Goal: Task Accomplishment & Management: Use online tool/utility

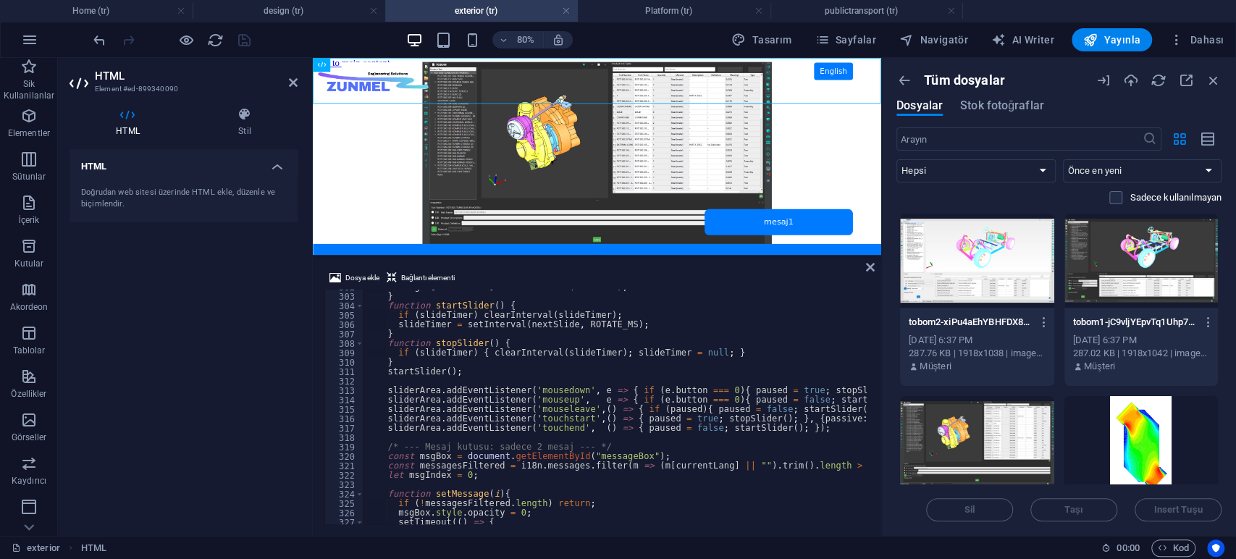
scroll to position [2977, 0]
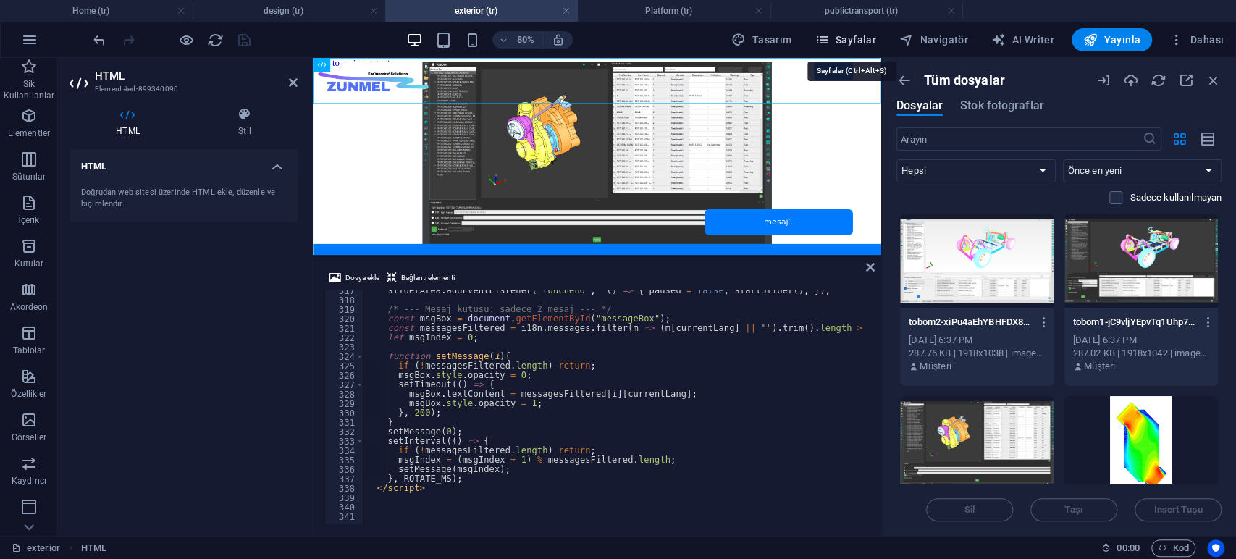
click at [846, 43] on span "Sayfalar" at bounding box center [845, 40] width 62 height 14
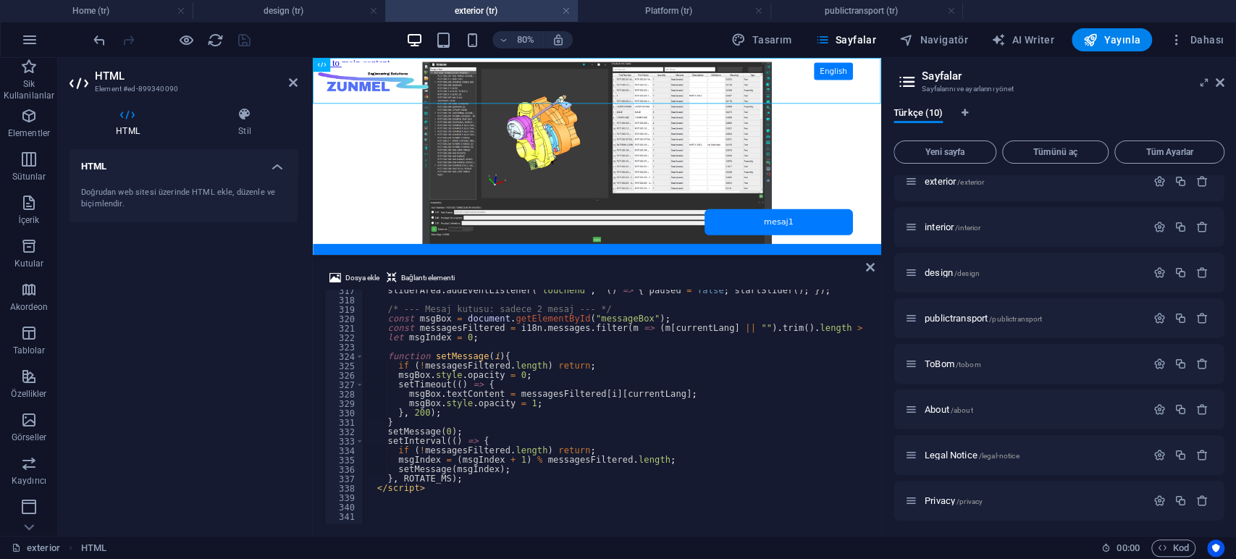
scroll to position [106, 0]
click at [945, 153] on span "Yeni sayfa" at bounding box center [945, 152] width 90 height 9
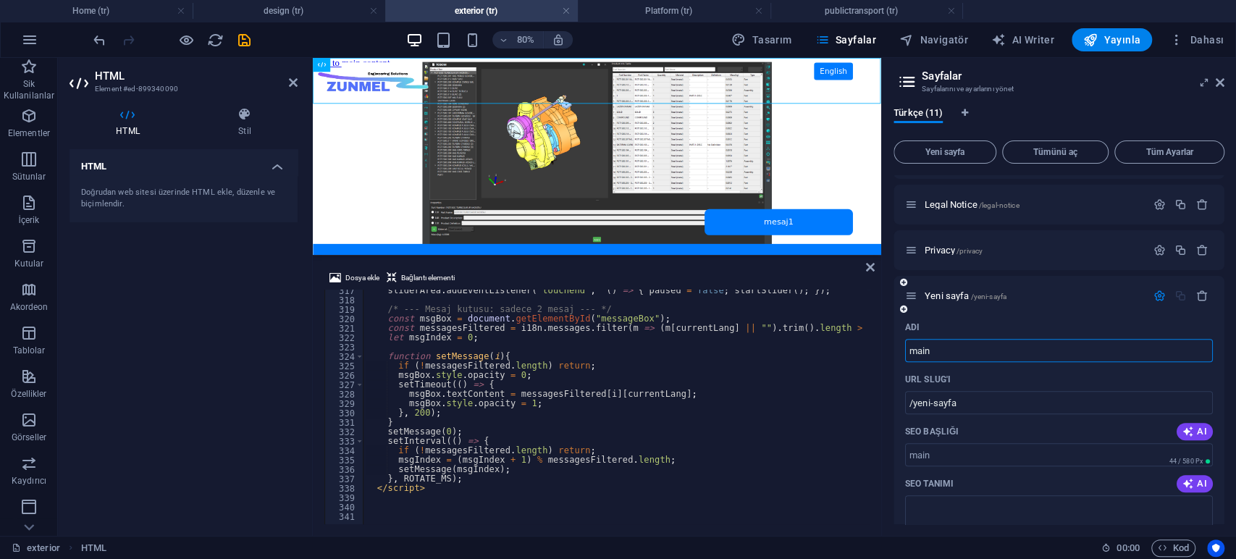
type input "main"
type input "/main"
type input "main"
click at [977, 400] on input "/main" at bounding box center [1059, 402] width 308 height 23
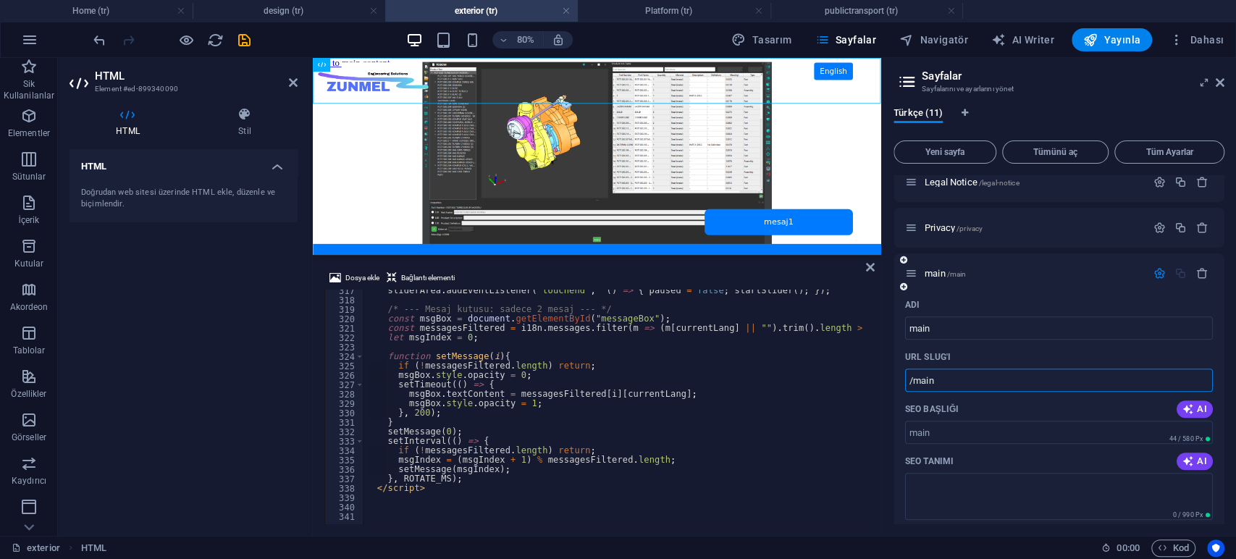
scroll to position [255, 0]
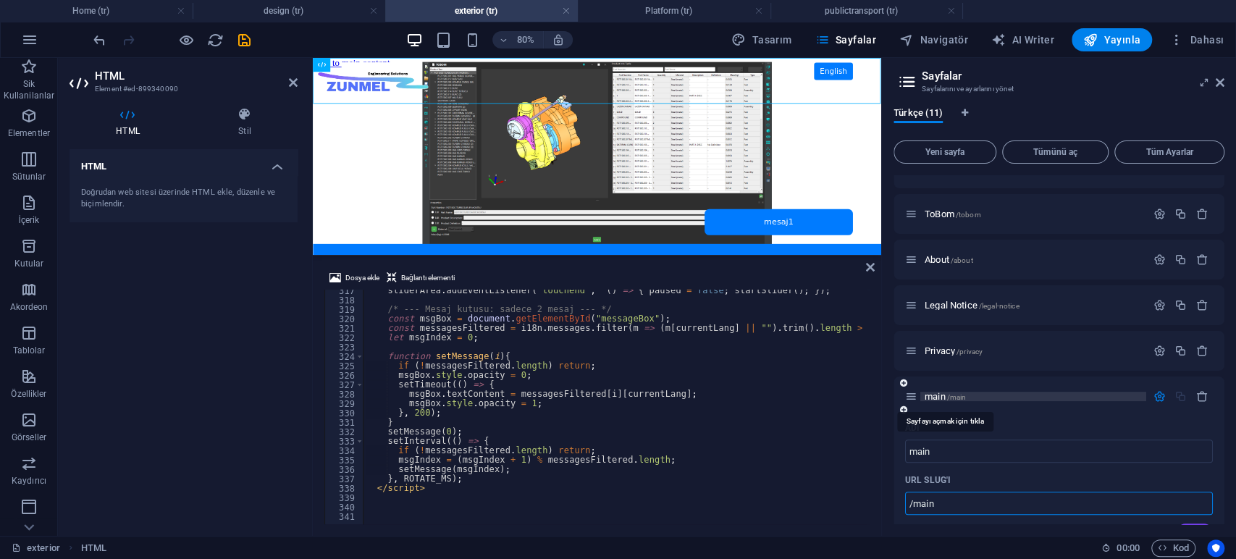
click at [936, 395] on span "main /main" at bounding box center [944, 396] width 41 height 11
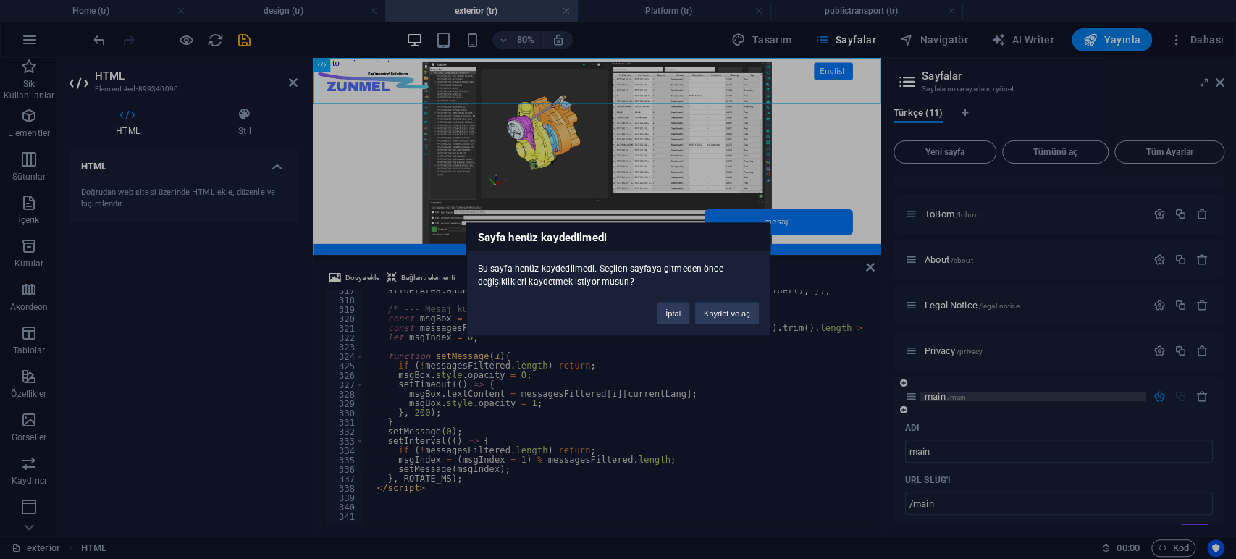
click at [936, 395] on div "Sayfa henüz kaydedilmedi Bu sayfa henüz kaydedilmedi. Seçilen sayfaya gitmeden …" at bounding box center [618, 279] width 1236 height 559
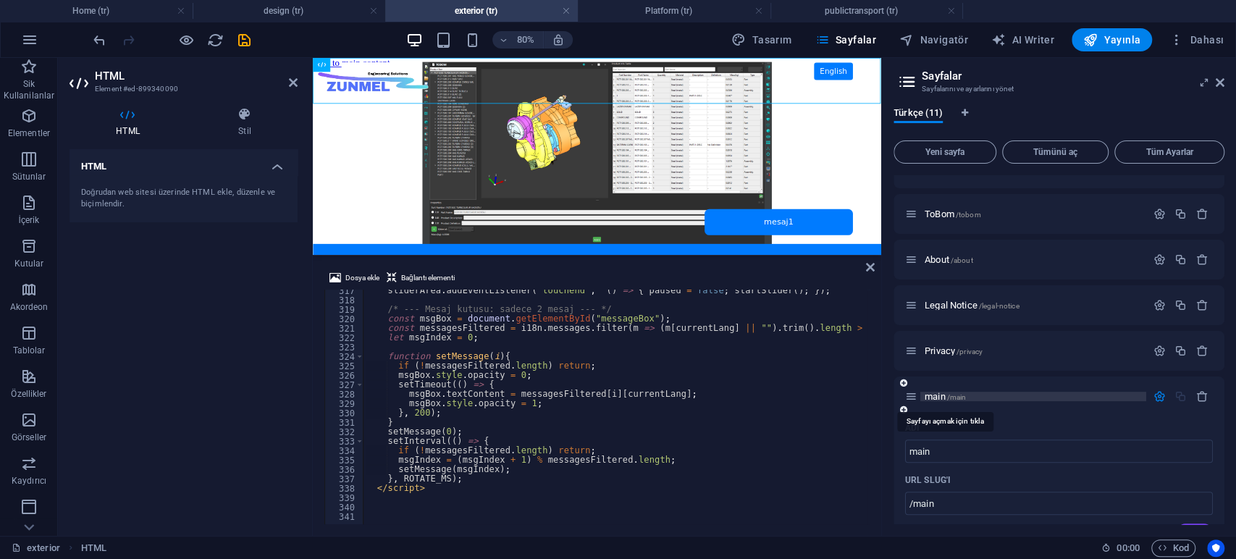
click at [936, 395] on span "main /main" at bounding box center [944, 396] width 41 height 11
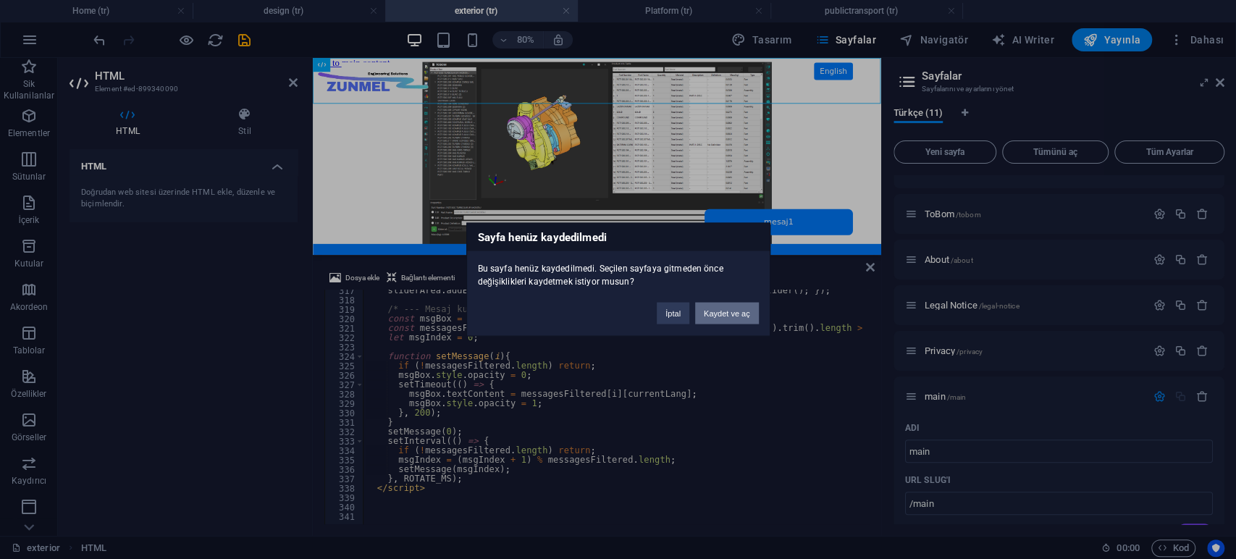
click at [733, 303] on button "Kaydet ve aç" at bounding box center [727, 314] width 64 height 22
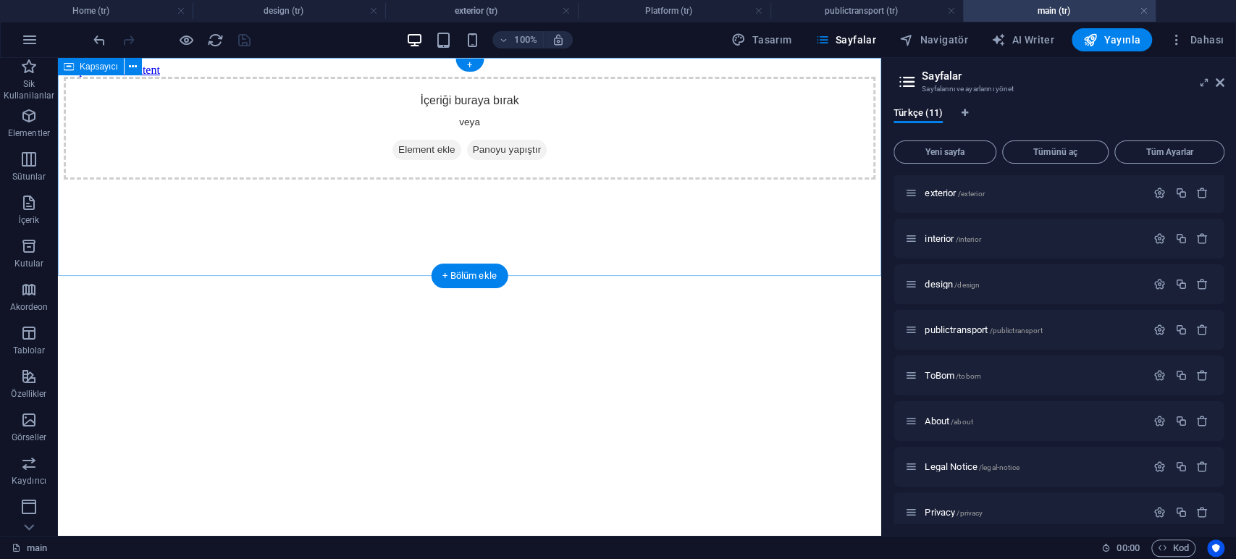
scroll to position [0, 0]
click at [533, 185] on html "Skip to main content İçeriği buraya bırak veya Element ekle Panoyu yapıştır" at bounding box center [469, 121] width 823 height 127
click at [137, 69] on button at bounding box center [133, 66] width 17 height 17
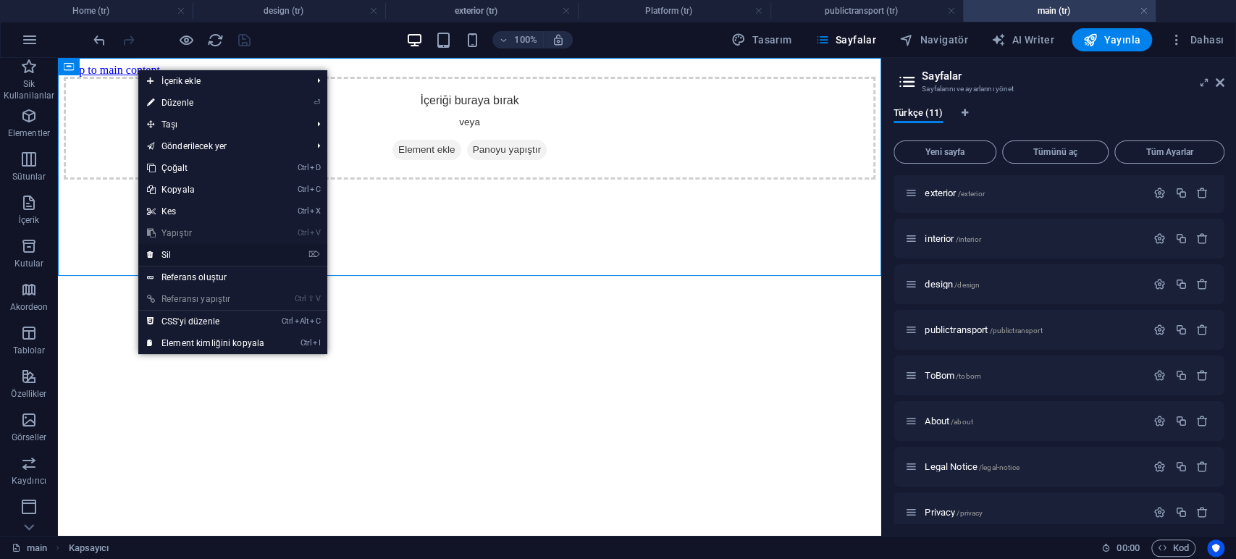
click at [198, 253] on link "⌦ Sil" at bounding box center [205, 255] width 135 height 22
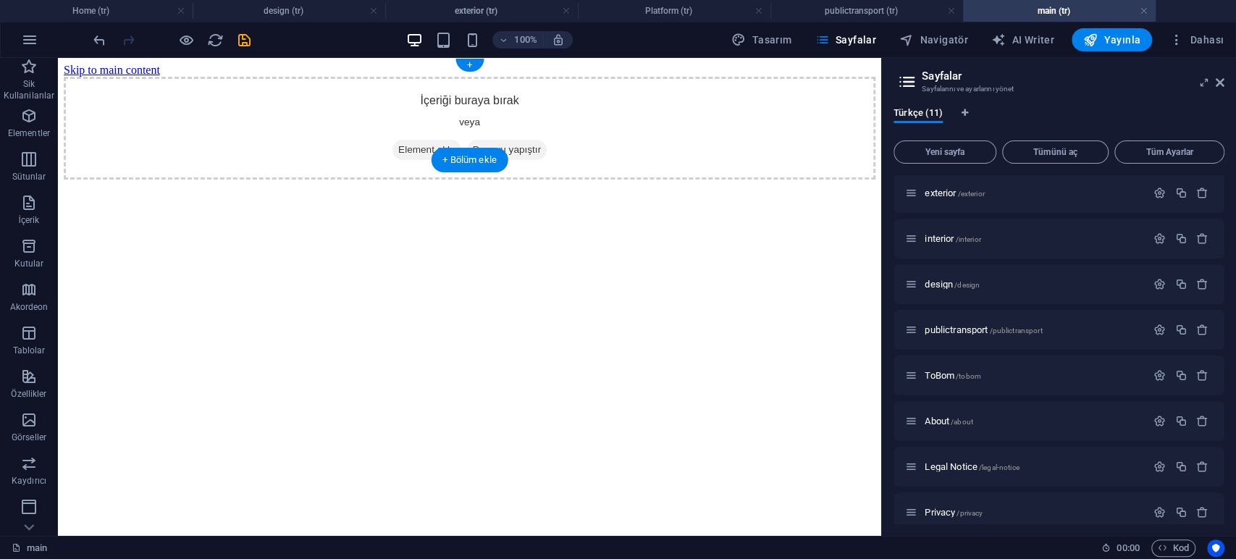
click at [405, 140] on span "Element ekle" at bounding box center [426, 150] width 69 height 20
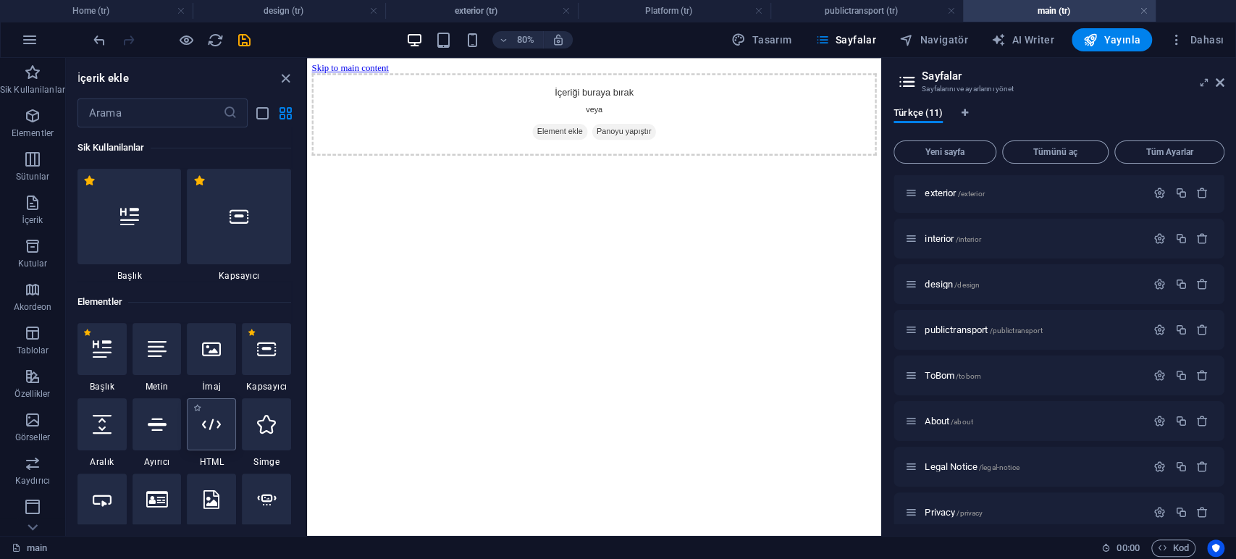
click at [210, 426] on icon at bounding box center [211, 424] width 19 height 19
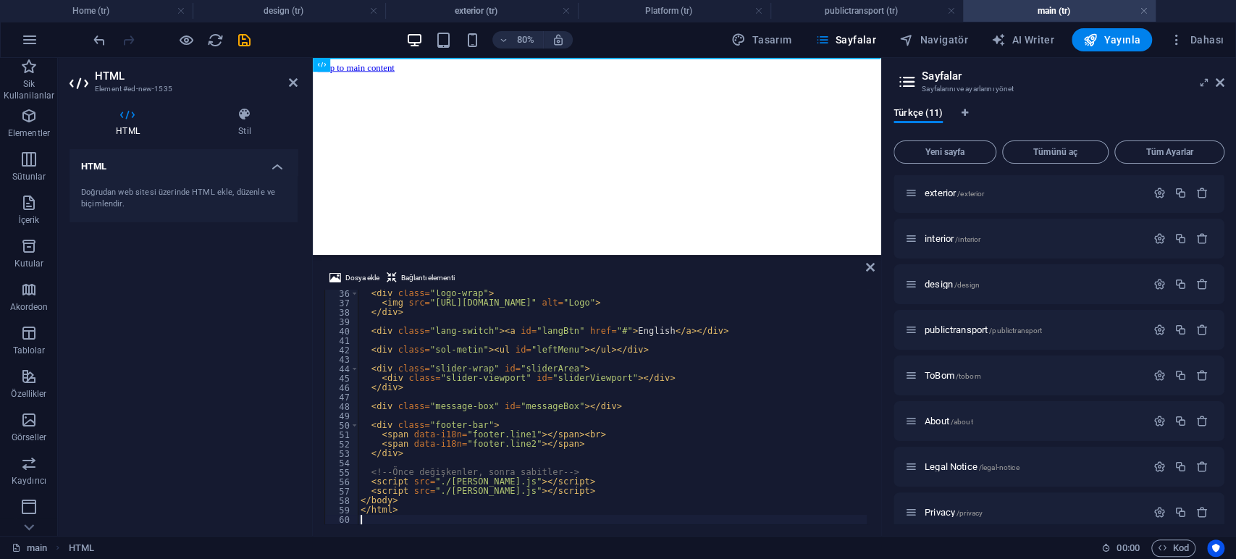
scroll to position [330, 0]
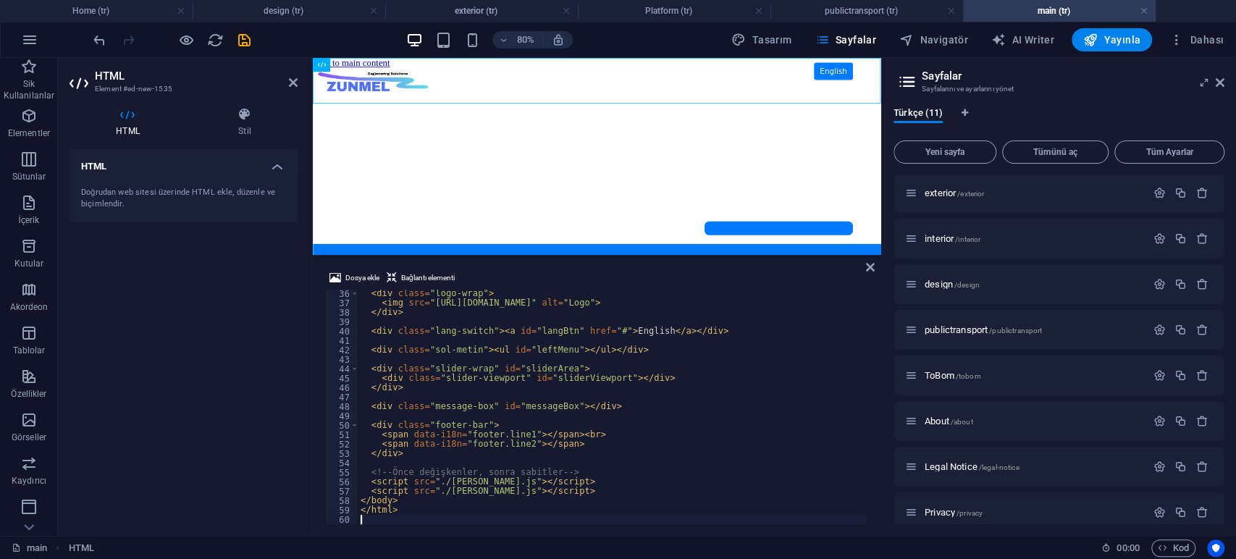
click at [809, 369] on div "< div class = "logo-wrap" > < img src = "https://cdn1.site-media.eu/images/0/18…" at bounding box center [1078, 414] width 1440 height 250
type textarea "<div class="slider-wrap" id="sliderArea">"
click at [236, 362] on div "HTML Doğrudan web sitesi üzerinde HTML ekle, düzenle ve biçimlendir." at bounding box center [183, 336] width 228 height 375
click at [1089, 96] on div "Türkçe (11) Yeni sayfa Tümünü aç Tüm Ayarlar Home / Platform /platform exterior…" at bounding box center [1059, 316] width 354 height 440
click at [1210, 38] on span "Dahası" at bounding box center [1196, 40] width 54 height 14
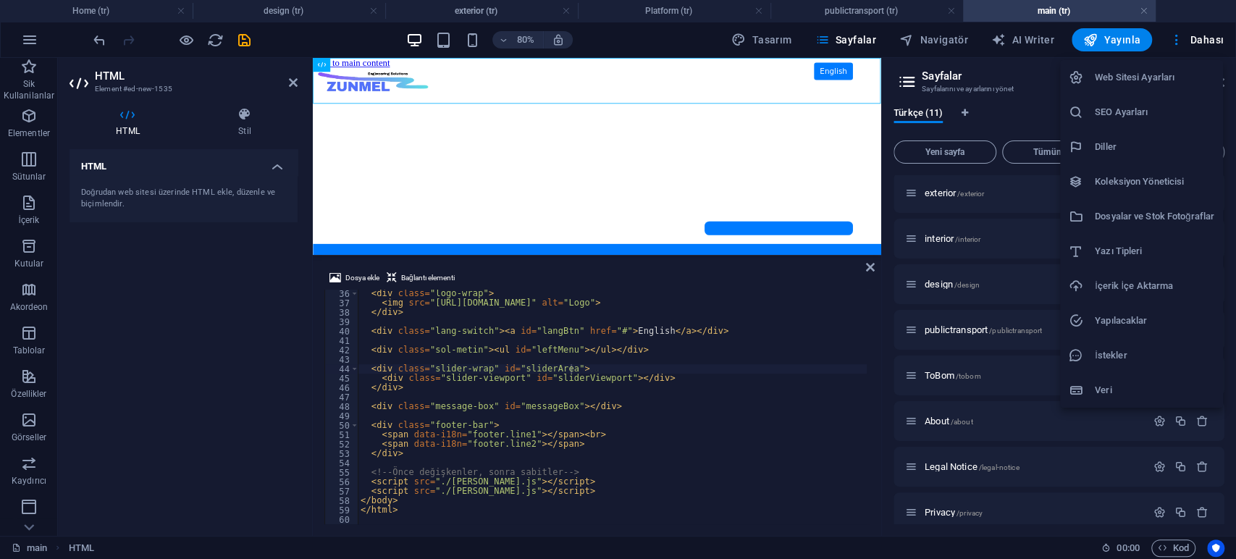
click at [1130, 213] on h6 "Dosyalar ve Stok Fotoğraflar" at bounding box center [1154, 216] width 119 height 17
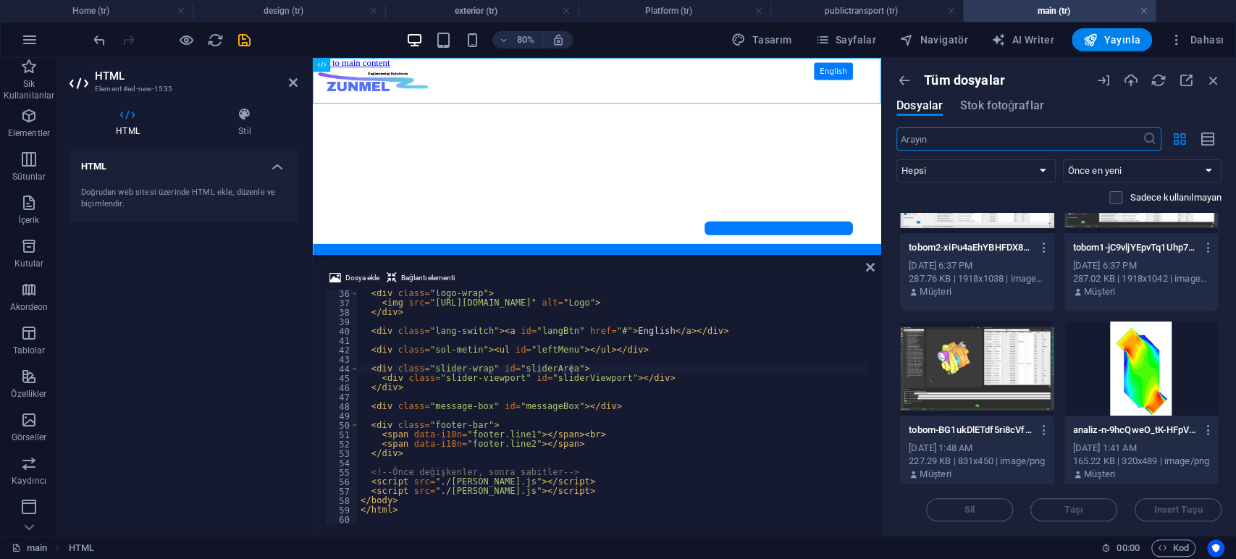
scroll to position [80, 0]
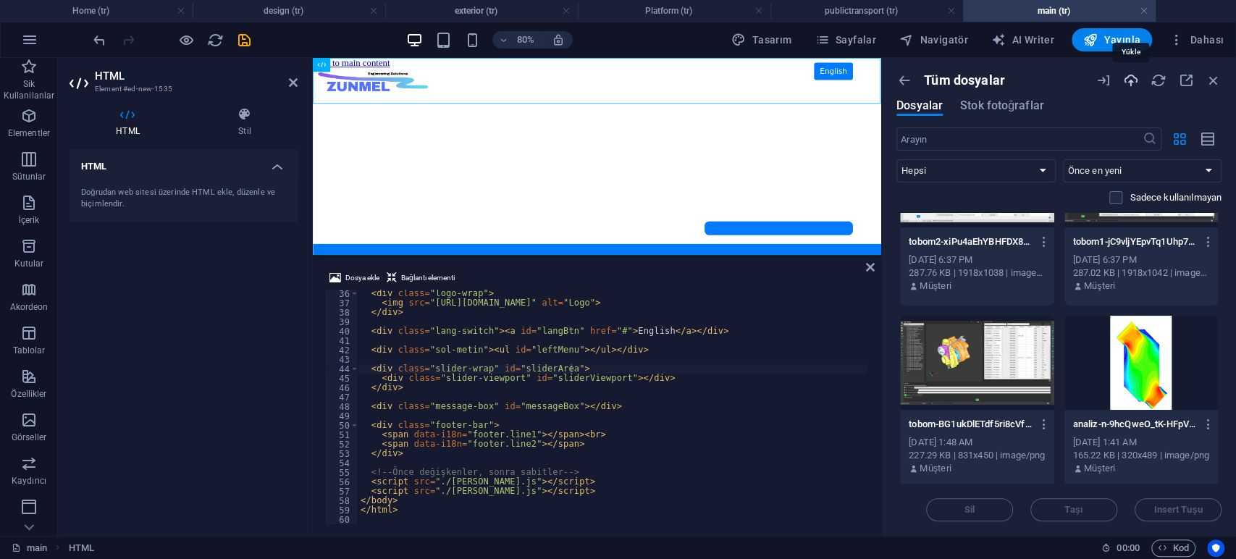
click at [1125, 77] on icon "button" at bounding box center [1131, 80] width 16 height 16
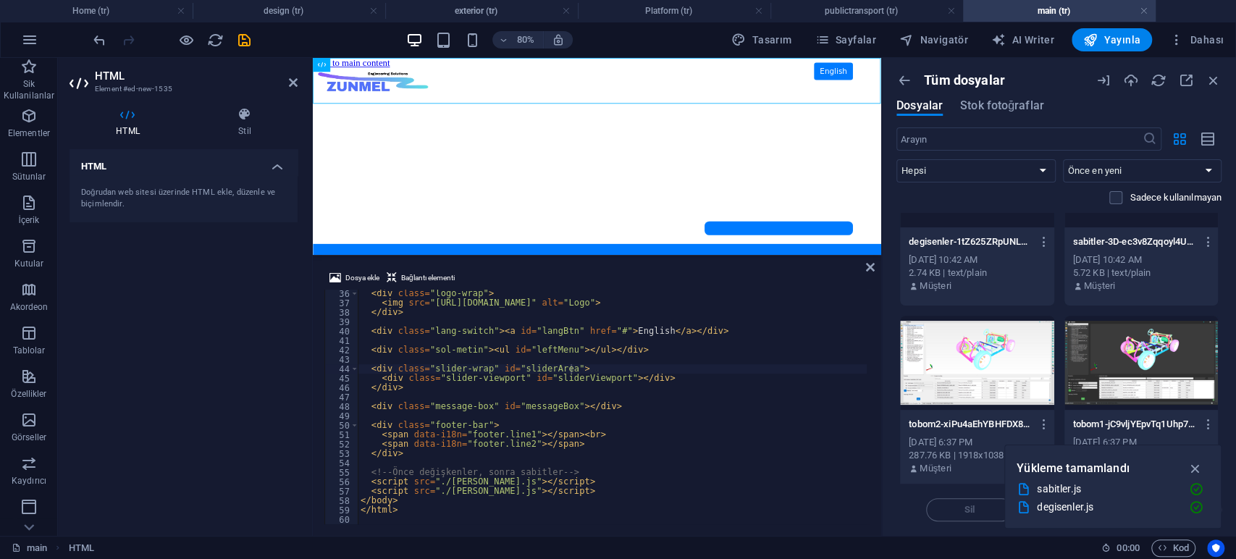
click at [191, 303] on div "HTML Doğrudan web sitesi üzerinde HTML ekle, düzenle ve biçimlendir." at bounding box center [183, 336] width 228 height 375
click at [243, 41] on icon "save" at bounding box center [244, 40] width 17 height 17
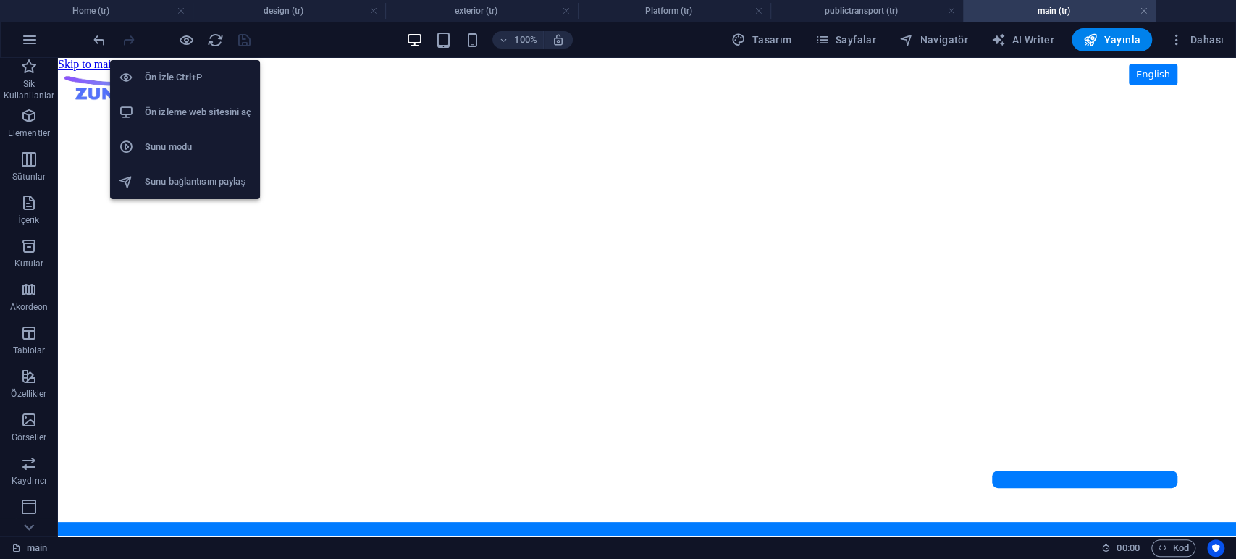
click at [181, 117] on h6 "Ön izleme web sitesini aç" at bounding box center [198, 112] width 106 height 17
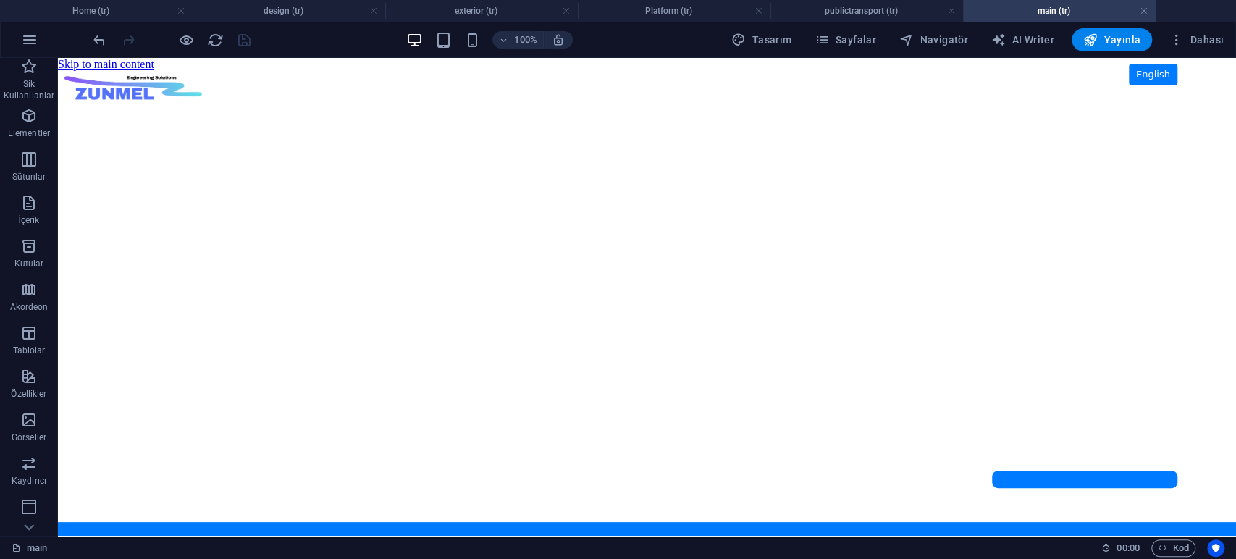
click at [336, 189] on body "Skip to main content ZUNMEL – TR/EN, Sol Menü, Tam Ekran Slider, Mesaj Kutusu E…" at bounding box center [647, 297] width 1178 height 478
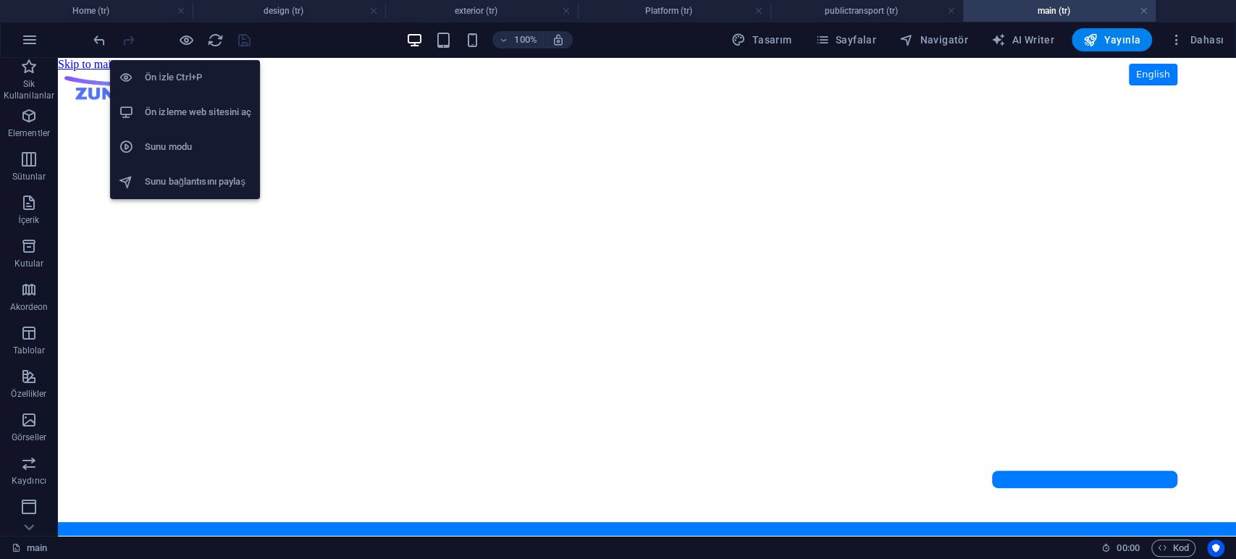
click at [216, 108] on h6 "Ön izleme web sitesini aç" at bounding box center [198, 112] width 106 height 17
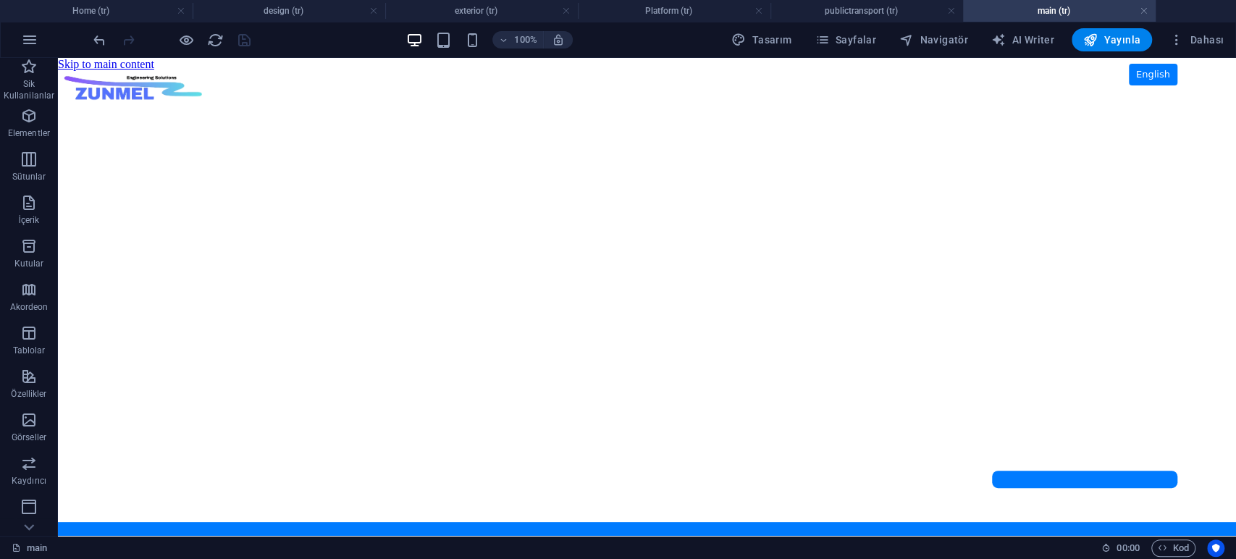
click at [1098, 479] on body "Skip to main content ZUNMEL – TR/EN, Sol Menü, Tam Ekran Slider, Mesaj Kutusu E…" at bounding box center [647, 297] width 1178 height 478
click at [788, 405] on body "Skip to main content ZUNMEL – TR/EN, Sol Menü, Tam Ekran Slider, Mesaj Kutusu E…" at bounding box center [647, 297] width 1178 height 478
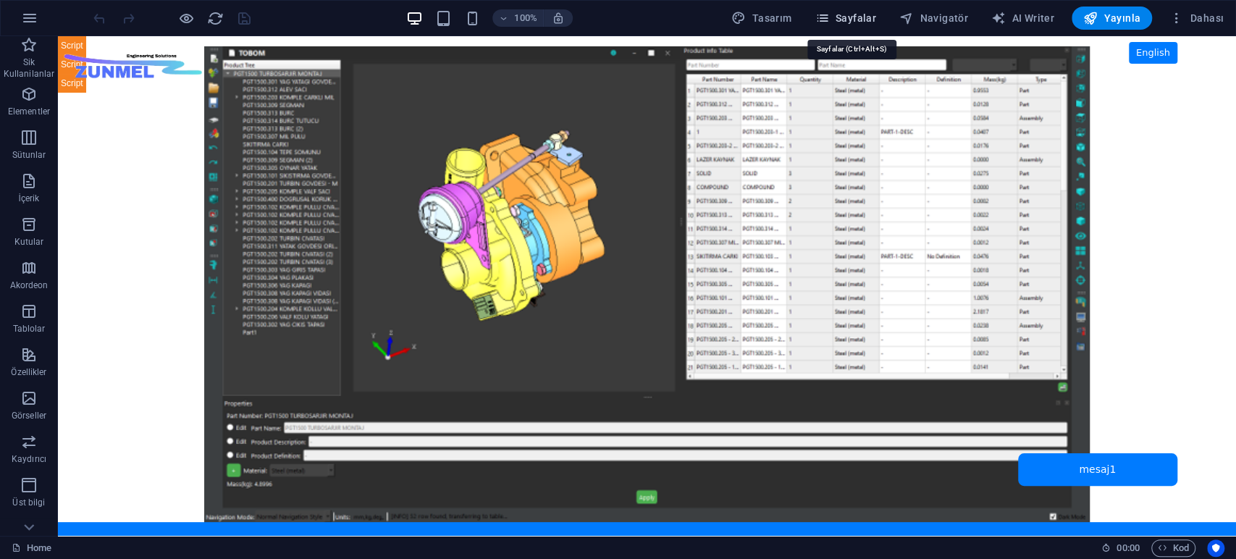
click at [848, 17] on span "Sayfalar" at bounding box center [845, 18] width 62 height 14
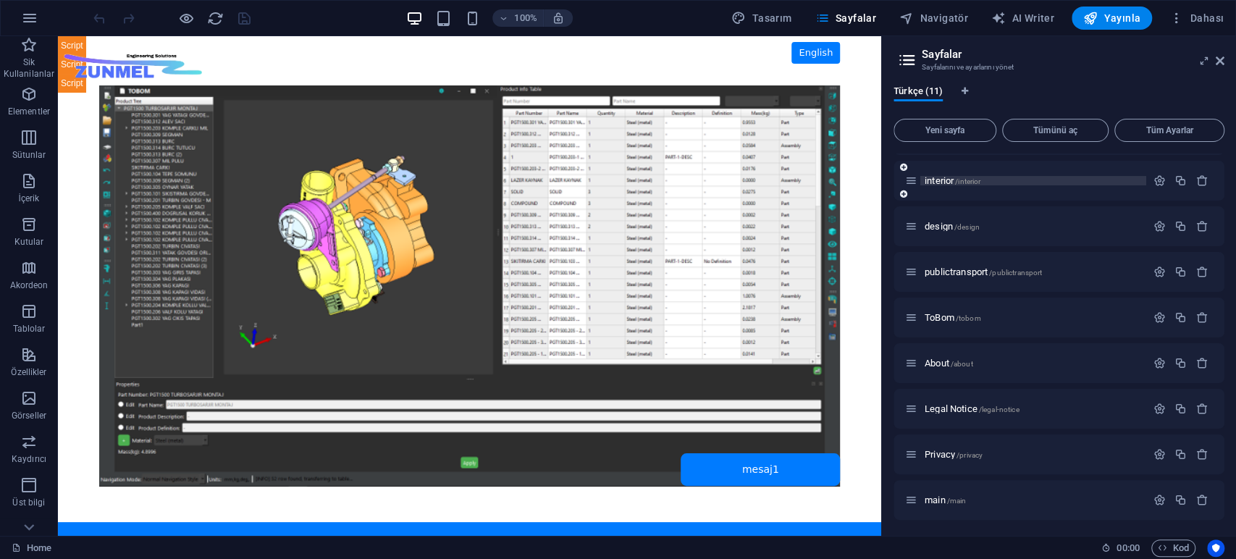
scroll to position [130, 0]
click at [935, 497] on span "main /main" at bounding box center [944, 499] width 41 height 11
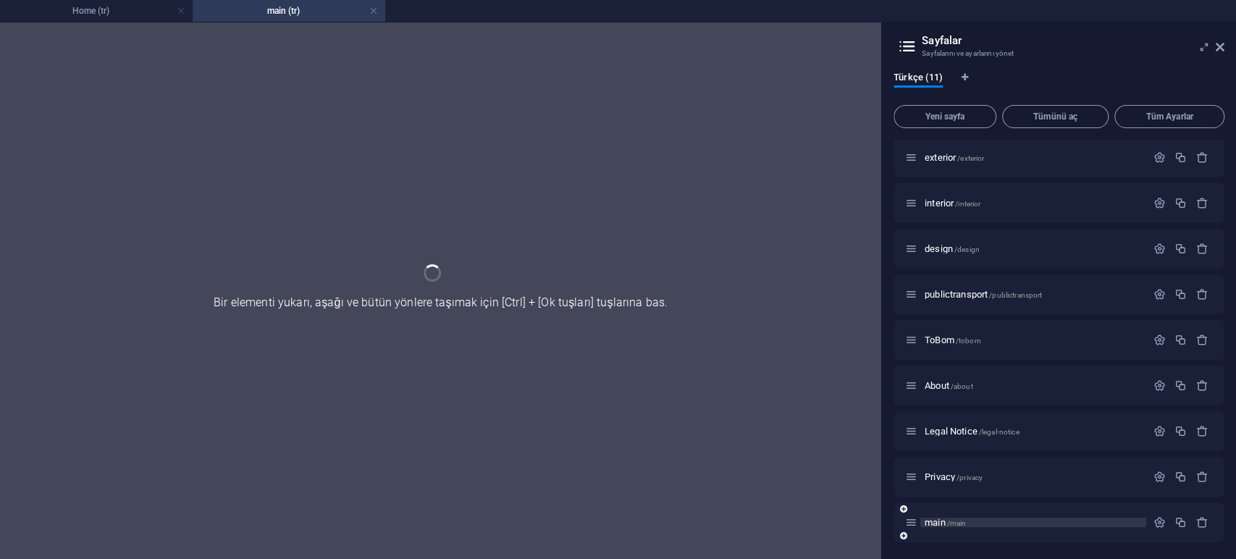
scroll to position [0, 0]
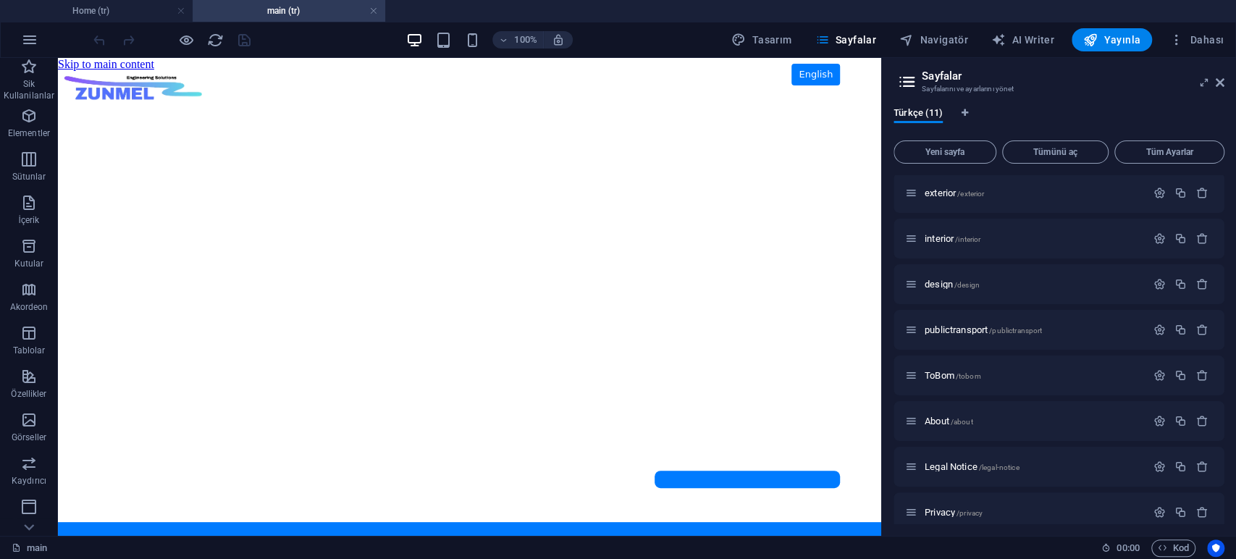
click at [625, 339] on body "Skip to main content ZUNMEL – TR/EN, Sol Menü, Tam Ekran Slider, Mesaj Kutusu E…" at bounding box center [469, 297] width 823 height 478
click at [481, 203] on body "Skip to main content ZUNMEL – TR/EN, Sol Menü, Tam Ekran Slider, Mesaj Kutusu E…" at bounding box center [469, 297] width 823 height 478
click at [381, 230] on body "Skip to main content ZUNMEL – TR/EN, Sol Menü, Tam Ekran Slider, Mesaj Kutusu E…" at bounding box center [469, 297] width 823 height 478
click at [332, 241] on body "Skip to main content ZUNMEL – TR/EN, Sol Menü, Tam Ekran Slider, Mesaj Kutusu E…" at bounding box center [469, 297] width 823 height 478
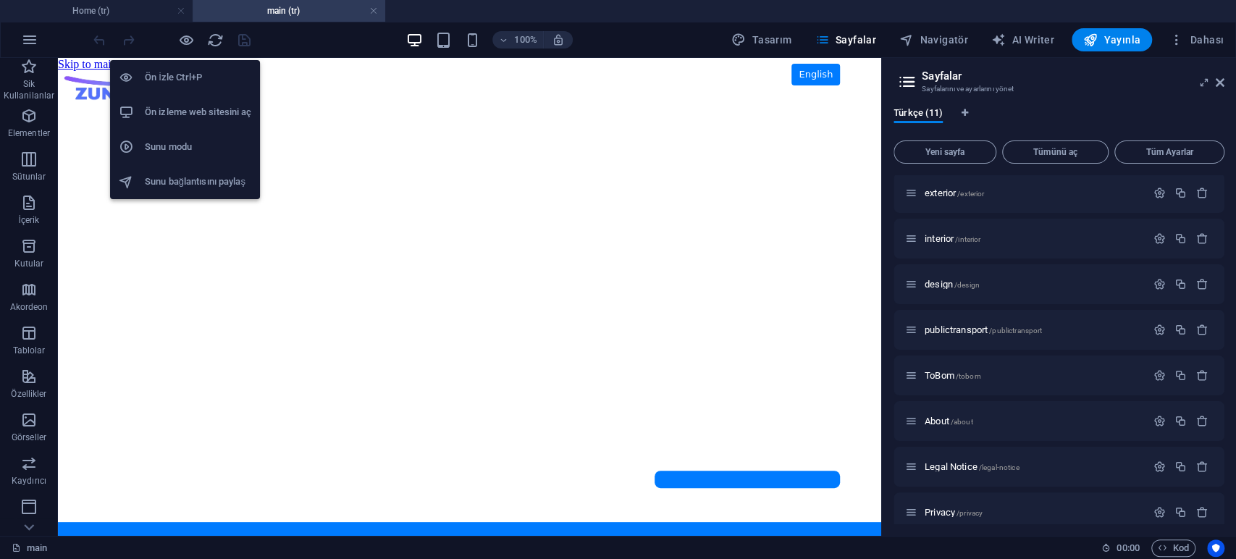
click at [185, 106] on h6 "Ön izleme web sitesini aç" at bounding box center [198, 112] width 106 height 17
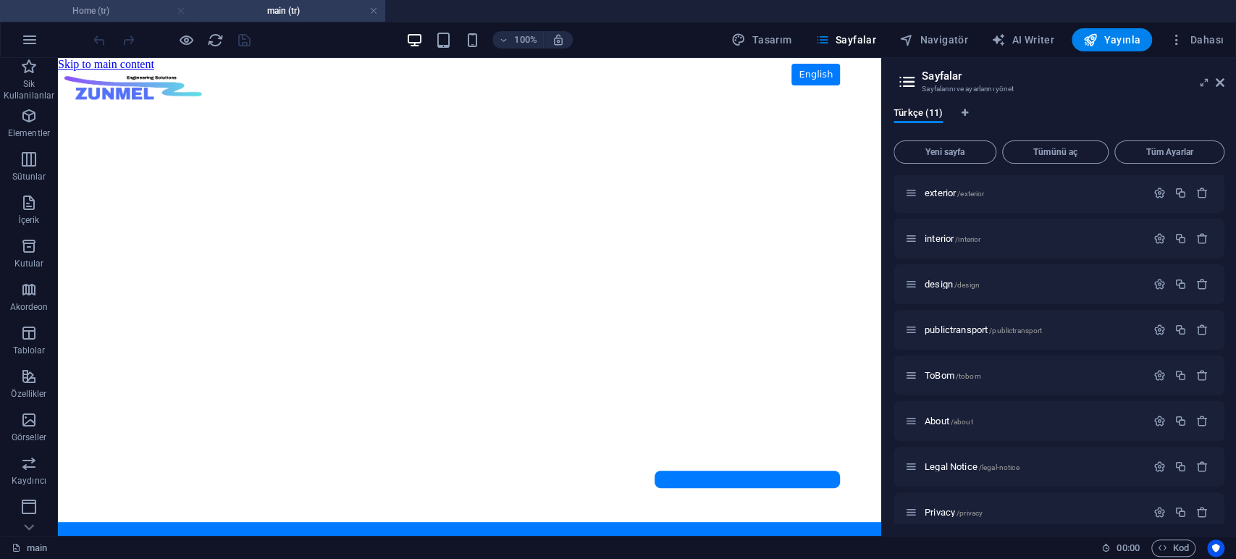
click at [182, 10] on link at bounding box center [181, 11] width 9 height 14
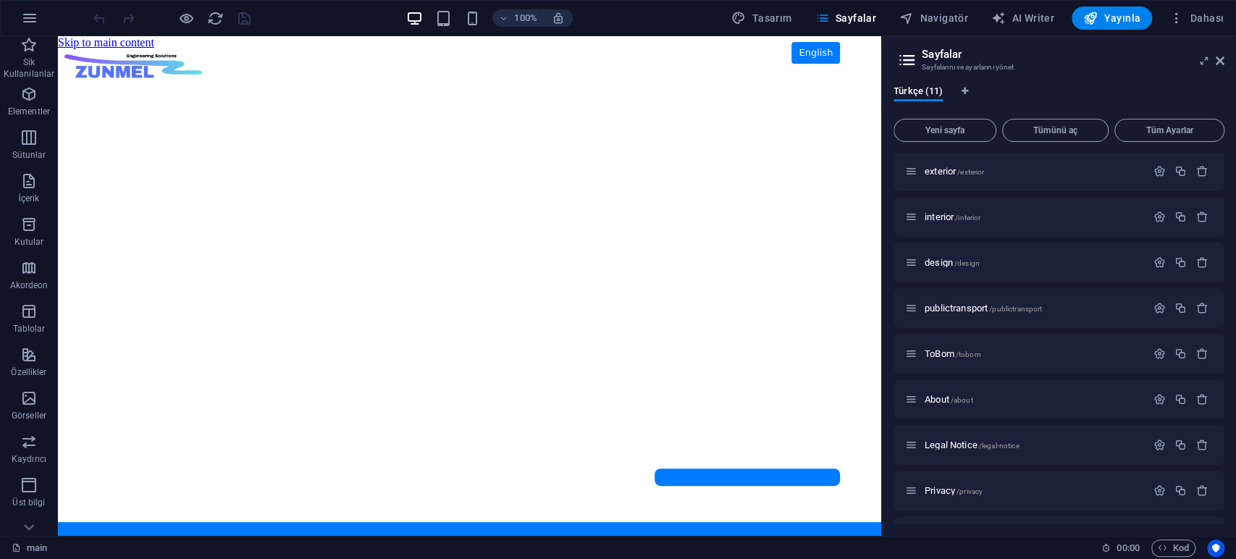
drag, startPoint x: 272, startPoint y: 159, endPoint x: 246, endPoint y: 144, distance: 29.8
click at [272, 159] on body "Skip to main content ZUNMEL – TR/EN, Sol Menü, Tam Ekran Slider, Mesaj Kutusu E…" at bounding box center [469, 286] width 823 height 500
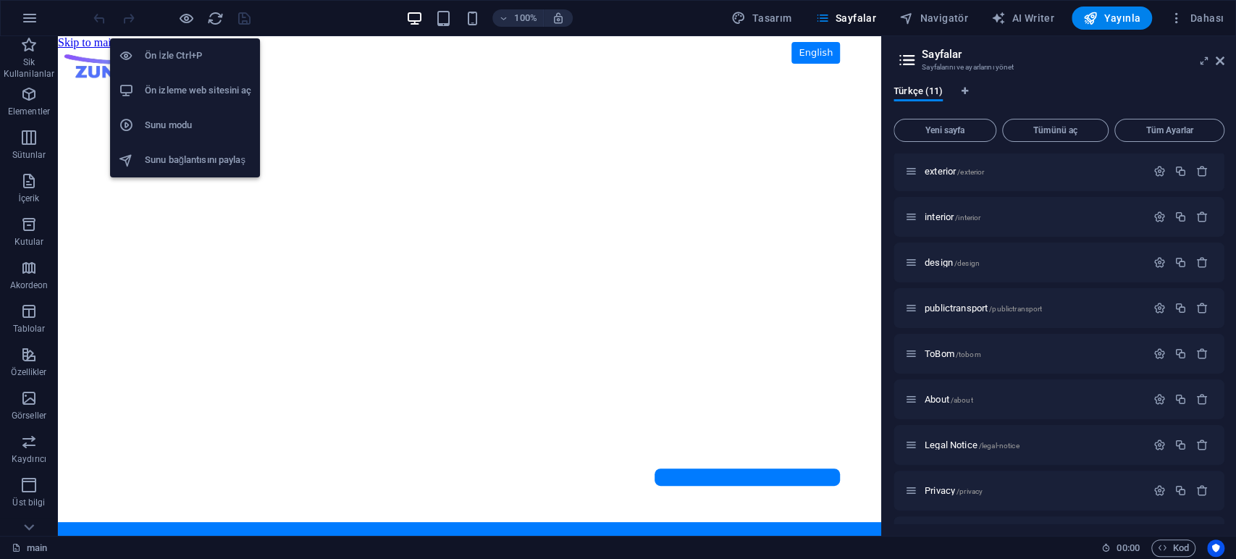
click at [203, 88] on h6 "Ön izleme web sitesini aç" at bounding box center [198, 90] width 106 height 17
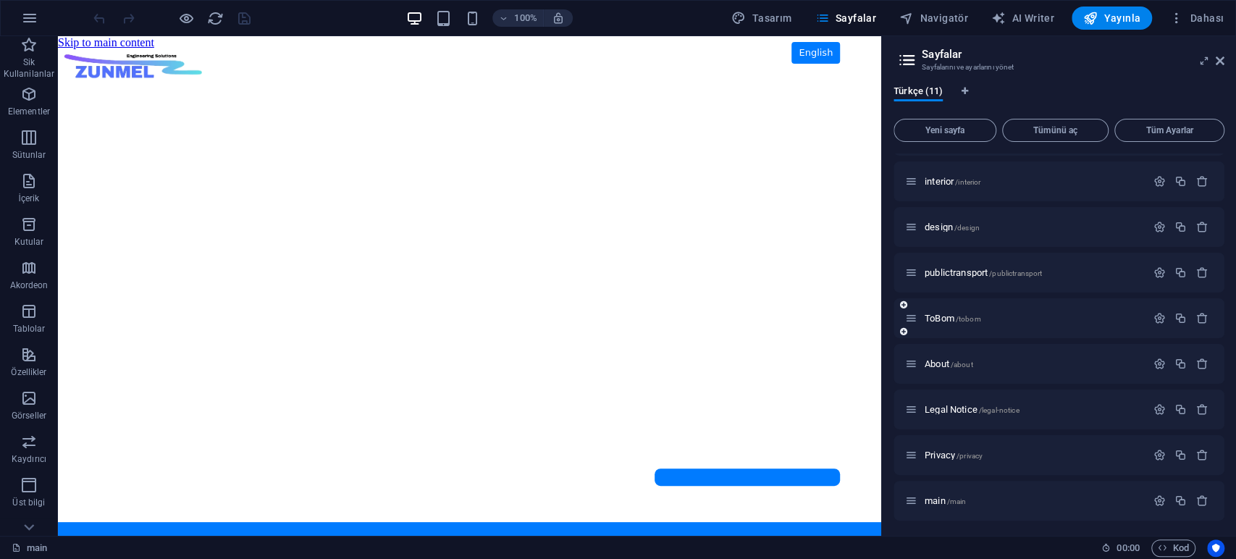
scroll to position [130, 0]
click at [942, 497] on span "main /main" at bounding box center [944, 499] width 41 height 11
click at [515, 302] on body "Skip to main content ZUNMEL – TR/EN, Sol Menü, Tam Ekran Slider, Mesaj Kutusu E…" at bounding box center [469, 286] width 823 height 500
click at [168, 151] on body "Skip to main content ZUNMEL – TR/EN, Sol Menü, Tam Ekran Slider, Mesaj Kutusu E…" at bounding box center [469, 286] width 823 height 500
click at [461, 222] on body "Skip to main content ZUNMEL – TR/EN, Sol Menü, Tam Ekran Slider, Mesaj Kutusu E…" at bounding box center [469, 286] width 823 height 500
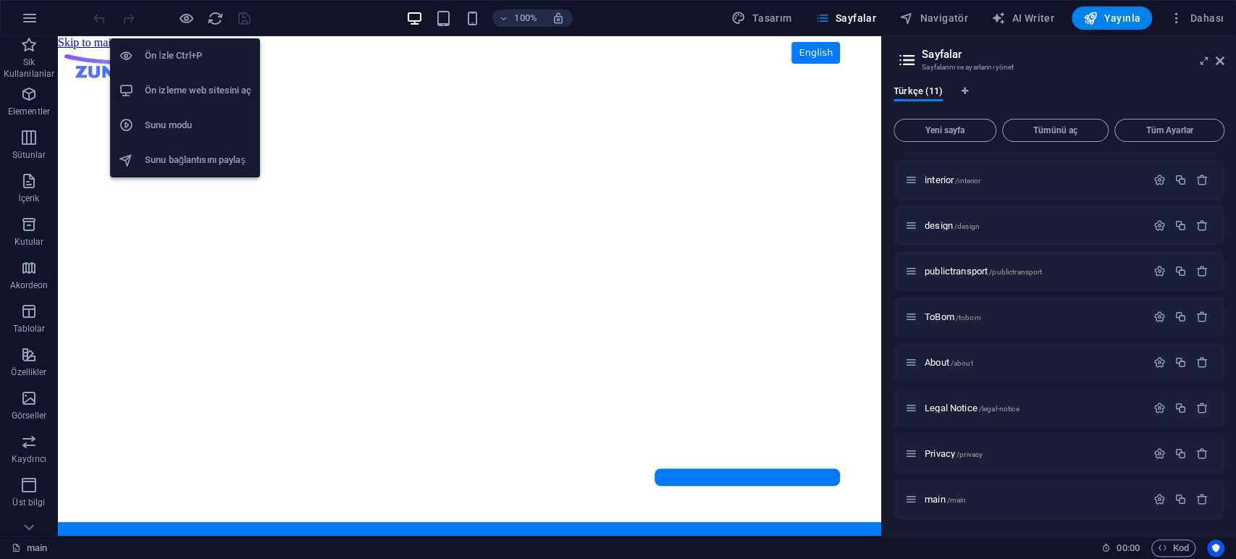
click at [187, 82] on h6 "Ön izleme web sitesini aç" at bounding box center [198, 90] width 106 height 17
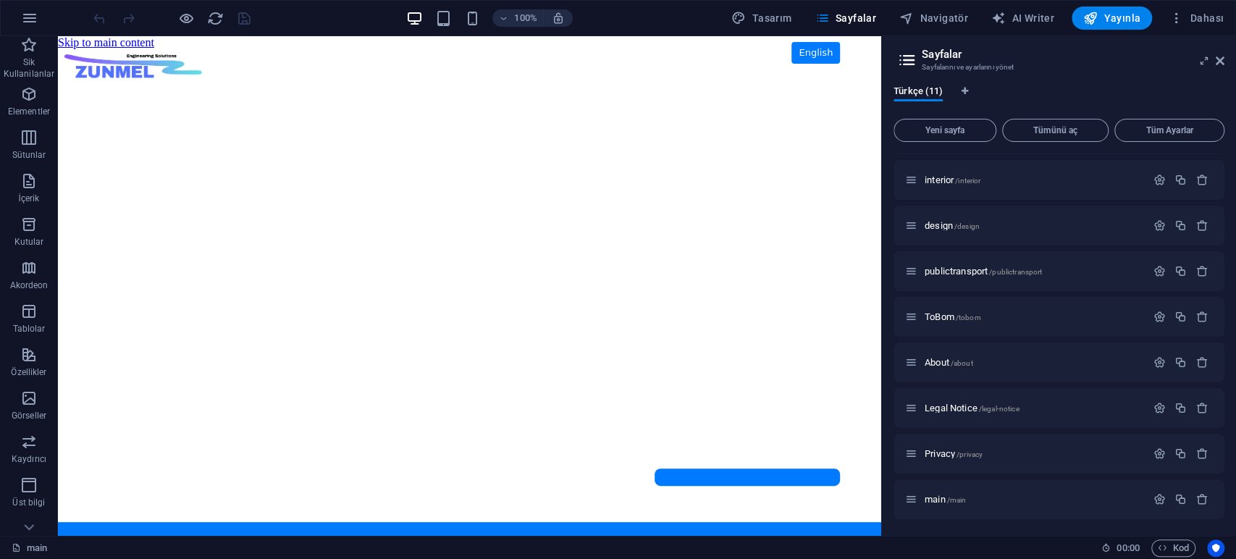
click at [492, 194] on body "Skip to main content ZUNMEL – TR/EN, Sol Menü, Tam Ekran Slider, Mesaj Kutusu E…" at bounding box center [469, 286] width 823 height 500
click at [942, 500] on span "main /main" at bounding box center [944, 499] width 41 height 11
click at [941, 453] on span "Privacy /privacy" at bounding box center [953, 453] width 58 height 11
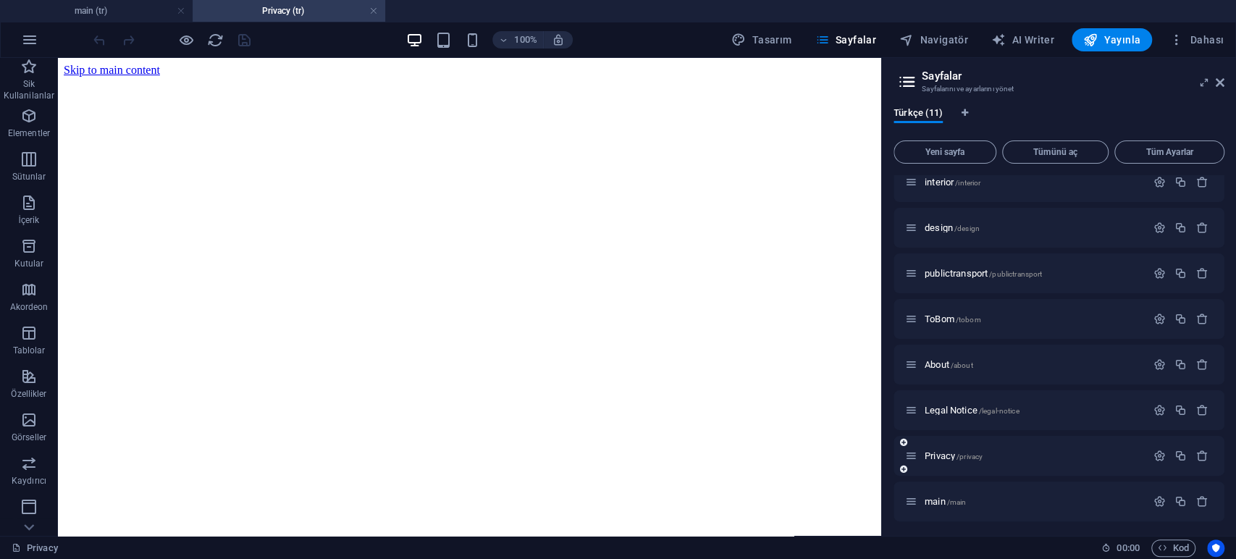
scroll to position [152, 0]
click at [937, 500] on span "main /main" at bounding box center [944, 499] width 41 height 11
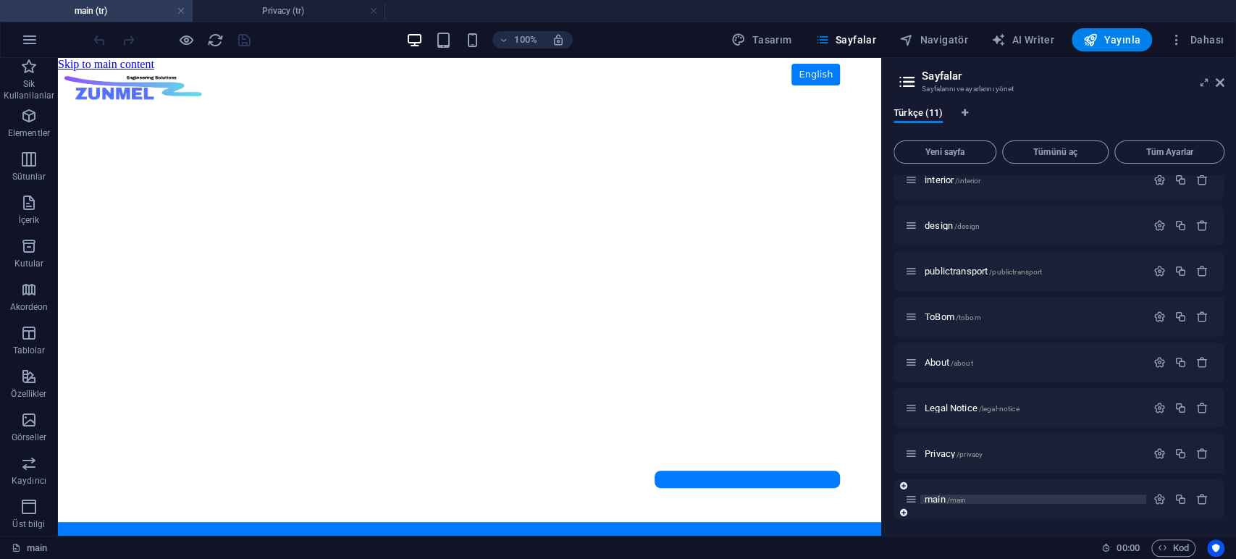
click at [937, 500] on span "main /main" at bounding box center [944, 499] width 41 height 11
click at [935, 500] on span "main /main" at bounding box center [944, 499] width 41 height 11
click at [416, 253] on body "Skip to main content ZUNMEL – TR/EN, Sol Menü, Tam Ekran Slider, Mesaj Kutusu E…" at bounding box center [469, 297] width 823 height 478
click at [372, 11] on link at bounding box center [373, 11] width 9 height 14
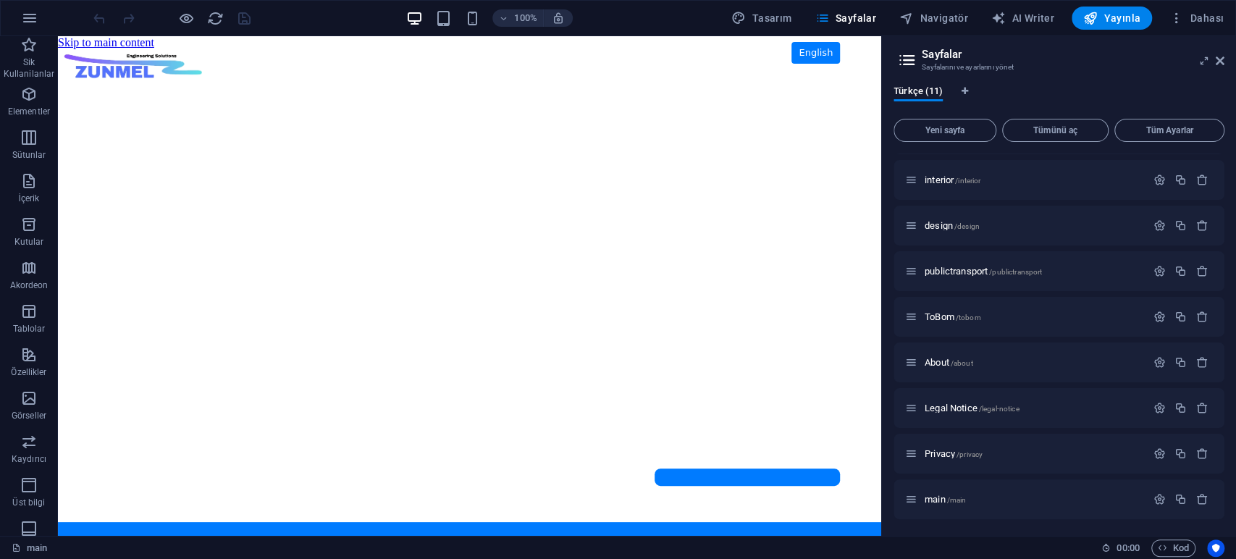
click at [237, 151] on body "Skip to main content ZUNMEL – TR/EN, Sol Menü, Tam Ekran Slider, Mesaj Kutusu E…" at bounding box center [469, 286] width 823 height 500
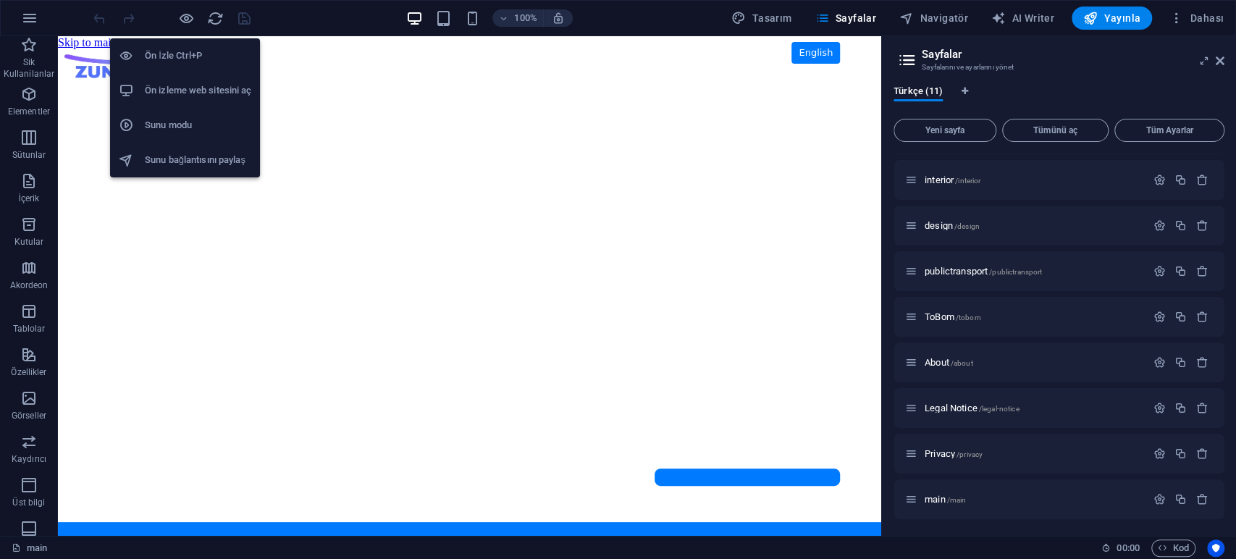
click at [222, 56] on h6 "Ön İzle Ctrl+P" at bounding box center [198, 55] width 106 height 17
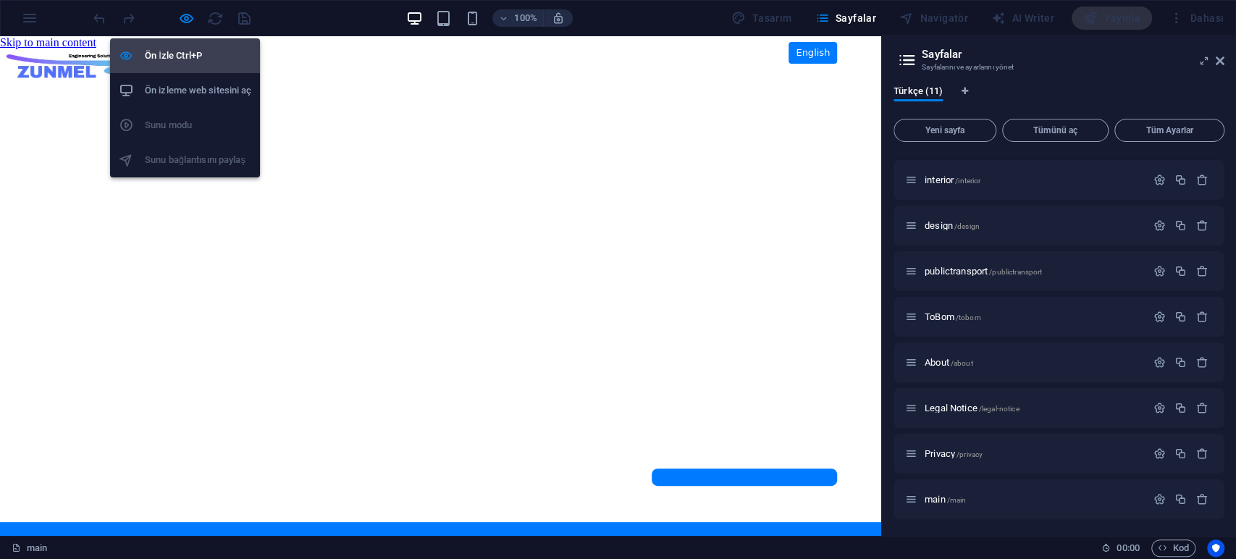
click at [216, 56] on h6 "Ön İzle Ctrl+P" at bounding box center [198, 55] width 106 height 17
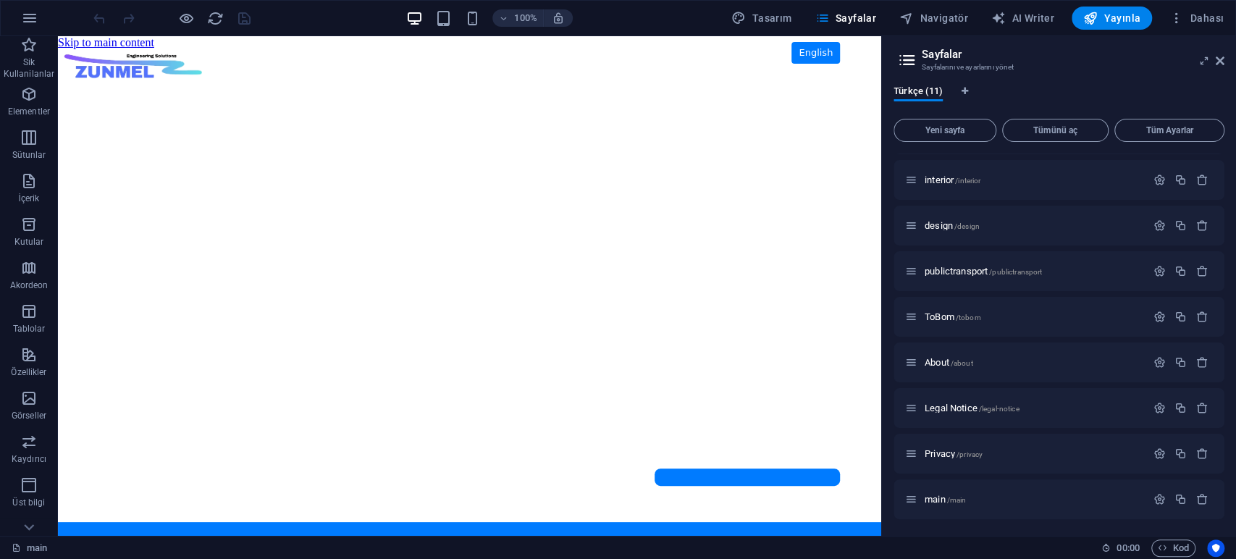
click at [231, 249] on body "Skip to main content ZUNMEL – TR/EN, Sol Menü, Tam Ekran Slider, Mesaj Kutusu E…" at bounding box center [469, 286] width 823 height 500
click at [157, 49] on div "ZUNMEL – TR/EN, Sol Menü, Tam Ekran Slider, Mesaj Kutusu English" at bounding box center [469, 49] width 823 height 0
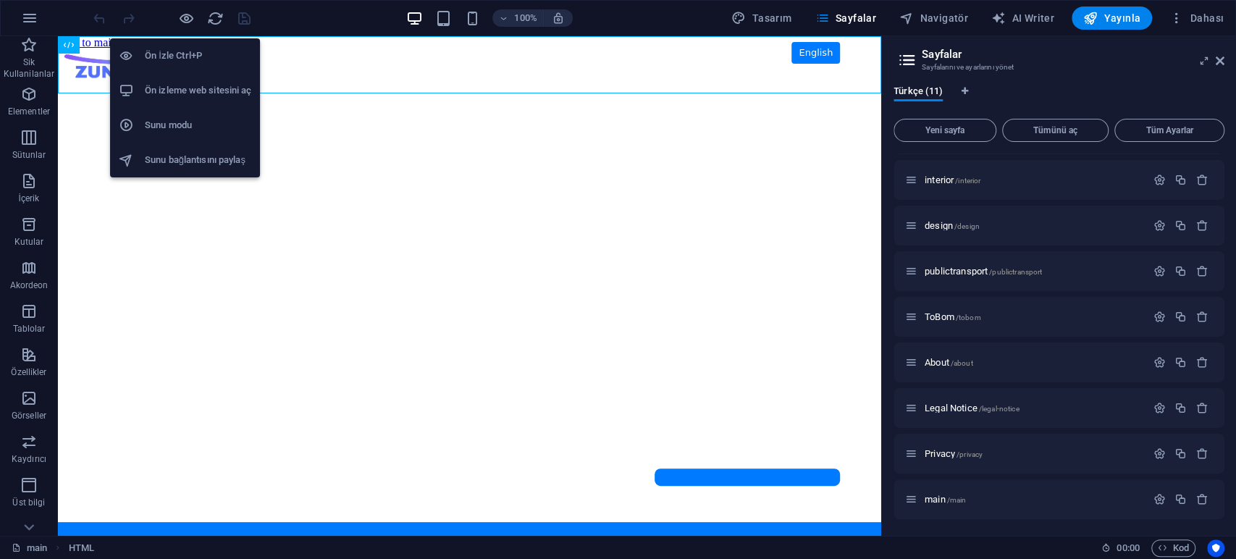
click at [192, 91] on h6 "Ön izleme web sitesini aç" at bounding box center [198, 90] width 106 height 17
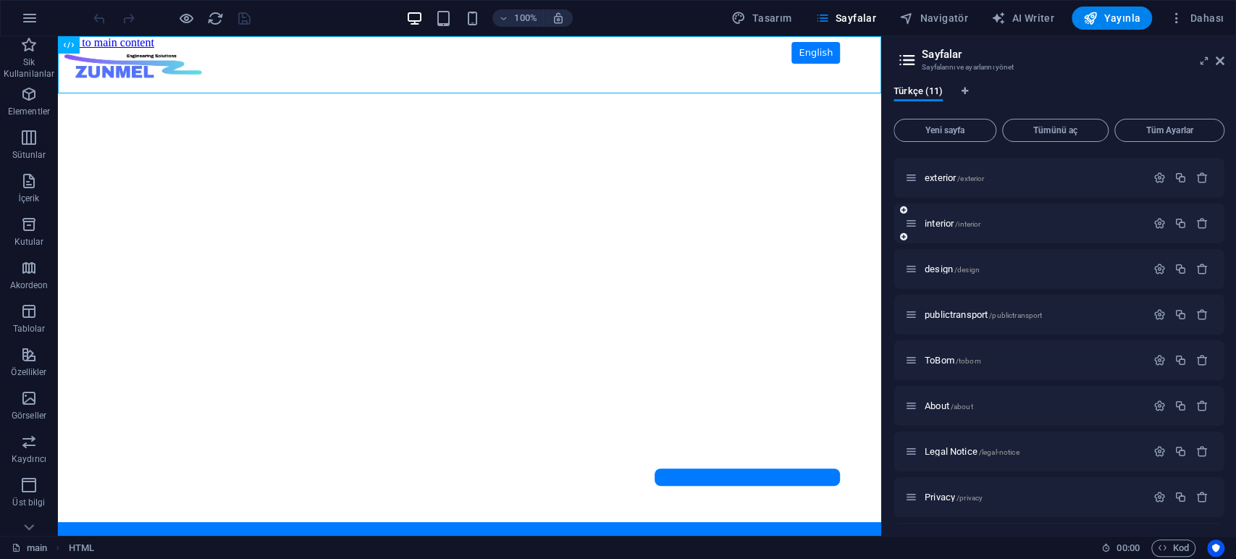
scroll to position [0, 0]
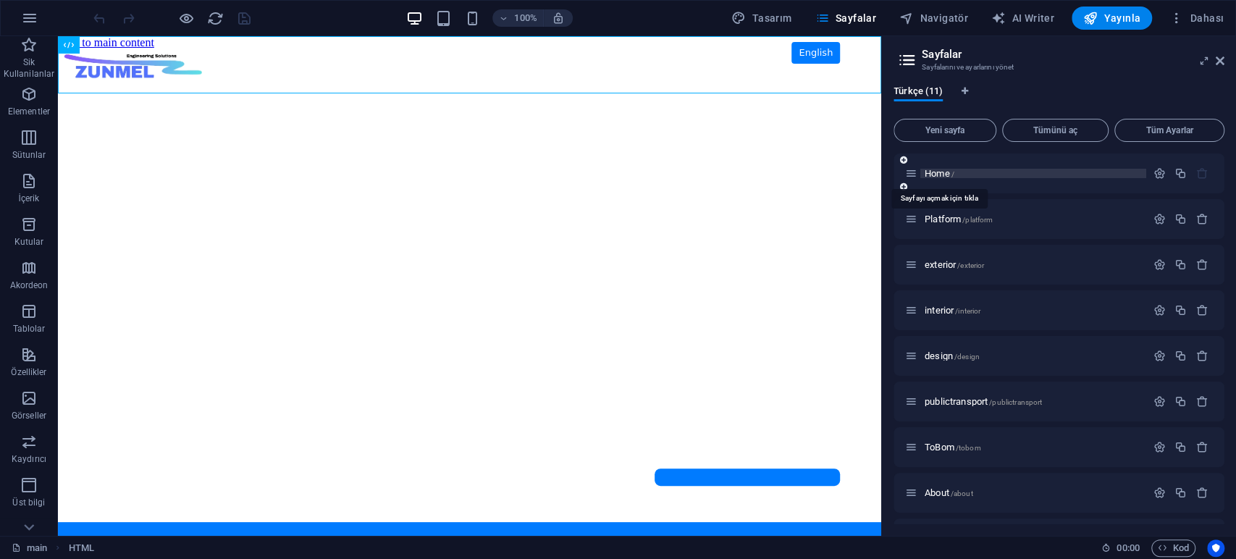
click at [951, 171] on span "Home /" at bounding box center [939, 173] width 30 height 11
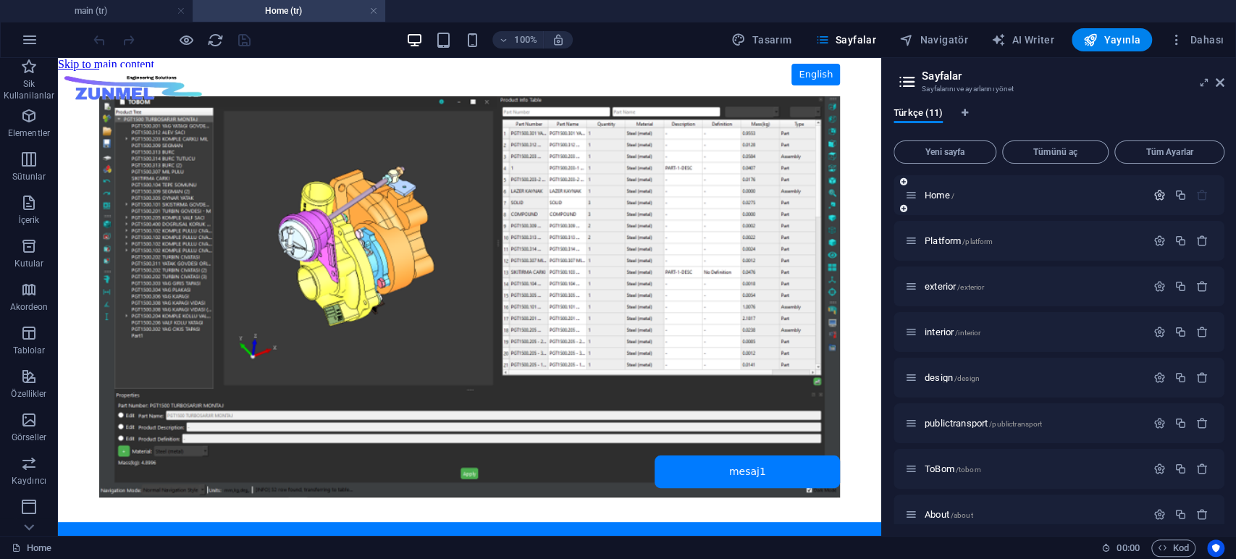
click at [1156, 195] on icon "button" at bounding box center [1159, 195] width 12 height 12
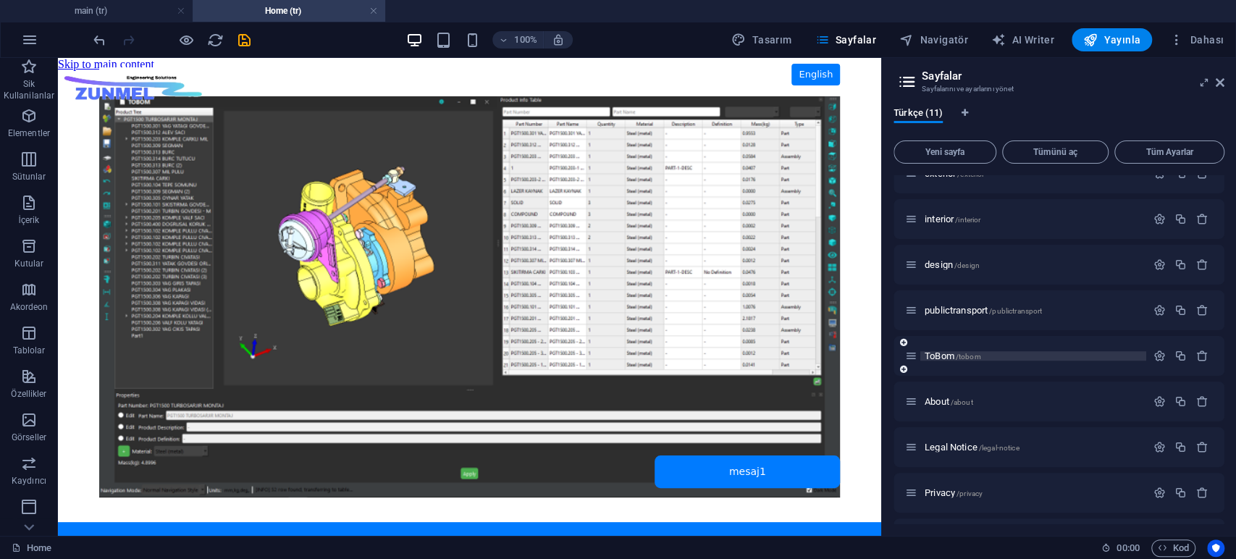
scroll to position [712, 0]
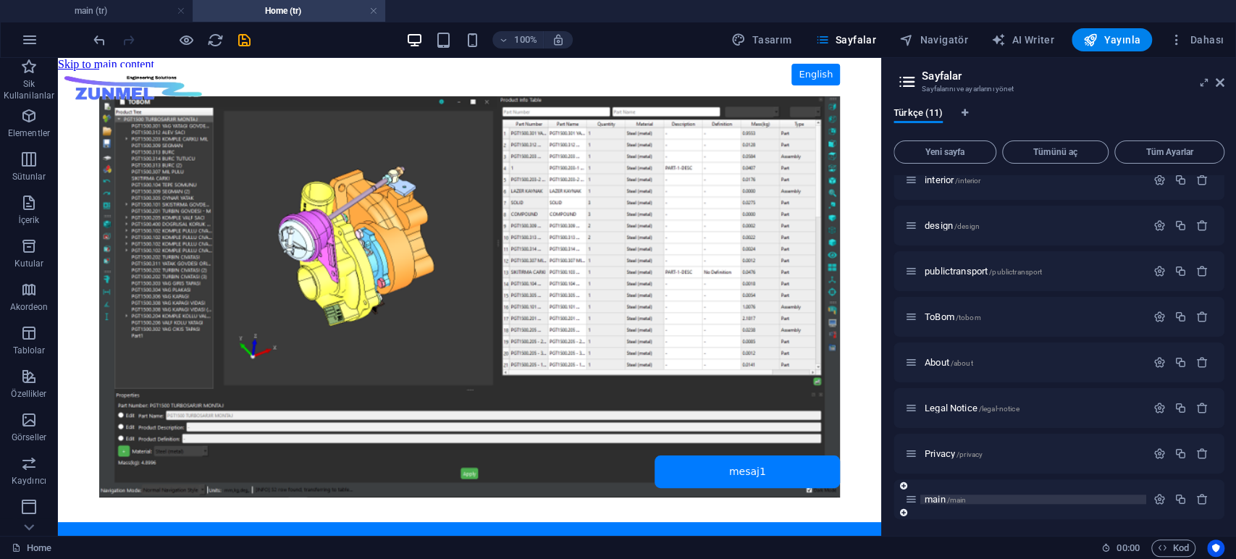
type input "Homex"
click at [945, 502] on span "main /main" at bounding box center [944, 499] width 41 height 11
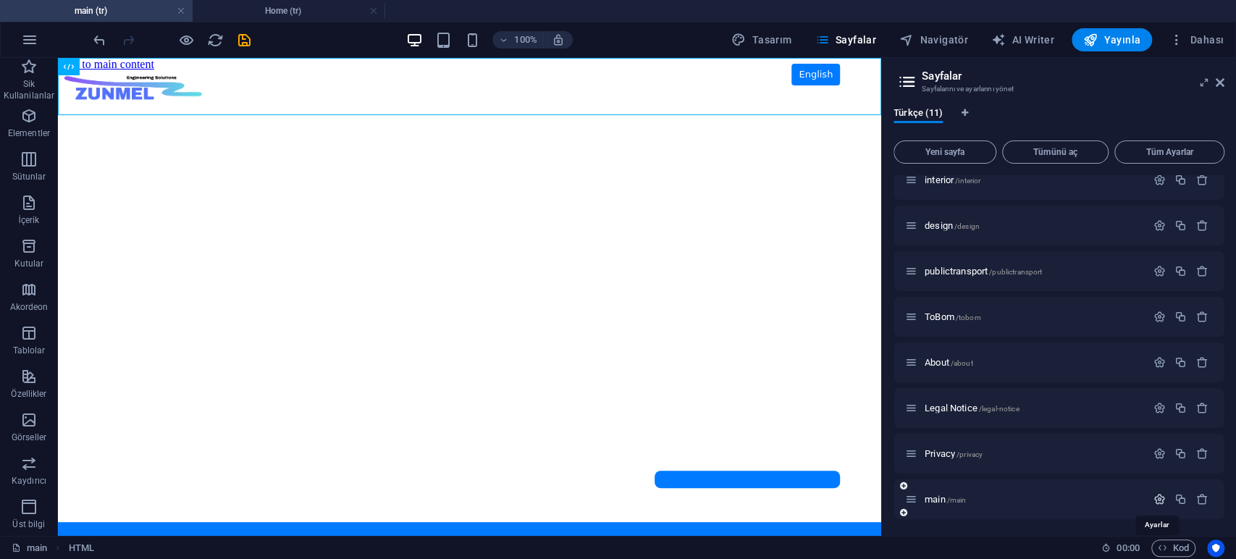
click at [1153, 502] on icon "button" at bounding box center [1159, 499] width 12 height 12
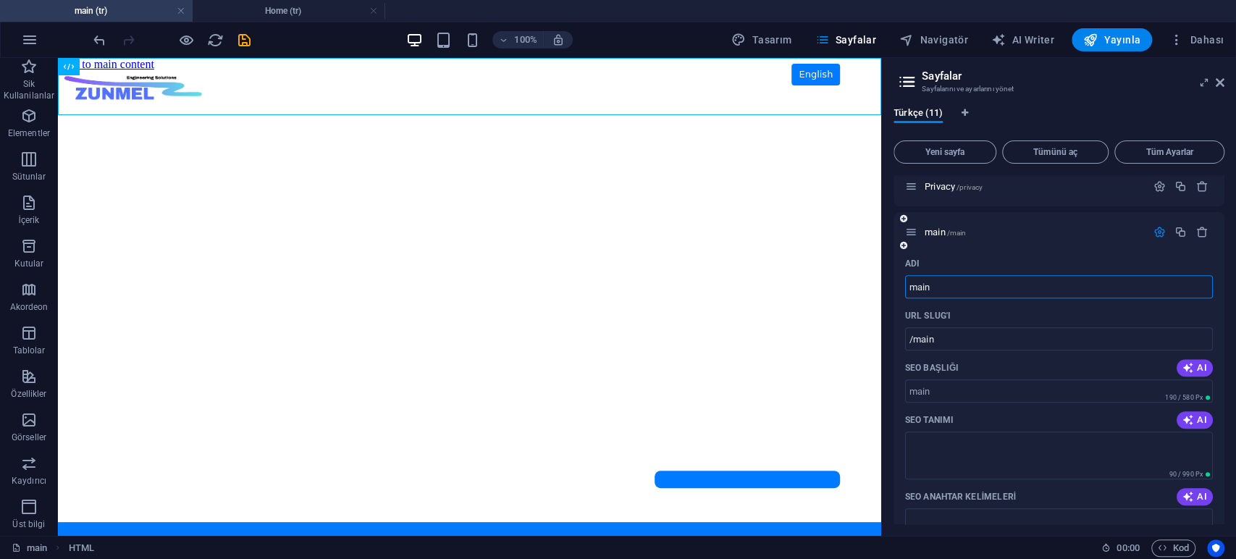
scroll to position [1157, 0]
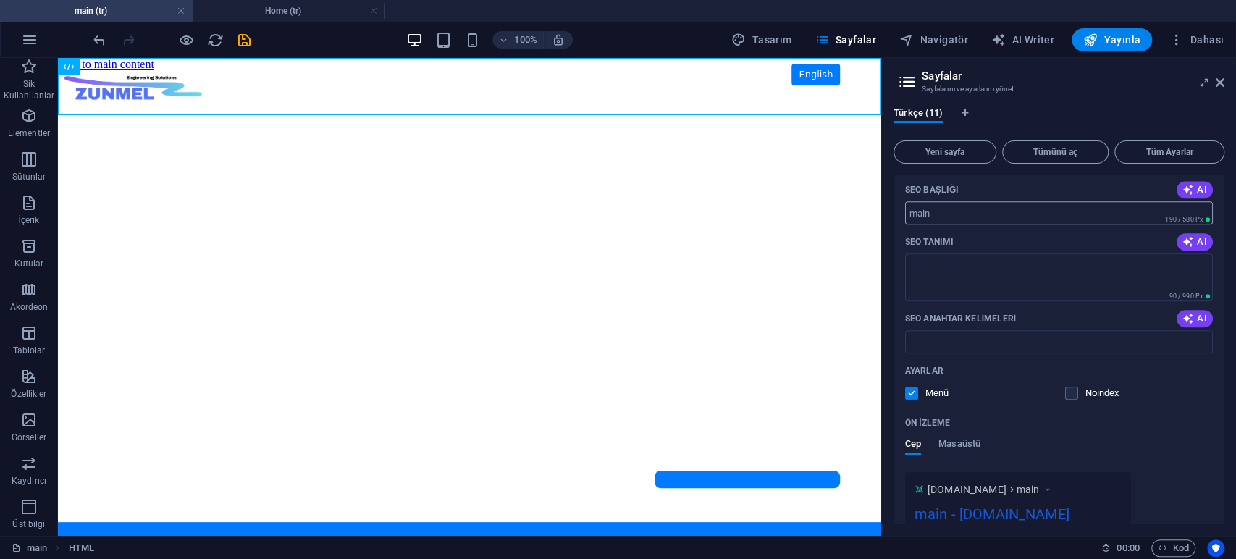
click at [948, 213] on input "SEO Başlığı" at bounding box center [1059, 212] width 308 height 23
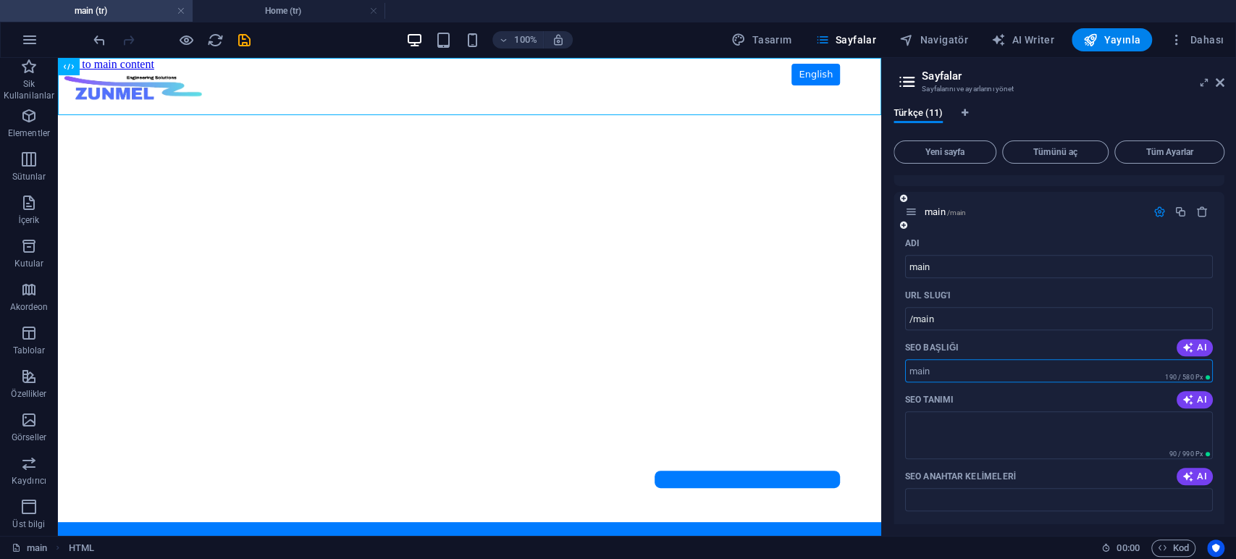
scroll to position [996, 0]
click at [964, 320] on input "/main" at bounding box center [1059, 321] width 308 height 23
drag, startPoint x: 1019, startPoint y: 324, endPoint x: 835, endPoint y: 271, distance: 191.5
click at [925, 268] on input "main" at bounding box center [1059, 269] width 308 height 23
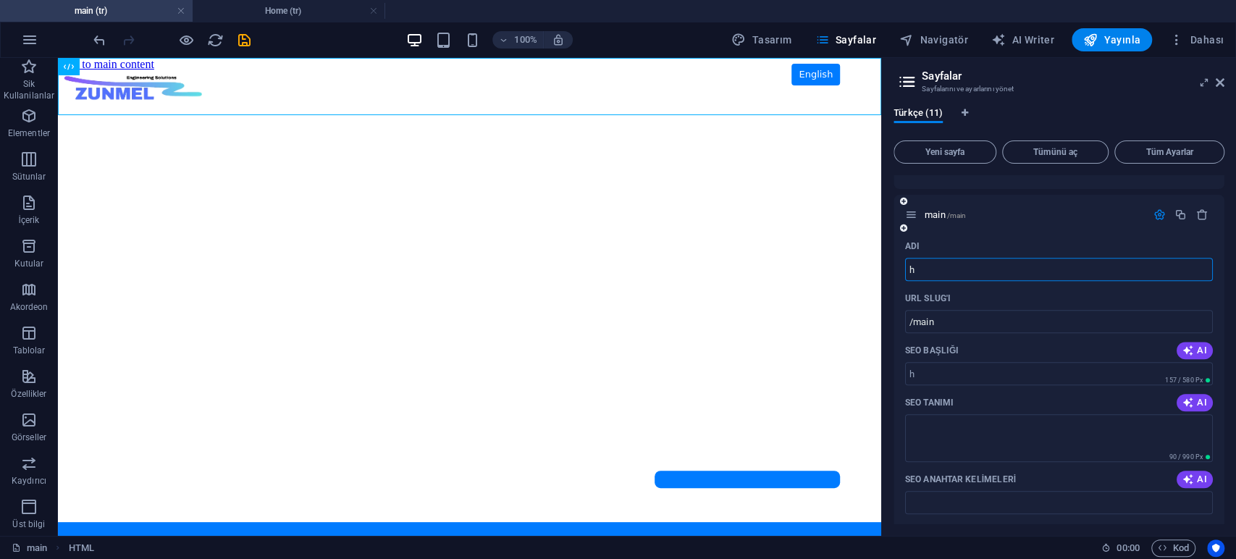
type input "h"
type input "/h"
type input "Home"
type input "/home"
type input "Home"
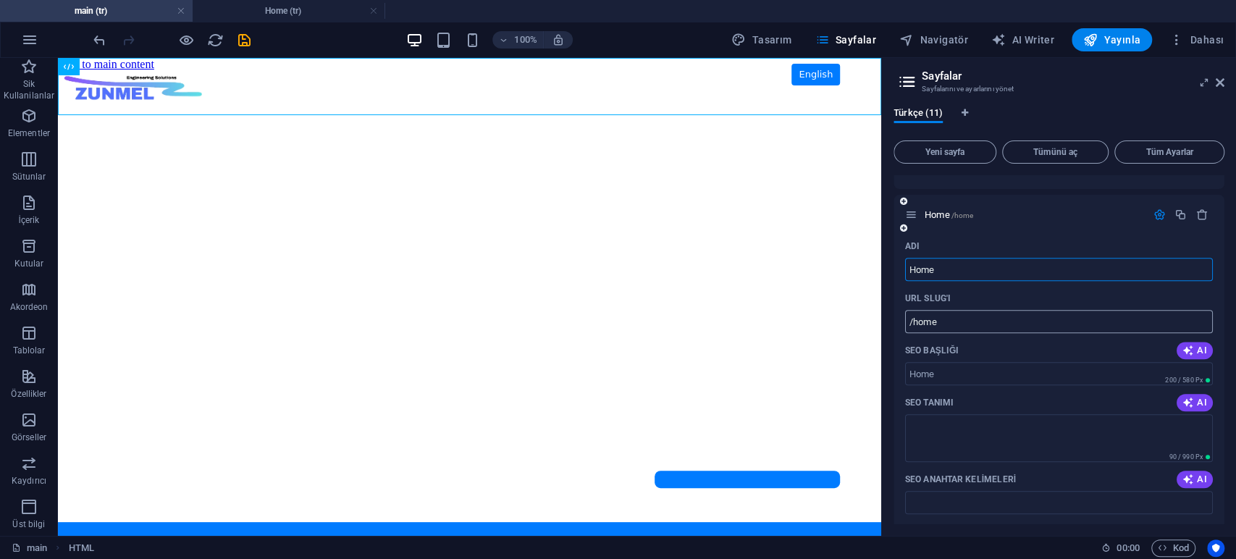
click at [945, 321] on input "/home" at bounding box center [1059, 321] width 308 height 23
click at [947, 372] on input "SEO Başlığı" at bounding box center [1059, 373] width 308 height 23
click at [739, 279] on body "Skip to main content ZUNMEL – TR/EN, Sol Menü, Tam Ekran Slider, Mesaj Kutusu E…" at bounding box center [469, 297] width 823 height 478
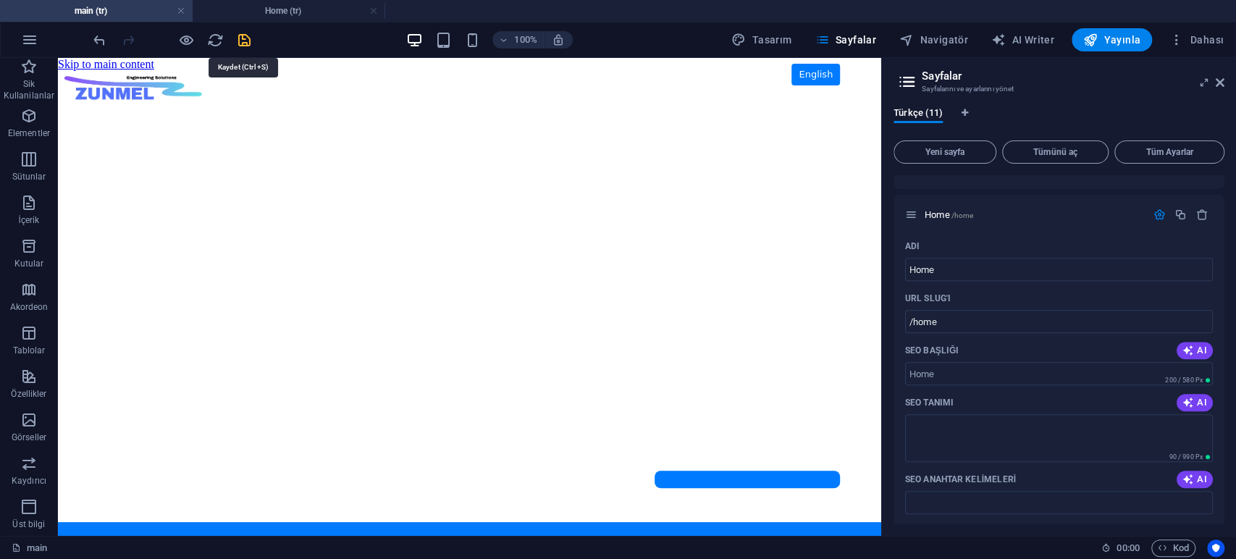
click at [248, 41] on icon "save" at bounding box center [244, 40] width 17 height 17
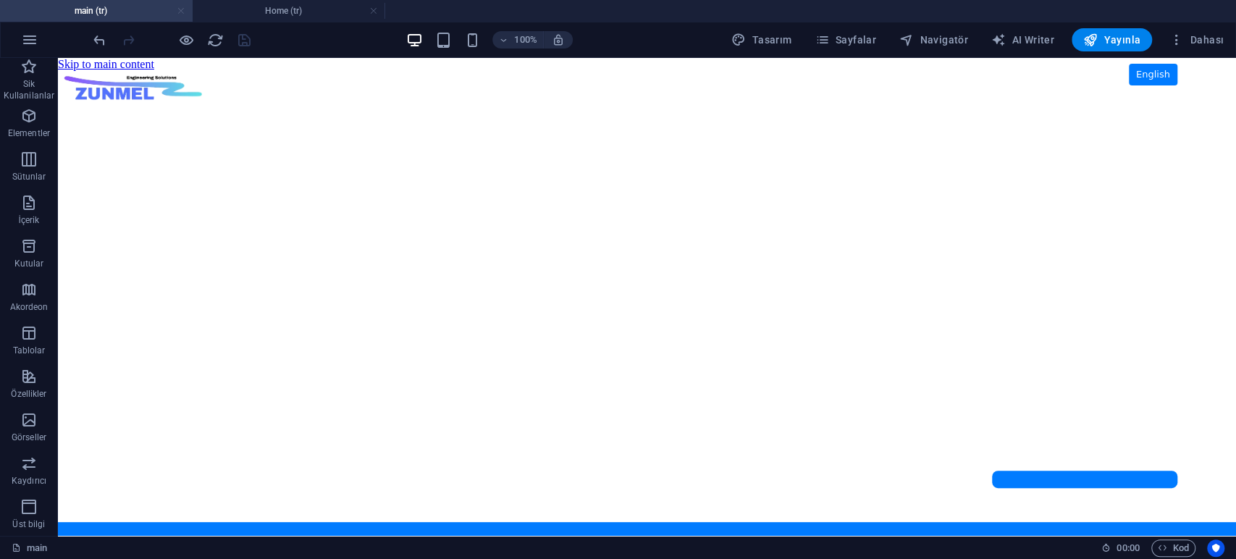
click at [182, 10] on link at bounding box center [181, 11] width 9 height 14
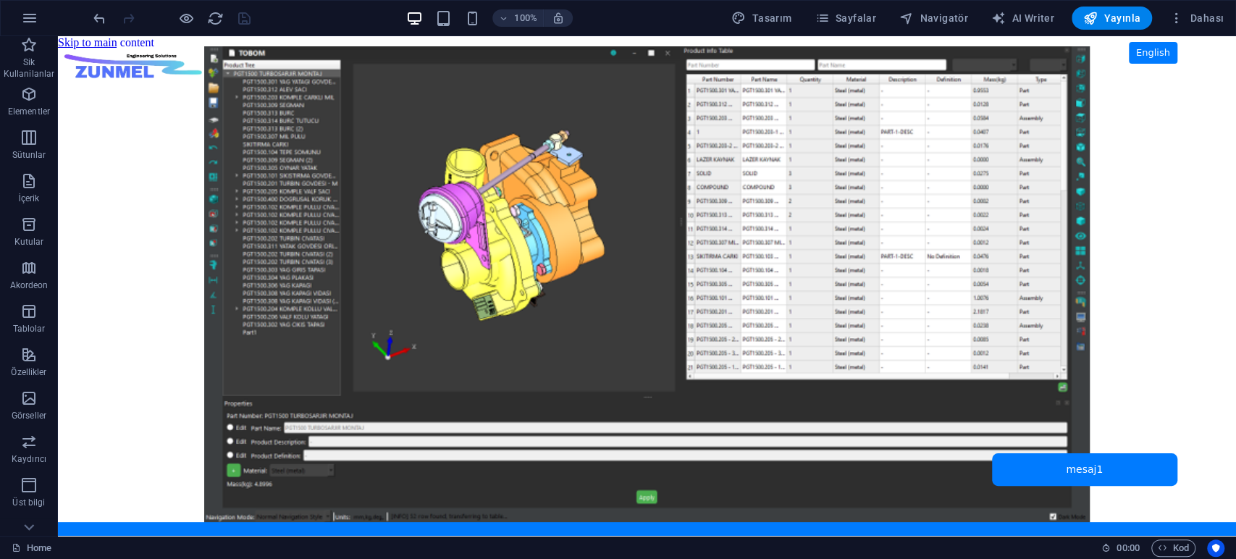
click at [140, 263] on body "Skip to main content ZUNMEL – TR/EN, Sol Menü, Tam Ekran Slider, Mesaj Kutusu E…" at bounding box center [647, 286] width 1178 height 500
click at [864, 16] on span "Sayfalar" at bounding box center [845, 18] width 62 height 14
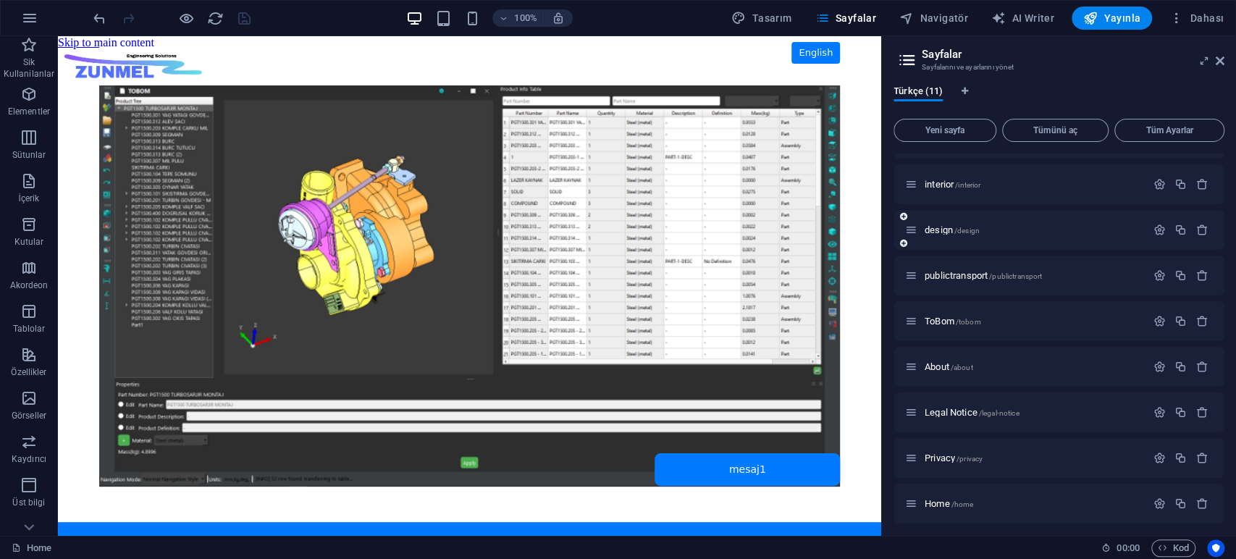
scroll to position [130, 0]
click at [955, 502] on span "/home" at bounding box center [962, 500] width 22 height 8
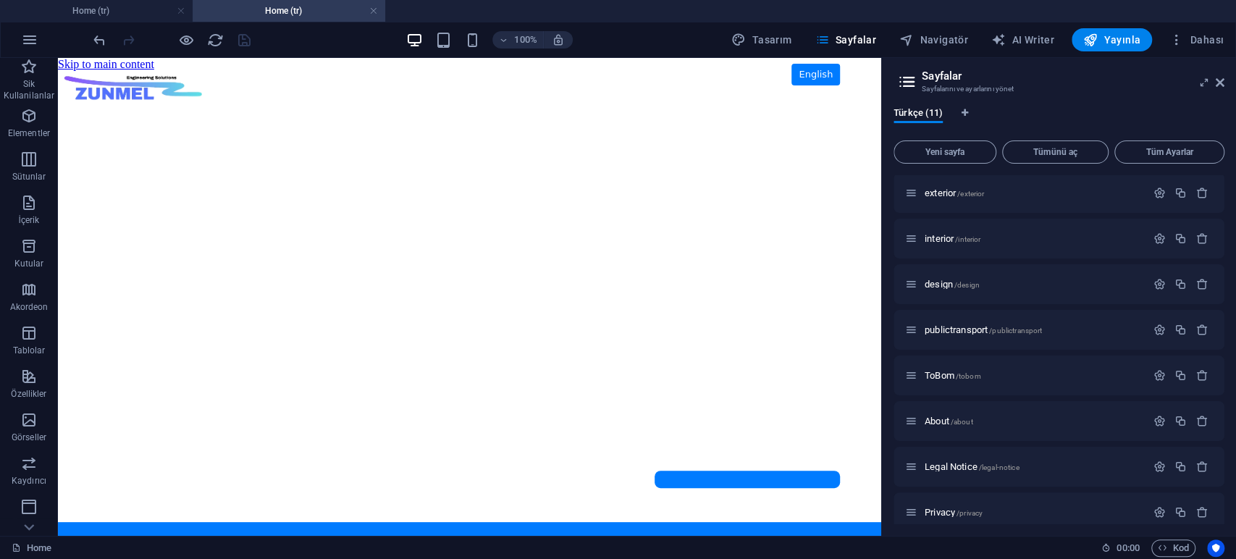
scroll to position [0, 0]
click at [180, 9] on link at bounding box center [181, 11] width 9 height 14
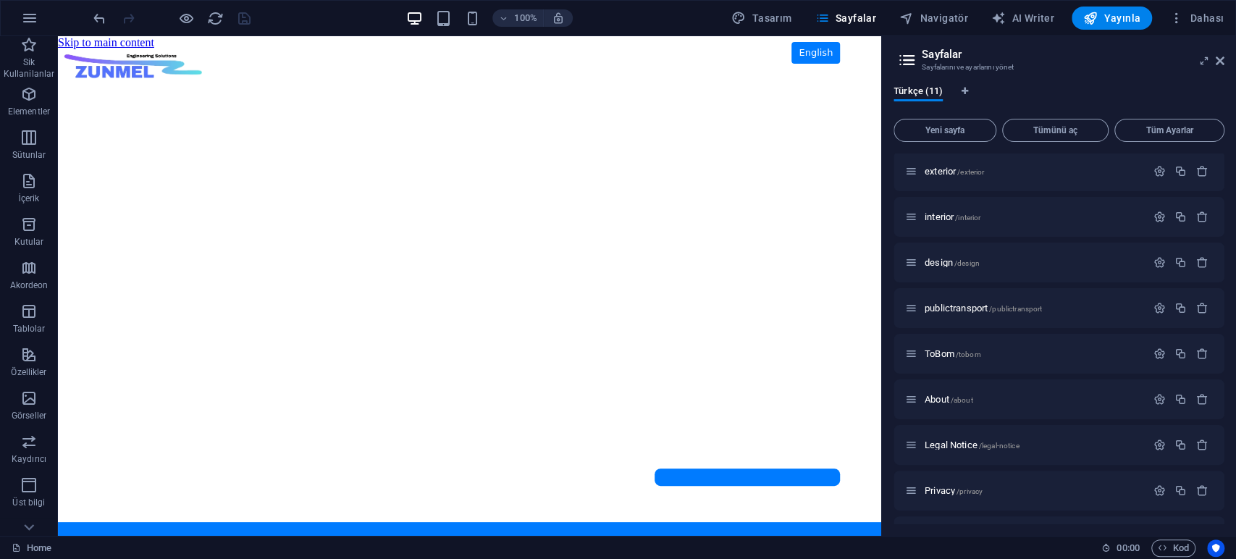
drag, startPoint x: 369, startPoint y: 157, endPoint x: 213, endPoint y: 87, distance: 171.4
click at [368, 157] on body "Skip to main content ZUNMEL – TR/EN, Sol Menü, Tam Ekran Slider, Mesaj Kutusu E…" at bounding box center [469, 286] width 823 height 500
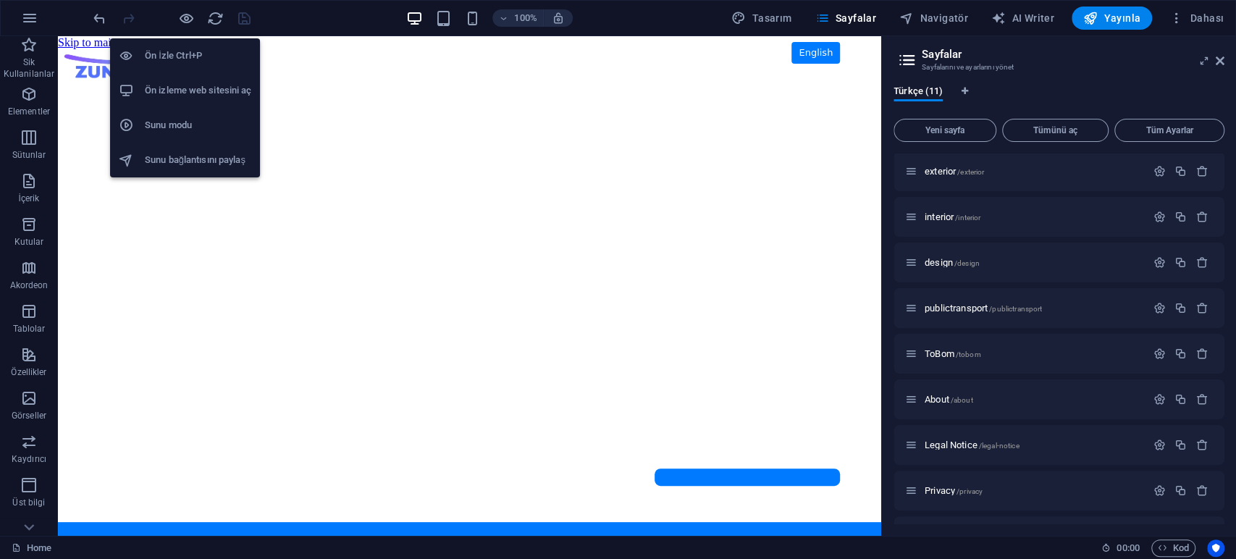
click at [174, 85] on h6 "Ön izleme web sitesini aç" at bounding box center [198, 90] width 106 height 17
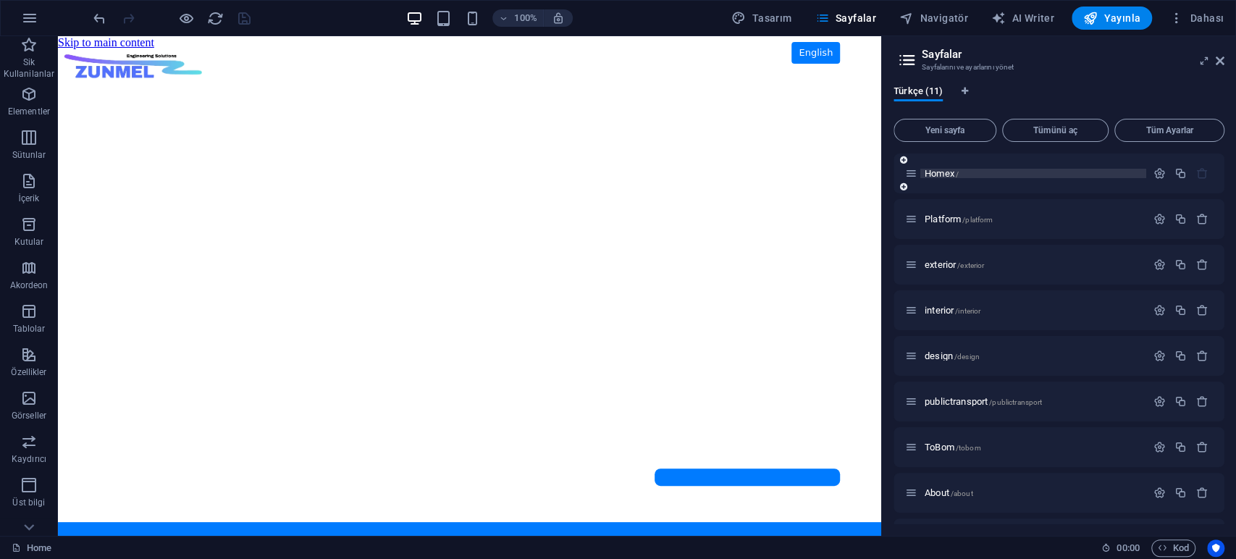
click at [971, 172] on p "Homex /" at bounding box center [1032, 173] width 217 height 9
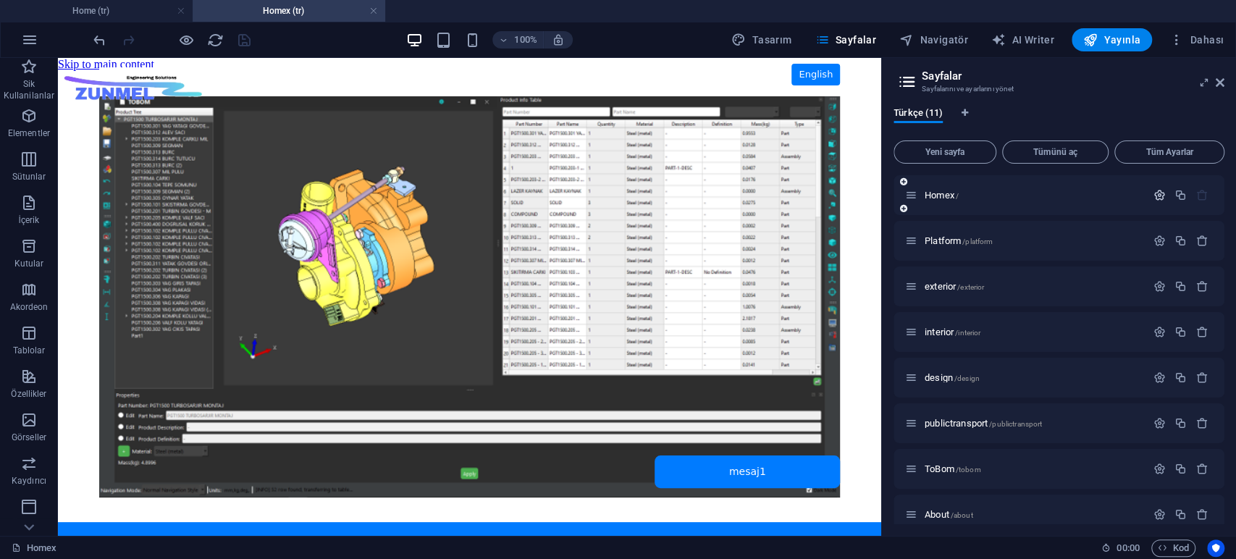
click at [1155, 194] on icon "button" at bounding box center [1159, 195] width 12 height 12
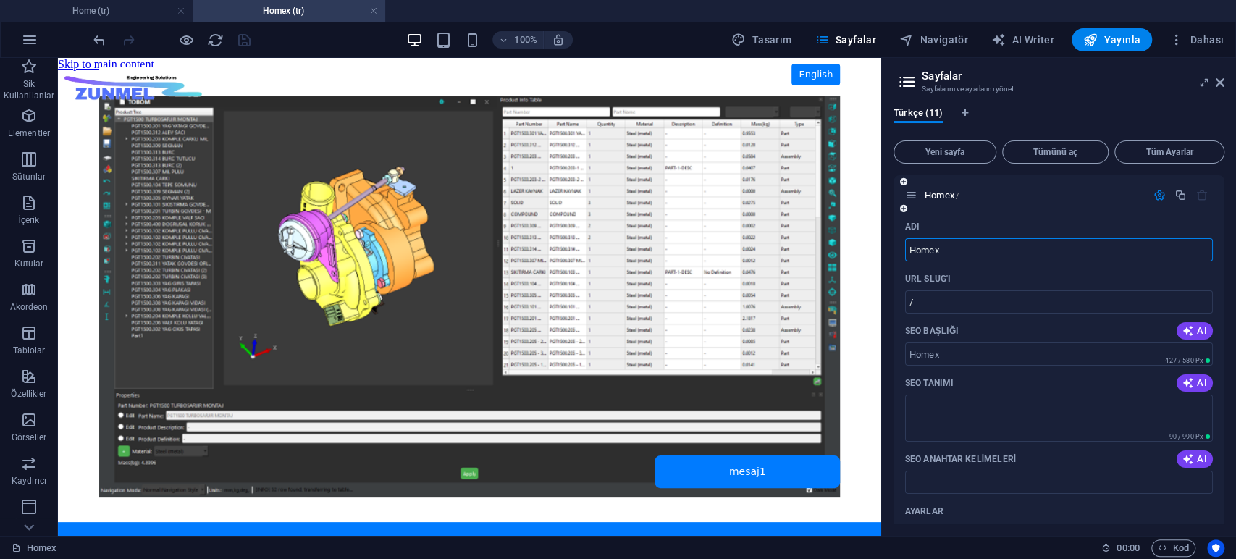
click at [969, 248] on input "Homex" at bounding box center [1059, 249] width 308 height 23
type input "Home"
click at [939, 300] on input "/" at bounding box center [1059, 301] width 308 height 23
click at [990, 254] on input "Home" at bounding box center [1059, 249] width 308 height 23
click at [973, 274] on div "URL SLUG'ı" at bounding box center [1059, 278] width 308 height 23
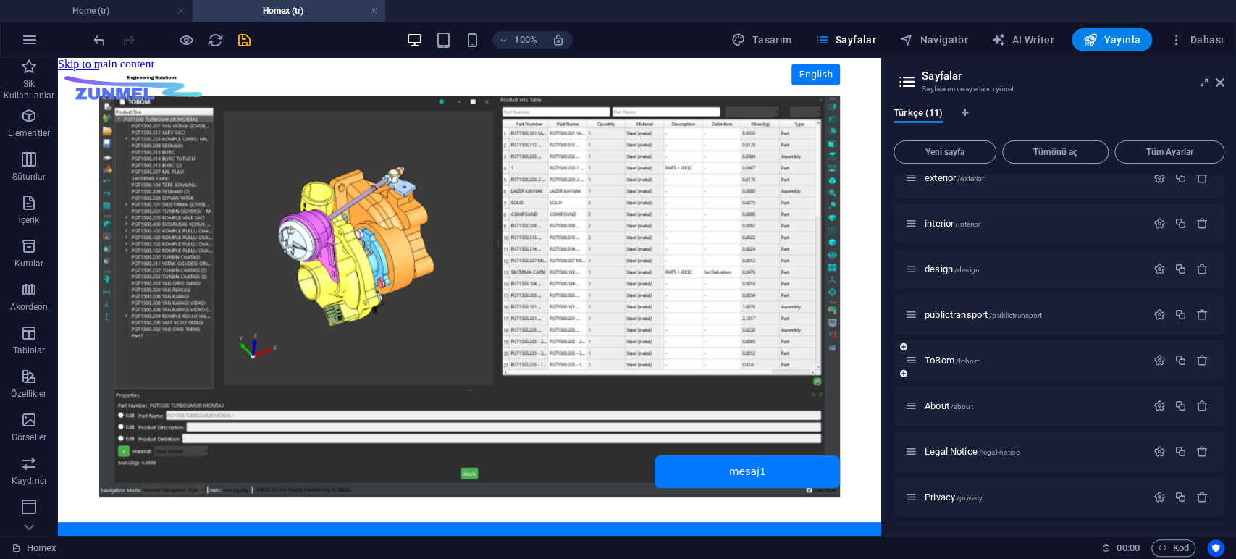
scroll to position [712, 0]
click at [939, 497] on span "Home /home" at bounding box center [948, 499] width 49 height 11
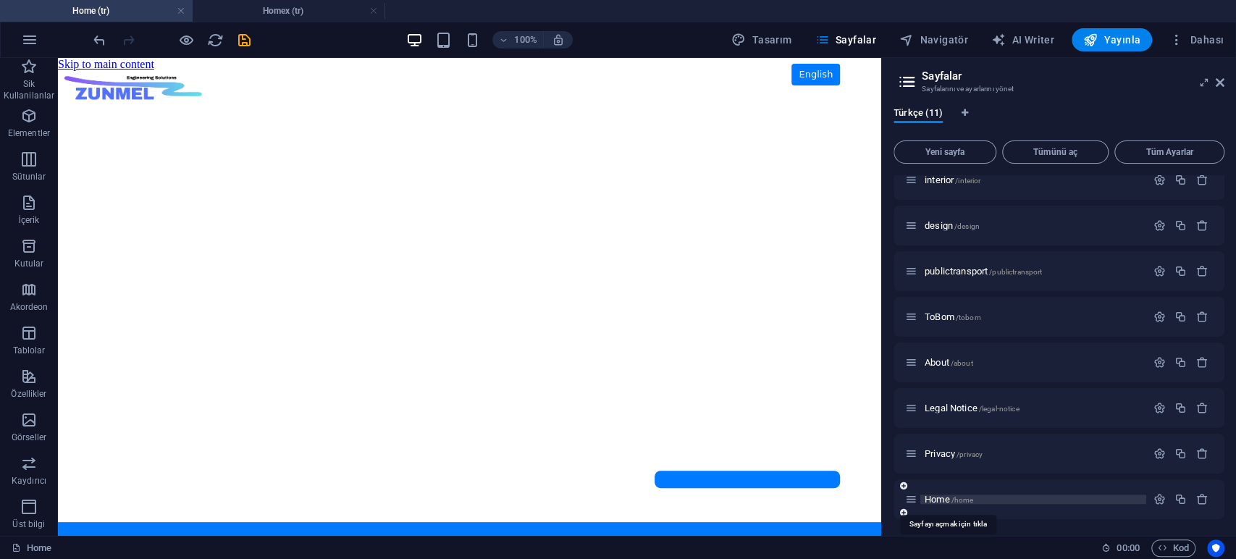
click at [952, 498] on span "/home" at bounding box center [962, 500] width 22 height 8
click at [1155, 504] on icon "button" at bounding box center [1159, 499] width 12 height 12
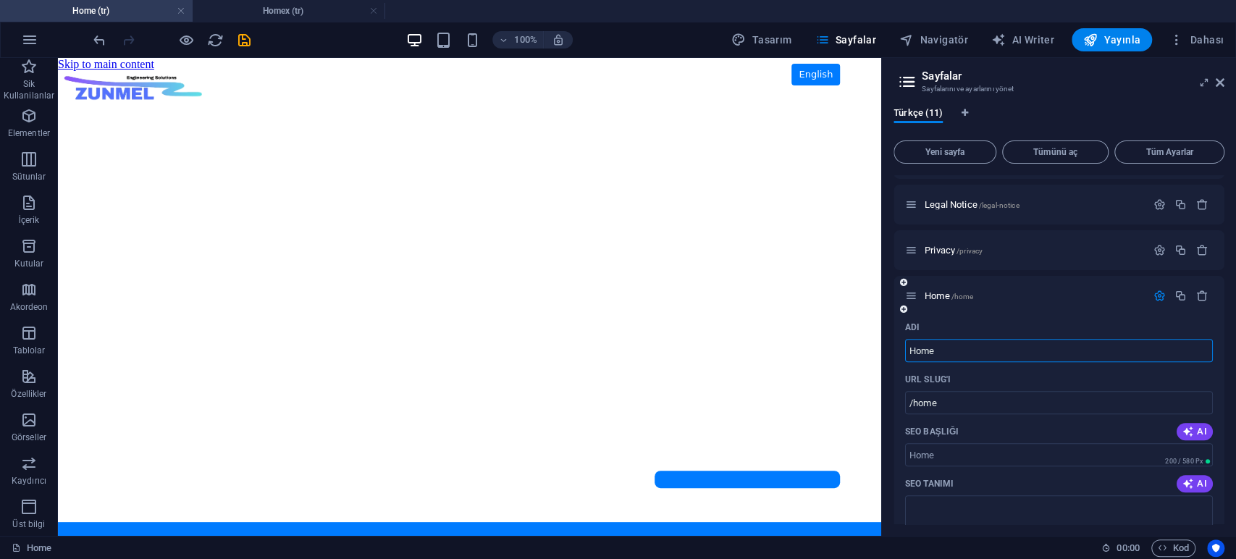
click at [946, 347] on input "Home" at bounding box center [1059, 350] width 308 height 23
type input "Home2"
type input "/home2"
type input "Home2"
click at [949, 400] on input "/home2" at bounding box center [1059, 402] width 308 height 23
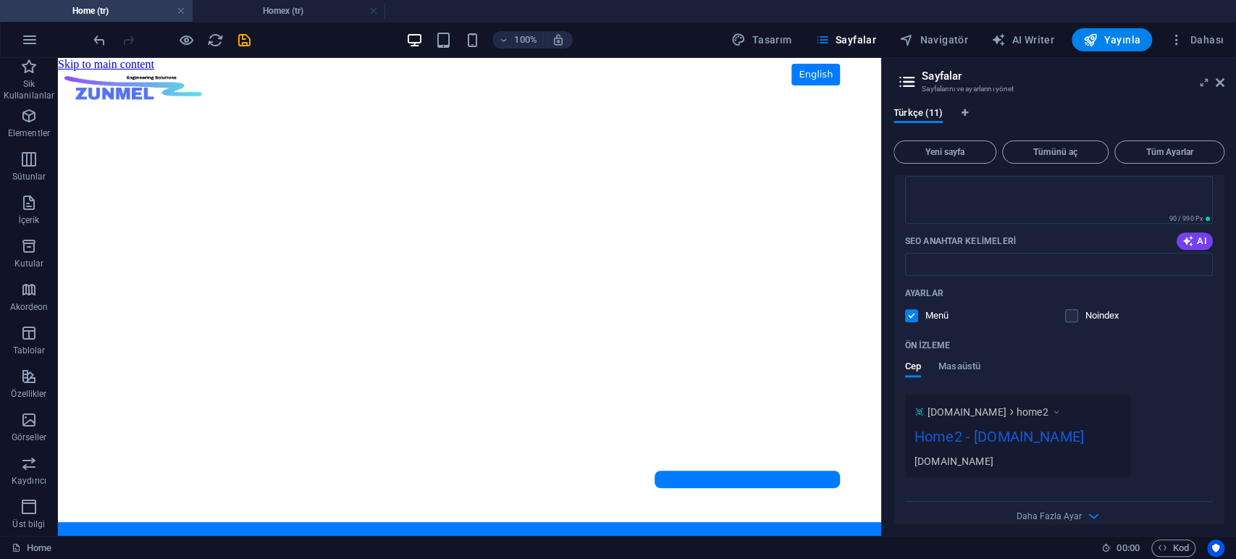
scroll to position [1237, 0]
click at [715, 311] on body "Skip to main content ZUNMEL – TR/EN, Sol Menü, Tam Ekran Slider, Mesaj Kutusu E…" at bounding box center [469, 297] width 823 height 478
click at [236, 32] on icon "save" at bounding box center [244, 40] width 17 height 17
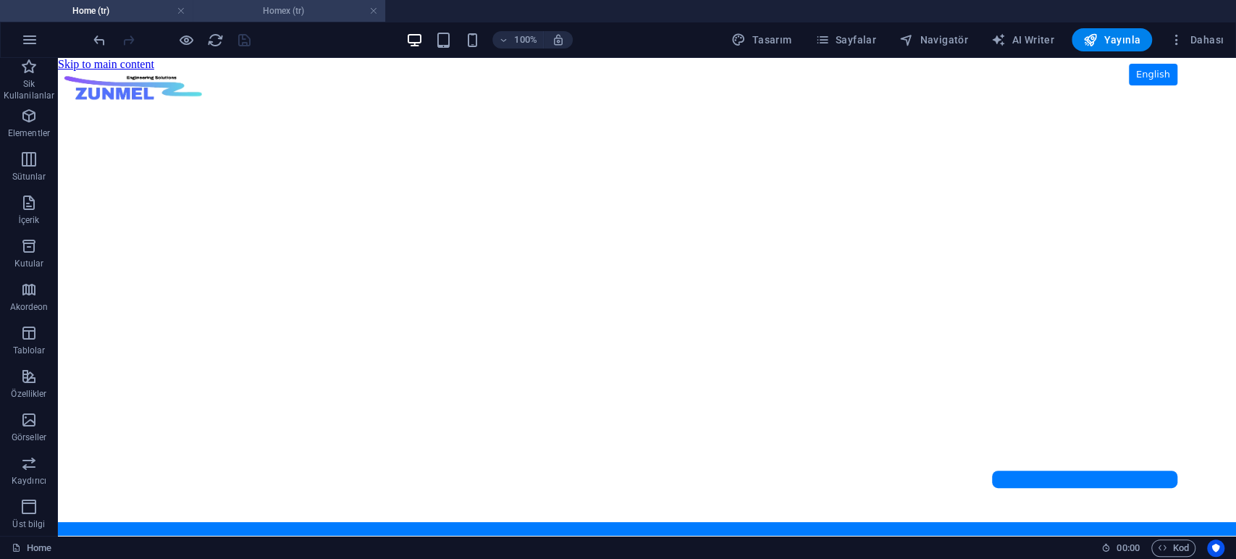
click at [261, 9] on h4 "Homex (tr)" at bounding box center [289, 11] width 193 height 16
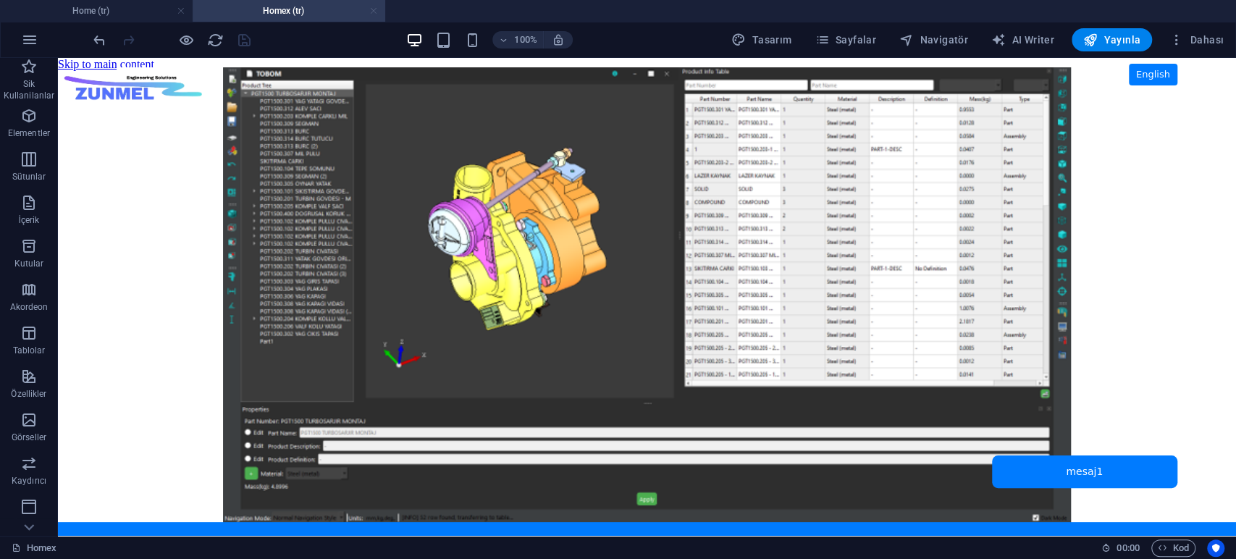
click at [371, 12] on link at bounding box center [373, 11] width 9 height 14
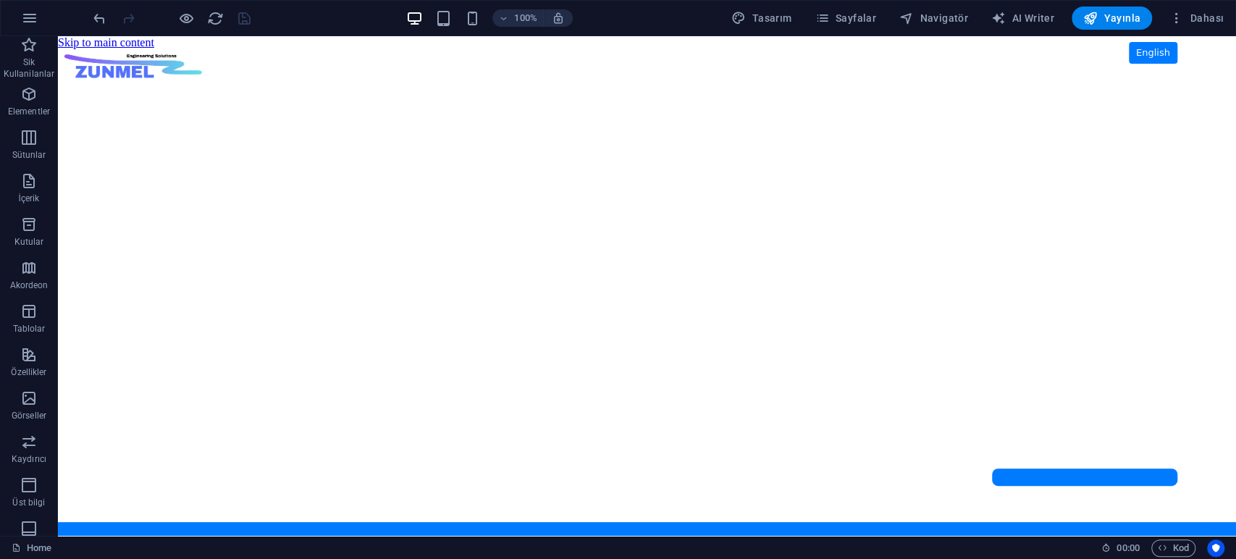
click at [233, 132] on body "Skip to main content ZUNMEL – TR/EN, Sol Menü, Tam Ekran Slider, Mesaj Kutusu E…" at bounding box center [647, 286] width 1178 height 500
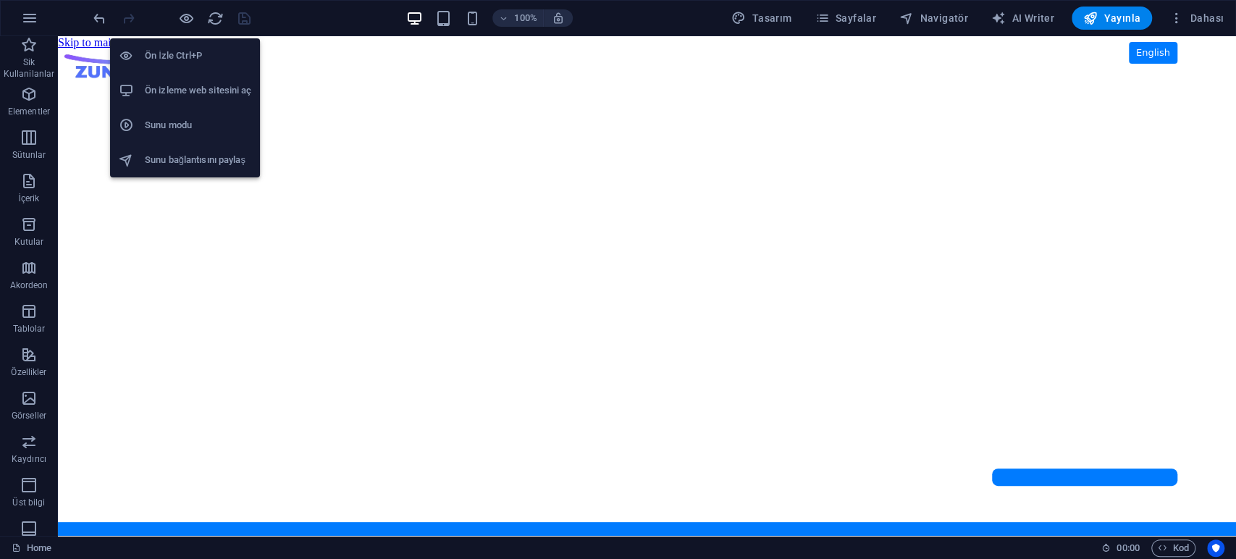
click at [174, 85] on h6 "Ön izleme web sitesini aç" at bounding box center [198, 90] width 106 height 17
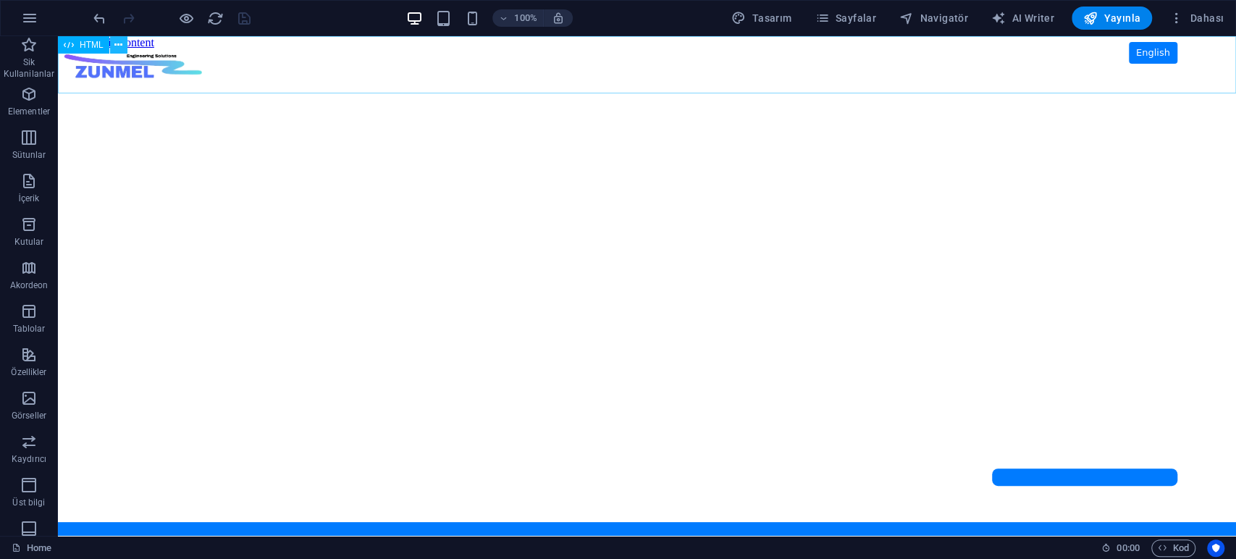
click at [122, 43] on button at bounding box center [118, 44] width 17 height 17
click at [87, 140] on body "Skip to main content ZUNMEL – TR/EN, Sol Menü, Tam Ekran Slider, Mesaj Kutusu E…" at bounding box center [647, 286] width 1178 height 500
click at [854, 22] on span "Sayfalar" at bounding box center [845, 18] width 62 height 14
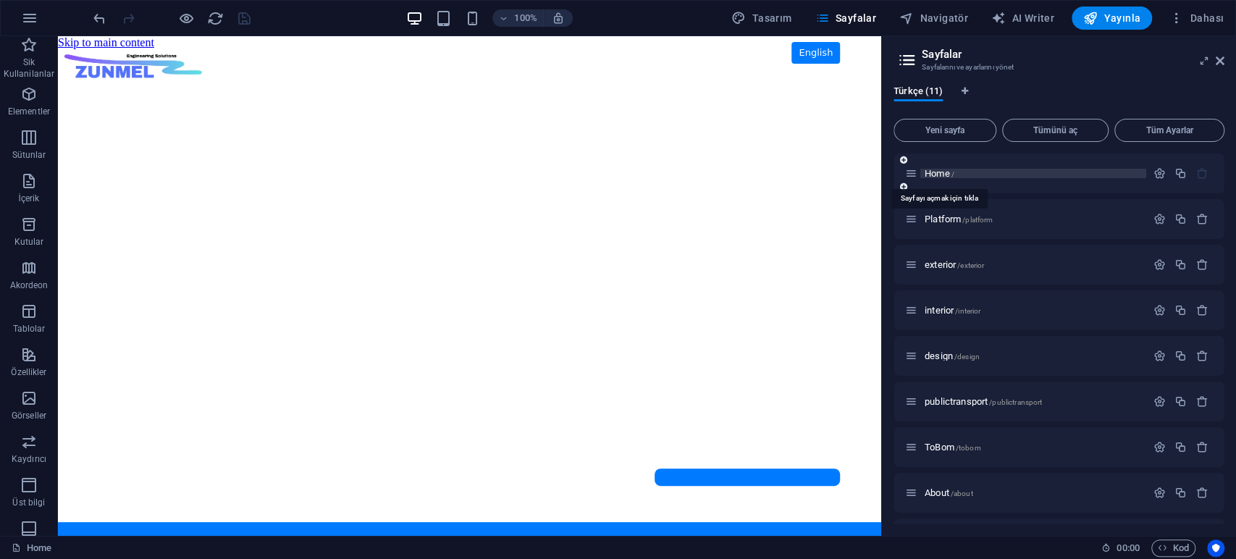
click at [940, 170] on span "Home /" at bounding box center [939, 173] width 30 height 11
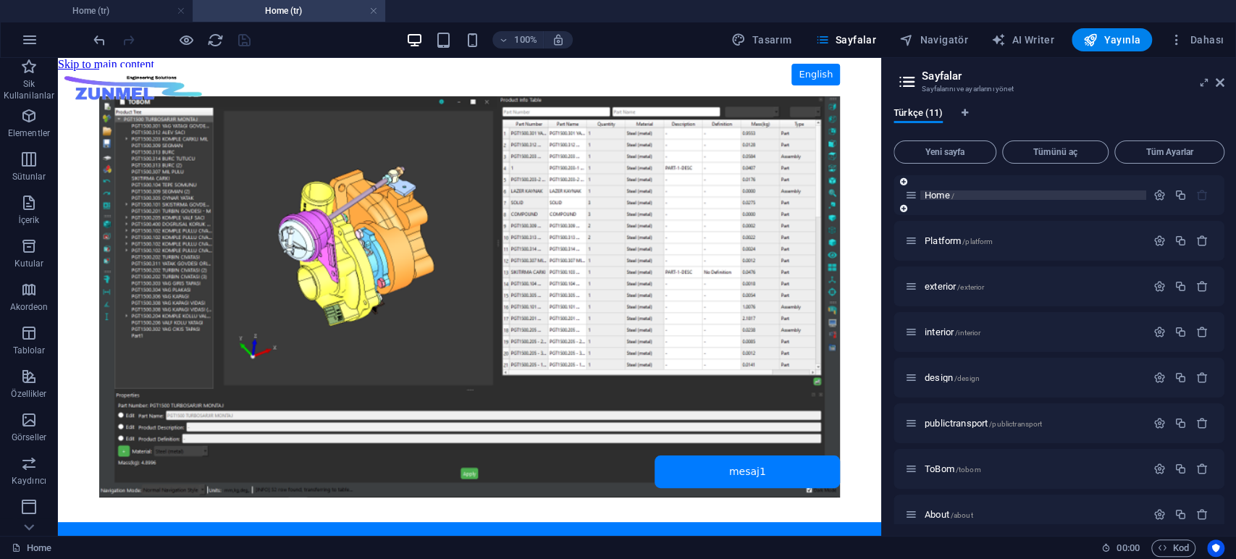
scroll to position [0, 0]
click at [87, 65] on span "HTML" at bounding box center [92, 66] width 24 height 9
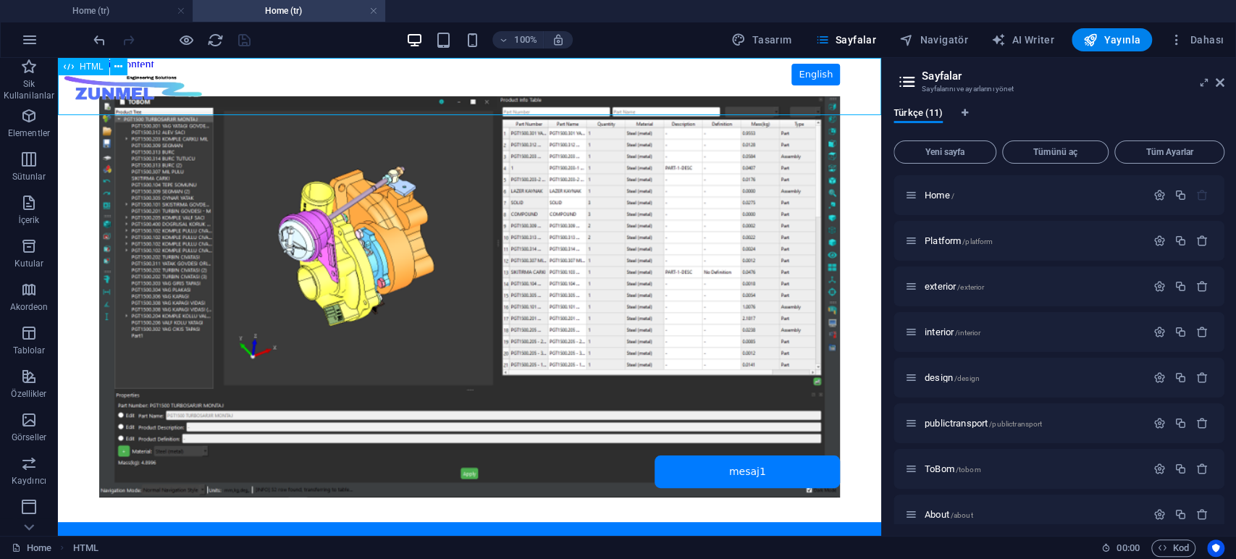
click at [87, 65] on span "HTML" at bounding box center [92, 66] width 24 height 9
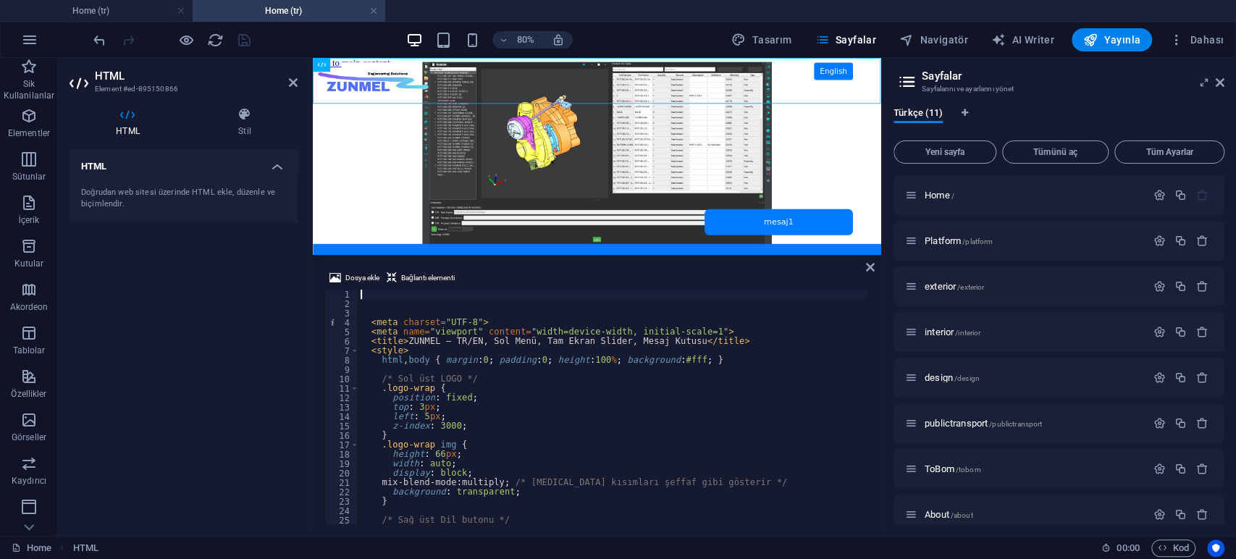
click at [499, 376] on div "< meta charset = "UTF-8" > < meta name = "viewport" content = "width=device-wid…" at bounding box center [663, 415] width 611 height 250
type textarea "/* Sol üst LOGO */"
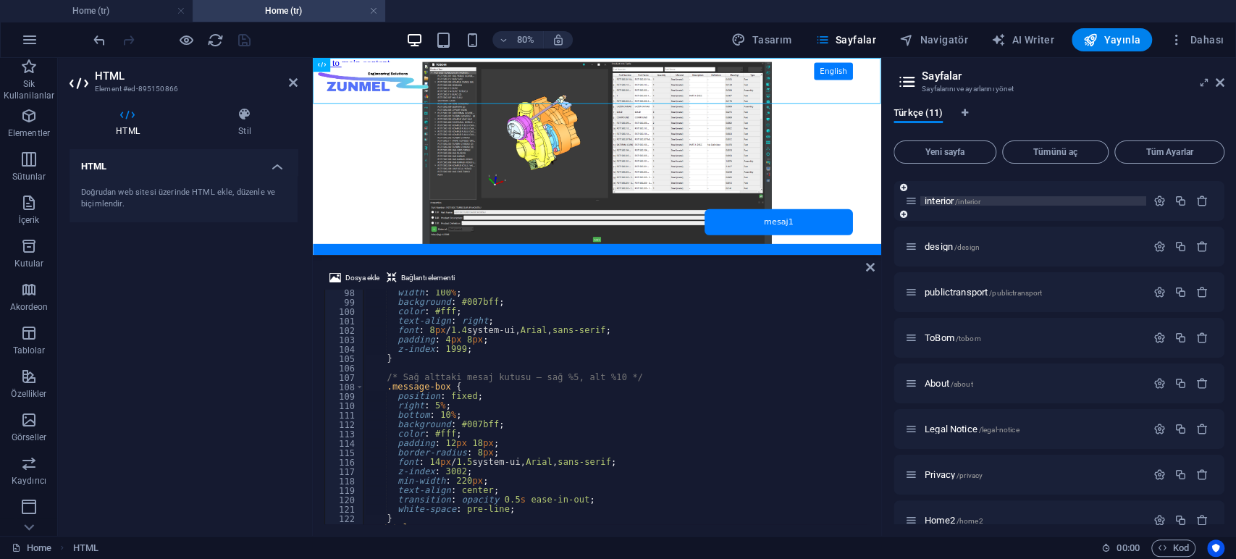
scroll to position [152, 0]
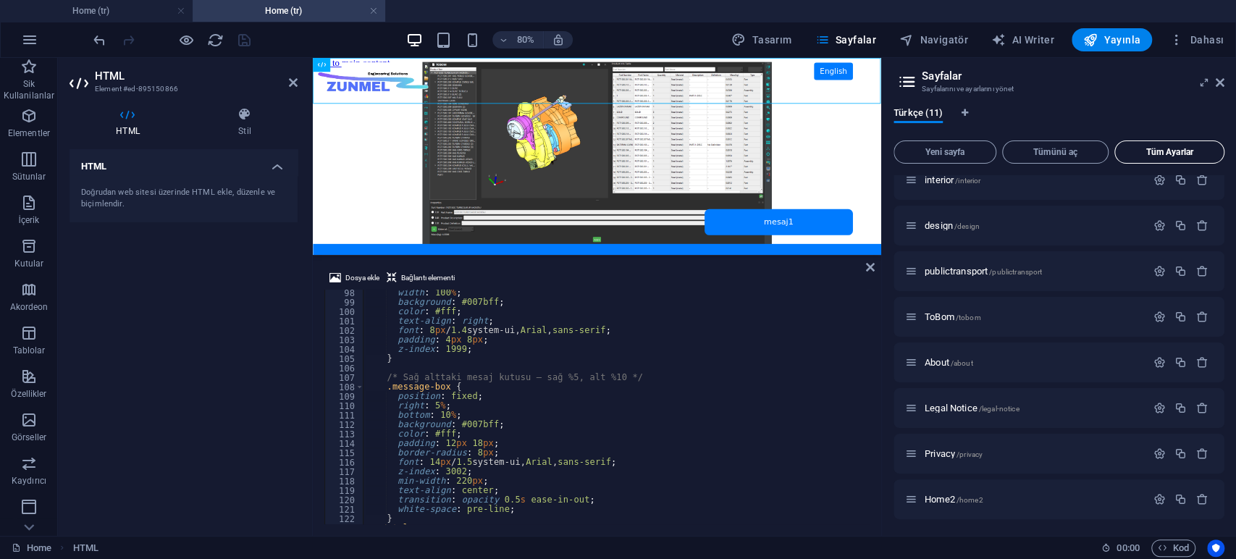
click at [1153, 151] on span "Tüm Ayarlar" at bounding box center [1169, 152] width 97 height 9
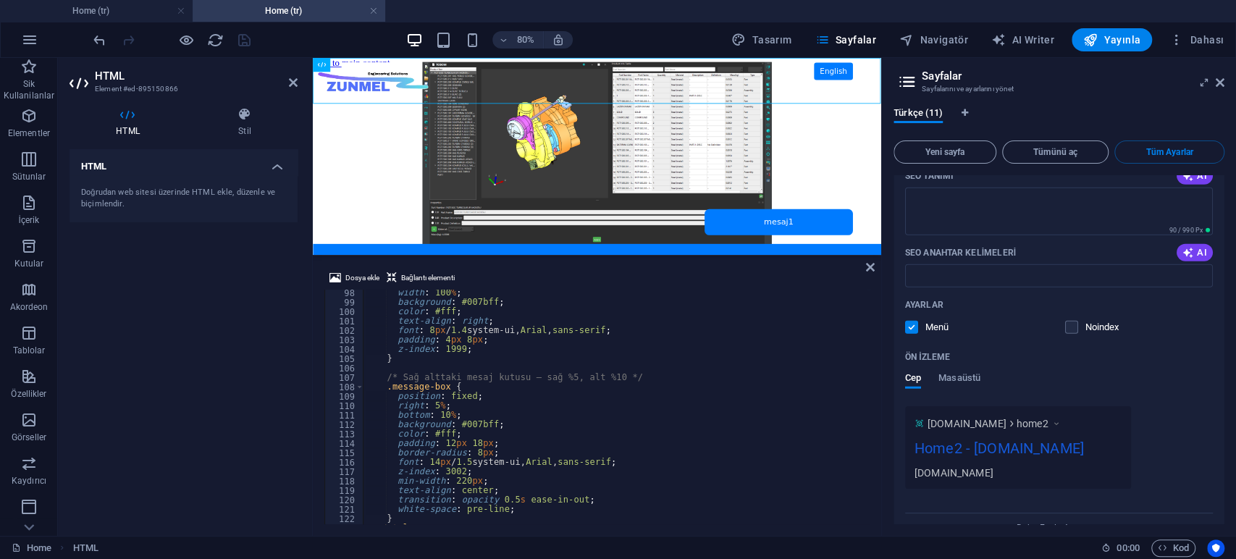
scroll to position [6107, 0]
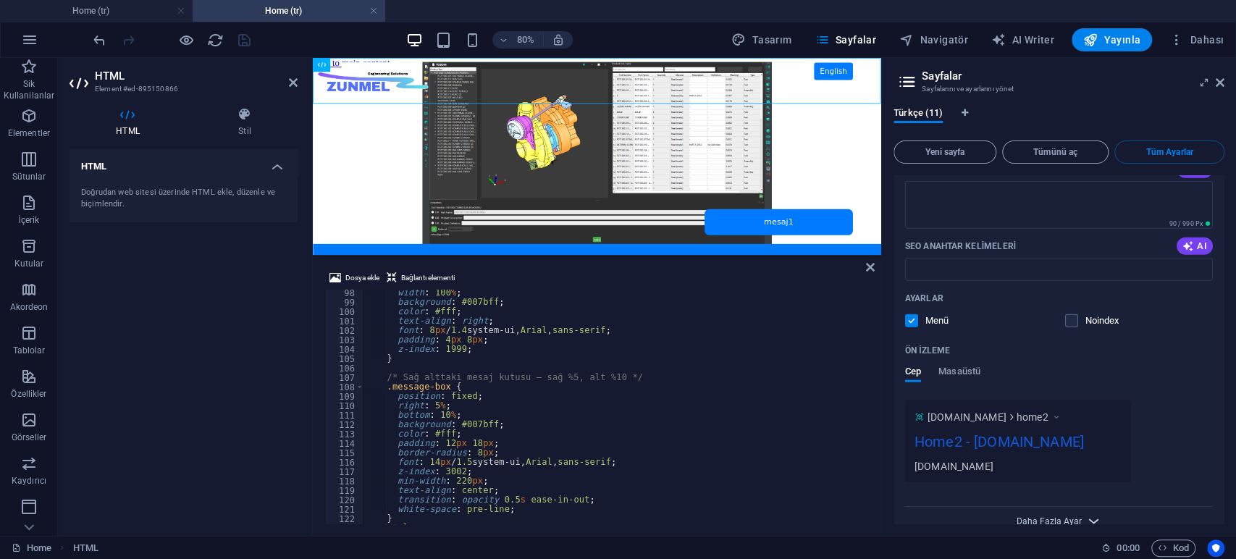
click at [1068, 516] on span "Daha Fazla Ayar" at bounding box center [1048, 521] width 65 height 10
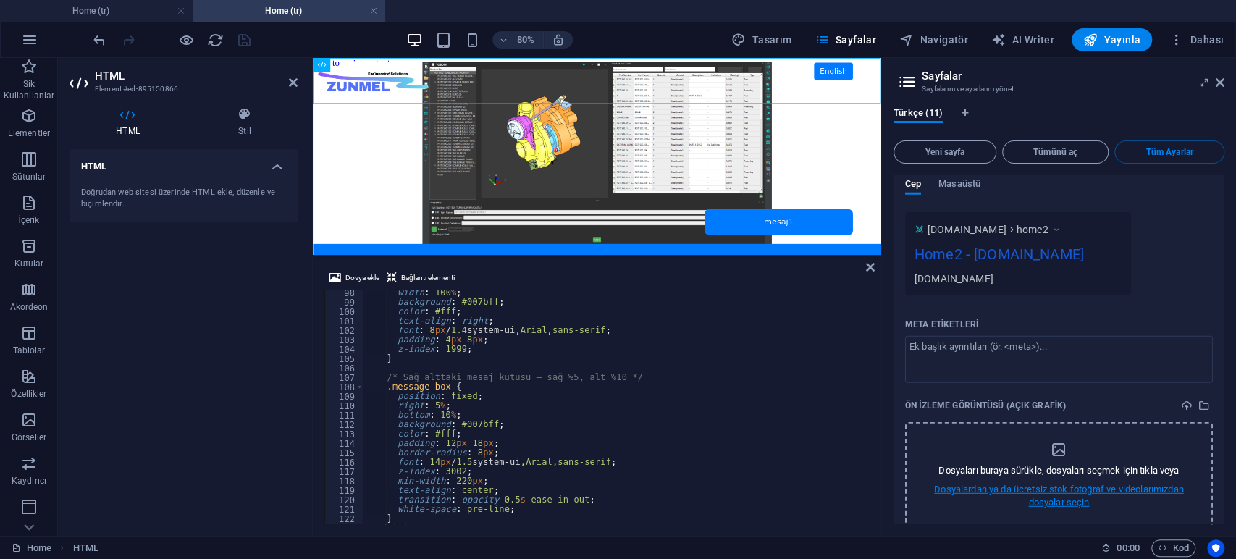
scroll to position [6327, 0]
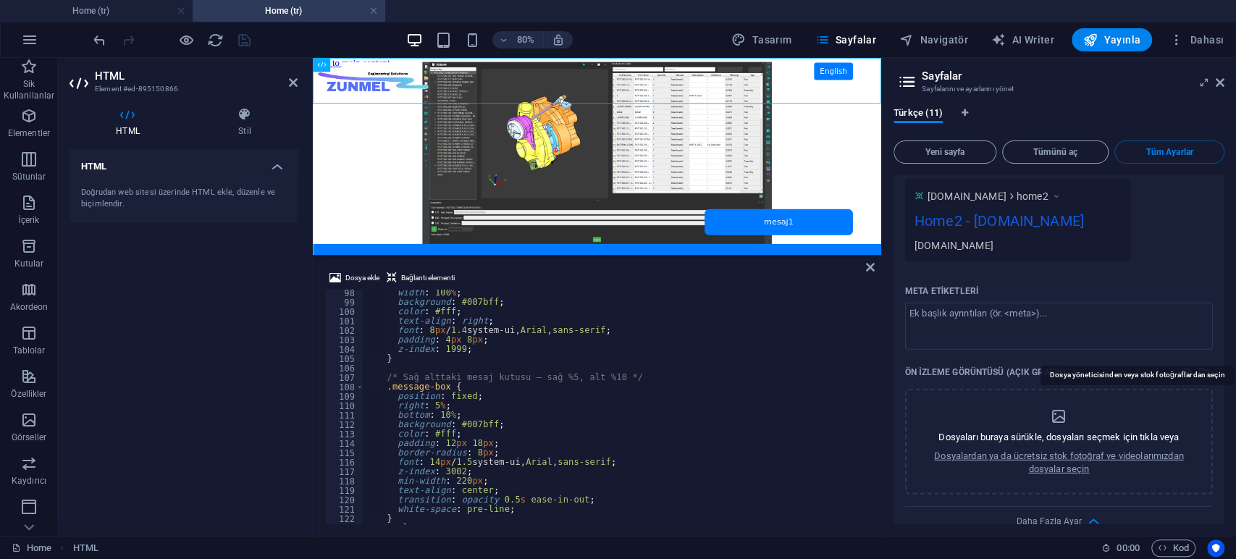
click at [1198, 366] on icon "select-media" at bounding box center [1204, 372] width 12 height 12
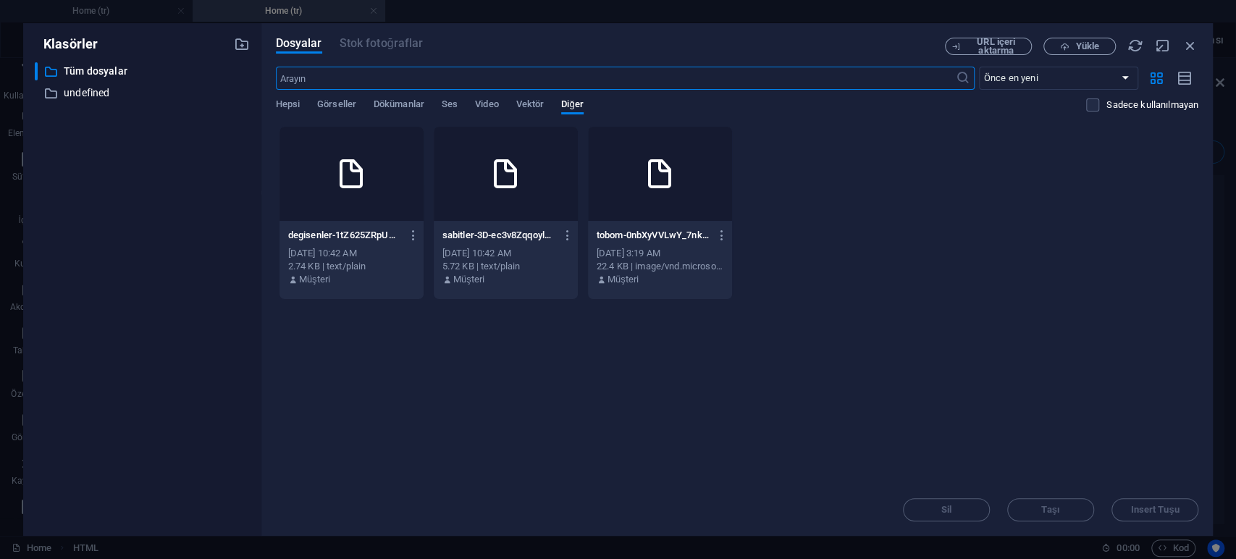
click at [518, 364] on div "[PERSON_NAME] yüklemek için dosyaları buraya bırakın degisenler-1tZ625ZRpUNLolR…" at bounding box center [737, 305] width 922 height 358
click at [1185, 49] on icon "button" at bounding box center [1190, 46] width 16 height 16
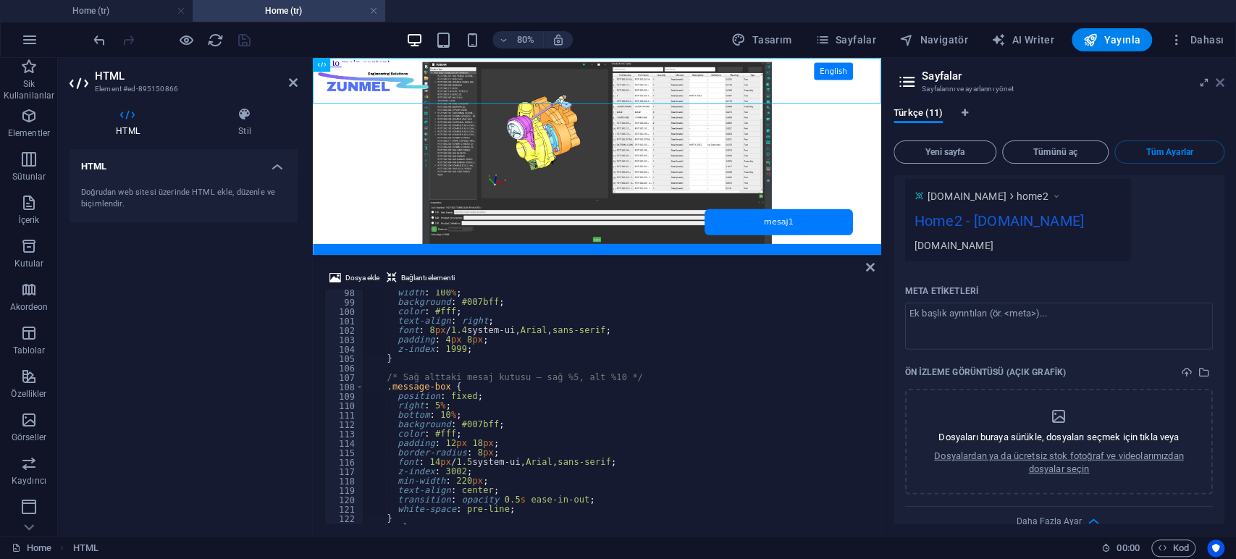
click at [1218, 79] on icon at bounding box center [1220, 83] width 9 height 12
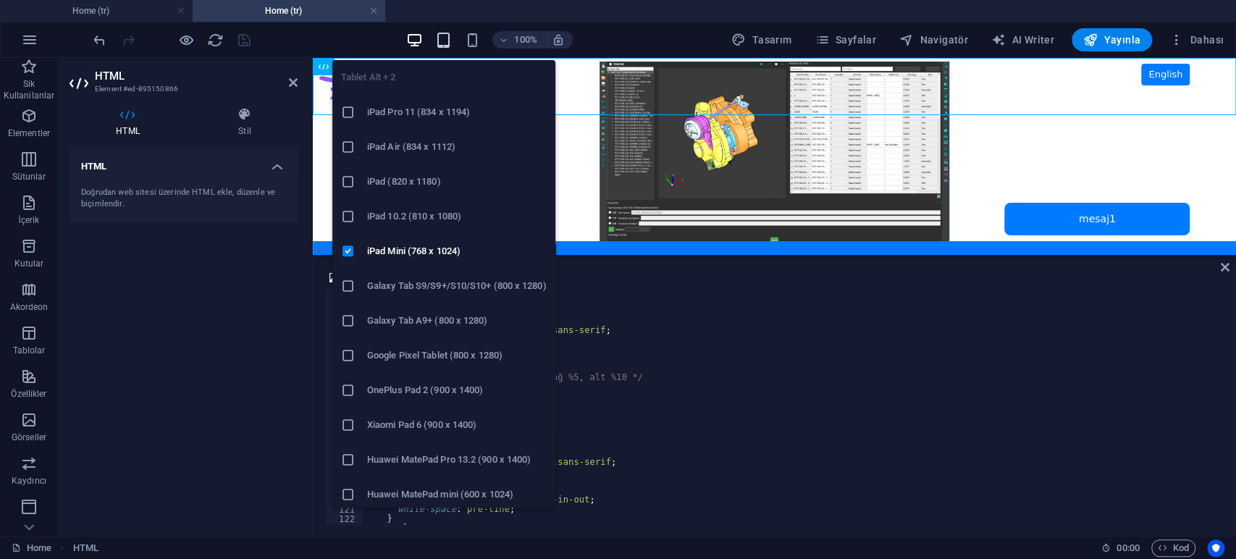
click at [443, 37] on icon "button" at bounding box center [443, 40] width 17 height 17
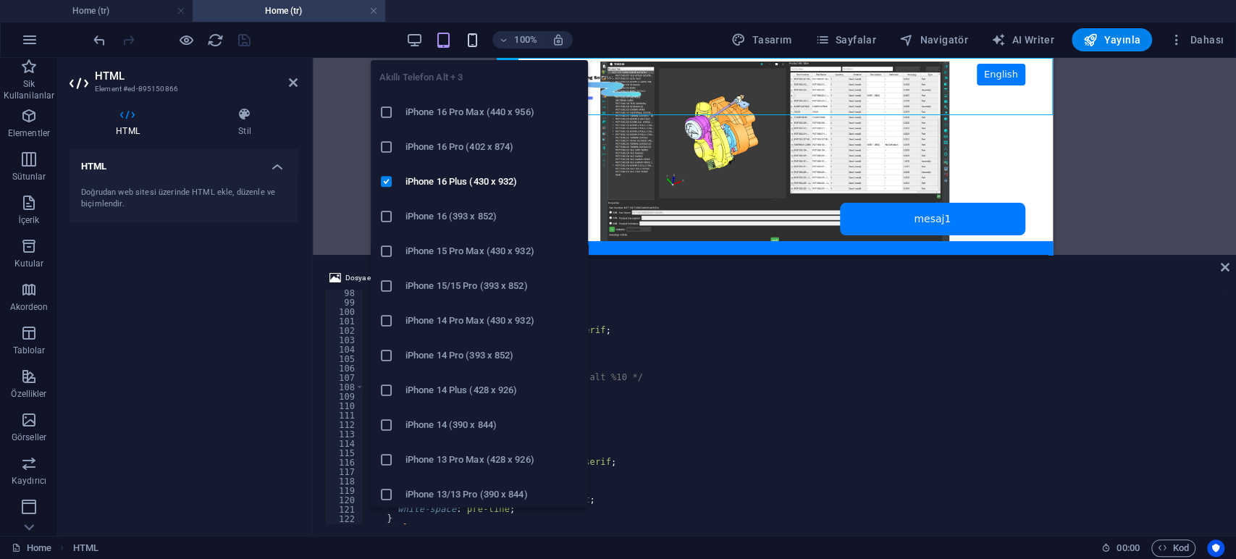
click at [473, 38] on icon "button" at bounding box center [472, 40] width 17 height 17
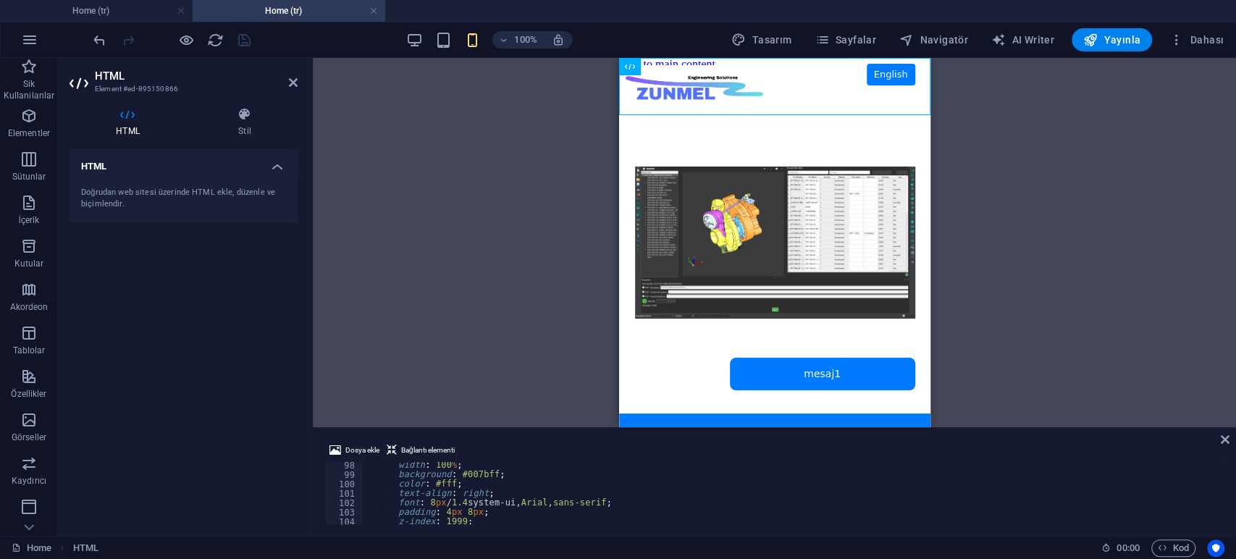
drag, startPoint x: 597, startPoint y: 256, endPoint x: 597, endPoint y: 426, distance: 169.4
click at [597, 426] on div "Mevcut içeriği değiştirmek için buraya sürükleyin. Yeni bir element oluşturmak …" at bounding box center [774, 297] width 923 height 478
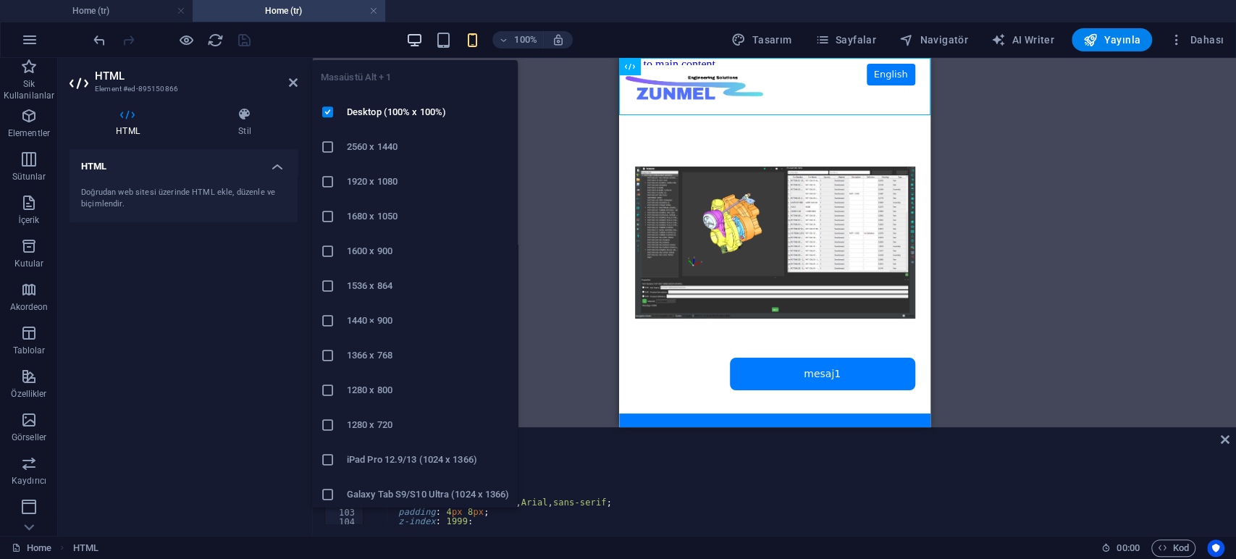
click at [418, 36] on icon "button" at bounding box center [414, 40] width 17 height 17
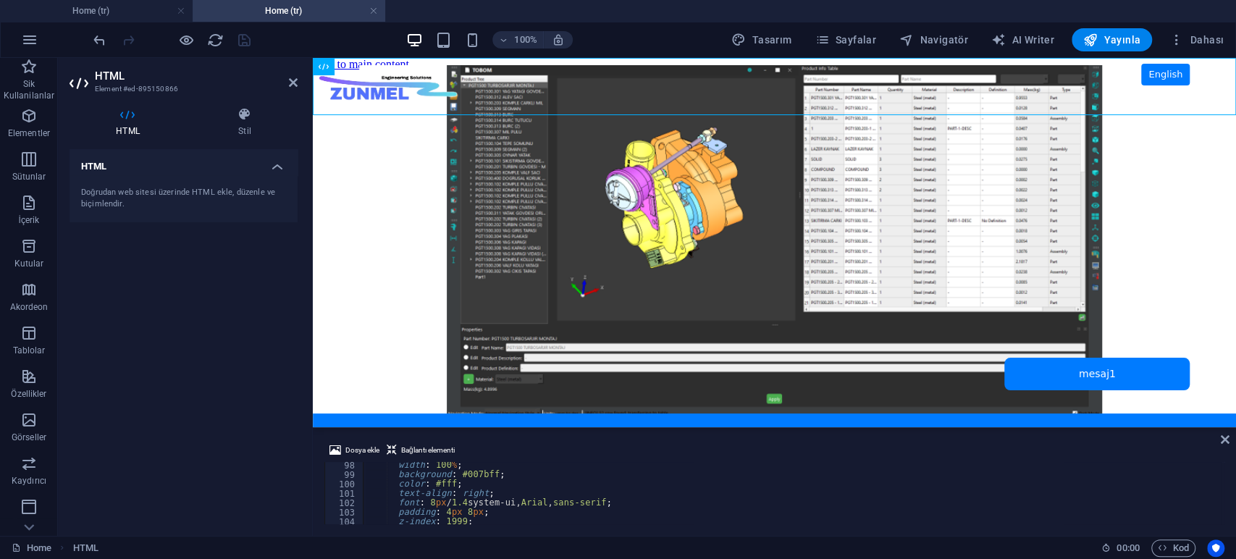
drag, startPoint x: 924, startPoint y: 486, endPoint x: 611, endPoint y: 318, distance: 355.0
click at [371, 230] on body "Skip to main content ZUNMEL – TR/EN, Sol Menü, Tam Ekran Slider, Mesaj Kutusu E…" at bounding box center [774, 242] width 923 height 369
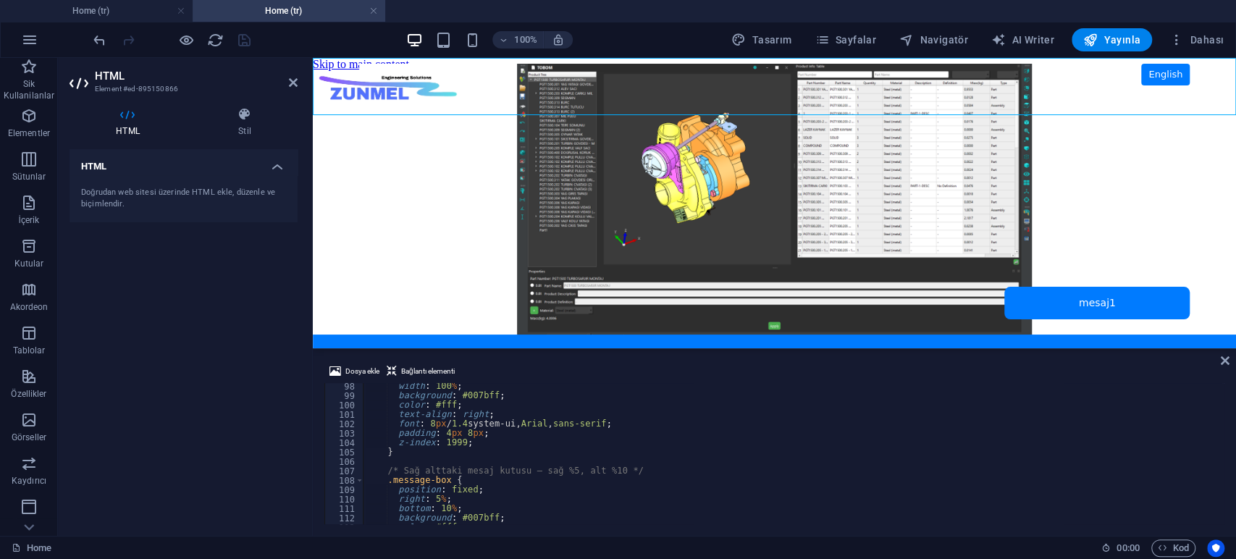
drag, startPoint x: 196, startPoint y: 346, endPoint x: 77, endPoint y: 238, distance: 160.4
click at [196, 347] on div "HTML Doğrudan web sitesi üzerinde HTML ekle, düzenle ve biçimlendir." at bounding box center [183, 336] width 228 height 375
click at [185, 108] on h6 "Ön izleme web sitesini aç" at bounding box center [198, 112] width 106 height 17
drag, startPoint x: 216, startPoint y: 355, endPoint x: 46, endPoint y: 238, distance: 205.6
click at [216, 355] on div "HTML Doğrudan web sitesi üzerinde HTML ekle, düzenle ve biçimlendir." at bounding box center [183, 336] width 228 height 375
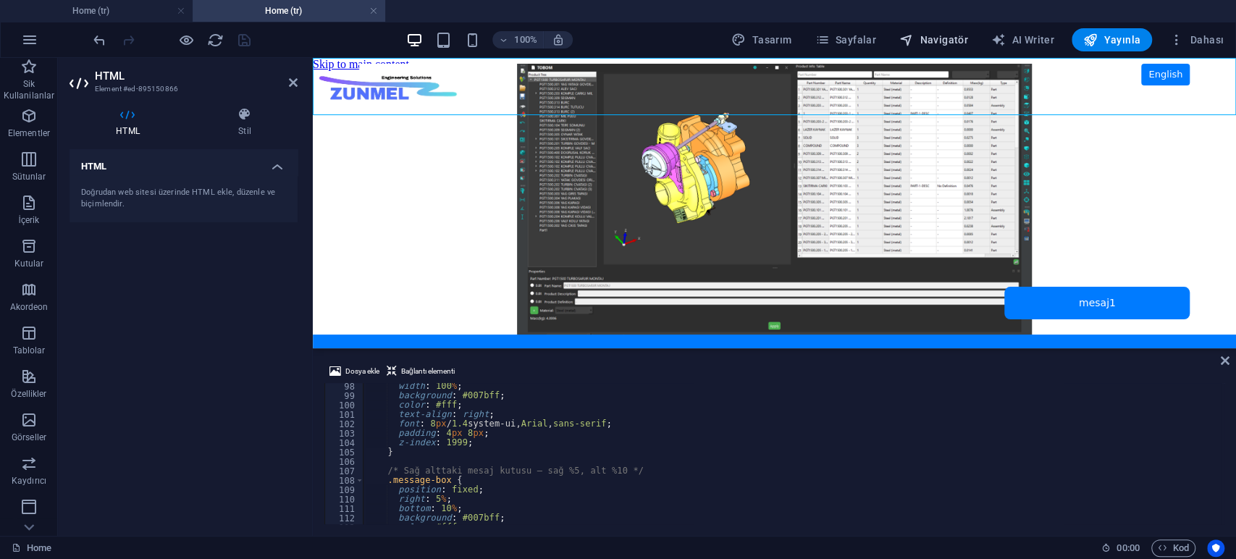
click at [944, 40] on span "Navigatör" at bounding box center [933, 40] width 69 height 14
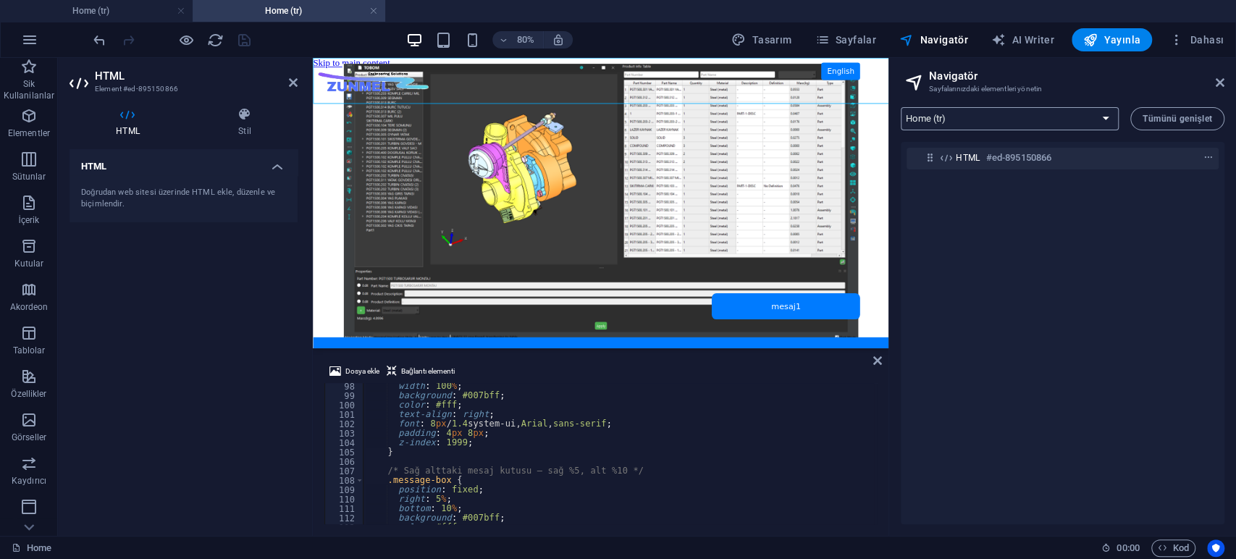
click at [1010, 124] on select "Home (tr) Platform (tr) exterior (tr) interior (tr) design (tr) publictransport…" at bounding box center [1010, 118] width 218 height 23
click at [901, 107] on select "Home (tr) Platform (tr) exterior (tr) interior (tr) design (tr) publictransport…" at bounding box center [1010, 118] width 218 height 23
drag, startPoint x: 982, startPoint y: 389, endPoint x: 982, endPoint y: 292, distance: 97.0
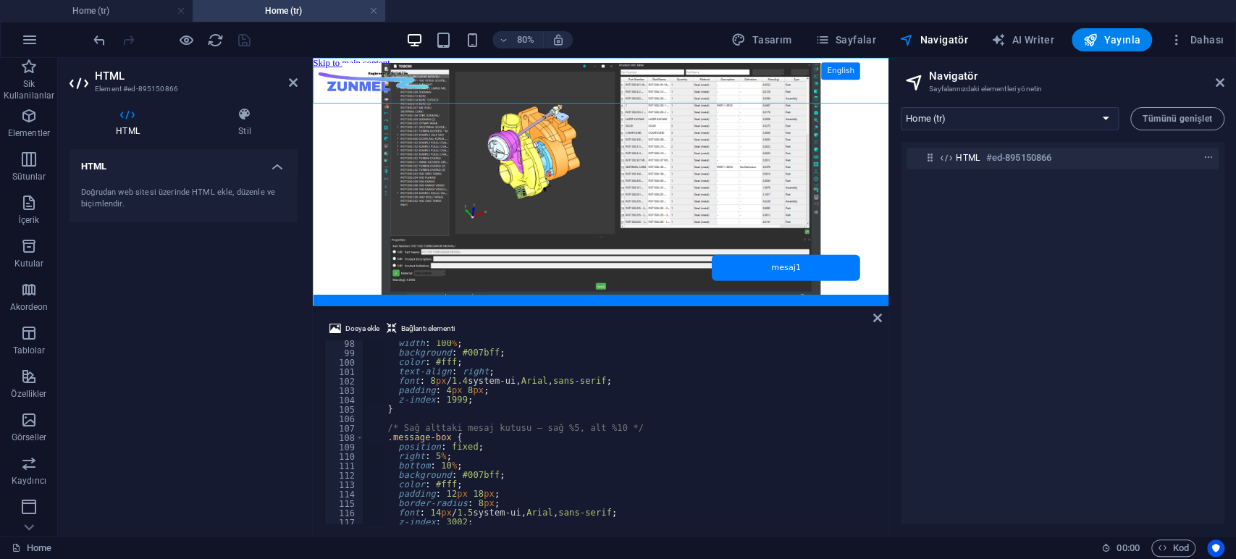
drag, startPoint x: 856, startPoint y: 302, endPoint x: 678, endPoint y: 305, distance: 178.1
click at [856, 302] on div "Mevcut içeriği değiştirmek için buraya sürükleyin. Yeni bir element oluşturmak …" at bounding box center [601, 182] width 576 height 248
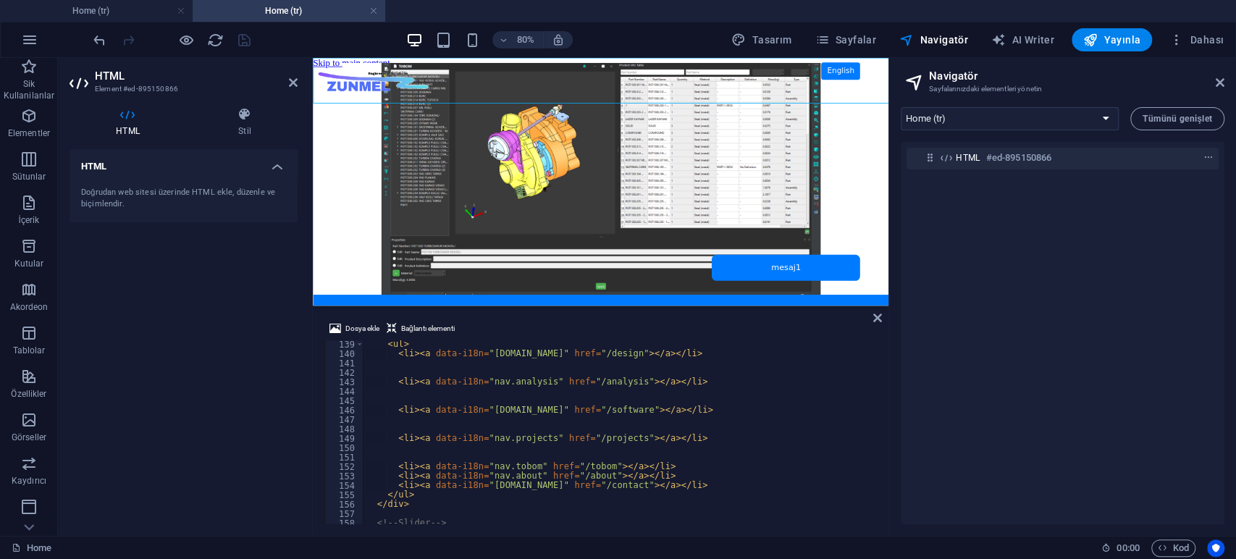
scroll to position [1299, 0]
drag, startPoint x: 701, startPoint y: 336, endPoint x: 702, endPoint y: 222, distance: 113.7
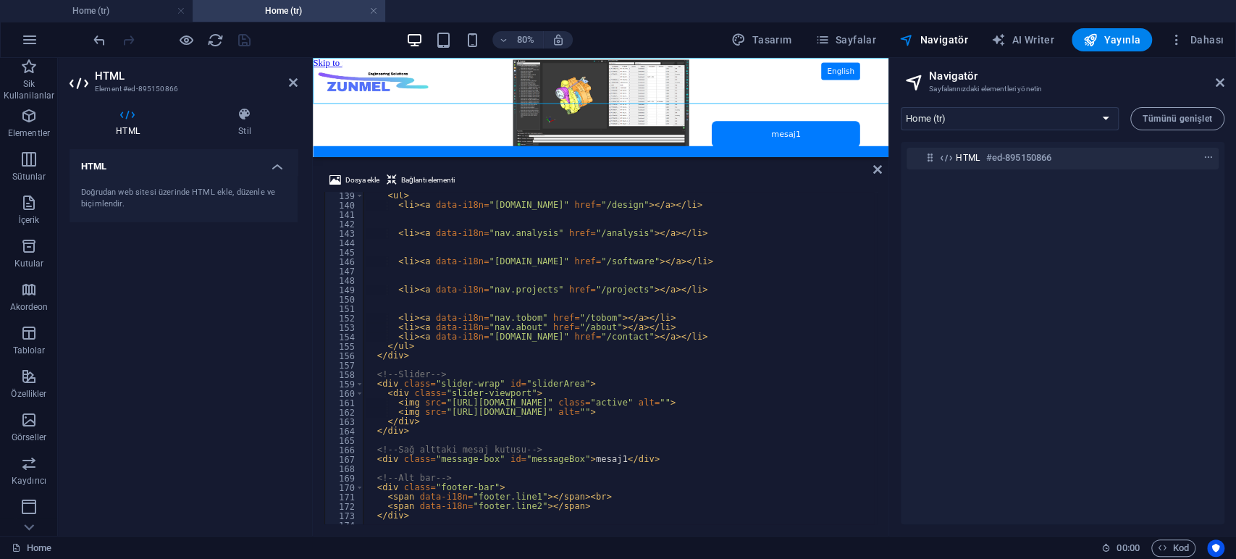
click at [651, 153] on div "Mevcut içeriği değiştirmek için buraya sürükleyin. Yeni bir element oluşturmak …" at bounding box center [601, 107] width 576 height 99
click at [991, 115] on select "Home (tr) Platform (tr) exterior (tr) interior (tr) design (tr) publictransport…" at bounding box center [1010, 118] width 218 height 23
click at [901, 107] on select "Home (tr) Platform (tr) exterior (tr) interior (tr) design (tr) publictransport…" at bounding box center [1010, 118] width 218 height 23
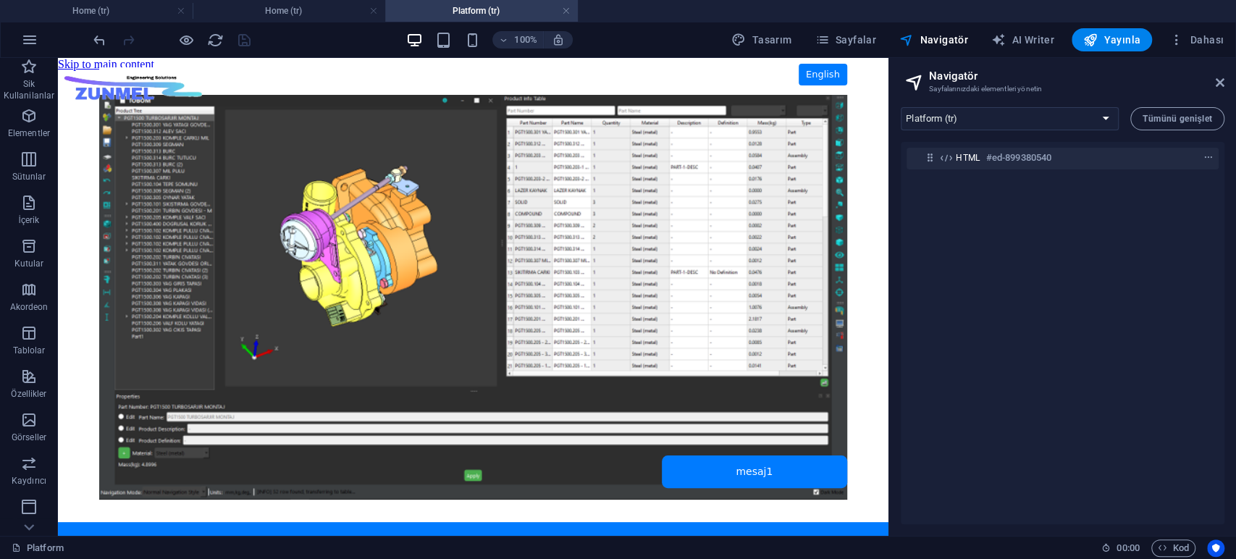
scroll to position [0, 0]
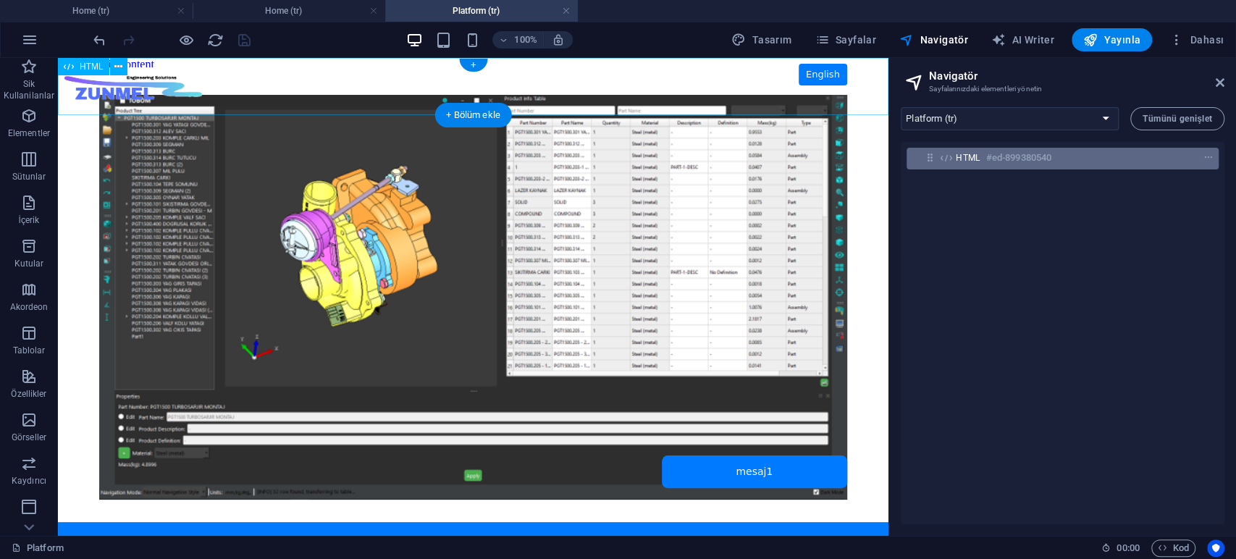
click at [994, 159] on h6 "#ed-899380540" at bounding box center [1018, 157] width 65 height 17
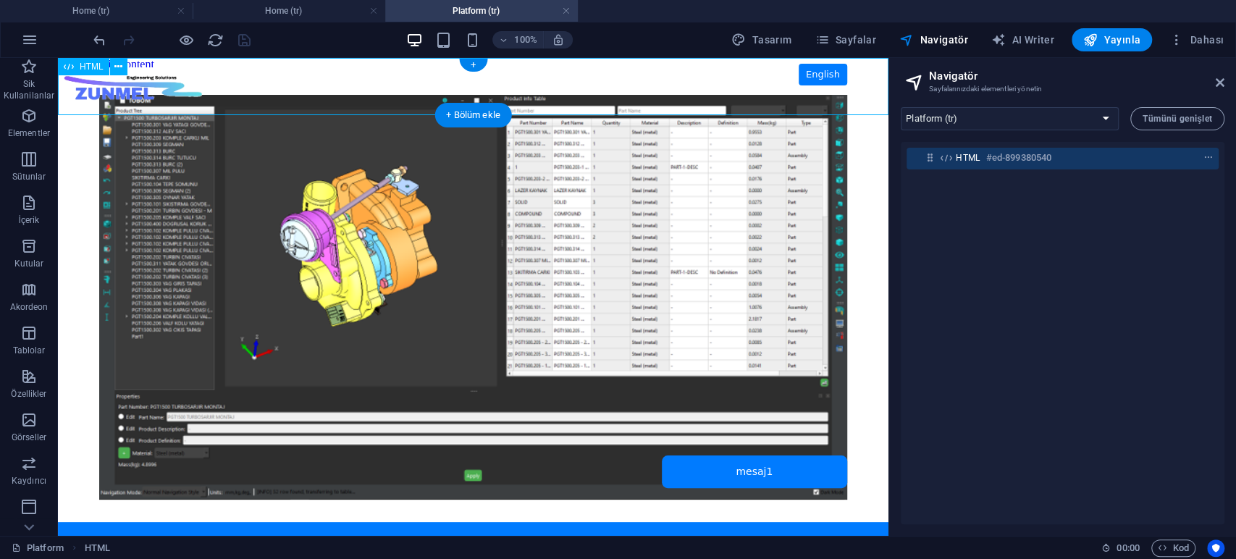
click at [994, 159] on h6 "#ed-899380540" at bounding box center [1018, 157] width 65 height 17
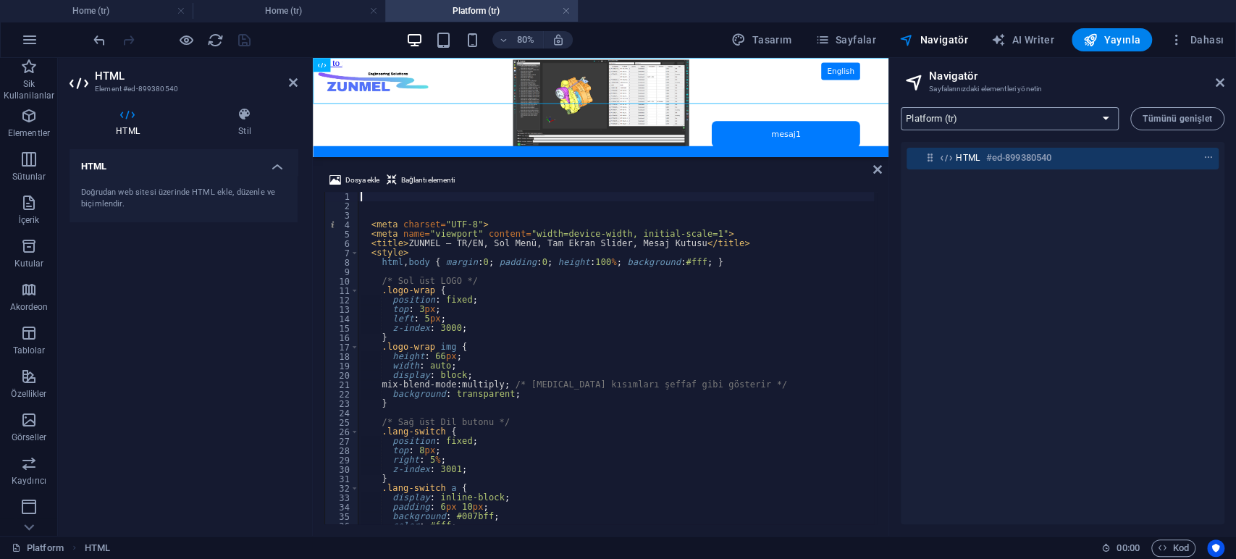
click at [996, 119] on select "Home (tr) Platform (tr) exterior (tr) interior (tr) design (tr) publictransport…" at bounding box center [1010, 118] width 218 height 23
select select "16912458-tr"
click at [901, 107] on select "Home (tr) Platform (tr) exterior (tr) interior (tr) design (tr) publictransport…" at bounding box center [1010, 118] width 218 height 23
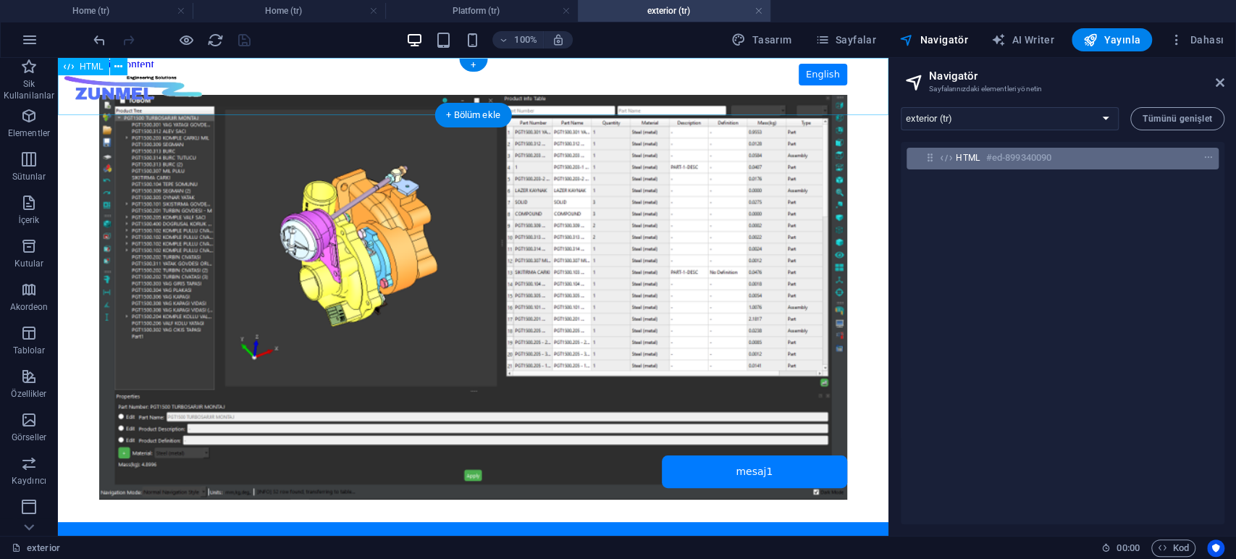
click at [990, 161] on h6 "#ed-899340090" at bounding box center [1018, 157] width 65 height 17
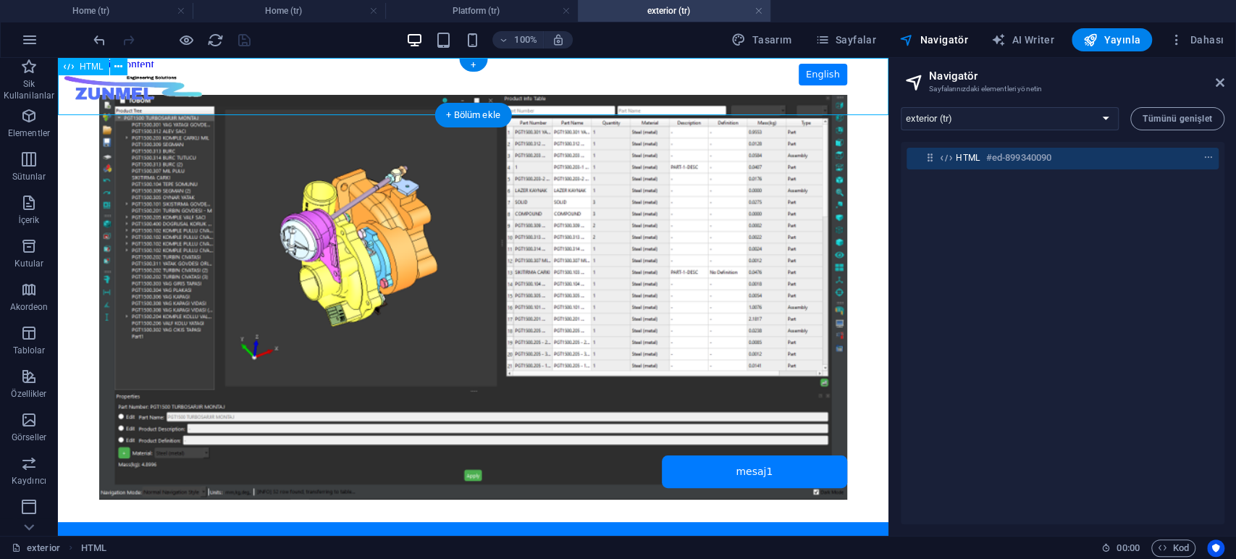
click at [990, 157] on h6 "#ed-899340090" at bounding box center [1018, 157] width 65 height 17
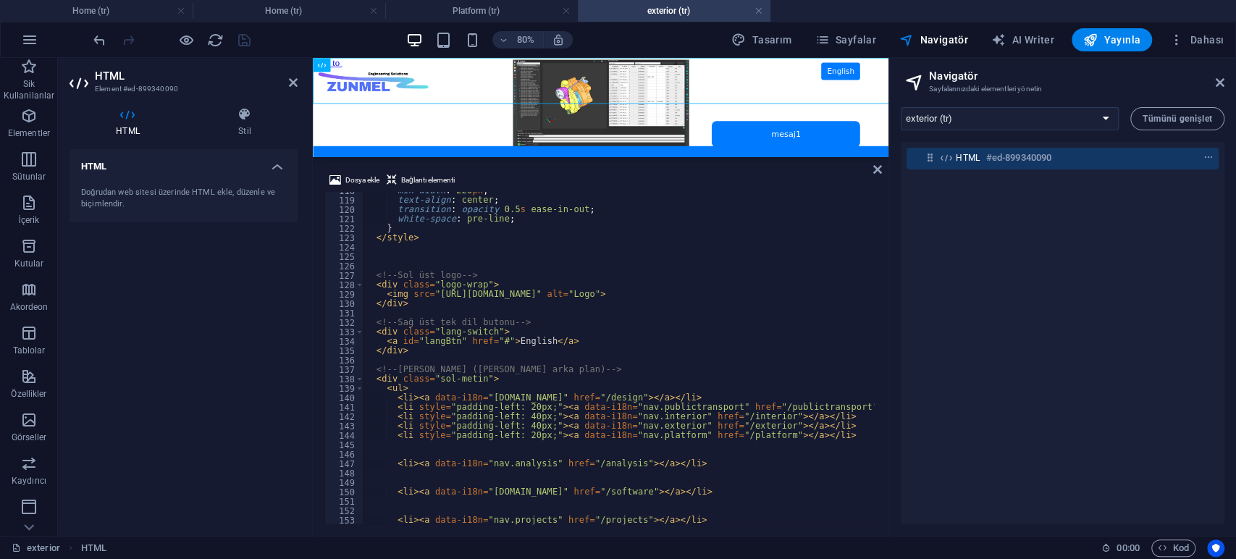
scroll to position [1155, 0]
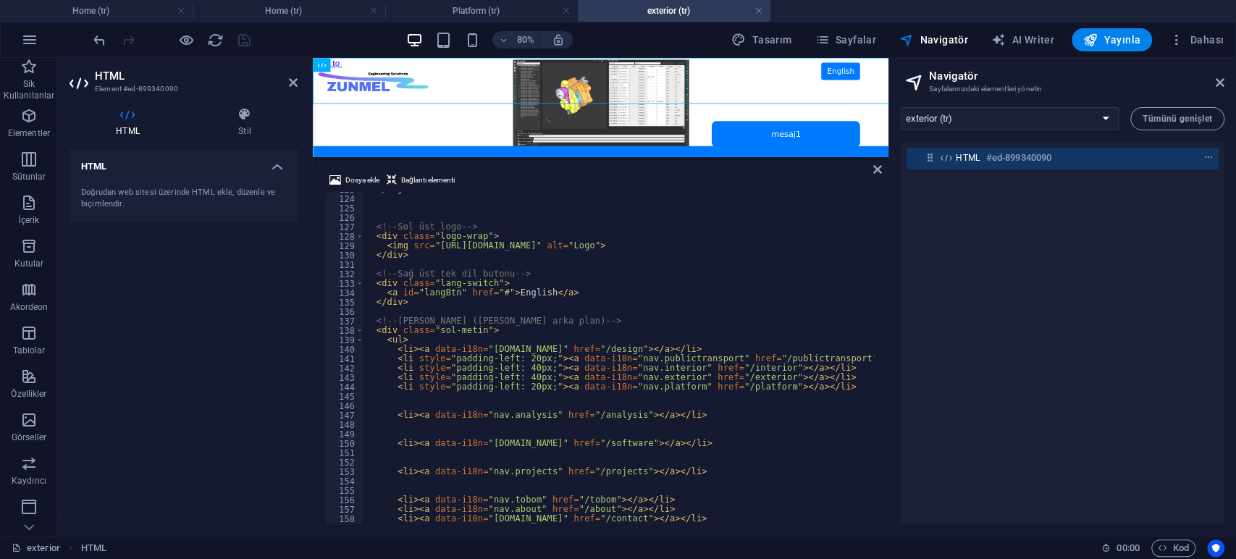
click at [1017, 211] on div "HTML #ed-899340090" at bounding box center [1063, 333] width 324 height 382
click at [774, 358] on div "</ style > <!-- Sol üst logo --> < div class = "logo-wrap" > < img src = "[URL]…" at bounding box center [668, 359] width 611 height 348
click at [767, 387] on div "</ style > <!-- Sol üst logo --> < div class = "logo-wrap" > < img src = "[URL]…" at bounding box center [668, 359] width 611 height 348
click at [841, 382] on div "</ style > <!-- Sol üst logo --> < div class = "logo-wrap" > < img src = "[URL]…" at bounding box center [668, 359] width 611 height 348
click at [839, 387] on div "</ style > <!-- Sol üst logo --> < div class = "logo-wrap" > < img src = "[URL]…" at bounding box center [668, 359] width 611 height 348
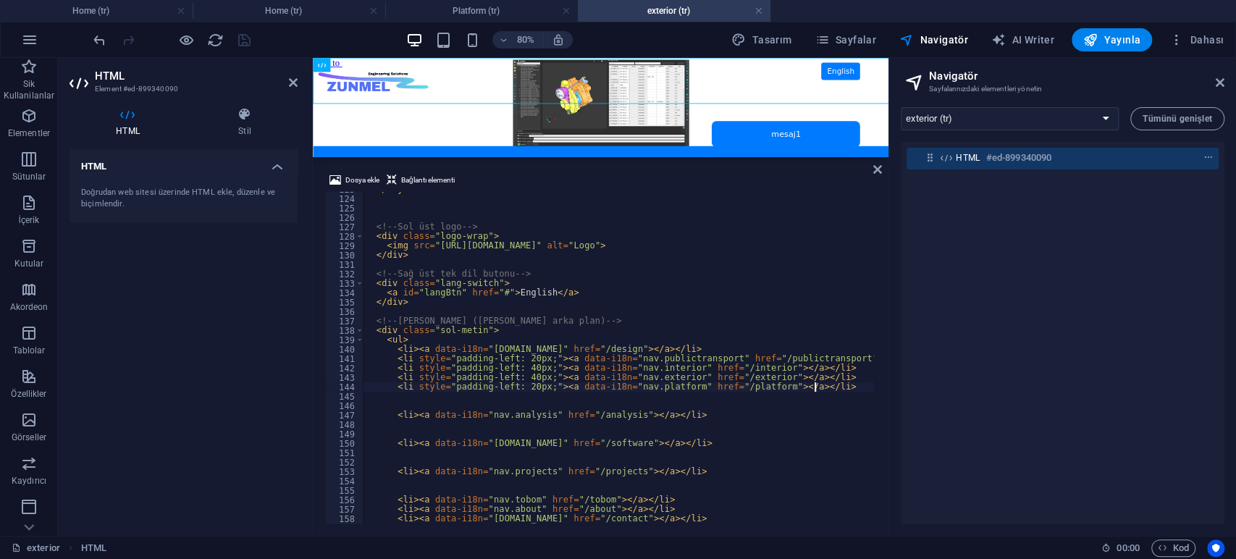
type textarea "<li style="padding-left: 20px;"><a data-i18n="nav.platform" href="/platform"></…"
click at [1023, 114] on select "Home (tr) Platform (tr) exterior (tr) interior (tr) design (tr) publictransport…" at bounding box center [1010, 118] width 218 height 23
select select "16908758-tr"
click at [901, 107] on select "Home (tr) Platform (tr) exterior (tr) interior (tr) design (tr) publictransport…" at bounding box center [1010, 118] width 218 height 23
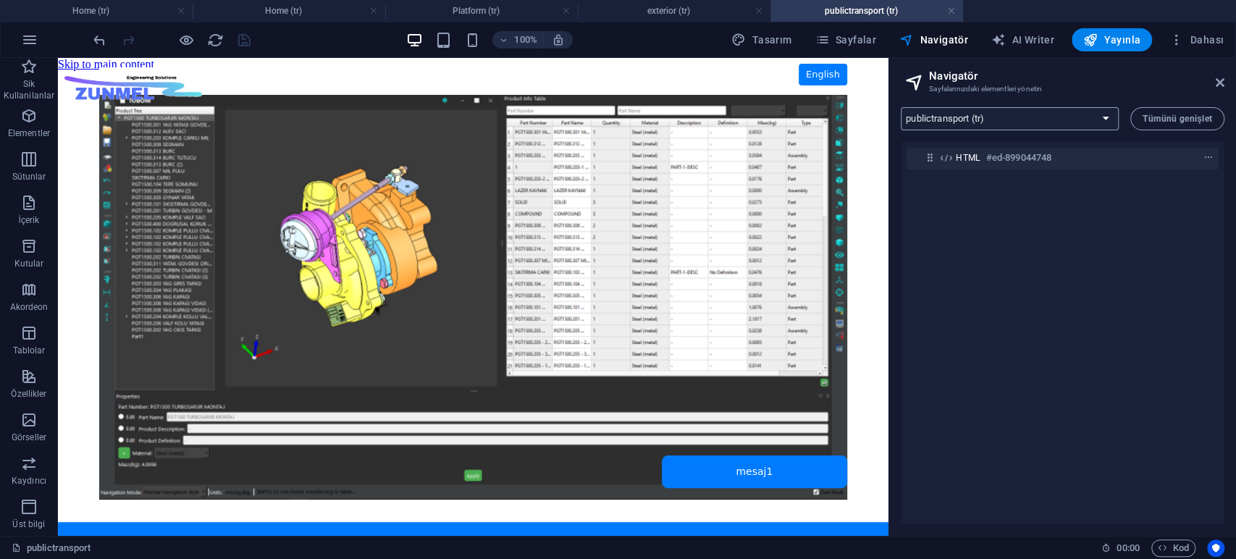
scroll to position [0, 0]
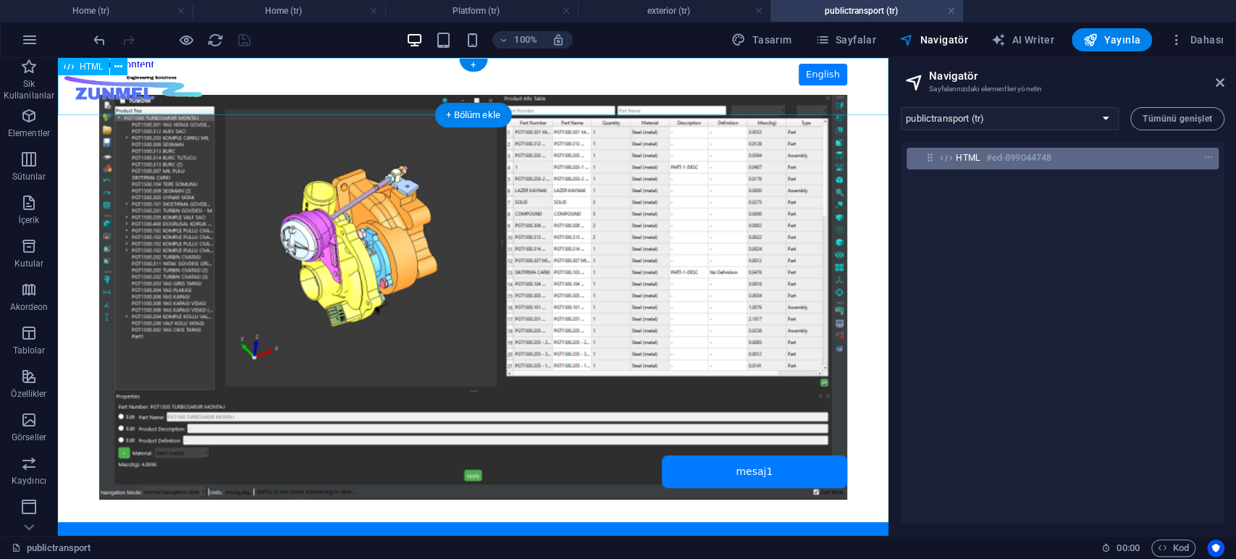
click at [1007, 155] on h6 "#ed-899044748" at bounding box center [1018, 157] width 65 height 17
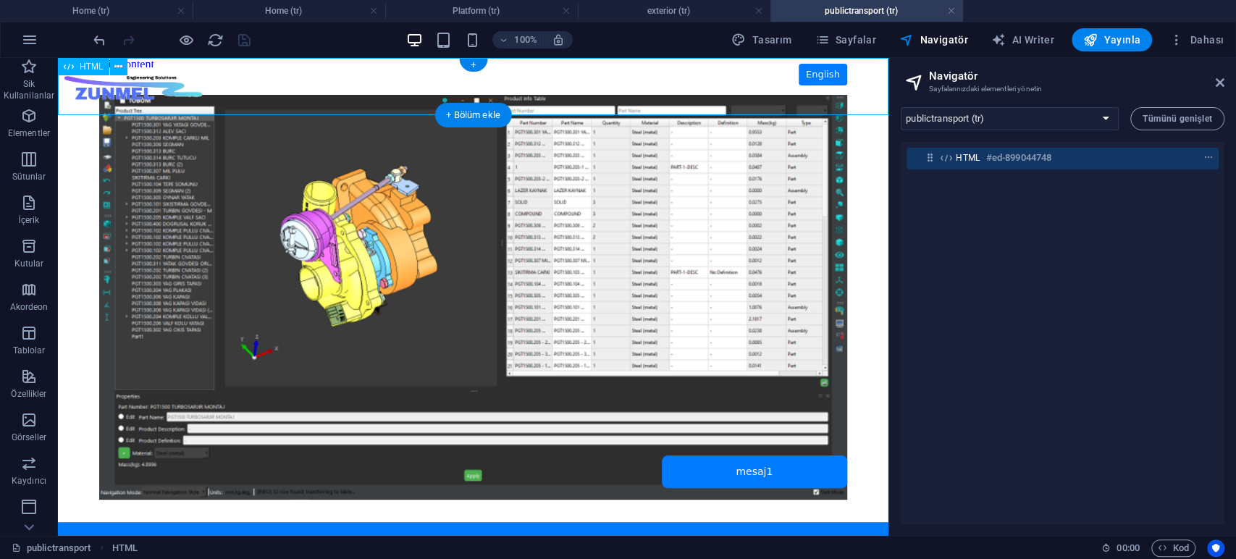
click at [1007, 155] on h6 "#ed-899044748" at bounding box center [1018, 157] width 65 height 17
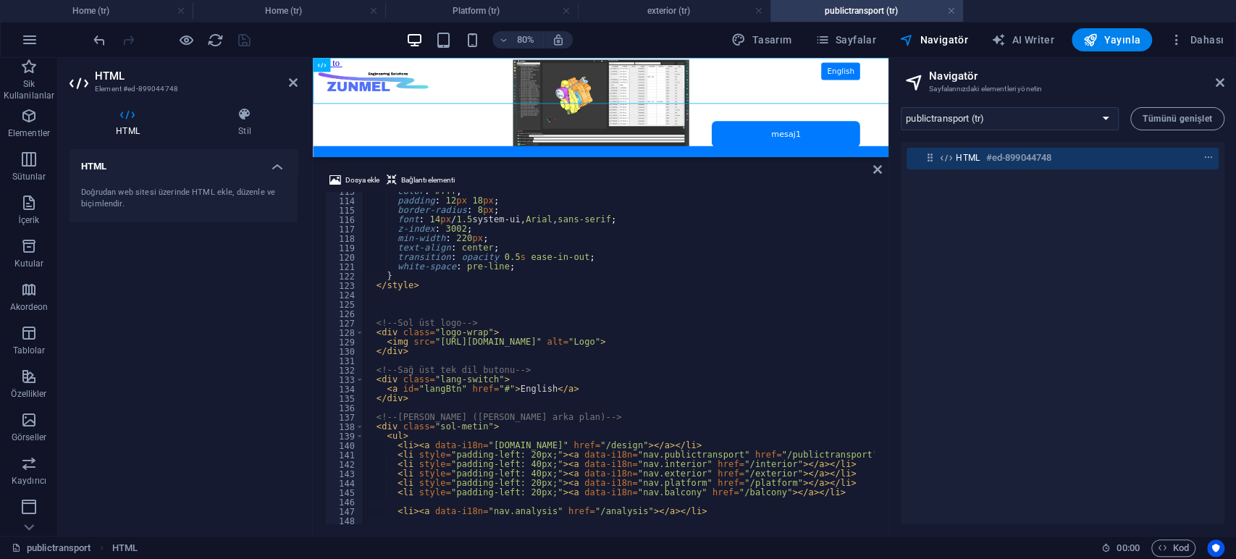
scroll to position [1155, 0]
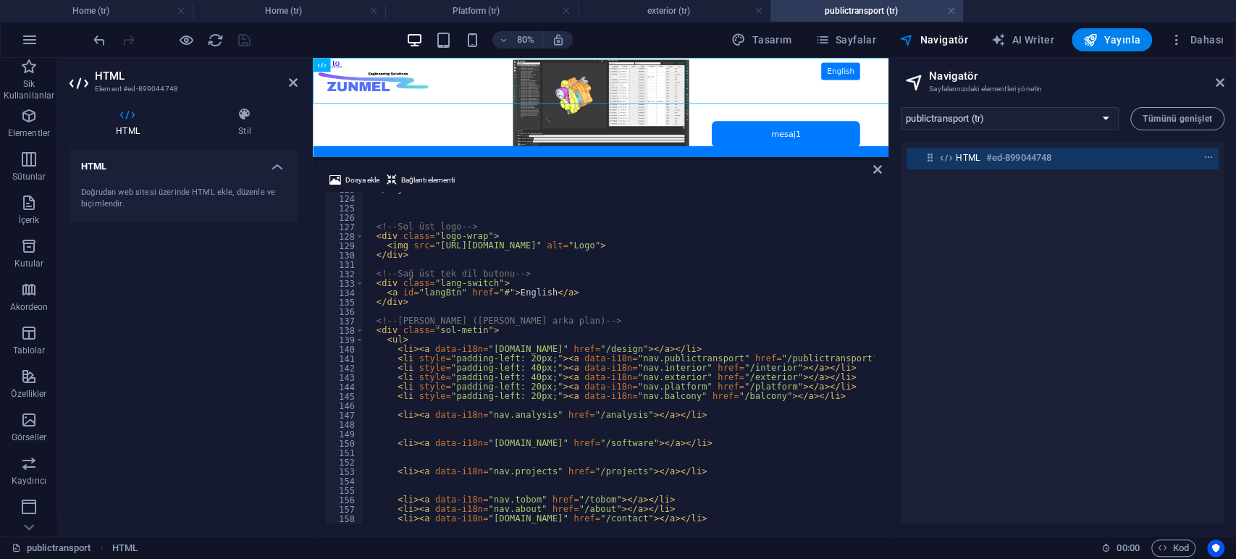
type textarea "<li style="padding-left: 20px;"><a data-i18n="nav.balcony" href="/balcony"></a>…"
drag, startPoint x: 814, startPoint y: 396, endPoint x: 301, endPoint y: 400, distance: 513.3
click at [301, 400] on div "HTML Element #ed-899044748 HTML Stil HTML Doğrudan web sitesi üzerinde HTML ekl…" at bounding box center [473, 297] width 830 height 478
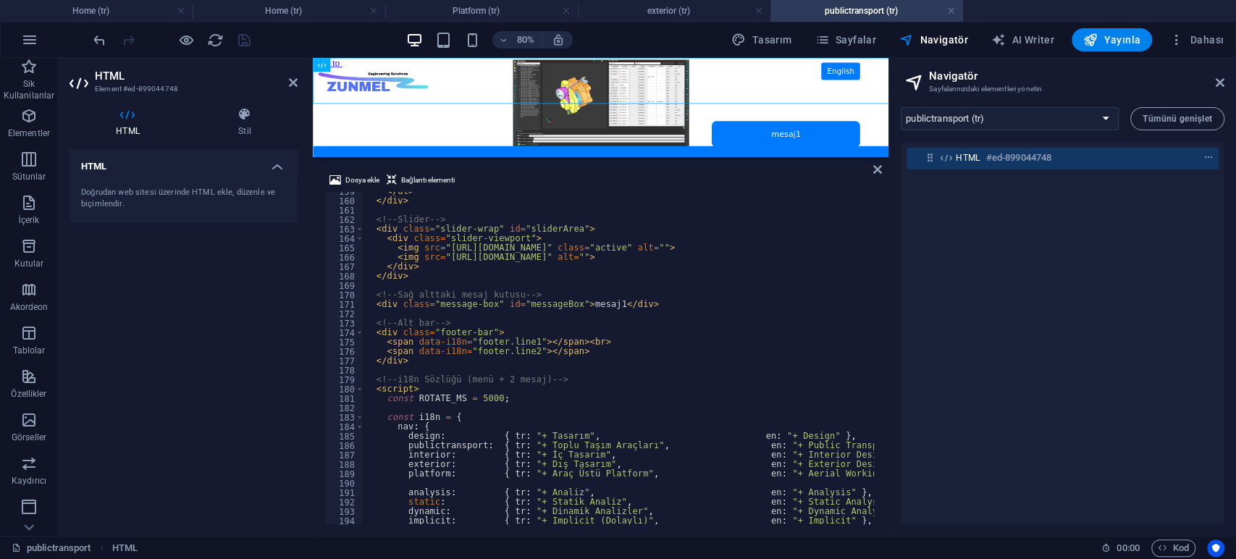
scroll to position [1588, 0]
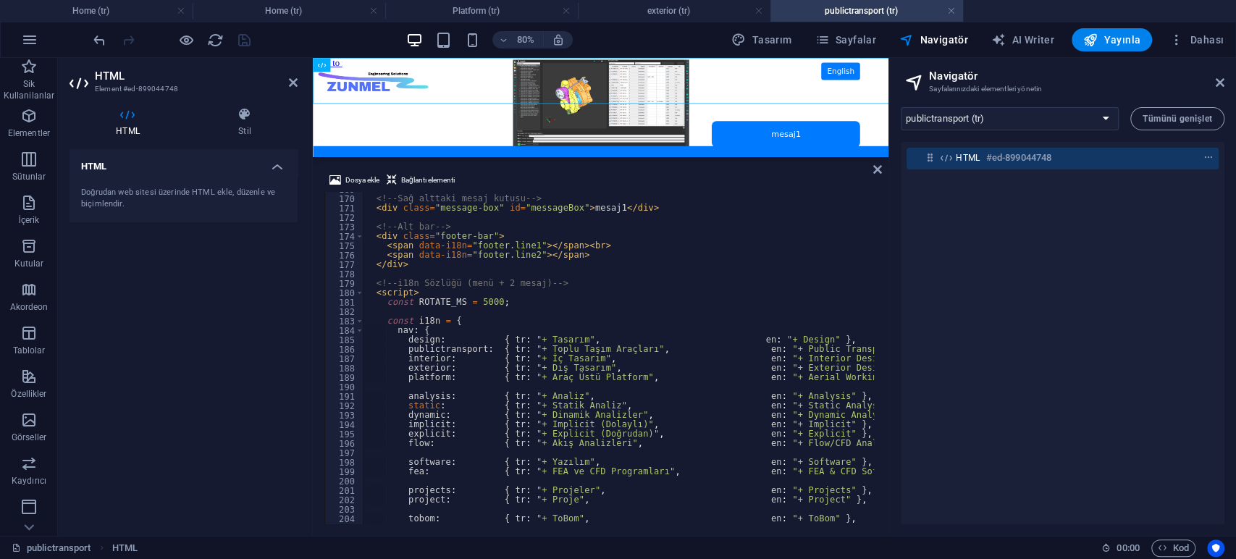
click at [819, 376] on div "<!-- Sağ alttaki mesaj kutusu --> < div class = "message-box" id = "messageBox"…" at bounding box center [668, 359] width 611 height 348
type textarea "platform: { tr: "+ Araç Üstü Platform", en: "+ Aerial Working Platform" },"
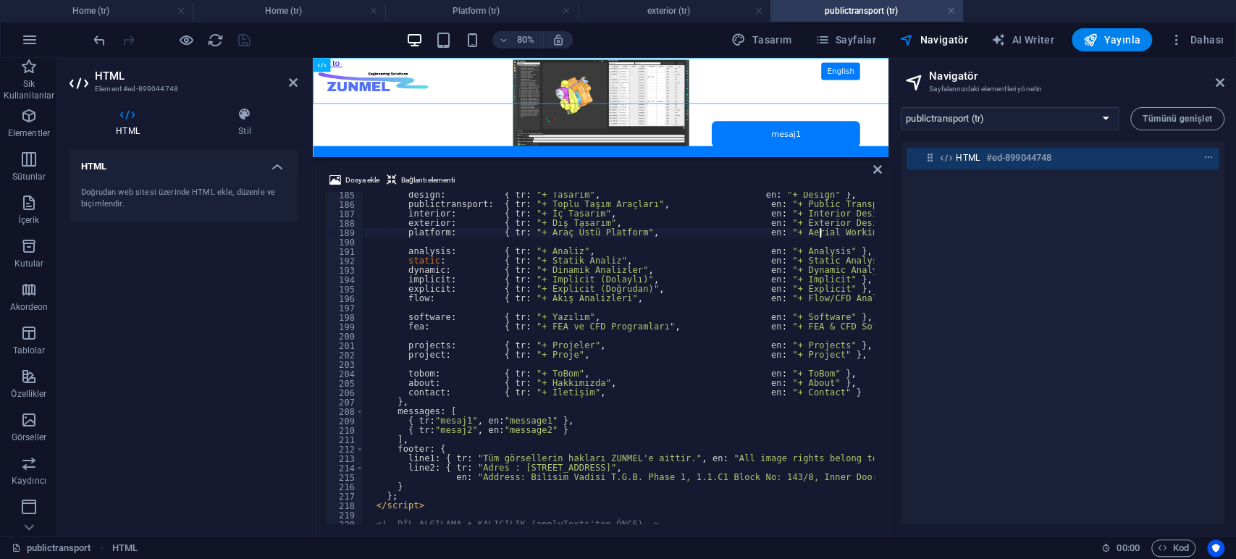
scroll to position [1685, 0]
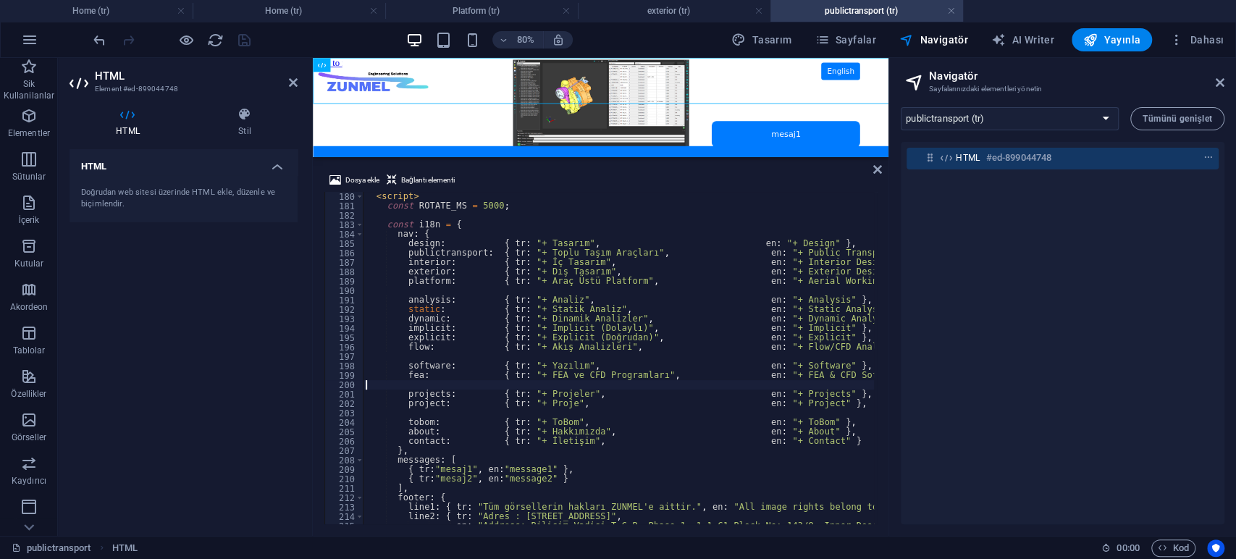
click at [695, 383] on div "< script > const ROTATE_MS = 5000 ; const i18n = { nav : { design : { tr : "+ T…" at bounding box center [668, 366] width 611 height 348
click at [660, 391] on div "< script > const ROTATE_MS = 5000 ; const i18n = { nav : { design : { tr : "+ T…" at bounding box center [668, 366] width 611 height 348
type textarea "projects: { tr: "+ Projeler", en: "+ Projects" },"
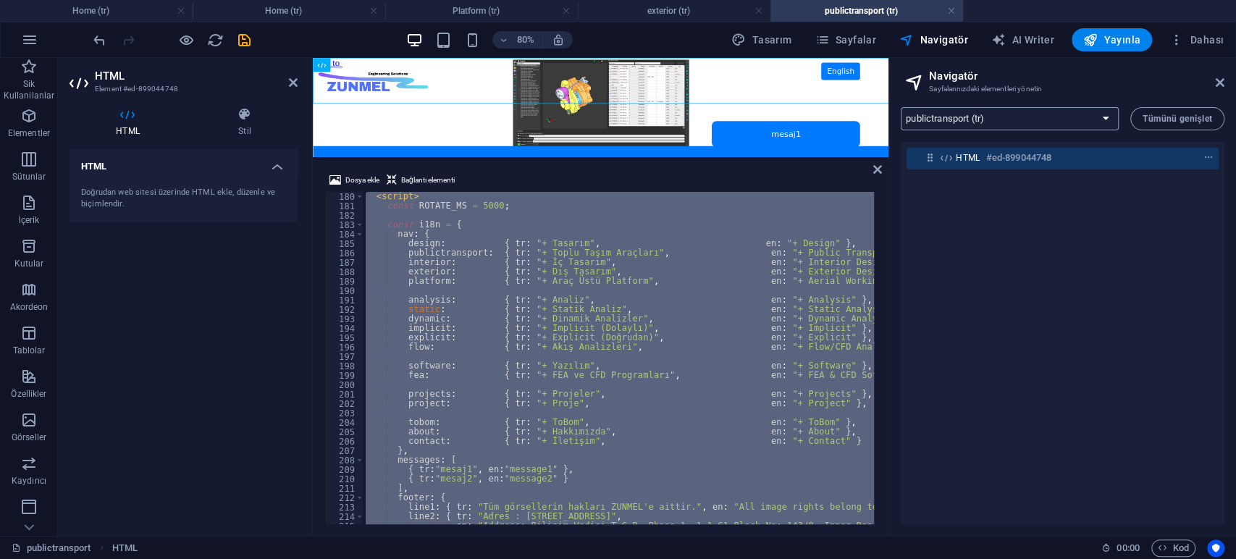
click at [1019, 125] on select "Home (tr) Platform (tr) exterior (tr) interior (tr) design (tr) publictransport…" at bounding box center [1010, 118] width 218 height 23
select select "16860901-tr"
click at [901, 107] on select "Home (tr) Platform (tr) exterior (tr) interior (tr) design (tr) publictransport…" at bounding box center [1010, 118] width 218 height 23
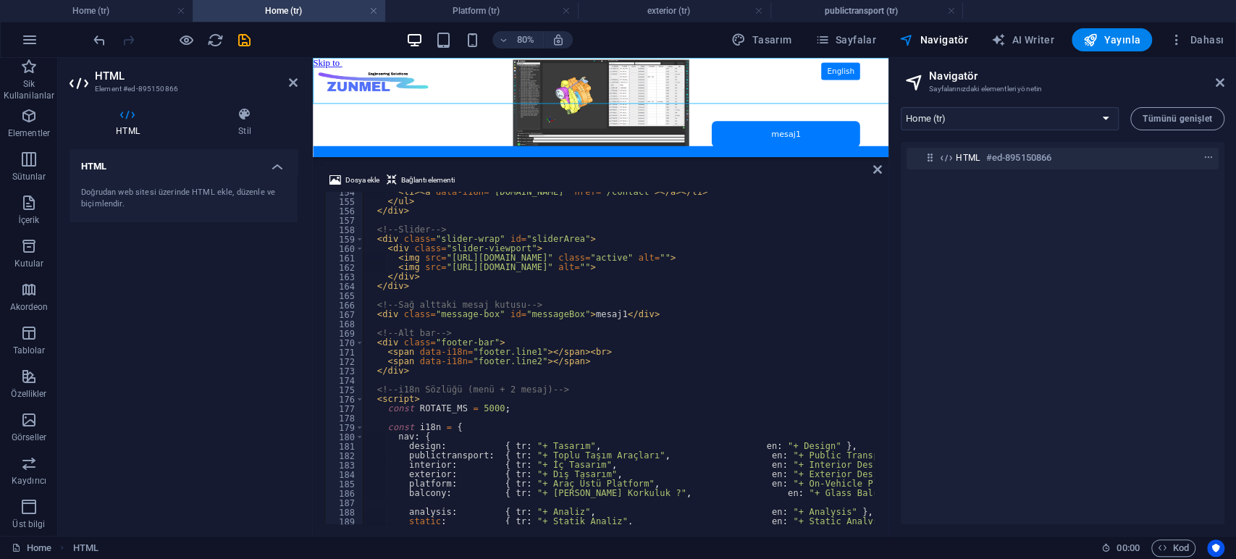
scroll to position [1541, 0]
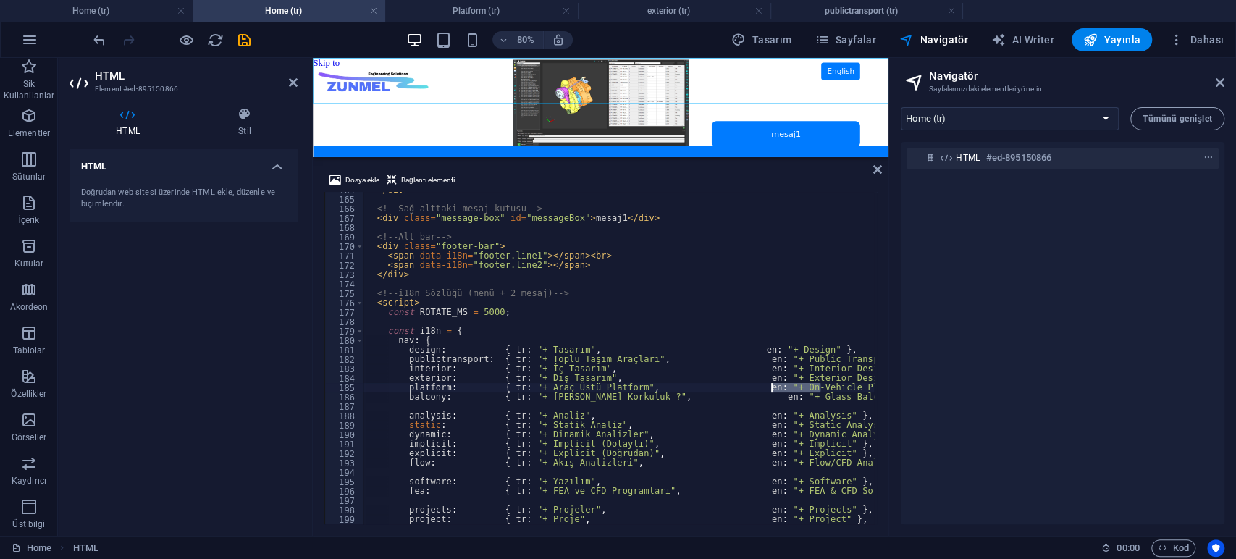
drag, startPoint x: 819, startPoint y: 386, endPoint x: 771, endPoint y: 386, distance: 47.8
click at [771, 386] on div "</ div > <!-- Sağ alttaki mesaj kutusu --> < div class = "message-box" id = "me…" at bounding box center [668, 359] width 611 height 348
paste textarea "Aerial Working Platform"
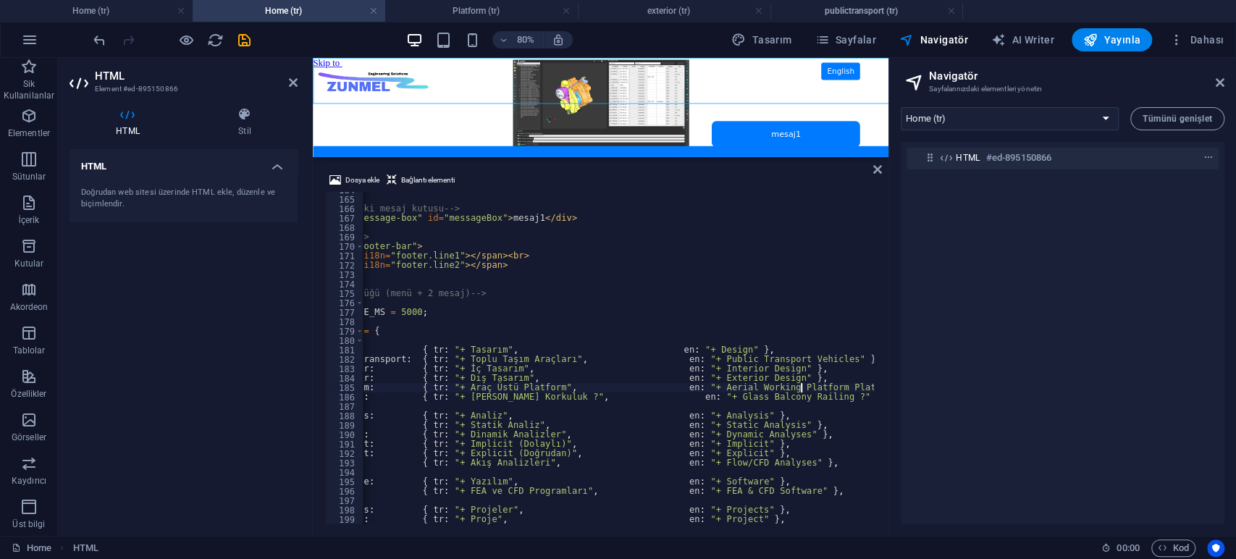
scroll to position [0, 83]
type textarea "platform: { tr: "+ Araç Üstü Platform", en: "+ Aerial Working Platform" },"
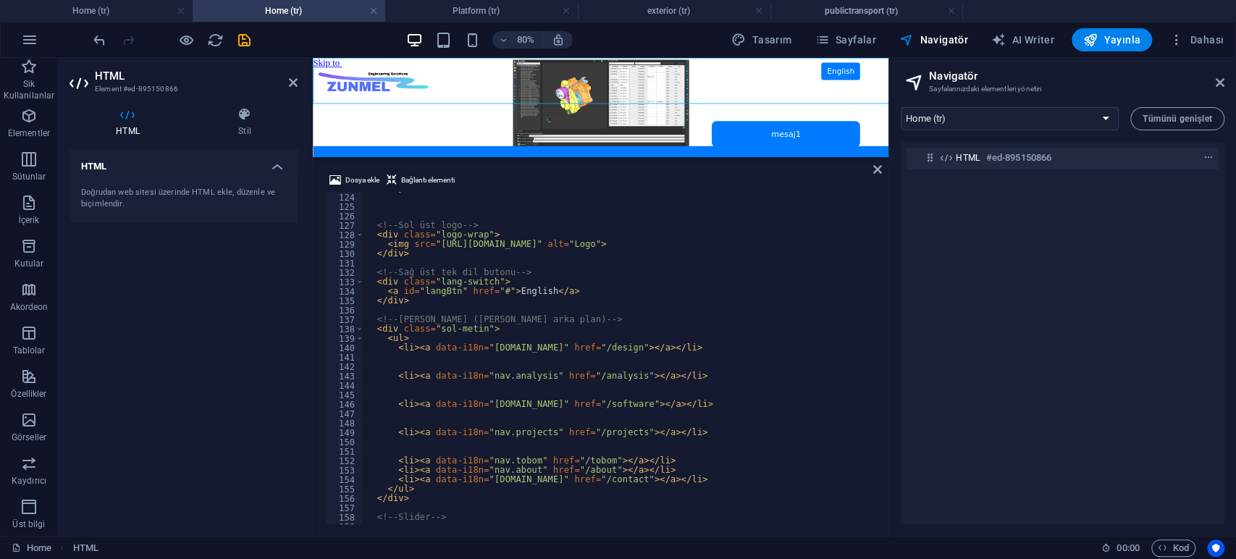
scroll to position [1109, 0]
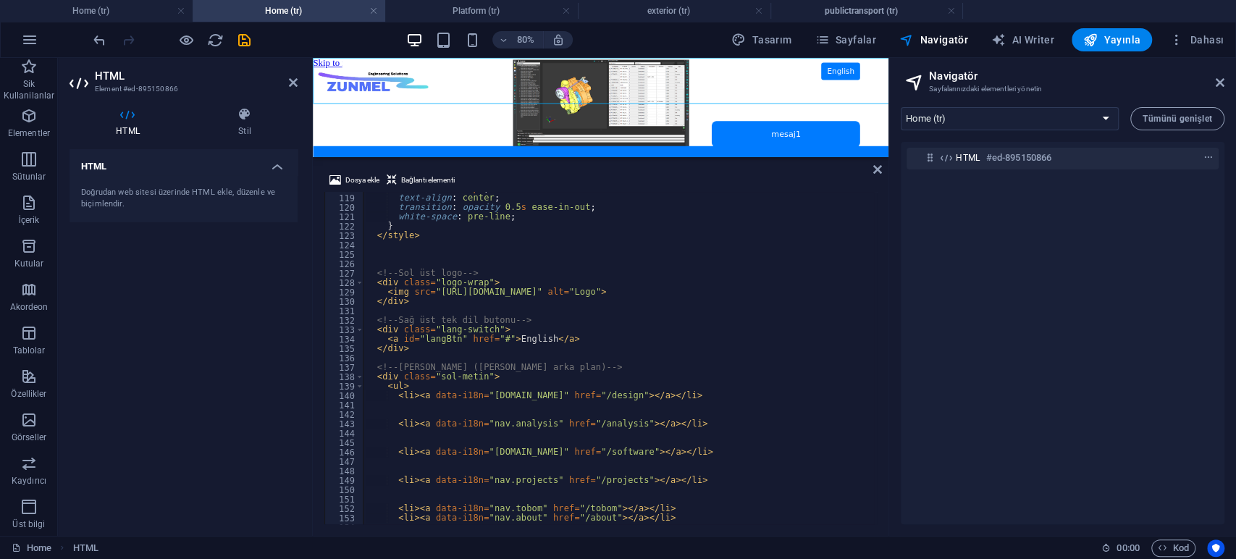
click at [747, 407] on div "min-width : 220 px ; text-align : center ; transition : opacity 0.5 s ease-in-o…" at bounding box center [668, 358] width 611 height 348
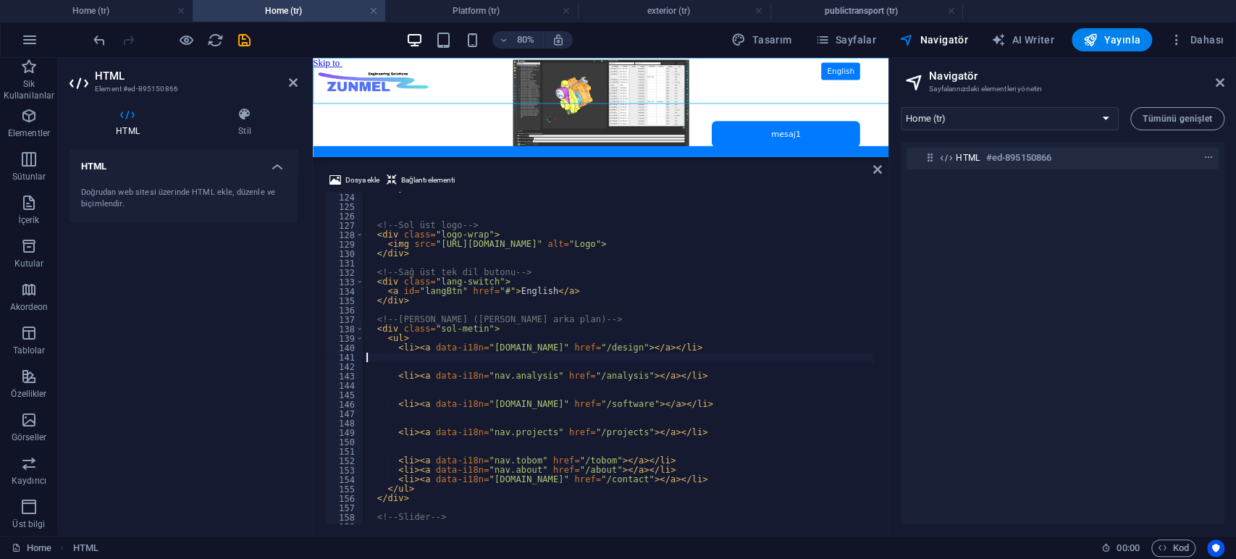
scroll to position [1205, 0]
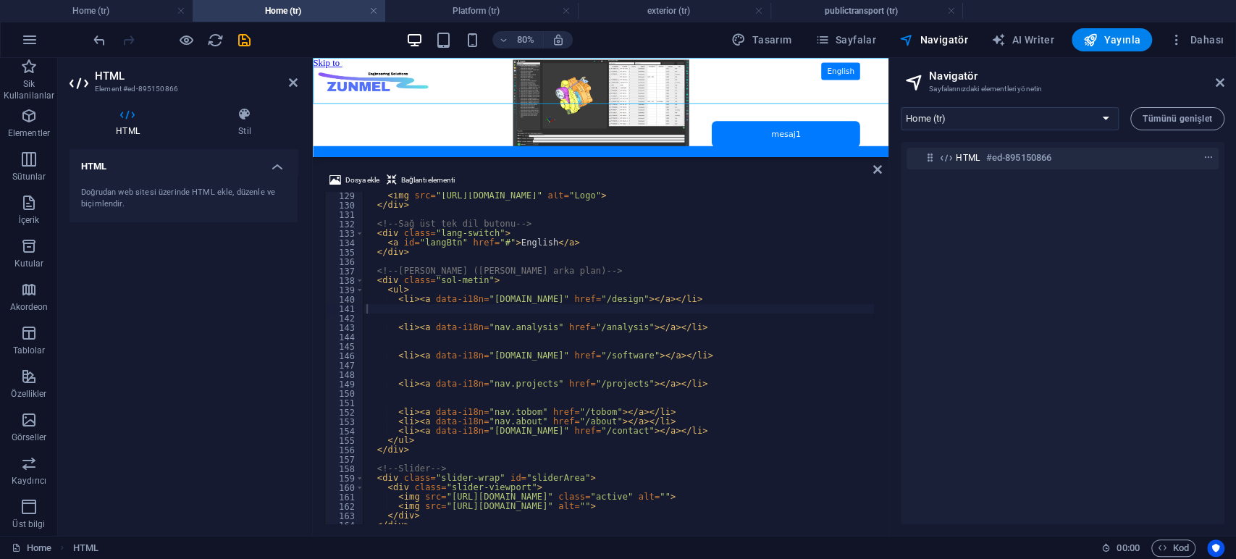
click at [480, 375] on div "< img src = "[URL][DOMAIN_NAME]" alt = "Logo" > </ div > <!-- Sağ üst tek dil b…" at bounding box center [668, 365] width 611 height 348
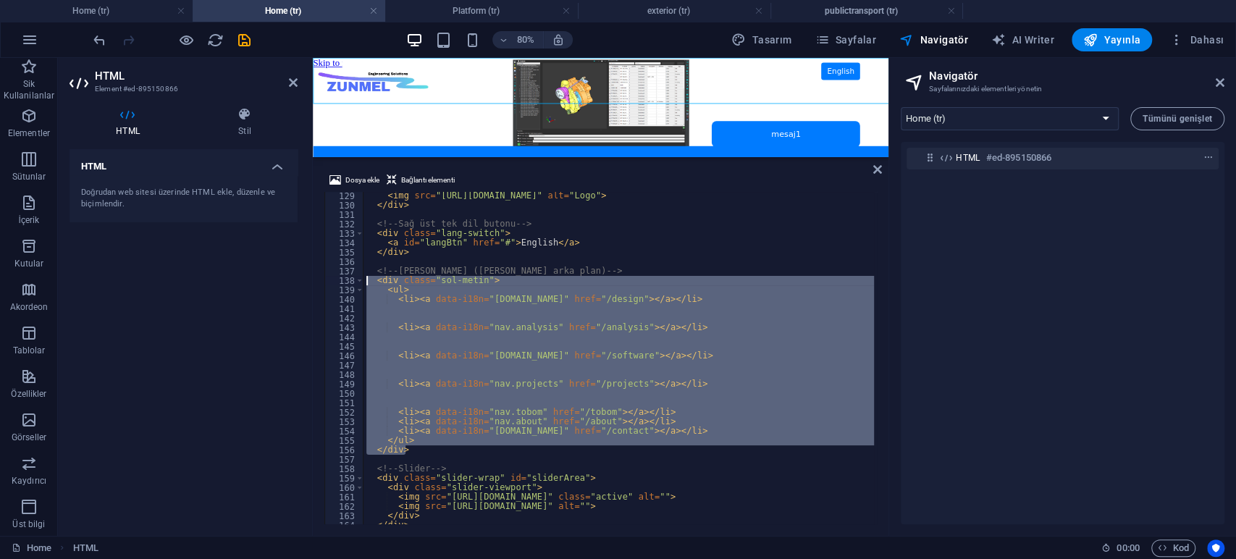
drag, startPoint x: 410, startPoint y: 450, endPoint x: 285, endPoint y: 279, distance: 211.8
click at [285, 279] on div "HTML Element #ed-895150866 HTML Stil HTML Doğrudan web sitesi üzerinde HTML ekl…" at bounding box center [473, 297] width 830 height 478
paste textarea "</div"
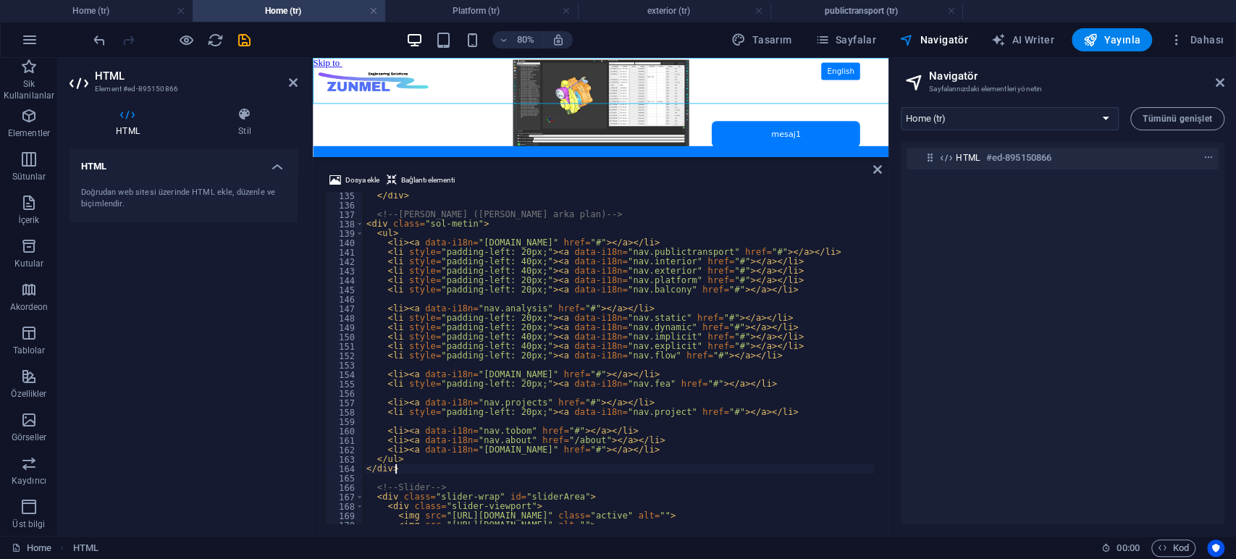
scroll to position [1310, 0]
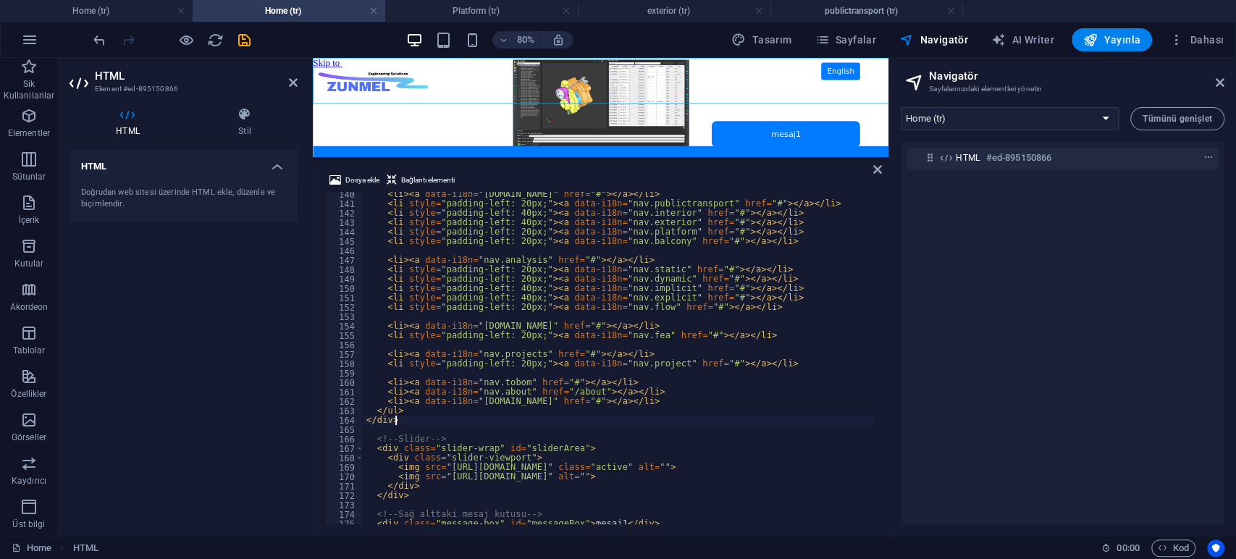
click at [647, 418] on div "< li > < a data-i18n = "[DOMAIN_NAME]" href = "#" > </ a > </ li > < li style =…" at bounding box center [668, 364] width 611 height 348
type textarea "</ul> </div>"
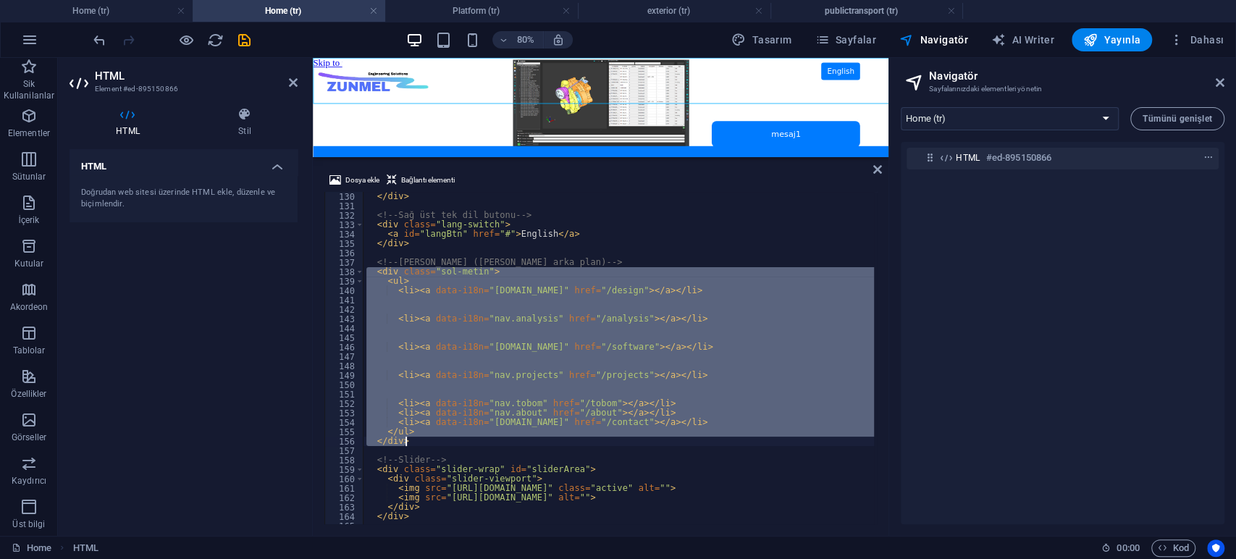
scroll to position [1166, 0]
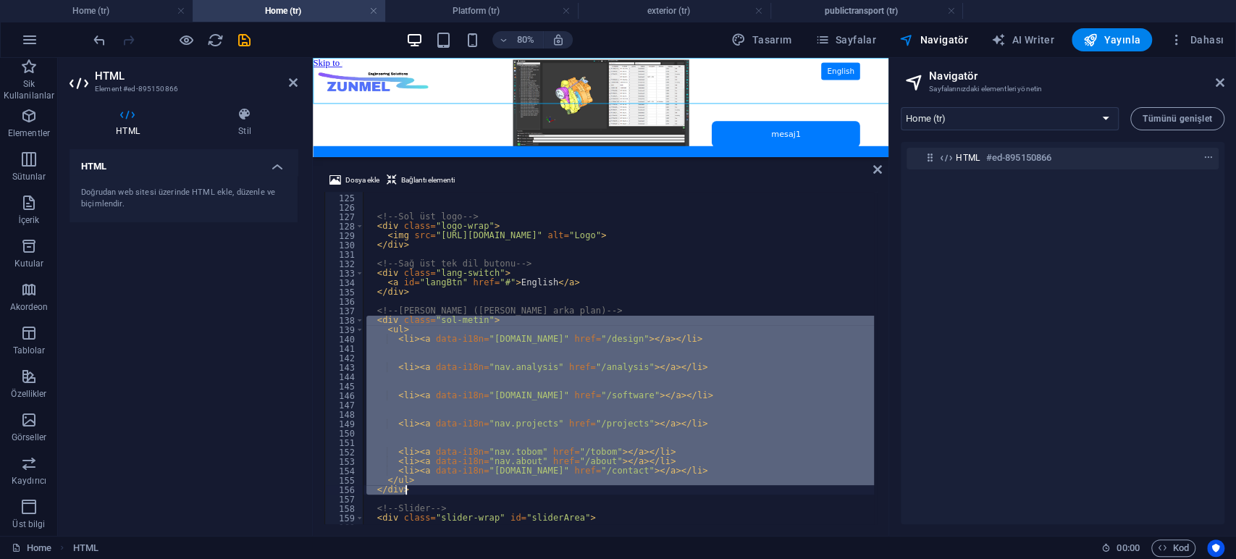
paste textarea
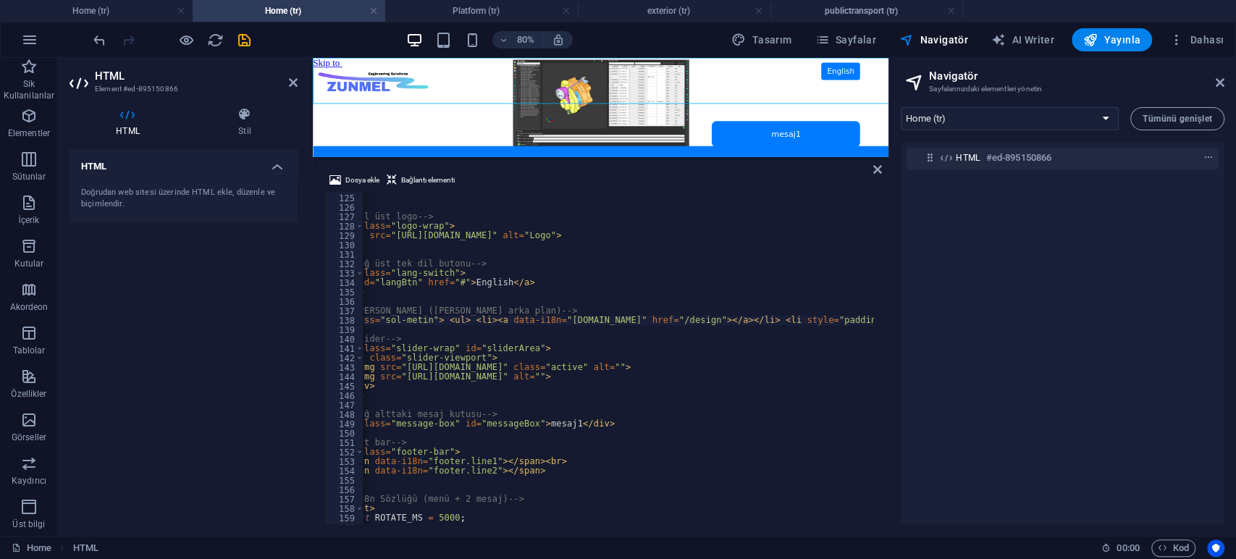
scroll to position [0, 0]
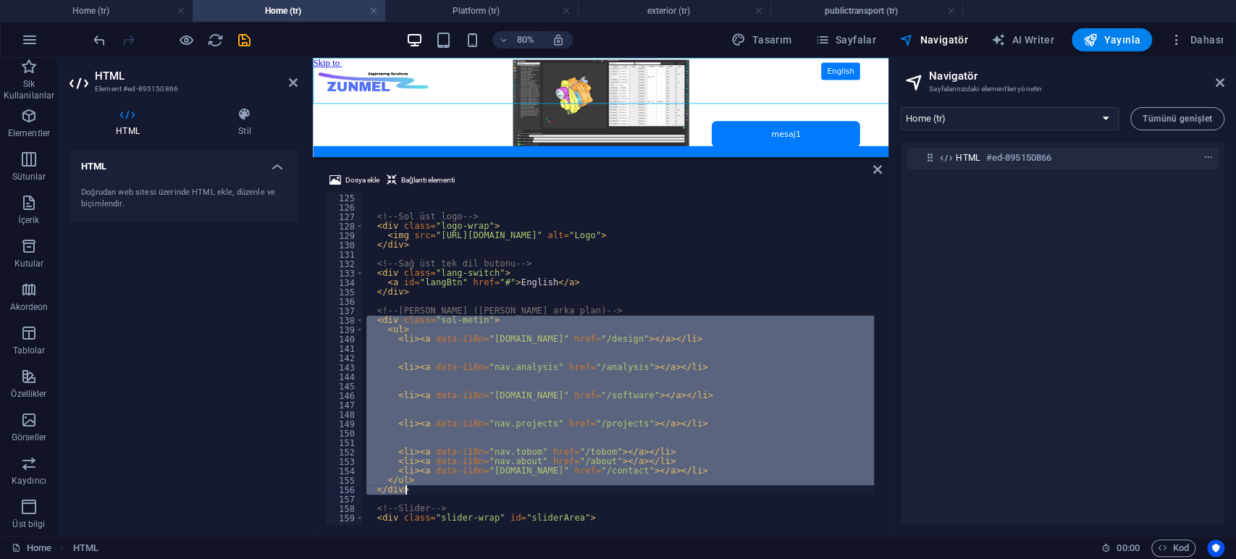
paste textarea
type textarea "</div>"
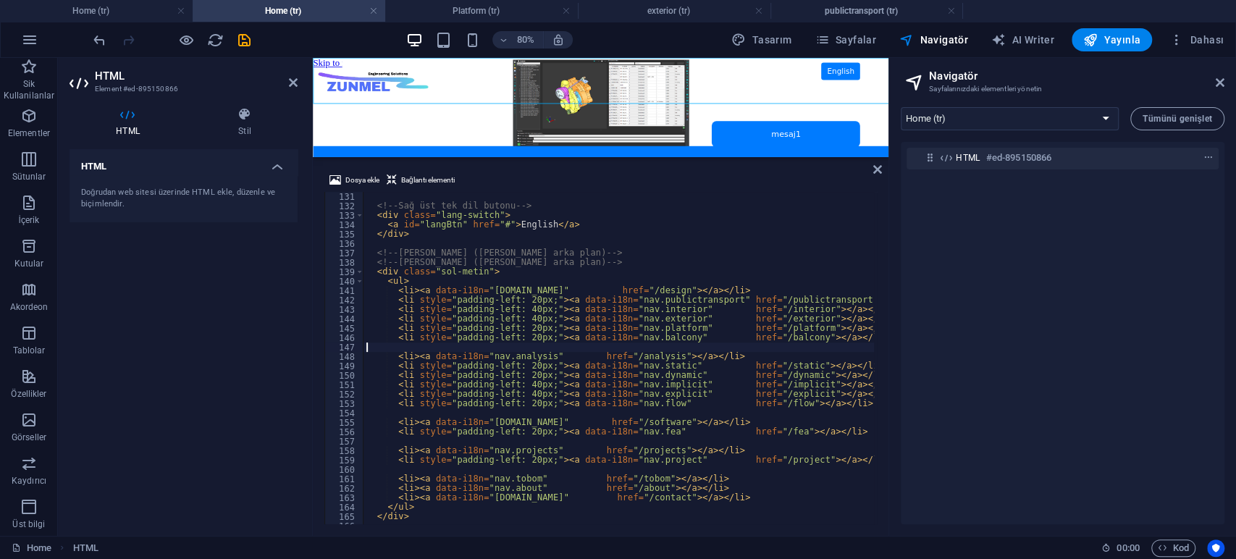
click at [586, 347] on div "<!-- Sağ üst tek dil butonu --> < div class = "lang-switch" > < a id = "langBtn…" at bounding box center [668, 366] width 611 height 348
drag, startPoint x: 232, startPoint y: 324, endPoint x: 237, endPoint y: 166, distance: 157.9
click at [232, 316] on div "HTML Doğrudan web sitesi üzerinde HTML ekle, düzenle ve biçimlendir." at bounding box center [183, 336] width 228 height 375
click at [244, 38] on icon "save" at bounding box center [244, 40] width 17 height 17
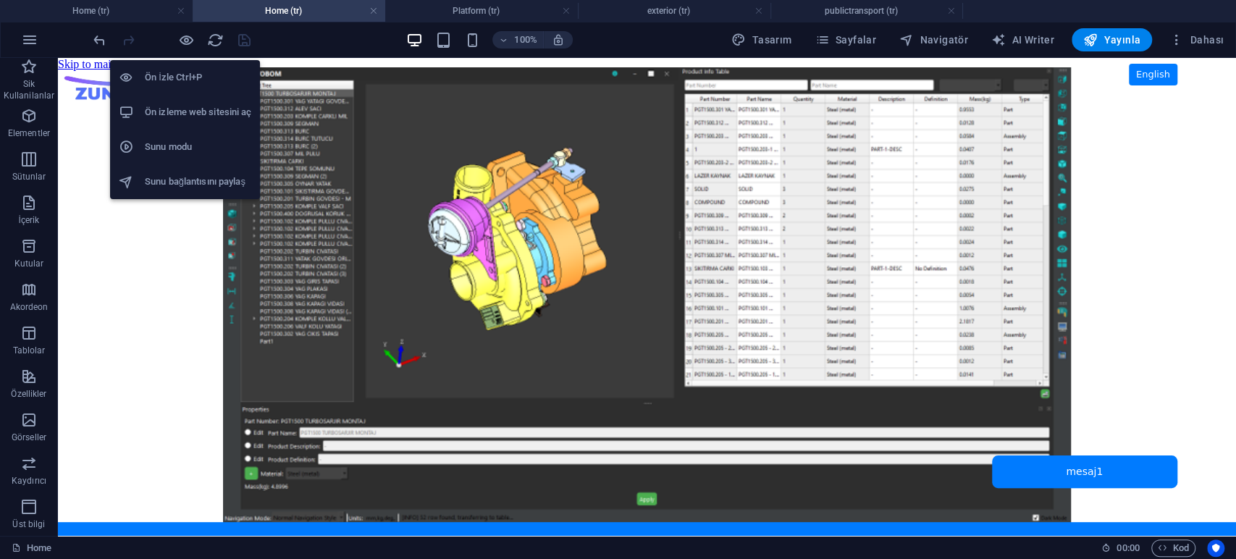
click at [203, 110] on h6 "Ön izleme web sitesini aç" at bounding box center [198, 112] width 106 height 17
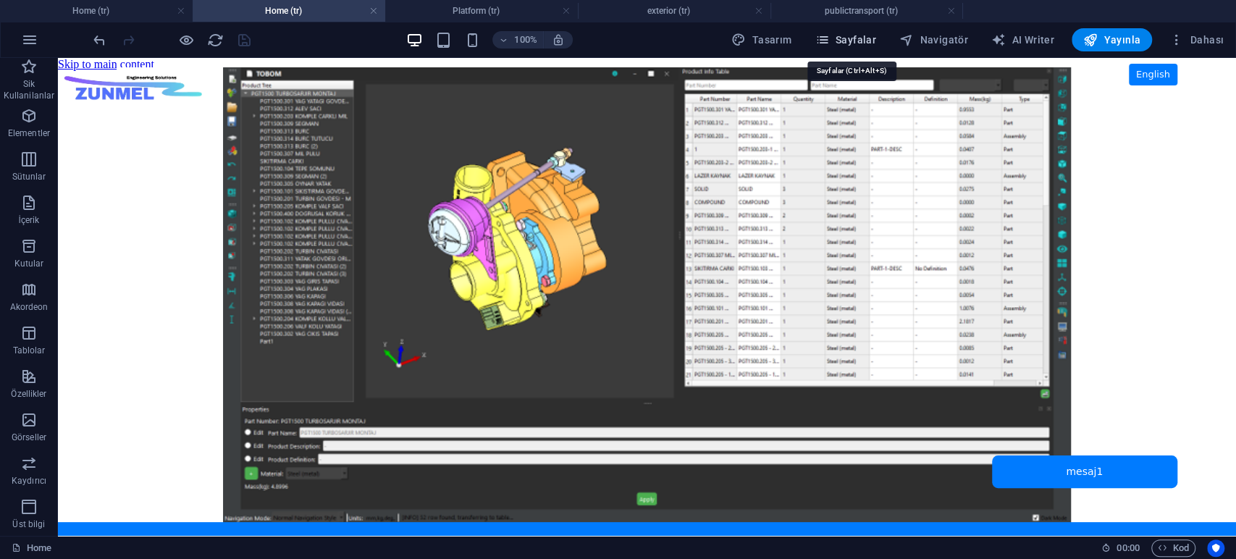
click at [851, 44] on span "Sayfalar" at bounding box center [845, 40] width 62 height 14
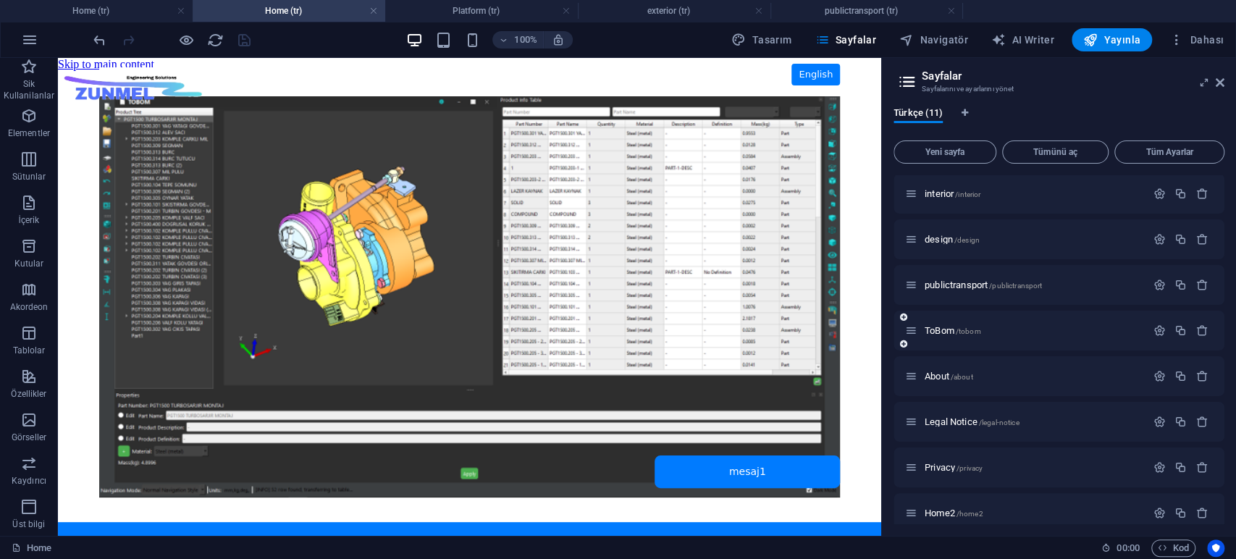
scroll to position [152, 0]
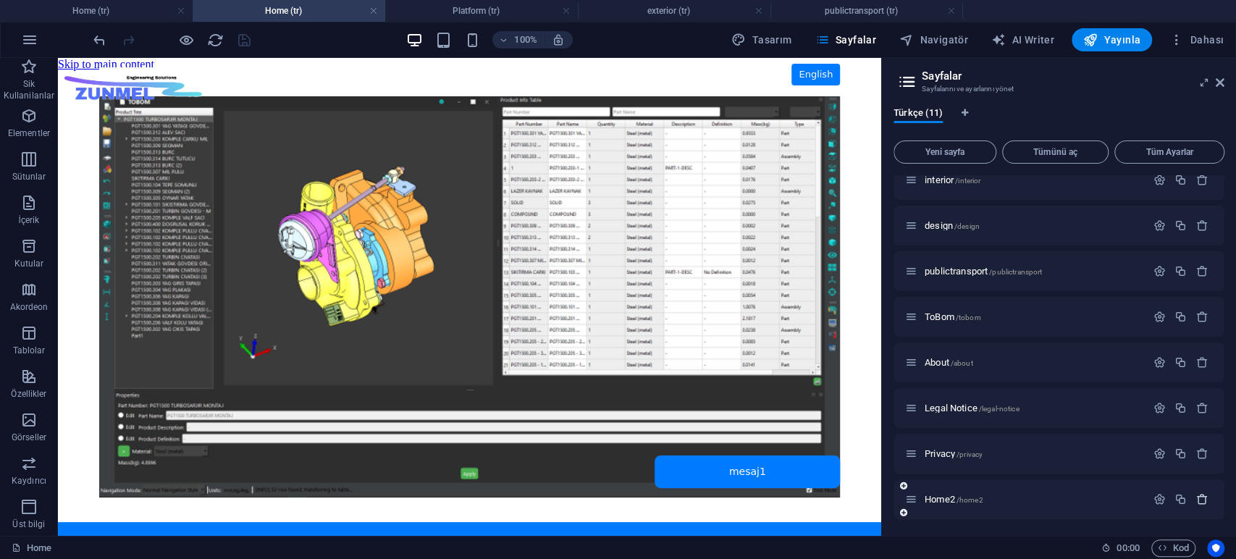
click at [1204, 493] on icon "button" at bounding box center [1202, 499] width 12 height 12
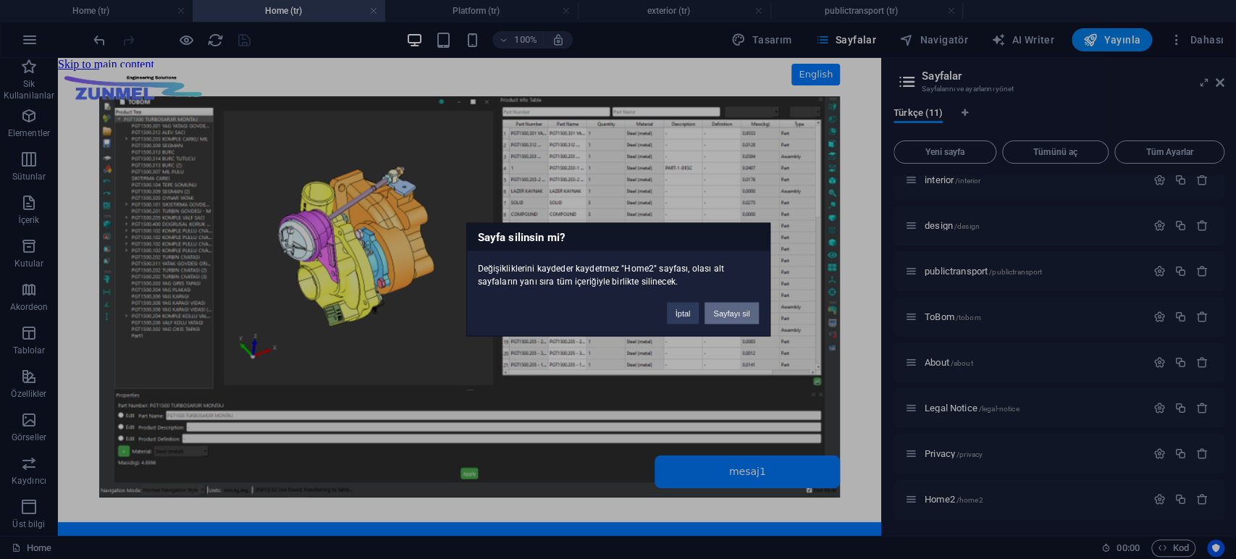
click at [734, 311] on button "Sayfayı sil" at bounding box center [731, 314] width 54 height 22
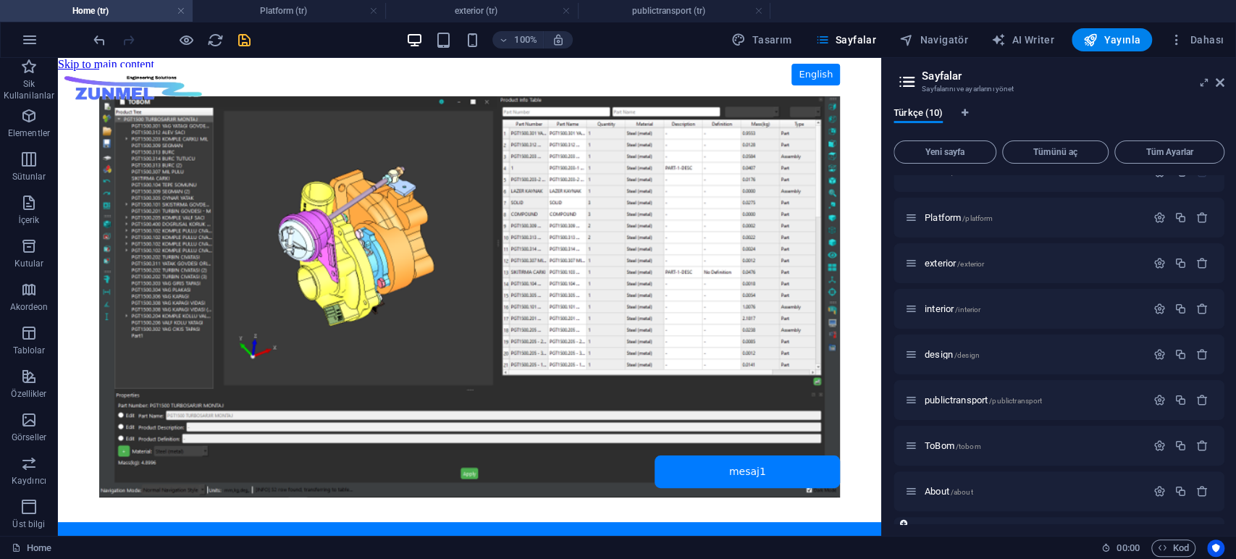
scroll to position [0, 0]
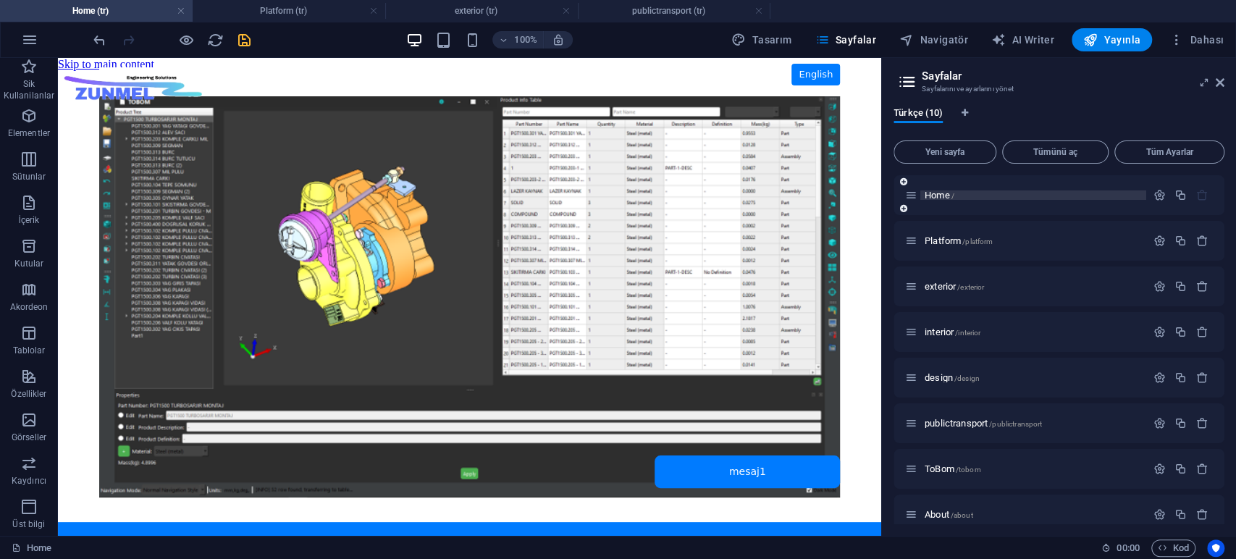
click at [958, 192] on p "Home /" at bounding box center [1032, 194] width 217 height 9
click at [1178, 195] on icon "button" at bounding box center [1180, 195] width 12 height 12
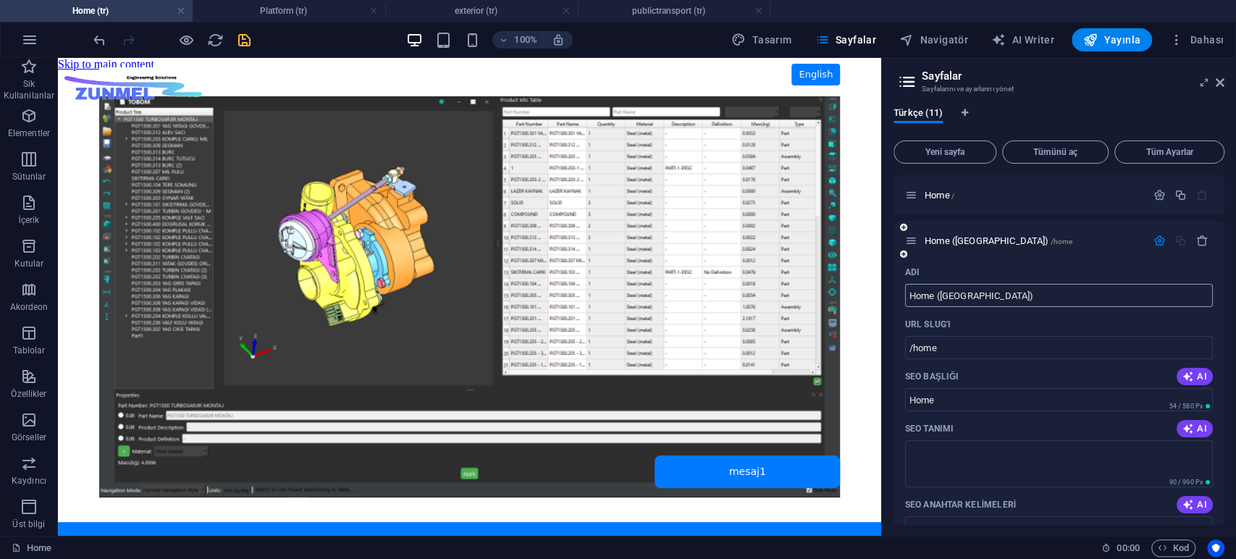
click at [1022, 296] on input "Home ([GEOGRAPHIC_DATA])" at bounding box center [1059, 295] width 308 height 23
paste input "analysis"
type input "analysis"
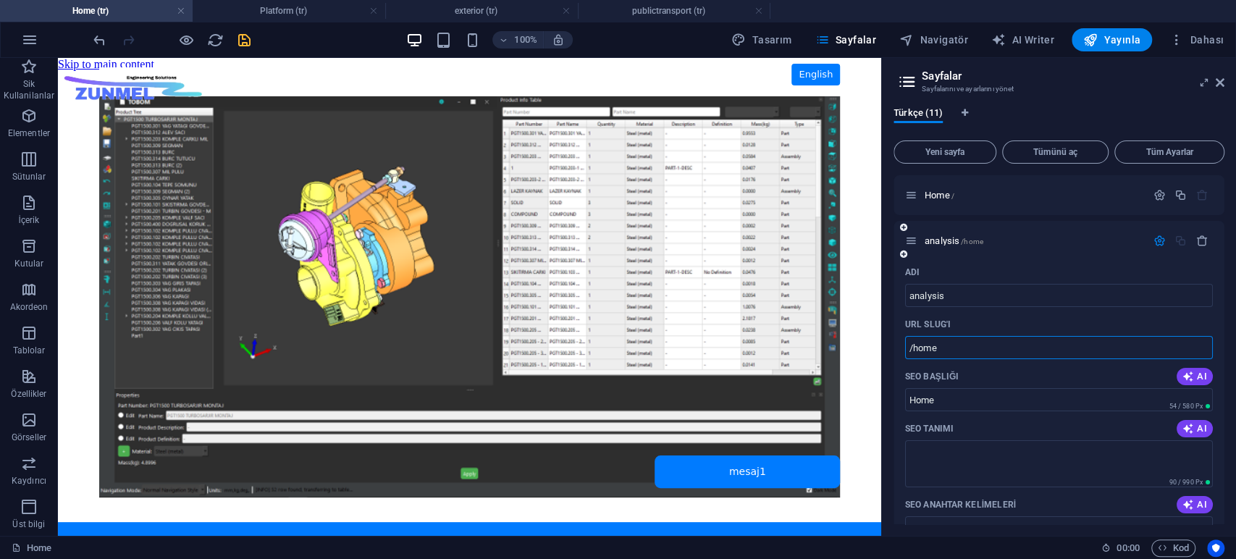
drag, startPoint x: 942, startPoint y: 352, endPoint x: 914, endPoint y: 350, distance: 27.5
click at [914, 350] on input "/home" at bounding box center [1059, 347] width 308 height 23
paste input "analysis"
type input "/analysis"
drag, startPoint x: 943, startPoint y: 397, endPoint x: 906, endPoint y: 400, distance: 37.8
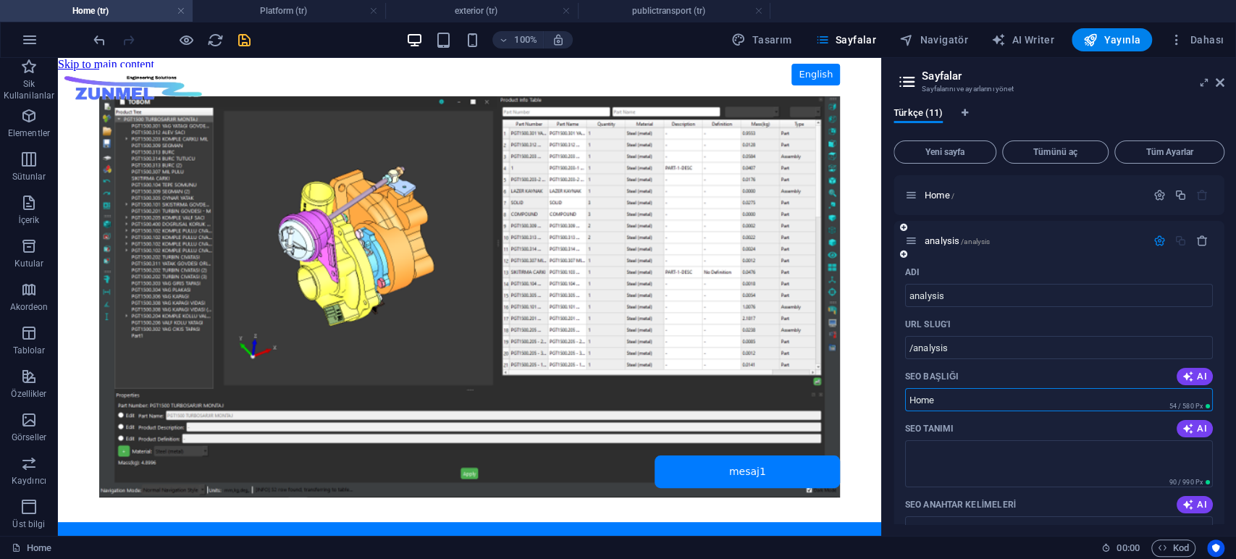
click at [906, 400] on input "Home" at bounding box center [1059, 399] width 308 height 23
paste input "analysis"
type input "analysis"
click at [1176, 194] on icon "button" at bounding box center [1180, 195] width 12 height 12
click at [987, 296] on input "Home ([GEOGRAPHIC_DATA])" at bounding box center [1059, 295] width 308 height 23
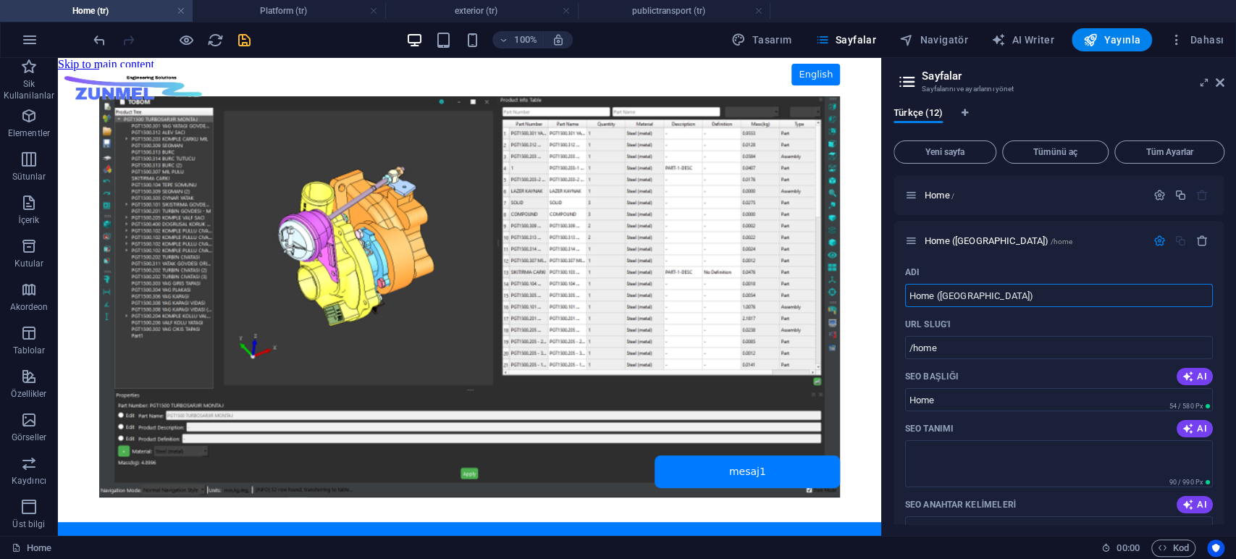
drag, startPoint x: 1057, startPoint y: 355, endPoint x: 943, endPoint y: 355, distance: 114.4
paste input "static"
type input "static"
drag, startPoint x: 923, startPoint y: 345, endPoint x: 913, endPoint y: 340, distance: 11.0
click at [913, 340] on input "/home" at bounding box center [1059, 347] width 308 height 23
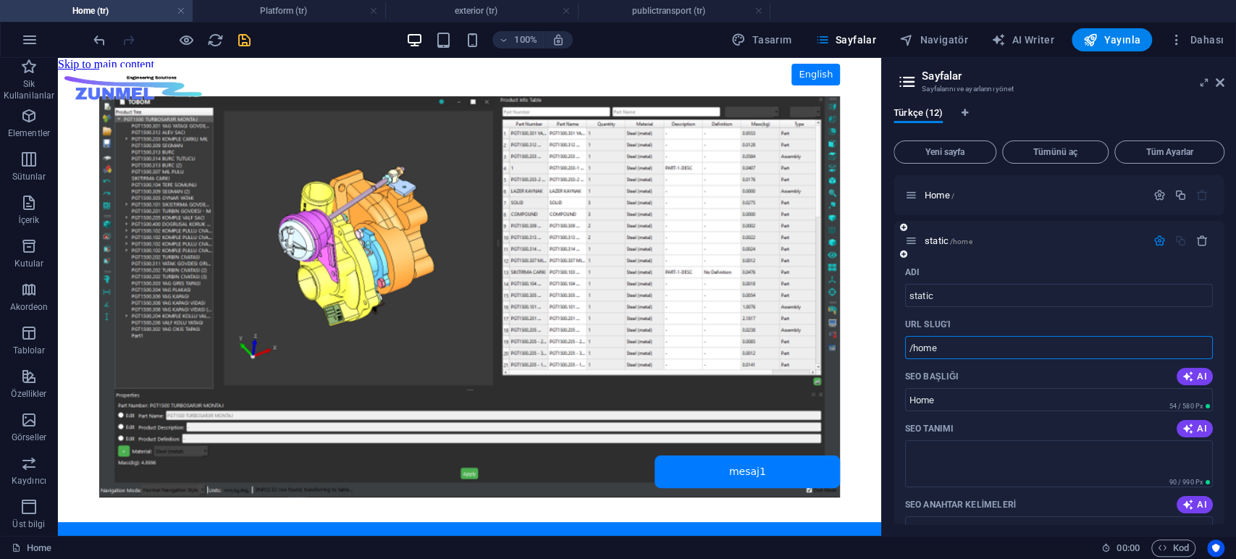
paste input "static"
type input "/static"
drag, startPoint x: 939, startPoint y: 403, endPoint x: 893, endPoint y: 400, distance: 45.7
click at [893, 400] on div "Adı static ​ URL SLUG'ı /static ​ SEO Başlığı AI Home ​ 54 / 580 Px SEO Tanımı …" at bounding box center [1058, 530] width 331 height 539
paste input "static"
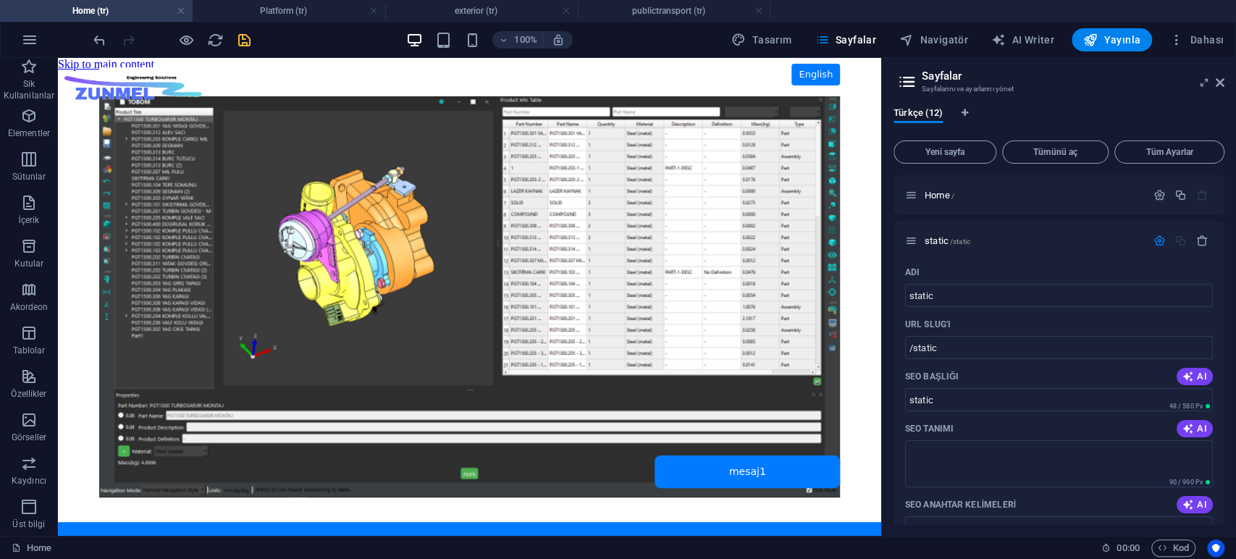
type input "static"
click at [889, 397] on div "Türkçe (12) Yeni sayfa Tümünü aç Tüm Ayarlar Home / static /static Adı static ​…" at bounding box center [1059, 316] width 354 height 440
click at [1179, 198] on icon "button" at bounding box center [1180, 195] width 12 height 12
paste input "dynamic"
type input "dynamic"
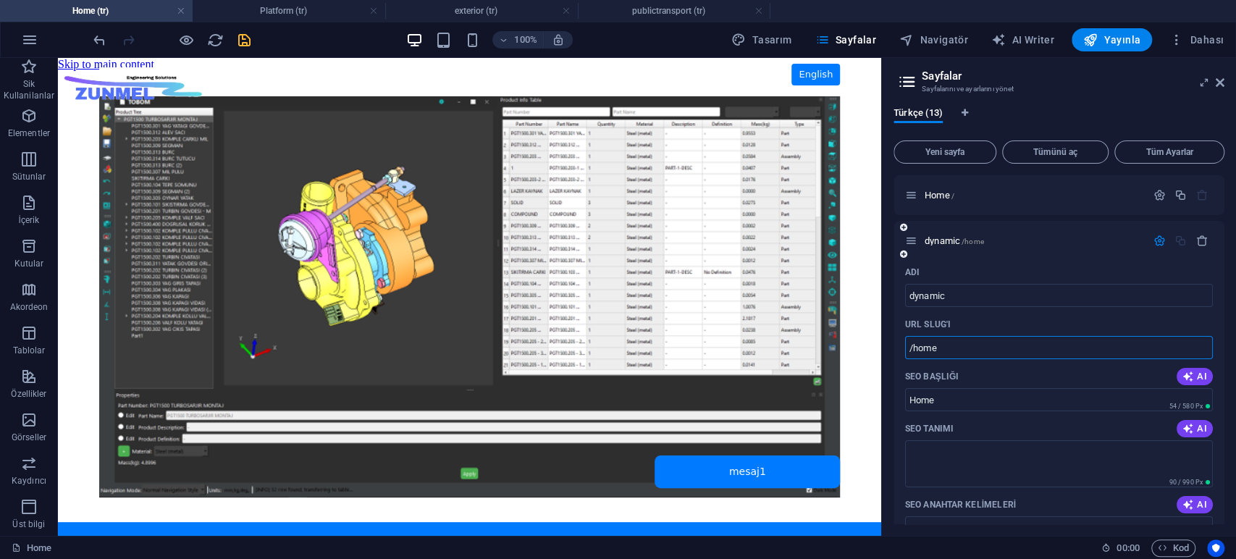
click at [973, 340] on input "/home" at bounding box center [1059, 347] width 308 height 23
drag, startPoint x: 948, startPoint y: 343, endPoint x: 912, endPoint y: 334, distance: 36.7
click at [912, 334] on div "URL SLUG'ı /home ​" at bounding box center [1059, 336] width 308 height 46
paste input "dynamic"
type input "/dynamic"
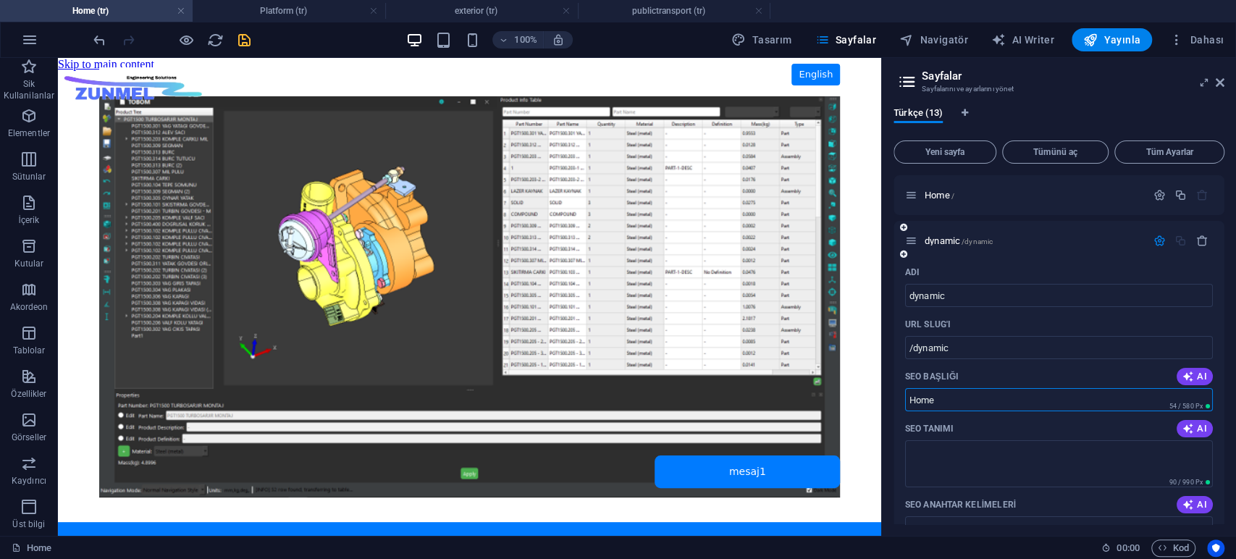
click at [938, 400] on input "Home" at bounding box center [1059, 399] width 308 height 23
paste input "dynamic"
type input "dynamic"
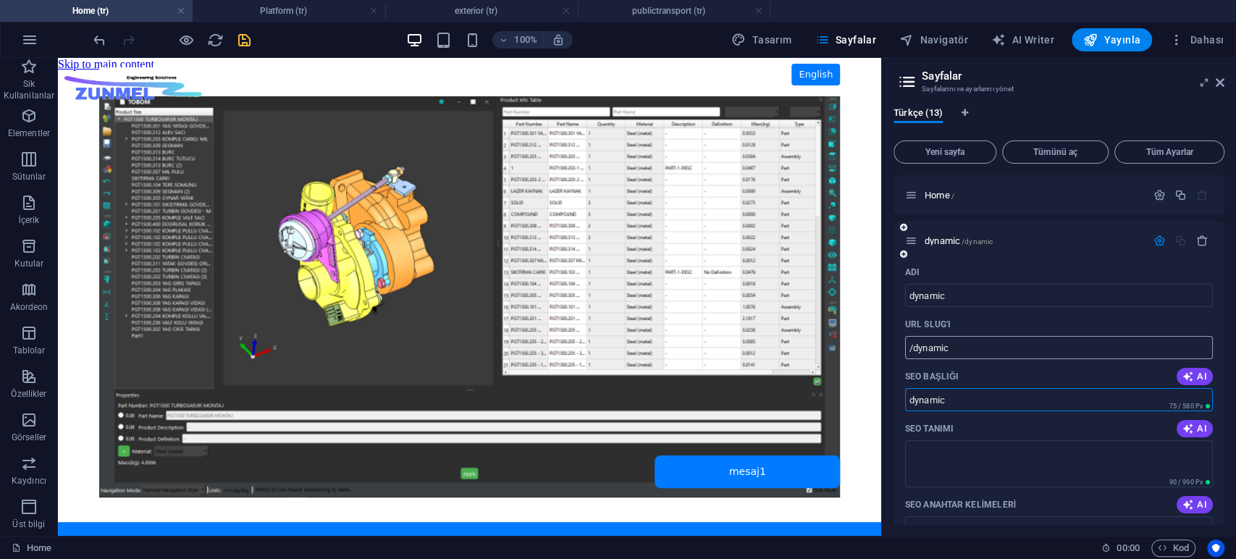
click at [966, 344] on input "/dynamic" at bounding box center [1059, 347] width 308 height 23
click at [1177, 197] on icon "button" at bounding box center [1180, 195] width 12 height 12
click at [974, 296] on input "Home ([GEOGRAPHIC_DATA])" at bounding box center [1059, 295] width 308 height 23
click at [990, 296] on input "Home ([GEOGRAPHIC_DATA])" at bounding box center [1059, 295] width 308 height 23
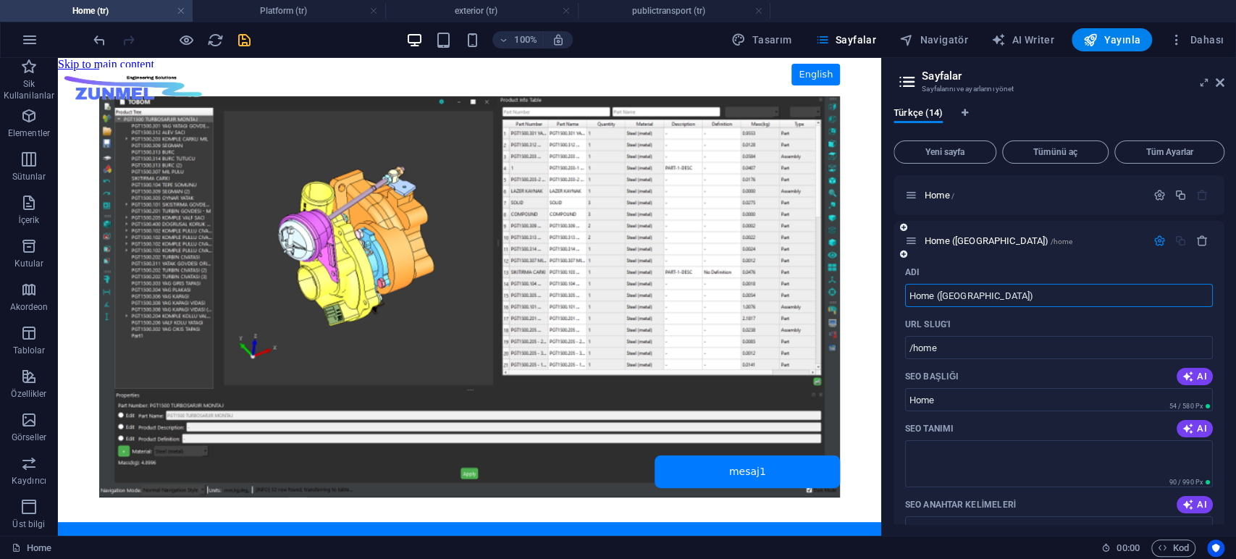
click at [990, 296] on input "Home ([GEOGRAPHIC_DATA])" at bounding box center [1059, 295] width 308 height 23
paste input "implicit"
click at [964, 342] on input "/home" at bounding box center [1059, 347] width 308 height 23
type input "implicit"
click at [964, 342] on input "/home" at bounding box center [1059, 347] width 308 height 23
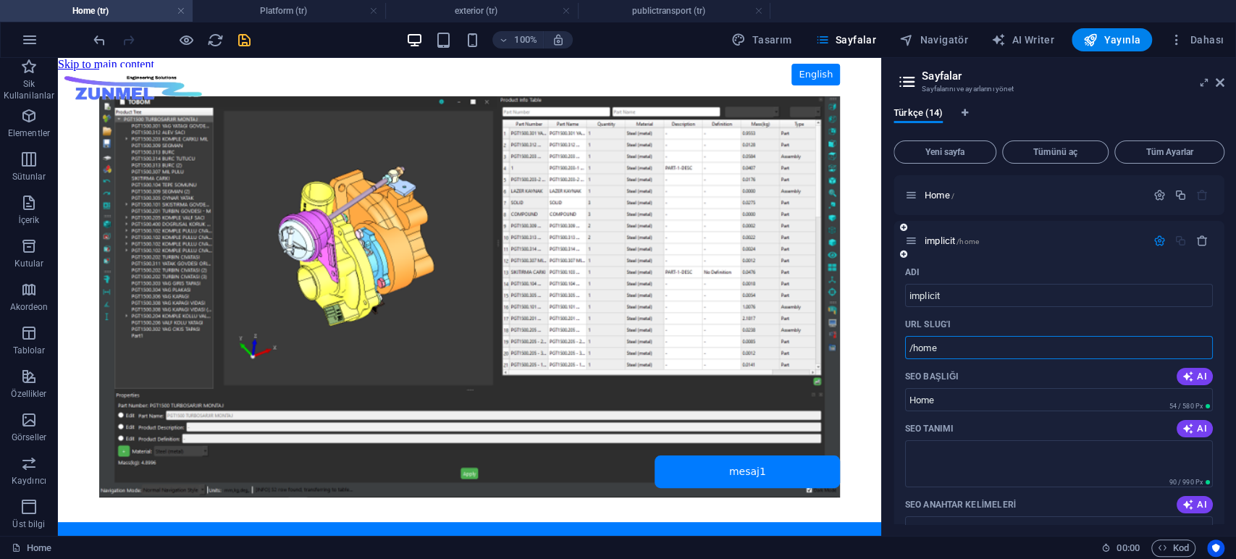
paste input "implicit"
click at [946, 391] on input "Home" at bounding box center [1059, 399] width 308 height 23
type input "/implicit"
click at [945, 398] on input "Home" at bounding box center [1059, 399] width 308 height 23
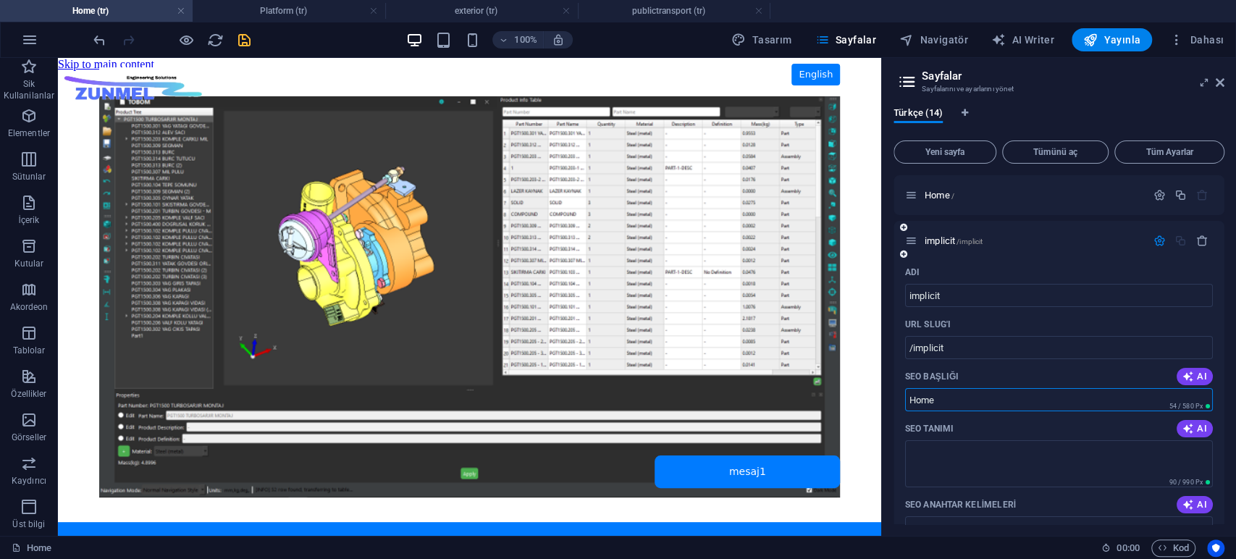
click at [945, 398] on input "Home" at bounding box center [1059, 399] width 308 height 23
paste input "implicit"
type input "implicit"
click at [976, 295] on input "implicit" at bounding box center [1059, 295] width 308 height 23
click at [1176, 193] on icon "button" at bounding box center [1180, 195] width 12 height 12
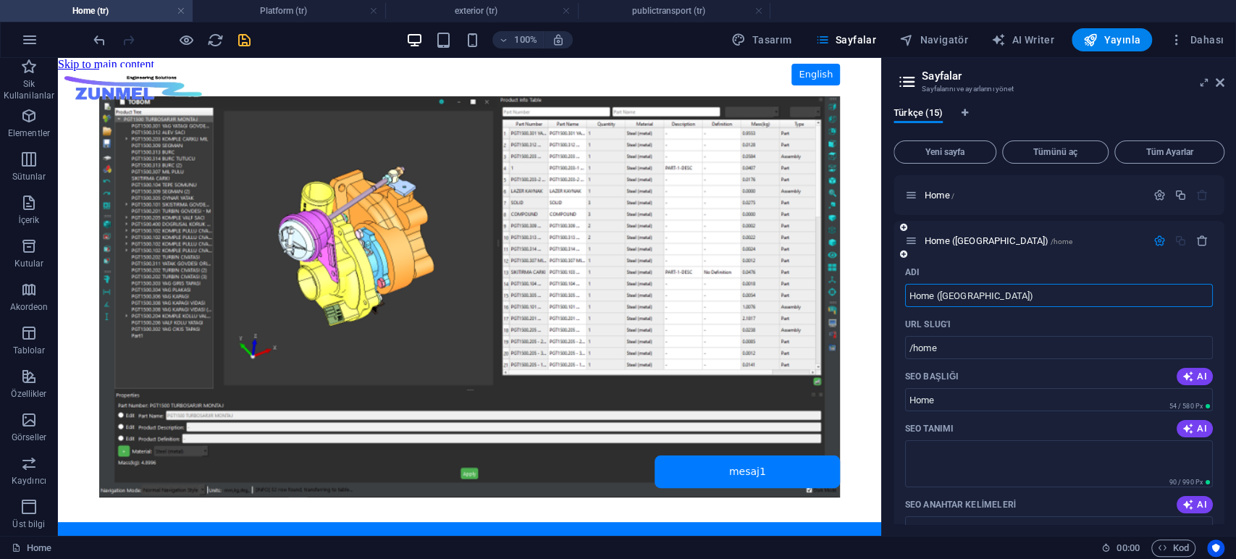
click at [990, 292] on input "Home ([GEOGRAPHIC_DATA])" at bounding box center [1059, 295] width 308 height 23
click at [990, 294] on input "Home ([GEOGRAPHIC_DATA])" at bounding box center [1059, 295] width 308 height 23
paste input "explicit"
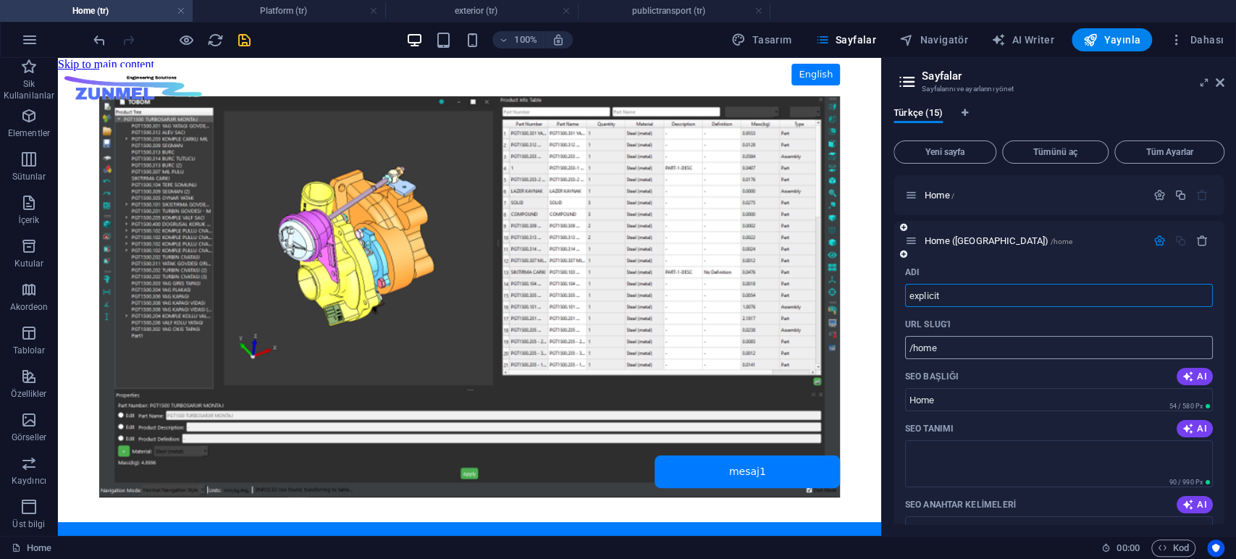
click at [963, 352] on input "/home" at bounding box center [1059, 347] width 308 height 23
type input "explicit"
click at [963, 352] on input "/home" at bounding box center [1059, 347] width 308 height 23
paste input "explicit"
click at [955, 404] on input "Home" at bounding box center [1059, 399] width 308 height 23
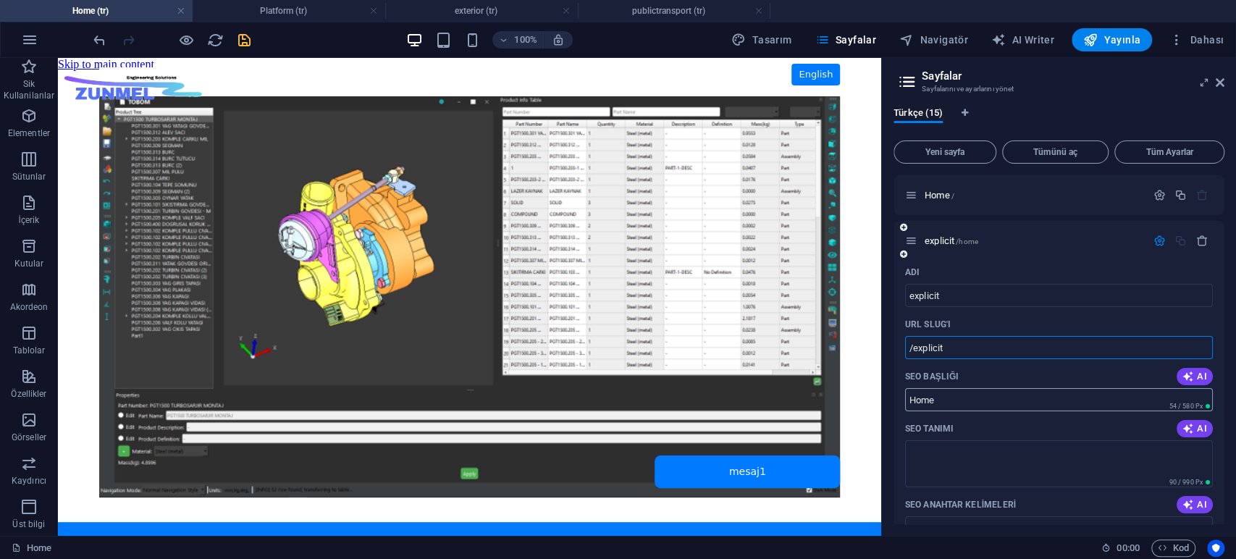
type input "/explicit"
click at [955, 404] on input "Home" at bounding box center [1059, 399] width 308 height 23
paste input "explicit"
type input "explicit"
click at [1178, 193] on icon "button" at bounding box center [1180, 195] width 12 height 12
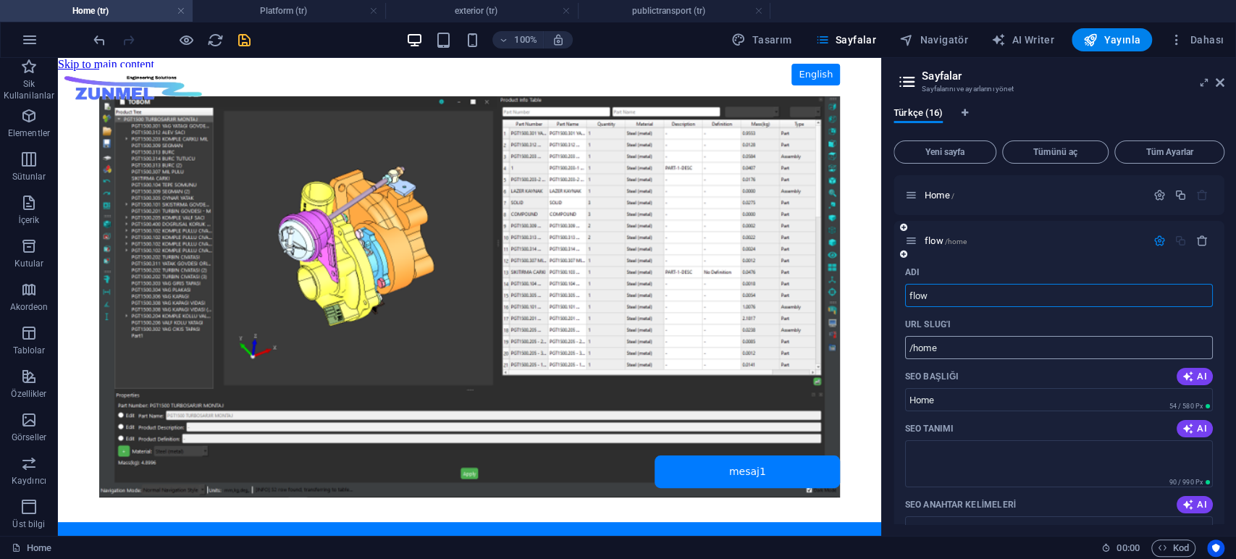
type input "flow"
click at [945, 347] on input "/home" at bounding box center [1059, 347] width 308 height 23
paste input "flow"
type input "/flow"
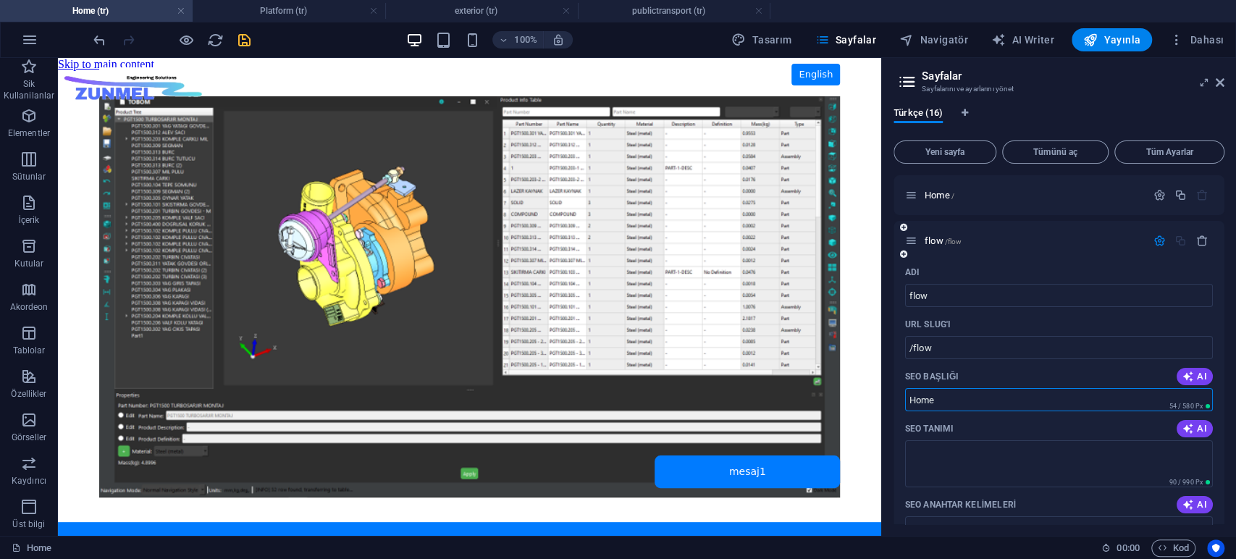
click at [943, 402] on input "Home" at bounding box center [1059, 399] width 308 height 23
paste input "flow"
type input "flow"
click at [961, 451] on textarea "SEO Tanımı" at bounding box center [1059, 463] width 308 height 47
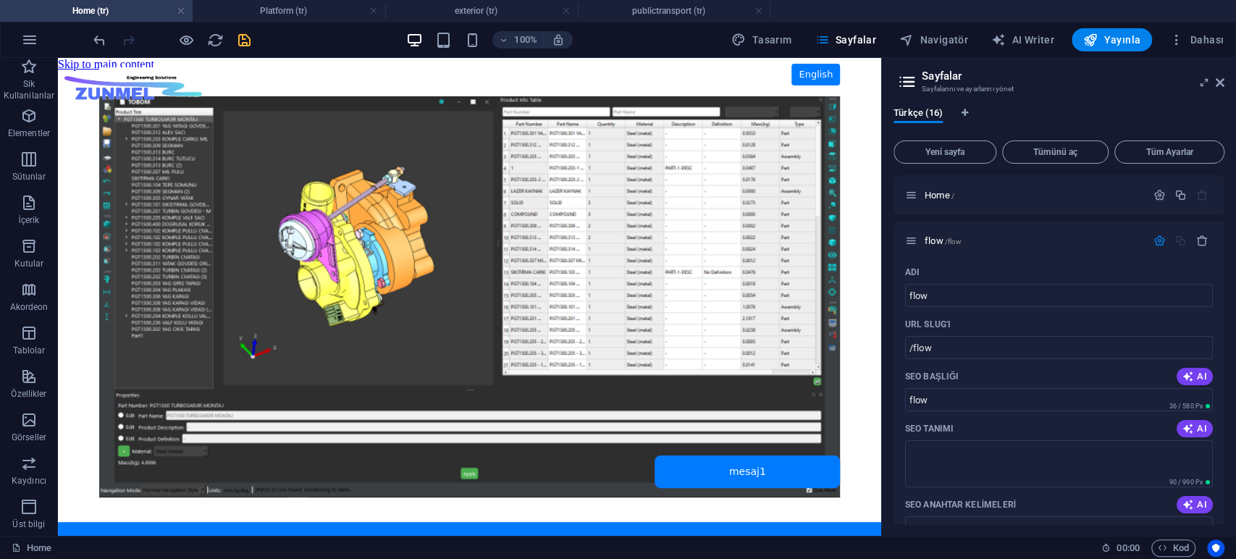
click at [888, 402] on div "Türkçe (16) Yeni sayfa Tümünü aç Tüm Ayarlar Home / flow /flow Adı flow ​ URL S…" at bounding box center [1059, 316] width 354 height 440
click at [863, 259] on body "Skip to main content ZUNMEL – TR/EN, Sol Menü, Tam Ekran Slider, Mesaj Kutusu E…" at bounding box center [469, 297] width 823 height 478
click at [971, 290] on input "flow" at bounding box center [1059, 295] width 308 height 23
click at [948, 397] on input "flow" at bounding box center [1059, 399] width 308 height 23
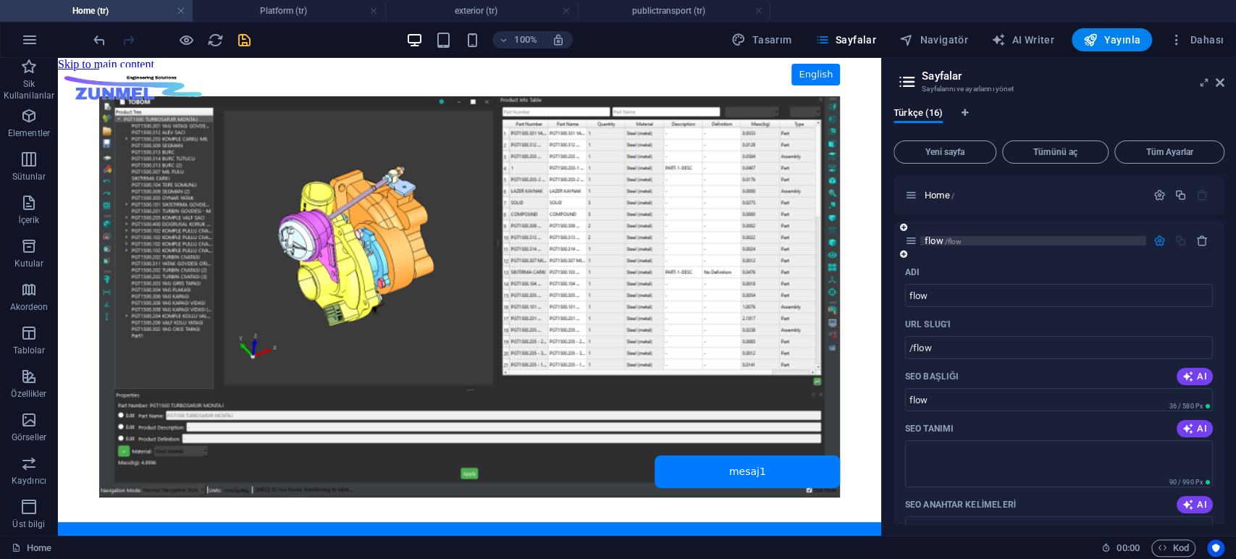
click at [931, 240] on span "flow /flow" at bounding box center [942, 240] width 37 height 11
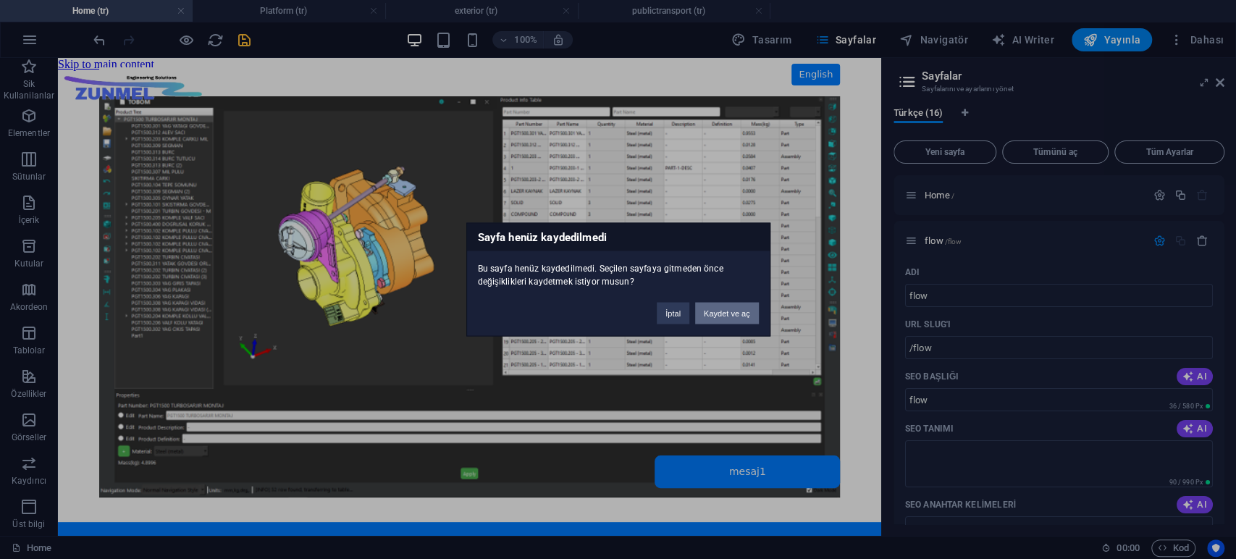
click at [734, 311] on button "Kaydet ve aç" at bounding box center [727, 314] width 64 height 22
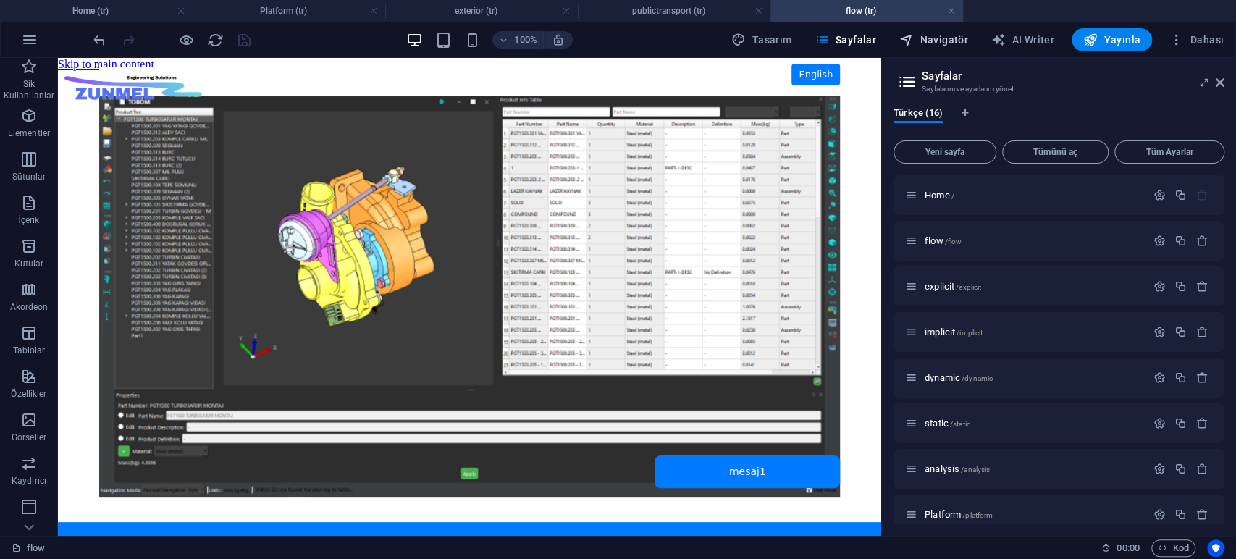
click at [950, 38] on span "Navigatör" at bounding box center [933, 40] width 69 height 14
select select "16941922-tr"
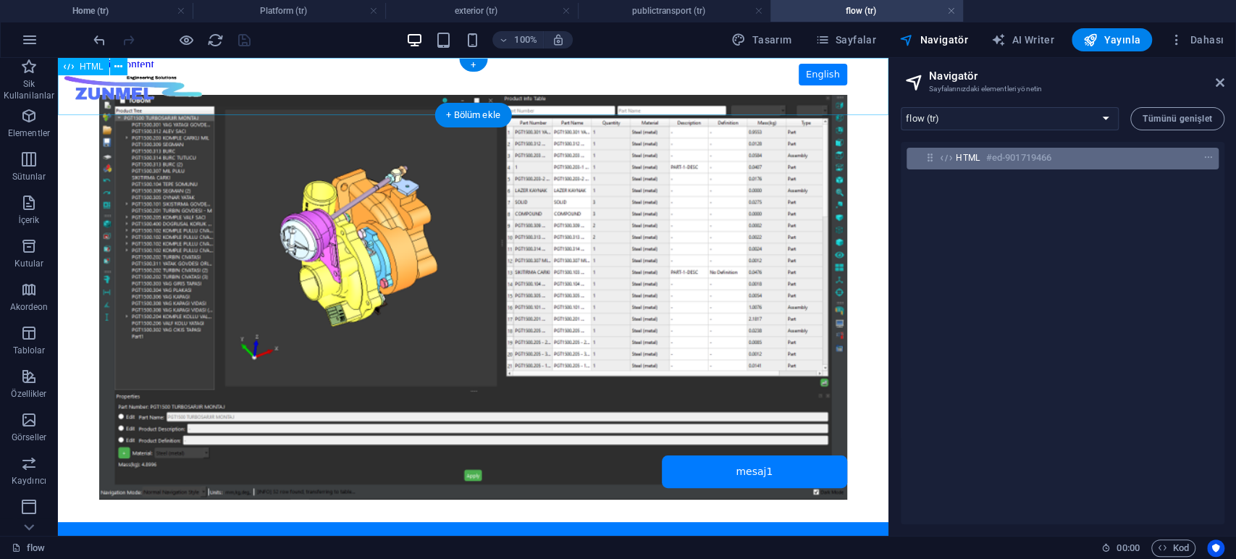
click at [1003, 156] on h6 "#ed-901719466" at bounding box center [1018, 157] width 65 height 17
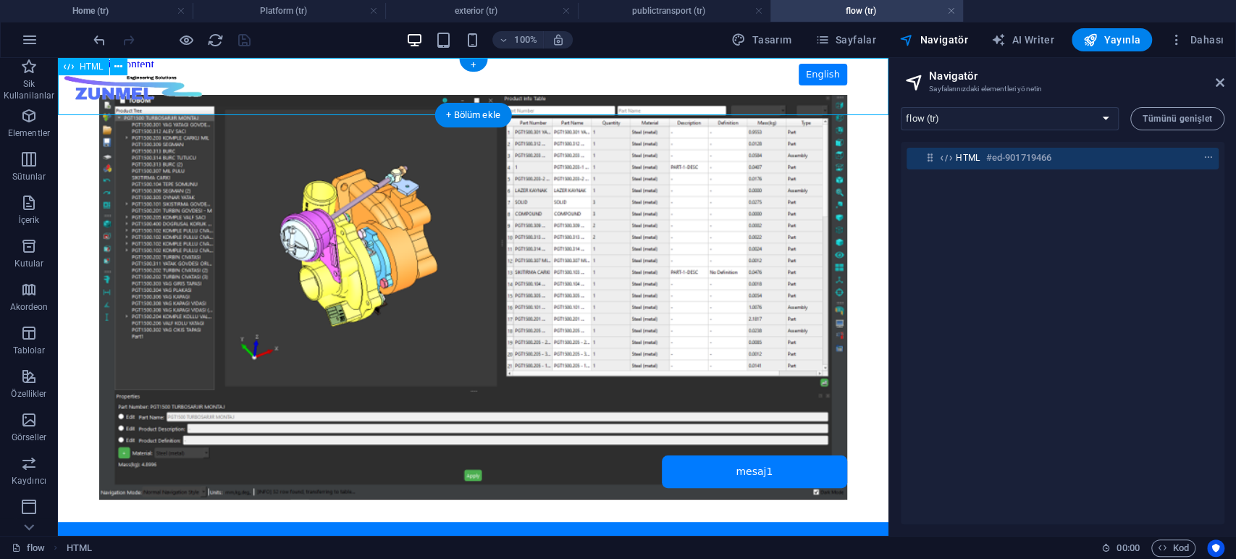
click at [974, 159] on span "HTML" at bounding box center [968, 158] width 25 height 12
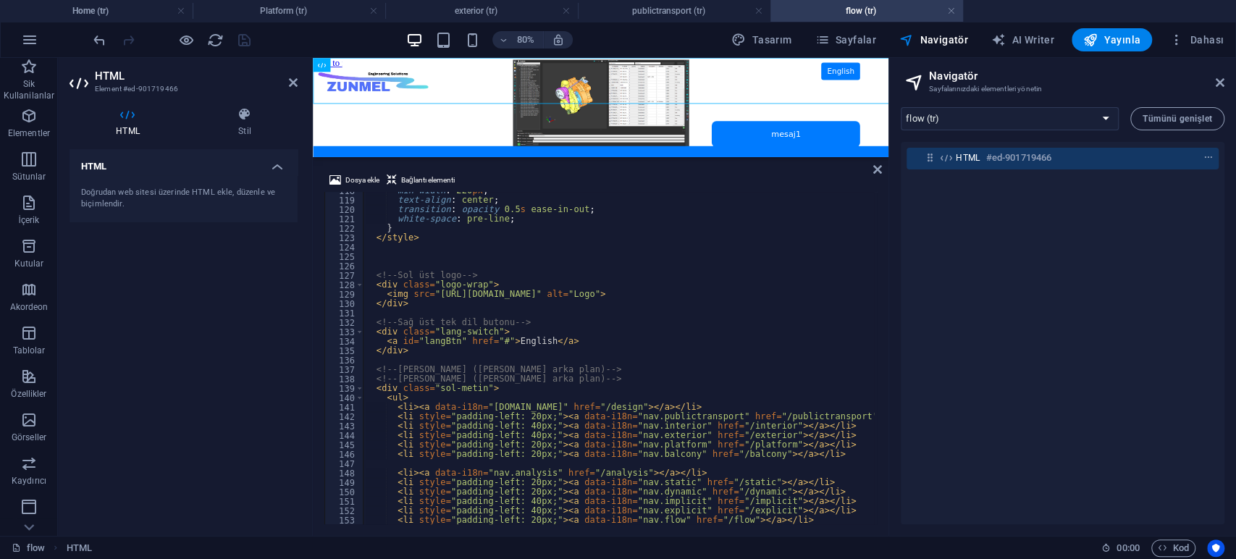
scroll to position [1203, 0]
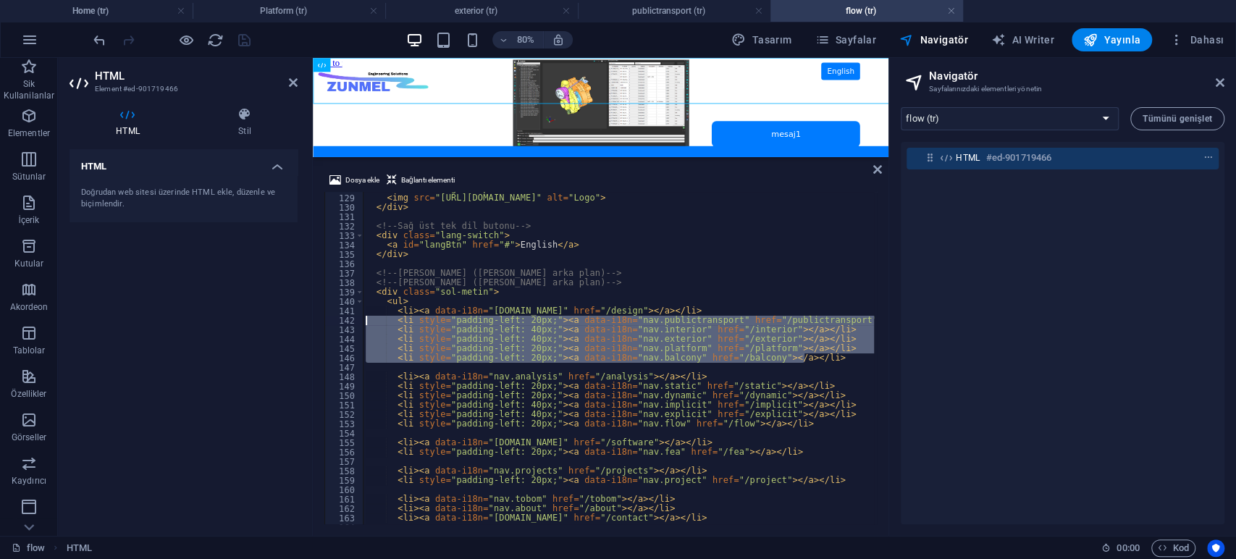
drag, startPoint x: 812, startPoint y: 357, endPoint x: 332, endPoint y: 322, distance: 481.2
click at [332, 322] on div "<li style="padding-left: 20px;"><a data-i18n="nav.balcony" href="/balcony"></a>…" at bounding box center [600, 358] width 552 height 332
type textarea "<li style="padding-left: 20px;"><a data-i18n="nav.publictransport" href="/publi…"
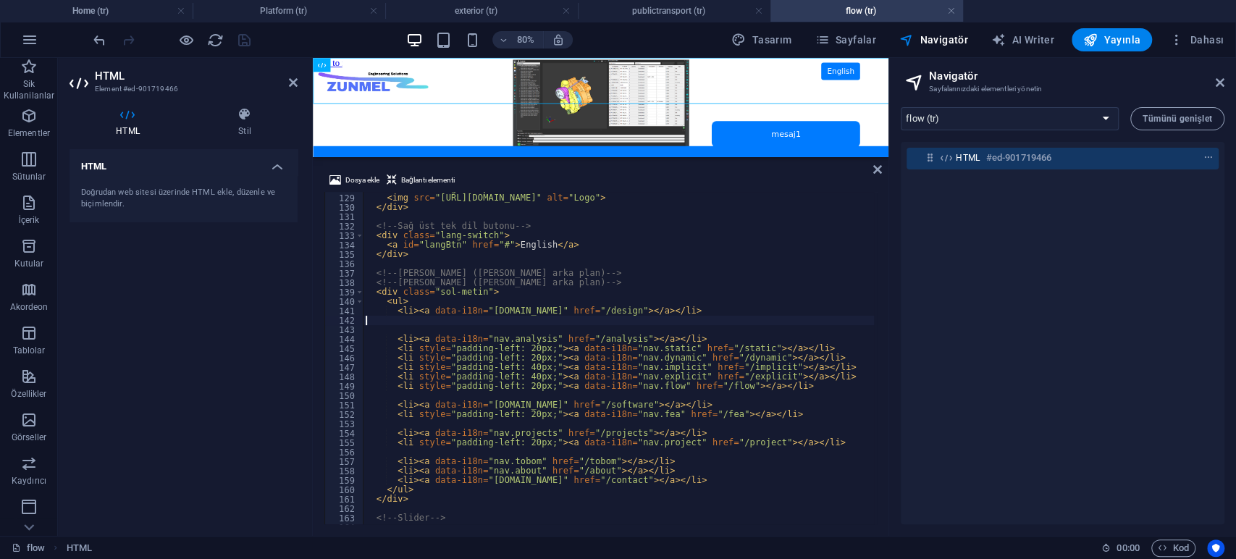
click at [547, 377] on div "< div class = "logo-wrap" > < img src = "[URL][DOMAIN_NAME]" alt = "Logo" > </ …" at bounding box center [668, 358] width 611 height 348
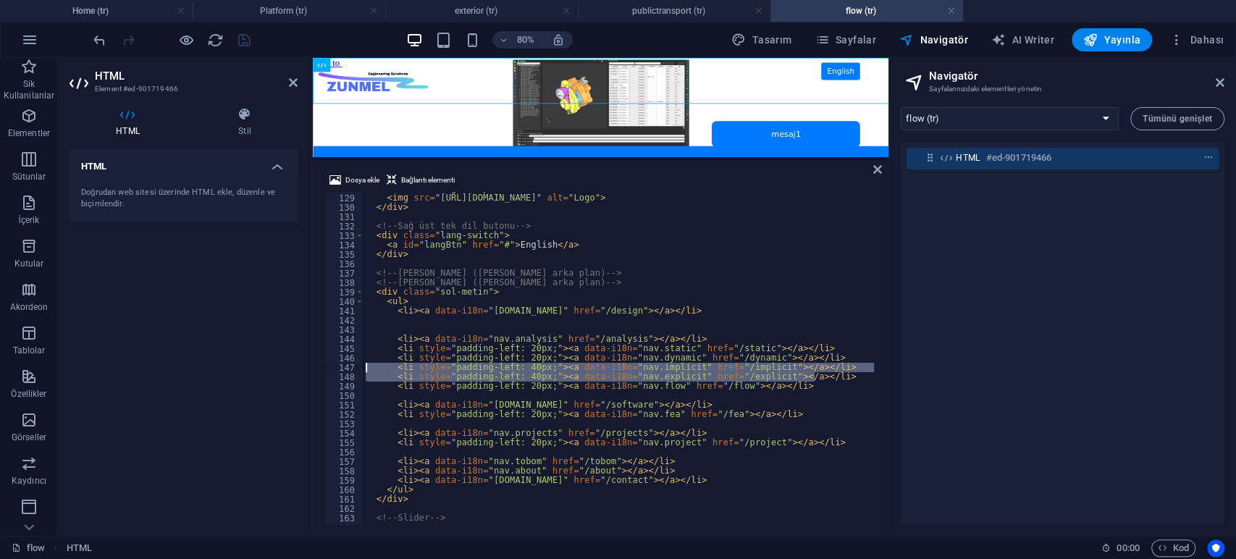
drag, startPoint x: 820, startPoint y: 378, endPoint x: 303, endPoint y: 367, distance: 517.0
click at [303, 367] on div "HTML Element #ed-901719466 HTML Stil HTML Doğrudan web sitesi üzerinde HTML ekl…" at bounding box center [473, 297] width 830 height 478
type textarea "<li style="padding-left: 40px;"><a data-i18n="nav.implicit" href="/implicit"></…"
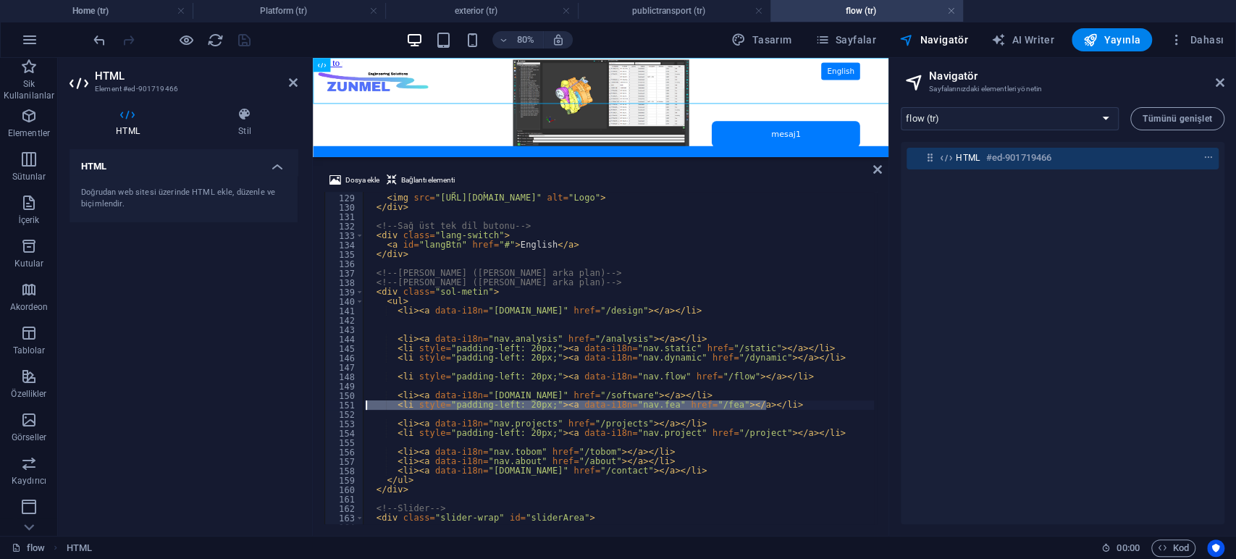
drag, startPoint x: 775, startPoint y: 404, endPoint x: 318, endPoint y: 405, distance: 457.5
click at [318, 405] on div "Dosya ekle Bağlantı elementi 128 129 130 131 132 133 134 135 136 137 138 139 14…" at bounding box center [601, 348] width 576 height 376
type textarea "<li style="padding-left: 20px;"><a data-i18n="nav.fea" href="/fea"></a></li>"
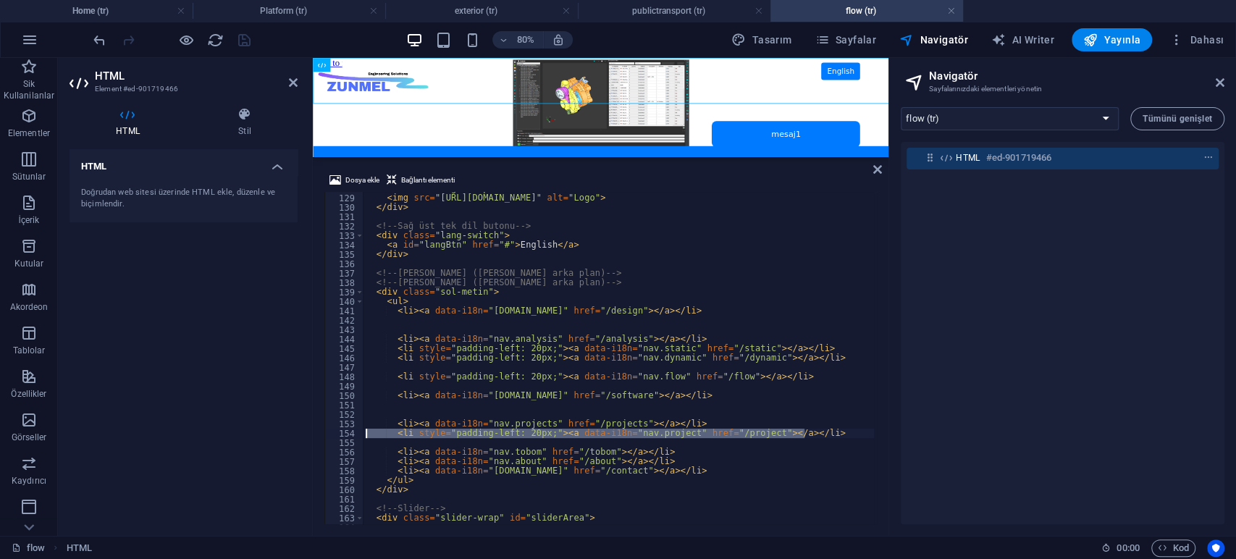
drag, startPoint x: 790, startPoint y: 433, endPoint x: 324, endPoint y: 433, distance: 466.2
click at [324, 433] on div "Dosya ekle Bağlantı elementi 128 129 130 131 132 133 134 135 136 137 138 139 14…" at bounding box center [601, 348] width 576 height 376
type textarea "<li style="padding-left: 20px;"><a data-i18n="nav.project" href="/project"></a>…"
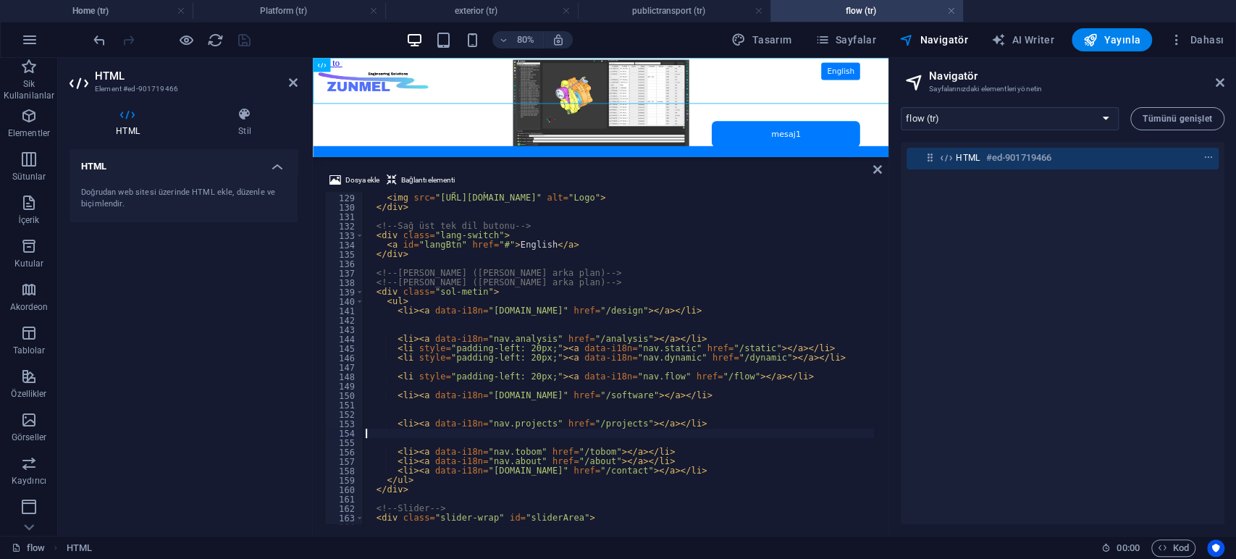
click at [185, 303] on div "HTML Doğrudan web sitesi üzerinde HTML ekle, düzenle ve biçimlendir." at bounding box center [183, 336] width 228 height 375
click at [239, 38] on icon "save" at bounding box center [244, 40] width 17 height 17
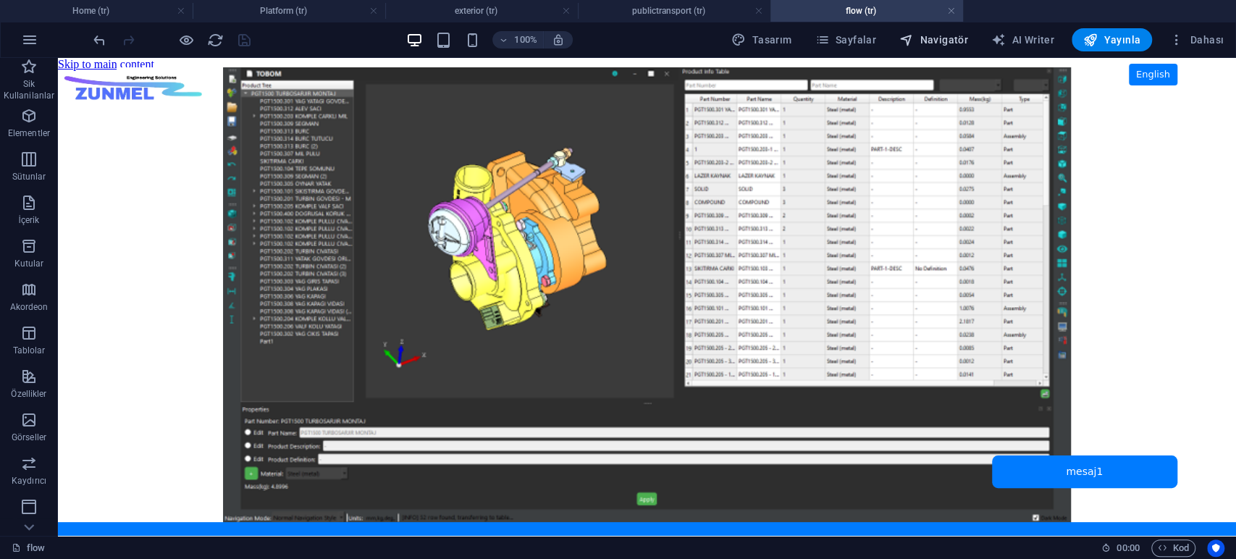
click at [959, 39] on span "Navigatör" at bounding box center [933, 40] width 69 height 14
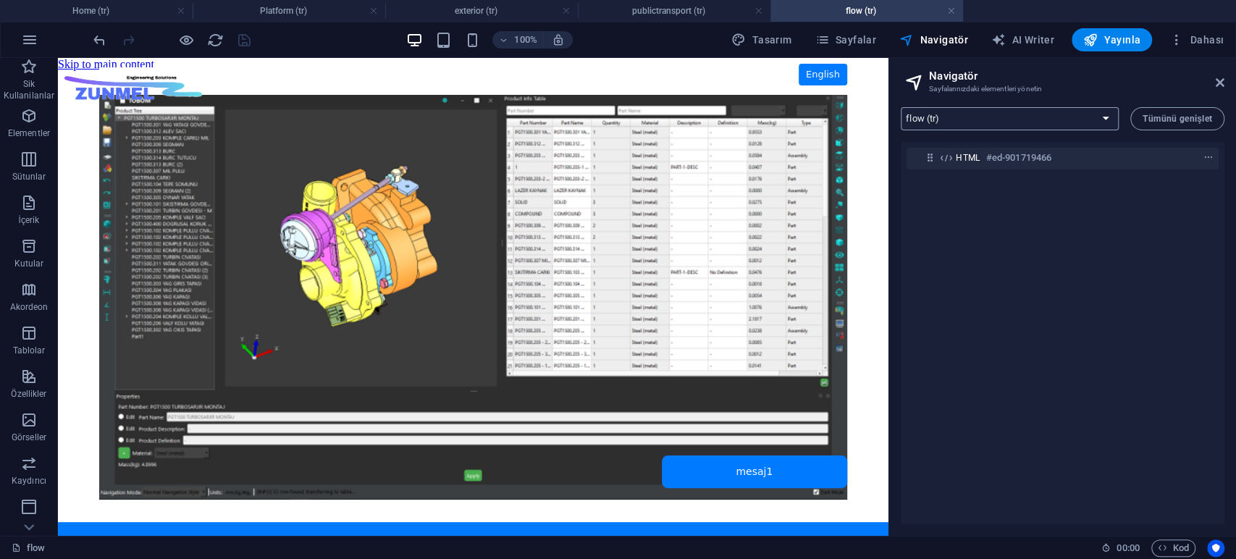
click at [1010, 114] on select "Home (tr) flow (tr) explicit (tr) implicit (tr) dynamic (tr) static (tr) analys…" at bounding box center [1010, 118] width 218 height 23
select select "16941925-tr"
click at [901, 107] on select "Home (tr) flow (tr) explicit (tr) implicit (tr) dynamic (tr) static (tr) analys…" at bounding box center [1010, 118] width 218 height 23
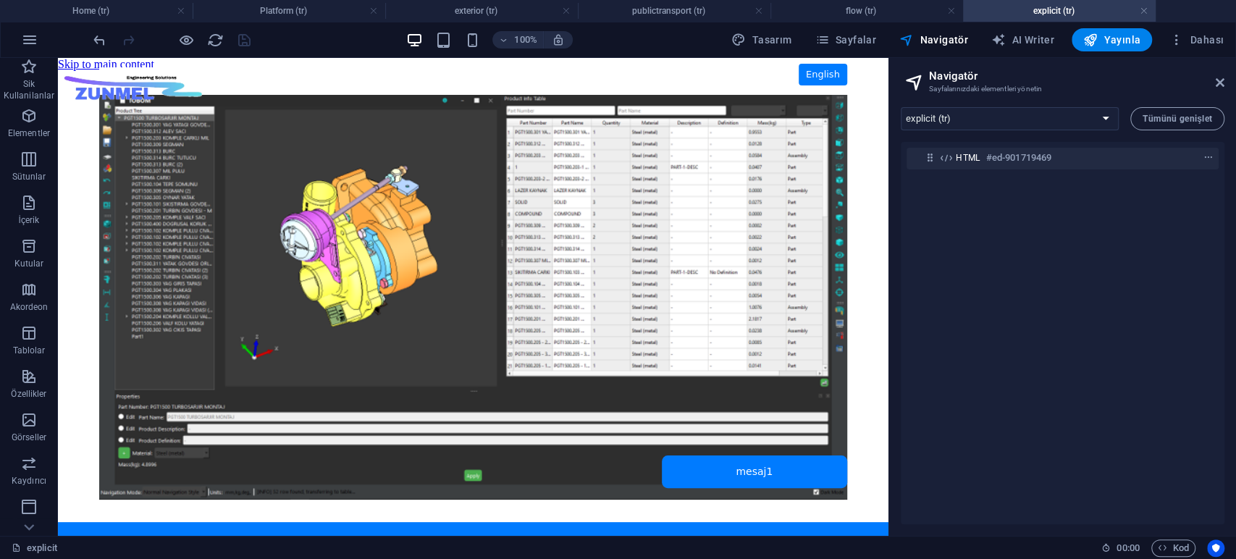
scroll to position [0, 0]
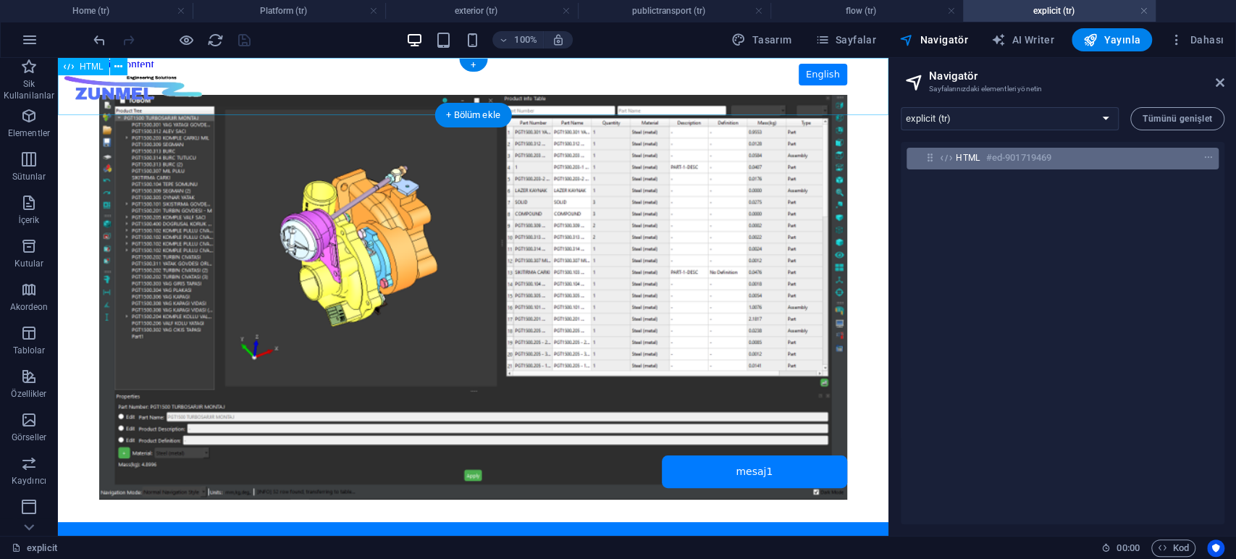
click at [986, 151] on h6 "#ed-901719469" at bounding box center [1018, 157] width 65 height 17
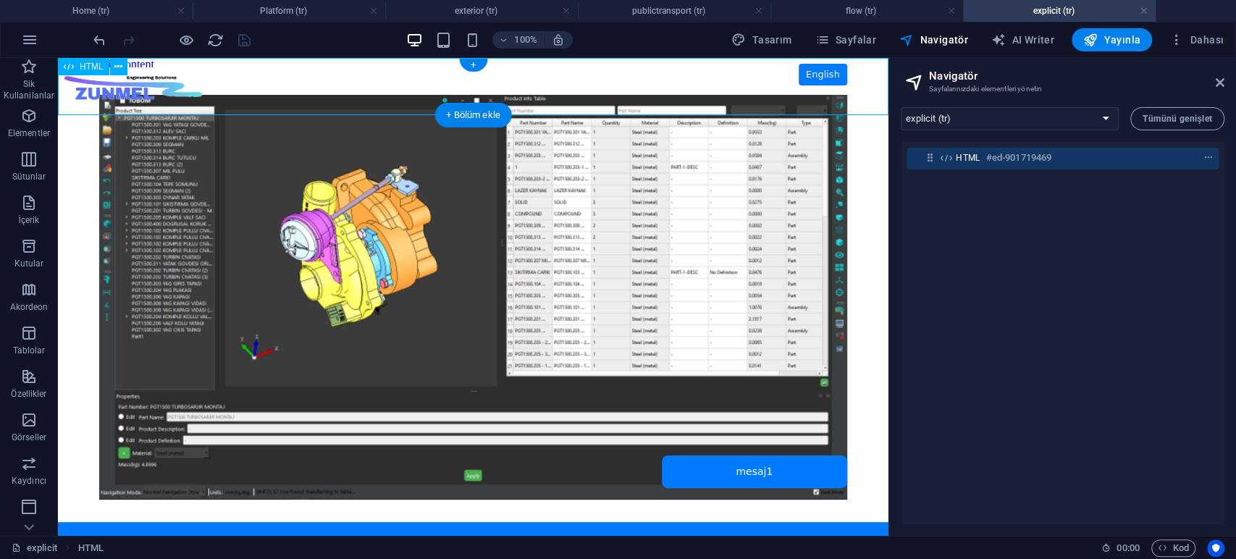
click at [986, 151] on h6 "#ed-901719469" at bounding box center [1018, 157] width 65 height 17
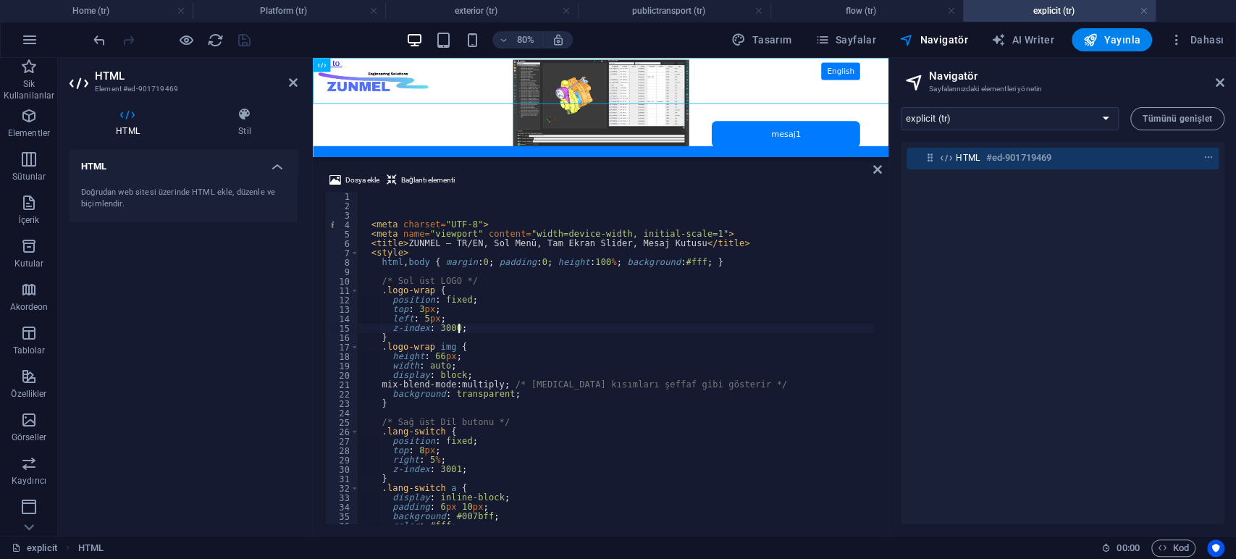
click at [527, 332] on div "< meta charset = "UTF-8" > < meta name = "viewport" content = "width=device-wid…" at bounding box center [663, 366] width 611 height 348
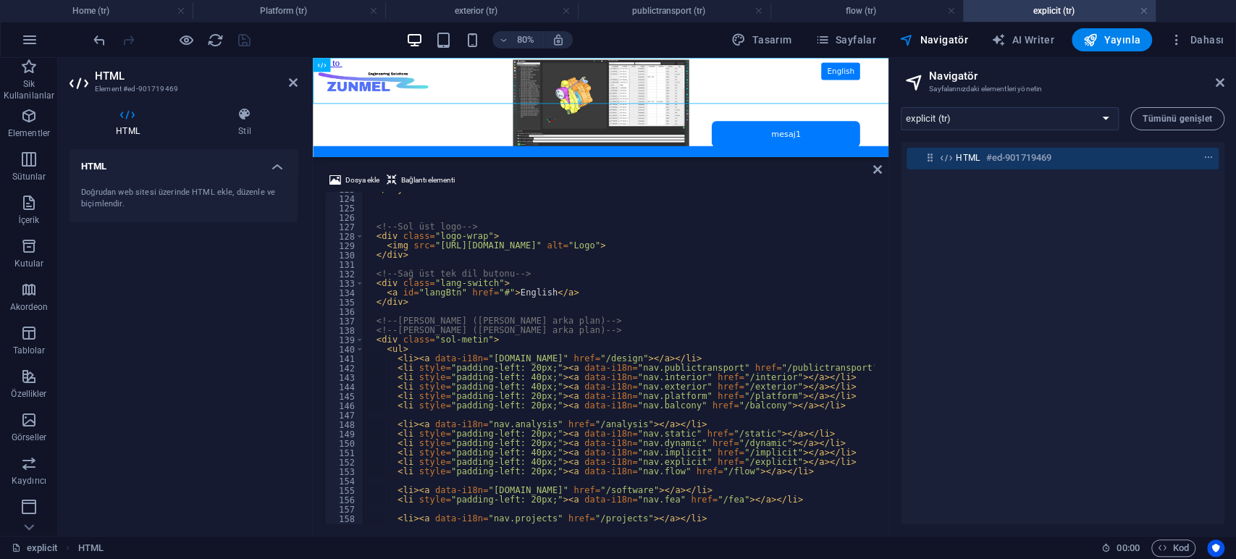
scroll to position [1203, 0]
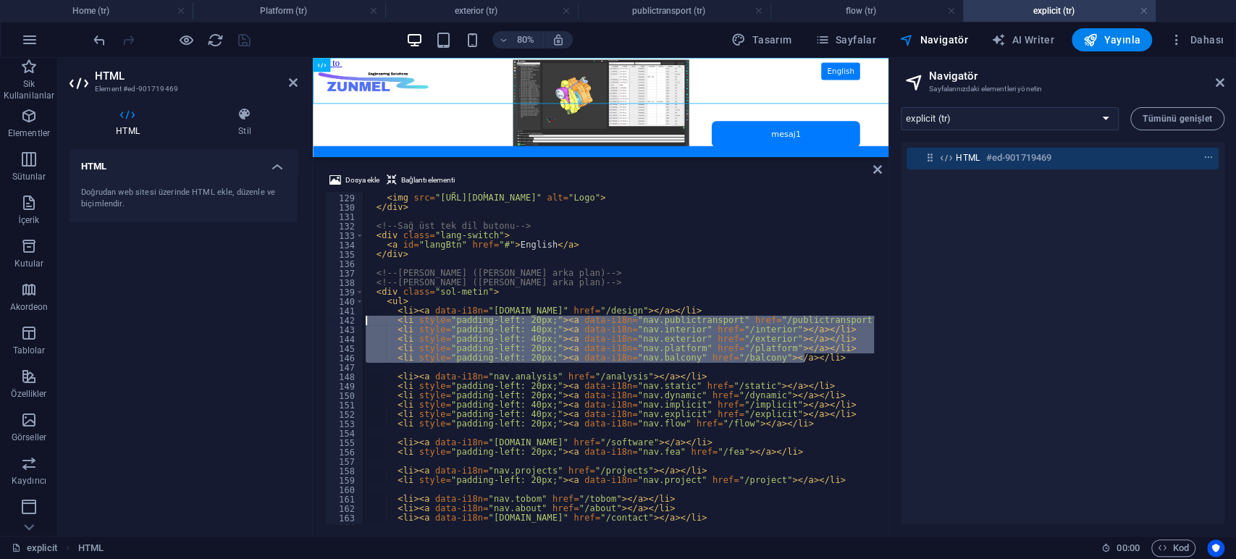
drag, startPoint x: 814, startPoint y: 357, endPoint x: 316, endPoint y: 319, distance: 499.6
click at [316, 319] on div "Dosya ekle Bağlantı elementi z-index: 3000; 128 129 130 131 132 133 134 135 136…" at bounding box center [601, 348] width 576 height 376
type textarea "<li style="padding-left: 20px;"><a data-i18n="nav.publictransport" href="/publi…"
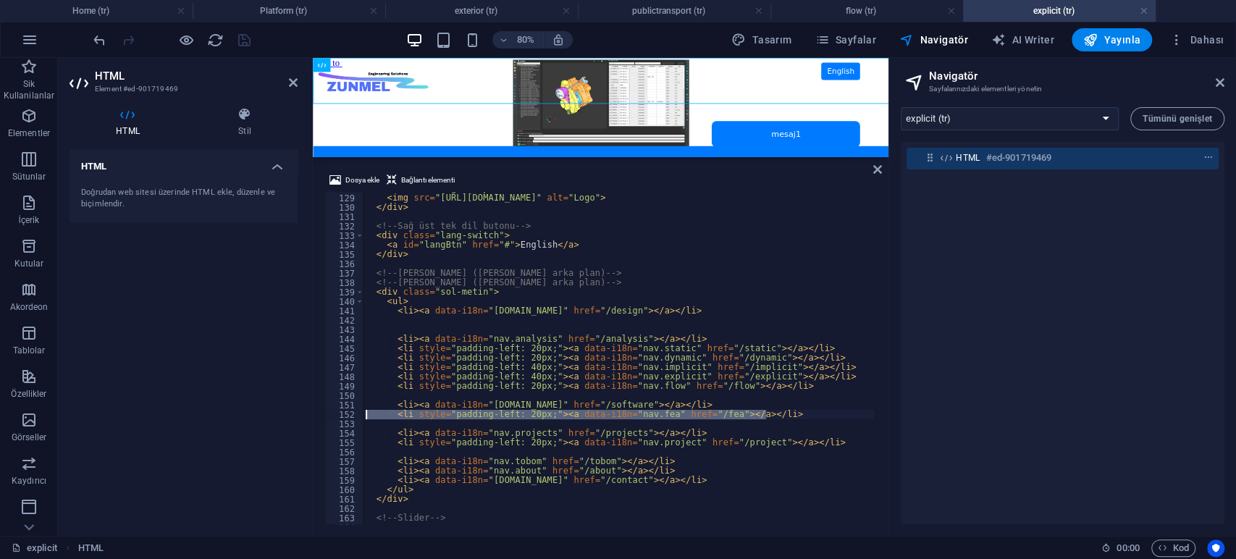
drag, startPoint x: 772, startPoint y: 414, endPoint x: 310, endPoint y: 411, distance: 461.9
click at [310, 411] on div "HTML Element #ed-901719469 HTML Stil HTML Doğrudan web sitesi üzerinde HTML ekl…" at bounding box center [473, 297] width 830 height 478
type textarea "<li style="padding-left: 20px;"><a data-i18n="nav.fea" href="/fea"></a></li>"
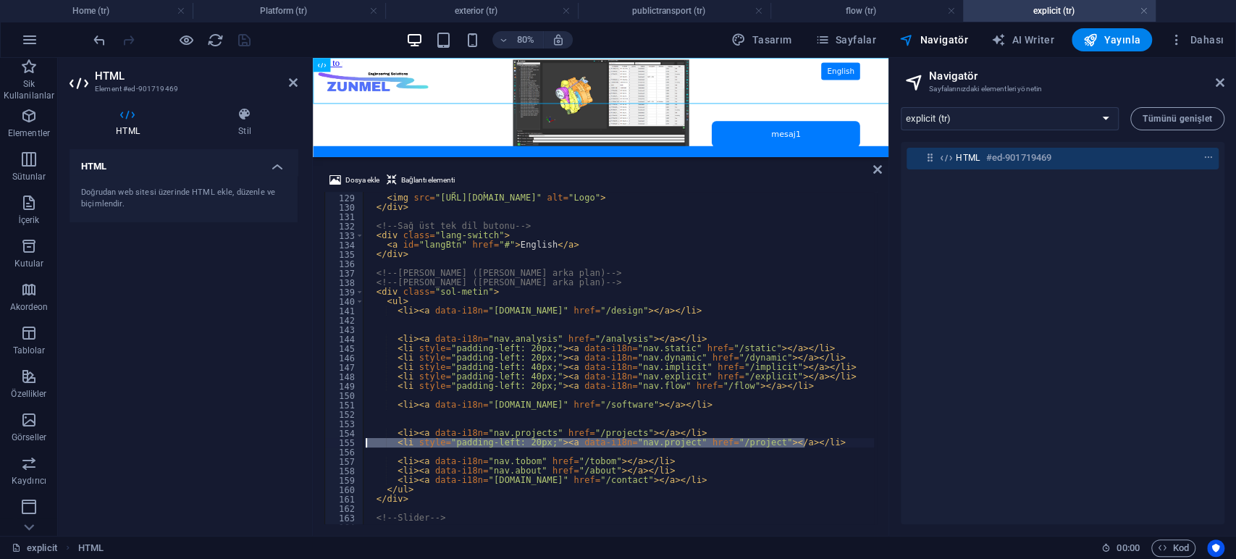
drag, startPoint x: 809, startPoint y: 439, endPoint x: 324, endPoint y: 442, distance: 485.1
click at [324, 442] on div "128 129 130 131 132 133 134 135 136 137 138 139 140 141 142 143 144 145 146 147…" at bounding box center [600, 358] width 552 height 332
type textarea "<li style="padding-left: 20px;"><a data-i18n="nav.project" href="/project"></a>…"
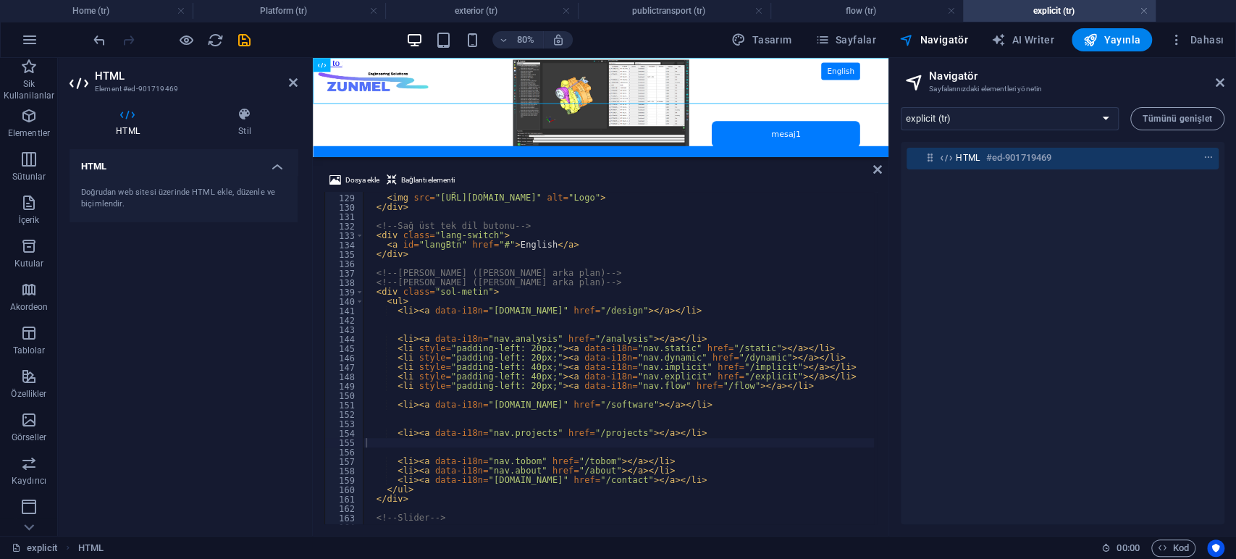
click at [224, 329] on div "HTML Doğrudan web sitesi üzerinde HTML ekle, düzenle ve biçimlendir." at bounding box center [183, 336] width 228 height 375
click at [243, 39] on icon "save" at bounding box center [244, 40] width 17 height 17
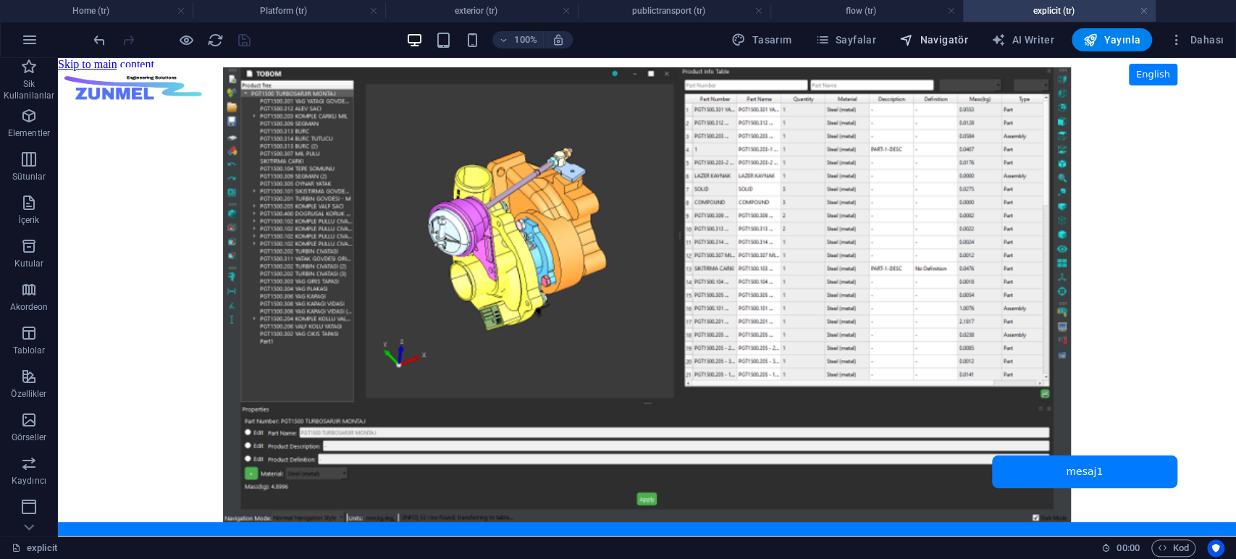
click at [948, 43] on span "Navigatör" at bounding box center [933, 40] width 69 height 14
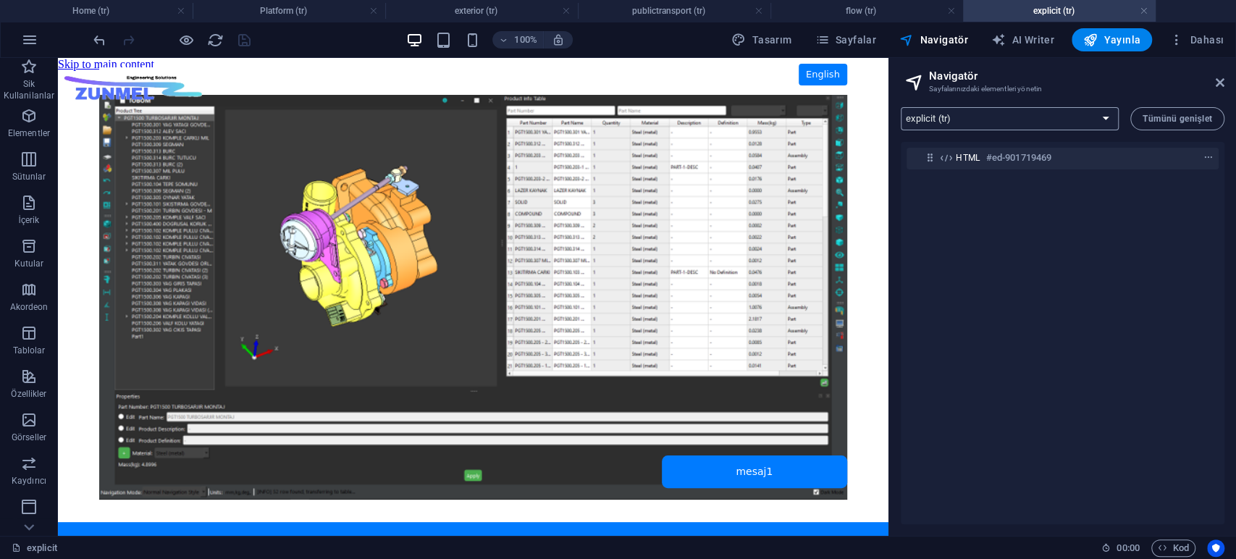
click at [1049, 112] on select "Home (tr) flow (tr) explicit (tr) implicit (tr) dynamic (tr) static (tr) analys…" at bounding box center [1010, 118] width 218 height 23
select select "16941928-tr"
click at [901, 107] on select "Home (tr) flow (tr) explicit (tr) implicit (tr) dynamic (tr) static (tr) analys…" at bounding box center [1010, 118] width 218 height 23
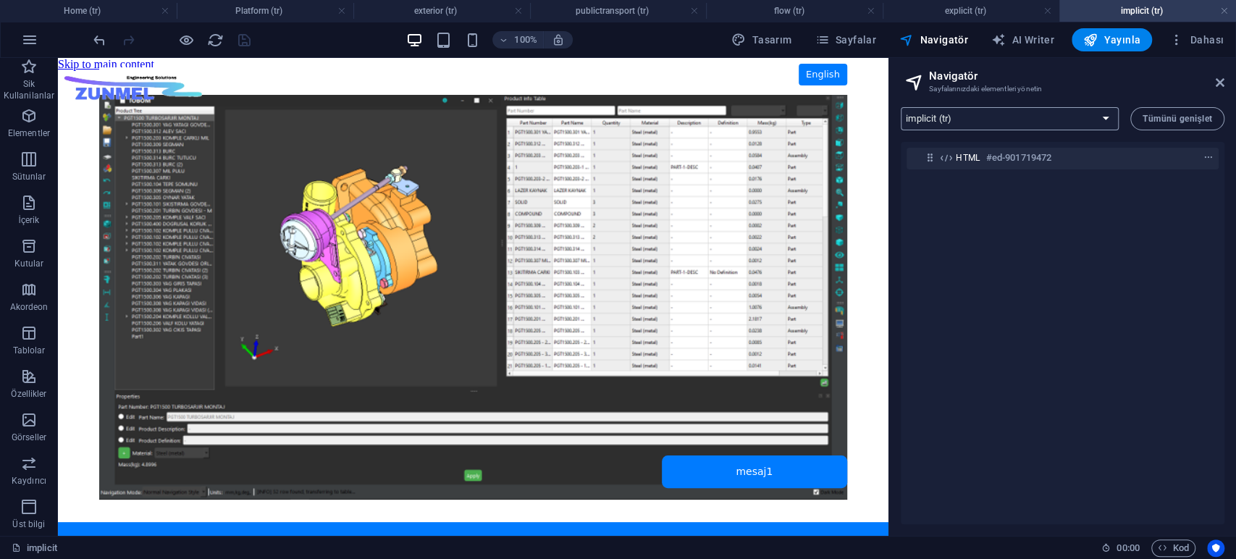
scroll to position [0, 0]
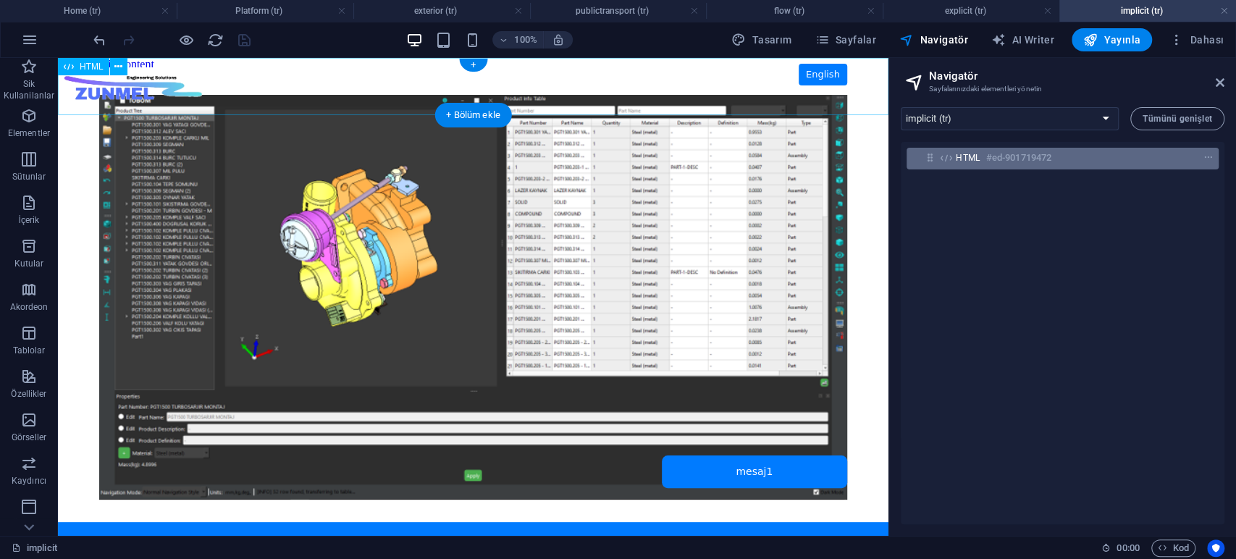
click at [959, 162] on span "HTML" at bounding box center [968, 158] width 25 height 12
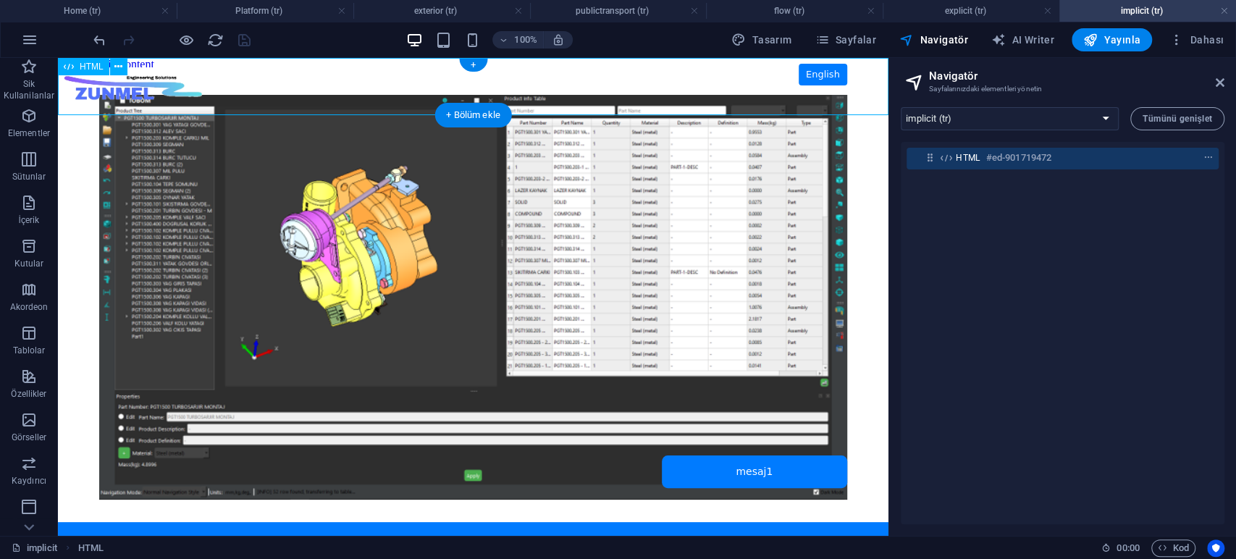
click at [973, 159] on span "HTML" at bounding box center [968, 158] width 25 height 12
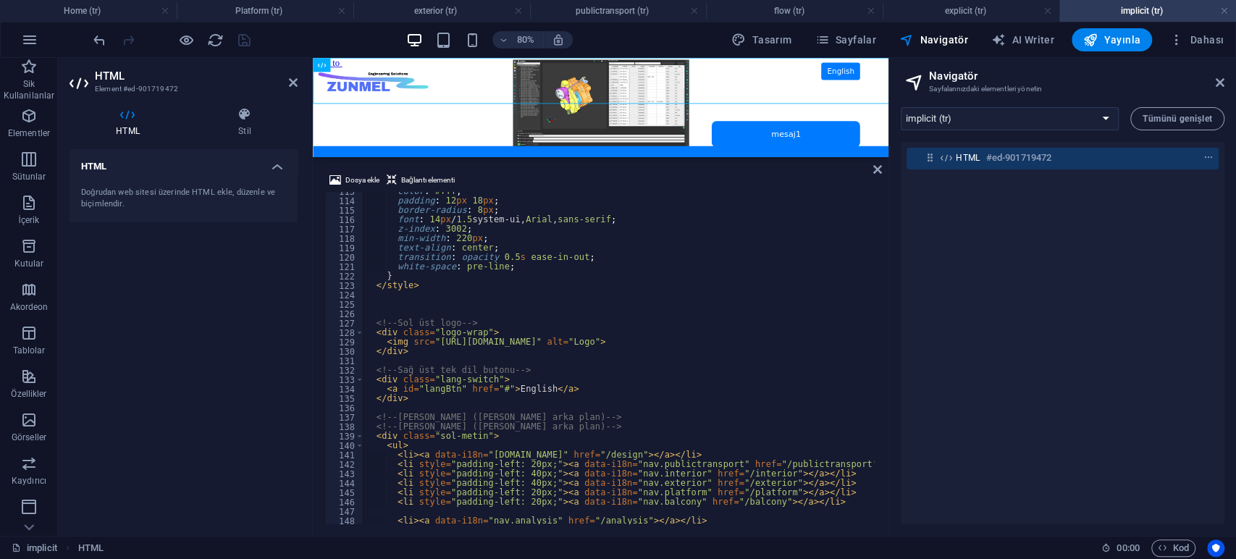
scroll to position [1203, 0]
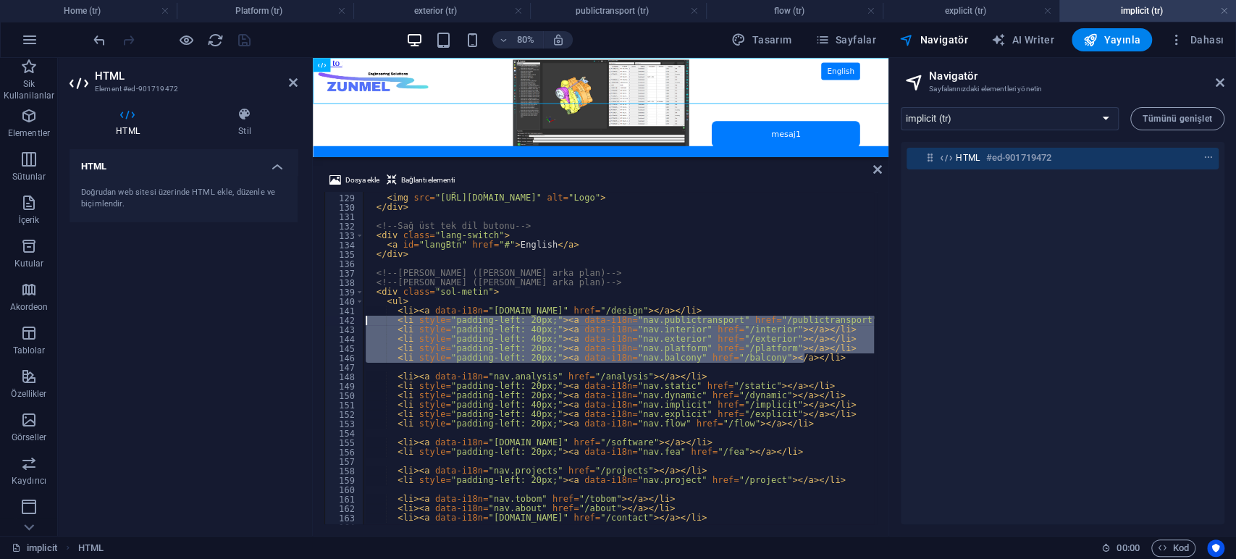
drag, startPoint x: 823, startPoint y: 357, endPoint x: 256, endPoint y: 317, distance: 569.0
click at [256, 317] on div "HTML Element #ed-901719472 HTML Stil HTML Doğrudan web sitesi üzerinde HTML ekl…" at bounding box center [473, 297] width 830 height 478
type textarea "<li style="padding-left: 20px;"><a data-i18n="nav.publictransport" href="/publi…"
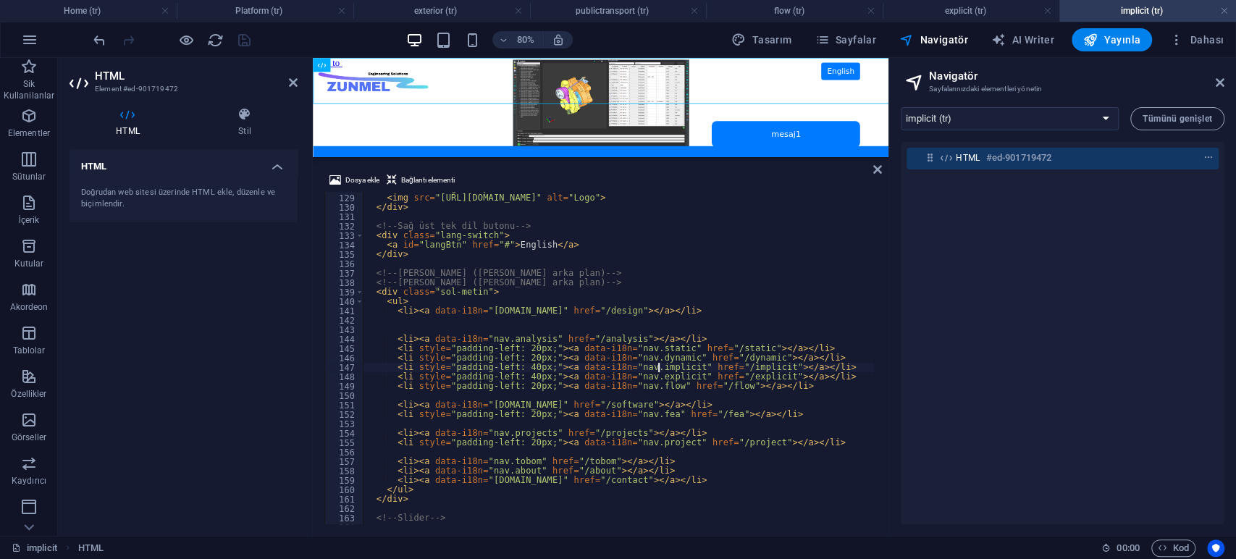
click at [657, 367] on div "< div class = "logo-wrap" > < img src = "[URL][DOMAIN_NAME]" alt = "Logo" > </ …" at bounding box center [668, 358] width 611 height 348
click at [652, 376] on div "< div class = "logo-wrap" > < img src = "[URL][DOMAIN_NAME]" alt = "Logo" > </ …" at bounding box center [668, 358] width 611 height 348
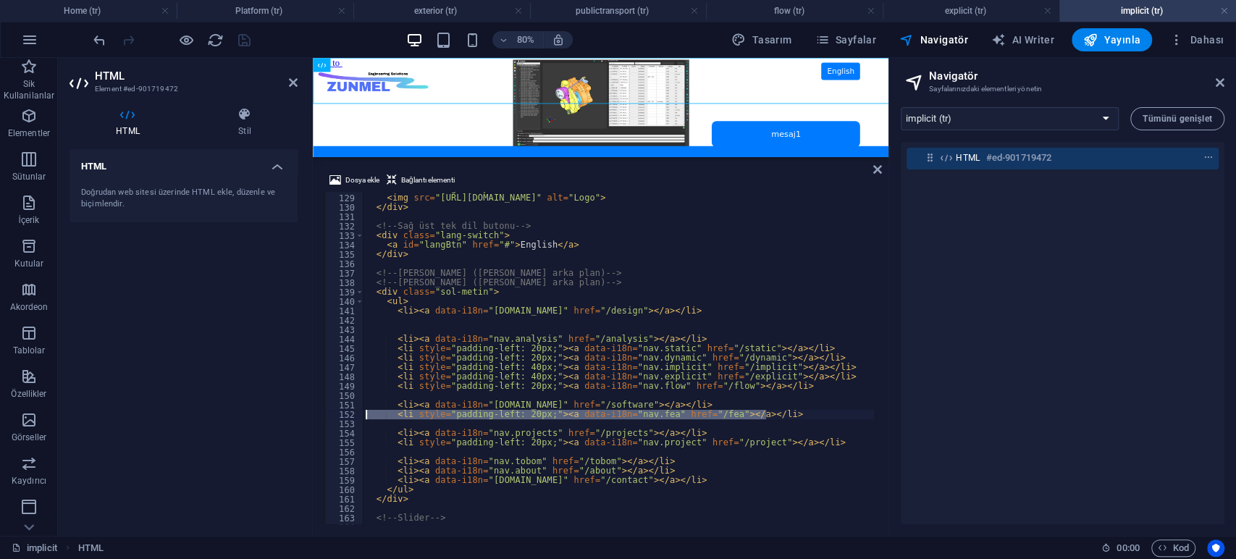
drag, startPoint x: 780, startPoint y: 413, endPoint x: 340, endPoint y: 418, distance: 440.2
click at [340, 418] on div "<li style="padding-left: 40px;"><a data-i18n="nav.explicit" href="/explicit"></…" at bounding box center [600, 358] width 552 height 332
type textarea "<li style="padding-left: 20px;"><a data-i18n="nav.fea" href="/fea"></a></li>"
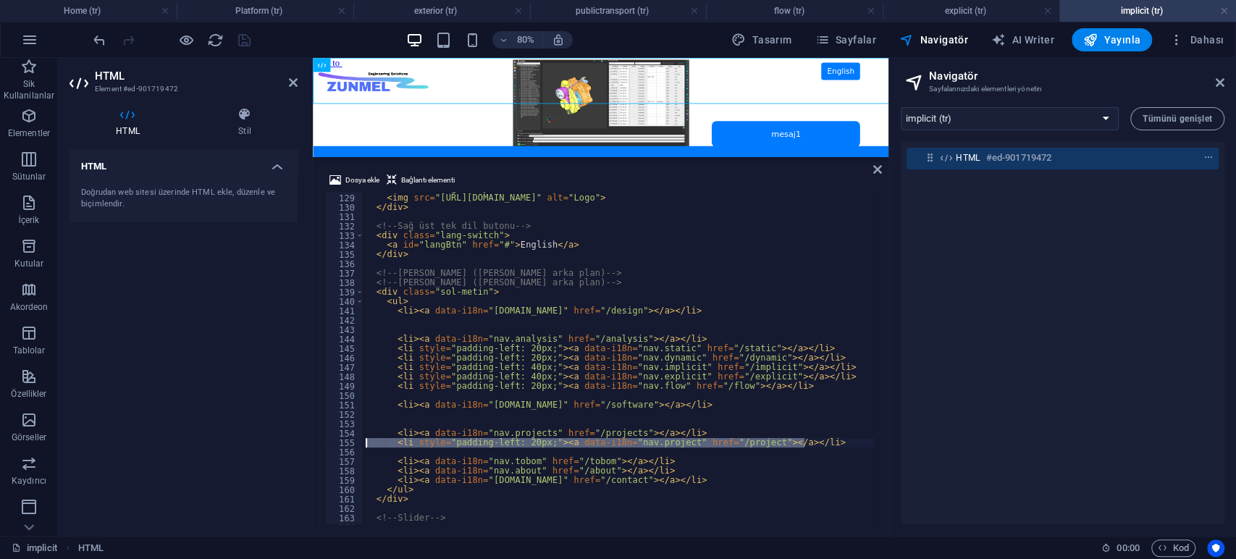
drag, startPoint x: 810, startPoint y: 442, endPoint x: 332, endPoint y: 442, distance: 478.5
click at [332, 442] on div "128 129 130 131 132 133 134 135 136 137 138 139 140 141 142 143 144 145 146 147…" at bounding box center [600, 358] width 552 height 332
type textarea "<li style="padding-left: 20px;"><a data-i18n="nav.project" href="/project"></a>…"
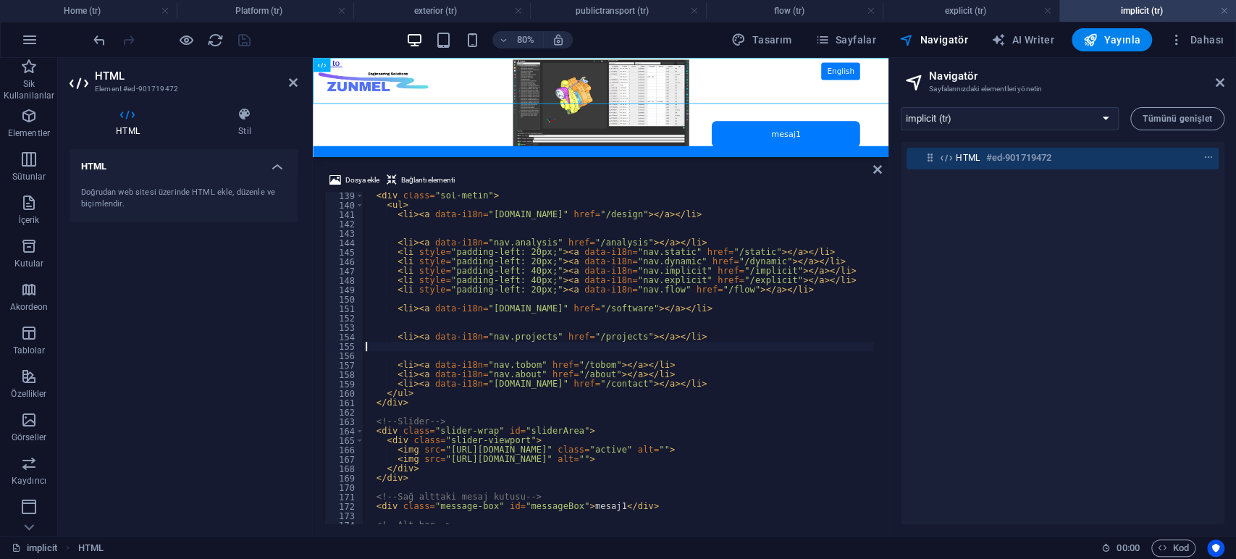
scroll to position [1299, 0]
click at [624, 405] on div "< div class = "sol-metin" > < ul > < li > < a data-i18n = "[DOMAIN_NAME]" href …" at bounding box center [668, 365] width 611 height 348
type textarea "</div>"
click at [623, 412] on div "< div class = "sol-metin" > < ul > < li > < a data-i18n = "[DOMAIN_NAME]" href …" at bounding box center [668, 365] width 611 height 348
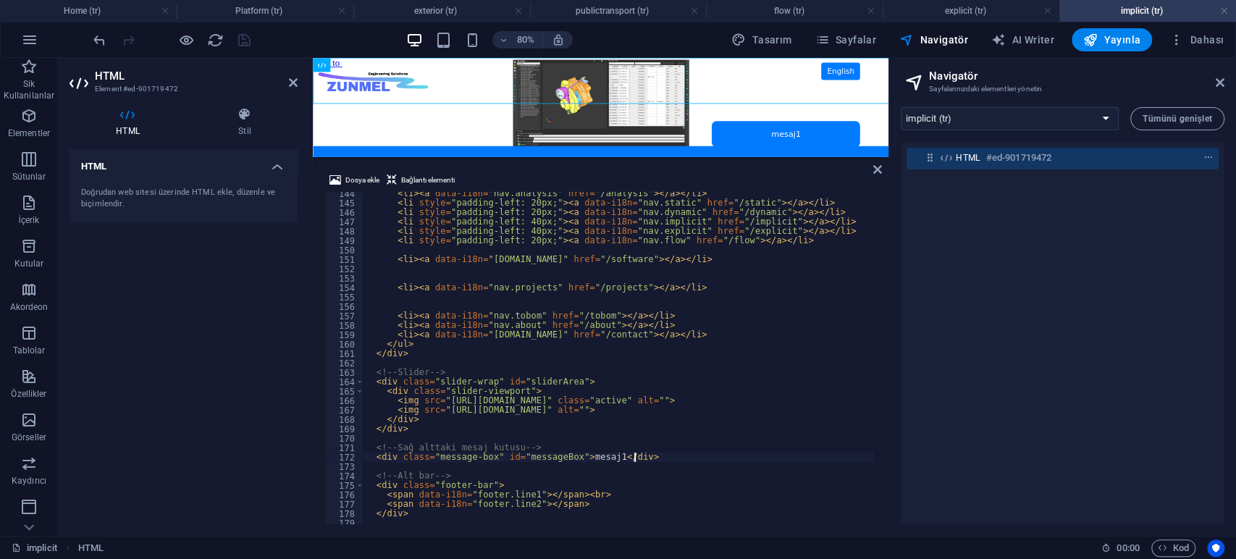
click at [645, 458] on div "< li > < a data-i18n = "nav.analysis" href = "/analysis" > </ a > </ li > < li …" at bounding box center [668, 363] width 611 height 348
type textarea "<div class="message-box" id="messageBox">mesaj1</div>"
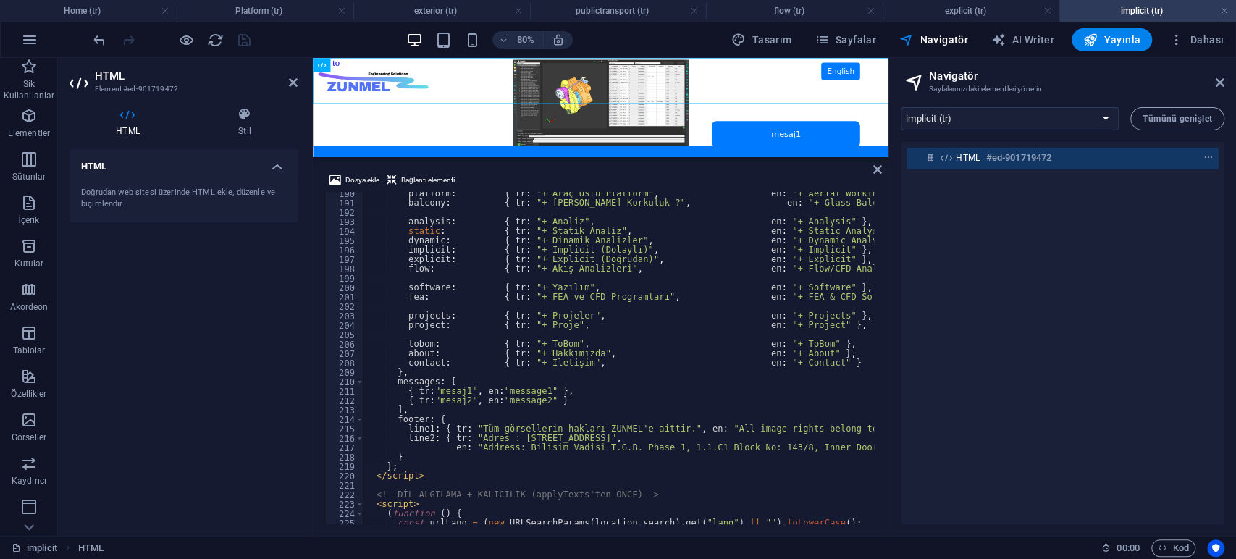
scroll to position [1638, 0]
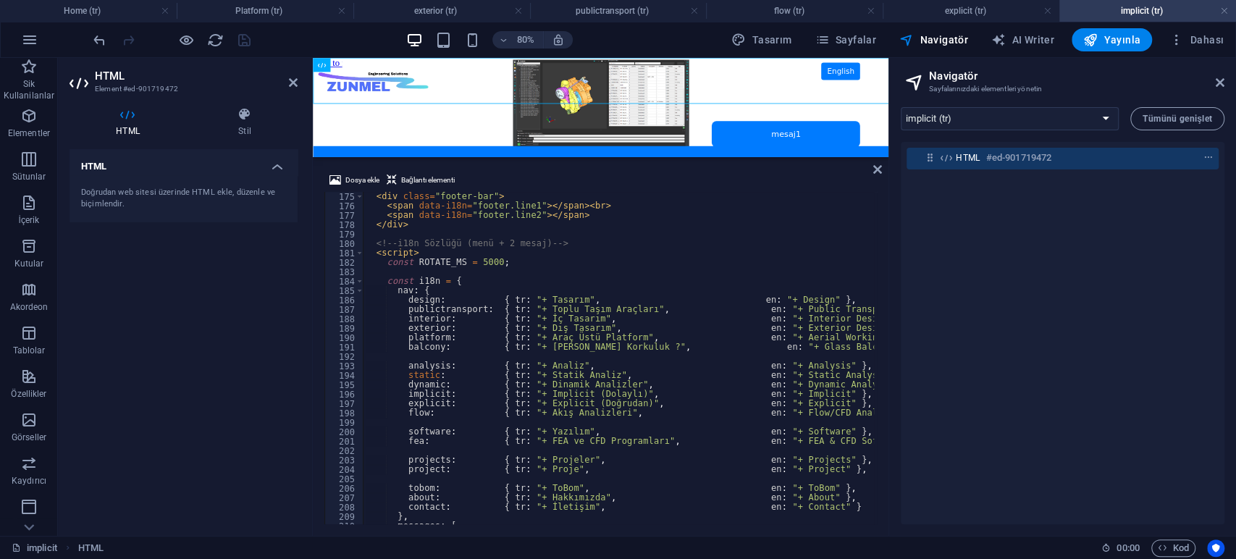
click at [665, 358] on div "< div class = "footer-bar" > < span data-i18n = "footer.line1" > </ span > < br…" at bounding box center [668, 366] width 611 height 348
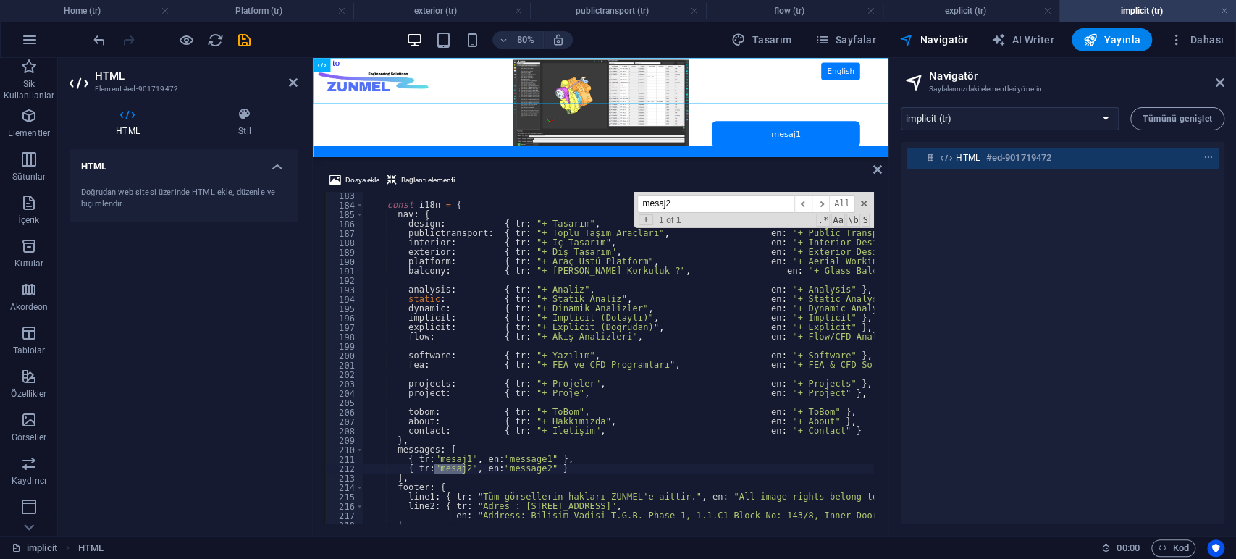
scroll to position [1761, 0]
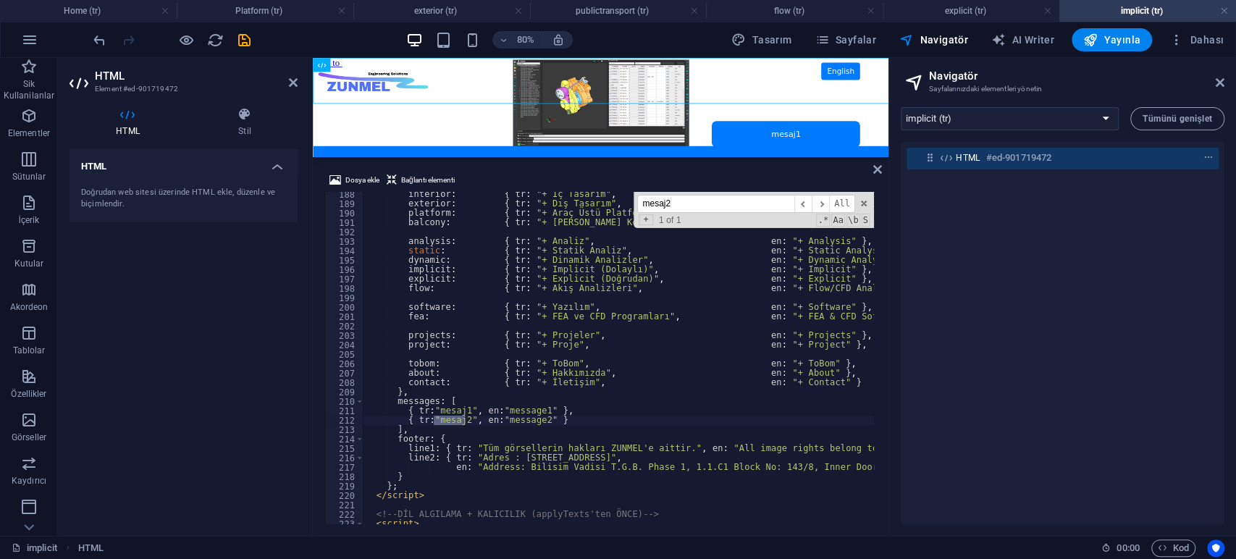
type input "mesaj2"
type textarea "{ tr:"mesaj2", en:"message2" }"
click at [569, 419] on div "interior : { tr : "+ İç Tasarım" , en : "+ Interior Design" } , exterior : { tr…" at bounding box center [668, 364] width 611 height 348
click at [862, 200] on span at bounding box center [864, 203] width 10 height 10
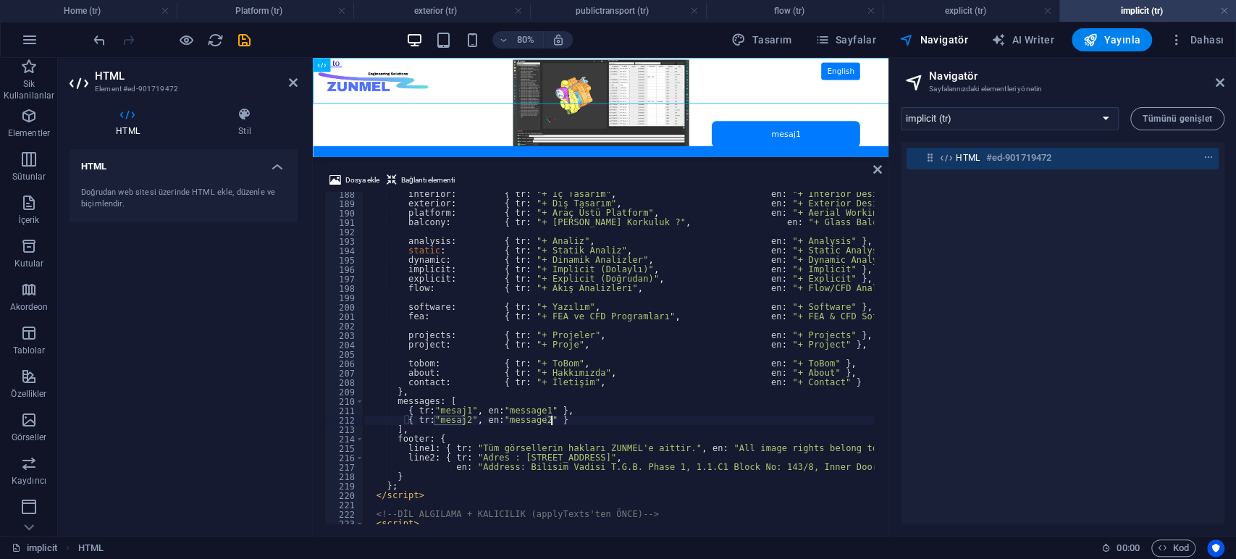
click at [182, 338] on div "HTML Doğrudan web sitesi üzerinde HTML ekle, düzenle ve biçimlendir." at bounding box center [183, 336] width 228 height 375
click at [248, 42] on icon "save" at bounding box center [244, 40] width 17 height 17
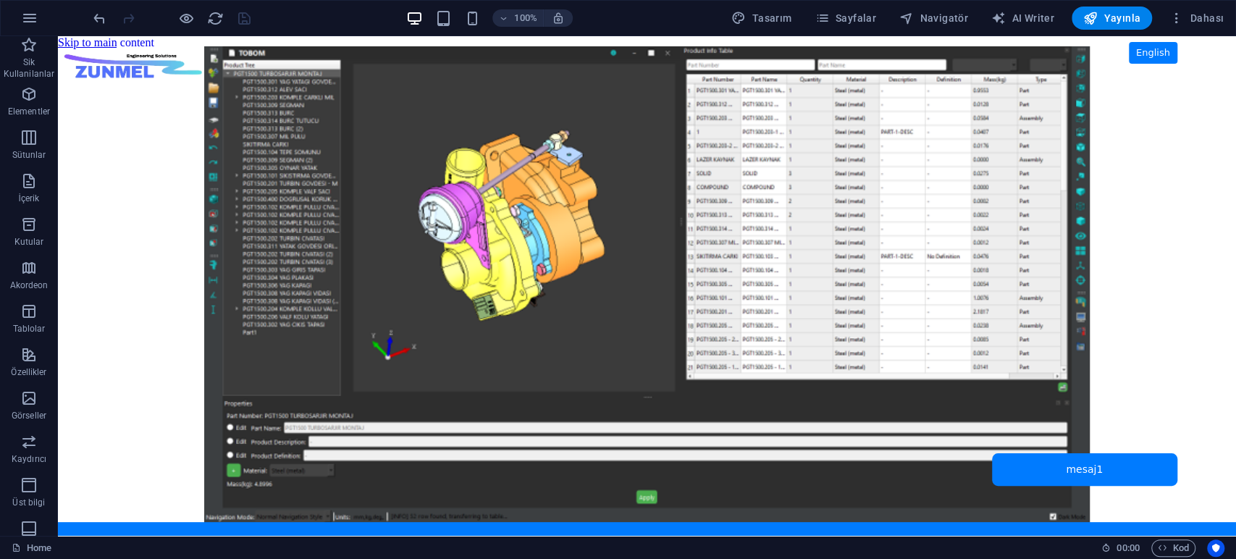
click at [166, 166] on body "Skip to main content ZUNMEL – TR/EN, Sol Menü, Tam Ekran Slider, Mesaj Kutusu E…" at bounding box center [647, 286] width 1178 height 500
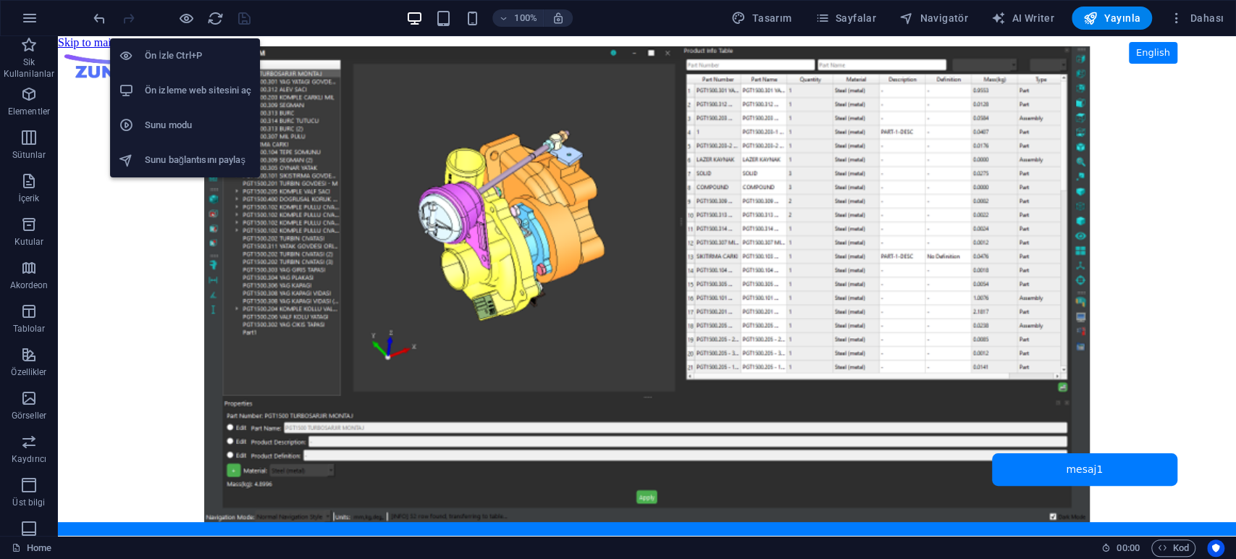
click at [185, 83] on h6 "Ön izleme web sitesini aç" at bounding box center [198, 90] width 106 height 17
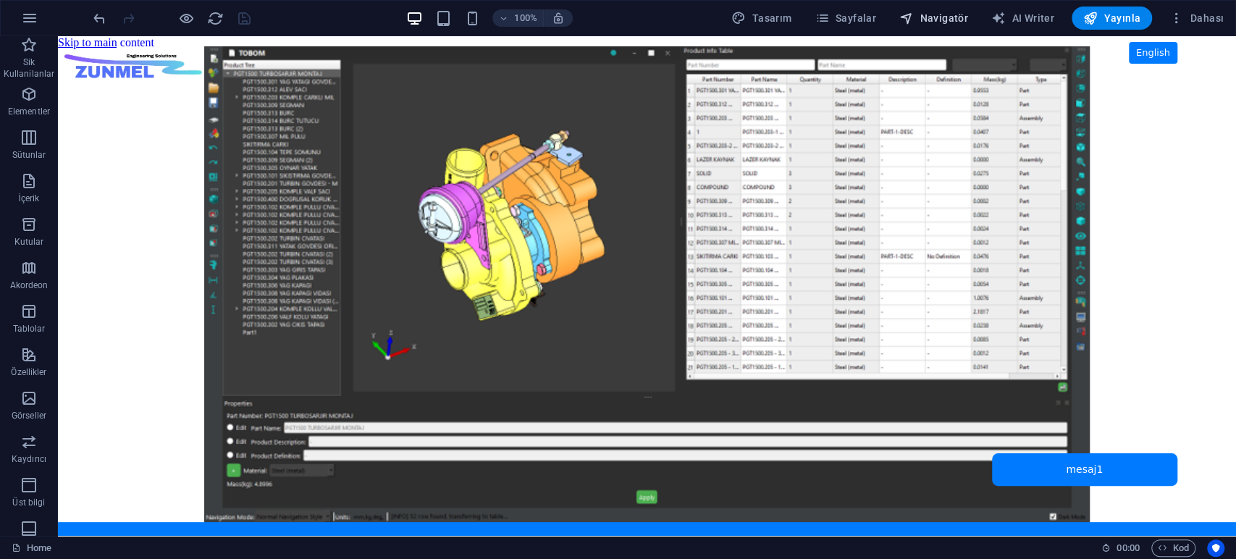
click at [956, 16] on span "Navigatör" at bounding box center [933, 18] width 69 height 14
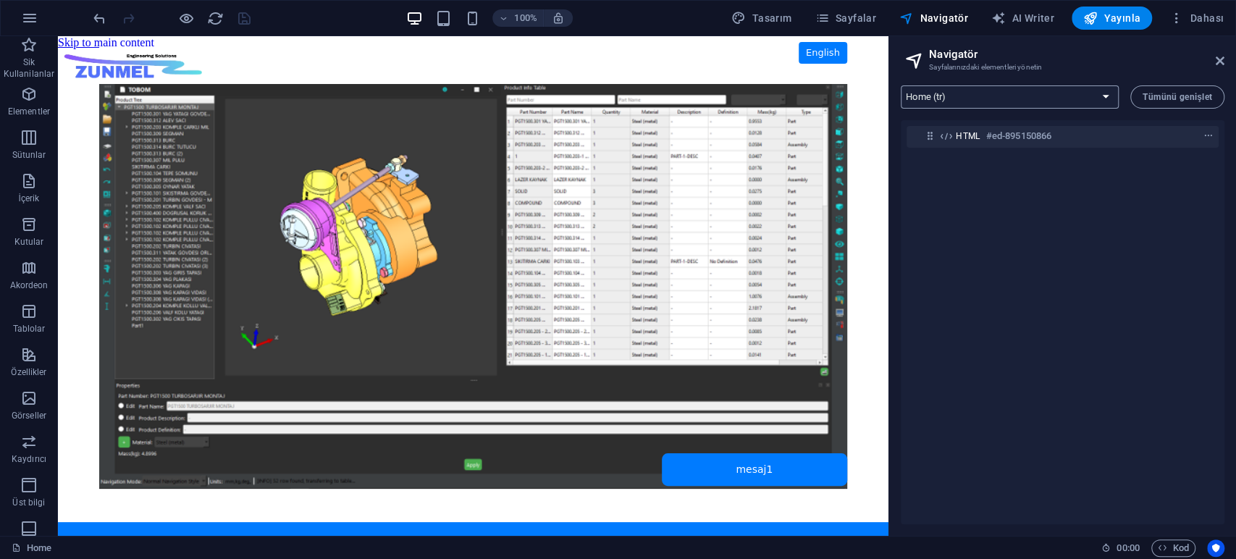
click at [1031, 101] on select "Home (tr) flow (tr) explicit (tr) implicit (tr) dynamic (tr) static (tr) analys…" at bounding box center [1010, 96] width 218 height 23
select select "16941931-tr"
click at [901, 85] on select "Home (tr) flow (tr) explicit (tr) implicit (tr) dynamic (tr) static (tr) analys…" at bounding box center [1010, 96] width 218 height 23
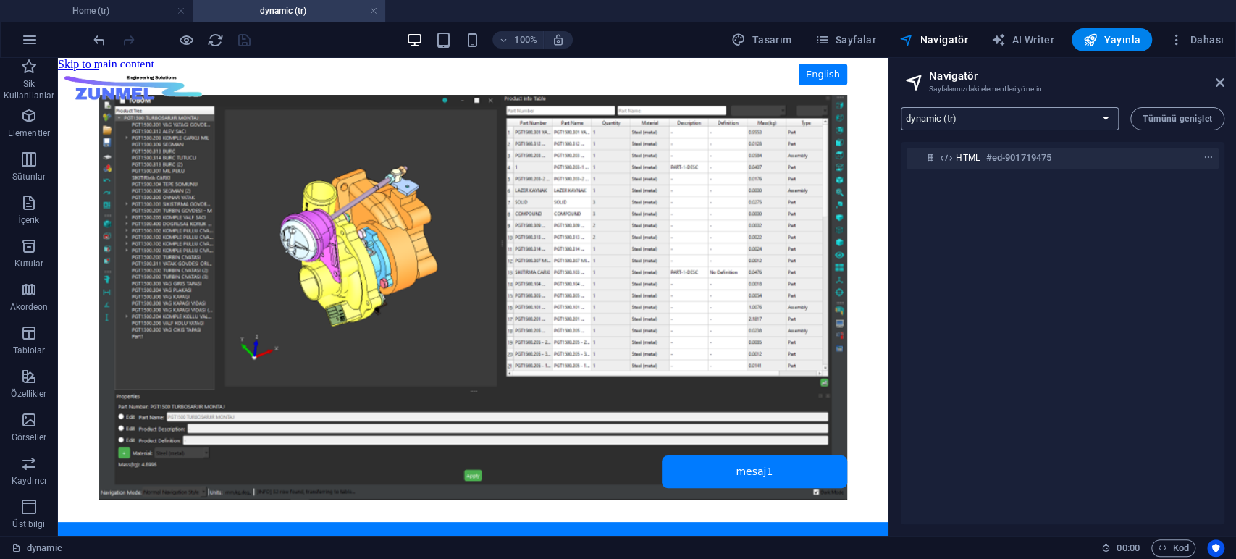
scroll to position [0, 0]
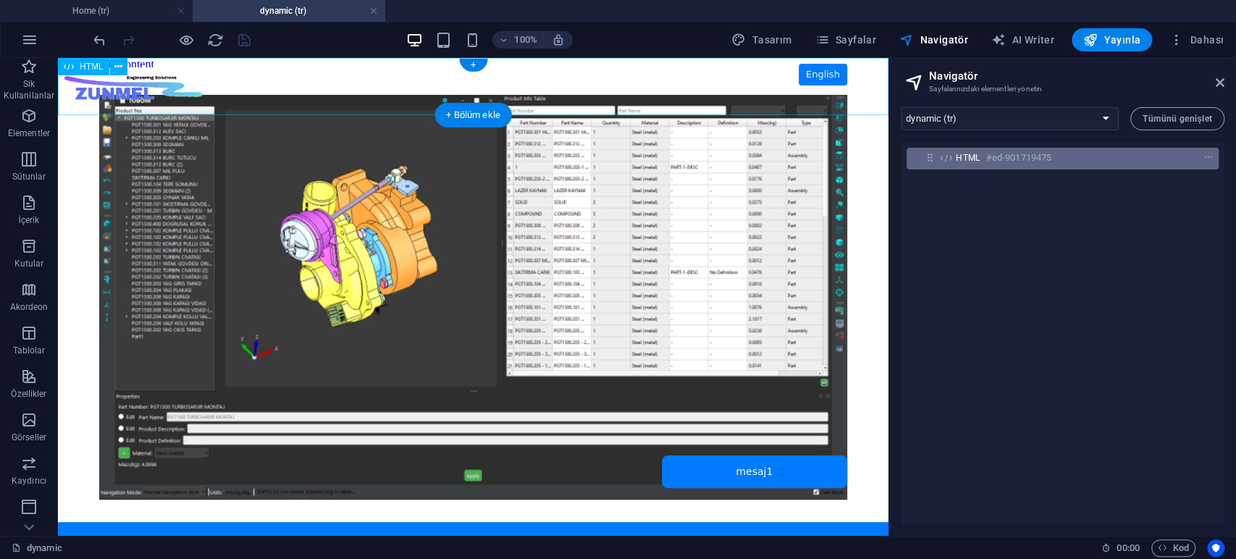
click at [982, 153] on div "HTML #ed-901719475" at bounding box center [1051, 157] width 190 height 17
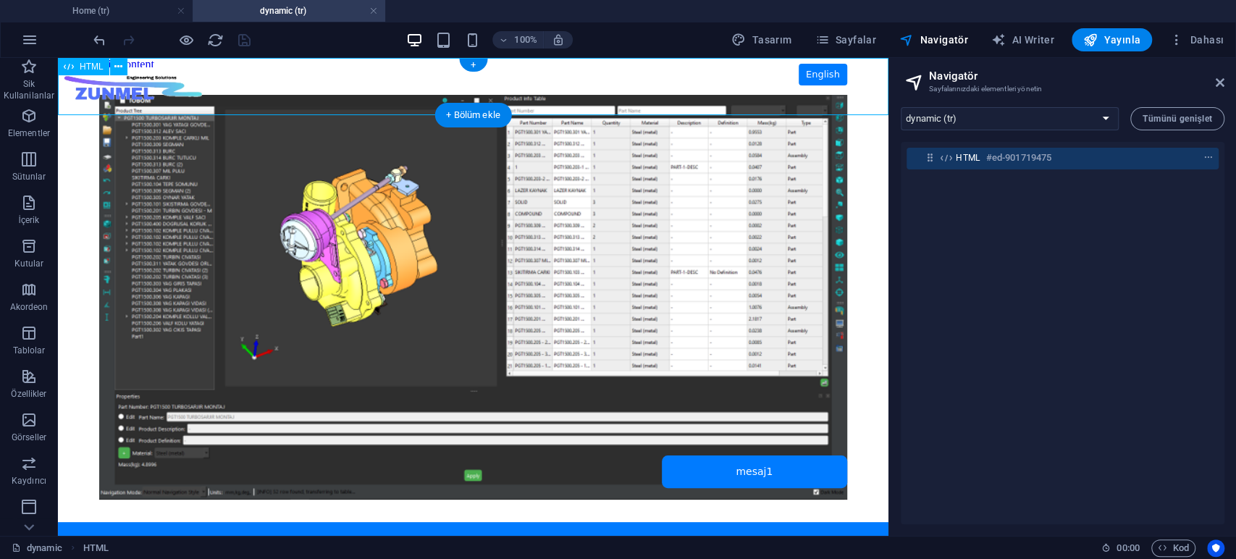
click at [982, 153] on div "HTML #ed-901719475" at bounding box center [1051, 157] width 190 height 17
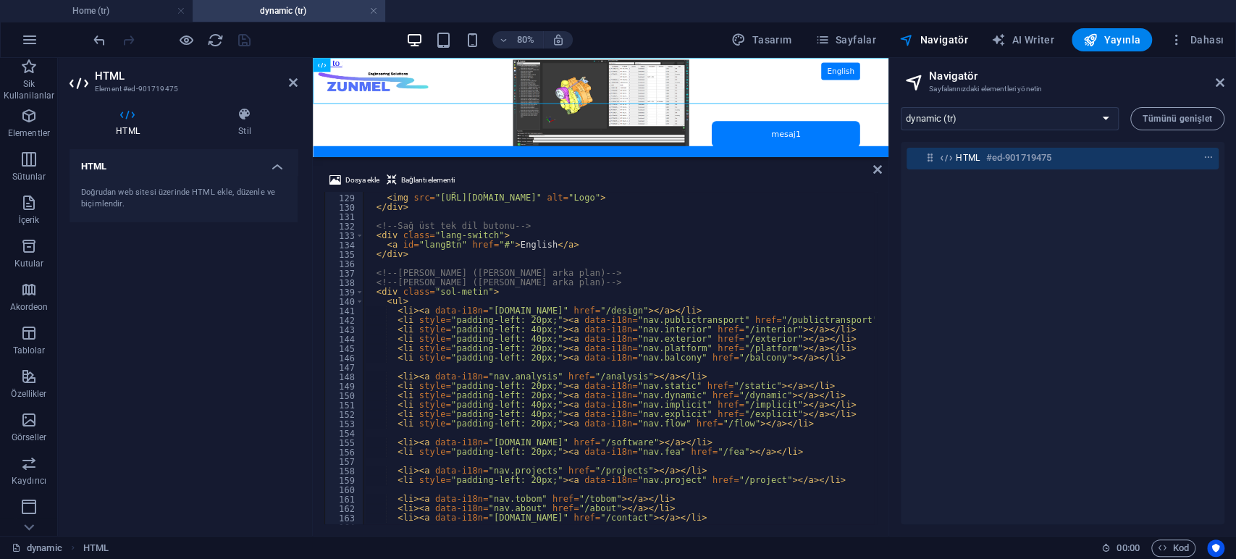
scroll to position [1251, 0]
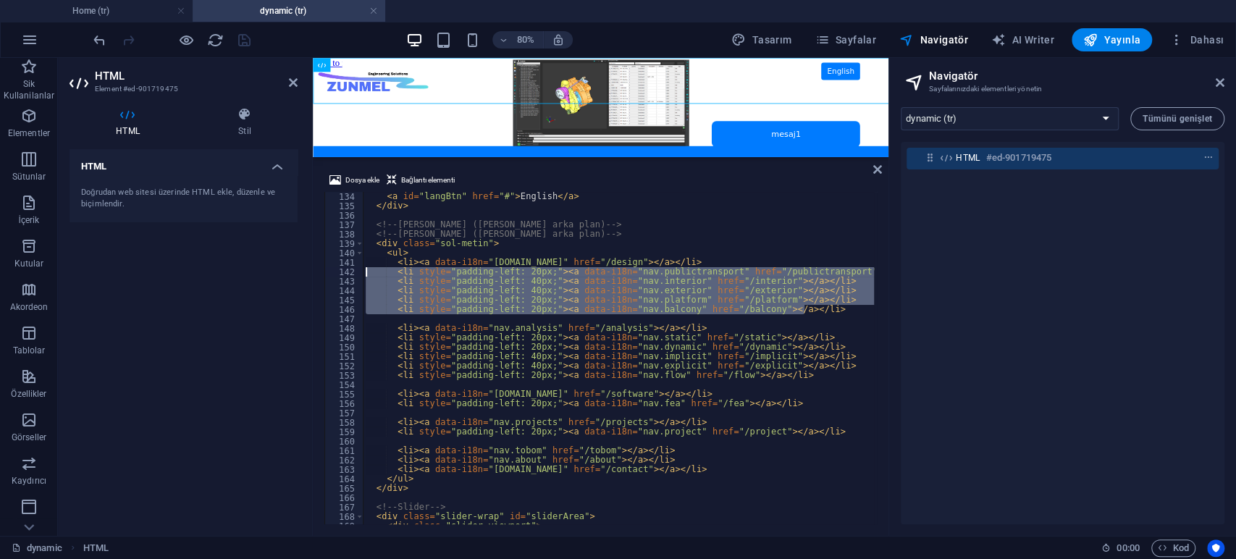
drag, startPoint x: 819, startPoint y: 306, endPoint x: 313, endPoint y: 274, distance: 506.4
click at [313, 274] on div "Dosya ekle Bağlantı elementi <li style="padding-left: 20px;"><a data-i18n="nav.…" at bounding box center [601, 348] width 576 height 376
type textarea "<li style="padding-left: 20px;"><a data-i18n="nav.publictransport" href="/publi…"
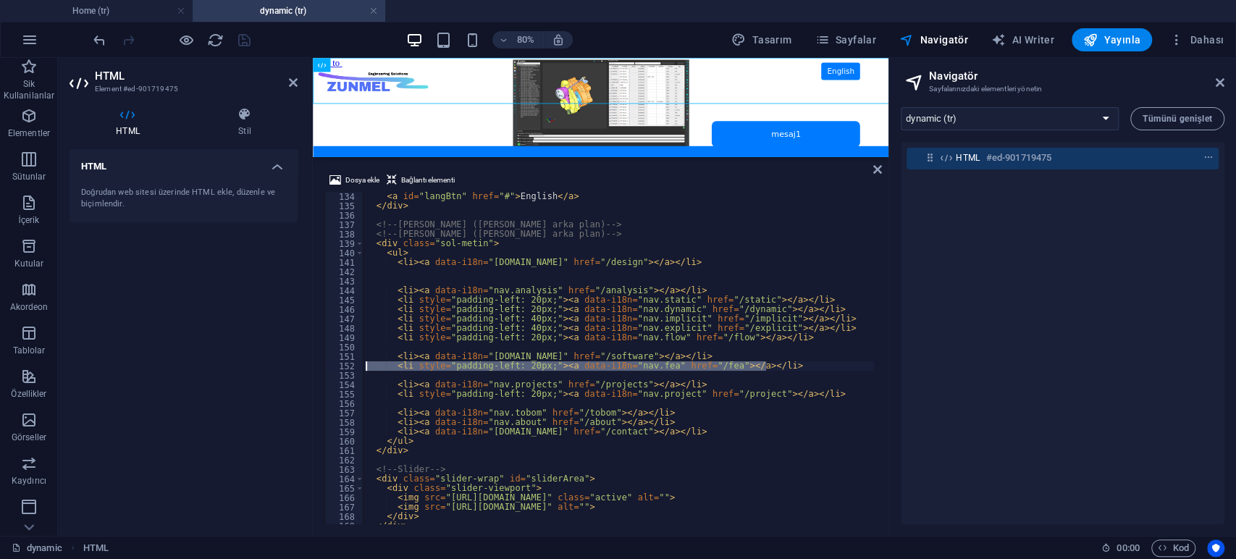
drag, startPoint x: 769, startPoint y: 364, endPoint x: 292, endPoint y: 365, distance: 476.4
click at [292, 365] on div "HTML Element #ed-901719475 HTML Stil HTML Doğrudan web sitesi üzerinde HTML ekl…" at bounding box center [473, 297] width 830 height 478
type textarea "<li style="padding-left: 20px;"><a data-i18n="nav.fea" href="/fea"></a></li>"
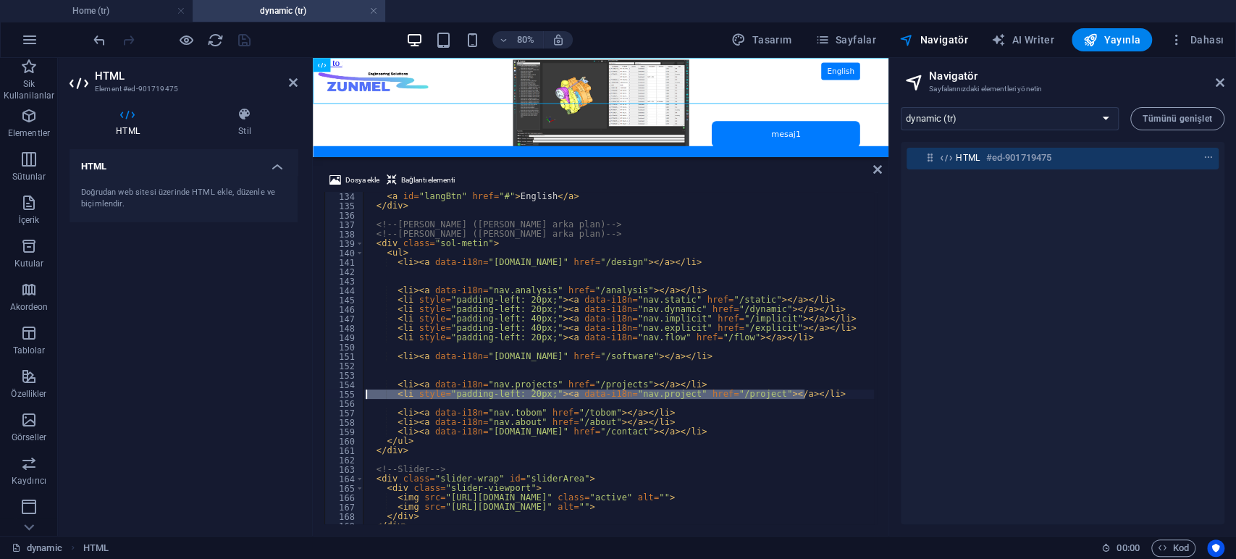
drag, startPoint x: 806, startPoint y: 393, endPoint x: 271, endPoint y: 395, distance: 535.7
click at [271, 395] on div "HTML Element #ed-901719475 HTML Stil HTML Doğrudan web sitesi üzerinde HTML ekl…" at bounding box center [473, 297] width 830 height 478
type textarea "<li style="padding-left: 20px;"><a data-i18n="nav.project" href="/project"></a>…"
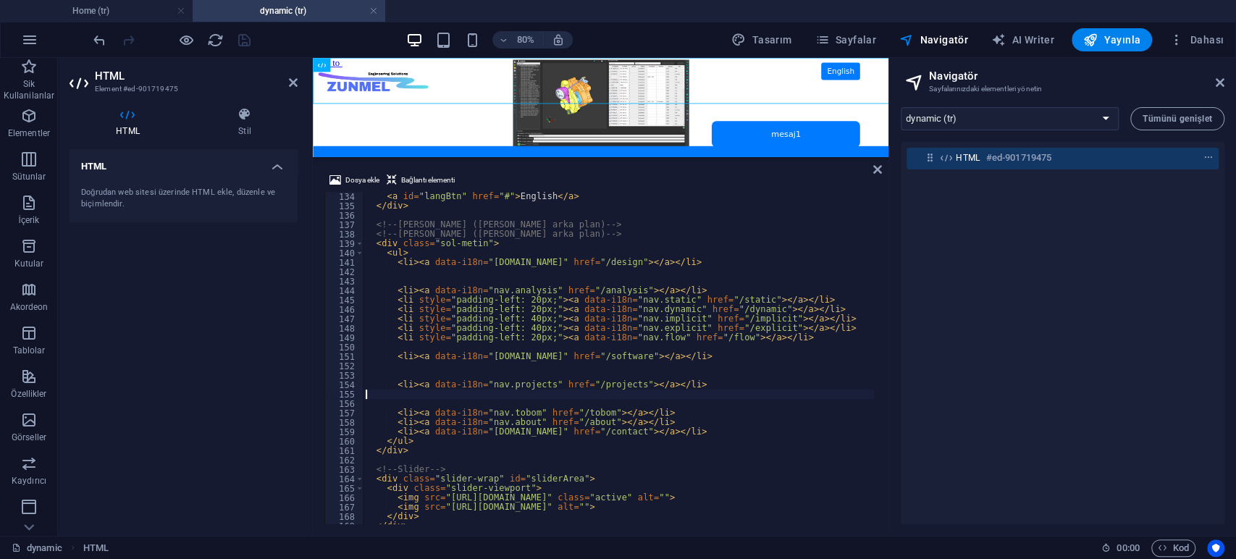
click at [219, 321] on div "HTML Doğrudan web sitesi üzerinde HTML ekle, düzenle ve biçimlendir." at bounding box center [183, 336] width 228 height 375
click at [241, 41] on icon "save" at bounding box center [244, 40] width 17 height 17
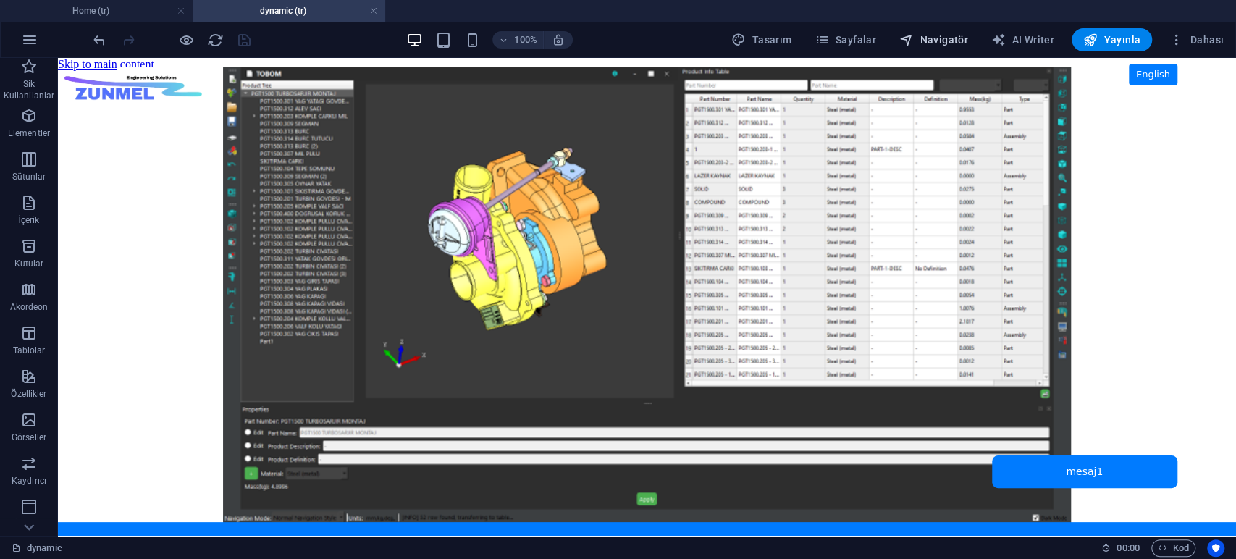
click at [936, 39] on span "Navigatör" at bounding box center [933, 40] width 69 height 14
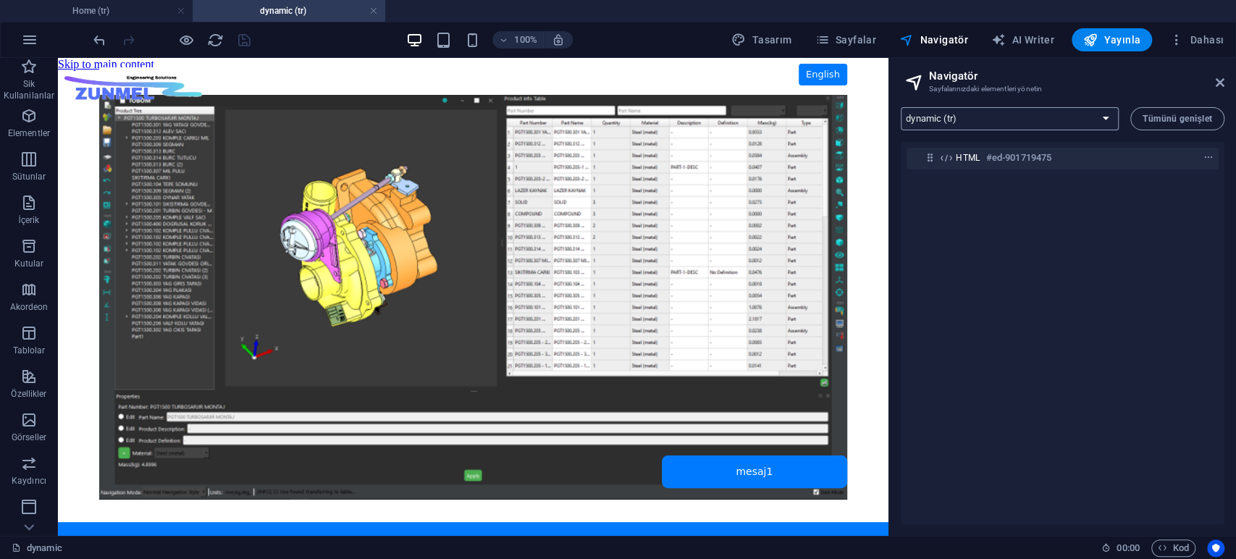
click at [1015, 112] on select "Home (tr) flow (tr) explicit (tr) implicit (tr) dynamic (tr) static (tr) analys…" at bounding box center [1010, 118] width 218 height 23
select select "16941934-tr"
click at [901, 107] on select "Home (tr) flow (tr) explicit (tr) implicit (tr) dynamic (tr) static (tr) analys…" at bounding box center [1010, 118] width 218 height 23
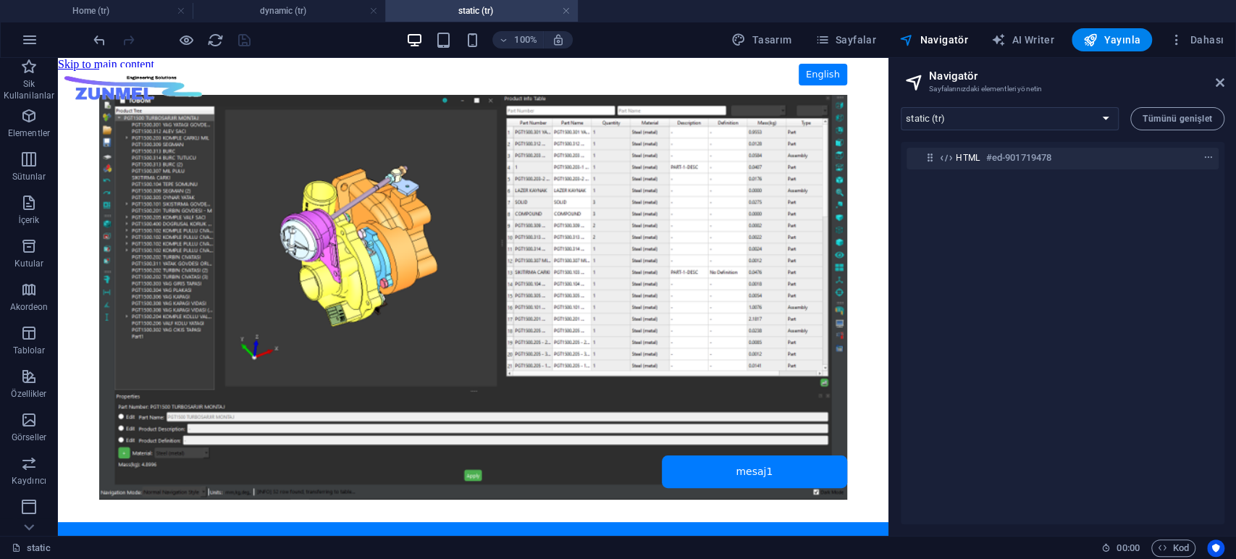
scroll to position [0, 0]
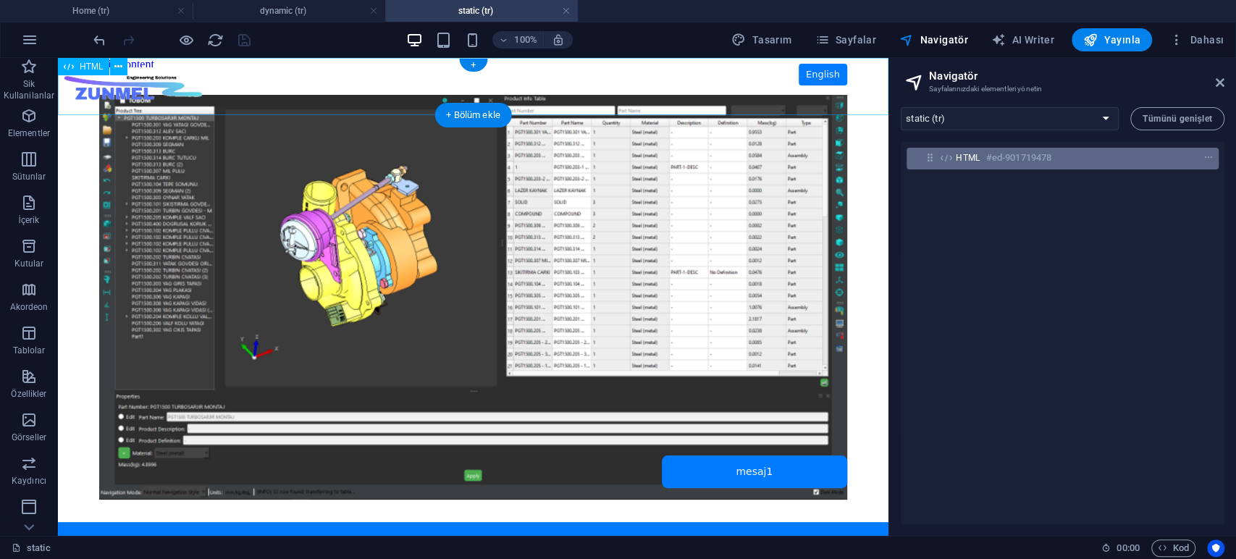
click at [990, 158] on h6 "#ed-901719478" at bounding box center [1018, 157] width 65 height 17
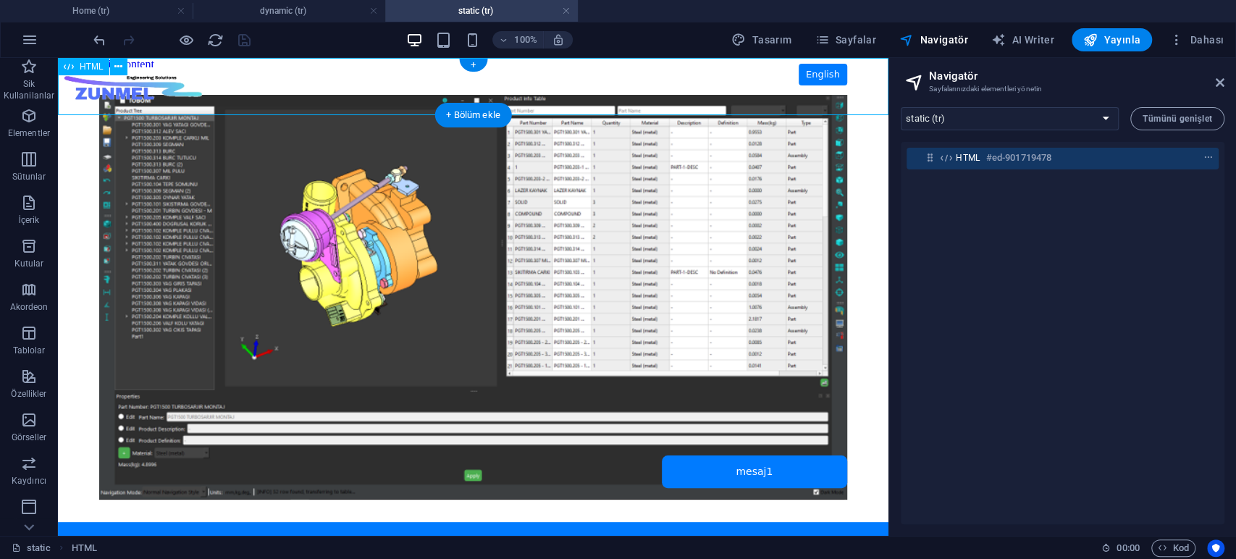
click at [990, 158] on h6 "#ed-901719478" at bounding box center [1018, 157] width 65 height 17
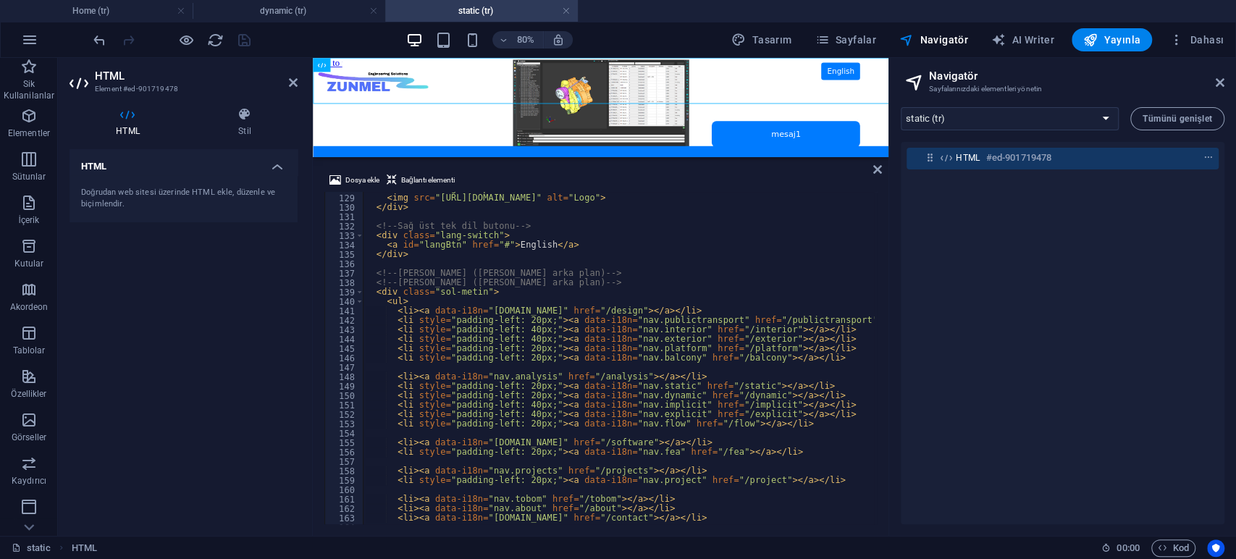
scroll to position [1251, 0]
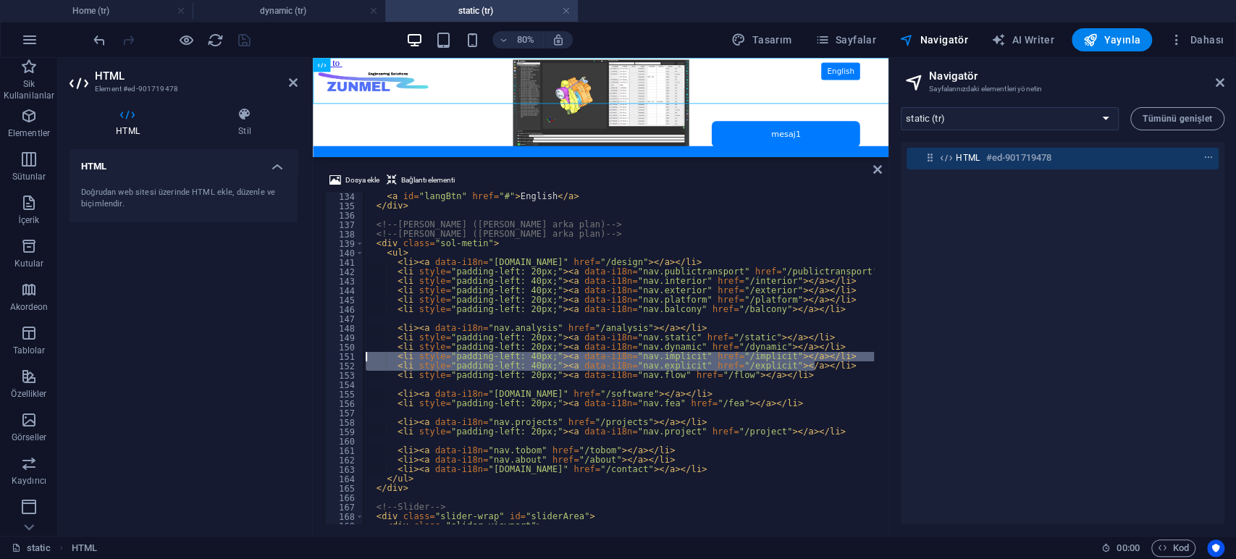
drag, startPoint x: 833, startPoint y: 365, endPoint x: 293, endPoint y: 360, distance: 540.1
click at [293, 360] on div "HTML Element #ed-901719478 HTML Stil HTML Doğrudan web sitesi üzerinde HTML ekl…" at bounding box center [473, 297] width 830 height 478
type textarea "<li style="padding-left: 40px;"><a data-i18n="nav.implicit" href="/implicit"></…"
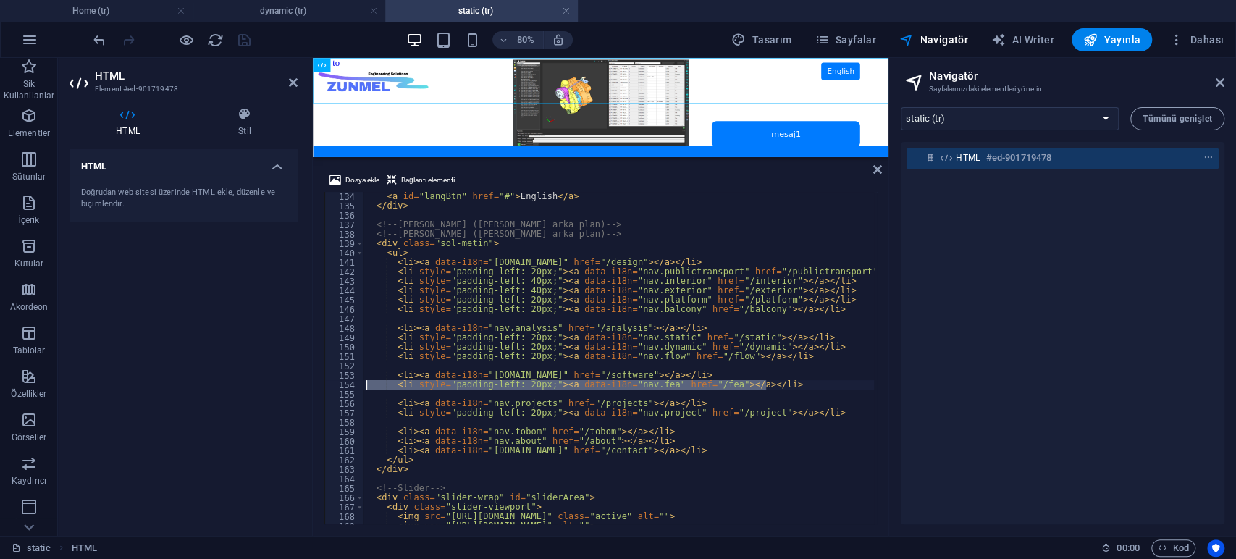
drag, startPoint x: 780, startPoint y: 383, endPoint x: 305, endPoint y: 384, distance: 475.6
click at [305, 384] on div "HTML Element #ed-901719478 HTML Stil HTML Doğrudan web sitesi üzerinde HTML ekl…" at bounding box center [473, 297] width 830 height 478
type textarea "<li style="padding-left: 20px;"><a data-i18n="nav.fea" href="/fea"></a></li>"
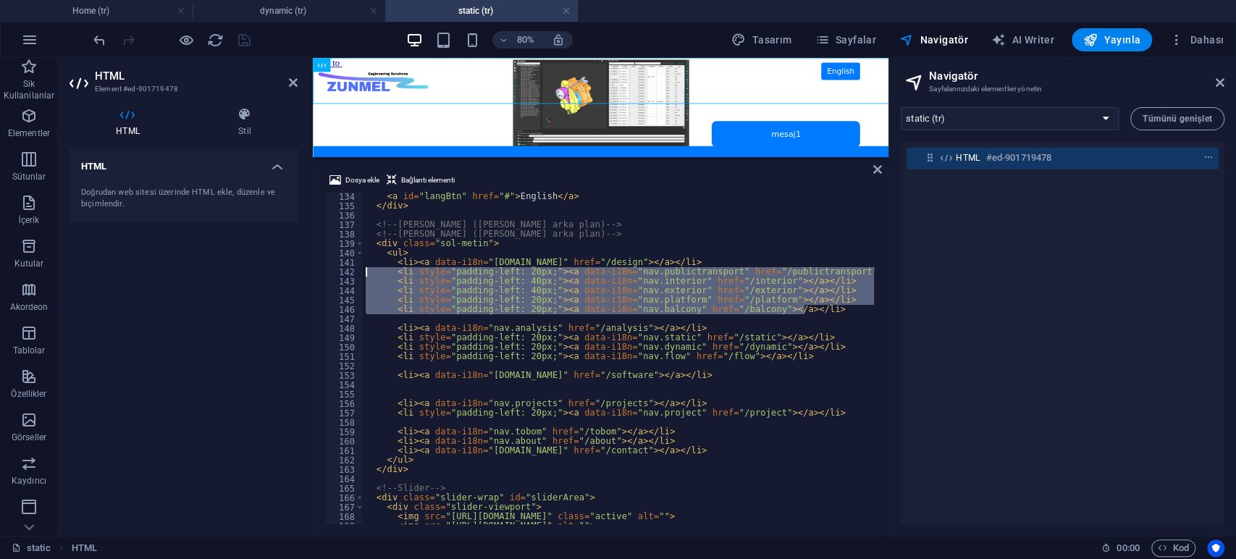
drag, startPoint x: 809, startPoint y: 310, endPoint x: 160, endPoint y: 275, distance: 650.3
click at [160, 275] on div "HTML Element #ed-901719478 HTML Stil HTML Doğrudan web sitesi üzerinde HTML ekl…" at bounding box center [473, 297] width 830 height 478
type textarea "<li style="padding-left: 20px;"><a data-i18n="nav.publictransport" href="/publi…"
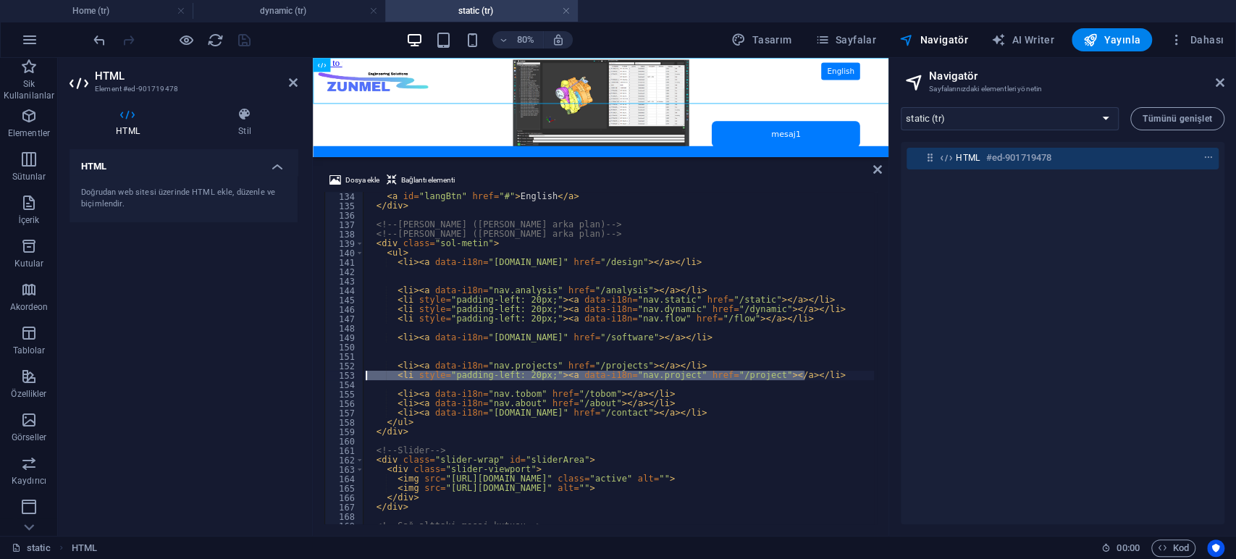
drag, startPoint x: 809, startPoint y: 376, endPoint x: 295, endPoint y: 371, distance: 514.8
click at [295, 371] on div "HTML Element #ed-901719478 HTML Stil HTML Doğrudan web sitesi üzerinde HTML ekl…" at bounding box center [473, 297] width 830 height 478
type textarea "<li style="padding-left: 20px;"><a data-i18n="nav.project" href="/project"></a>…"
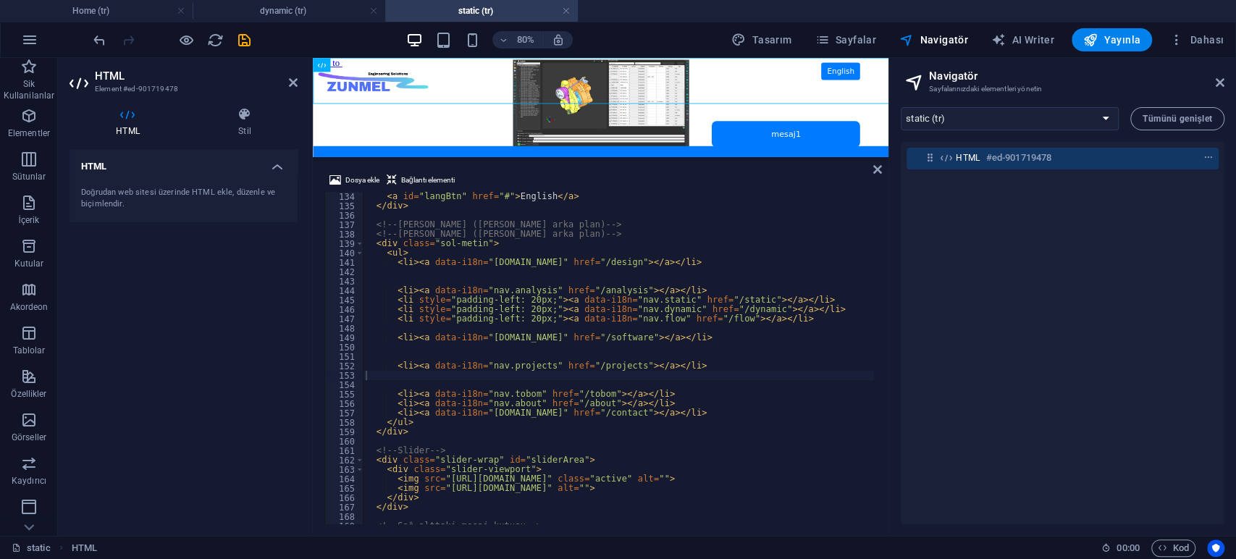
click at [185, 352] on div "HTML Doğrudan web sitesi üzerinde HTML ekle, düzenle ve biçimlendir." at bounding box center [183, 336] width 228 height 375
click at [243, 45] on icon "save" at bounding box center [244, 40] width 17 height 17
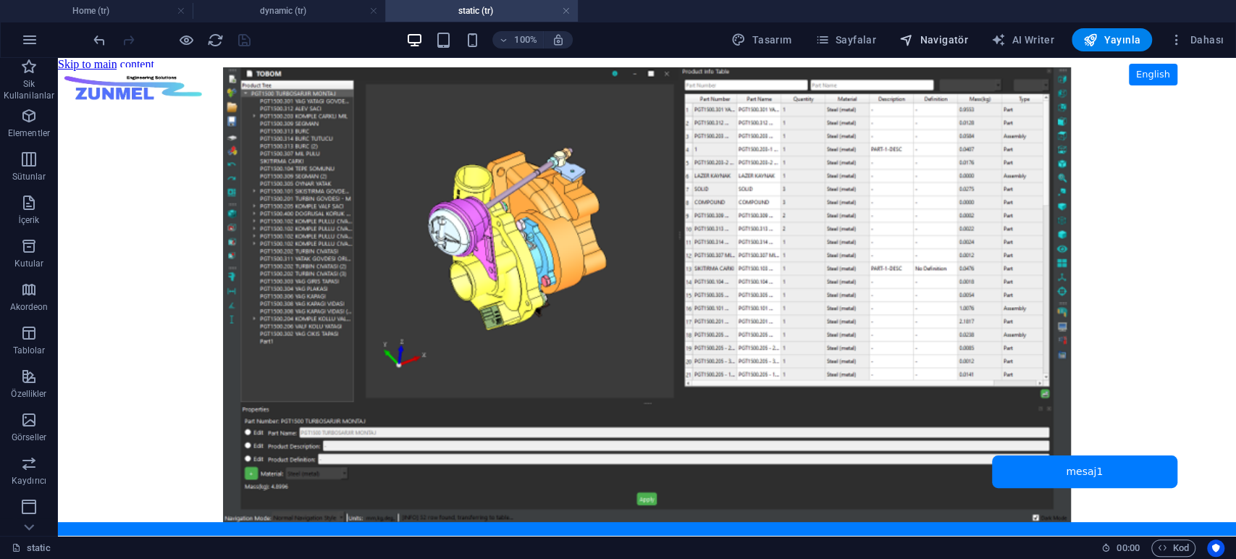
click at [948, 35] on span "Navigatör" at bounding box center [933, 40] width 69 height 14
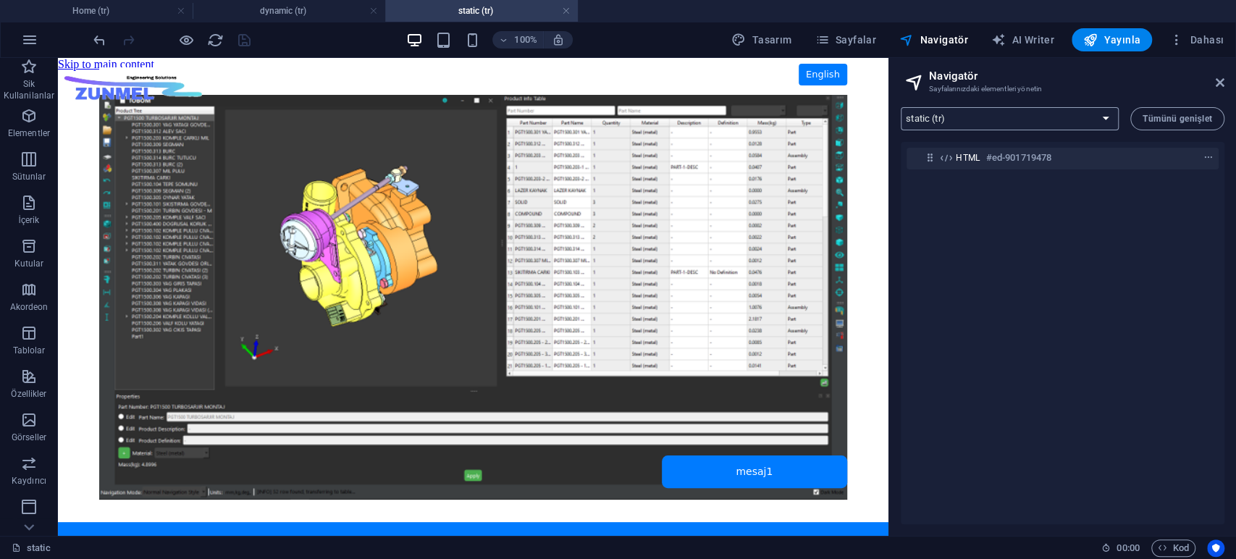
click at [1015, 115] on select "Home (tr) flow (tr) explicit (tr) implicit (tr) dynamic (tr) static (tr) analys…" at bounding box center [1010, 118] width 218 height 23
select select "16941937-tr"
click at [901, 107] on select "Home (tr) flow (tr) explicit (tr) implicit (tr) dynamic (tr) static (tr) analys…" at bounding box center [1010, 118] width 218 height 23
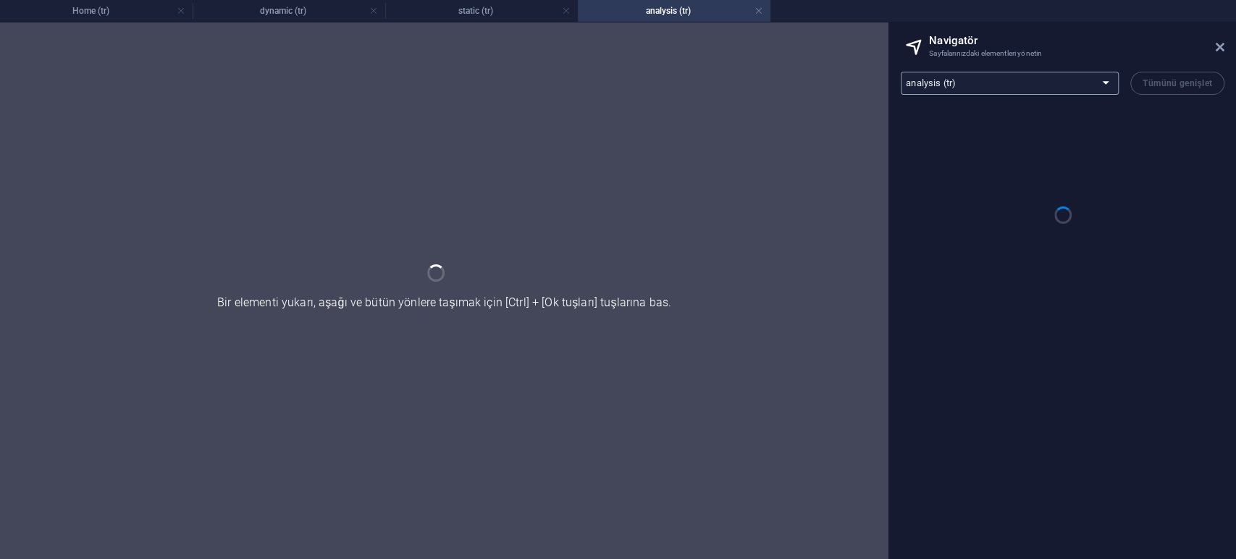
scroll to position [0, 0]
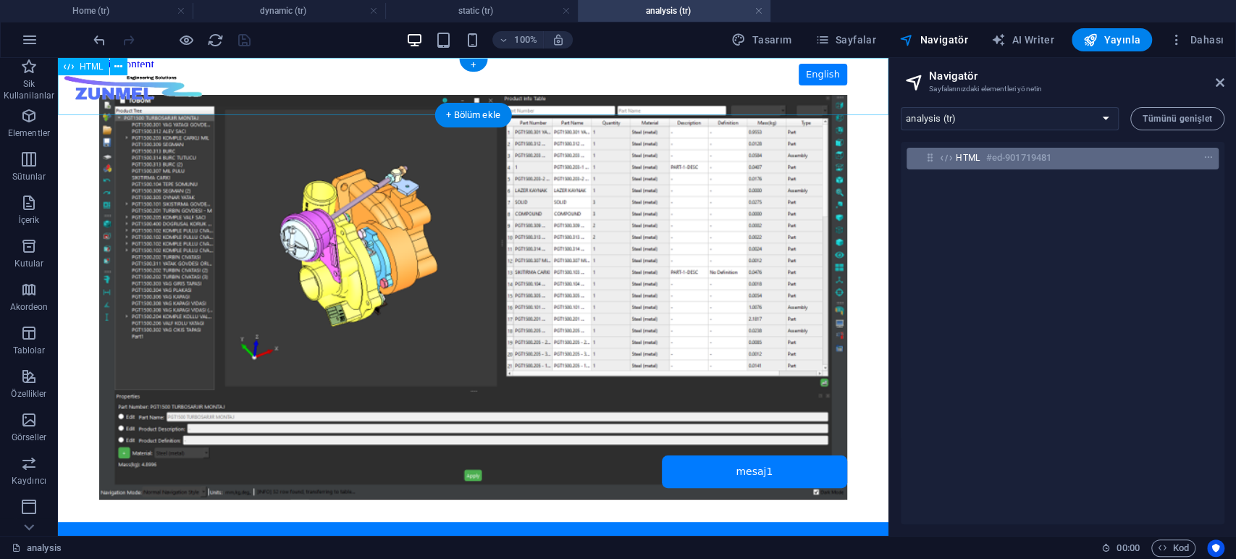
click at [958, 164] on div "HTML #ed-901719481" at bounding box center [1051, 157] width 190 height 17
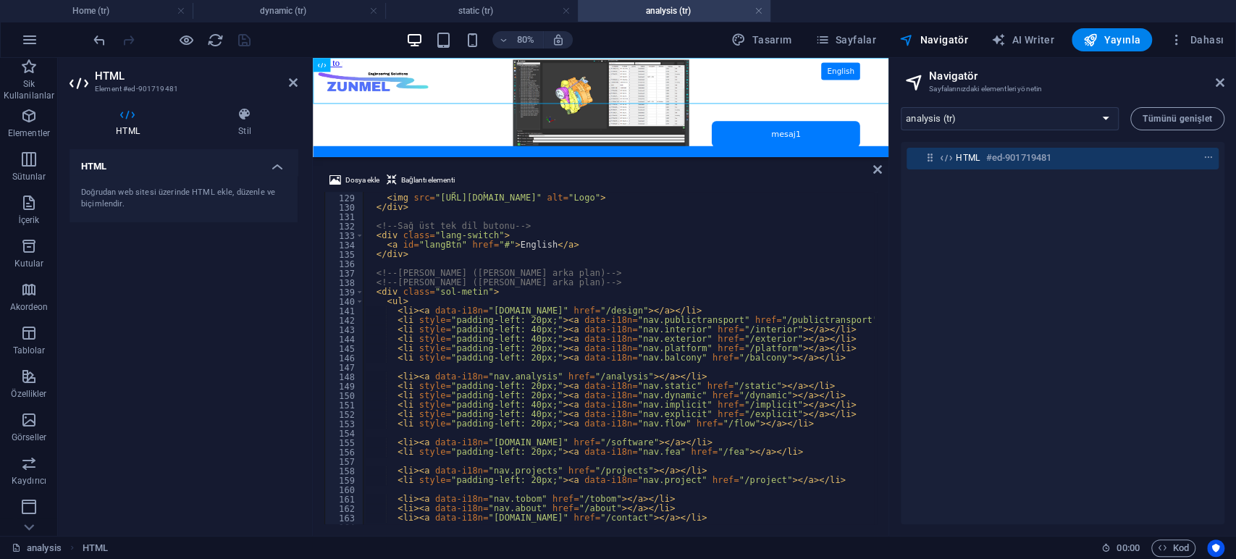
scroll to position [1251, 0]
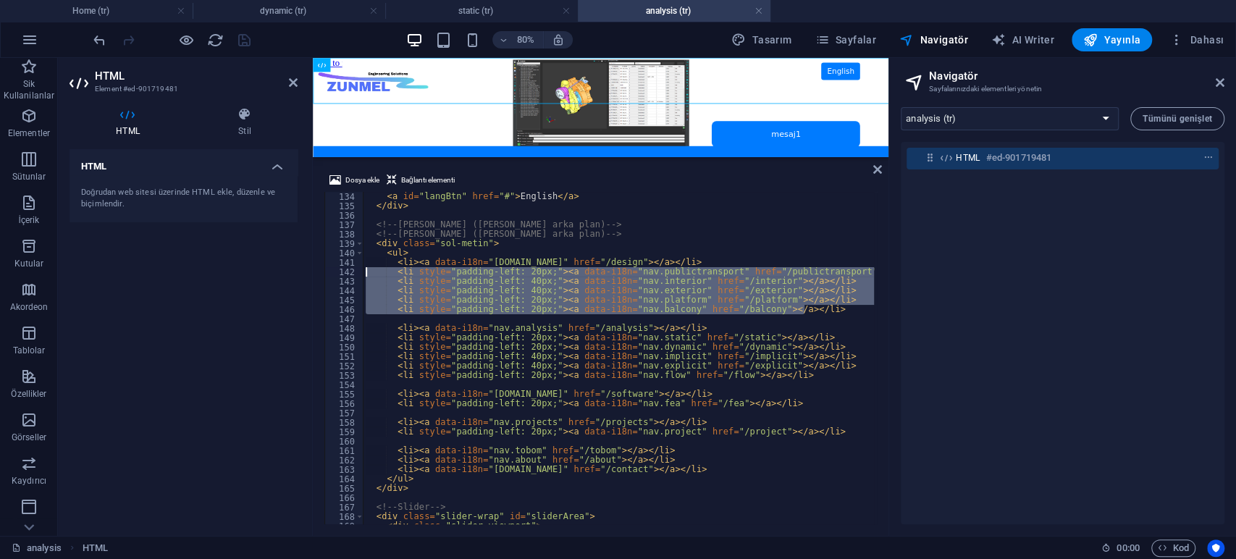
drag, startPoint x: 813, startPoint y: 310, endPoint x: 302, endPoint y: 271, distance: 512.6
click at [302, 271] on div "HTML Element #ed-901719481 HTML Stil HTML Doğrudan web sitesi üzerinde HTML ekl…" at bounding box center [473, 297] width 830 height 478
type textarea "<li style="padding-left: 20px;"><a data-i18n="nav.publictransport" href="/publi…"
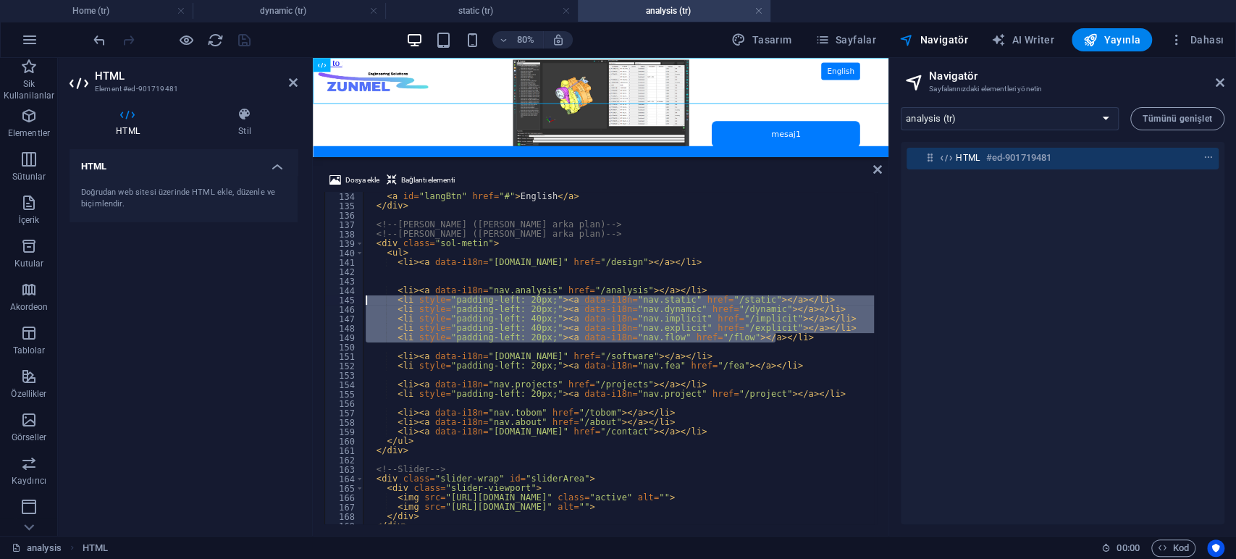
drag, startPoint x: 788, startPoint y: 337, endPoint x: 253, endPoint y: 297, distance: 535.8
click at [253, 297] on div "HTML Element #ed-901719481 HTML Stil HTML Doğrudan web sitesi üzerinde HTML ekl…" at bounding box center [473, 297] width 830 height 478
click at [813, 325] on div "< a id = "langBtn" href = "#" > English </ a > </ div > <!-- [PERSON_NAME] ([PE…" at bounding box center [618, 358] width 511 height 332
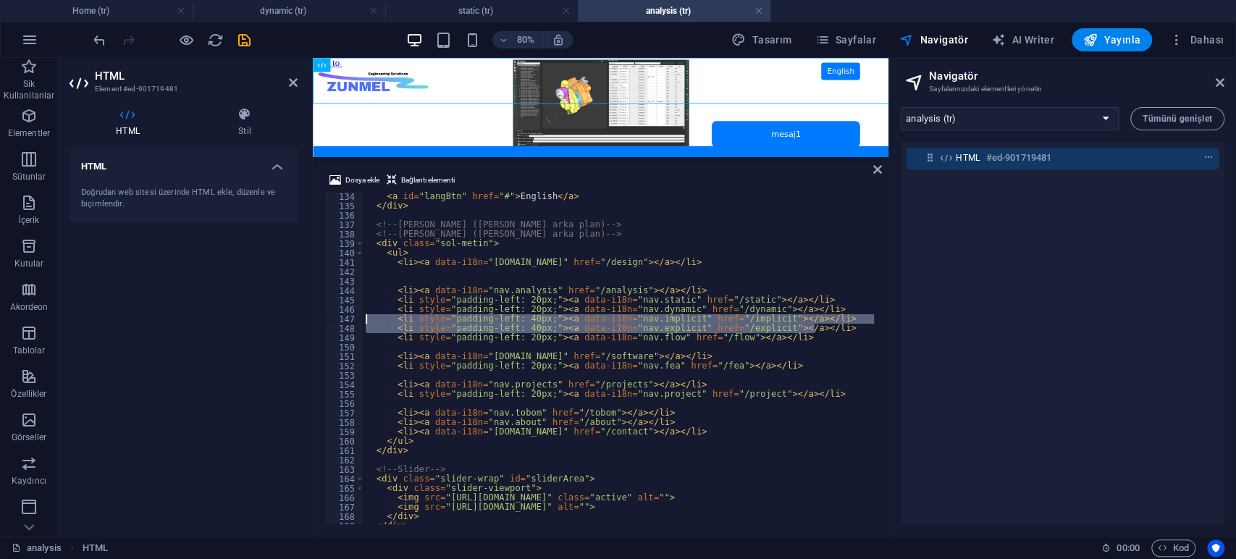
drag, startPoint x: 834, startPoint y: 327, endPoint x: 258, endPoint y: 317, distance: 575.6
click at [258, 317] on div "HTML Element #ed-901719481 HTML Stil HTML Doğrudan web sitesi üzerinde HTML ekl…" at bounding box center [473, 297] width 830 height 478
type textarea "<li style="padding-left: 40px;"><a data-i18n="nav.implicit" href="/implicit"></…"
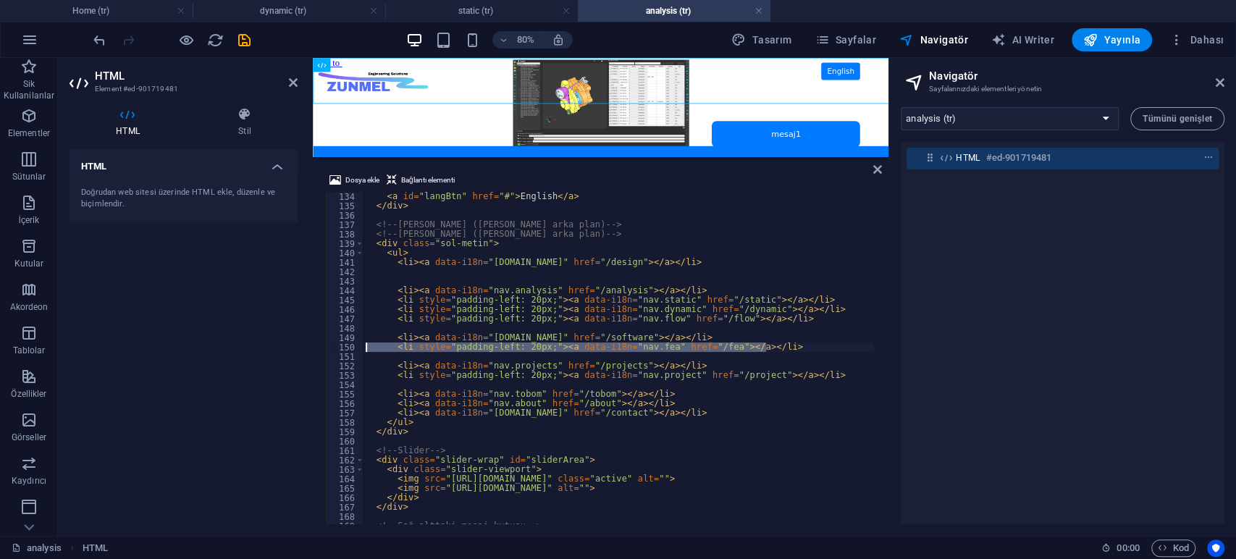
drag, startPoint x: 783, startPoint y: 348, endPoint x: 253, endPoint y: 347, distance: 530.7
click at [253, 347] on div "HTML Element #ed-901719481 HTML Stil HTML Doğrudan web sitesi üzerinde HTML ekl…" at bounding box center [473, 297] width 830 height 478
type textarea "<li style="padding-left: 20px;"><a data-i18n="nav.fea" href="/fea"></a></li>"
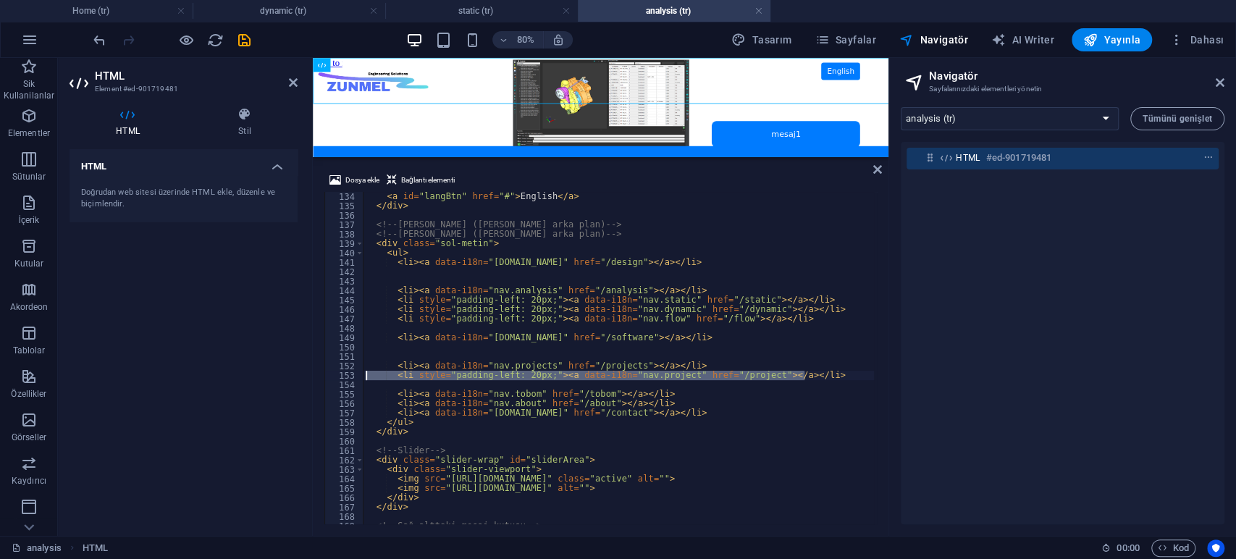
drag, startPoint x: 811, startPoint y: 374, endPoint x: 319, endPoint y: 372, distance: 492.3
click at [319, 372] on div "Dosya ekle Bağlantı elementi 134 135 136 137 138 139 140 141 142 143 144 145 14…" at bounding box center [601, 348] width 576 height 376
type textarea "<li style="padding-left: 20px;"><a data-i18n="nav.project" href="/project"></a>…"
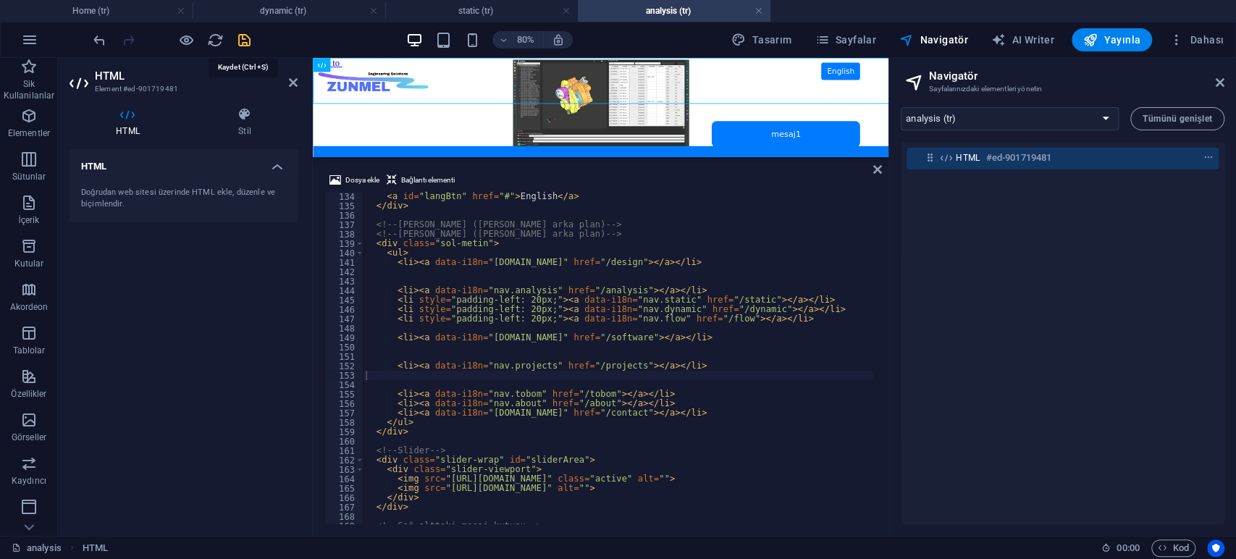
click at [245, 40] on icon "save" at bounding box center [244, 40] width 17 height 17
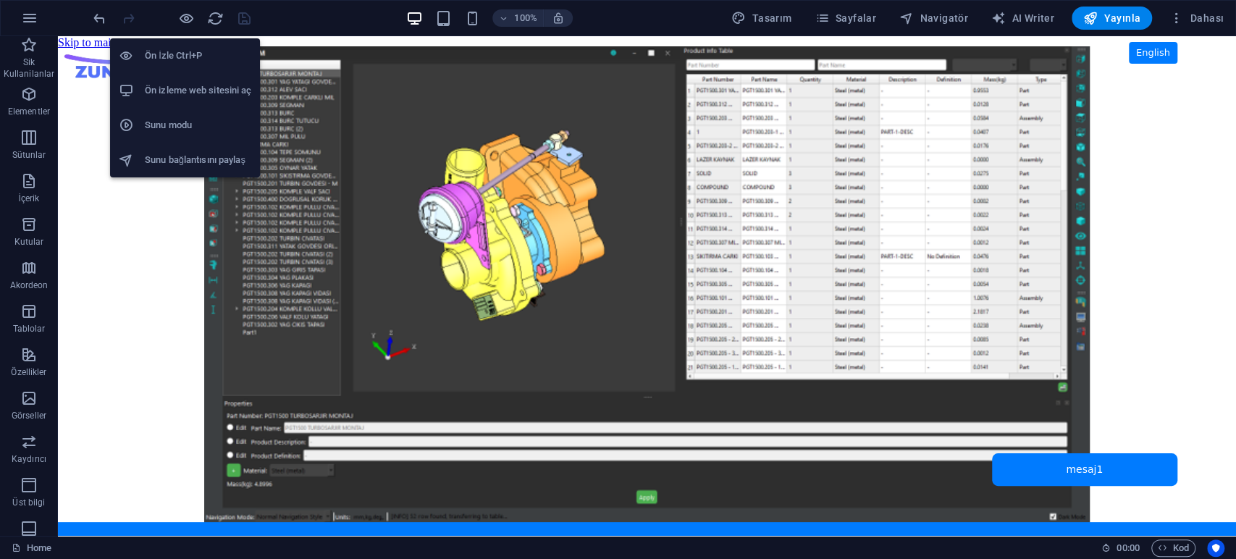
click at [181, 86] on h6 "Ön izleme web sitesini aç" at bounding box center [198, 90] width 106 height 17
click at [206, 89] on h6 "Ön izleme web sitesini aç" at bounding box center [198, 90] width 106 height 17
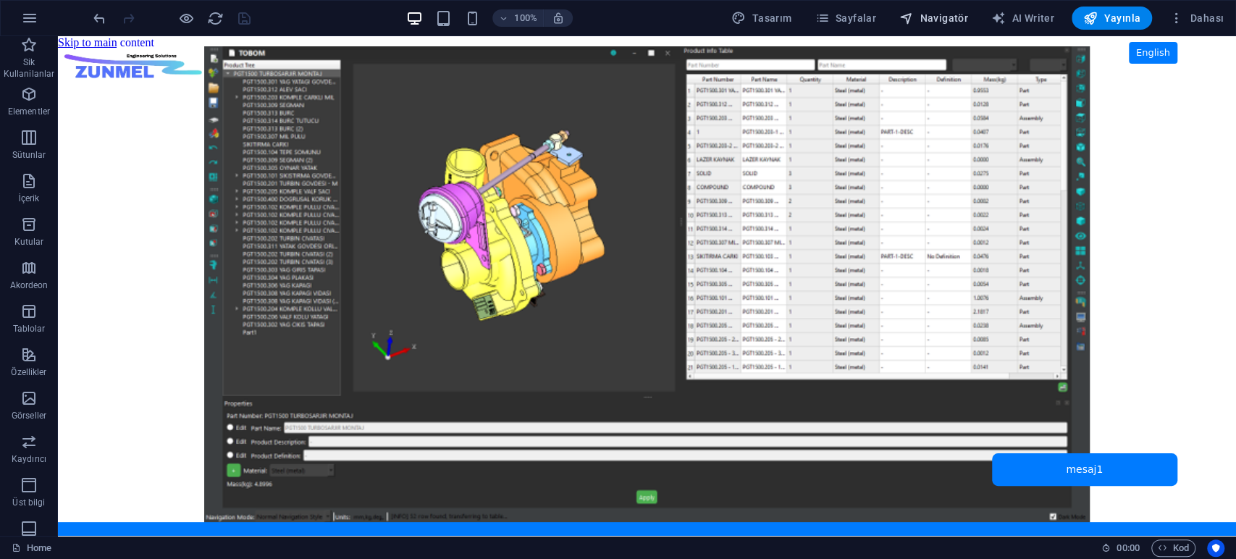
click at [956, 16] on span "Navigatör" at bounding box center [933, 18] width 69 height 14
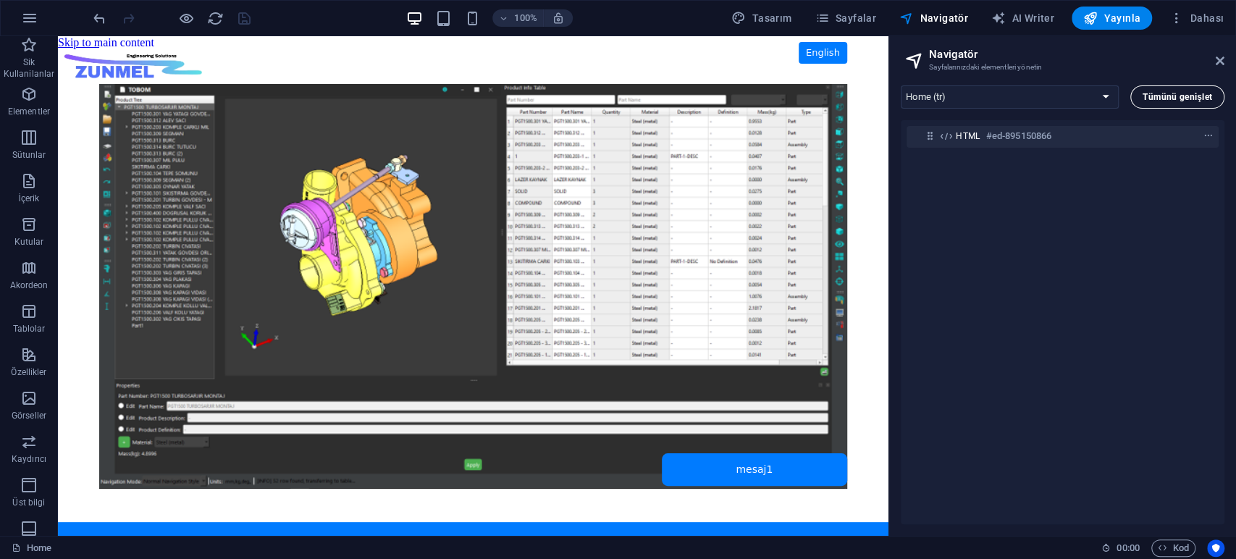
click at [1164, 98] on span "Tümünü genişlet" at bounding box center [1176, 97] width 69 height 9
click at [1172, 103] on button "Tümünü genişlet" at bounding box center [1177, 96] width 94 height 23
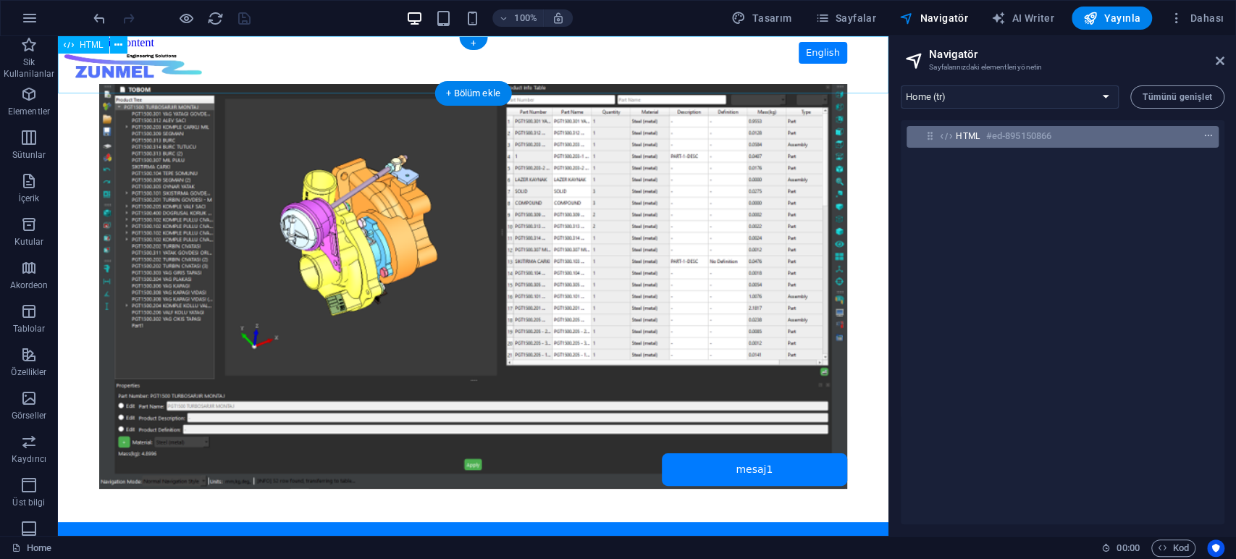
click at [1204, 138] on icon "context-menu" at bounding box center [1208, 136] width 10 height 10
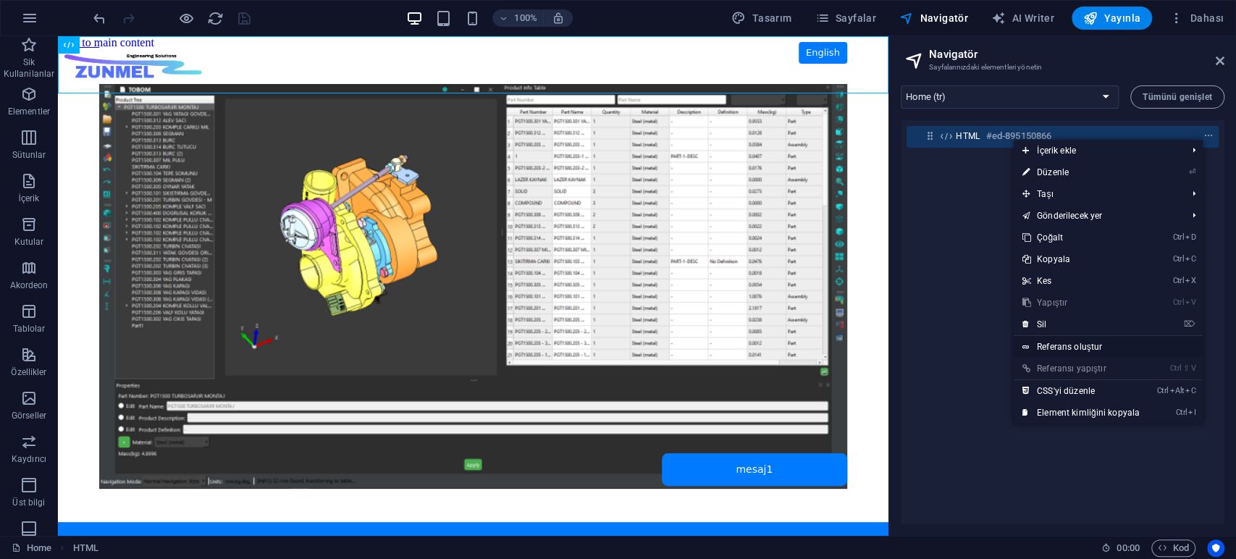
click at [1074, 346] on link "Referans oluştur" at bounding box center [1108, 347] width 189 height 22
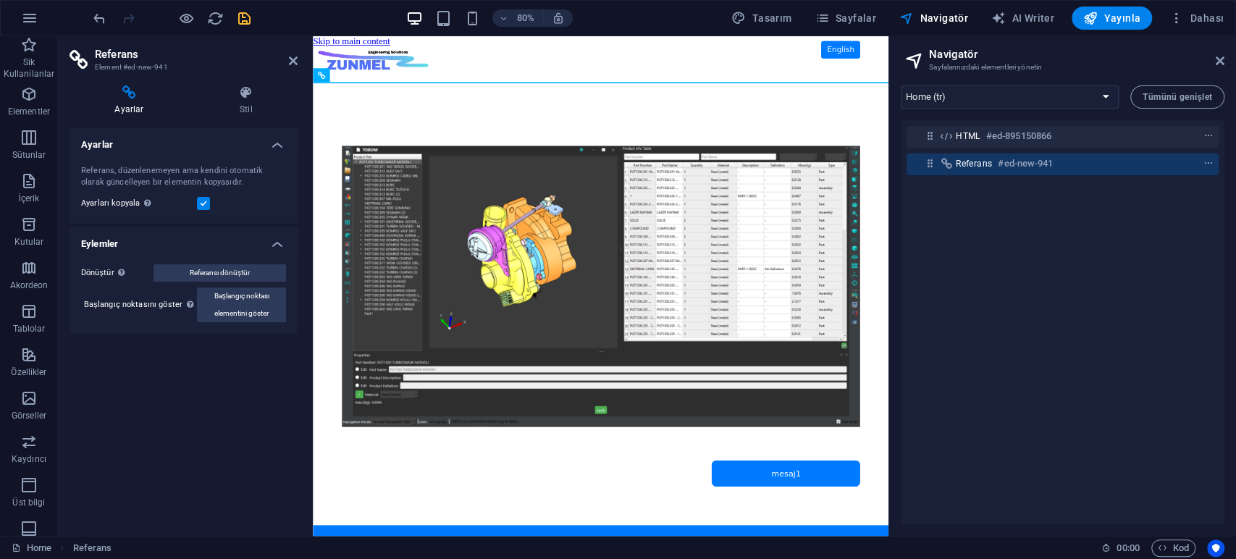
click at [203, 204] on label at bounding box center [203, 203] width 13 height 13
click at [0, 0] on input "Ayarları kopyala Referans hedef elementiyle aynı ayarları (esnek, animasyon, ko…" at bounding box center [0, 0] width 0 height 0
drag, startPoint x: 170, startPoint y: 399, endPoint x: 201, endPoint y: 387, distance: 33.2
click at [171, 399] on div "Ayarlar Referans, düzenlenemeyen ama kendini otomatik olarak güncelleyen bir el…" at bounding box center [183, 325] width 228 height 397
click at [1208, 168] on icon "context-menu" at bounding box center [1208, 164] width 10 height 10
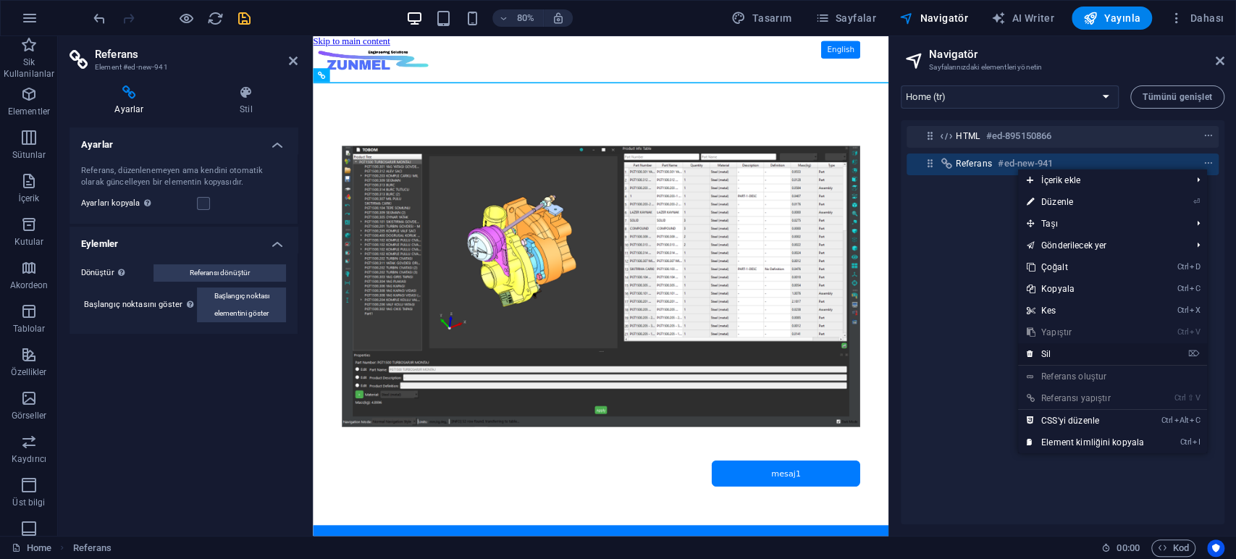
click at [1068, 356] on link "⌦ Sil" at bounding box center [1085, 354] width 135 height 22
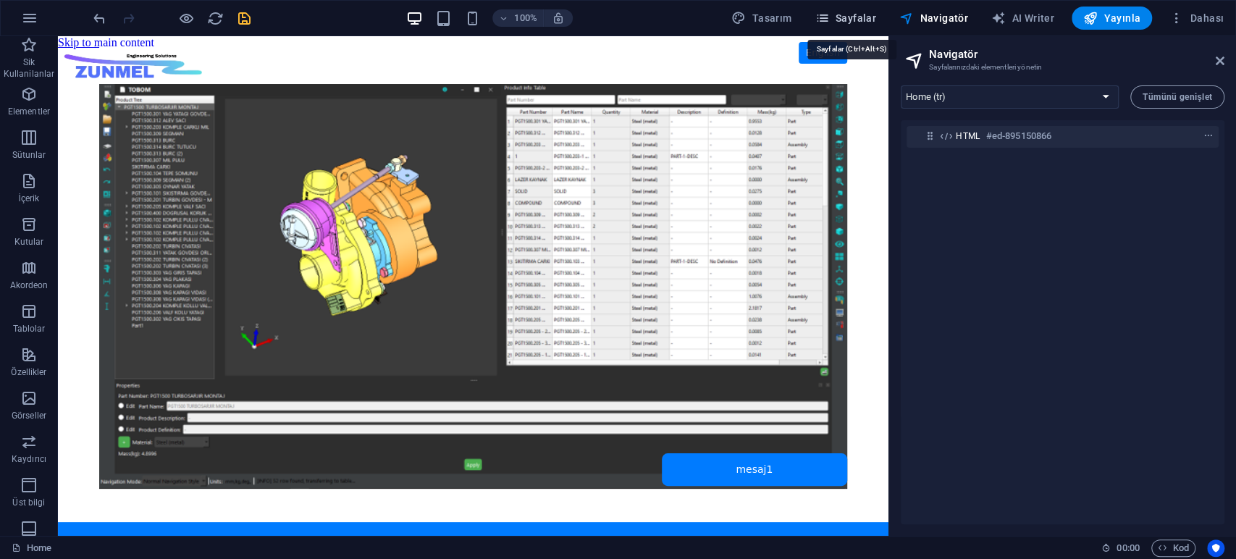
click at [867, 22] on span "Sayfalar" at bounding box center [845, 18] width 62 height 14
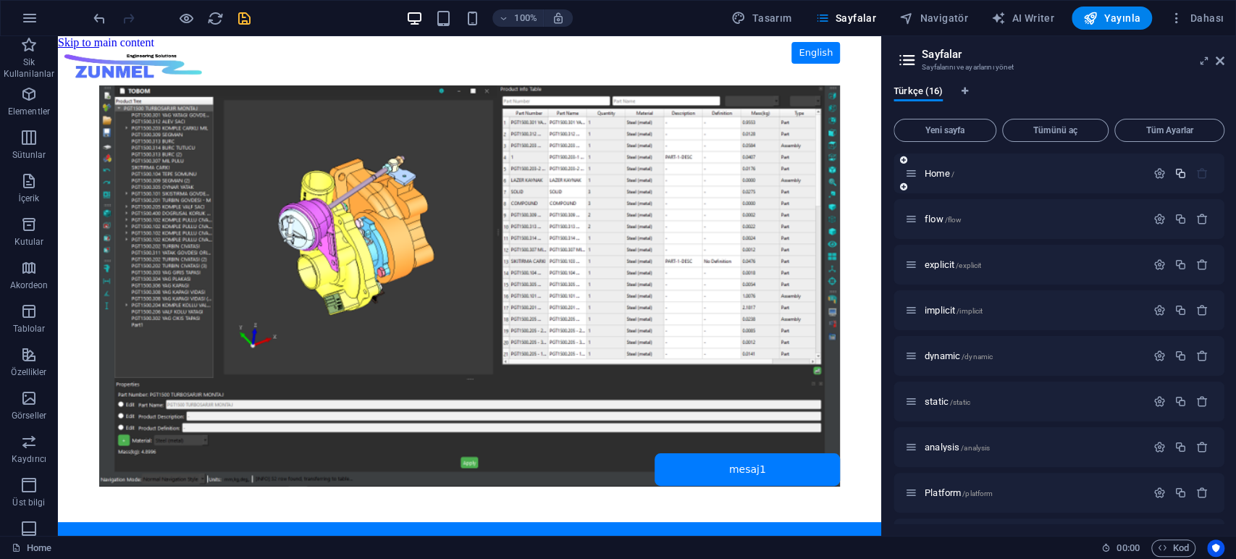
click at [1178, 174] on icon "button" at bounding box center [1180, 173] width 12 height 12
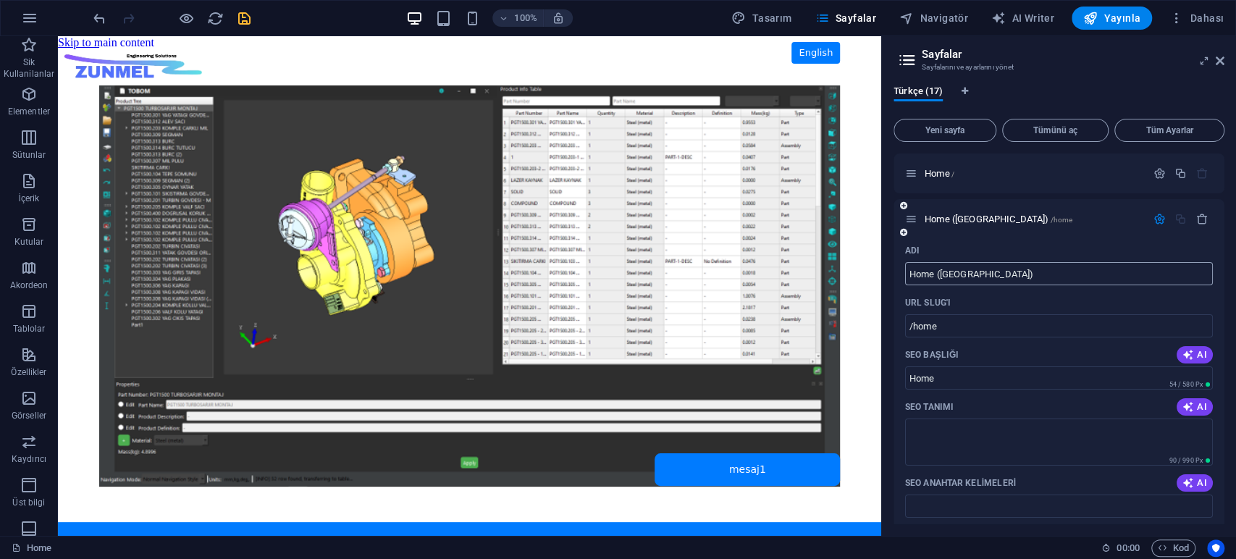
click at [1001, 275] on input "Home ([GEOGRAPHIC_DATA])" at bounding box center [1059, 273] width 308 height 23
paste input "software"
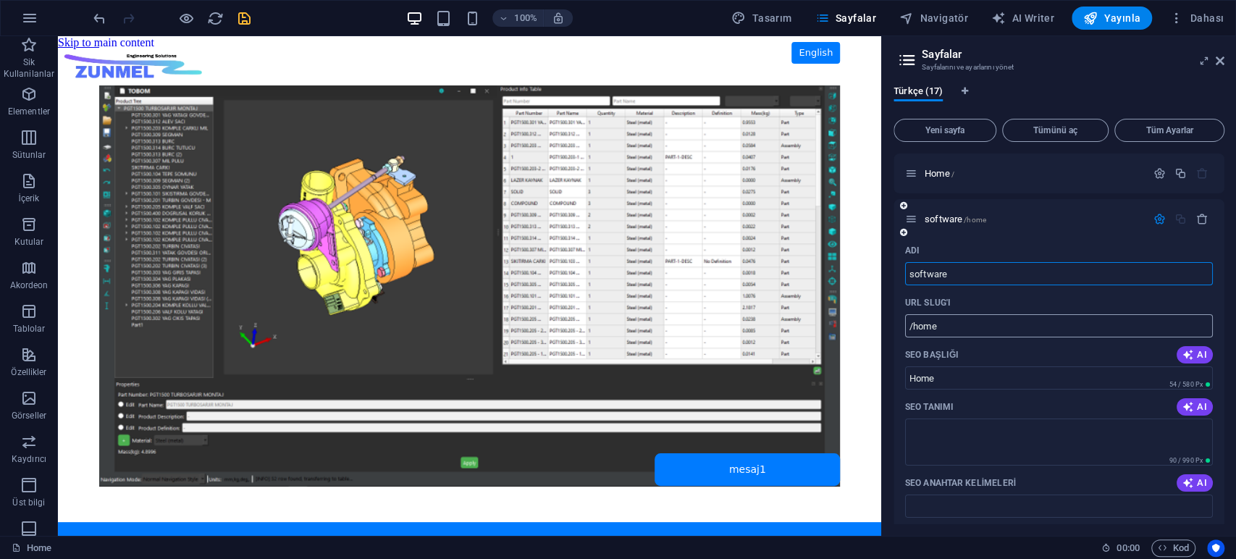
type input "software"
click at [964, 323] on input "/home" at bounding box center [1059, 325] width 308 height 23
paste input "softwar"
type input "/software"
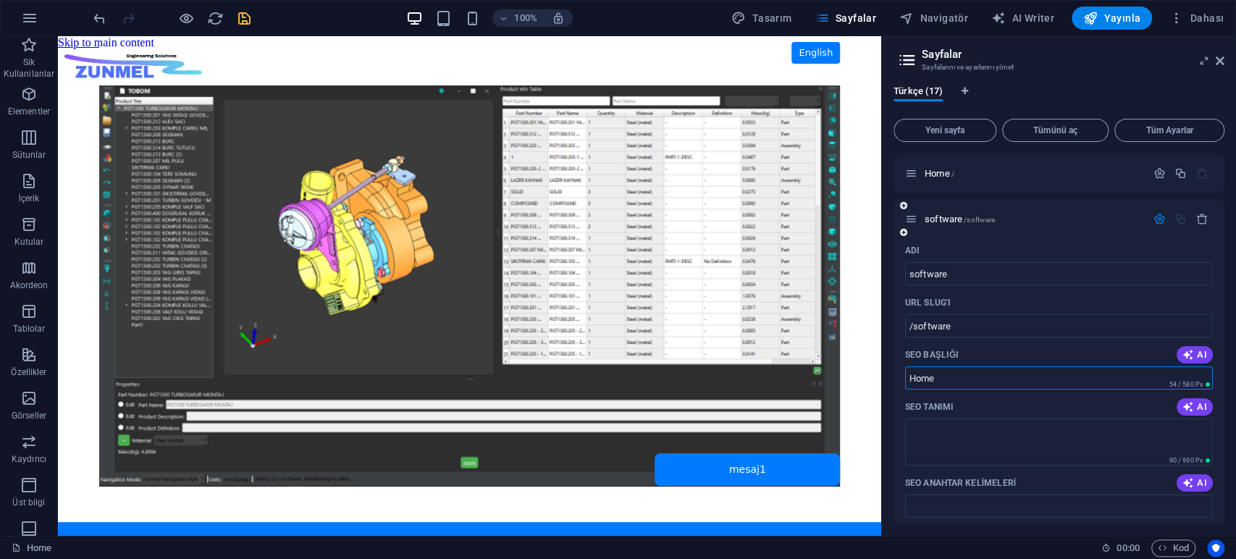
click at [944, 378] on input "Home" at bounding box center [1059, 377] width 308 height 23
paste input "softwar"
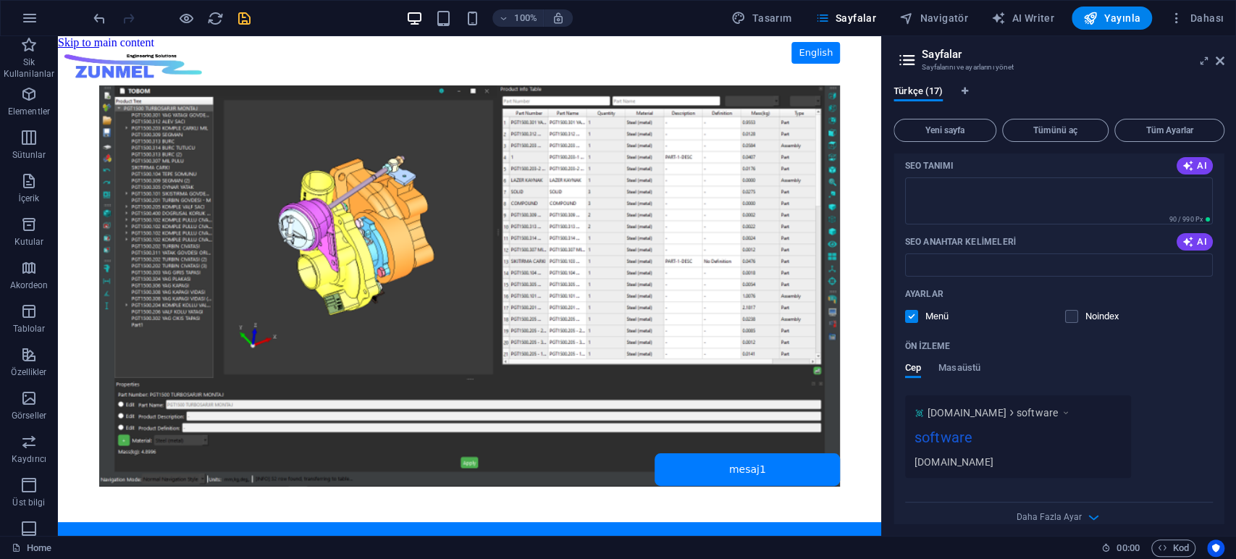
scroll to position [0, 0]
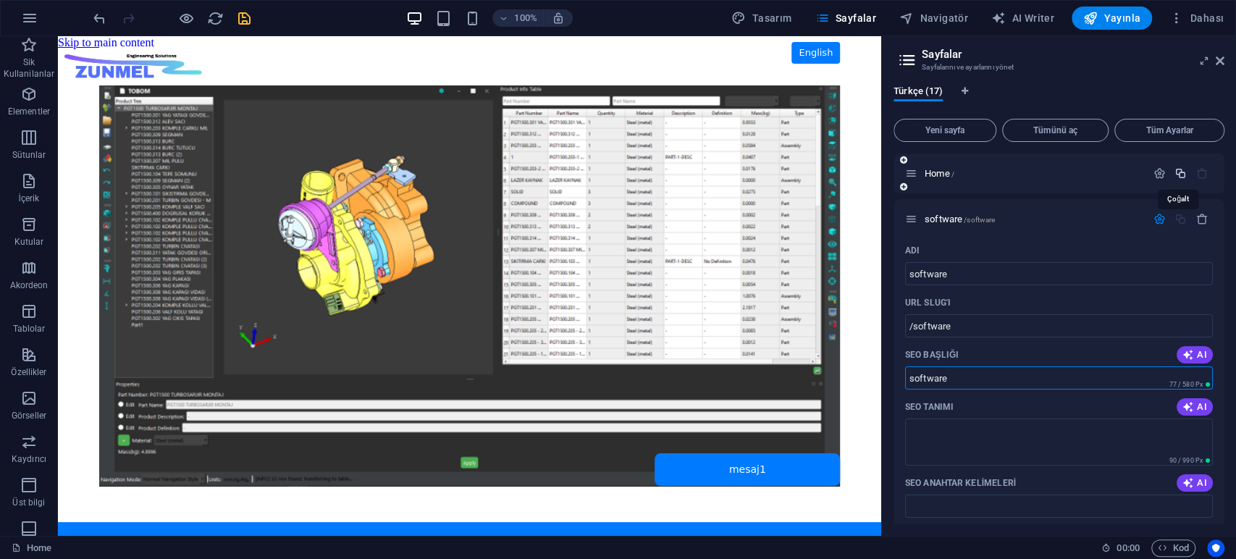
type input "software"
click at [1176, 172] on icon "button" at bounding box center [1180, 173] width 12 height 12
click at [979, 324] on input "/home" at bounding box center [1059, 325] width 308 height 23
click at [984, 265] on input "Home ([GEOGRAPHIC_DATA])" at bounding box center [1059, 273] width 308 height 23
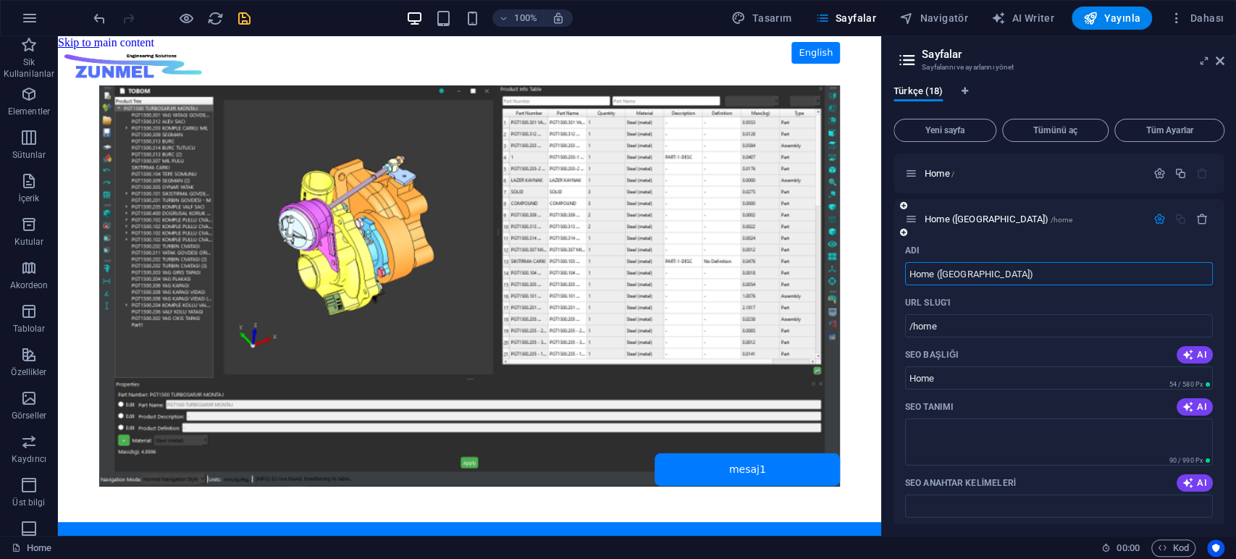
click at [984, 265] on input "Home ([GEOGRAPHIC_DATA])" at bounding box center [1059, 273] width 308 height 23
paste input "fea"
type input "fea"
click at [951, 327] on input "/home" at bounding box center [1059, 325] width 308 height 23
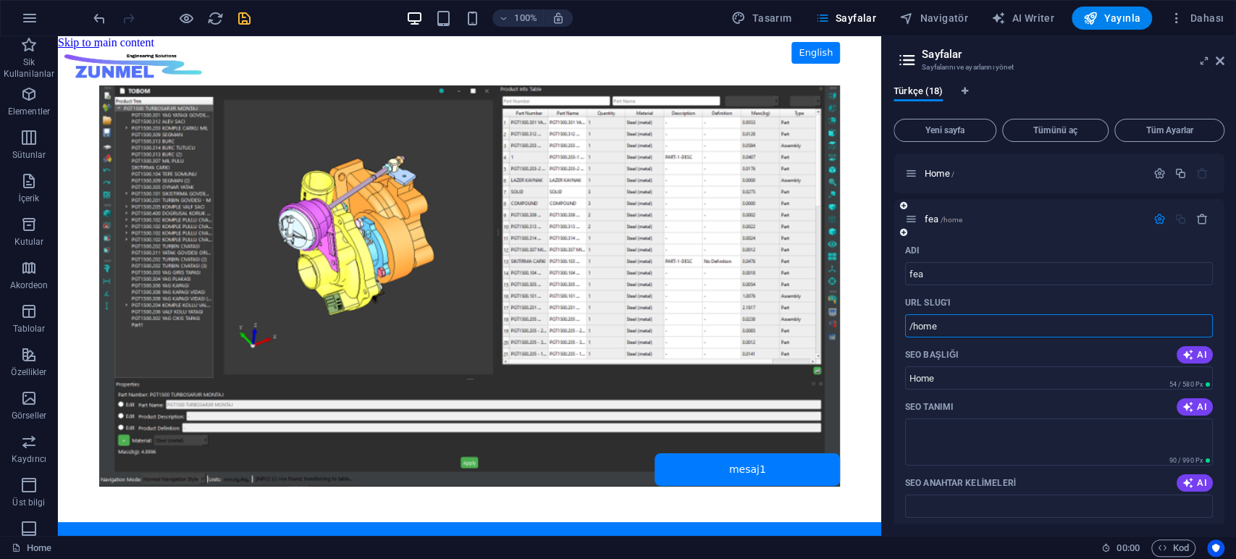
paste input "fea"
type input "/fea"
click at [950, 374] on input "Home" at bounding box center [1059, 377] width 308 height 23
paste input "fea"
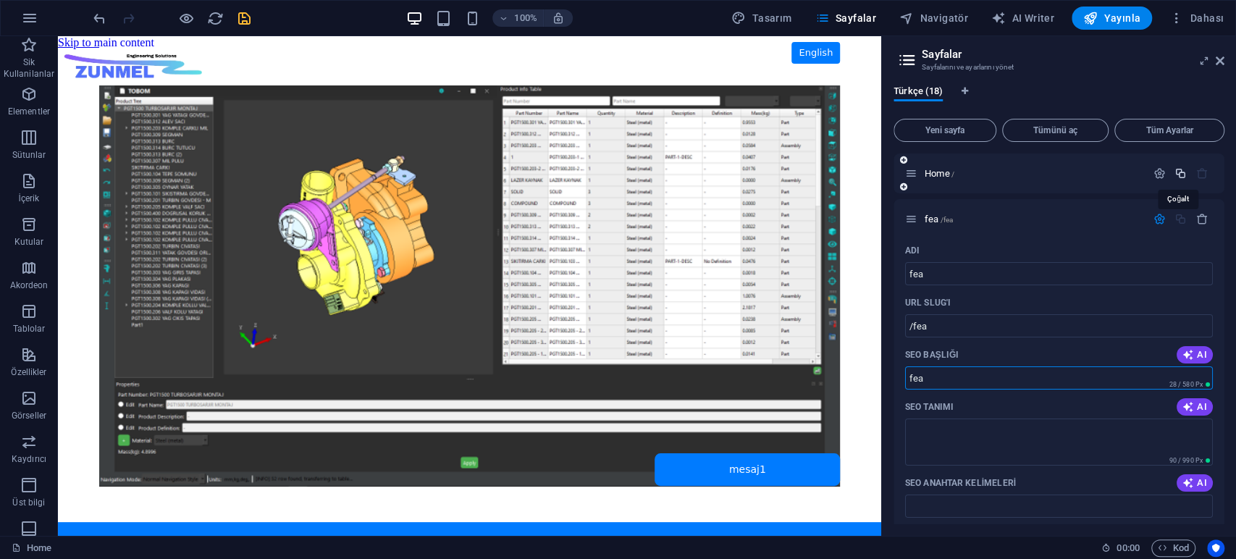
type input "fea"
click at [1178, 174] on icon "button" at bounding box center [1180, 173] width 12 height 12
click at [984, 271] on input "Home ([GEOGRAPHIC_DATA])" at bounding box center [1059, 273] width 308 height 23
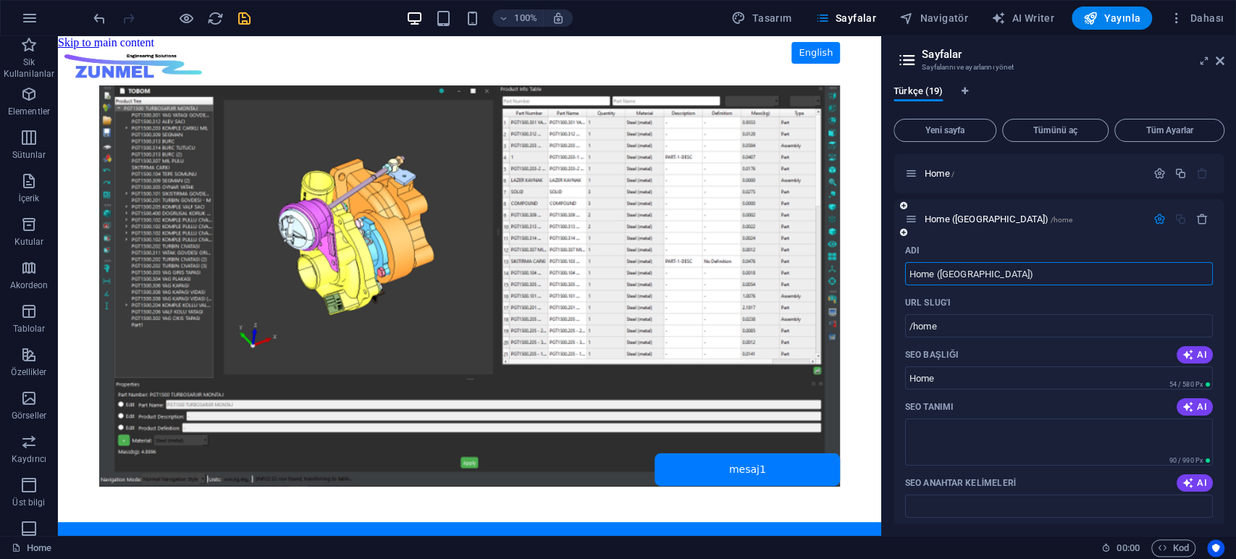
paste input "projects"
type input "projects"
click at [955, 321] on input "/home" at bounding box center [1059, 325] width 308 height 23
paste input "projects"
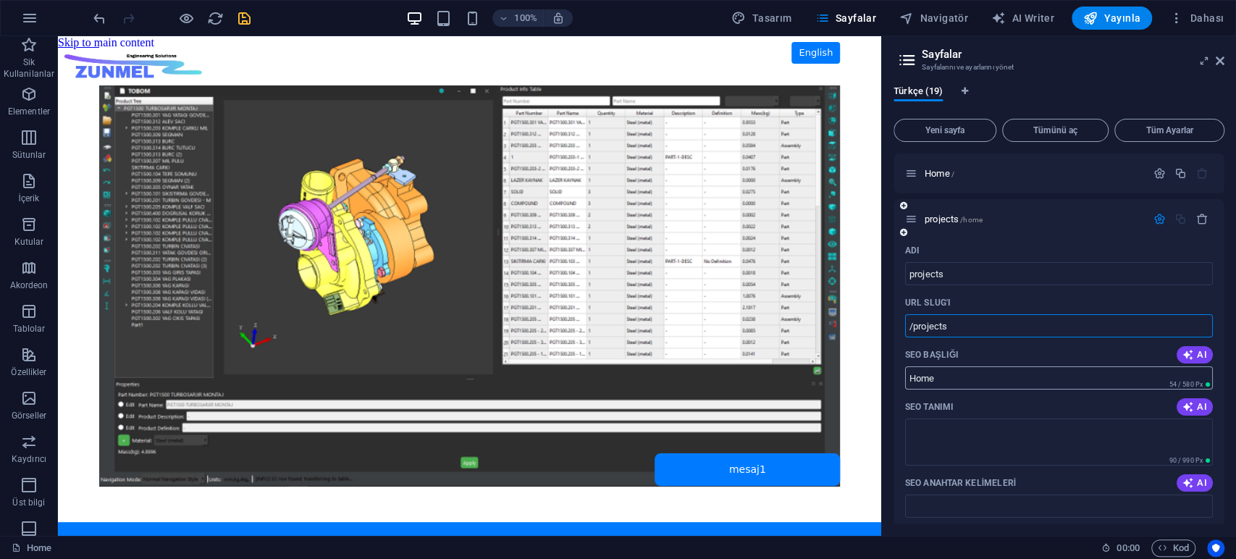
type input "/projects"
click at [947, 379] on input "Home" at bounding box center [1059, 377] width 308 height 23
paste input "projects"
type input "projects"
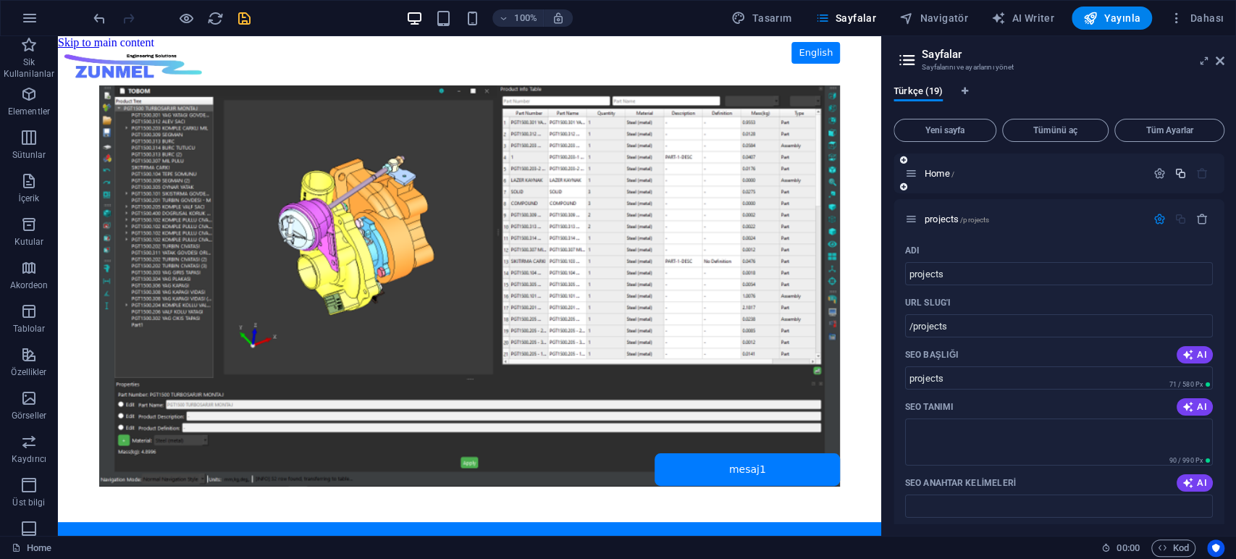
click at [1180, 174] on icon "button" at bounding box center [1180, 173] width 12 height 12
click at [998, 269] on input "Home ([GEOGRAPHIC_DATA])" at bounding box center [1059, 273] width 308 height 23
paste input "contact"
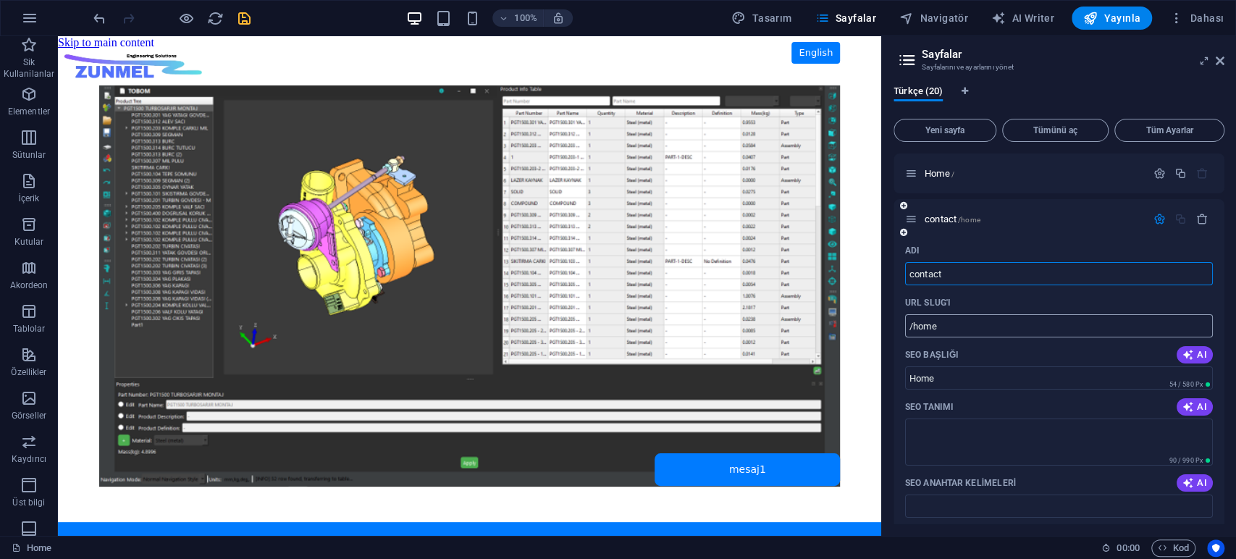
type input "contact"
click at [968, 324] on input "/home" at bounding box center [1059, 325] width 308 height 23
paste input "contact"
type input "/contact"
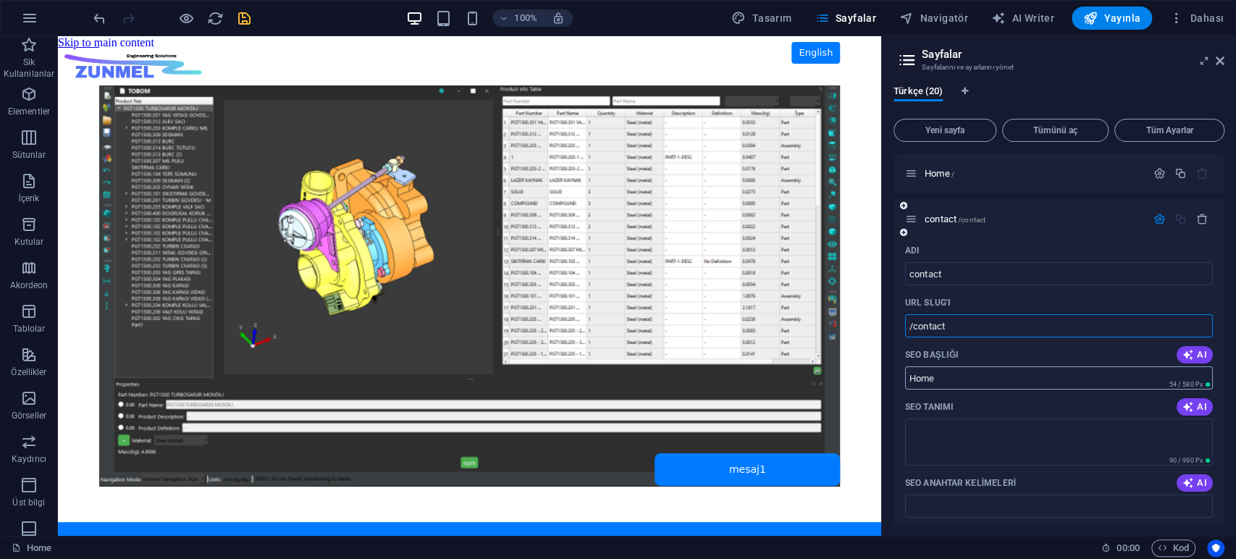
click at [955, 376] on input "Home" at bounding box center [1059, 377] width 308 height 23
paste input "contact"
type input "contact"
click at [887, 296] on div "Türkçe (20) Yeni sayfa Tümünü aç Tüm Ayarlar Home / contact /contact Adı contac…" at bounding box center [1059, 305] width 354 height 462
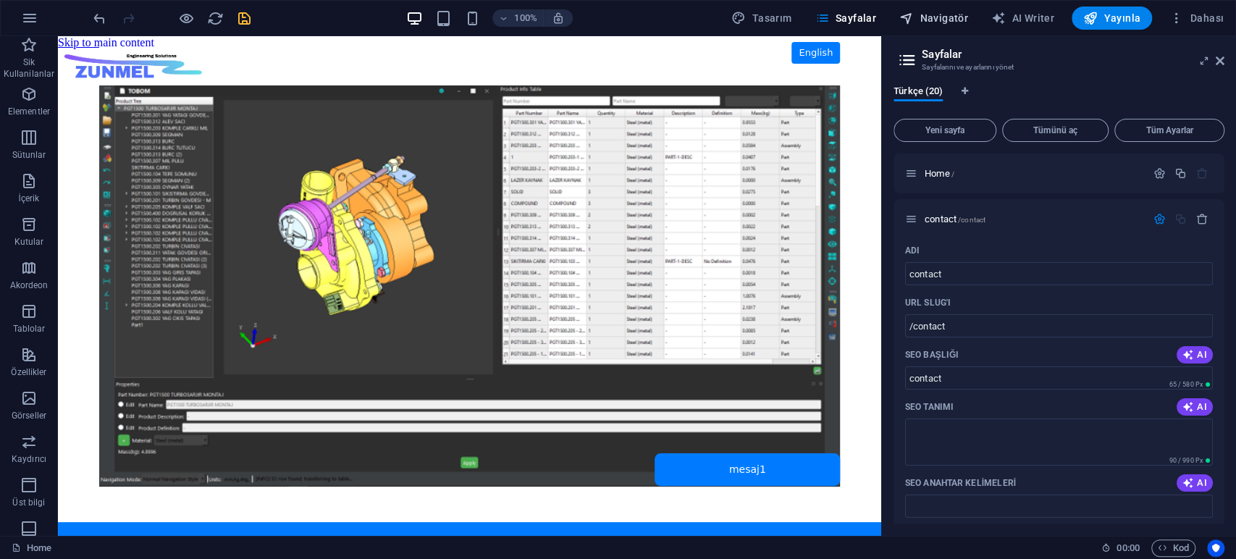
click at [935, 19] on span "Navigatör" at bounding box center [933, 18] width 69 height 14
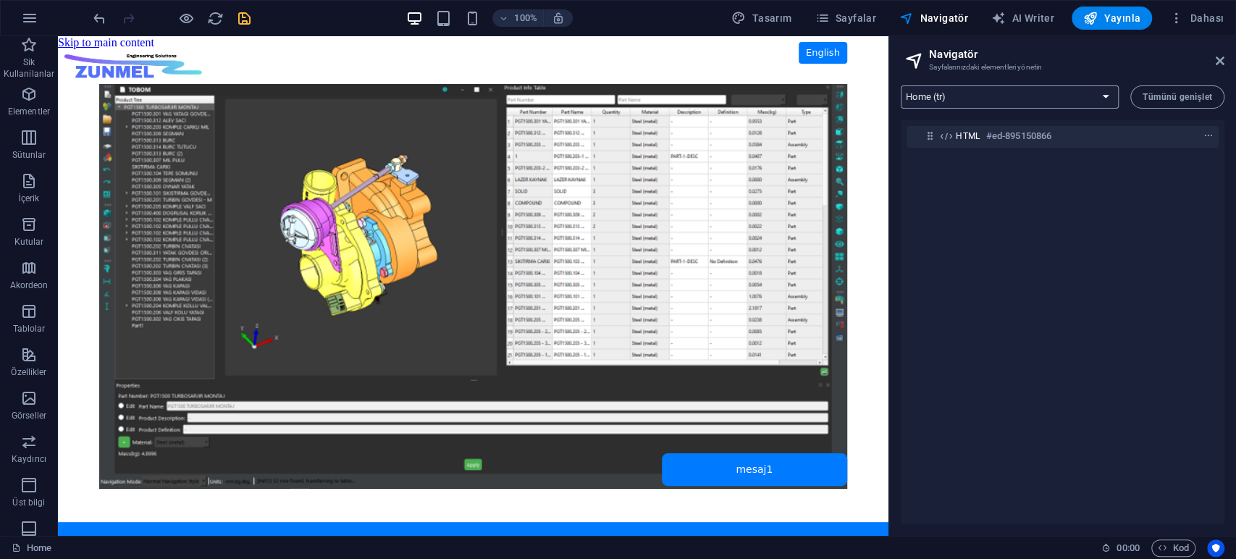
click at [995, 90] on select "Home (tr) contact (tr) projects (tr) fea (tr) software (tr) flow (tr) explicit …" at bounding box center [1010, 96] width 218 height 23
click at [901, 85] on select "Home (tr) contact (tr) projects (tr) fea (tr) software (tr) flow (tr) explicit …" at bounding box center [1010, 96] width 218 height 23
select select "16860901-tr"
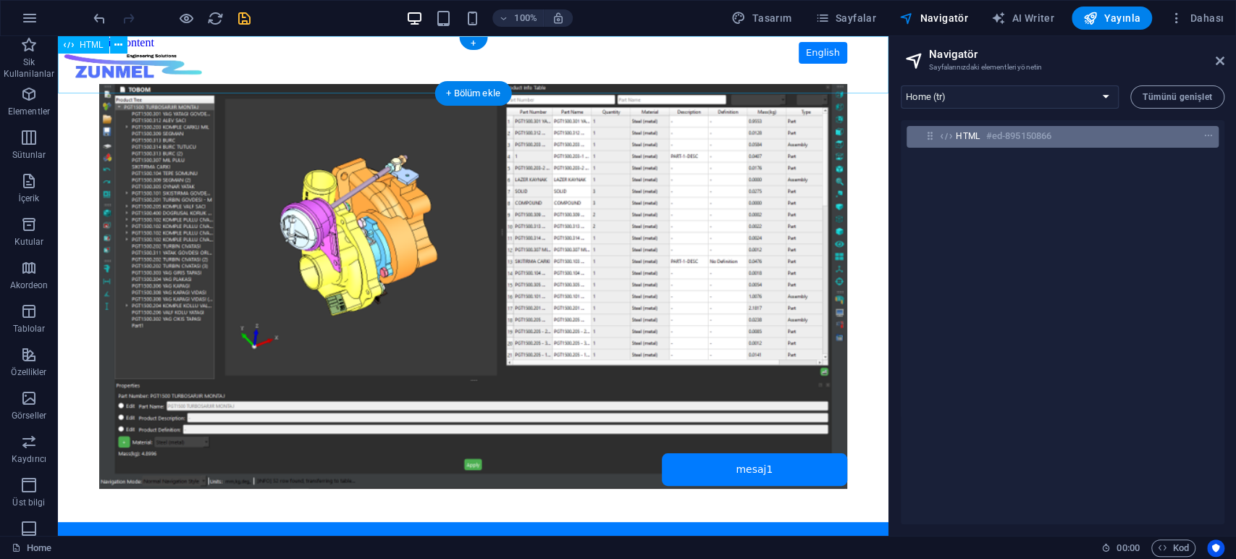
click at [1069, 132] on div "HTML #ed-895150866" at bounding box center [1051, 135] width 190 height 17
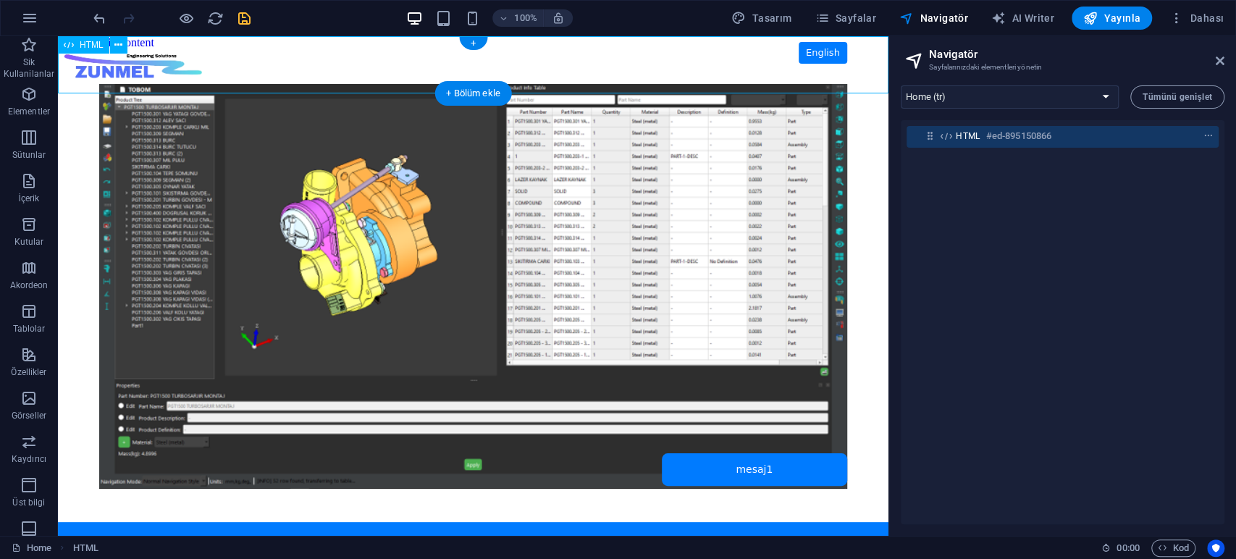
click at [1069, 132] on div "HTML #ed-895150866" at bounding box center [1051, 135] width 190 height 17
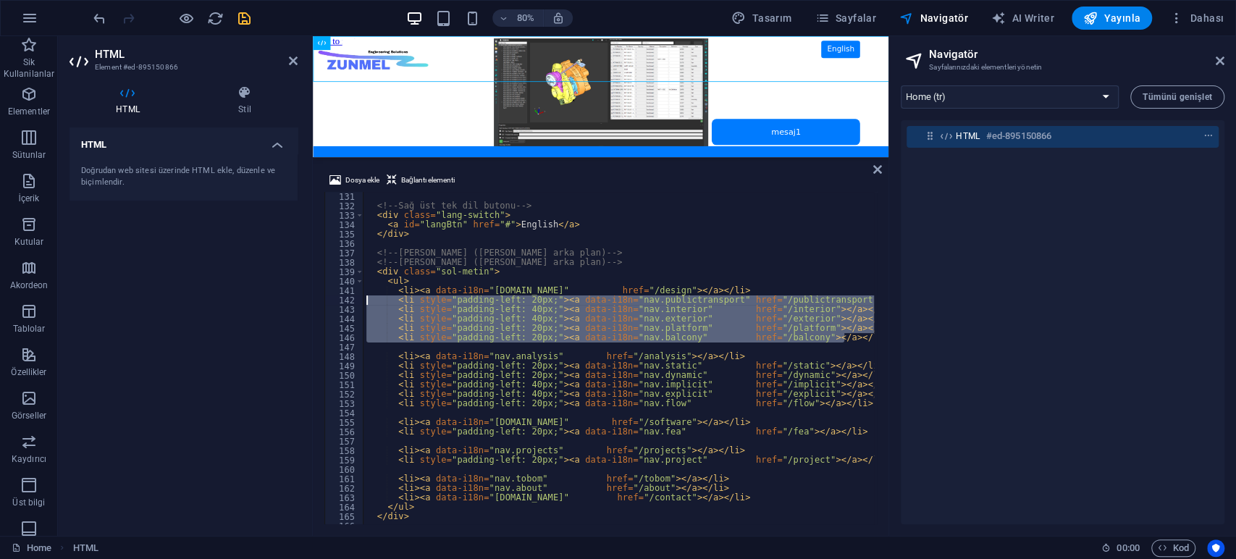
drag, startPoint x: 854, startPoint y: 334, endPoint x: 272, endPoint y: 299, distance: 582.4
click at [272, 299] on div "HTML Element #ed-895150866 HTML Stil HTML Doğrudan web sitesi üzerinde HTML ekl…" at bounding box center [473, 286] width 830 height 500
type textarea "<li style="padding-left: 20px;"><a data-i18n="nav.publictransport" href="/publi…"
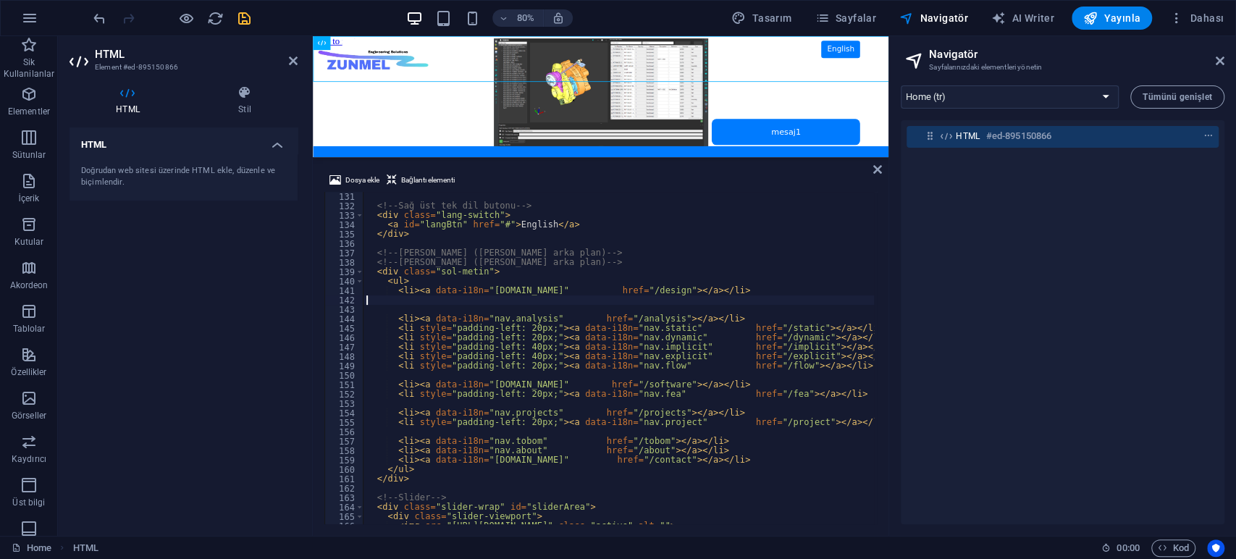
scroll to position [1223, 0]
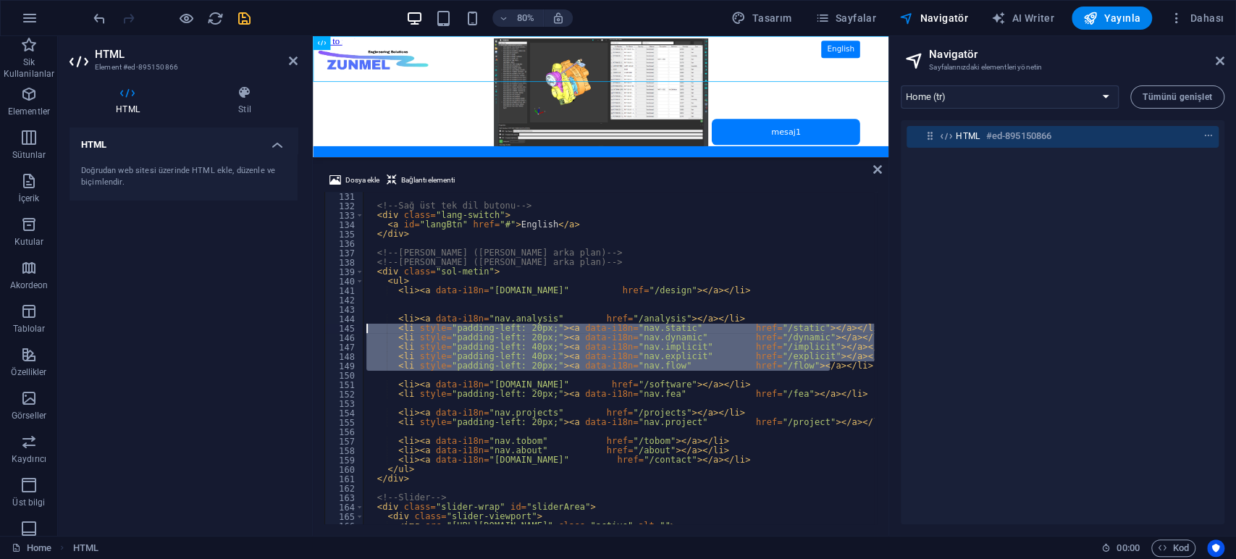
drag, startPoint x: 841, startPoint y: 364, endPoint x: 214, endPoint y: 328, distance: 628.0
click at [214, 328] on div "HTML Element #ed-895150866 HTML Stil HTML Doğrudan web sitesi üzerinde HTML ekl…" at bounding box center [473, 286] width 830 height 500
type textarea "<li style="padding-left: 20px;"><a data-i18n="nav.static" href="/static"></a></…"
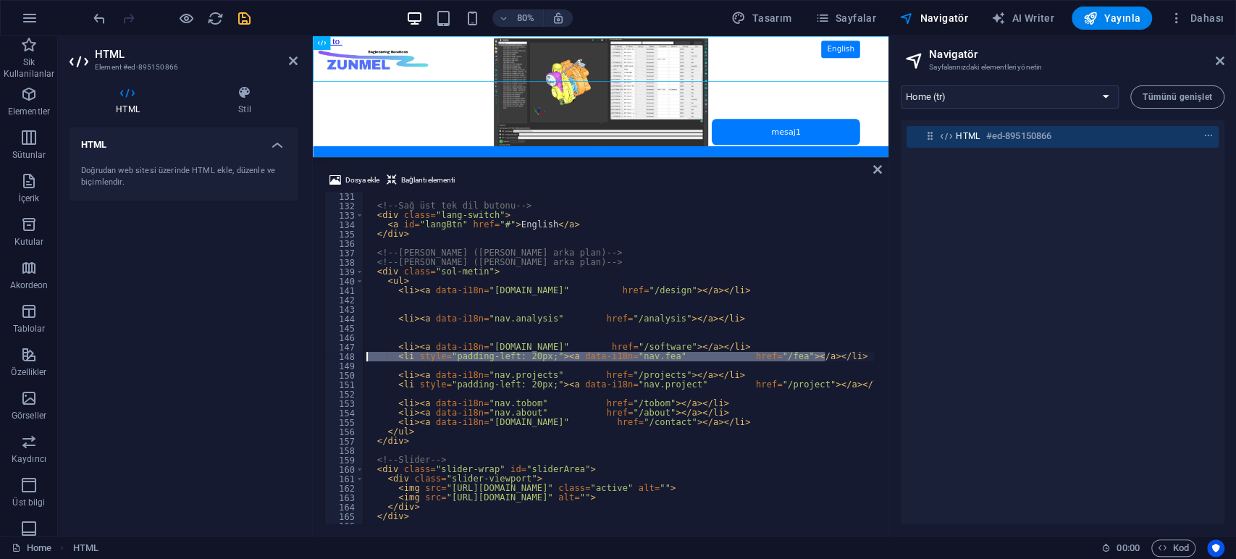
drag, startPoint x: 846, startPoint y: 358, endPoint x: 274, endPoint y: 358, distance: 571.9
click at [274, 358] on div "HTML Element #ed-895150866 HTML Stil HTML Doğrudan web sitesi üzerinde HTML ekl…" at bounding box center [473, 286] width 830 height 500
type textarea "<li style="padding-left: 20px;"><a data-i18n="nav.fea" href="/fea"></a></li>"
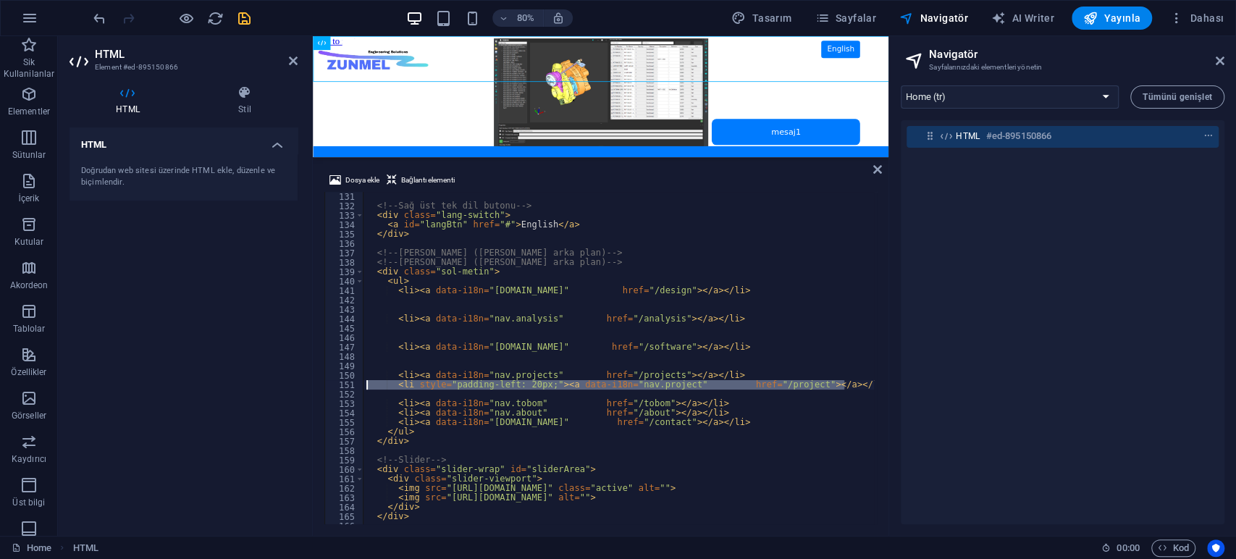
drag, startPoint x: 851, startPoint y: 384, endPoint x: 303, endPoint y: 389, distance: 548.8
click at [303, 389] on div "HTML Element #ed-895150866 HTML Stil HTML Doğrudan web sitesi üzerinde HTML ekl…" at bounding box center [473, 286] width 830 height 500
type textarea "<li style="padding-left: 20px;"><a data-i18n="nav.project" href="/project"></a>…"
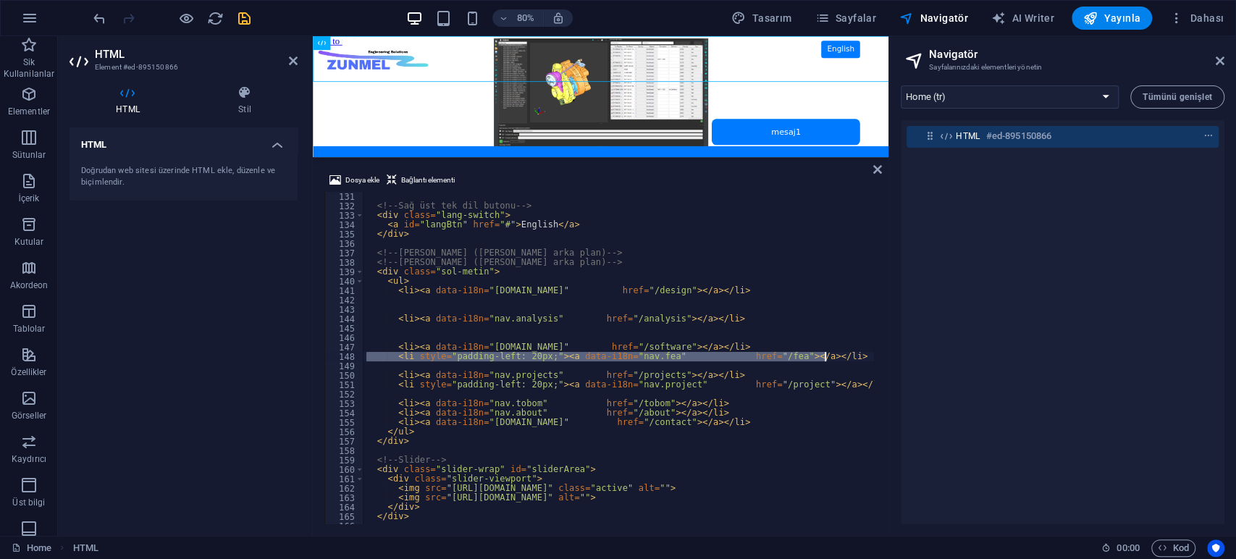
type textarea "<li style="padding-left: 20px;"><a data-i18n="nav.platform" href="/platform"></…"
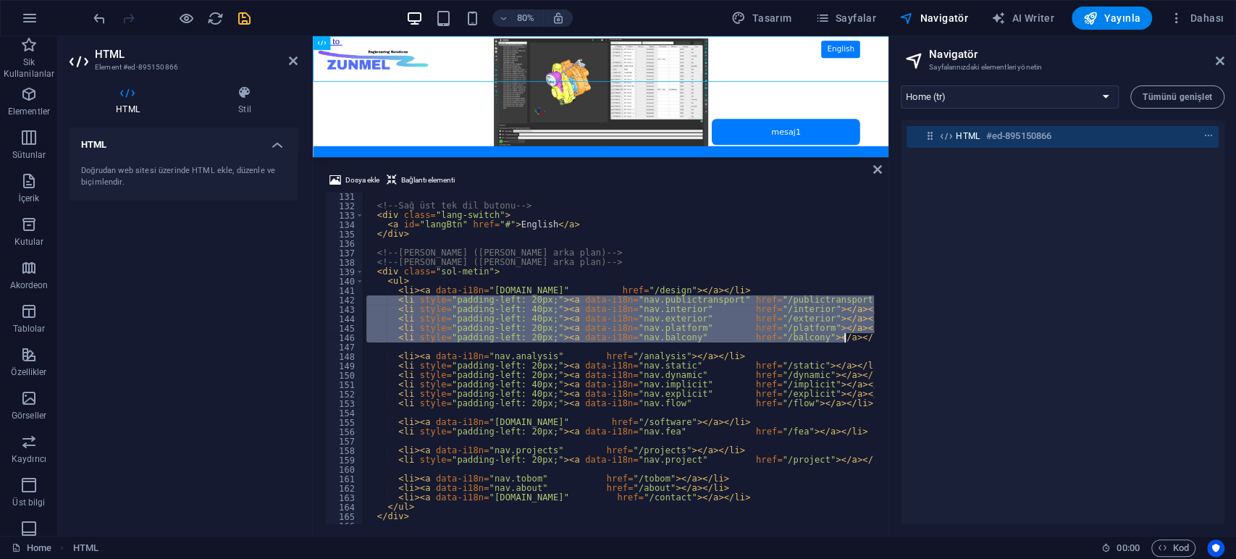
click at [990, 159] on div "HTML #ed-895150866" at bounding box center [1063, 322] width 324 height 404
click at [1000, 97] on select "Home (tr) contact (tr) projects (tr) fea (tr) software (tr) flow (tr) explicit …" at bounding box center [1010, 96] width 218 height 23
click at [901, 85] on select "Home (tr) contact (tr) projects (tr) fea (tr) software (tr) flow (tr) explicit …" at bounding box center [1010, 96] width 218 height 23
select select "16860901-tr"
click at [1022, 206] on div "HTML #ed-895150866" at bounding box center [1063, 322] width 324 height 404
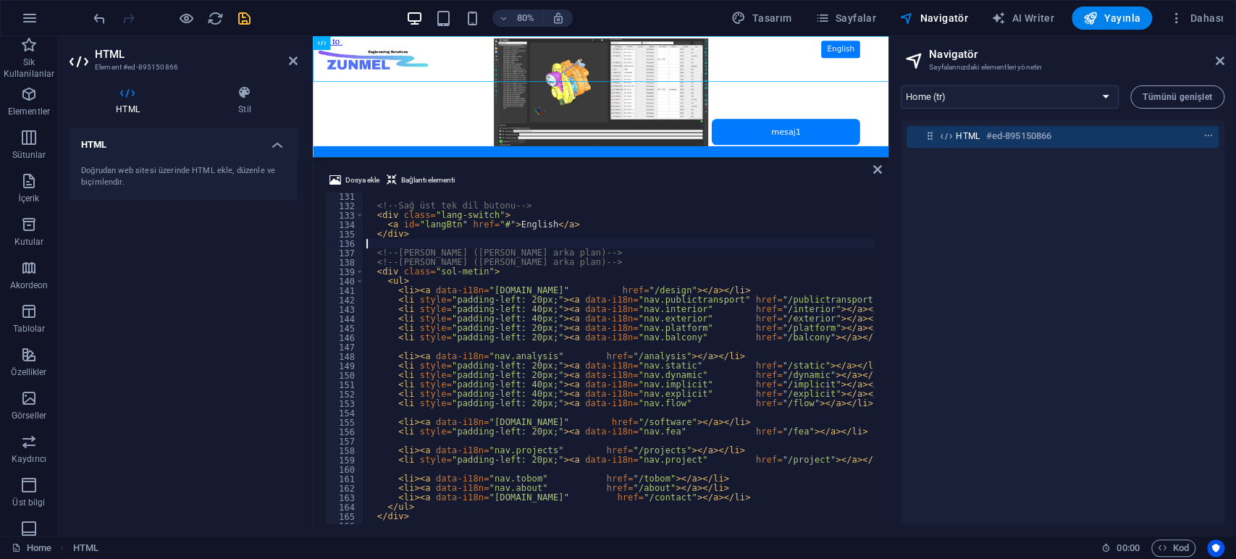
click at [658, 246] on div "<!-- Sağ üst tek dil butonu --> < div class = "lang-switch" > < a id = "langBtn…" at bounding box center [668, 366] width 611 height 348
click at [974, 101] on select "Home (tr) contact (tr) projects (tr) fea (tr) software (tr) flow (tr) explicit …" at bounding box center [1010, 96] width 218 height 23
click at [901, 85] on select "Home (tr) contact (tr) projects (tr) fea (tr) software (tr) flow (tr) explicit …" at bounding box center [1010, 96] width 218 height 23
select select "16860901-tr"
click at [1037, 98] on select "Home (tr) contact (tr) projects (tr) fea (tr) software (tr) flow (tr) explicit …" at bounding box center [1010, 96] width 218 height 23
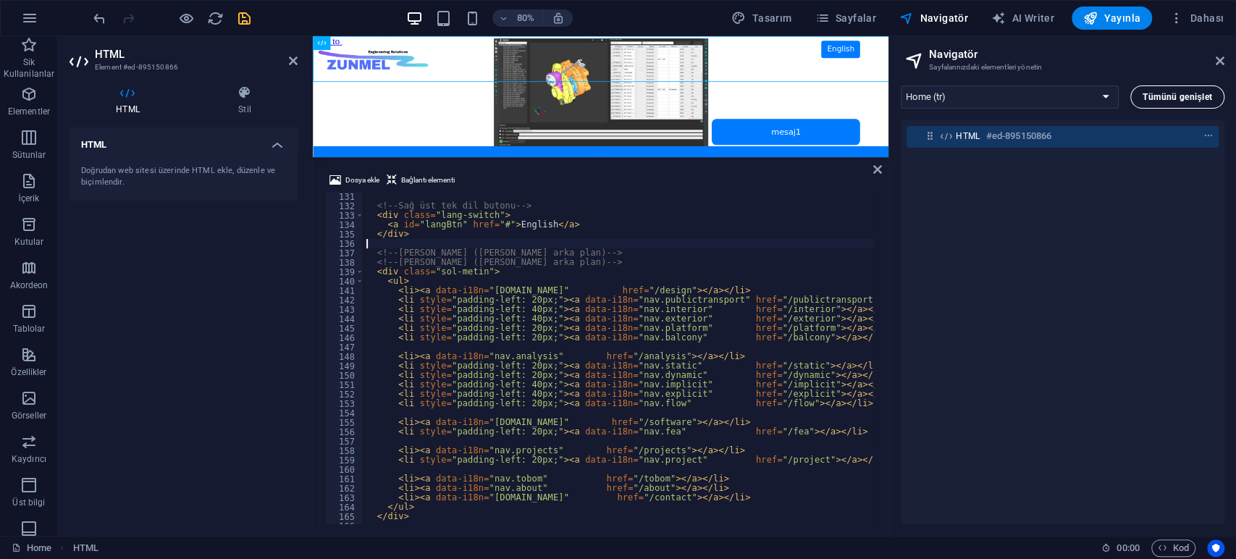
click at [1163, 98] on span "Tümünü genişlet" at bounding box center [1176, 97] width 69 height 9
type textarea "<div class="lang-switch">"
click at [666, 218] on div "<!-- Sağ üst tek dil butonu --> < div class = "lang-switch" > < a id = "langBtn…" at bounding box center [668, 366] width 611 height 348
click at [1006, 138] on h6 "#ed-895150866" at bounding box center [1018, 135] width 65 height 17
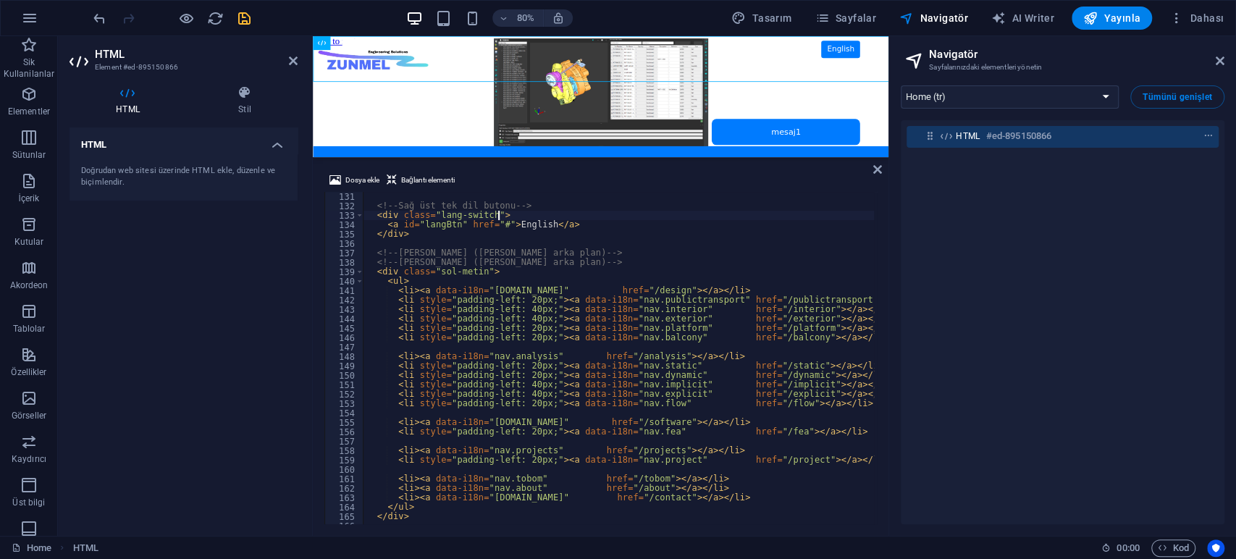
click at [221, 256] on div "HTML Doğrudan web sitesi üzerinde HTML ekle, düzenle ve biçimlendir." at bounding box center [183, 325] width 228 height 397
click at [242, 23] on icon "save" at bounding box center [244, 18] width 17 height 17
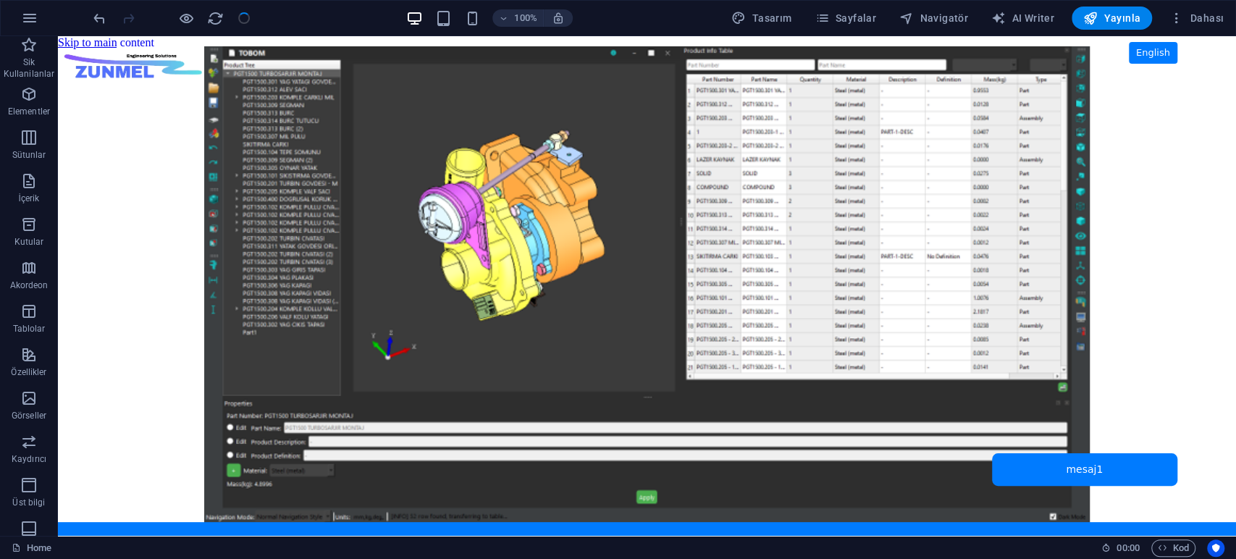
click at [137, 177] on body "Skip to main content ZUNMEL – TR/EN, Sol Menü, Tam Ekran Slider, Mesaj Kutusu E…" at bounding box center [647, 286] width 1178 height 500
click at [951, 16] on span "Navigatör" at bounding box center [933, 18] width 69 height 14
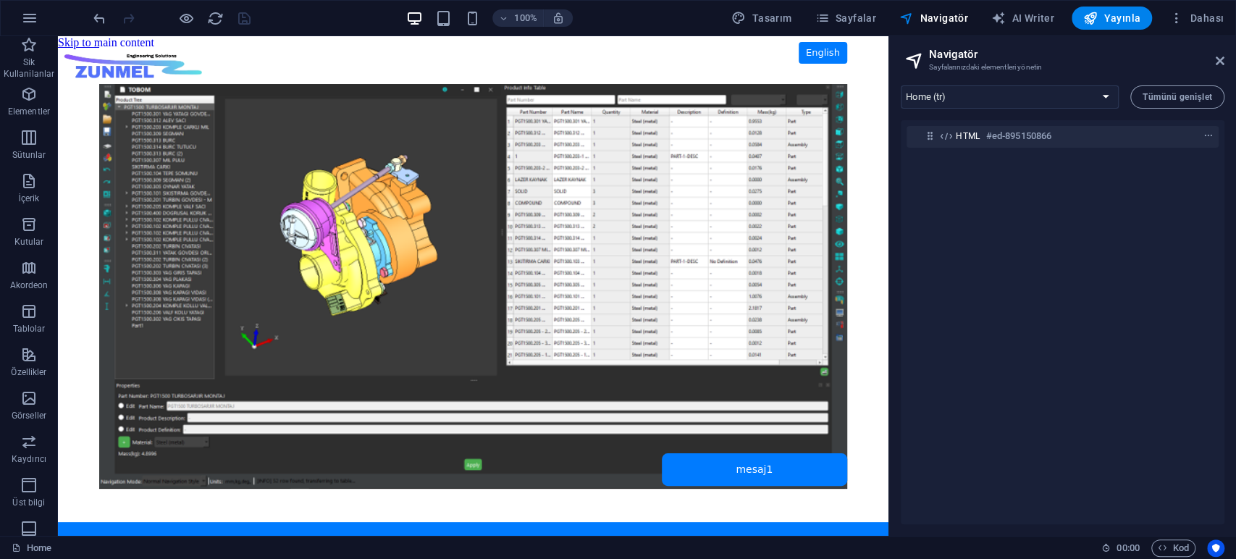
drag, startPoint x: 990, startPoint y: 251, endPoint x: 996, endPoint y: 113, distance: 138.4
click at [989, 244] on div "HTML #ed-895150866" at bounding box center [1063, 322] width 324 height 404
click at [990, 96] on select "Home (tr) contact (tr) projects (tr) fea (tr) software (tr) flow (tr) explicit …" at bounding box center [1010, 96] width 218 height 23
select select "16942224-tr"
click at [901, 85] on select "Home (tr) contact (tr) projects (tr) fea (tr) software (tr) flow (tr) explicit …" at bounding box center [1010, 96] width 218 height 23
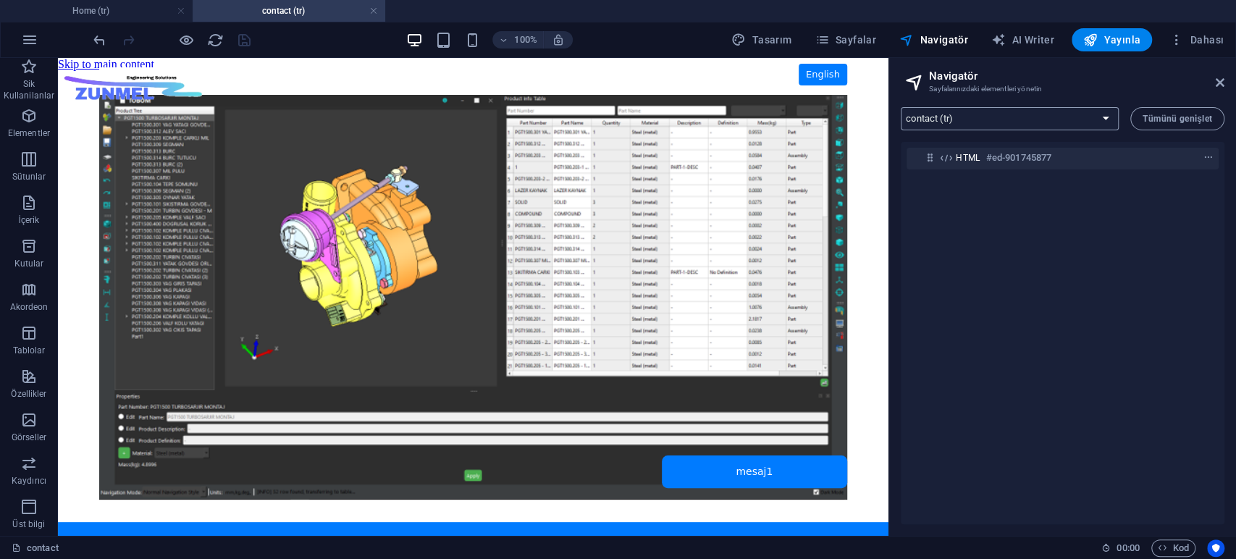
scroll to position [0, 0]
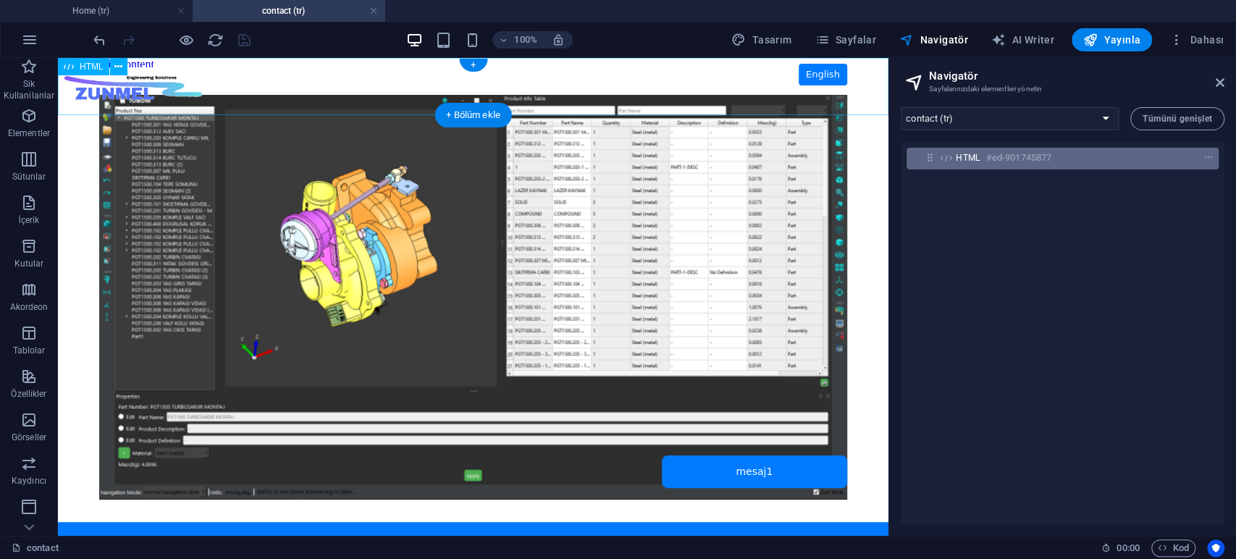
click at [977, 156] on span "HTML" at bounding box center [968, 158] width 25 height 12
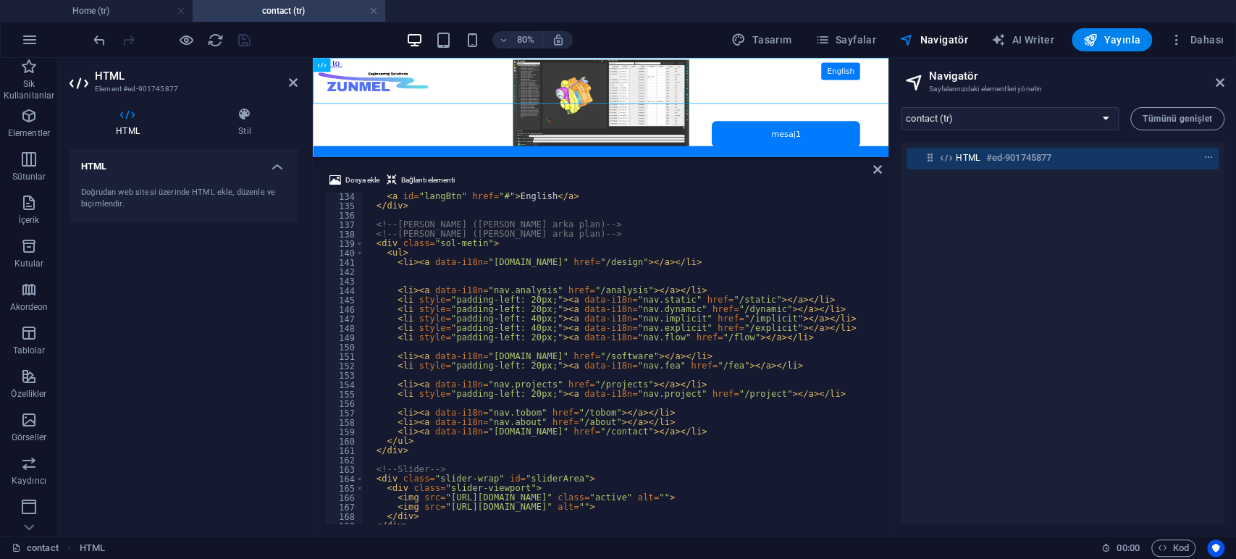
scroll to position [1251, 0]
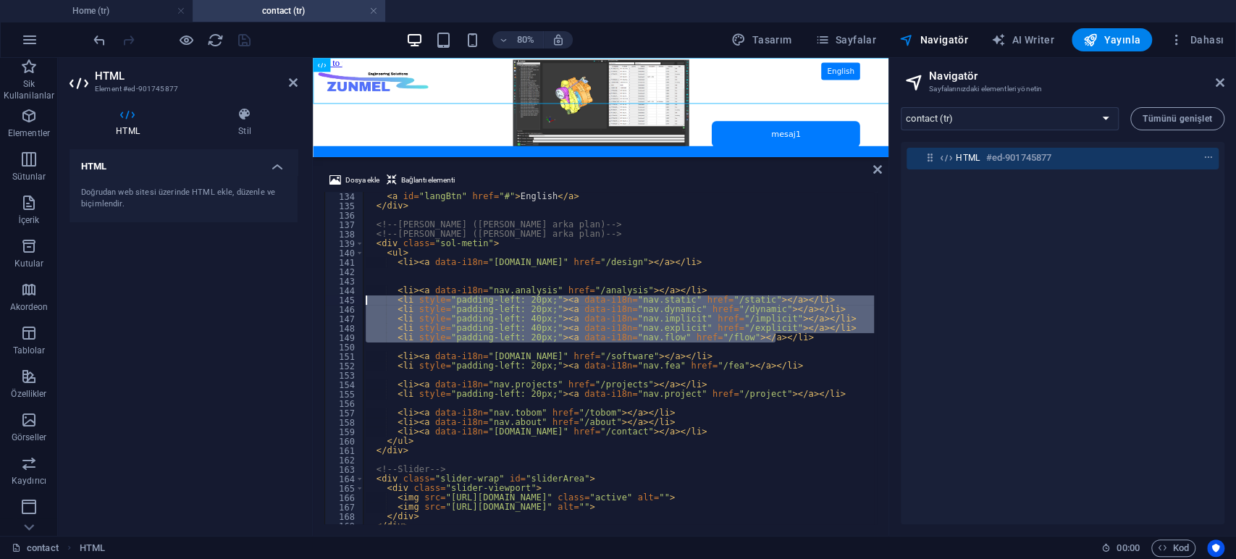
drag, startPoint x: 788, startPoint y: 336, endPoint x: 173, endPoint y: 299, distance: 615.7
click at [173, 299] on div "HTML Element #ed-901745877 HTML Stil HTML Doğrudan web sitesi üzerinde HTML ekl…" at bounding box center [473, 297] width 830 height 478
type textarea "<li style="padding-left: 20px;"><a data-i18n="nav.static" href="/static"></a></…"
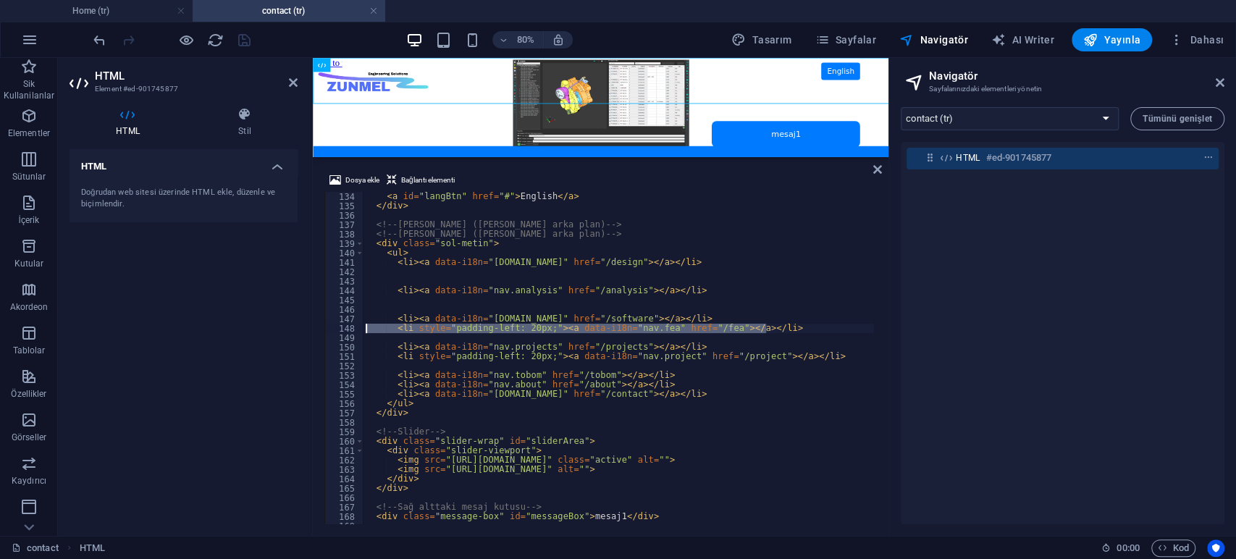
drag, startPoint x: 778, startPoint y: 329, endPoint x: 282, endPoint y: 329, distance: 495.9
click at [282, 329] on div "HTML Element #ed-901745877 HTML Stil HTML Doğrudan web sitesi üzerinde HTML ekl…" at bounding box center [473, 297] width 830 height 478
type textarea "<li style="padding-left: 20px;"><a data-i18n="nav.fea" href="/fea"></a></li>"
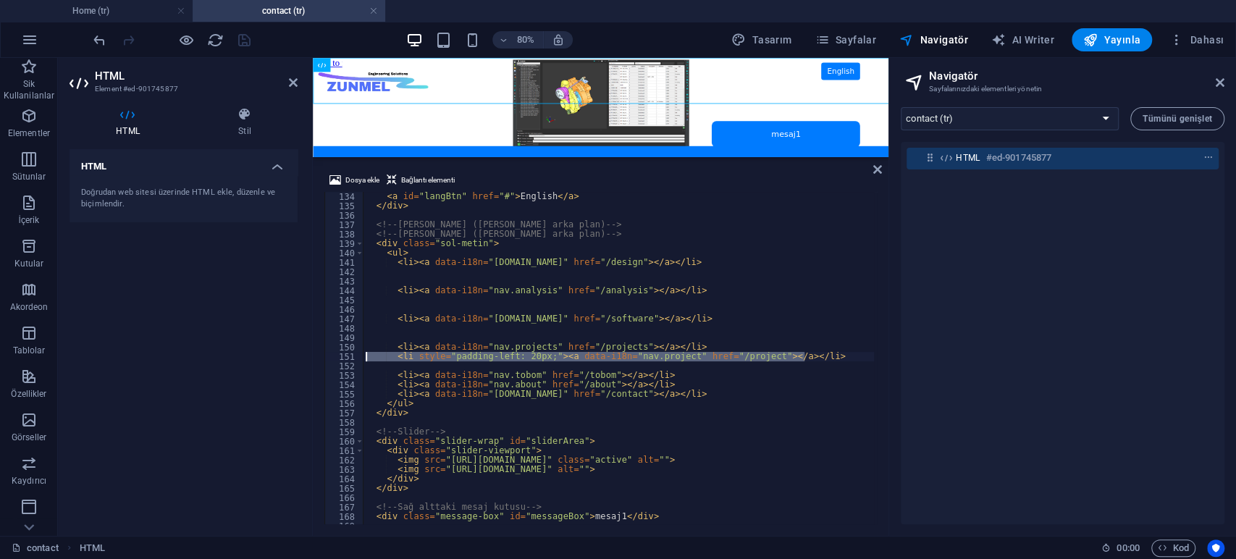
drag, startPoint x: 813, startPoint y: 357, endPoint x: 300, endPoint y: 361, distance: 512.6
click at [300, 361] on div "HTML Element #ed-901745877 HTML Stil HTML Doğrudan web sitesi üzerinde HTML ekl…" at bounding box center [473, 297] width 830 height 478
type textarea "<li style="padding-left: 20px;"><a data-i18n="nav.project" href="/project"></a>…"
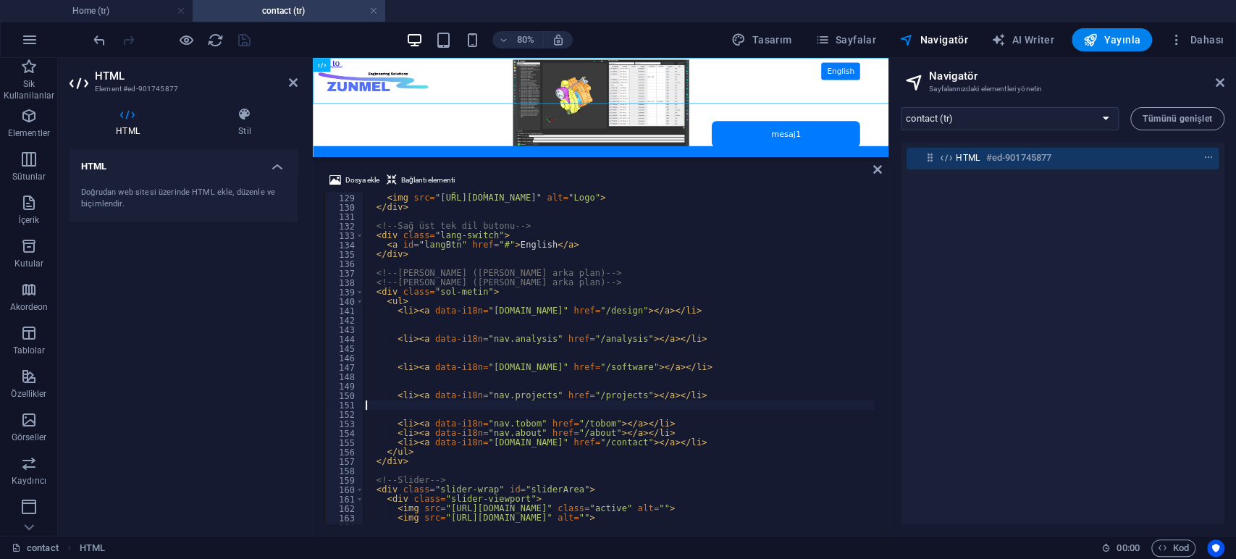
scroll to position [1203, 0]
click at [243, 295] on div "HTML Doğrudan web sitesi üzerinde HTML ekle, düzenle ve biçimlendir." at bounding box center [183, 336] width 228 height 375
click at [237, 47] on div at bounding box center [171, 39] width 162 height 23
click at [240, 42] on icon "save" at bounding box center [244, 40] width 17 height 17
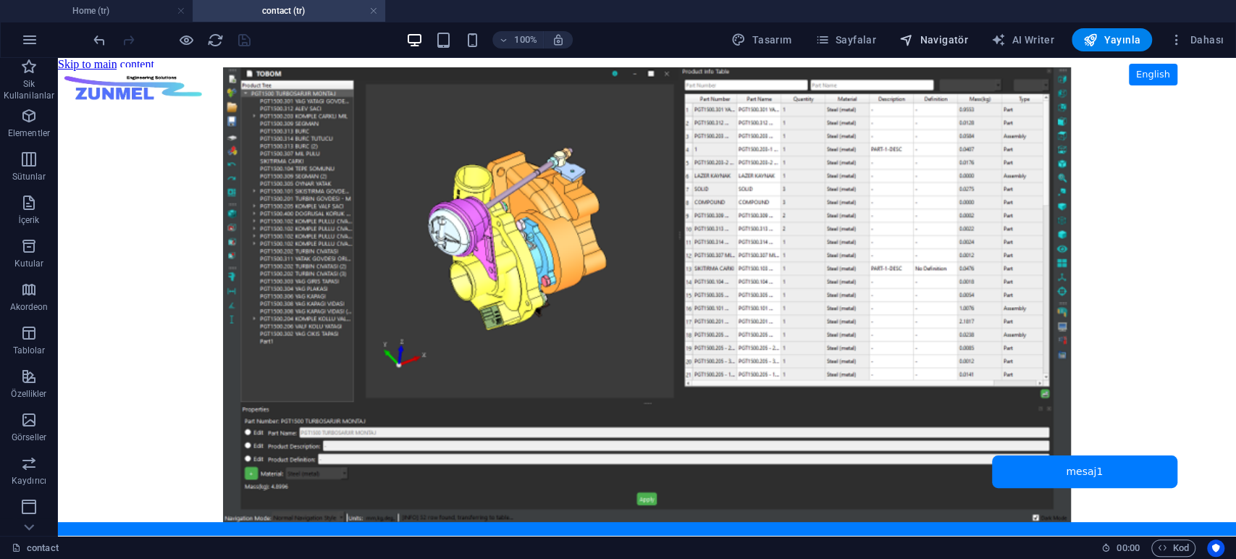
click at [951, 41] on span "Navigatör" at bounding box center [933, 40] width 69 height 14
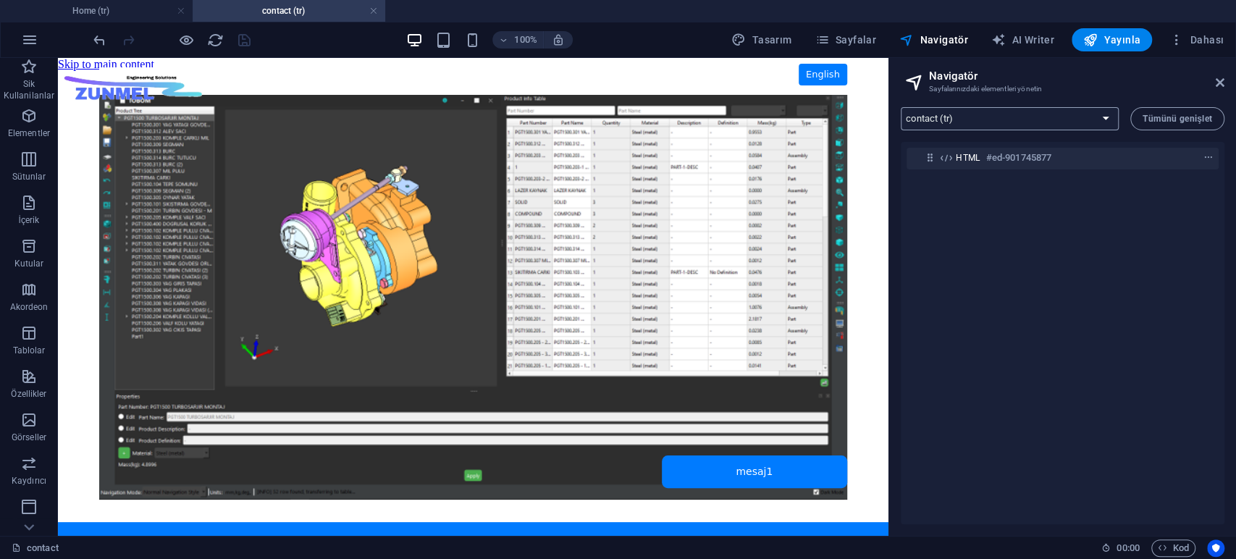
click at [982, 113] on select "Home (tr) contact (tr) projects (tr) fea (tr) software (tr) flow (tr) explicit …" at bounding box center [1010, 118] width 218 height 23
select select "16942227-tr"
click at [901, 107] on select "Home (tr) contact (tr) projects (tr) fea (tr) software (tr) flow (tr) explicit …" at bounding box center [1010, 118] width 218 height 23
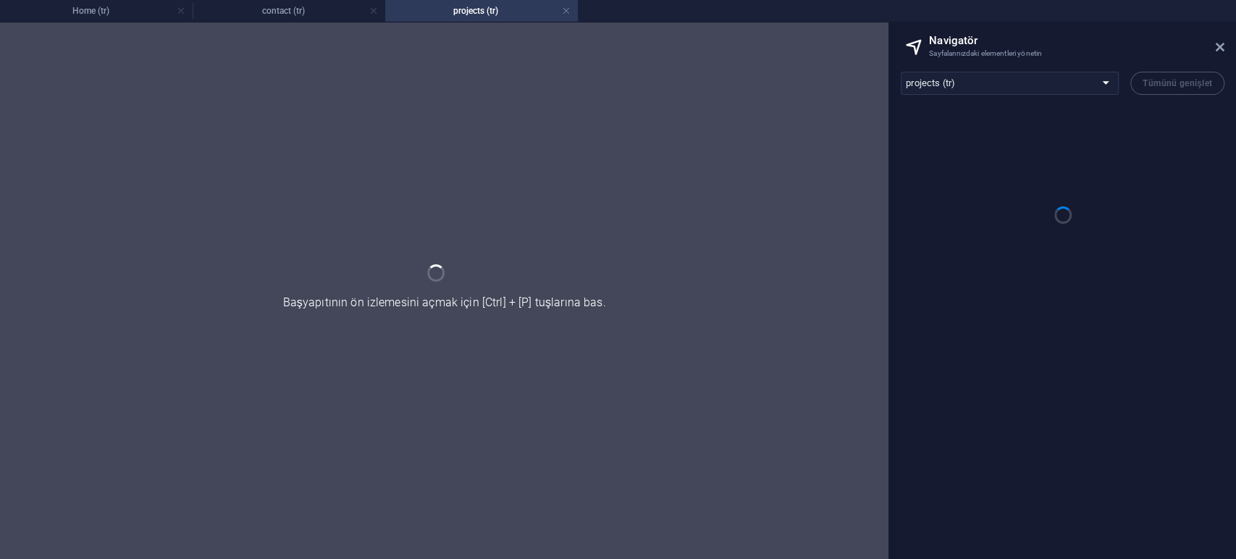
scroll to position [0, 0]
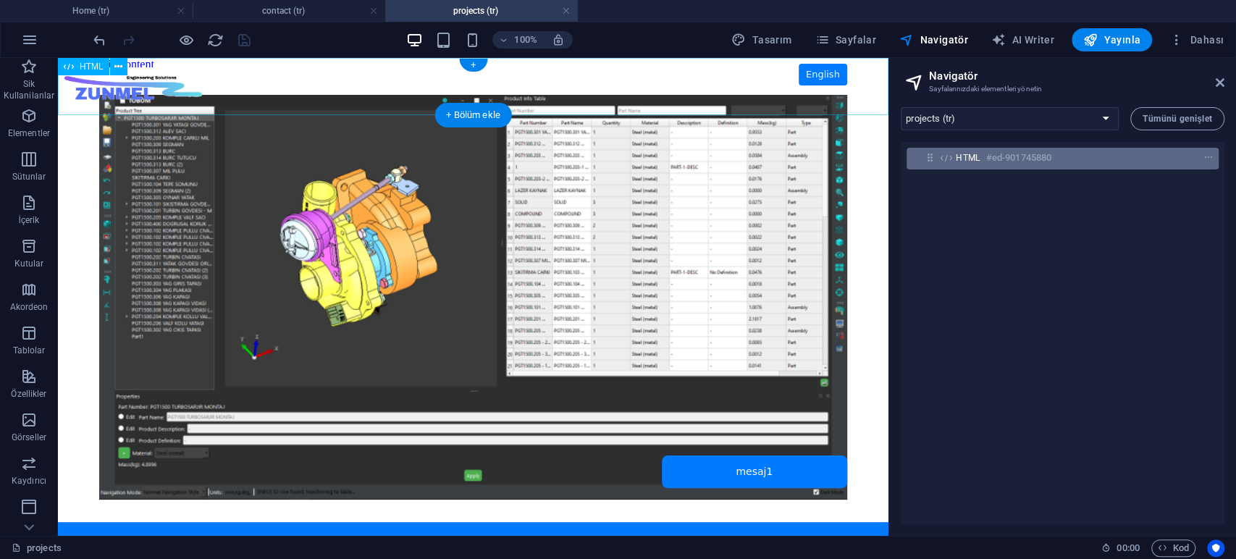
click at [989, 156] on h6 "#ed-901745880" at bounding box center [1018, 157] width 65 height 17
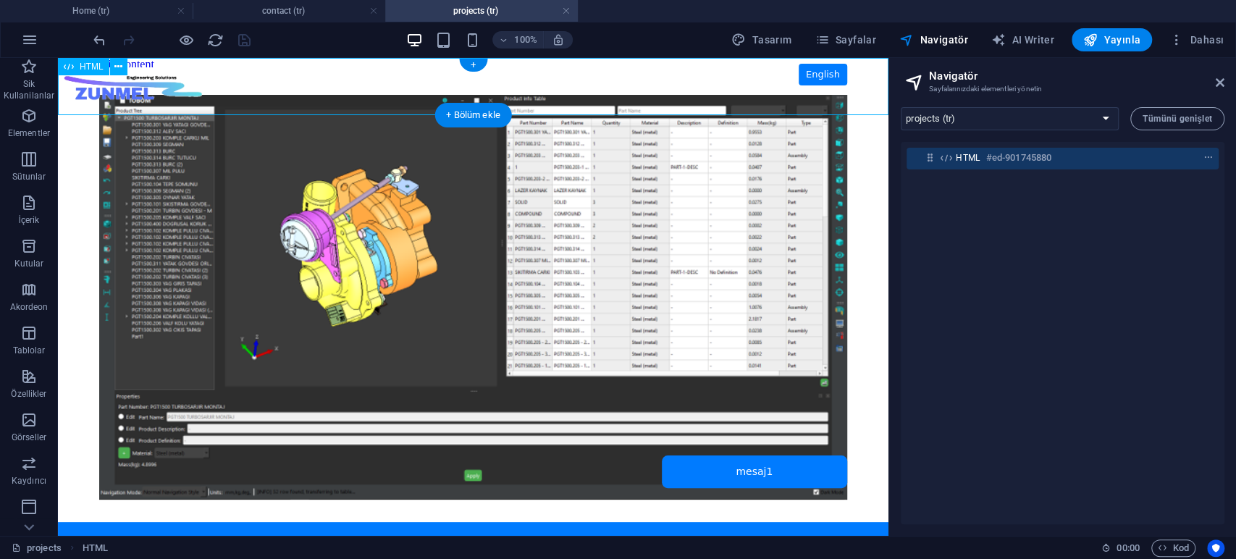
click at [989, 156] on h6 "#ed-901745880" at bounding box center [1018, 157] width 65 height 17
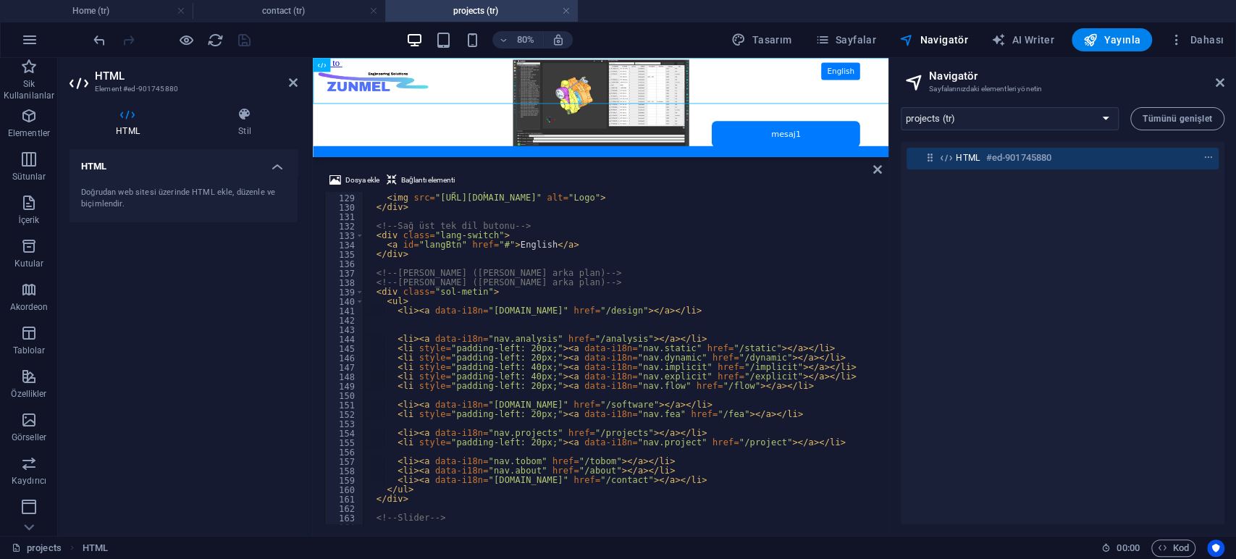
scroll to position [1251, 0]
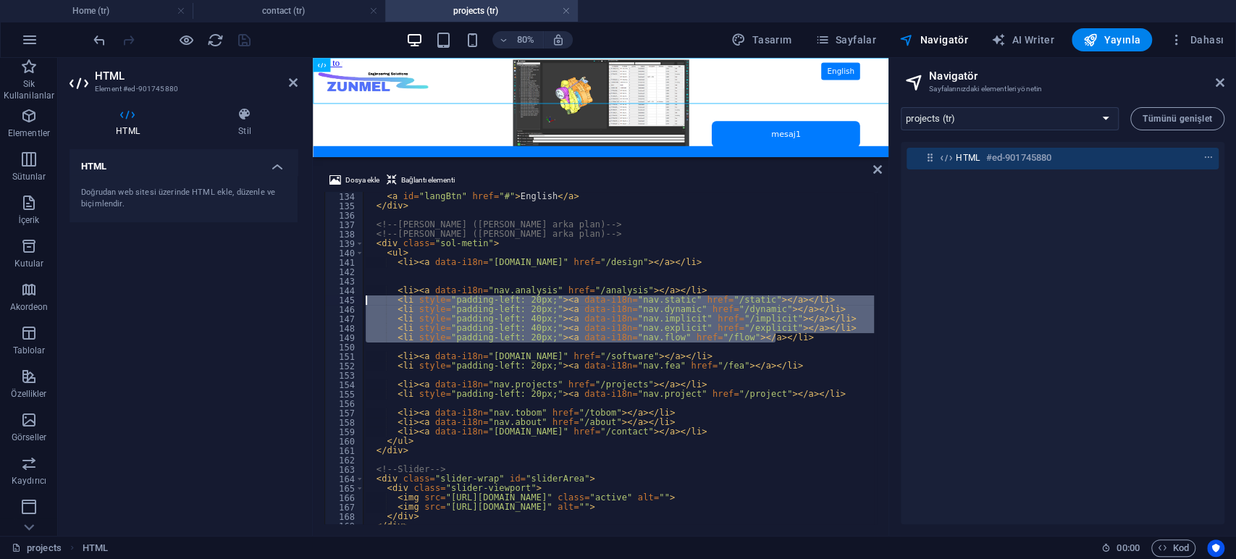
drag, startPoint x: 782, startPoint y: 337, endPoint x: 287, endPoint y: 300, distance: 496.6
click at [287, 300] on div "HTML Element #ed-901745880 HTML Stil HTML Doğrudan web sitesi üzerinde HTML ekl…" at bounding box center [473, 297] width 830 height 478
type textarea "<li style="padding-left: 20px;"><a data-i18n="nav.static" href="/static"></a></…"
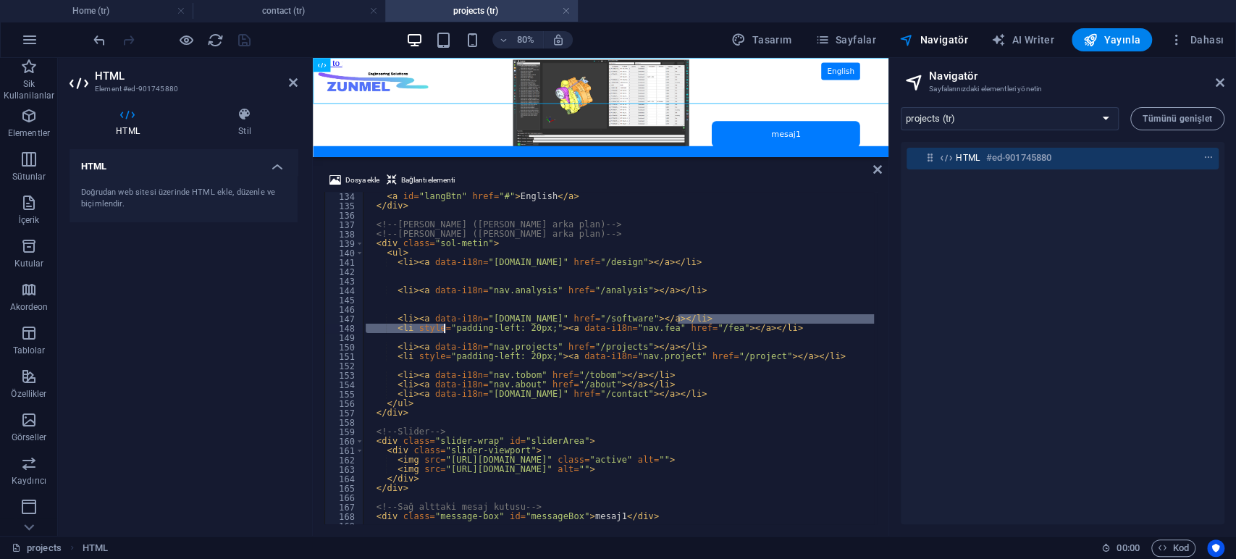
drag, startPoint x: 773, startPoint y: 323, endPoint x: 386, endPoint y: 330, distance: 387.4
click at [386, 330] on div "< a id = "langBtn" href = "#" > English </ a > </ div > <!-- [PERSON_NAME] ([PE…" at bounding box center [668, 366] width 611 height 348
type textarea "<li><a data-i18n="[DOMAIN_NAME]" href="/software"></a></li> <li style="padding-…"
click at [773, 334] on div "< a id = "langBtn" href = "#" > English </ a > </ div > <!-- [PERSON_NAME] ([PE…" at bounding box center [668, 366] width 611 height 348
drag, startPoint x: 784, startPoint y: 328, endPoint x: 315, endPoint y: 329, distance: 469.1
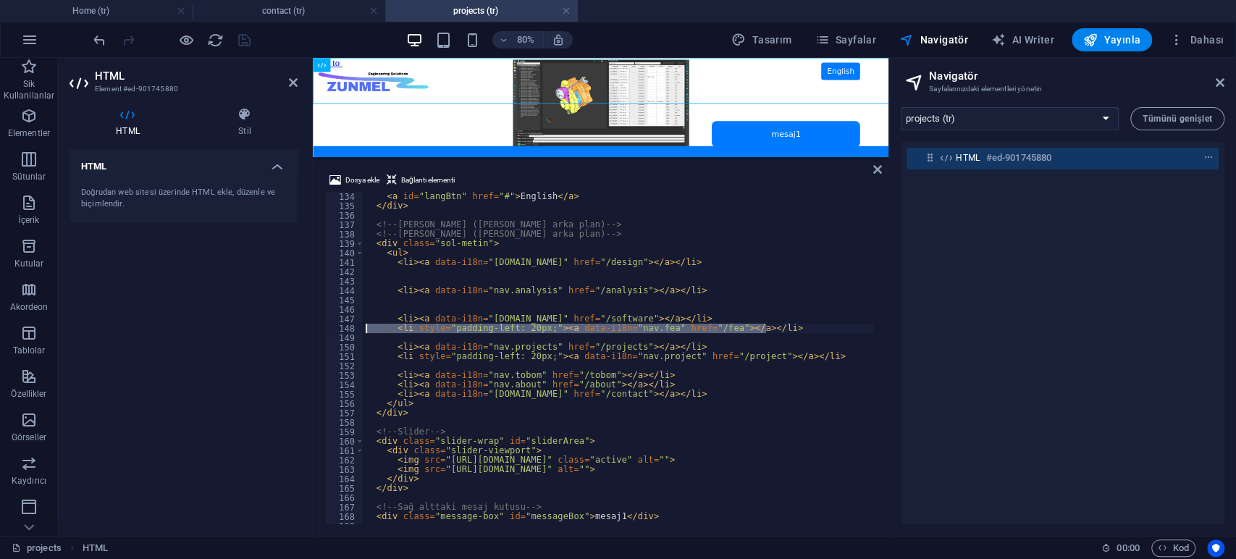
click at [315, 329] on div "Dosya ekle Bağlantı elementi 134 135 136 137 138 139 140 141 142 143 144 145 14…" at bounding box center [601, 348] width 576 height 376
type textarea "<li style="padding-left: 20px;"><a data-i18n="nav.fea" href="/fea"></a></li>"
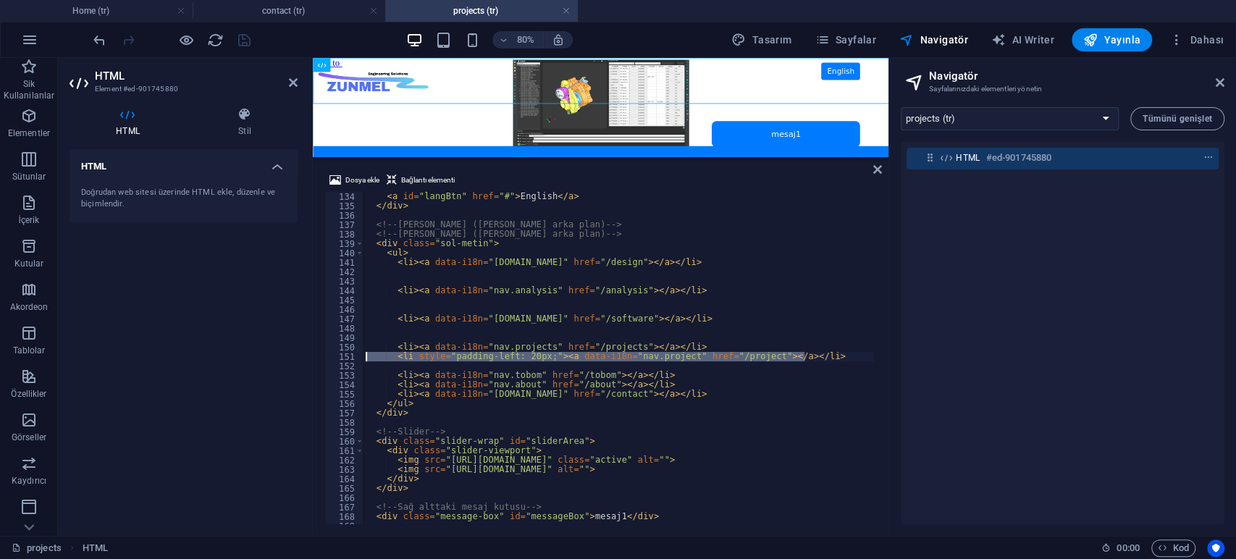
drag, startPoint x: 811, startPoint y: 354, endPoint x: 337, endPoint y: 355, distance: 474.2
click at [337, 355] on div "134 135 136 137 138 139 140 141 142 143 144 145 146 147 148 149 150 151 152 153…" at bounding box center [600, 358] width 552 height 332
type textarea "<li style="padding-left: 20px;"><a data-i18n="nav.project" href="/project"></a>…"
click at [240, 268] on div "HTML Doğrudan web sitesi üzerinde HTML ekle, düzenle ve biçimlendir." at bounding box center [183, 336] width 228 height 375
click at [242, 43] on icon "save" at bounding box center [244, 40] width 17 height 17
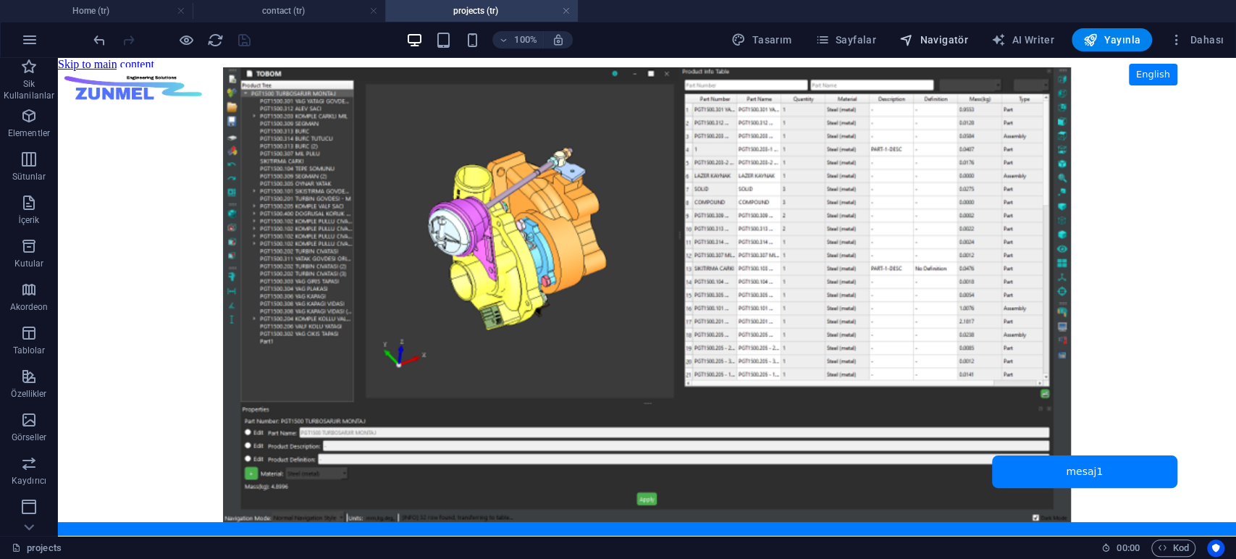
click at [953, 39] on span "Navigatör" at bounding box center [933, 40] width 69 height 14
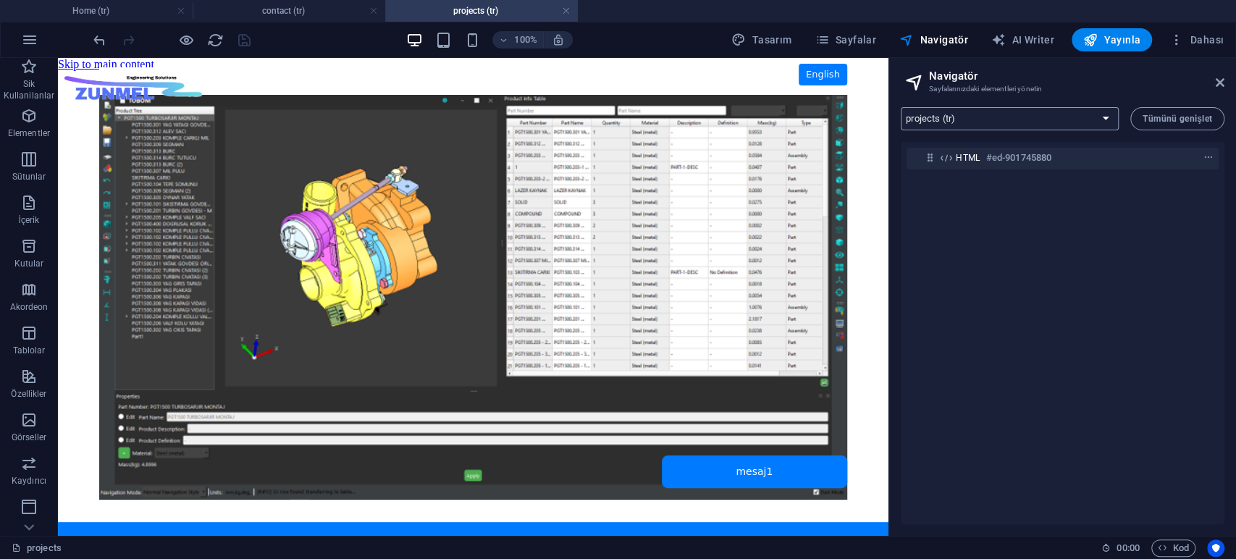
click at [987, 114] on select "Home (tr) contact (tr) projects (tr) fea (tr) software (tr) flow (tr) explicit …" at bounding box center [1010, 118] width 218 height 23
select select "16942230-tr"
click at [901, 107] on select "Home (tr) contact (tr) projects (tr) fea (tr) software (tr) flow (tr) explicit …" at bounding box center [1010, 118] width 218 height 23
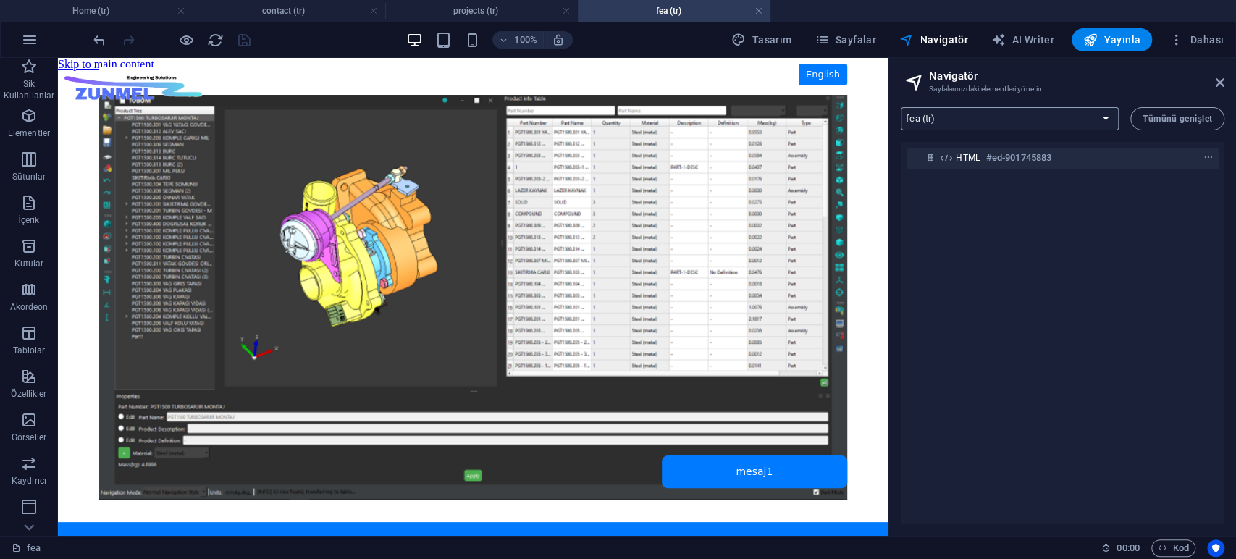
scroll to position [0, 0]
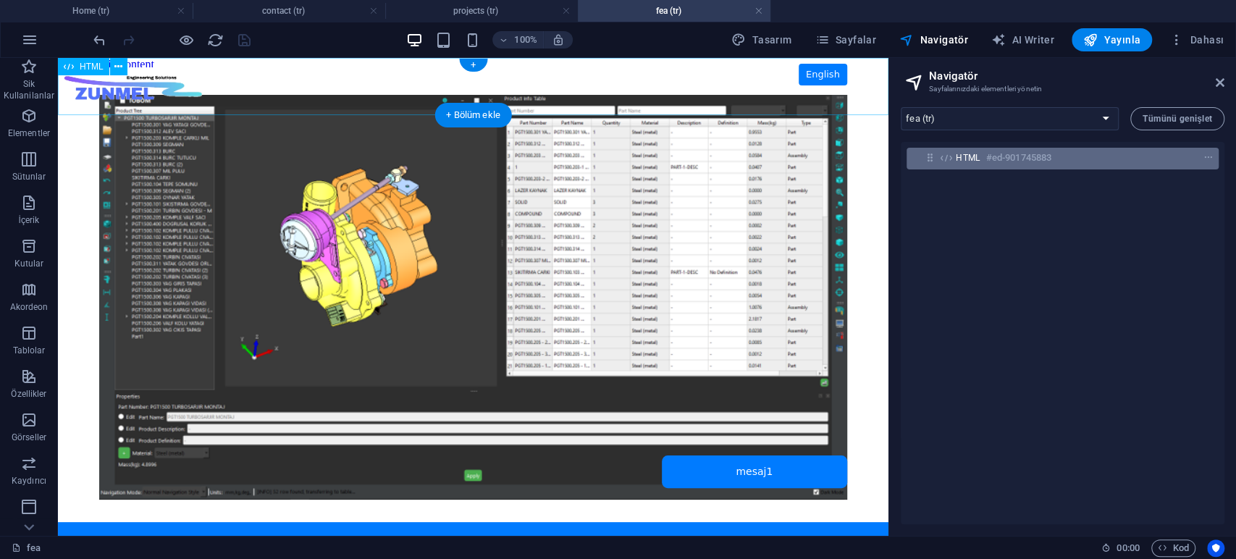
click at [982, 156] on div "HTML #ed-901745883" at bounding box center [1051, 157] width 190 height 17
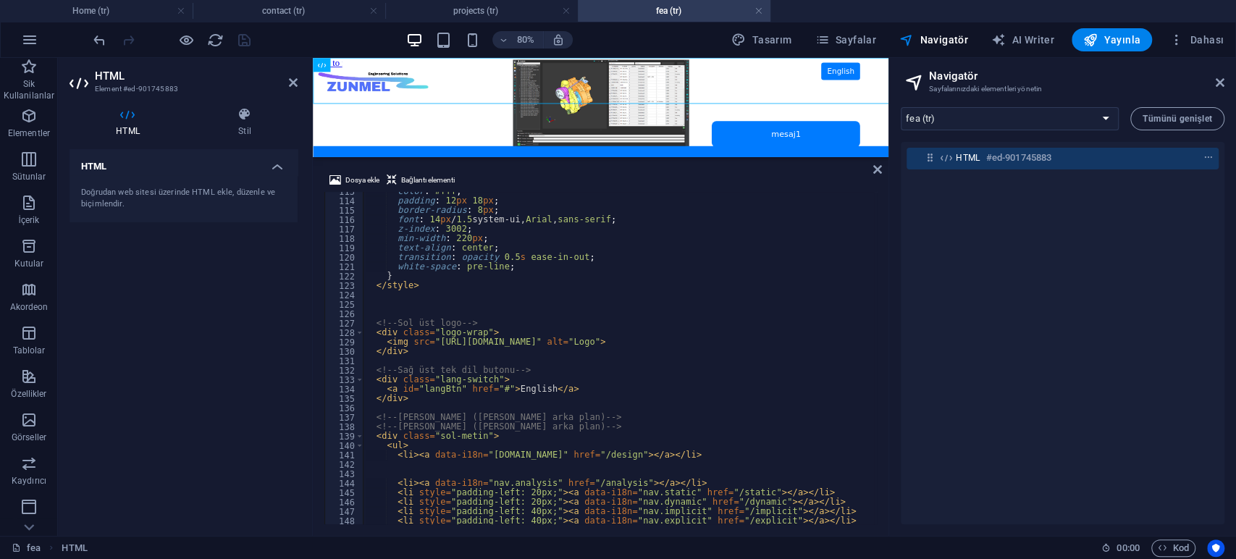
scroll to position [1203, 0]
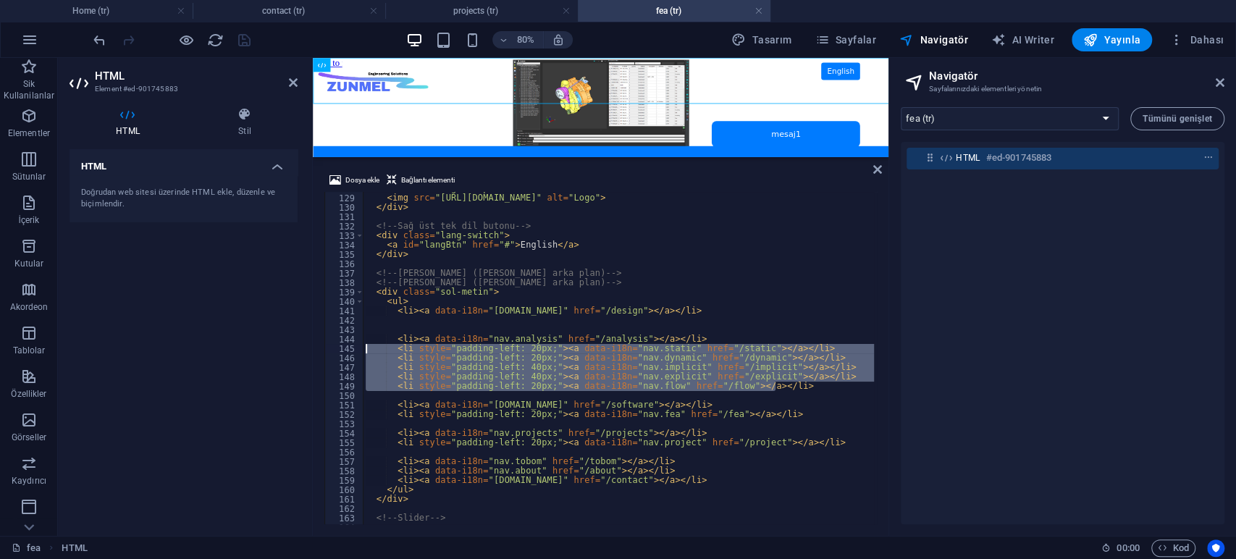
drag, startPoint x: 783, startPoint y: 382, endPoint x: 275, endPoint y: 350, distance: 509.2
click at [275, 350] on div "HTML Element #ed-901745883 HTML Stil HTML Doğrudan web sitesi üzerinde HTML ekl…" at bounding box center [473, 297] width 830 height 478
type textarea "<li style="padding-left: 20px;"><a data-i18n="nav.static" href="/static"></a></…"
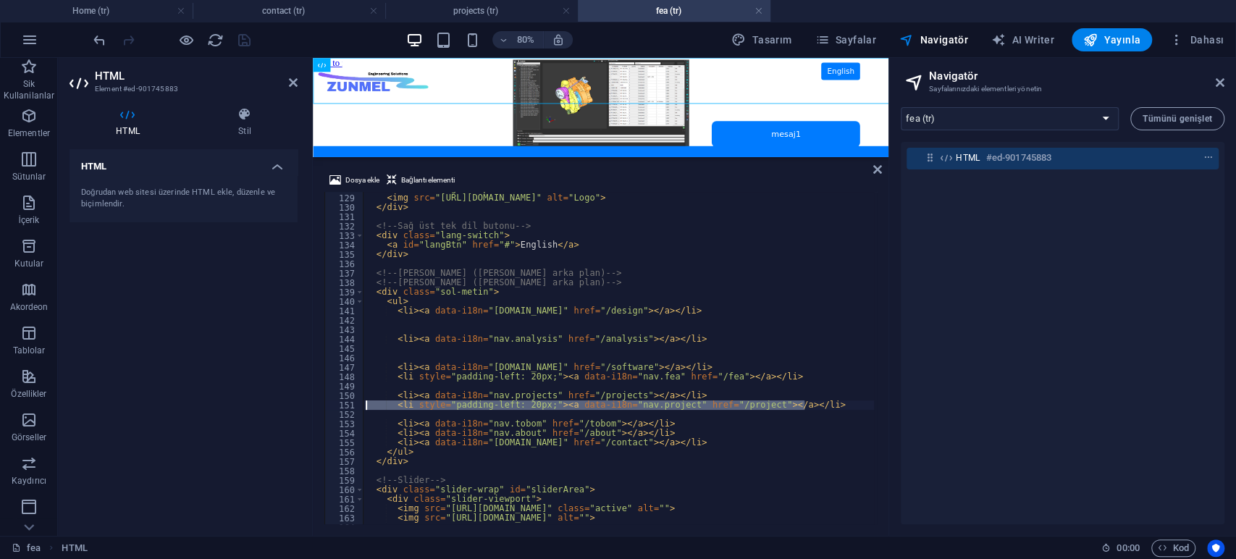
drag, startPoint x: 812, startPoint y: 404, endPoint x: 345, endPoint y: 405, distance: 467.0
click at [345, 405] on div "128 129 130 131 132 133 134 135 136 137 138 139 140 141 142 143 144 145 146 147…" at bounding box center [600, 358] width 552 height 332
type textarea "<li style="padding-left: 20px;"><a data-i18n="nav.project" href="/project"></a>…"
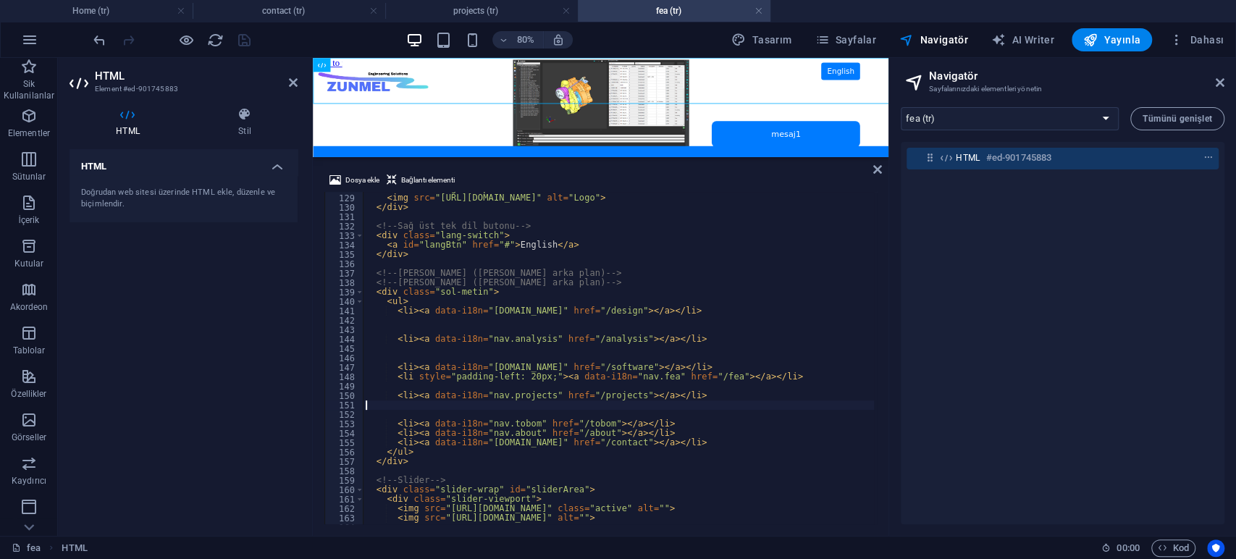
type textarea "<li><a data-i18n="nav.projects" href="/projects"></a></li>"
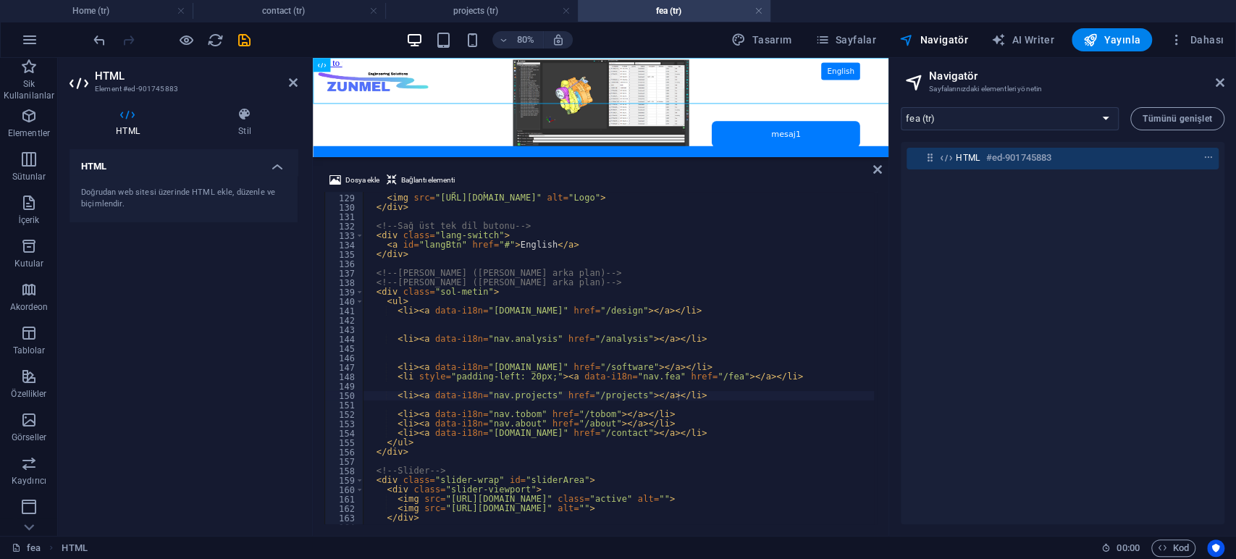
click at [224, 303] on div "HTML Doğrudan web sitesi üzerinde HTML ekle, düzenle ve biçimlendir." at bounding box center [183, 336] width 228 height 375
click at [245, 43] on icon "save" at bounding box center [244, 40] width 17 height 17
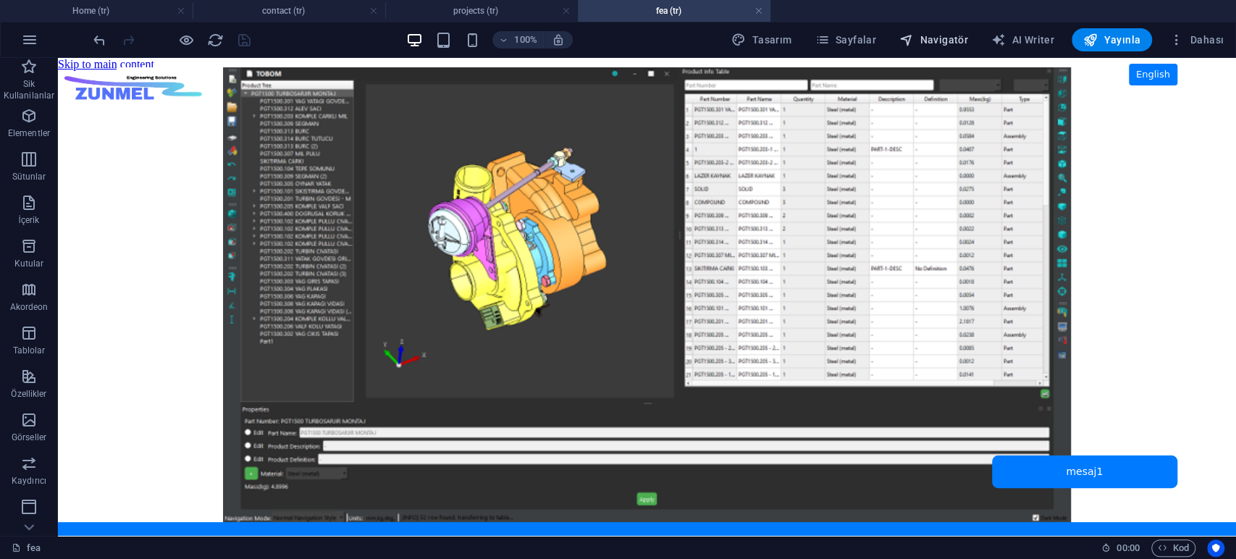
click at [957, 37] on span "Navigatör" at bounding box center [933, 40] width 69 height 14
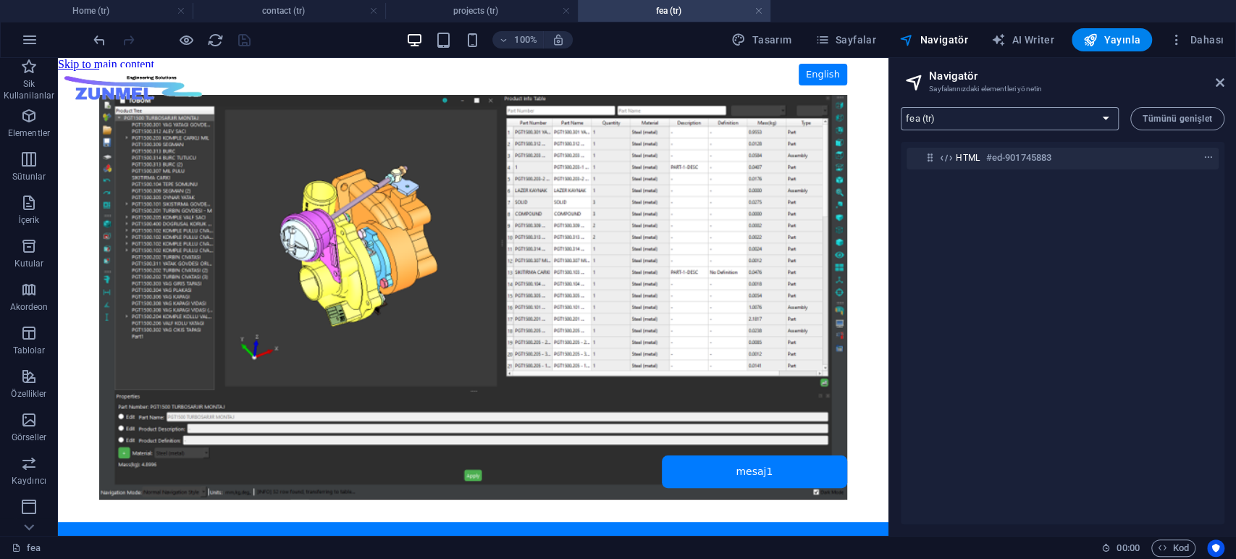
click at [990, 124] on select "Home (tr) contact (tr) projects (tr) fea (tr) software (tr) flow (tr) explicit …" at bounding box center [1010, 118] width 218 height 23
select select "16942233-tr"
click at [901, 107] on select "Home (tr) contact (tr) projects (tr) fea (tr) software (tr) flow (tr) explicit …" at bounding box center [1010, 118] width 218 height 23
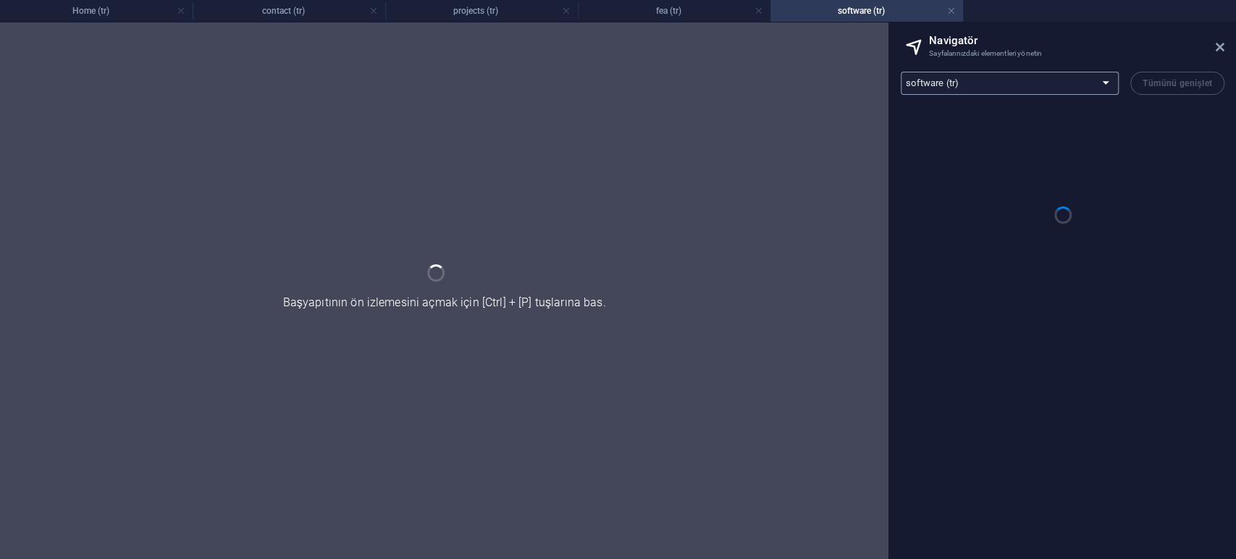
scroll to position [0, 0]
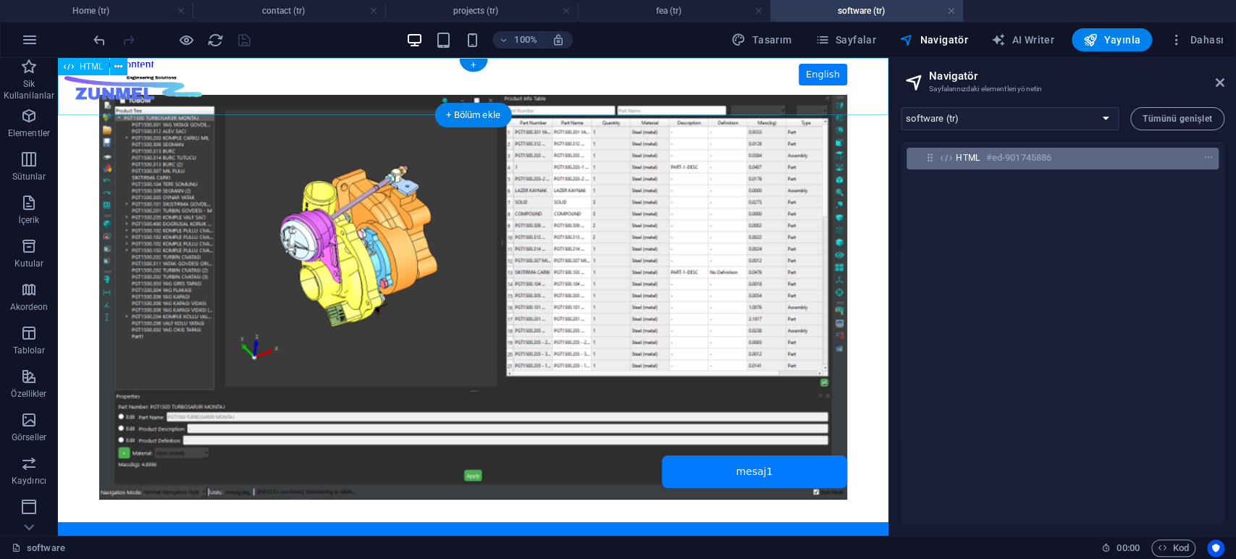
click at [987, 159] on h6 "#ed-901745886" at bounding box center [1018, 157] width 65 height 17
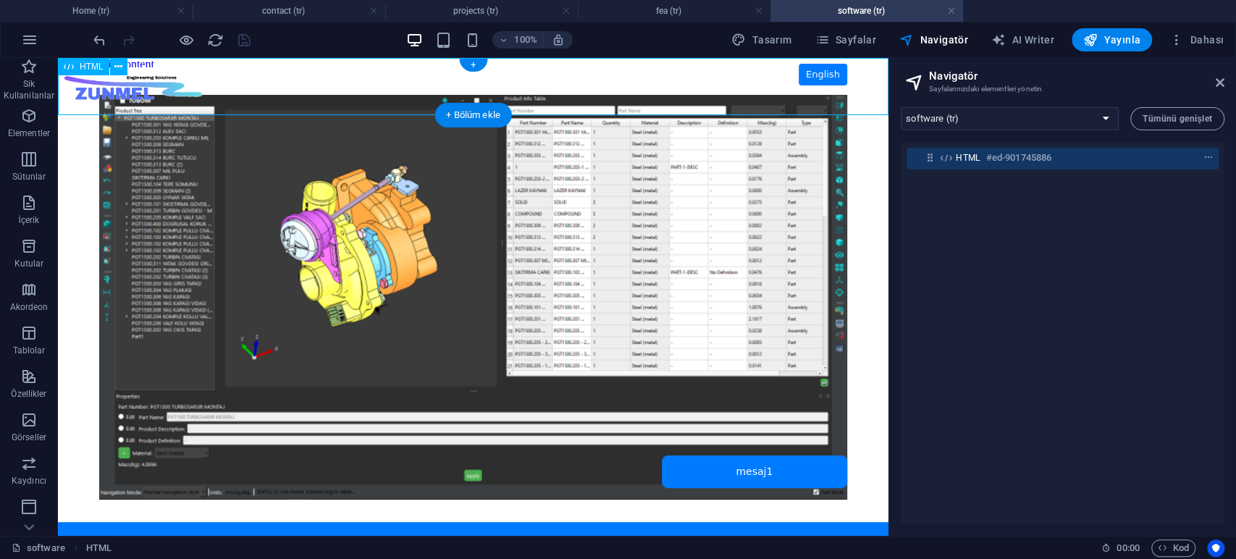
click at [987, 159] on h6 "#ed-901745886" at bounding box center [1018, 157] width 65 height 17
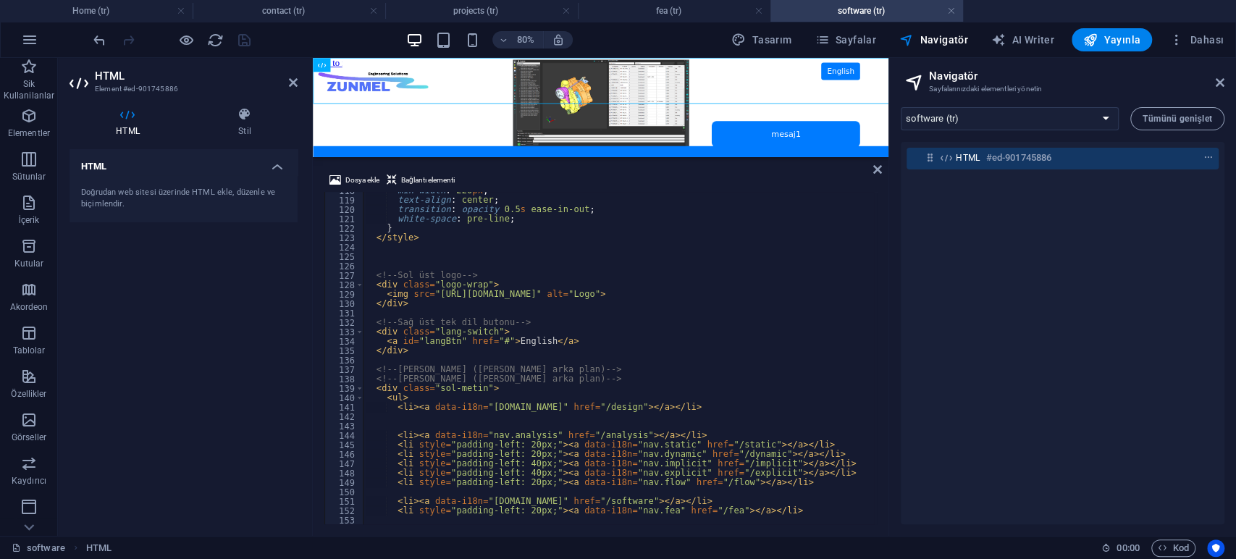
scroll to position [1251, 0]
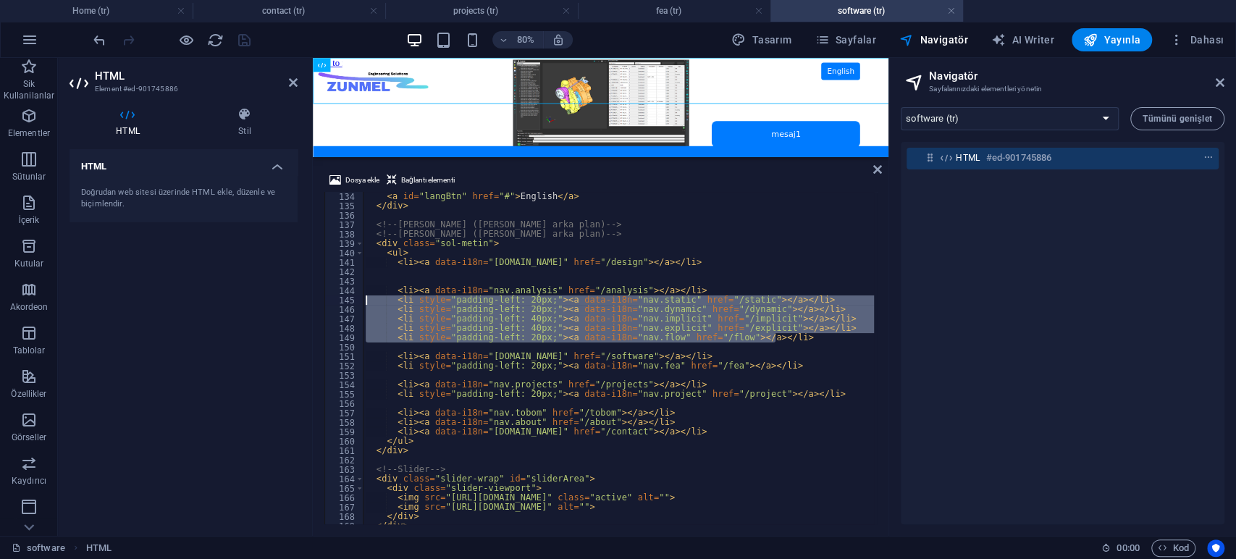
drag, startPoint x: 782, startPoint y: 338, endPoint x: 254, endPoint y: 300, distance: 529.2
click at [254, 300] on div "HTML Element #ed-901745886 HTML Stil HTML Doğrudan web sitesi üzerinde HTML ekl…" at bounding box center [473, 297] width 830 height 478
type textarea "<li style="padding-left: 20px;"><a data-i18n="nav.static" href="/static"></a></…"
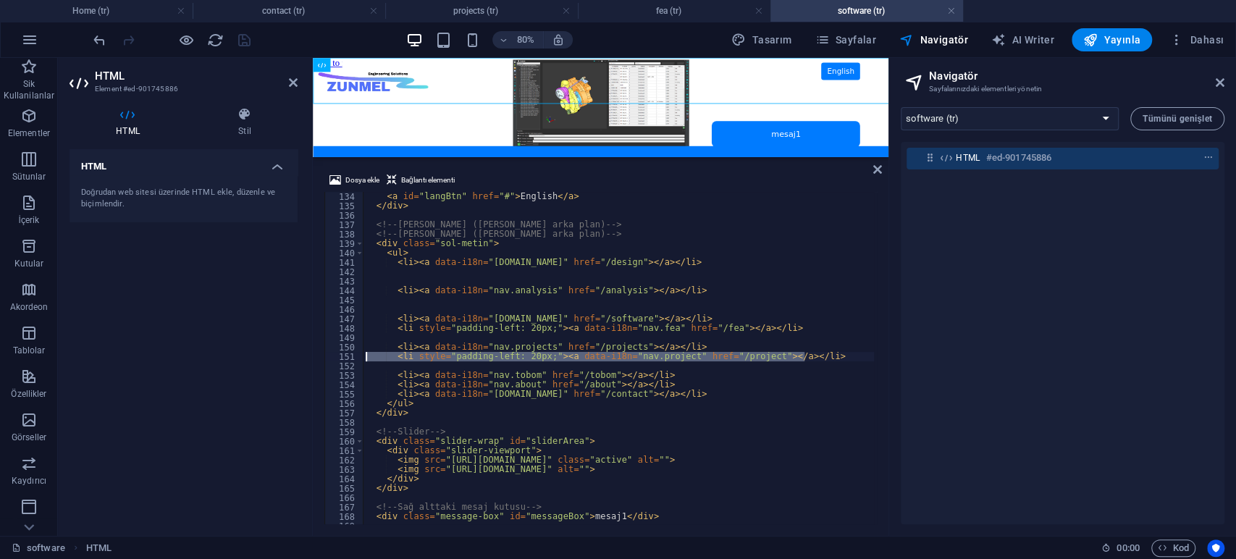
drag, startPoint x: 808, startPoint y: 357, endPoint x: 295, endPoint y: 357, distance: 512.6
click at [295, 357] on div "HTML Element #ed-901745886 HTML Stil HTML Doğrudan web sitesi üzerinde HTML ekl…" at bounding box center [473, 297] width 830 height 478
type textarea "<li style="padding-left: 20px;"><a data-i18n="nav.project" href="/project"></a>…"
click at [190, 265] on div "HTML Doğrudan web sitesi üzerinde HTML ekle, düzenle ve biçimlendir." at bounding box center [183, 336] width 228 height 375
click at [237, 42] on icon "save" at bounding box center [244, 40] width 17 height 17
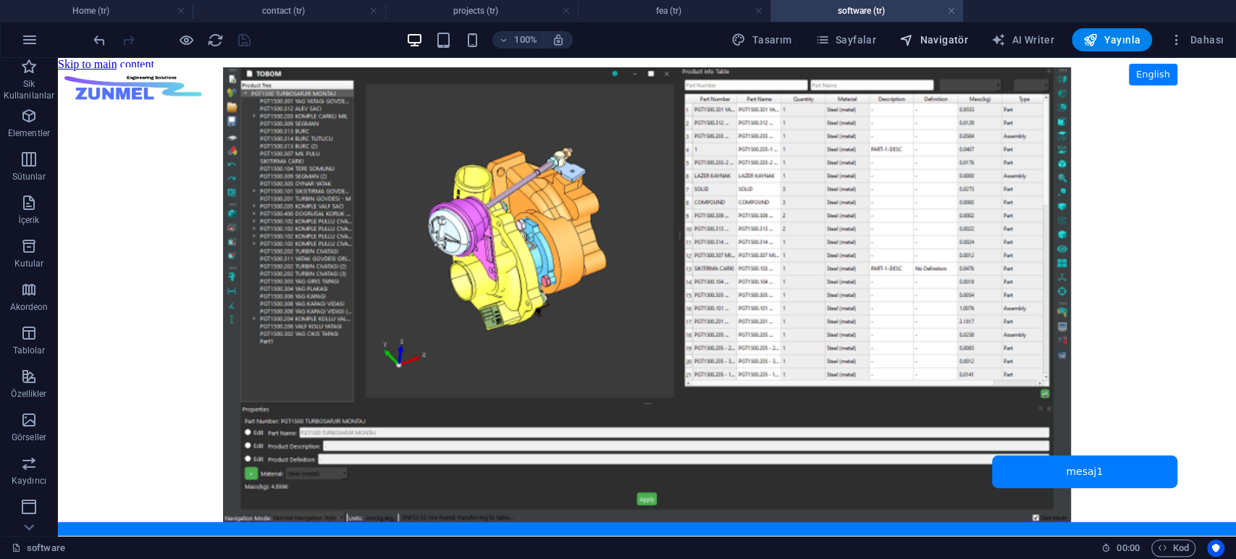
click at [940, 39] on span "Navigatör" at bounding box center [933, 40] width 69 height 14
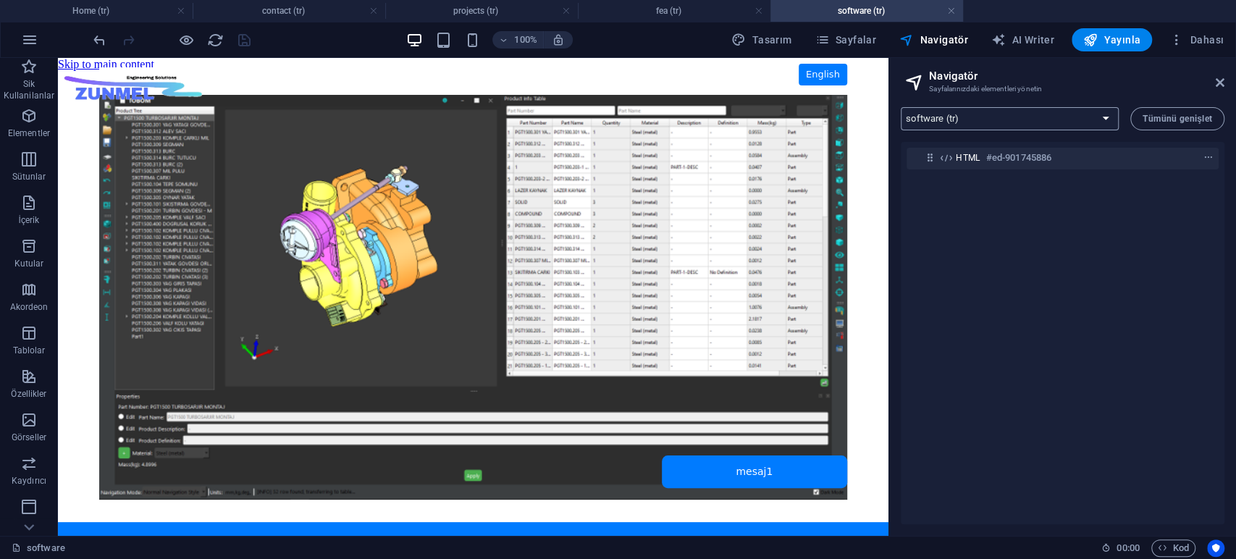
click at [1002, 114] on select "Home (tr) contact (tr) projects (tr) fea (tr) software (tr) flow (tr) explicit …" at bounding box center [1010, 118] width 218 height 23
select select "16941922-tr"
click at [901, 107] on select "Home (tr) contact (tr) projects (tr) fea (tr) software (tr) flow (tr) explicit …" at bounding box center [1010, 118] width 218 height 23
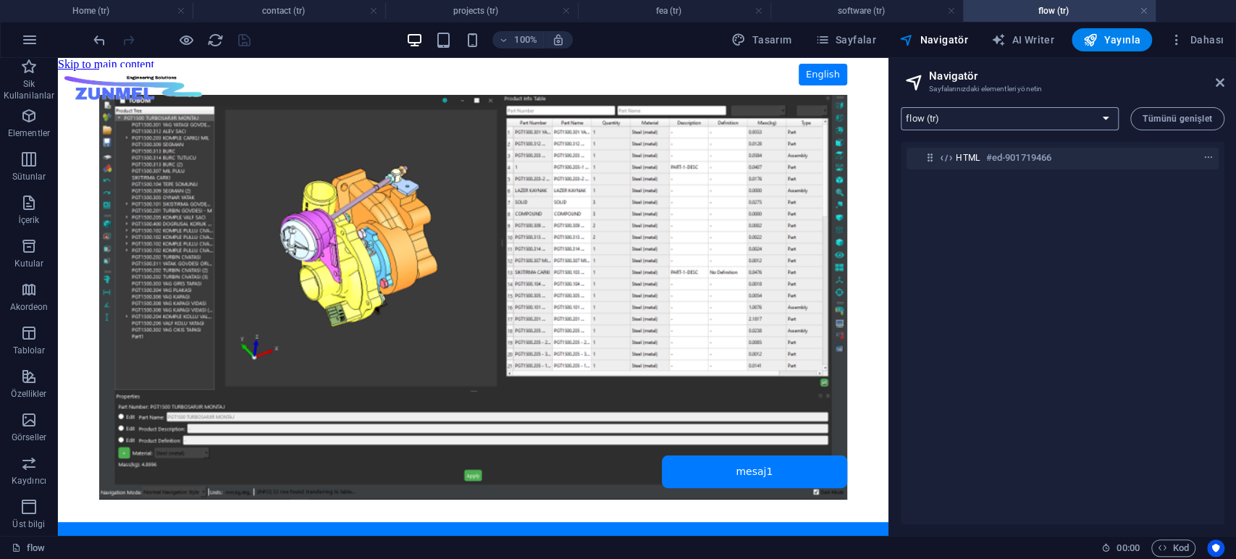
scroll to position [0, 0]
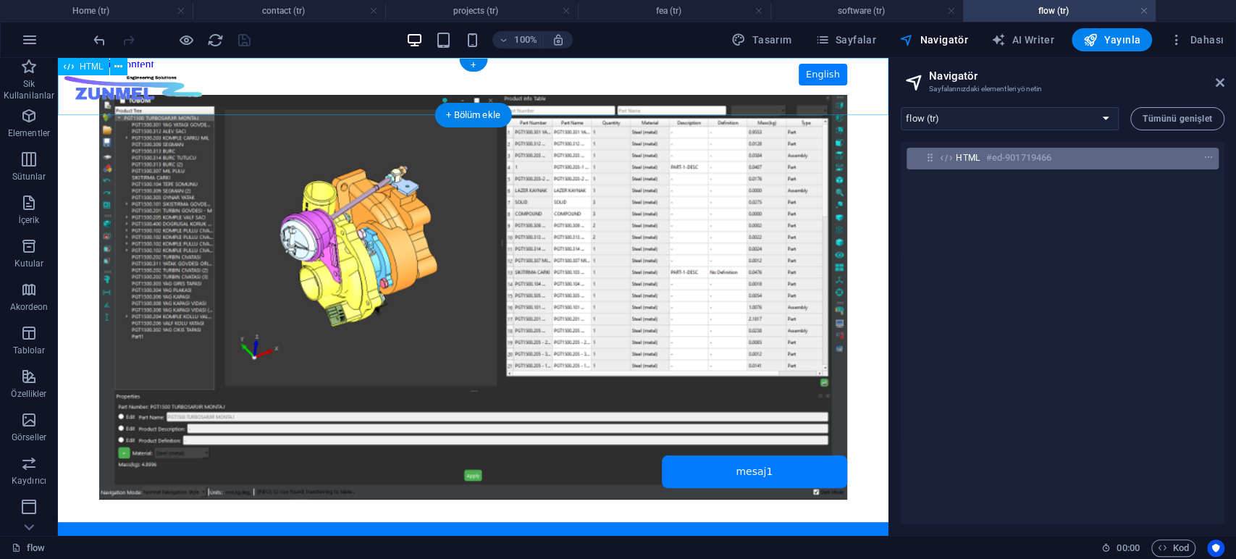
click at [995, 159] on h6 "#ed-901719466" at bounding box center [1018, 157] width 65 height 17
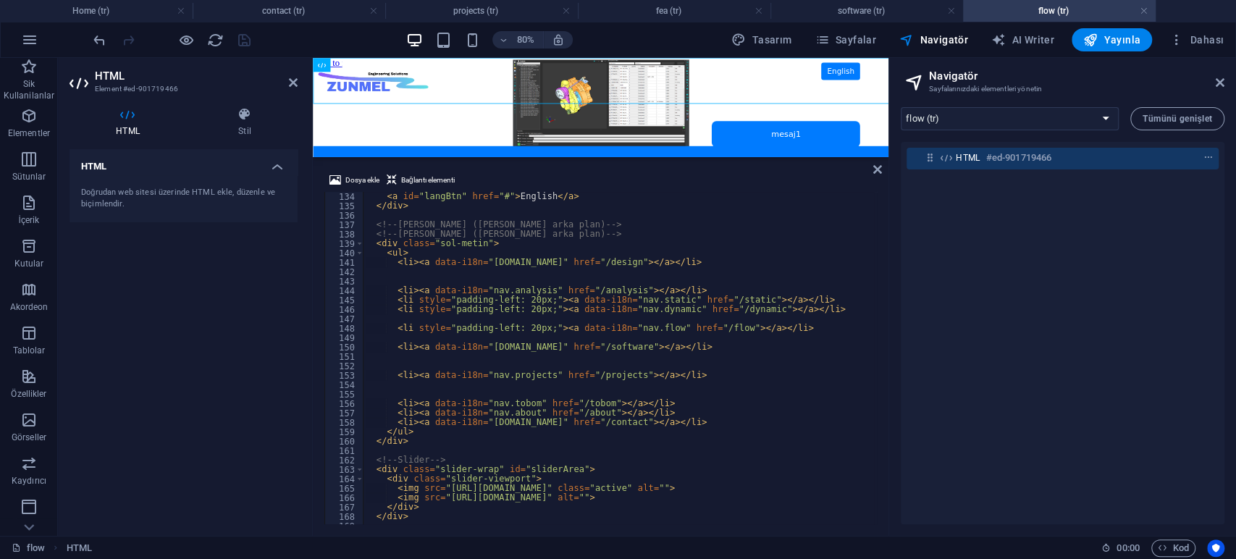
scroll to position [1203, 0]
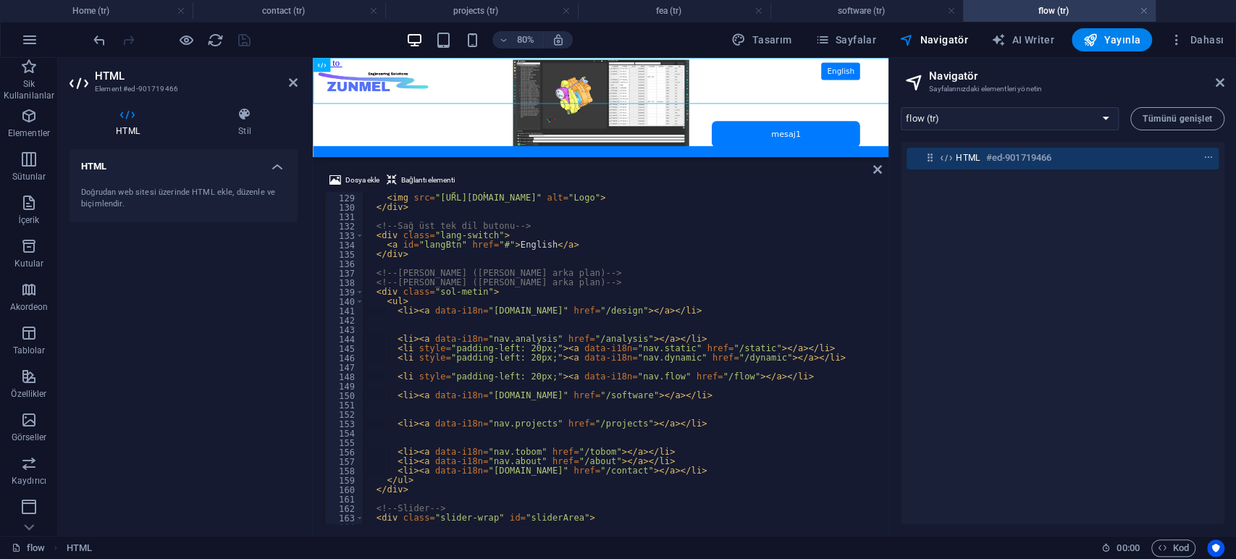
click at [720, 367] on div "< div class = "logo-wrap" > < img src = "[URL][DOMAIN_NAME]" alt = "Logo" > </ …" at bounding box center [668, 358] width 611 height 348
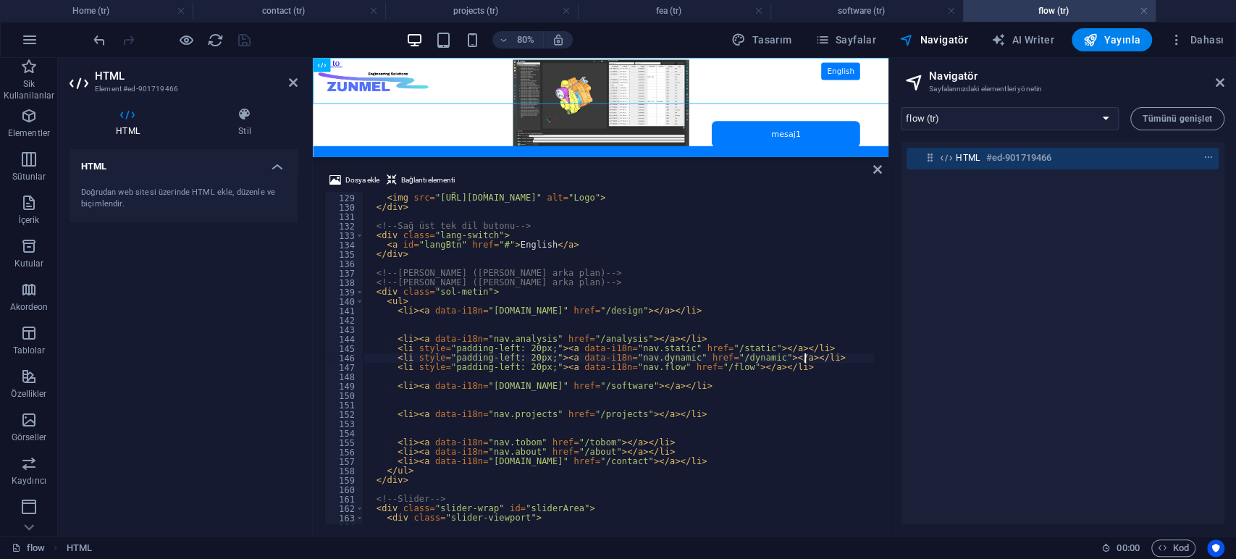
click at [774, 387] on div "< div class = "logo-wrap" > < img src = "[URL][DOMAIN_NAME]" alt = "Logo" > </ …" at bounding box center [668, 358] width 611 height 348
type textarea "<li><a data-i18n="[DOMAIN_NAME]" href="/software"></a></li>"
click at [279, 323] on div "HTML Doğrudan web sitesi üzerinde HTML ekle, düzenle ve biçimlendir." at bounding box center [183, 336] width 228 height 375
click at [243, 34] on icon "save" at bounding box center [244, 40] width 17 height 17
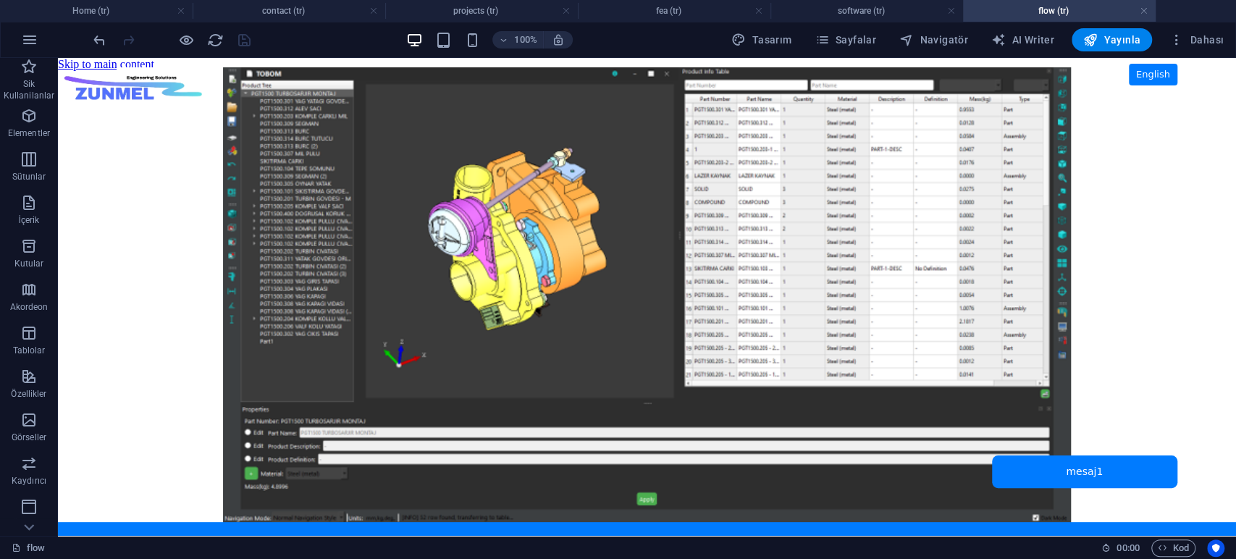
click at [180, 203] on body "Skip to main content ZUNMEL – TR/EN, Sol Menü, Tam Ekran Slider, Mesaj Kutusu E…" at bounding box center [647, 297] width 1178 height 478
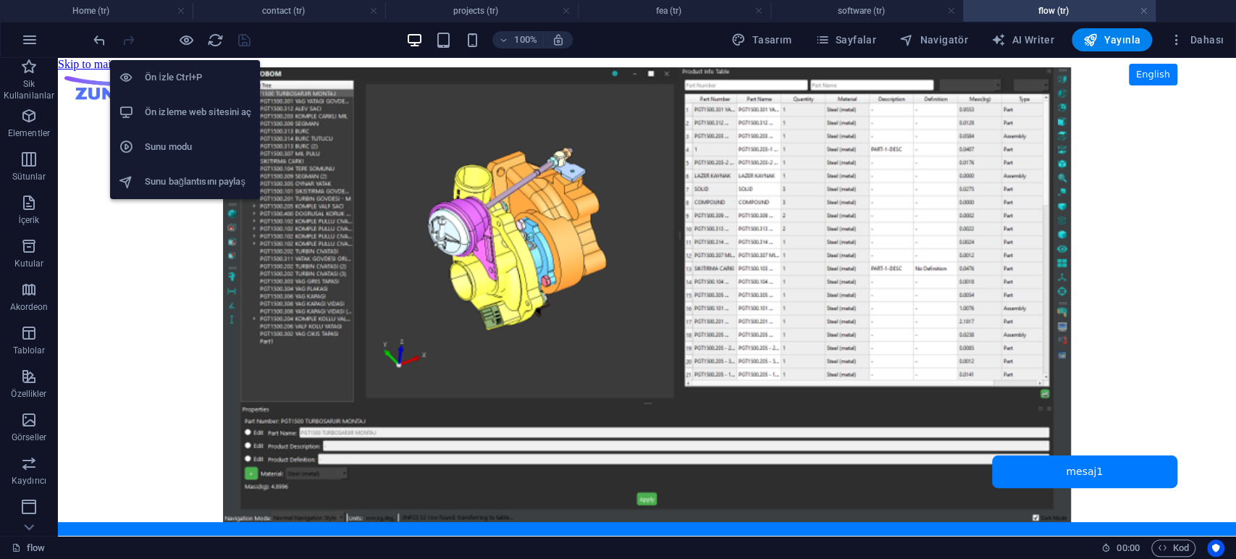
click at [181, 104] on h6 "Ön izleme web sitesini aç" at bounding box center [198, 112] width 106 height 17
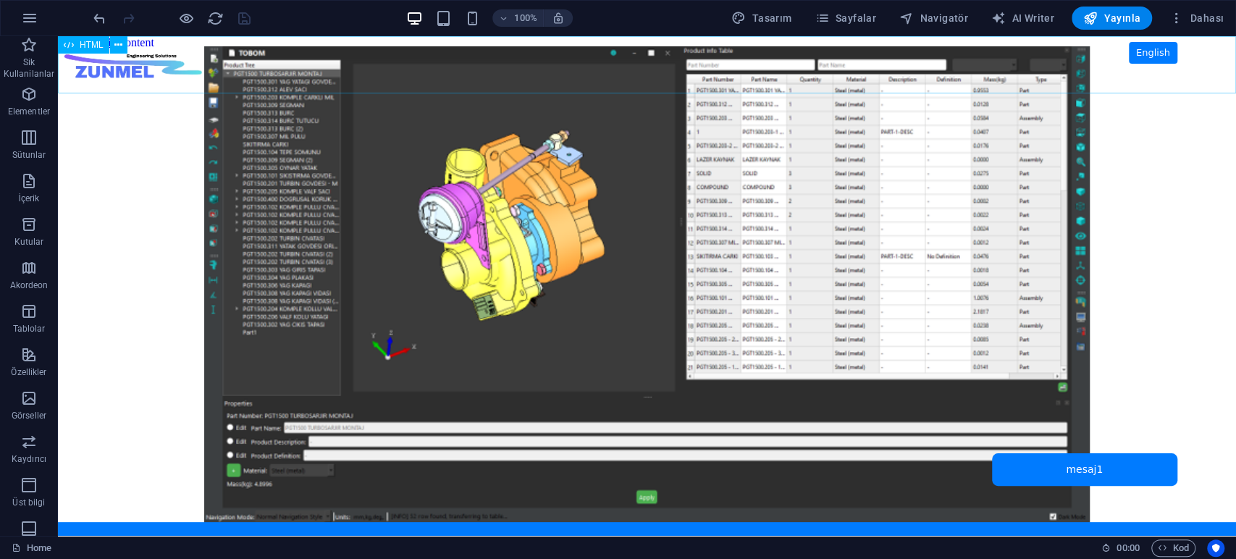
click at [92, 44] on span "HTML" at bounding box center [92, 45] width 24 height 9
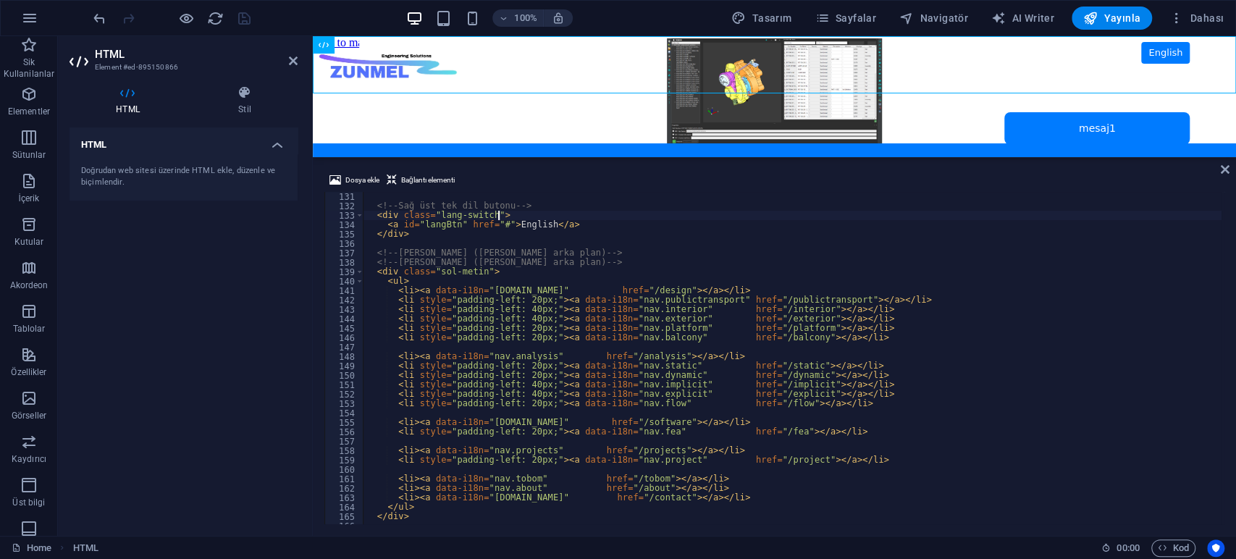
scroll to position [1223, 0]
click at [521, 313] on div "<!-- Sağ üst tek dil butonu --> < div class = "lang-switch" > < a id = "langBtn…" at bounding box center [792, 366] width 858 height 348
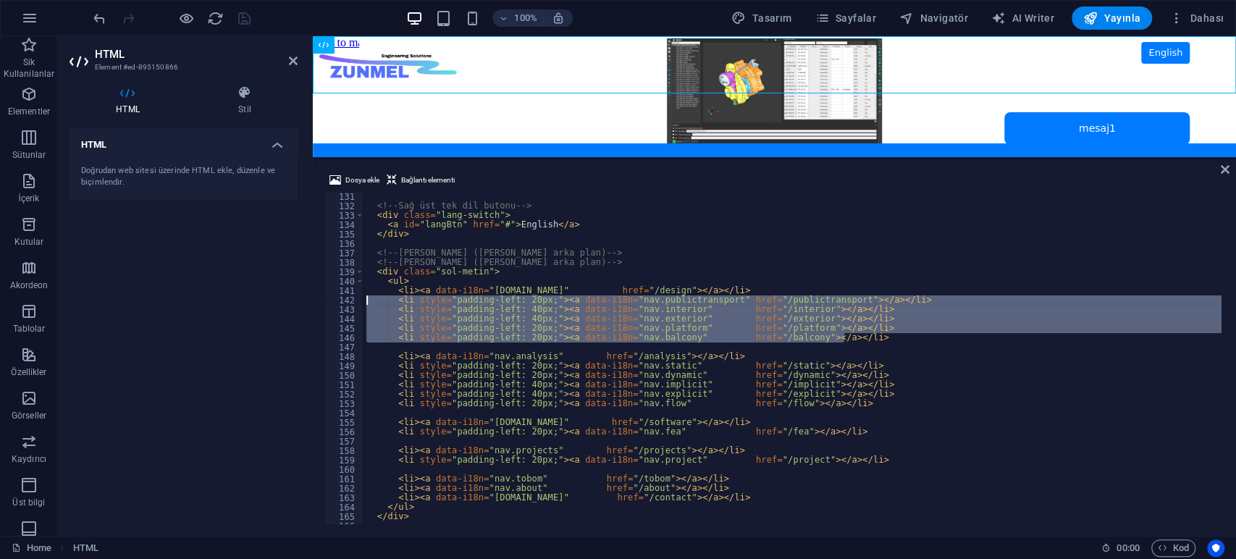
drag, startPoint x: 861, startPoint y: 337, endPoint x: 333, endPoint y: 303, distance: 528.9
click at [333, 303] on div "<li style="padding-left: 40px;"><a data-i18n="nav.interior" href="/interior"></…" at bounding box center [774, 358] width 900 height 332
drag, startPoint x: 827, startPoint y: 334, endPoint x: 844, endPoint y: 334, distance: 16.7
click at [844, 334] on div "<!-- Sağ üst tek dil butonu --> < div class = "lang-switch" > < a id = "langBtn…" at bounding box center [792, 358] width 858 height 332
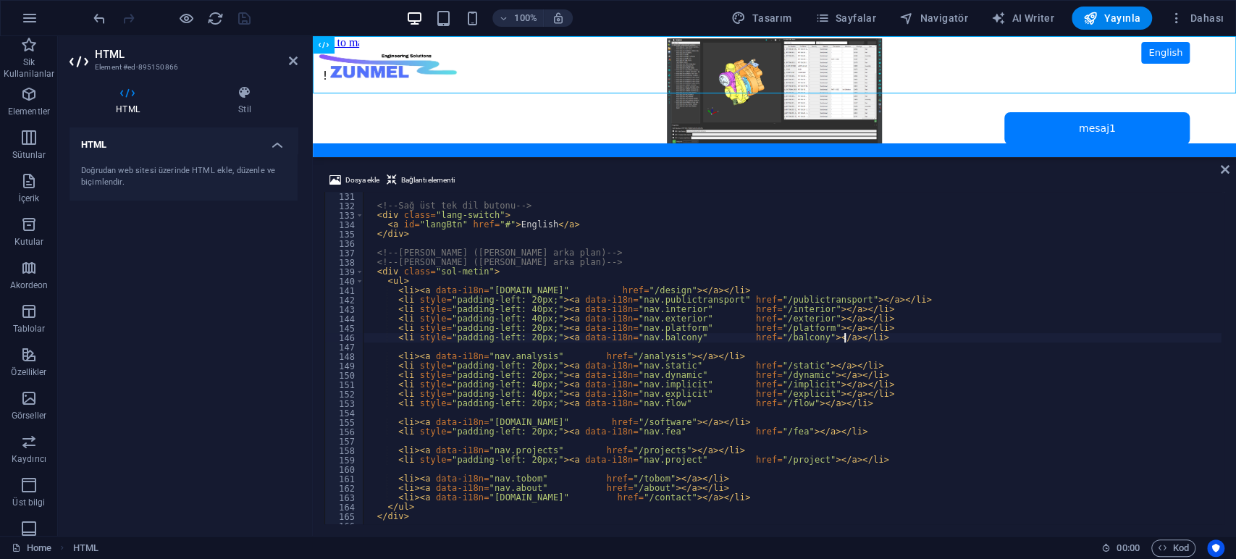
click at [863, 337] on div "<!-- Sağ üst tek dil butonu --> < div class = "lang-switch" > < a id = "langBtn…" at bounding box center [792, 367] width 858 height 351
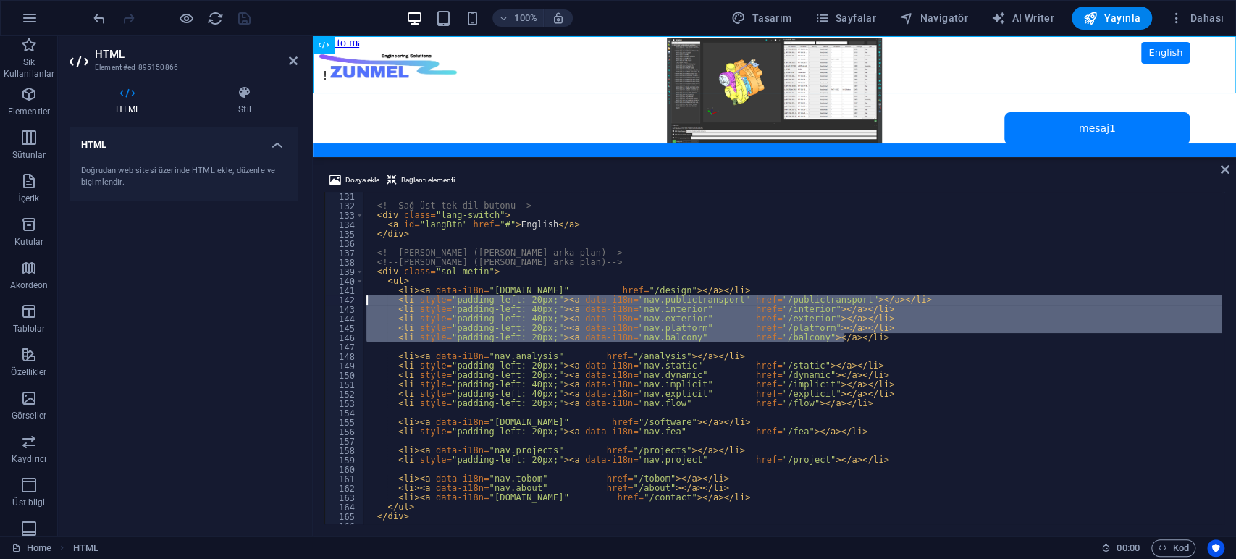
drag, startPoint x: 894, startPoint y: 337, endPoint x: 279, endPoint y: 300, distance: 615.8
click at [279, 300] on div "HTML Element #ed-895150866 HTML Stil HTML Doğrudan web sitesi üzerinde HTML ekl…" at bounding box center [647, 286] width 1178 height 500
type textarea "<li style="padding-left: 20px;"><a data-i18n="nav.publictransport" href="/publi…"
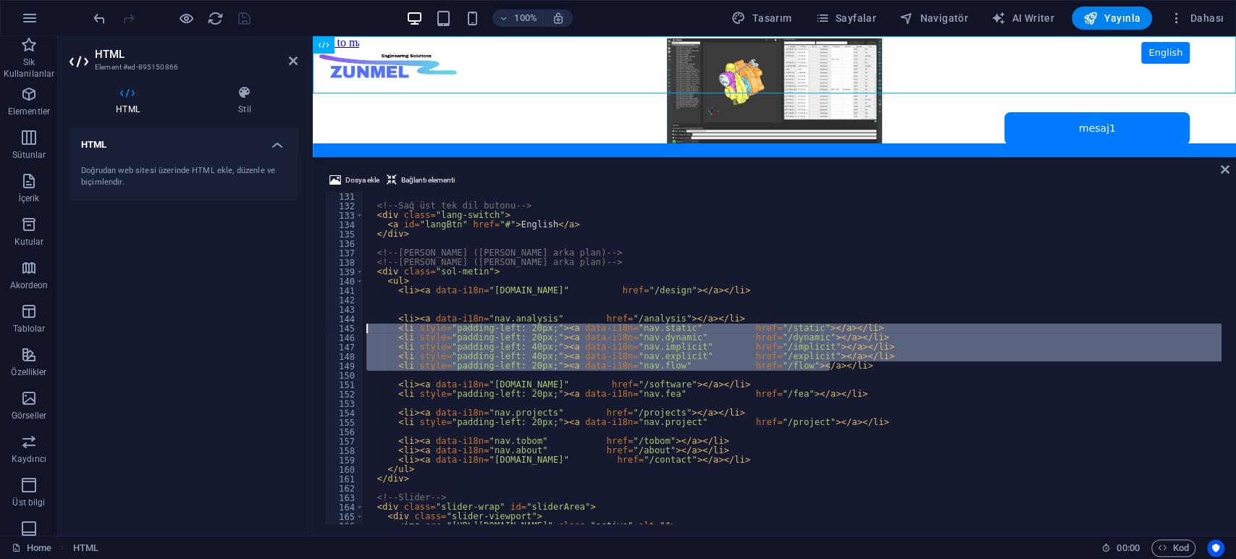
drag, startPoint x: 836, startPoint y: 367, endPoint x: 231, endPoint y: 331, distance: 606.3
click at [231, 331] on div "HTML Element #ed-895150866 HTML Stil HTML Doğrudan web sitesi üzerinde HTML ekl…" at bounding box center [647, 286] width 1178 height 500
type textarea "<li style="padding-left: 20px;"><a data-i18n="nav.static" href="/static"></a></…"
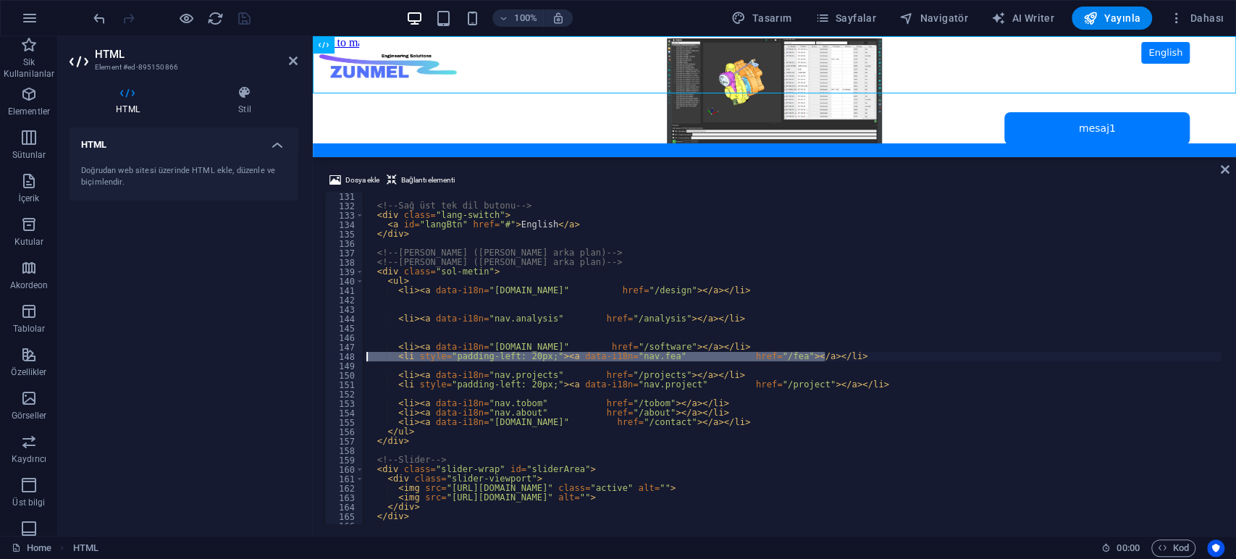
drag, startPoint x: 835, startPoint y: 358, endPoint x: 296, endPoint y: 355, distance: 539.4
click at [296, 355] on div "HTML Element #ed-895150866 HTML Stil HTML Doğrudan web sitesi üzerinde HTML ekl…" at bounding box center [647, 286] width 1178 height 500
type textarea "<li style="padding-left: 20px;"><a data-i18n="nav.fea" href="/fea"></a></li>"
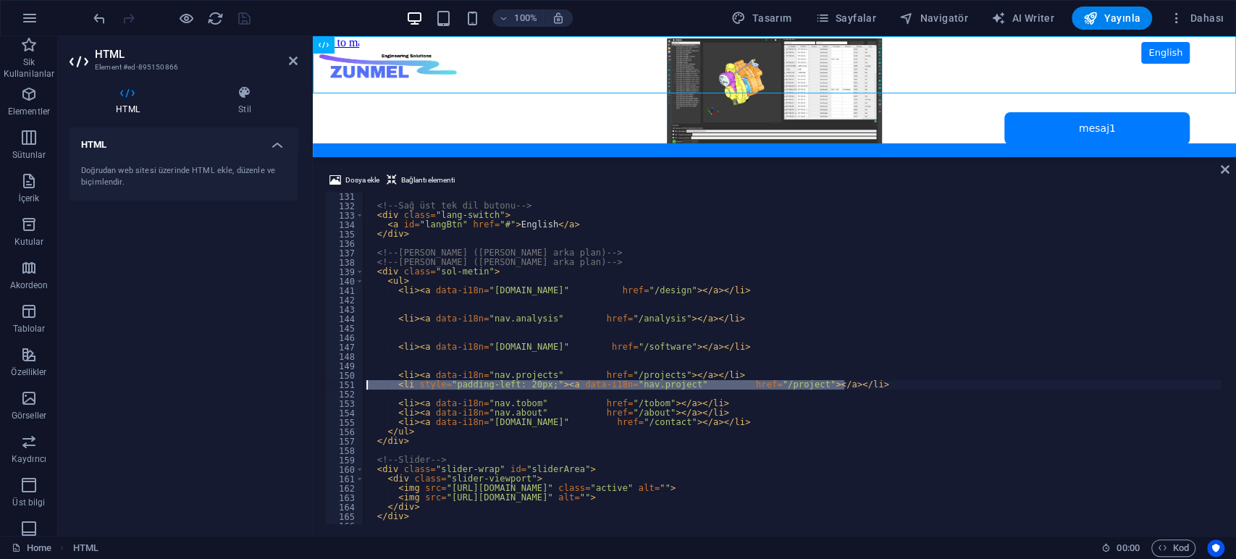
drag, startPoint x: 869, startPoint y: 383, endPoint x: 295, endPoint y: 383, distance: 574.1
click at [295, 383] on div "HTML Element #ed-895150866 HTML Stil HTML Doğrudan web sitesi üzerinde HTML ekl…" at bounding box center [647, 286] width 1178 height 500
type textarea "<li style="padding-left: 20px;"><a data-i18n="nav.project" href="/project"></a>…"
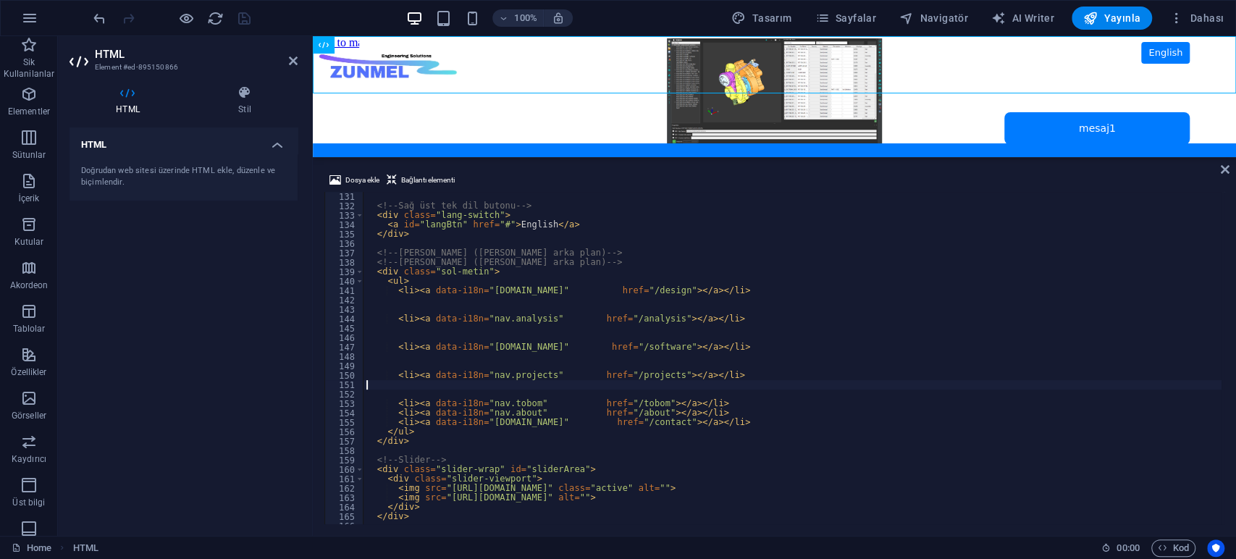
click at [266, 332] on div "HTML Doğrudan web sitesi üzerinde HTML ekle, düzenle ve biçimlendir." at bounding box center [183, 325] width 228 height 397
click at [244, 14] on icon "save" at bounding box center [244, 18] width 17 height 17
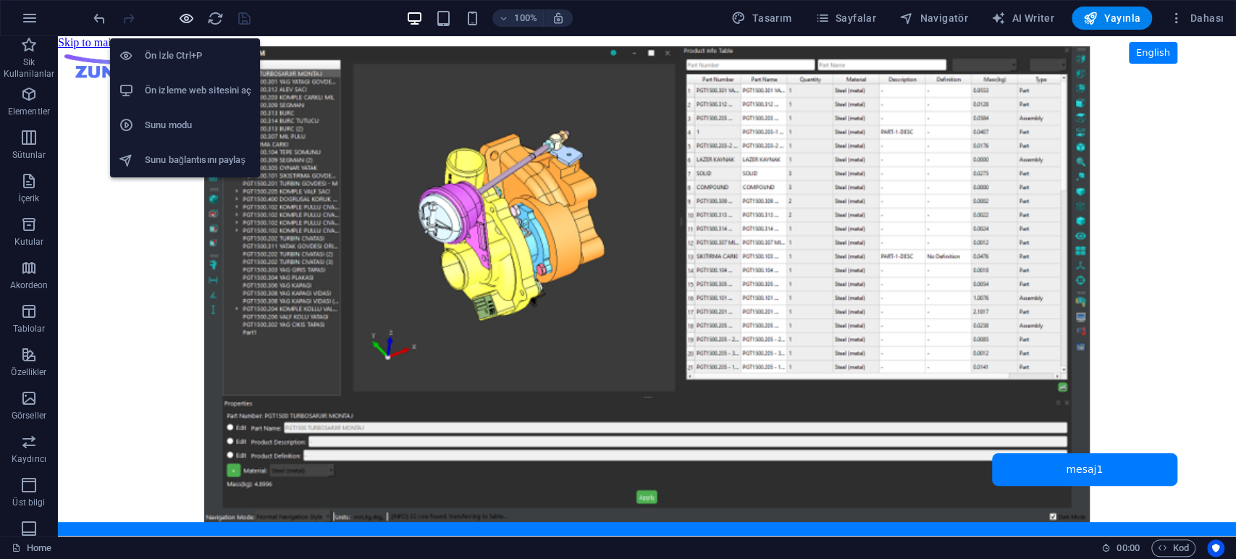
click at [189, 10] on icon "button" at bounding box center [186, 18] width 17 height 17
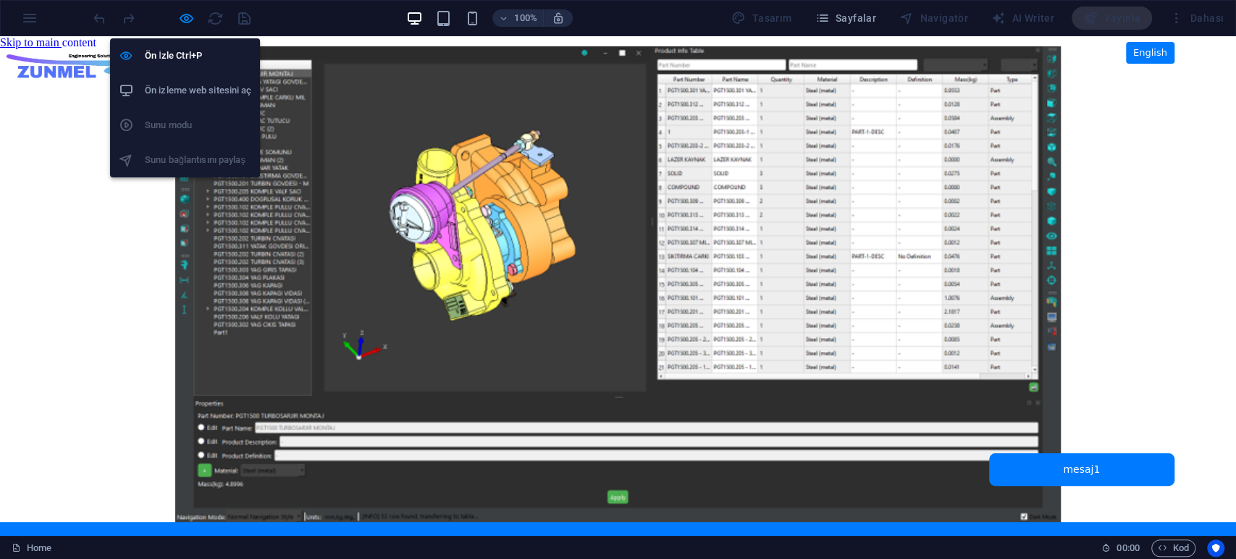
click at [184, 87] on h6 "Ön izleme web sitesini aç" at bounding box center [198, 90] width 106 height 17
click at [188, 20] on icon "button" at bounding box center [186, 18] width 17 height 17
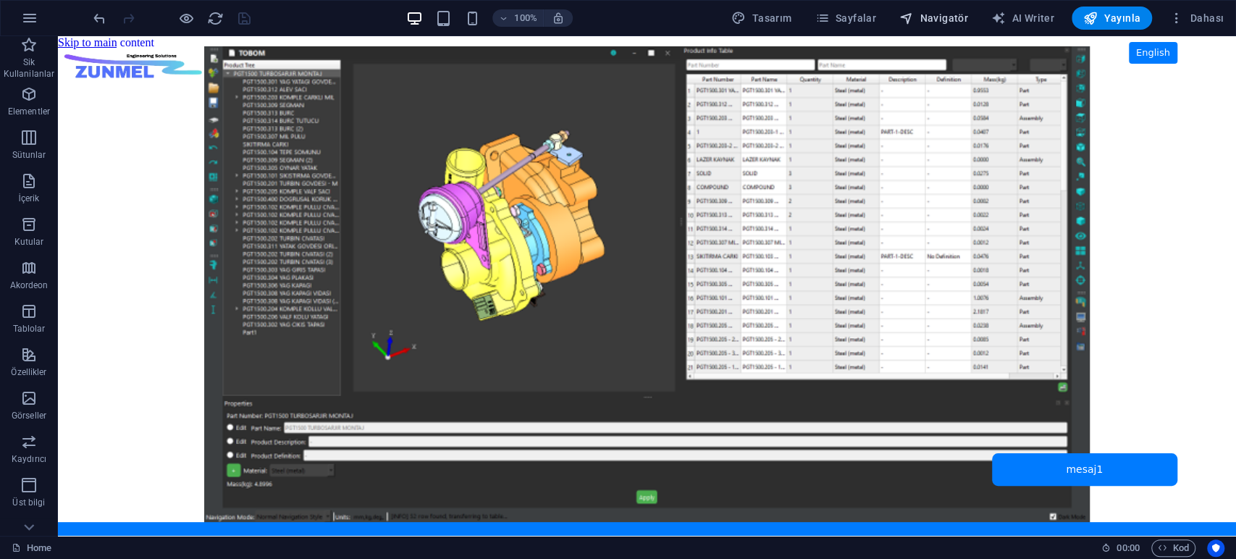
click at [963, 17] on span "Navigatör" at bounding box center [933, 18] width 69 height 14
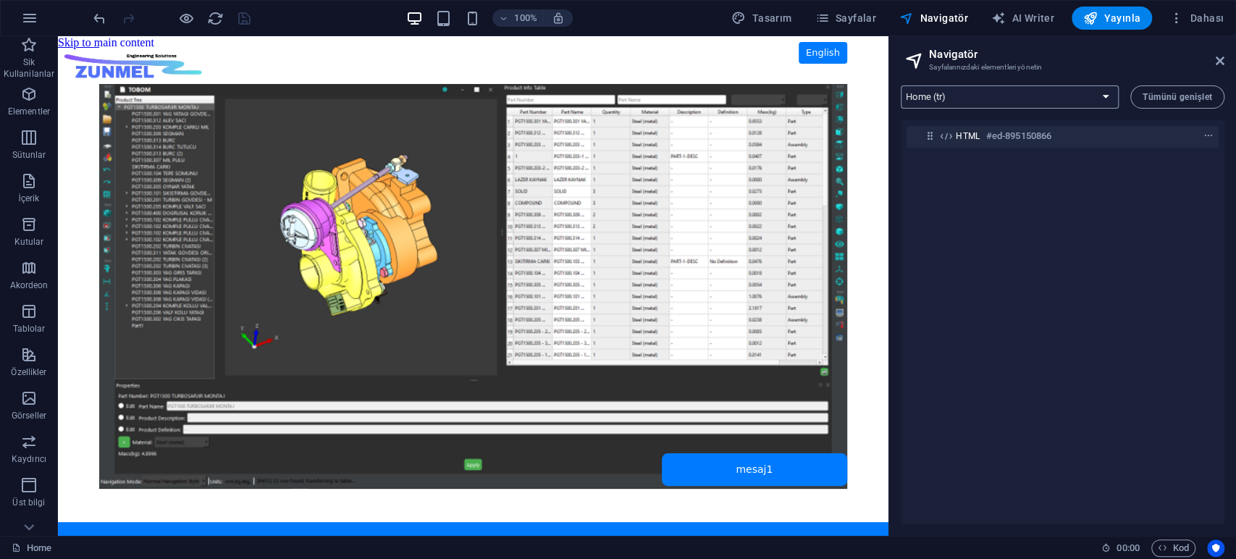
click at [1045, 93] on select "Home (tr) contact (tr) projects (tr) fea (tr) software (tr) flow (tr) explicit …" at bounding box center [1010, 96] width 218 height 23
select select "16912969-tr"
click at [901, 85] on select "Home (tr) contact (tr) projects (tr) fea (tr) software (tr) flow (tr) explicit …" at bounding box center [1010, 96] width 218 height 23
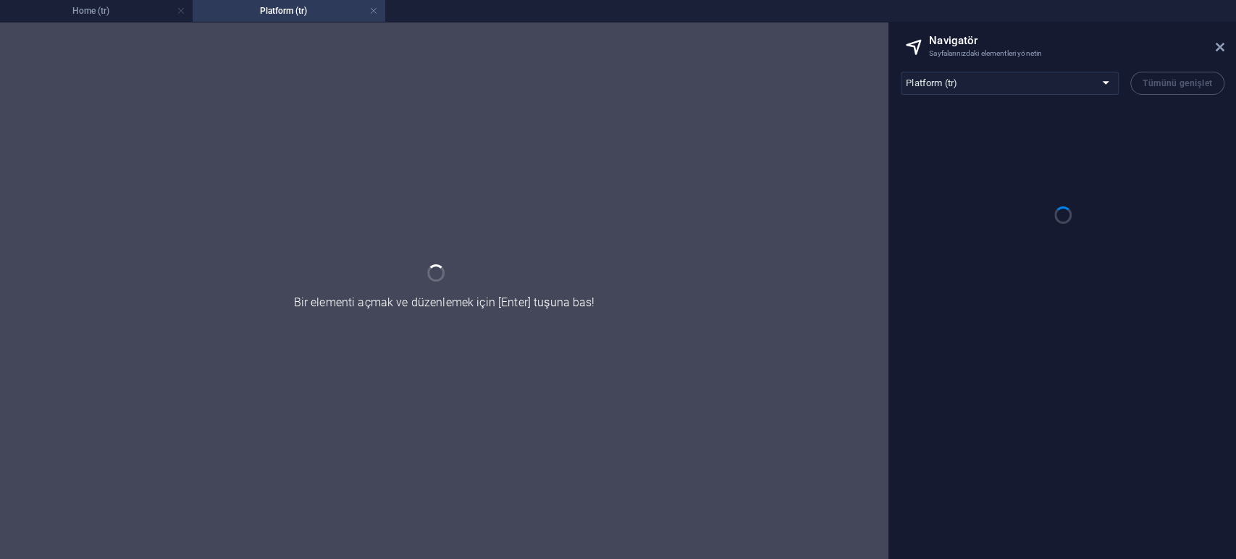
scroll to position [0, 0]
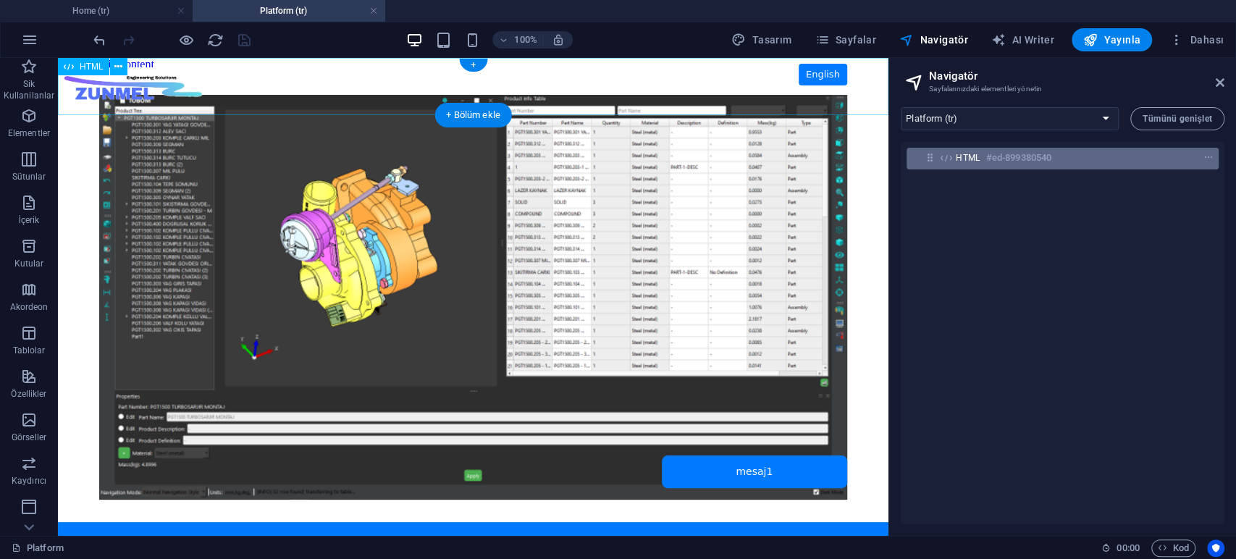
click at [995, 155] on h6 "#ed-899380540" at bounding box center [1018, 157] width 65 height 17
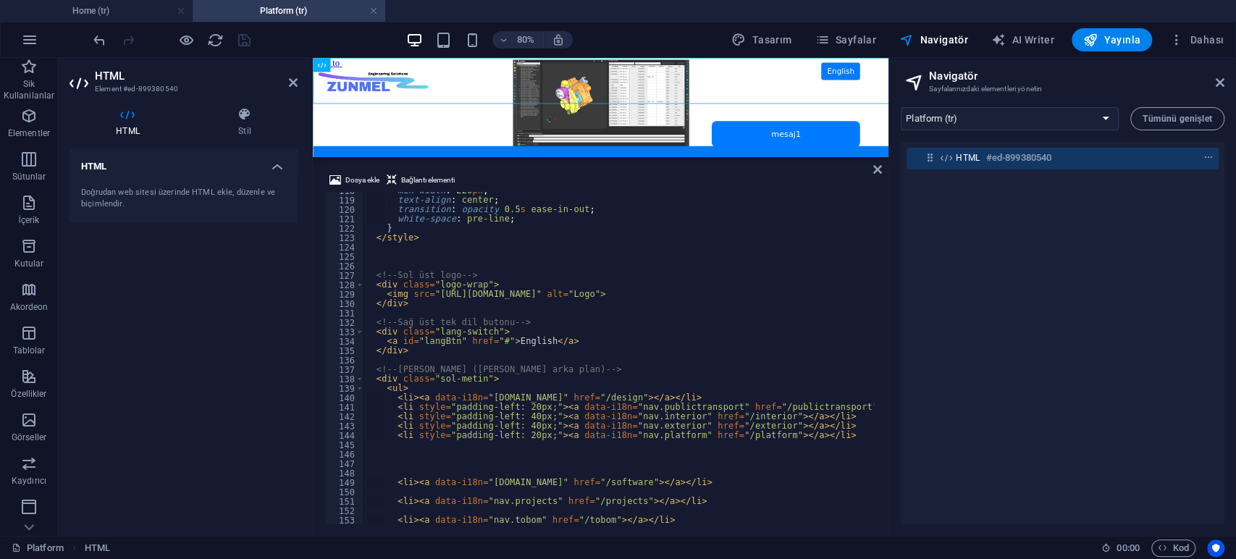
scroll to position [1155, 0]
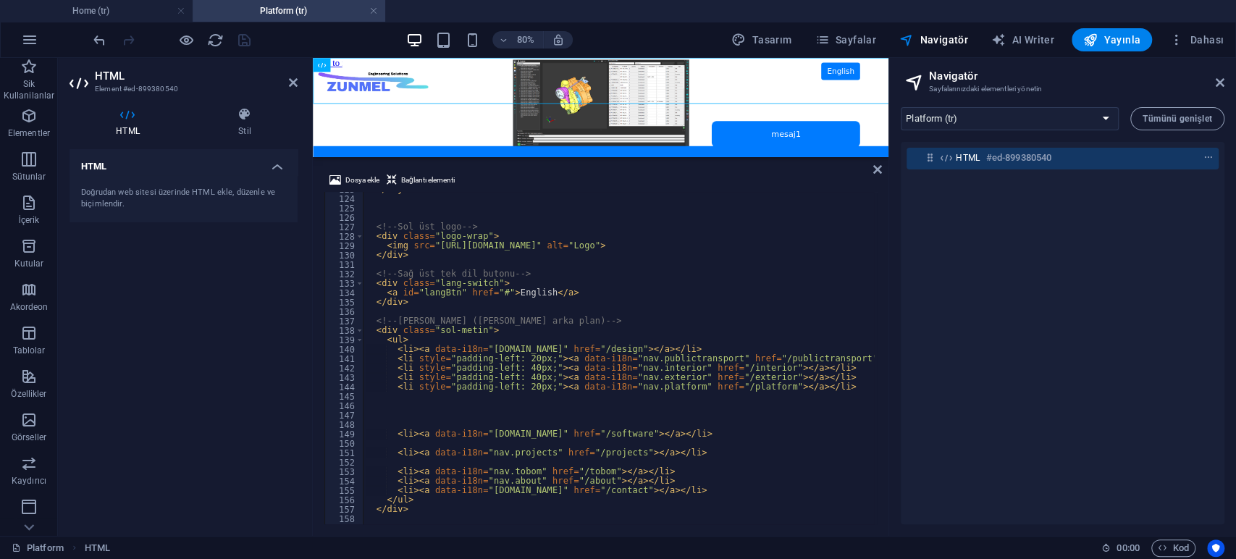
click at [658, 416] on div "</ style > <!-- Sol üst logo --> < div class = "logo-wrap" > < img src = "[URL]…" at bounding box center [668, 359] width 611 height 348
click at [424, 419] on div "</ style > <!-- Sol üst logo --> < div class = "logo-wrap" > < img src = "[URL]…" at bounding box center [668, 359] width 611 height 348
paste textarea "<li><a data-i18n="nav.analysis" href="/analysis"></a></li>"
type textarea "<li><a data-i18n="nav.analysis" href="/analysis"></a></li>"
click at [173, 346] on div "HTML Doğrudan web sitesi üzerinde HTML ekle, düzenle ve biçimlendir." at bounding box center [183, 336] width 228 height 375
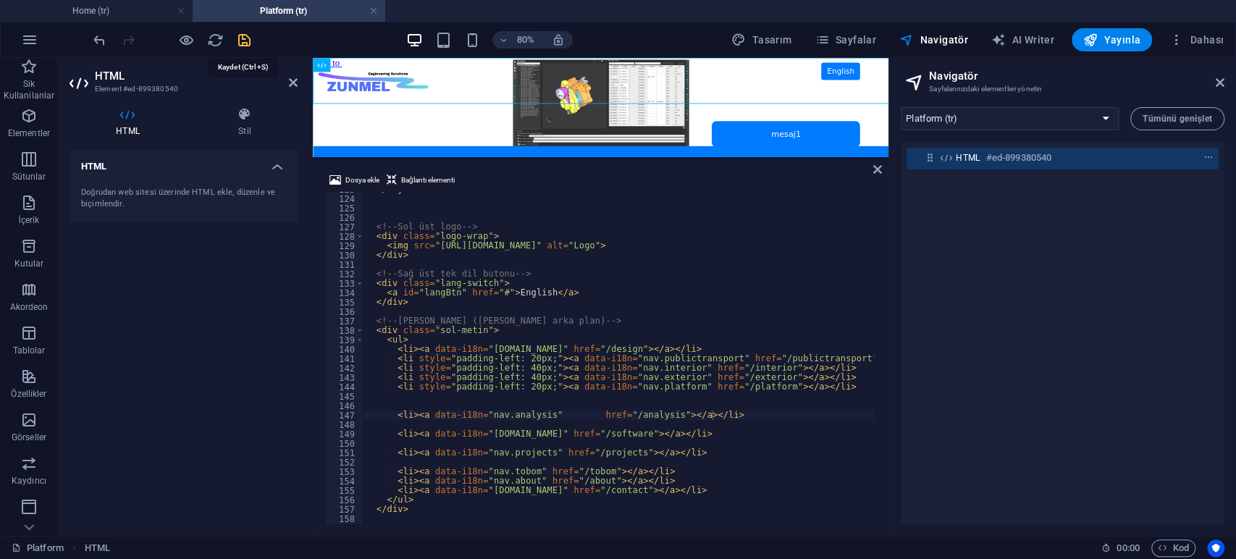
click at [240, 44] on icon "save" at bounding box center [244, 40] width 17 height 17
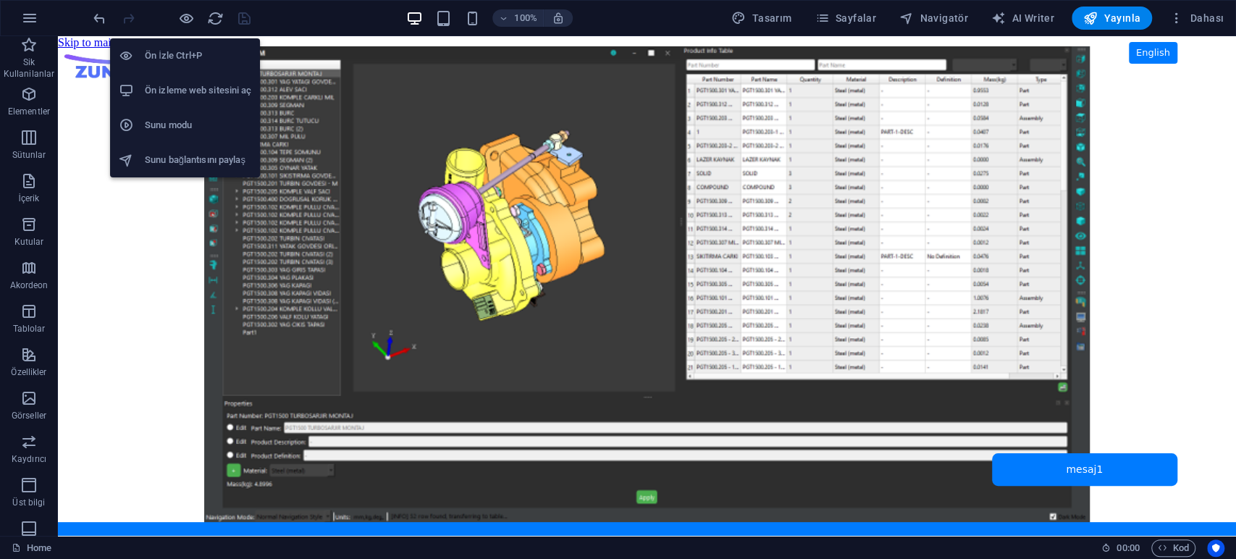
click at [185, 85] on h6 "Ön izleme web sitesini aç" at bounding box center [198, 90] width 106 height 17
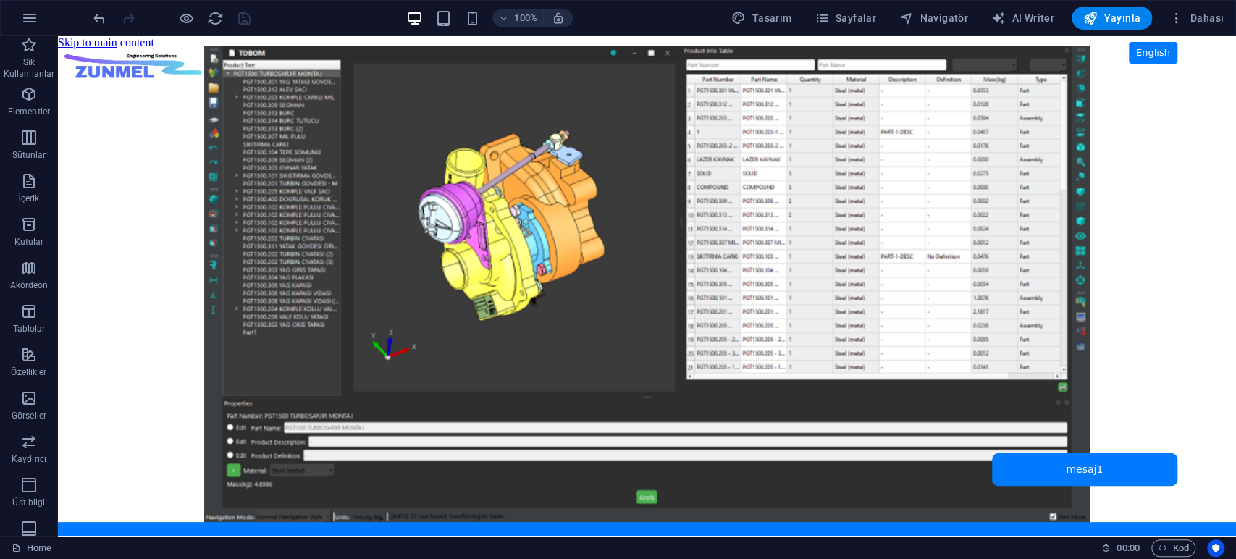
click at [150, 159] on body "Skip to main content ZUNMEL – TR/EN, Sol Menü, Tam Ekran Slider, Mesaj Kutusu E…" at bounding box center [647, 286] width 1178 height 500
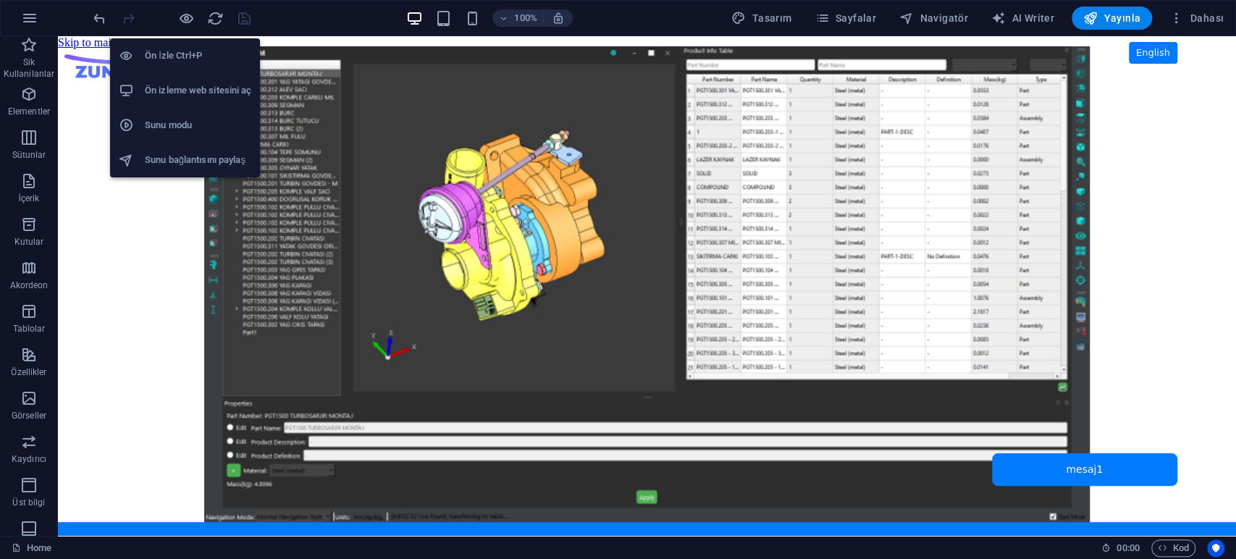
click at [187, 85] on h6 "Ön izleme web sitesini aç" at bounding box center [198, 90] width 106 height 17
click at [184, 14] on icon "button" at bounding box center [186, 18] width 17 height 17
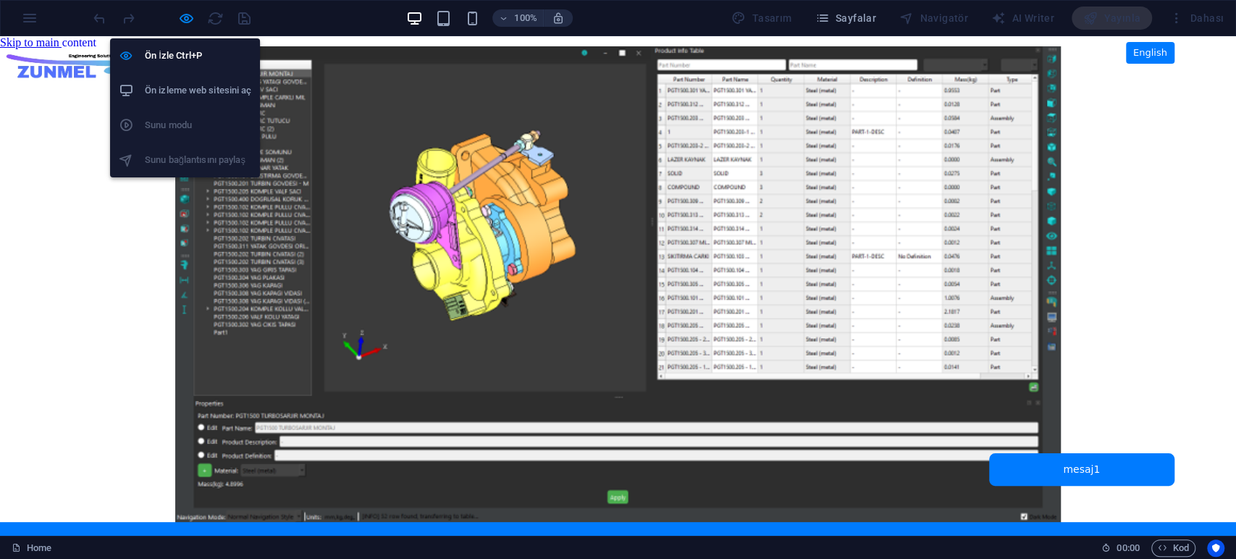
click at [186, 83] on h6 "Ön izleme web sitesini aç" at bounding box center [198, 90] width 106 height 17
click at [185, 20] on icon "button" at bounding box center [186, 18] width 17 height 17
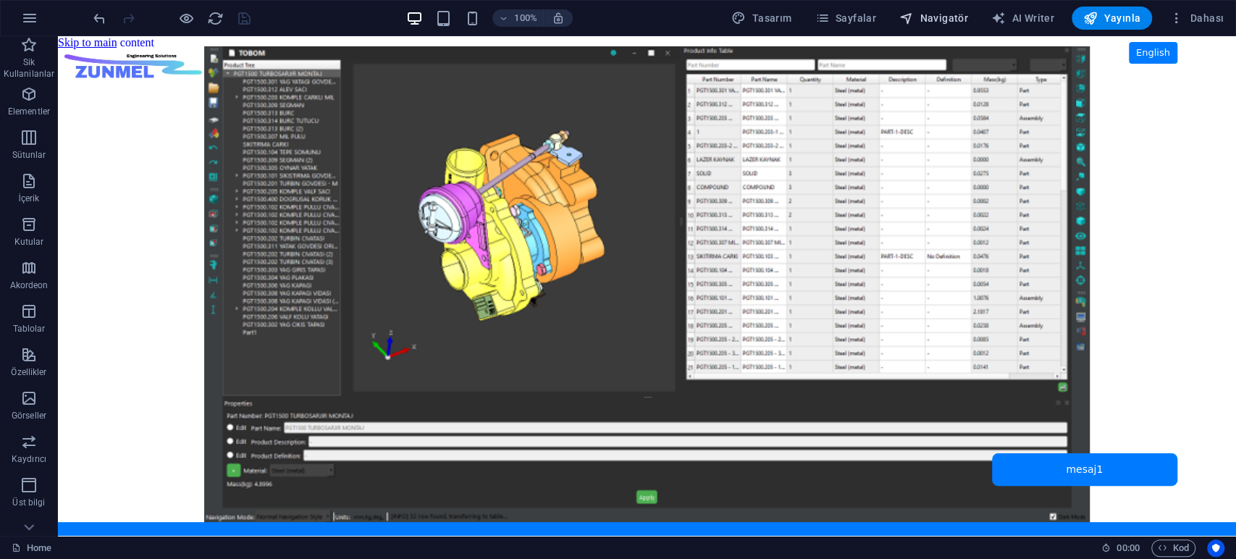
click at [951, 22] on span "Navigatör" at bounding box center [933, 18] width 69 height 14
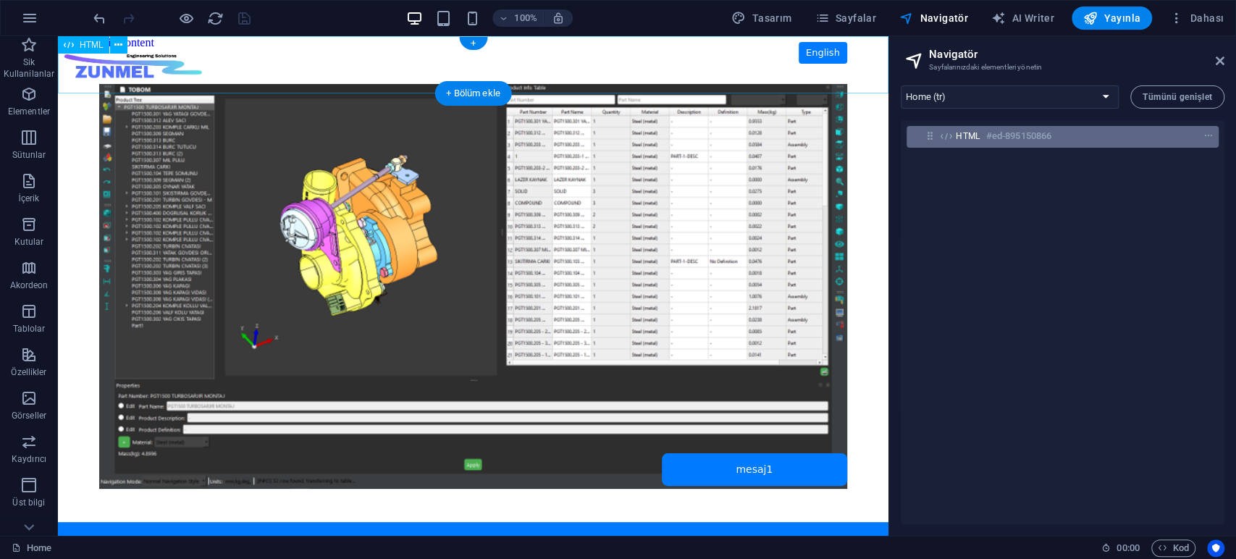
click at [979, 133] on span "HTML" at bounding box center [968, 136] width 25 height 12
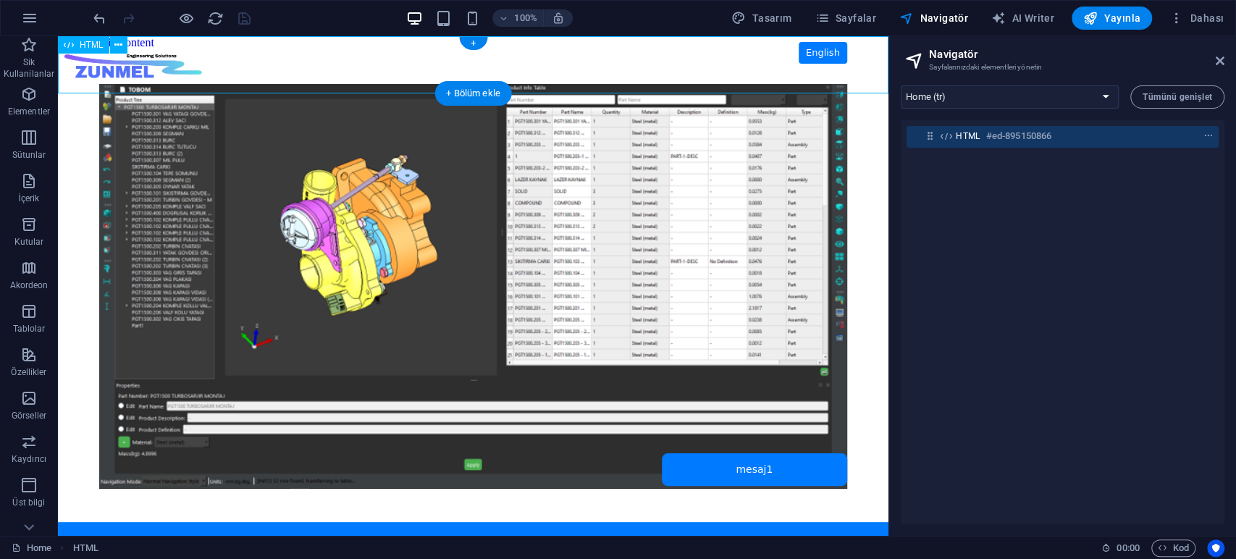
click at [979, 133] on span "HTML" at bounding box center [968, 136] width 25 height 12
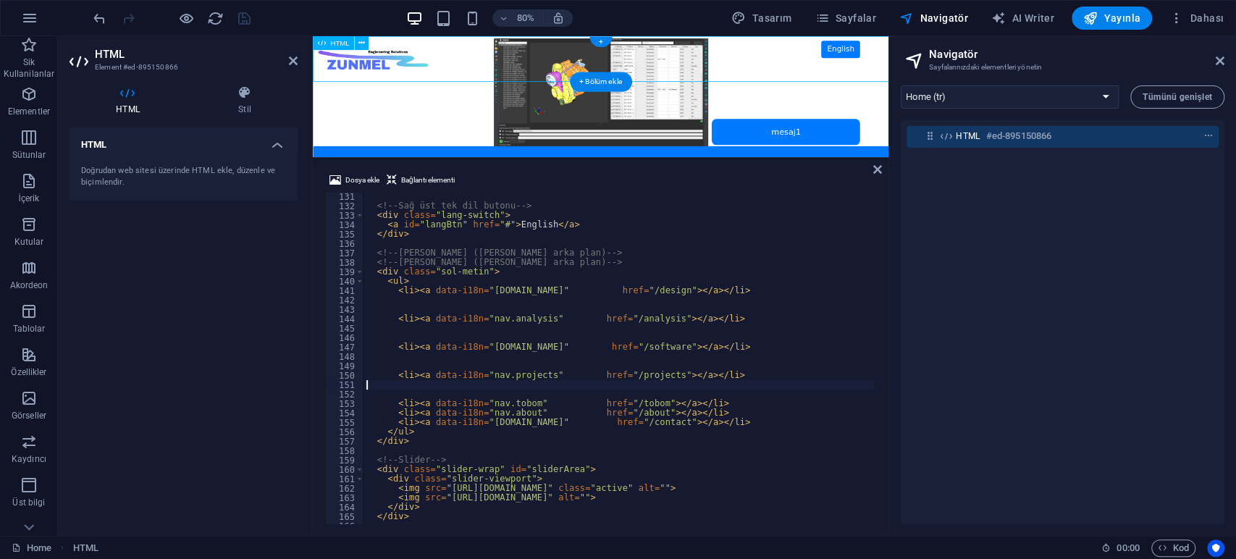
scroll to position [1223, 0]
type textarea "</div>"
click at [634, 237] on div "<!-- Sağ üst tek dil butonu --> < div class = "lang-switch" > < a id = "langBtn…" at bounding box center [668, 367] width 611 height 351
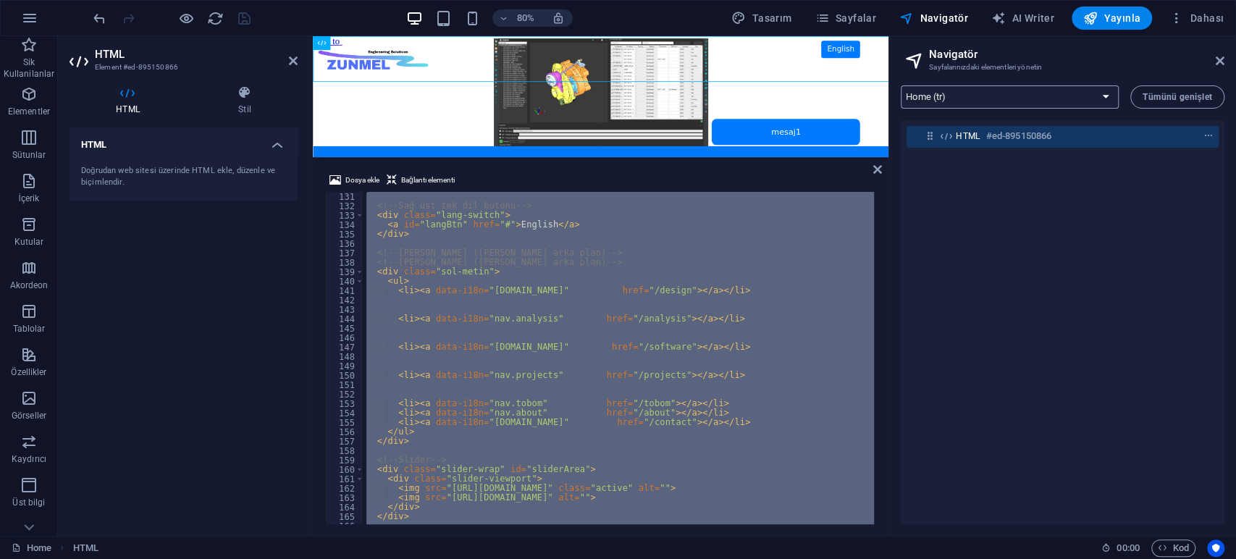
click at [984, 93] on select "Home (tr) contact (tr) projects (tr) fea (tr) software (tr) flow (tr) explicit …" at bounding box center [1010, 96] width 218 height 23
select select "16942224-tr"
click at [901, 85] on select "Home (tr) contact (tr) projects (tr) fea (tr) software (tr) flow (tr) explicit …" at bounding box center [1010, 96] width 218 height 23
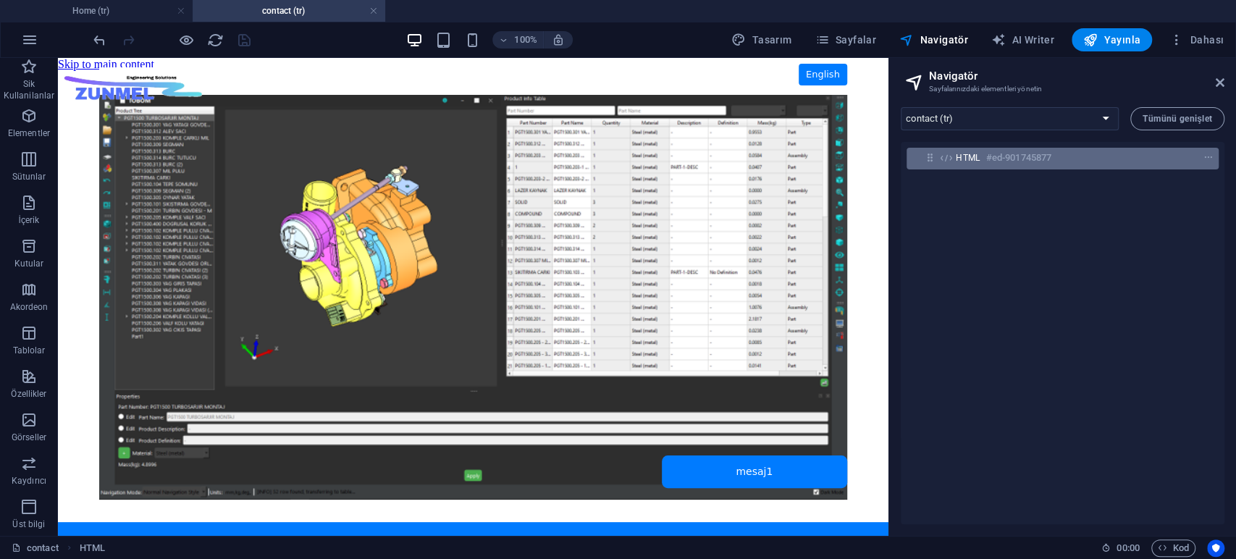
scroll to position [0, 0]
click at [974, 156] on span "HTML" at bounding box center [968, 158] width 25 height 12
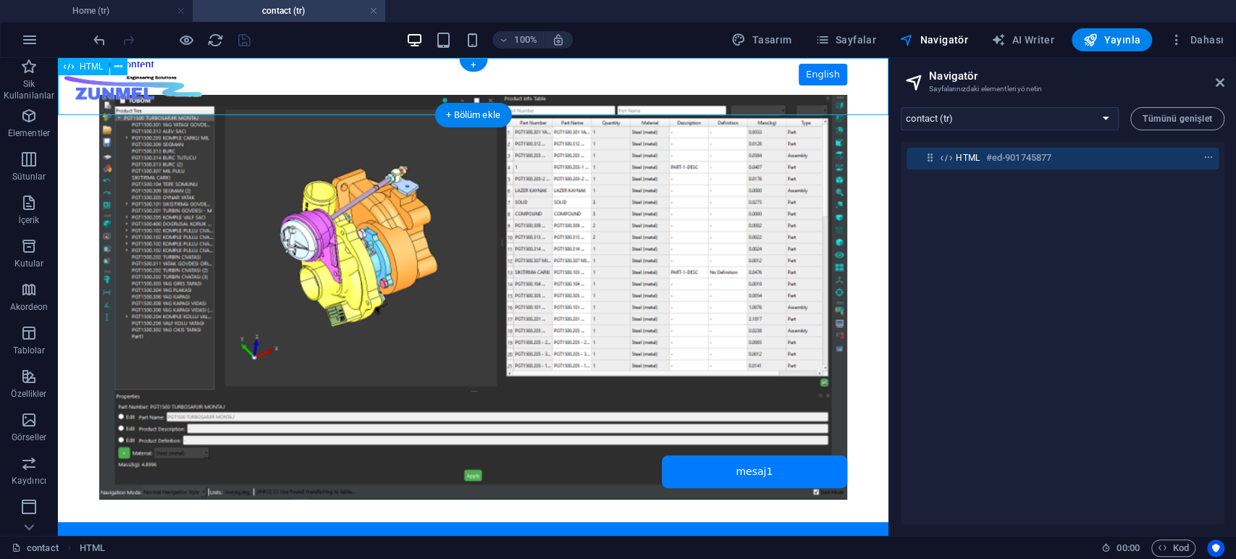
click at [974, 156] on span "HTML" at bounding box center [968, 158] width 25 height 12
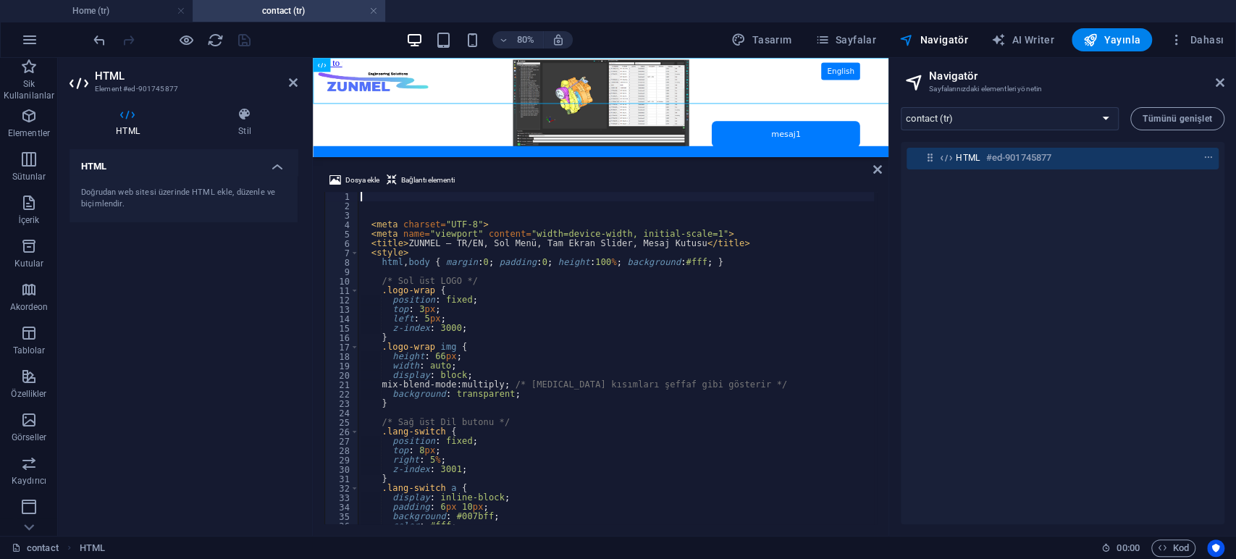
type textarea ".logo-wrap {"
click at [657, 290] on div "< meta charset = "UTF-8" > < meta name = "viewport" content = "width=device-wid…" at bounding box center [663, 366] width 611 height 348
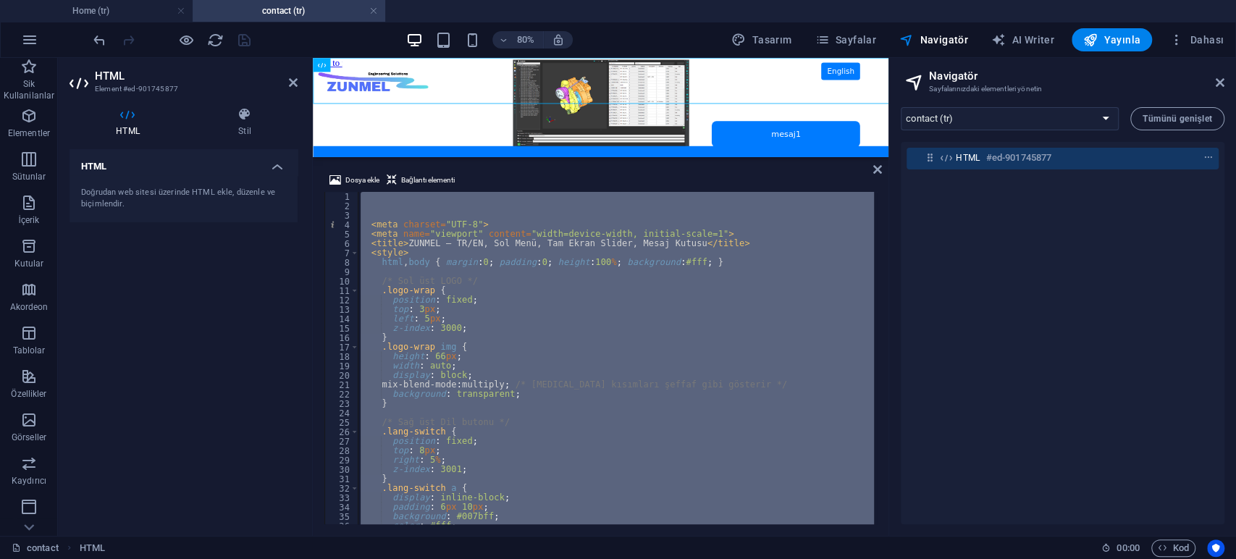
paste textarea
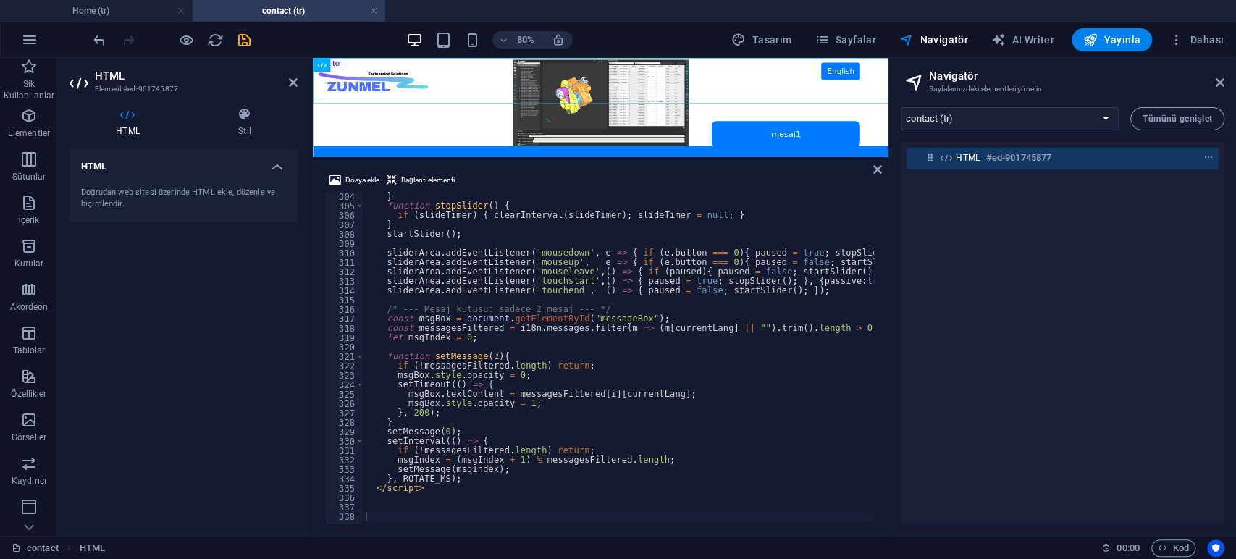
drag, startPoint x: 195, startPoint y: 347, endPoint x: 243, endPoint y: 169, distance: 184.2
click at [195, 346] on div "HTML Doğrudan web sitesi üzerinde HTML ekle, düzenle ve biçimlendir." at bounding box center [183, 336] width 228 height 375
click at [241, 41] on icon "save" at bounding box center [244, 40] width 17 height 17
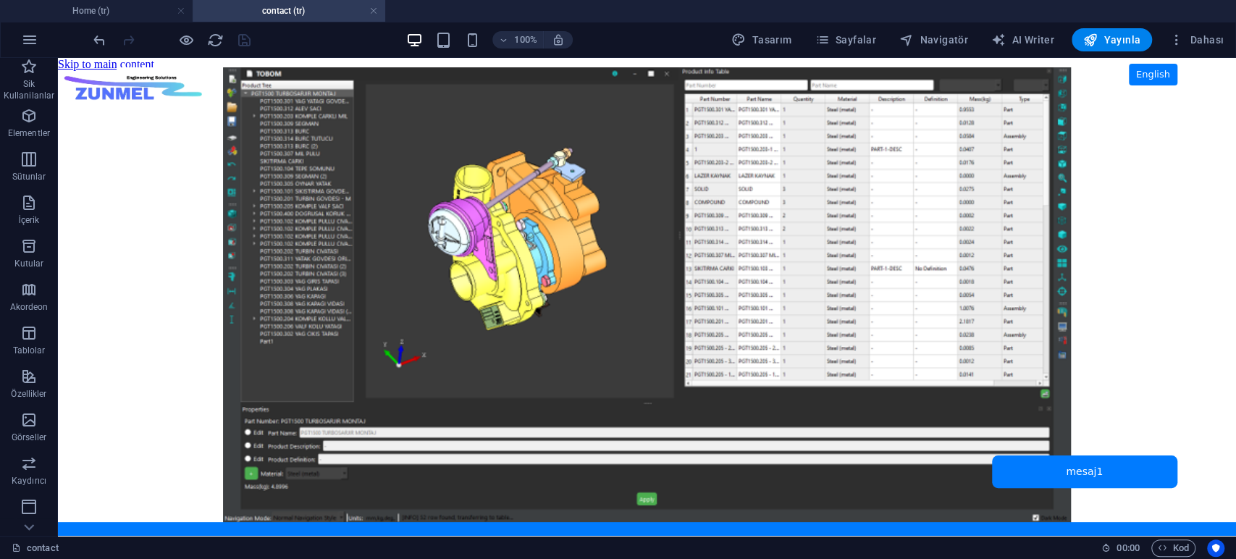
click at [153, 271] on body "Skip to main content ZUNMEL – TR/EN, Sol Menü, Tam Ekran Slider, Mesaj Kutusu E…" at bounding box center [647, 297] width 1178 height 478
click at [955, 39] on span "Navigatör" at bounding box center [933, 40] width 69 height 14
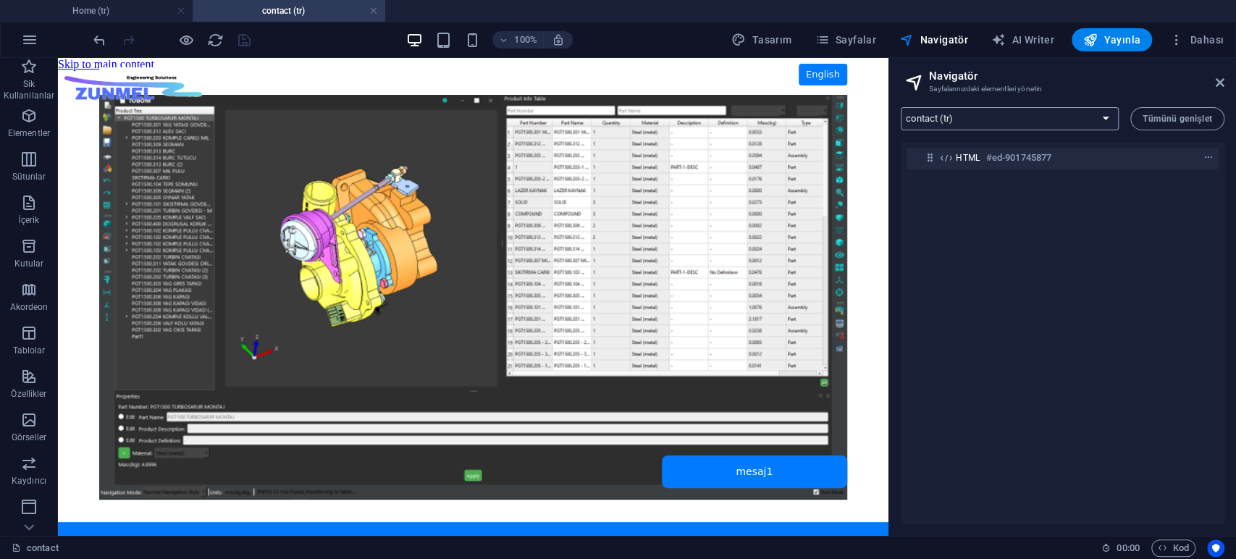
click at [985, 110] on select "Home (tr) contact (tr) projects (tr) fea (tr) software (tr) flow (tr) explicit …" at bounding box center [1010, 118] width 218 height 23
select select "16869336-tr"
click at [901, 107] on select "Home (tr) contact (tr) projects (tr) fea (tr) software (tr) flow (tr) explicit …" at bounding box center [1010, 118] width 218 height 23
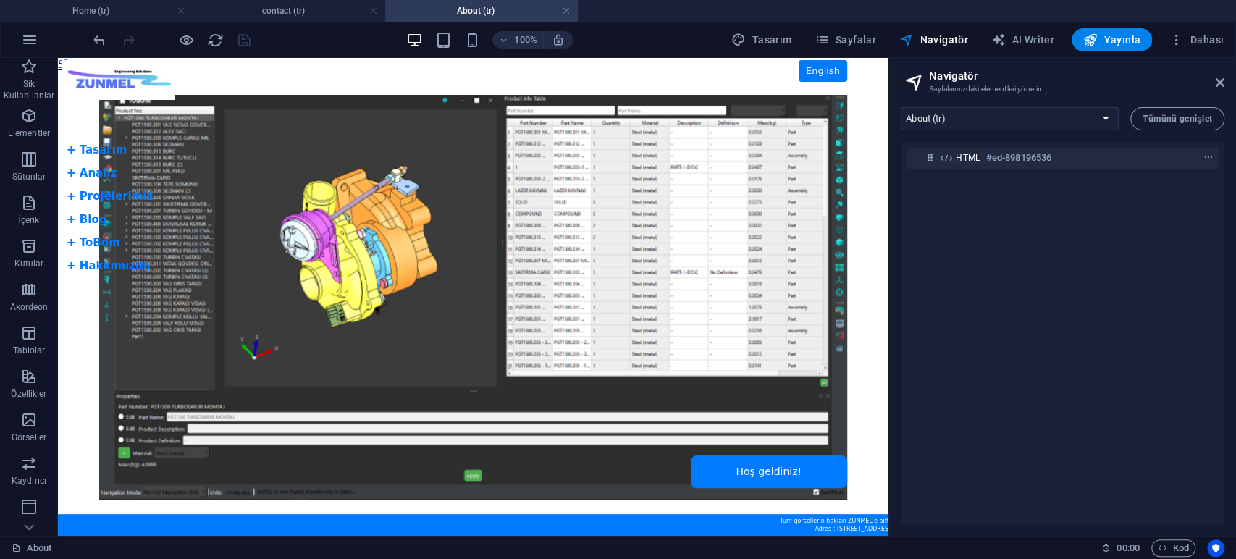
scroll to position [0, 0]
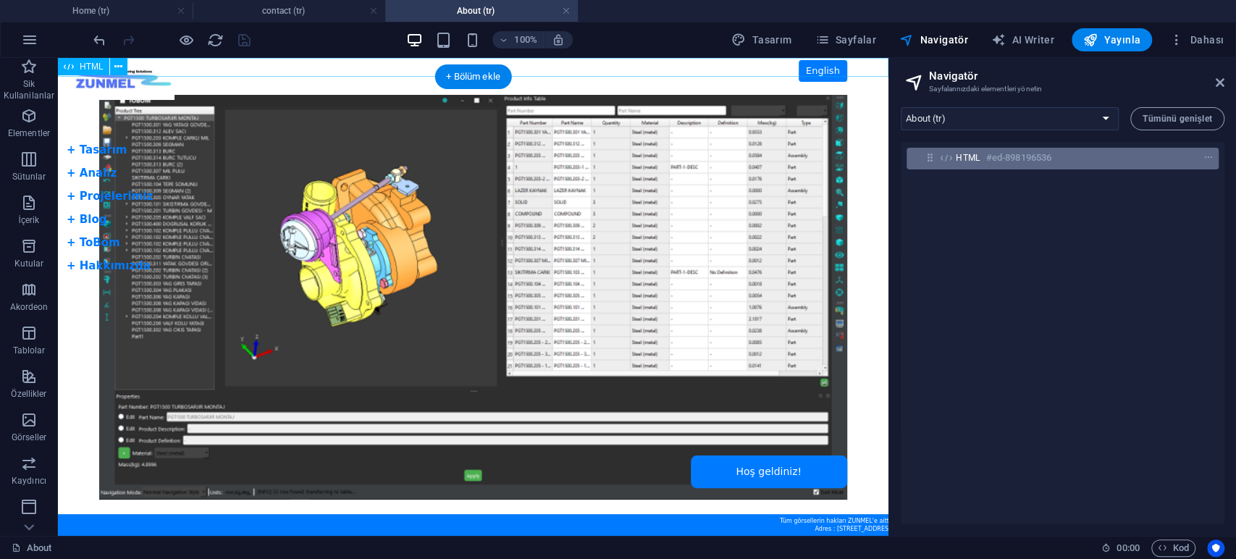
click at [989, 160] on h6 "#ed-898196536" at bounding box center [1018, 157] width 65 height 17
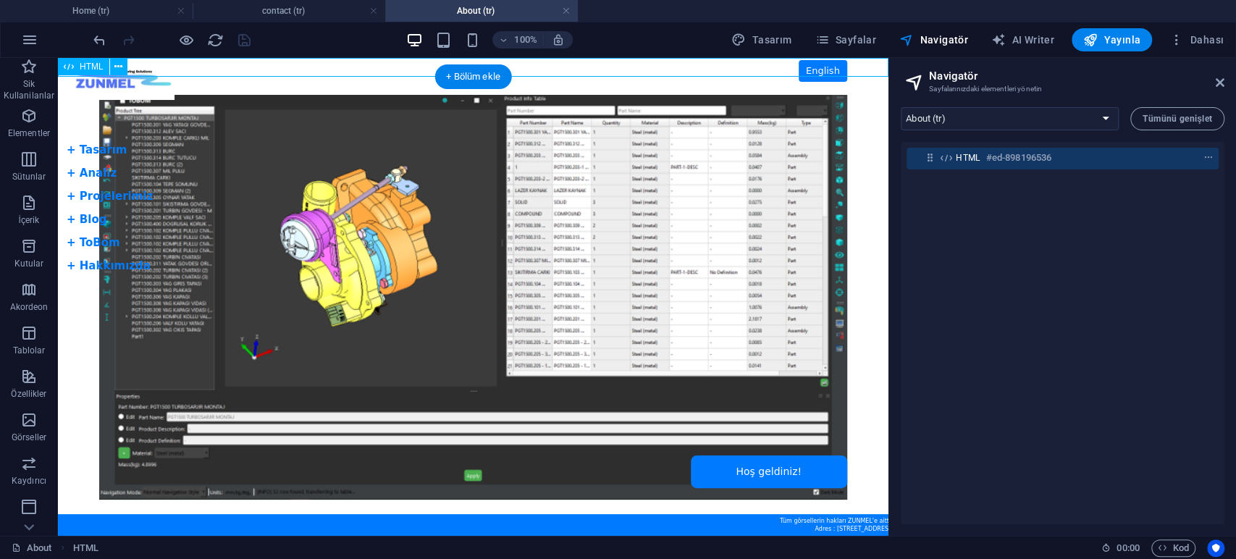
click at [989, 160] on h6 "#ed-898196536" at bounding box center [1018, 157] width 65 height 17
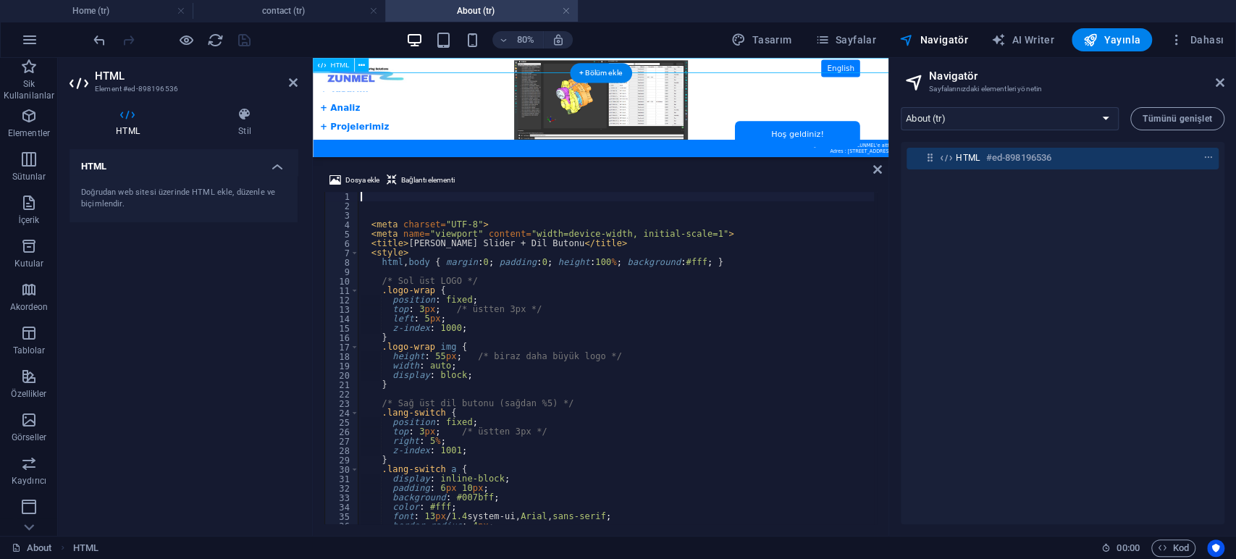
click at [989, 160] on h6 "#ed-898196536" at bounding box center [1018, 157] width 65 height 17
type textarea "html, body { margin:0; padding:0; height:100%; background:#fff; }"
click at [670, 262] on div "< meta charset = "UTF-8" > < meta name = "viewport" content = "width=device-wid…" at bounding box center [1156, 366] width 1596 height 348
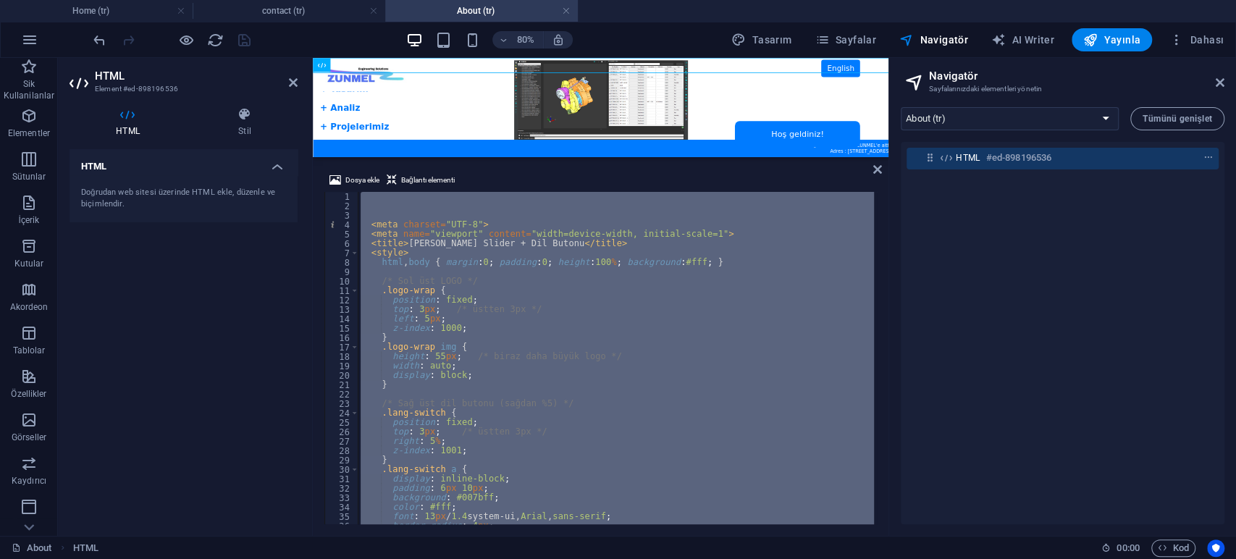
paste textarea
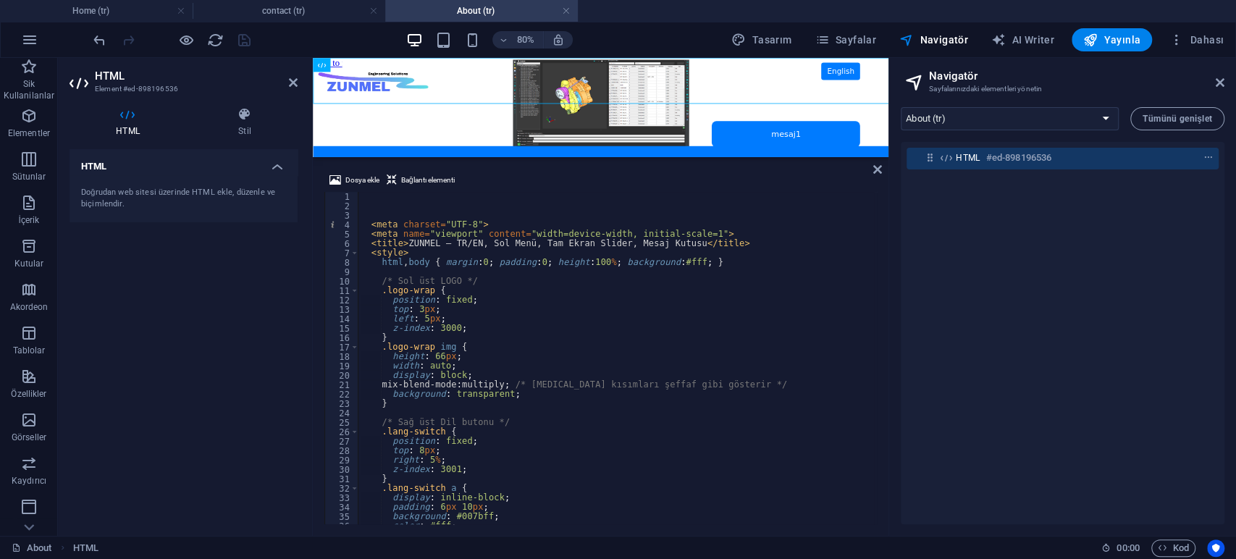
click at [1056, 292] on div "HTML #ed-898196536" at bounding box center [1063, 333] width 324 height 382
click at [565, 306] on div "< meta charset = "UTF-8" > < meta name = "viewport" content = "width=device-wid…" at bounding box center [663, 366] width 611 height 348
click at [615, 352] on div "< meta charset = "UTF-8" > < meta name = "viewport" content = "width=device-wid…" at bounding box center [663, 366] width 611 height 348
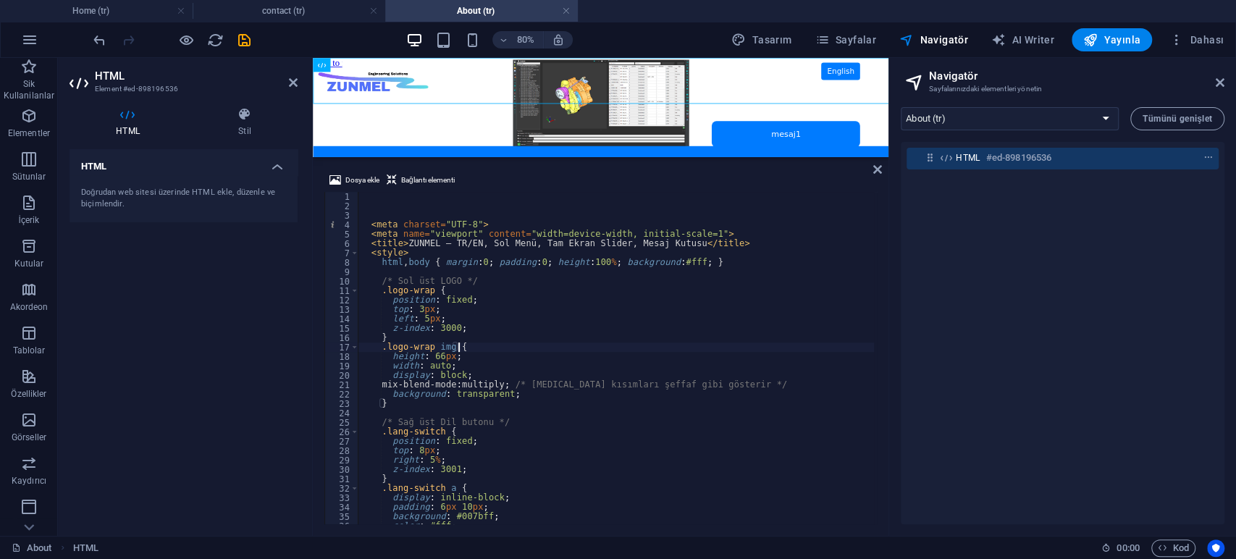
click at [573, 334] on div "< meta charset = "UTF-8" > < meta name = "viewport" content = "width=device-wid…" at bounding box center [663, 366] width 611 height 348
type textarea "}"
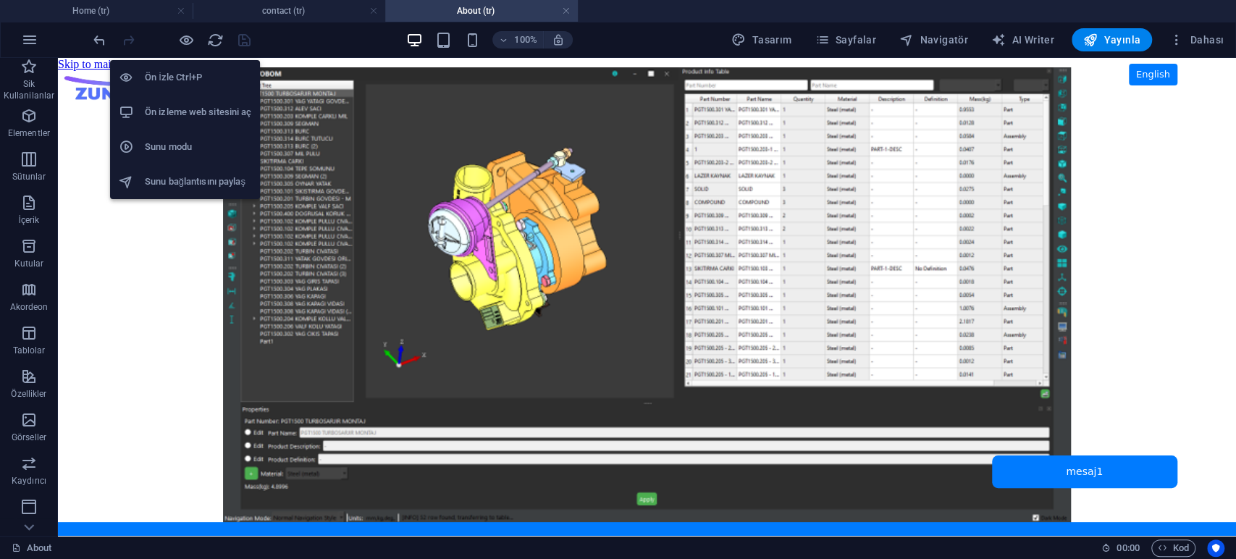
click at [190, 108] on h6 "Ön izleme web sitesini aç" at bounding box center [198, 112] width 106 height 17
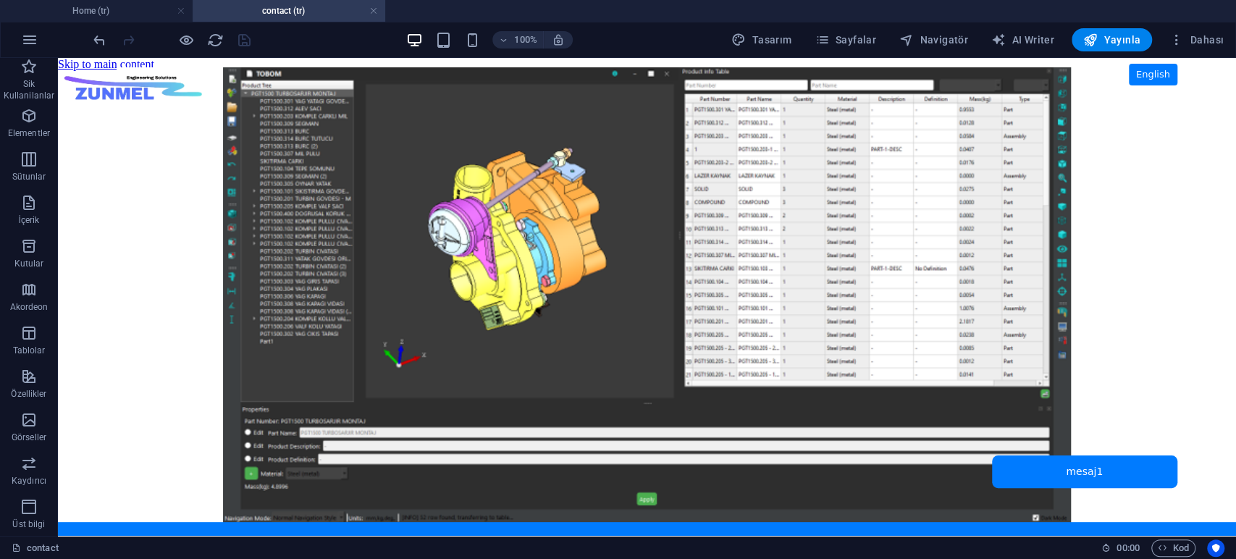
click at [298, 9] on h4 "contact (tr)" at bounding box center [289, 11] width 193 height 16
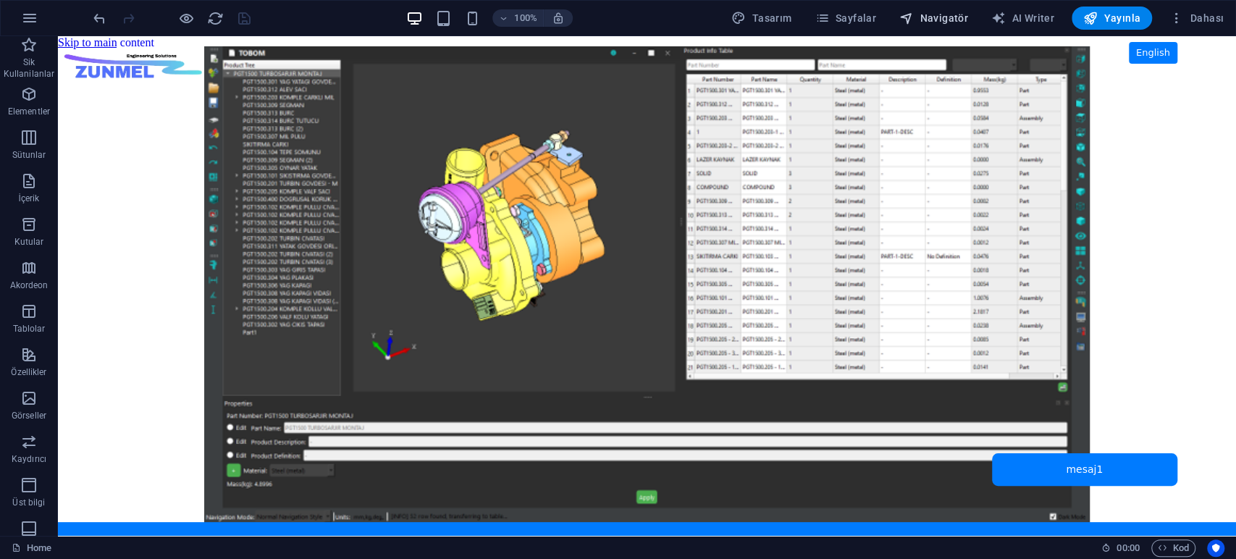
click at [954, 17] on span "Navigatör" at bounding box center [933, 18] width 69 height 14
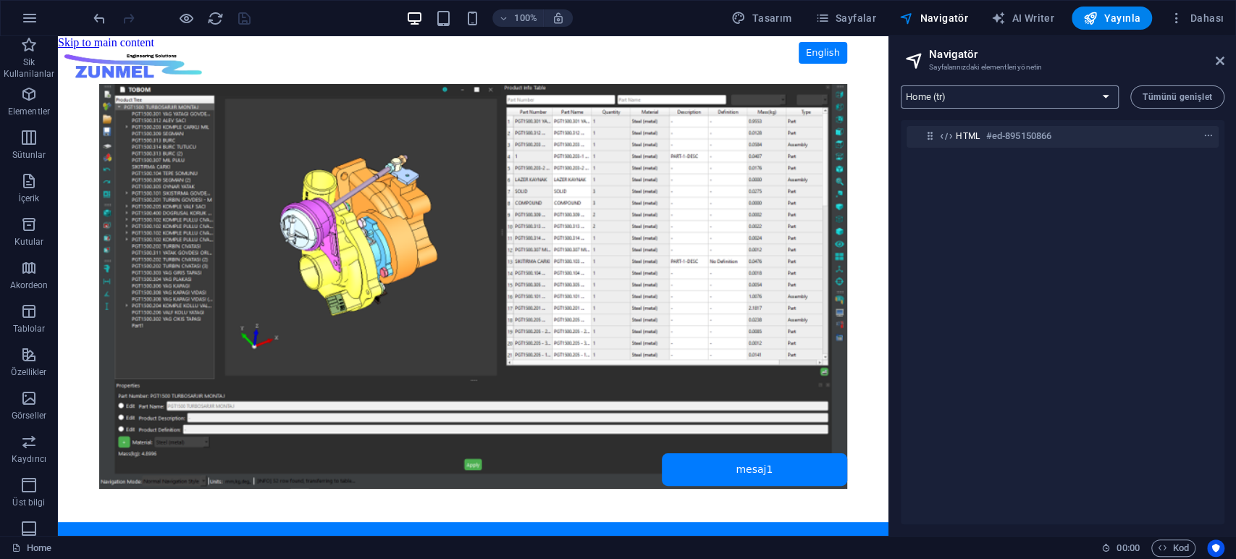
click at [1021, 93] on select "Home (tr) contact (tr) projects (tr) fea (tr) software (tr) flow (tr) explicit …" at bounding box center [1010, 96] width 218 height 23
select select "16912969-tr"
click at [901, 85] on select "Home (tr) contact (tr) projects (tr) fea (tr) software (tr) flow (tr) explicit …" at bounding box center [1010, 96] width 218 height 23
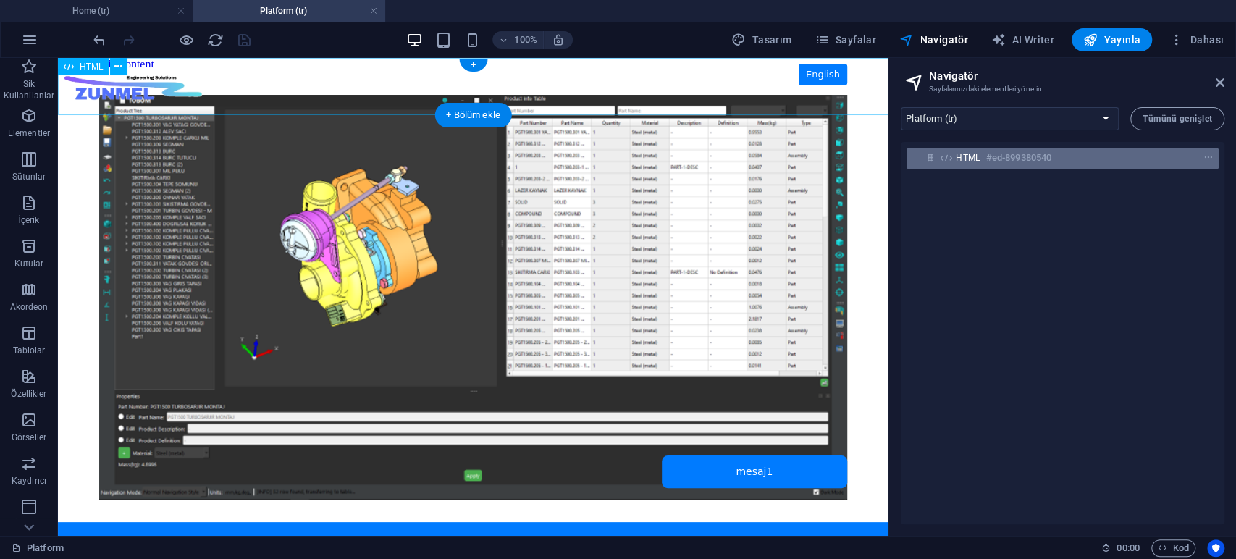
click at [1013, 161] on h6 "#ed-899380540" at bounding box center [1018, 157] width 65 height 17
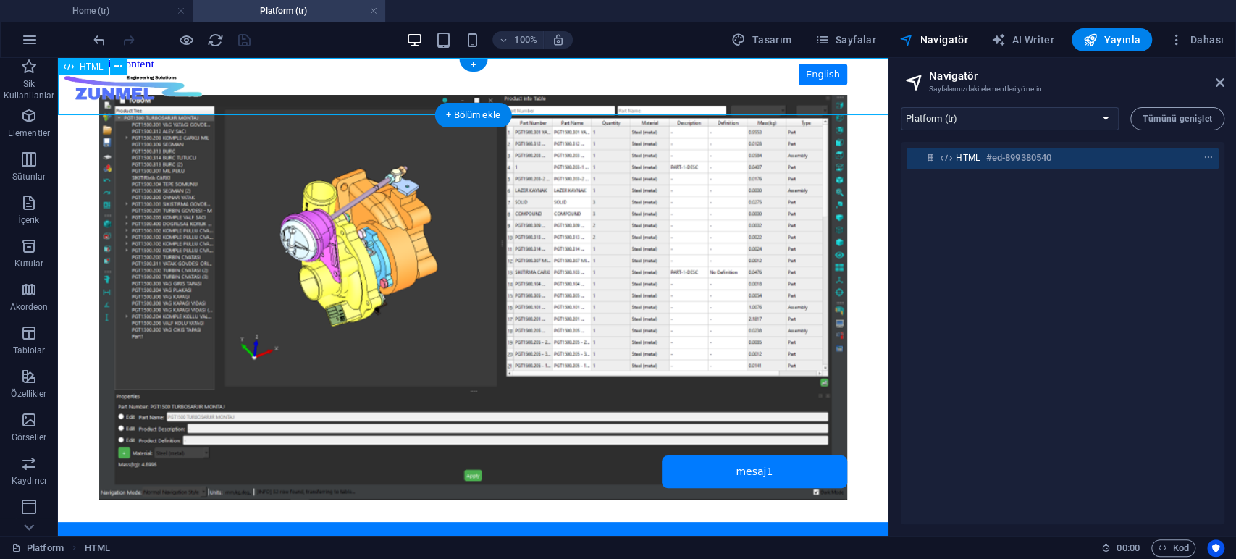
click at [1013, 161] on h6 "#ed-899380540" at bounding box center [1018, 157] width 65 height 17
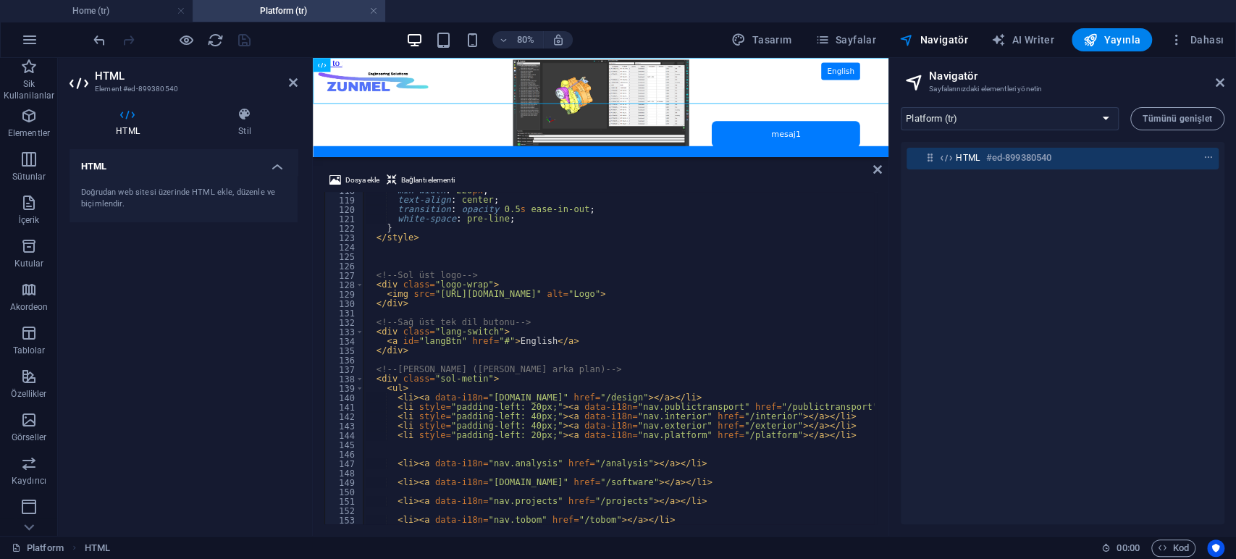
scroll to position [1155, 0]
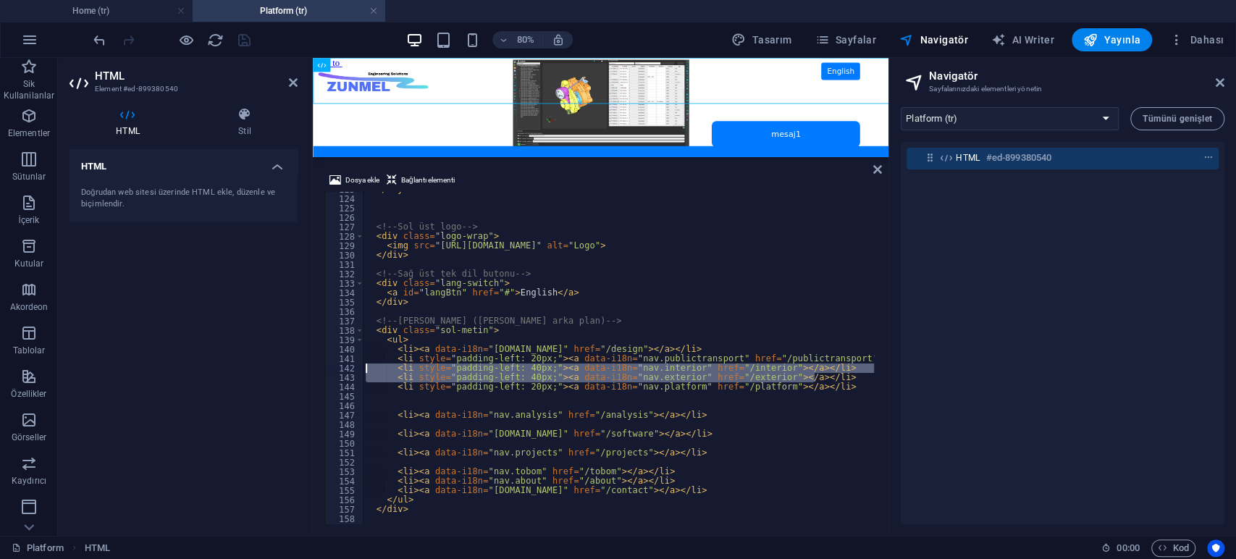
drag, startPoint x: 825, startPoint y: 375, endPoint x: 256, endPoint y: 368, distance: 568.4
click at [256, 368] on div "HTML Element #ed-899380540 HTML Stil HTML Doğrudan web sitesi üzerinde HTML ekl…" at bounding box center [473, 297] width 830 height 478
type textarea "<li style="padding-left: 40px;"><a data-i18n="nav.interior" href="/interior"></…"
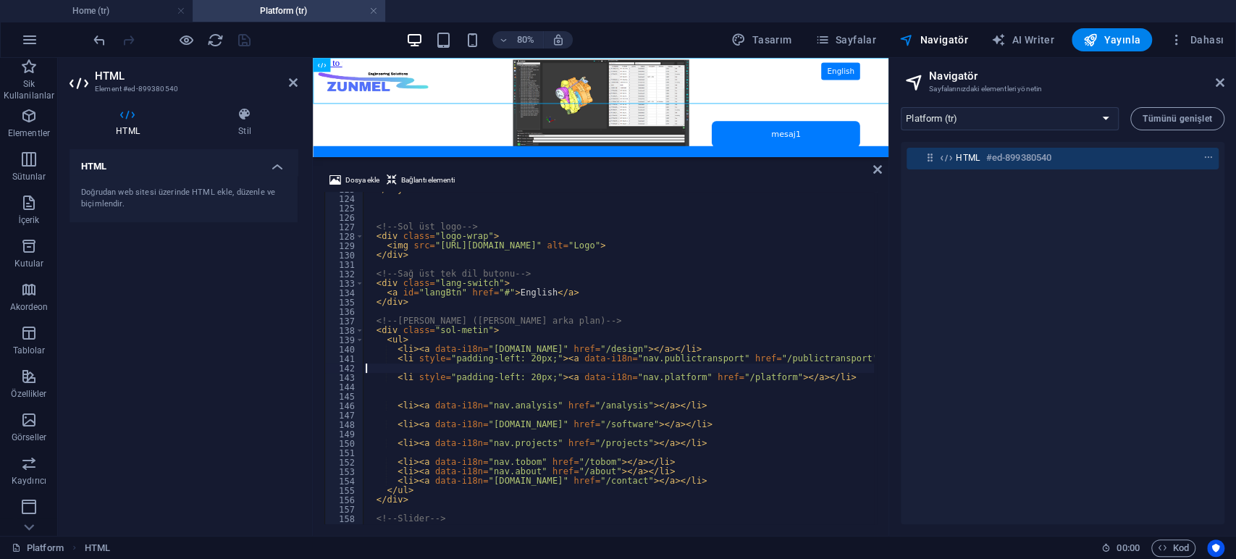
type textarea "<li style="padding-left: 20px;"><a data-i18n="nav.publictransport" href="/publi…"
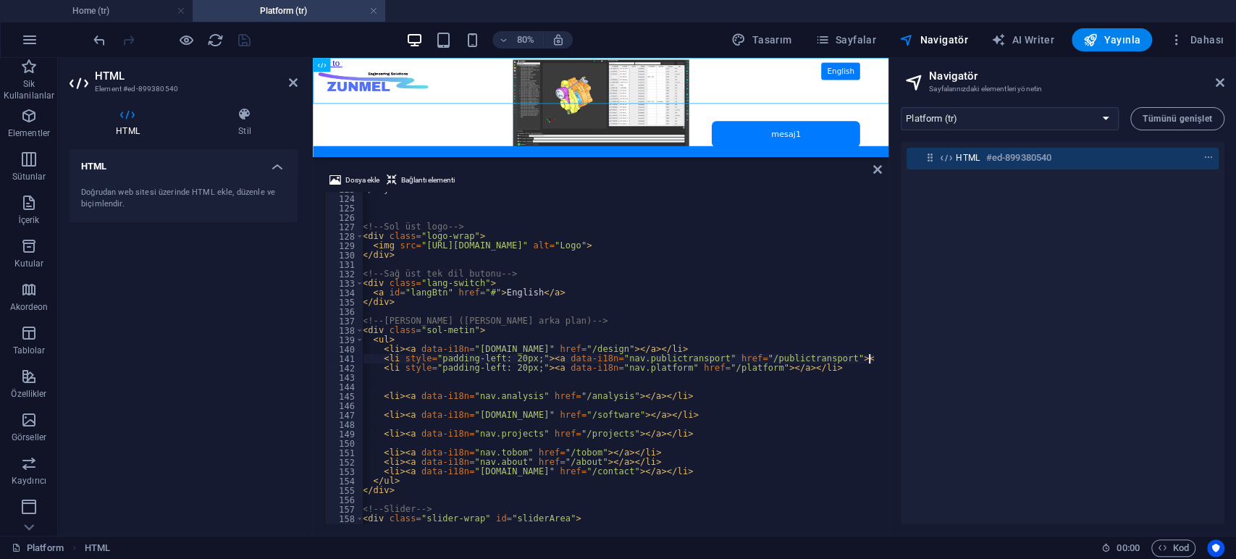
scroll to position [0, 0]
click at [693, 378] on div "</ style > <!-- Sol üst logo --> < div class = "logo-wrap" > < img src = "[URL]…" at bounding box center [654, 359] width 611 height 348
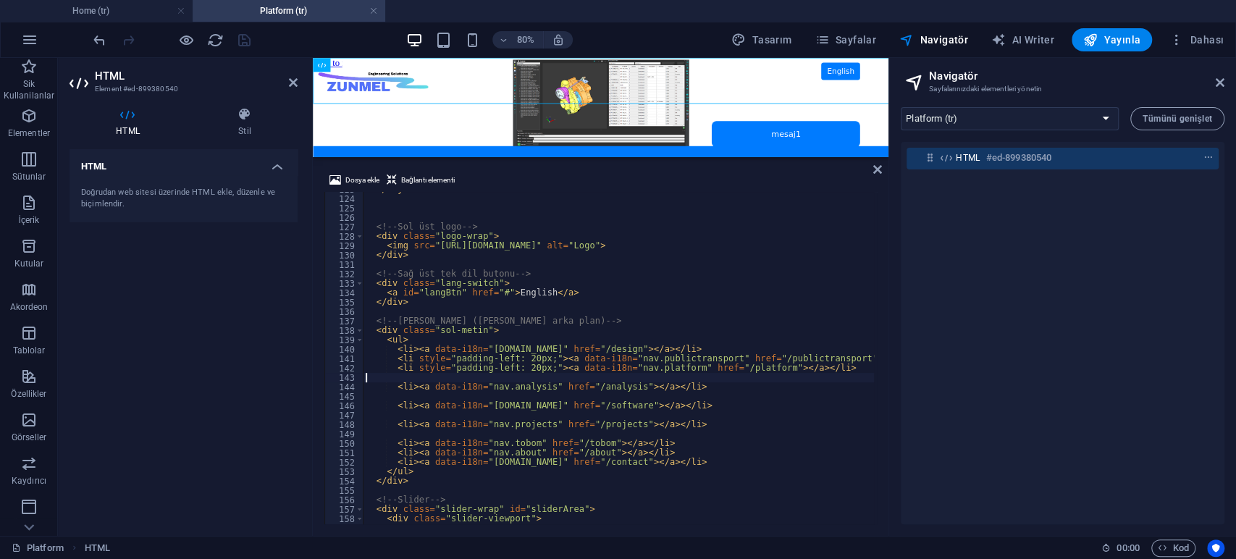
click at [688, 343] on div "</ style > <!-- Sol üst logo --> < div class = "logo-wrap" > < img src = "[URL]…" at bounding box center [668, 359] width 611 height 348
type textarea "<ul>"
click at [202, 334] on div "HTML Doğrudan web sitesi üzerinde HTML ekle, düzenle ve biçimlendir." at bounding box center [183, 336] width 228 height 375
click at [249, 43] on icon "save" at bounding box center [244, 40] width 17 height 17
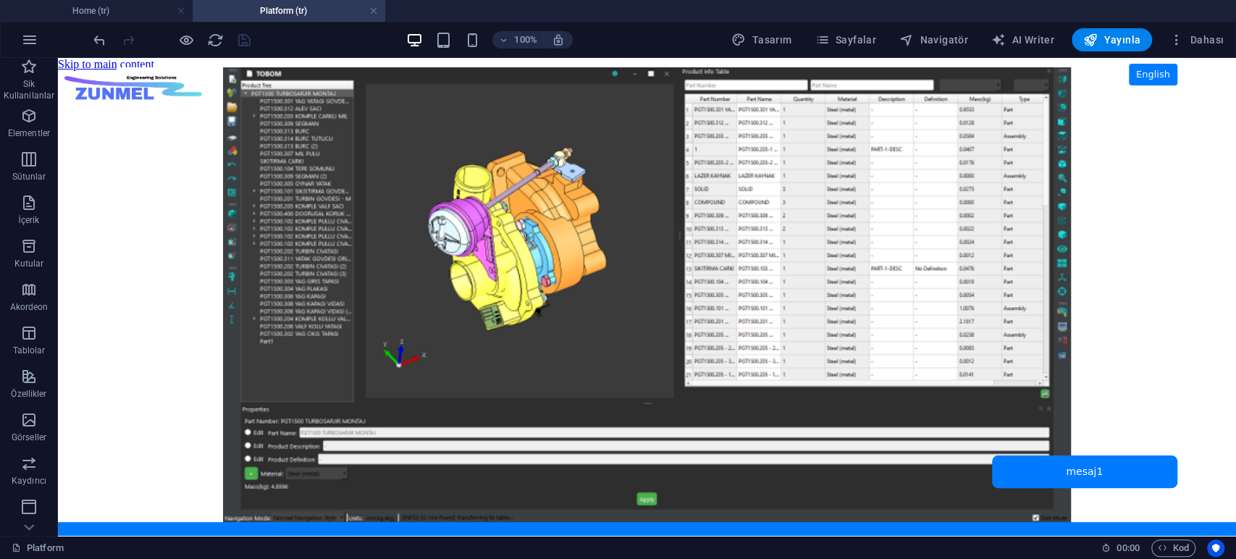
click at [185, 232] on body "Skip to main content ZUNMEL – TR/EN, Sol Menü, Tam Ekran Slider, Mesaj Kutusu E…" at bounding box center [647, 297] width 1178 height 478
click at [1209, 35] on span "Dahası" at bounding box center [1196, 40] width 54 height 14
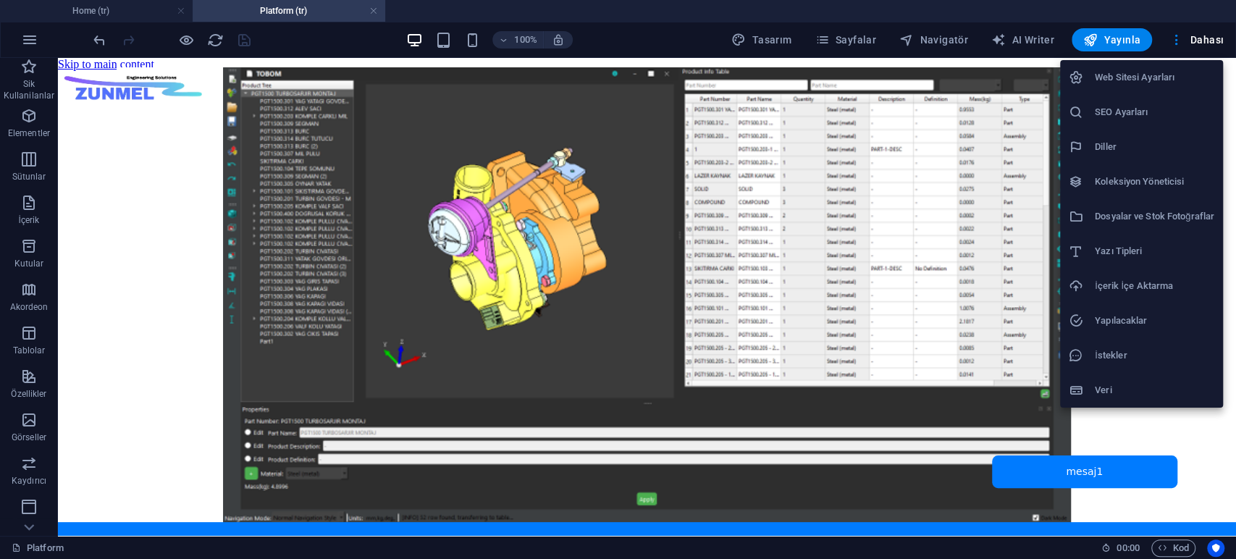
click at [1147, 213] on h6 "Dosyalar ve Stok Fotoğraflar" at bounding box center [1154, 216] width 119 height 17
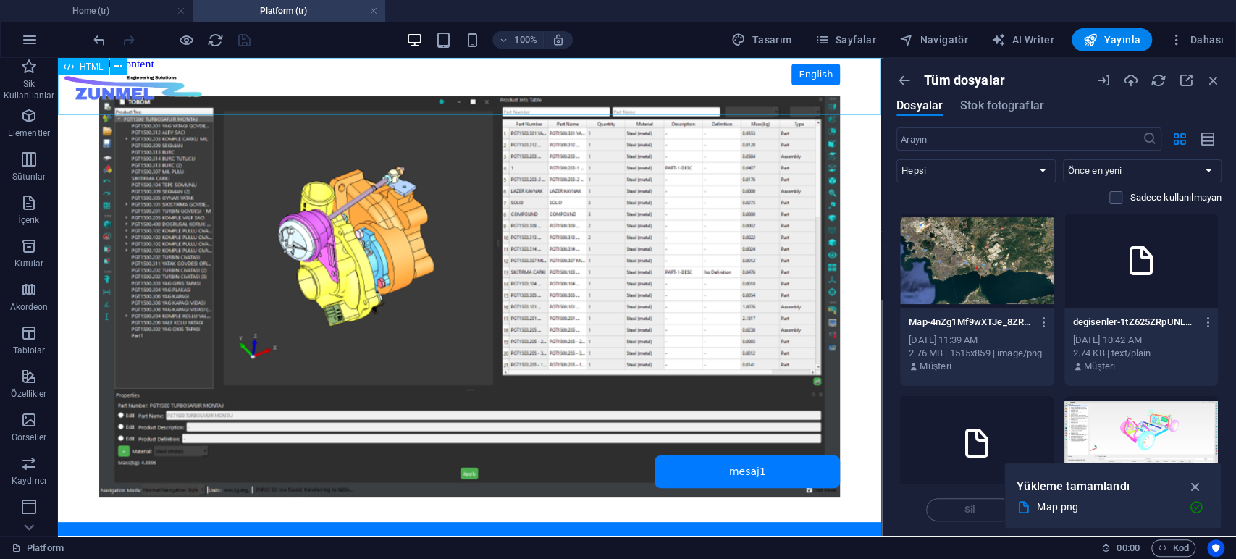
click at [87, 64] on span "HTML" at bounding box center [92, 66] width 24 height 9
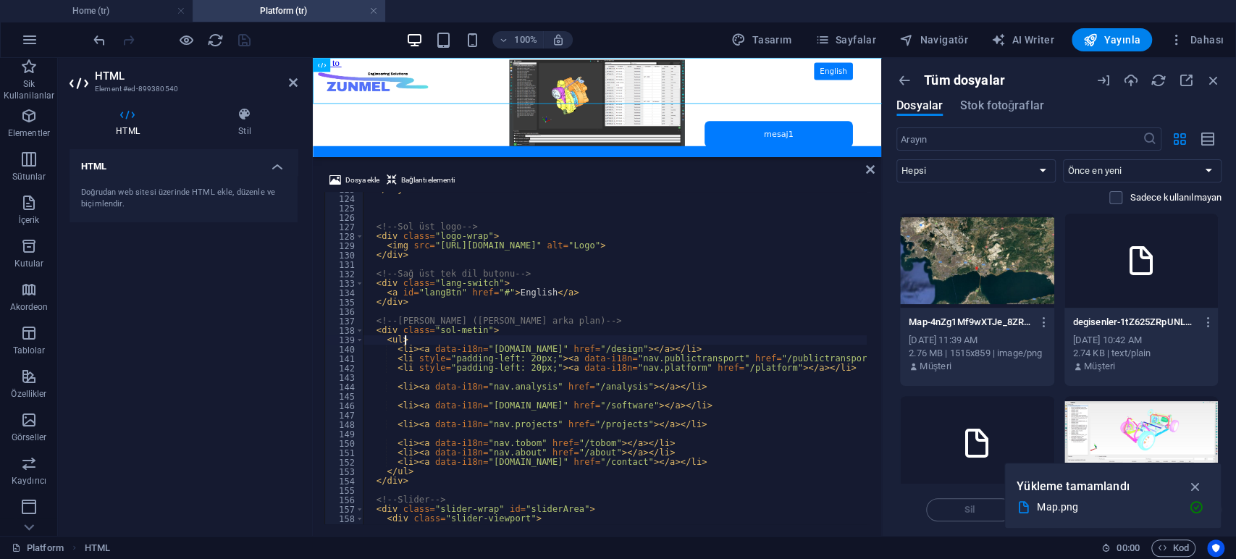
scroll to position [1155, 0]
click at [959, 38] on span "Navigatör" at bounding box center [933, 40] width 69 height 14
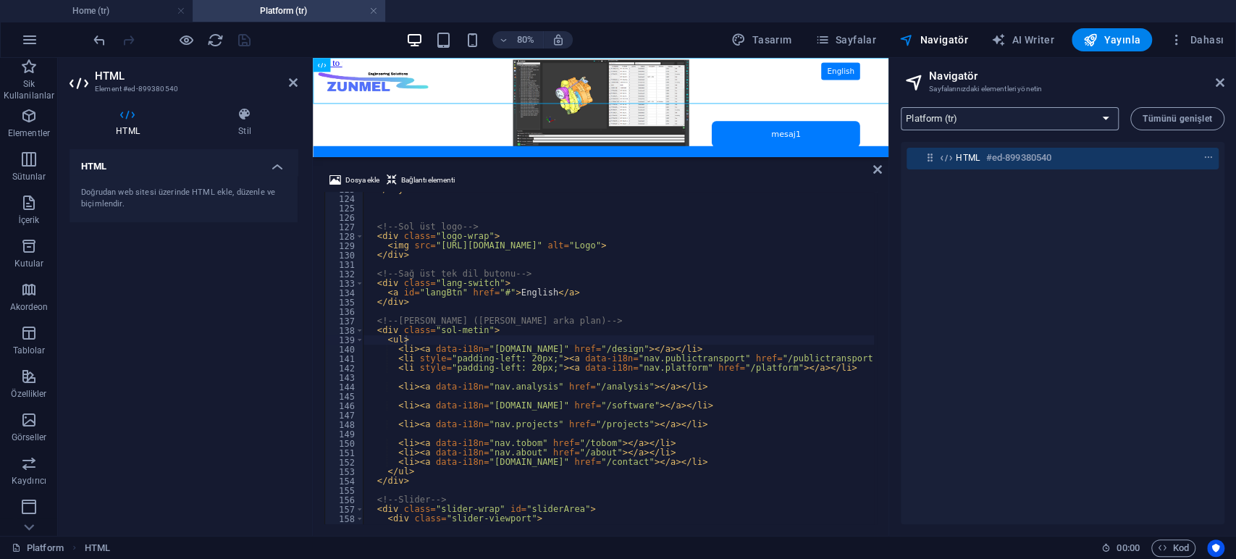
click at [988, 124] on select "Home (tr) contact (tr) projects (tr) fea (tr) software (tr) flow (tr) explicit …" at bounding box center [1010, 118] width 218 height 23
select select "16942224-tr"
click at [901, 107] on select "Home (tr) contact (tr) projects (tr) fea (tr) software (tr) flow (tr) explicit …" at bounding box center [1010, 118] width 218 height 23
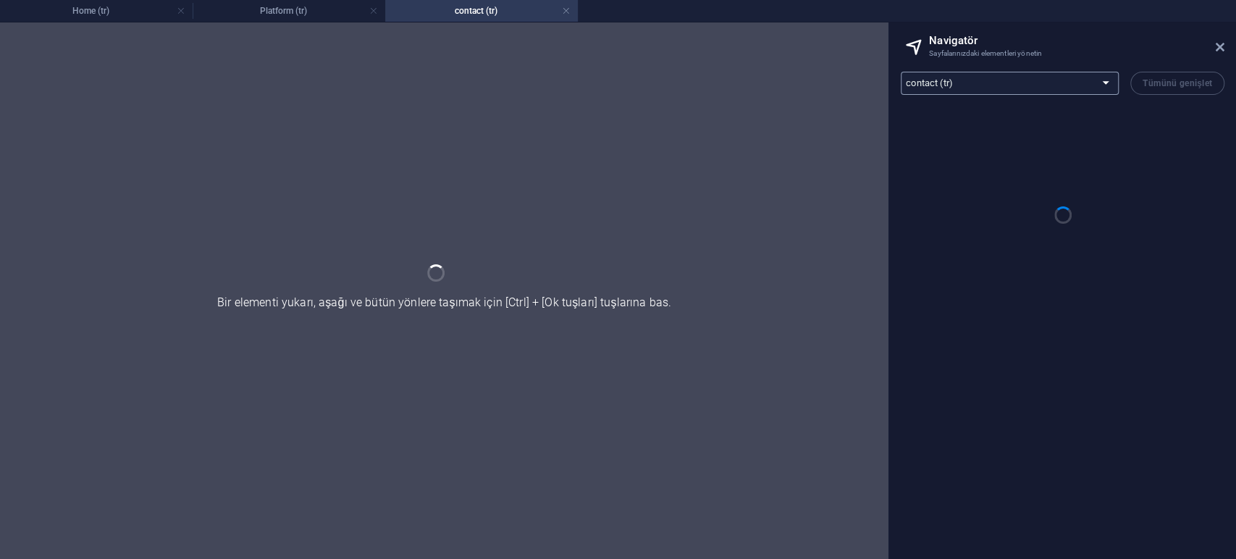
scroll to position [0, 0]
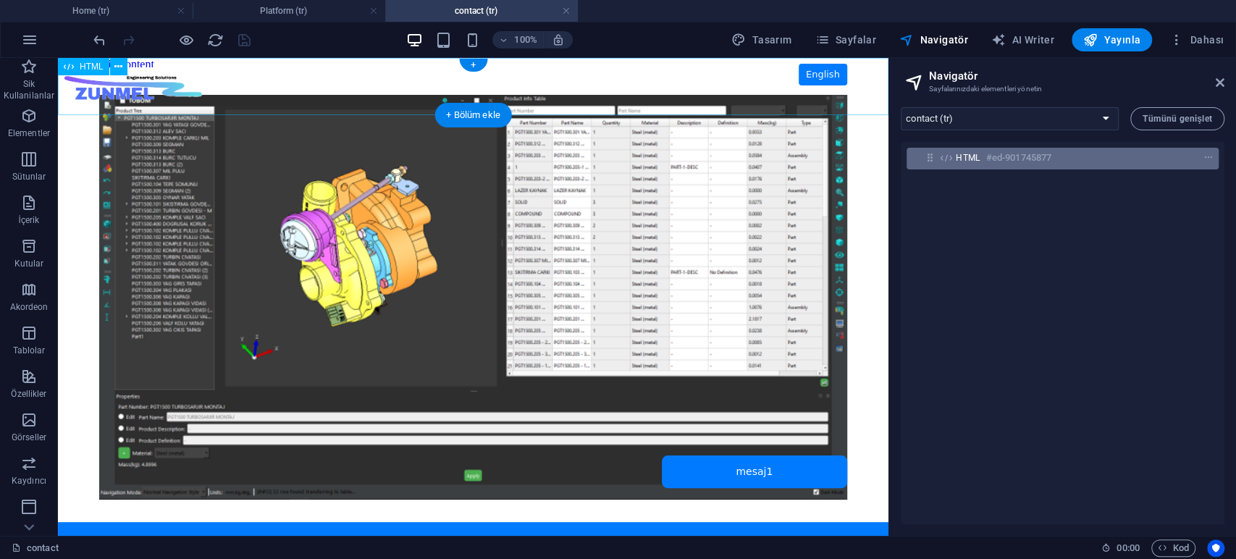
click at [969, 161] on span "HTML" at bounding box center [968, 158] width 25 height 12
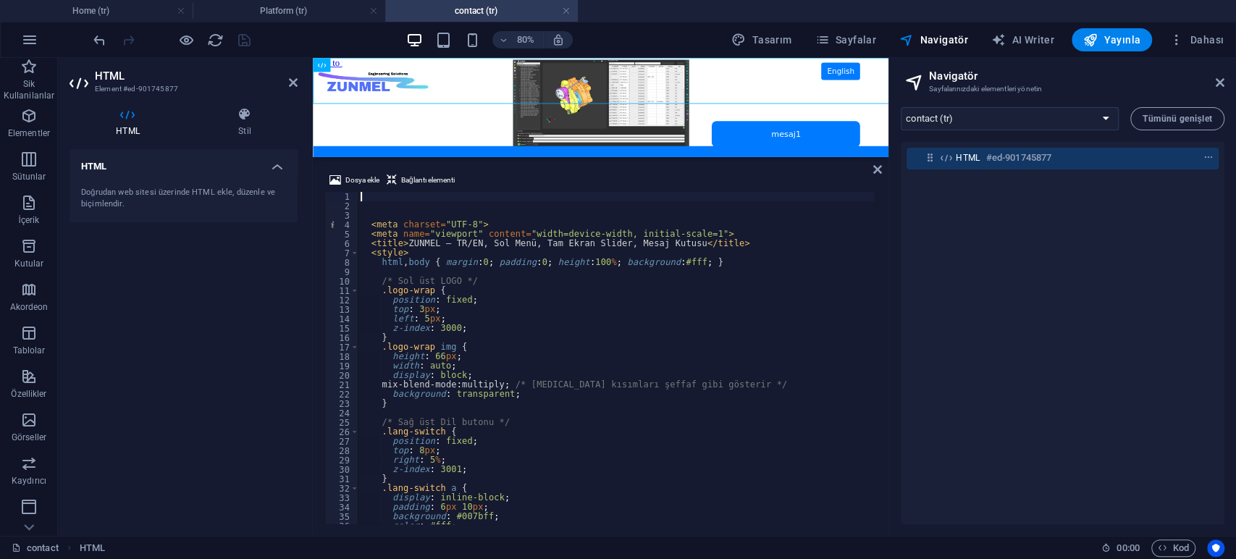
click at [523, 285] on div "< meta charset = "UTF-8" > < meta name = "viewport" content = "width=device-wid…" at bounding box center [663, 366] width 611 height 348
click at [354, 177] on span "Dosya ekle" at bounding box center [362, 180] width 34 height 17
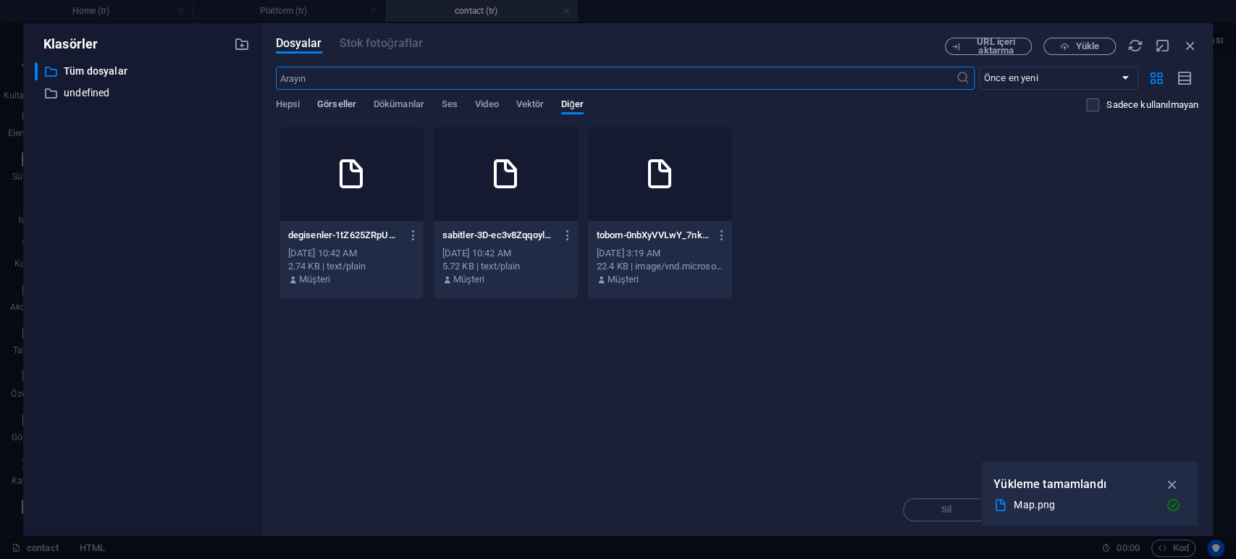
click at [338, 105] on span "Görseller" at bounding box center [336, 106] width 39 height 20
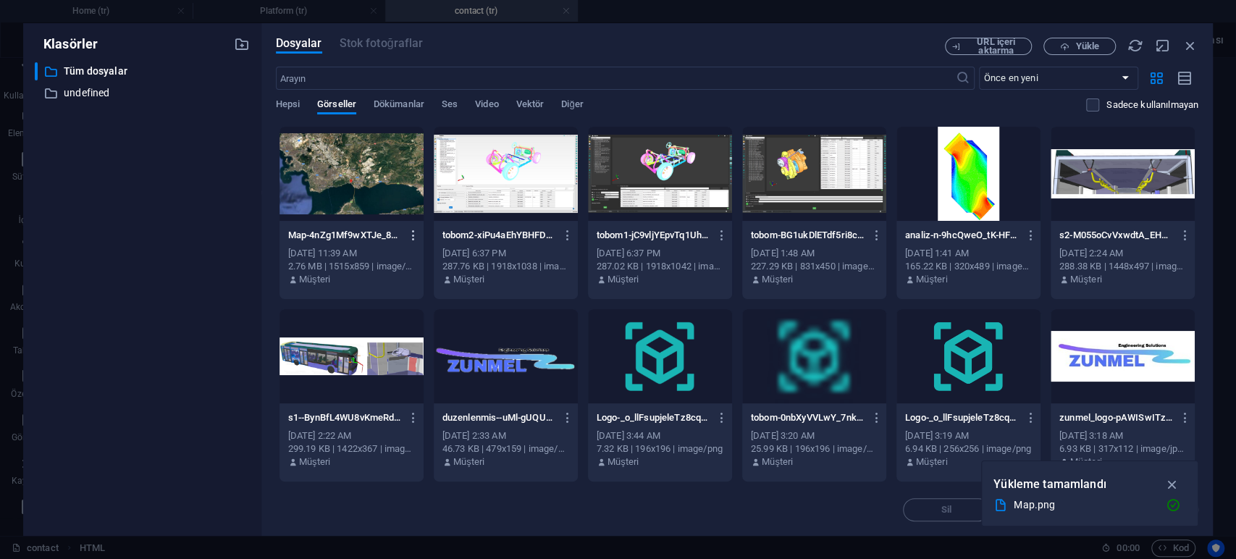
click at [416, 233] on icon "button" at bounding box center [414, 235] width 14 height 13
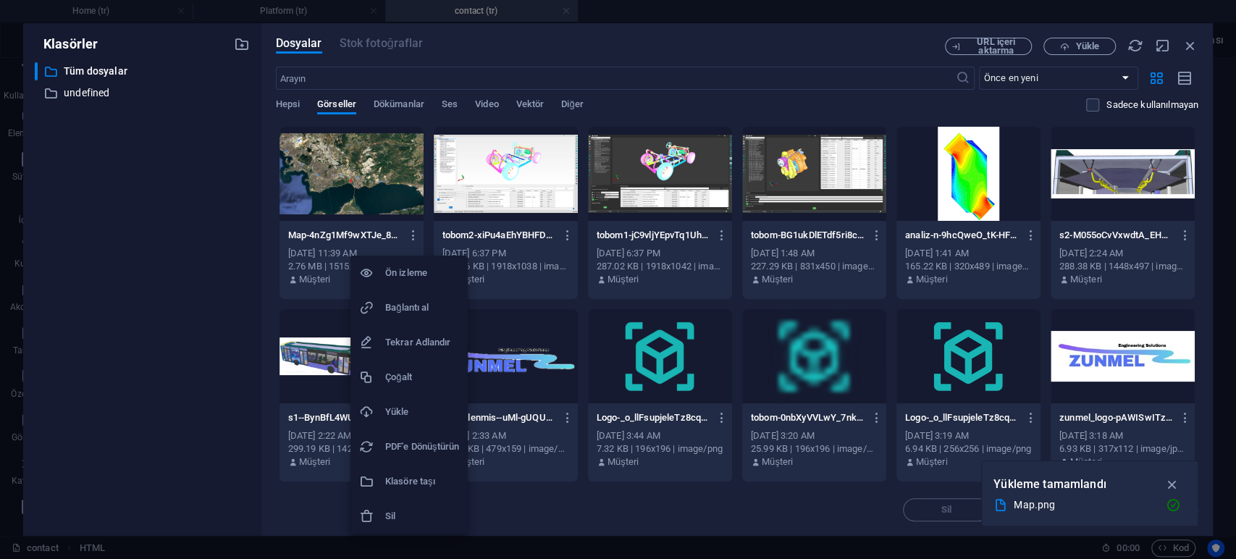
click at [411, 311] on h6 "Bağlantı al" at bounding box center [422, 307] width 74 height 17
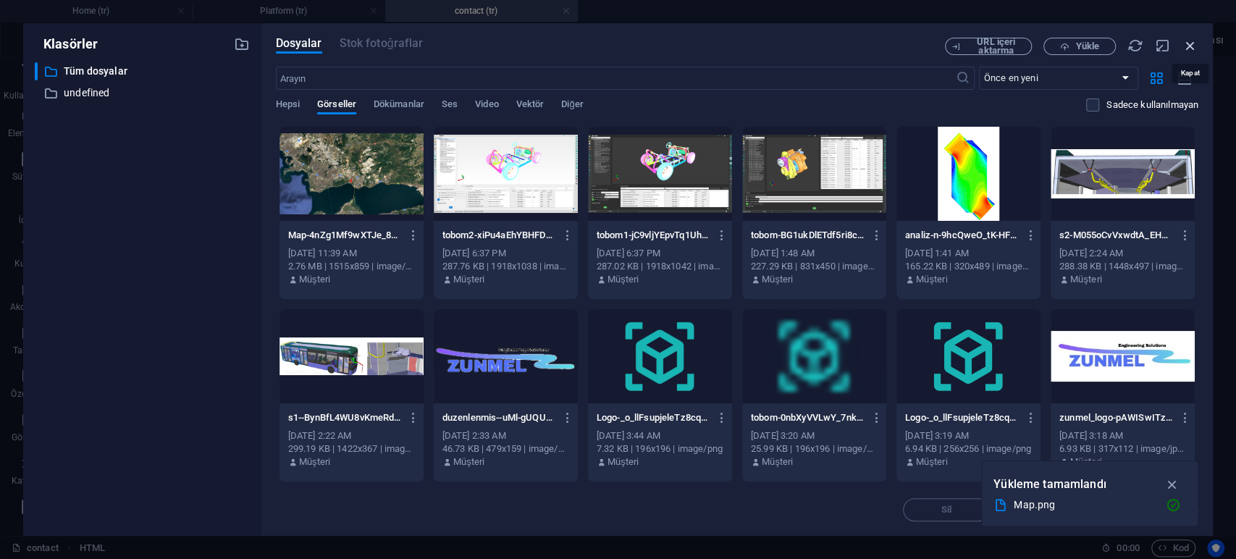
click at [1182, 46] on icon "button" at bounding box center [1190, 46] width 16 height 16
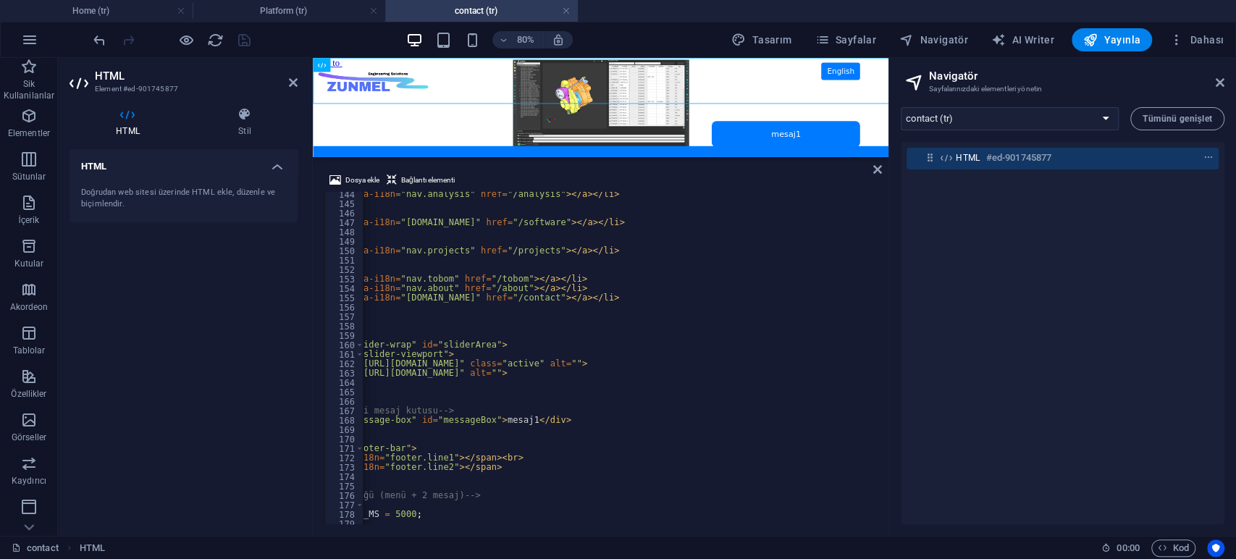
scroll to position [0, 29]
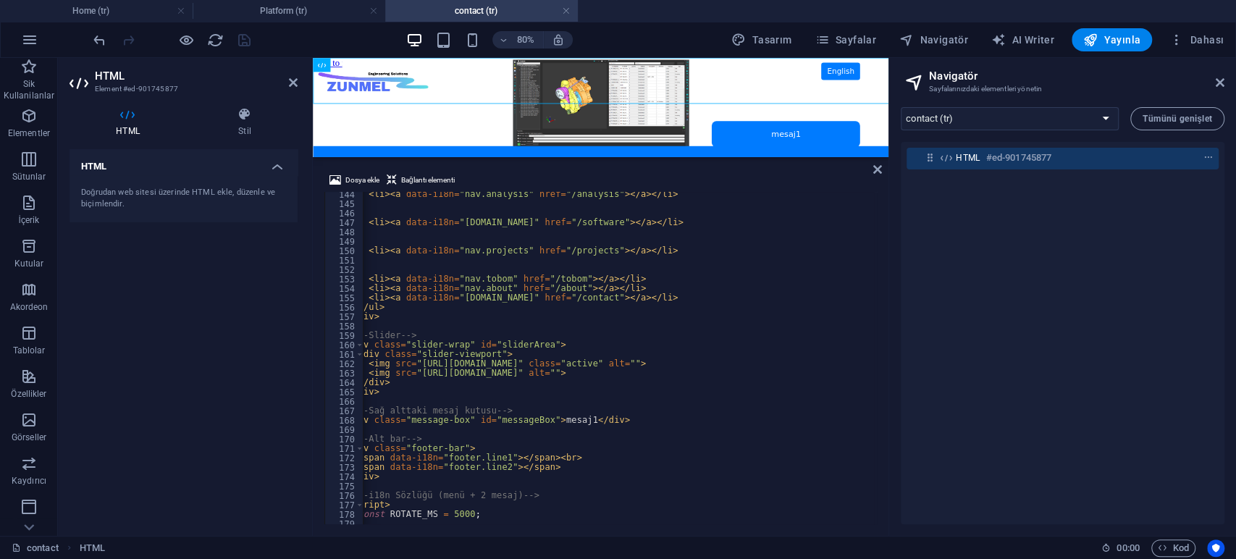
type textarea "<img src="[URL][DOMAIN_NAME]" alt="">"
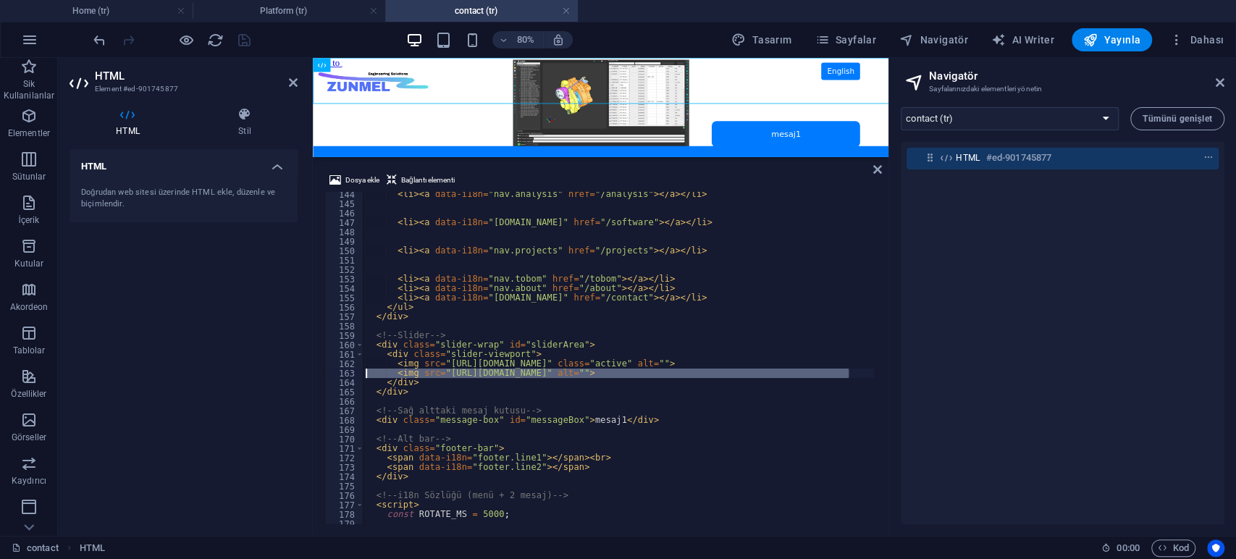
drag, startPoint x: 830, startPoint y: 371, endPoint x: 201, endPoint y: 372, distance: 629.1
click at [201, 372] on div "HTML Element #ed-901745877 HTML Stil HTML Doğrudan web sitesi üzerinde HTML ekl…" at bounding box center [473, 297] width 830 height 478
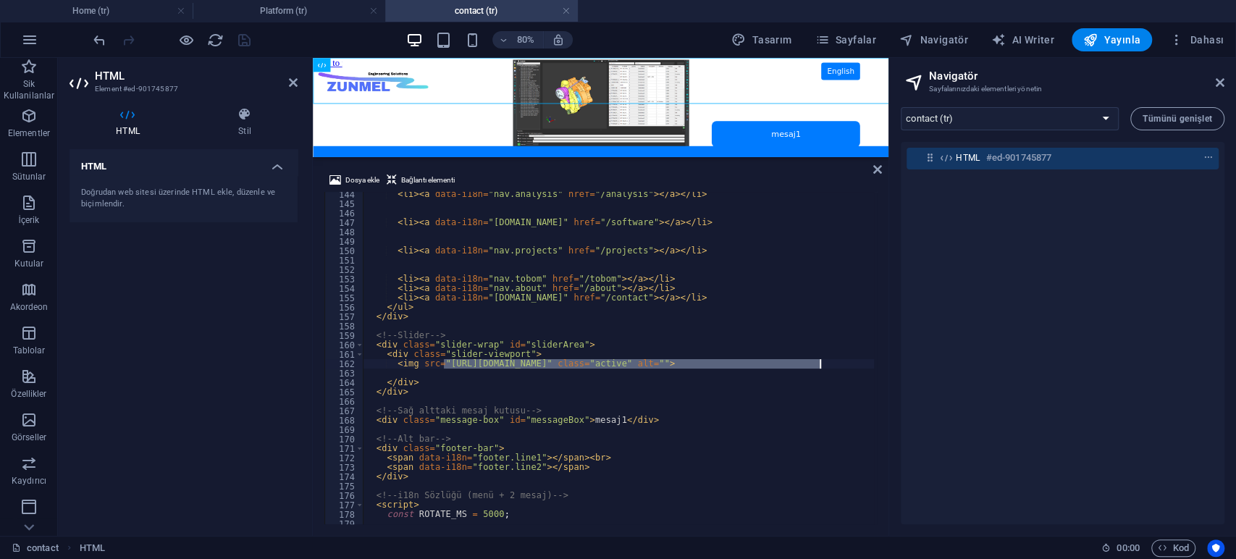
drag, startPoint x: 444, startPoint y: 363, endPoint x: 818, endPoint y: 367, distance: 374.3
click at [818, 367] on div "< li > < a data-i18n = "nav.analysis" href = "/analysis" > </ a > </ li > < li …" at bounding box center [668, 364] width 611 height 348
paste textarea "911307/Map-4nZg1Mf9wXTJe_8ZRISKdw"
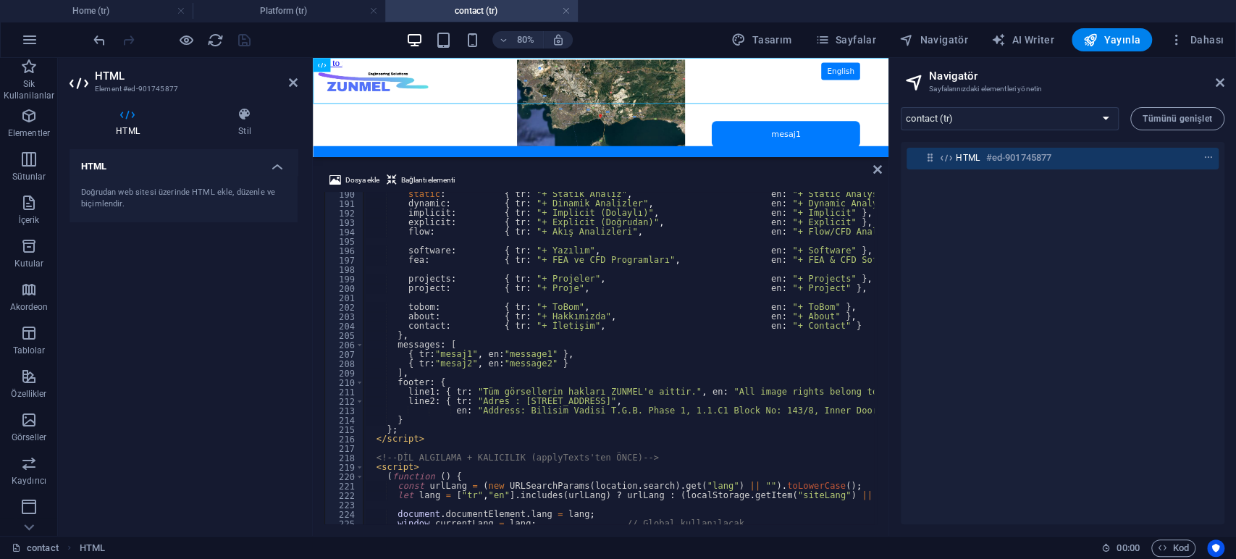
scroll to position [1781, 0]
drag, startPoint x: 575, startPoint y: 363, endPoint x: 251, endPoint y: 363, distance: 323.6
click at [251, 363] on div "HTML Element #ed-901745877 HTML Stil HTML Doğrudan web sitesi üzerinde HTML ekl…" at bounding box center [473, 297] width 830 height 478
type textarea "{ tr:"mesaj2", en:"message2" }"
drag, startPoint x: 463, startPoint y: 354, endPoint x: 434, endPoint y: 358, distance: 30.0
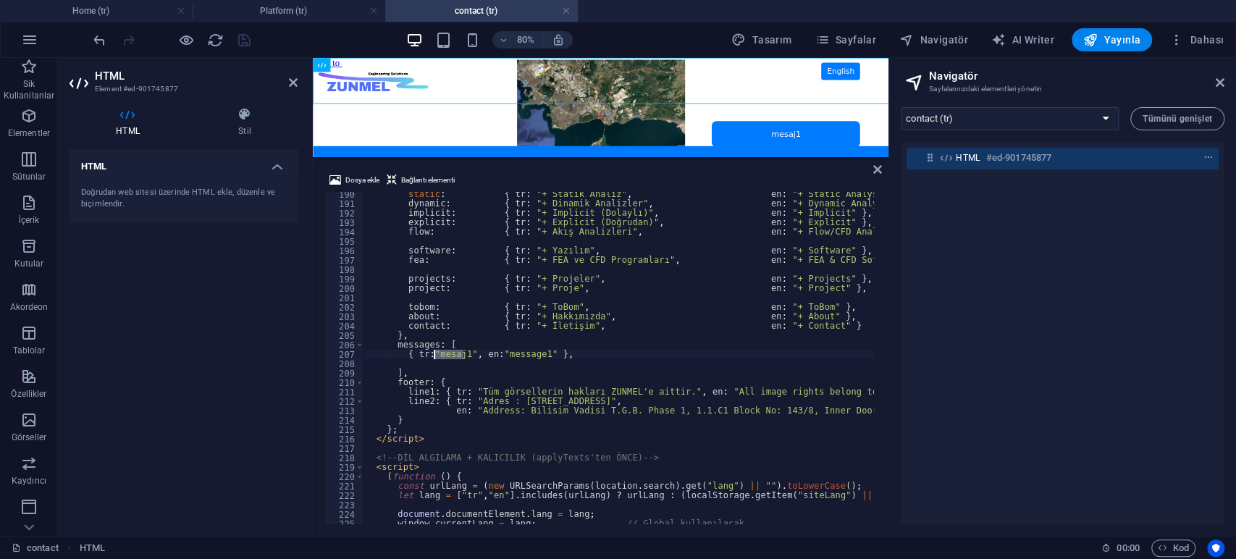
click at [434, 358] on div "static : { tr : "+ Statik Analiz" , en : "+ Static Analysis" } , dynamic : { tr…" at bounding box center [668, 364] width 611 height 348
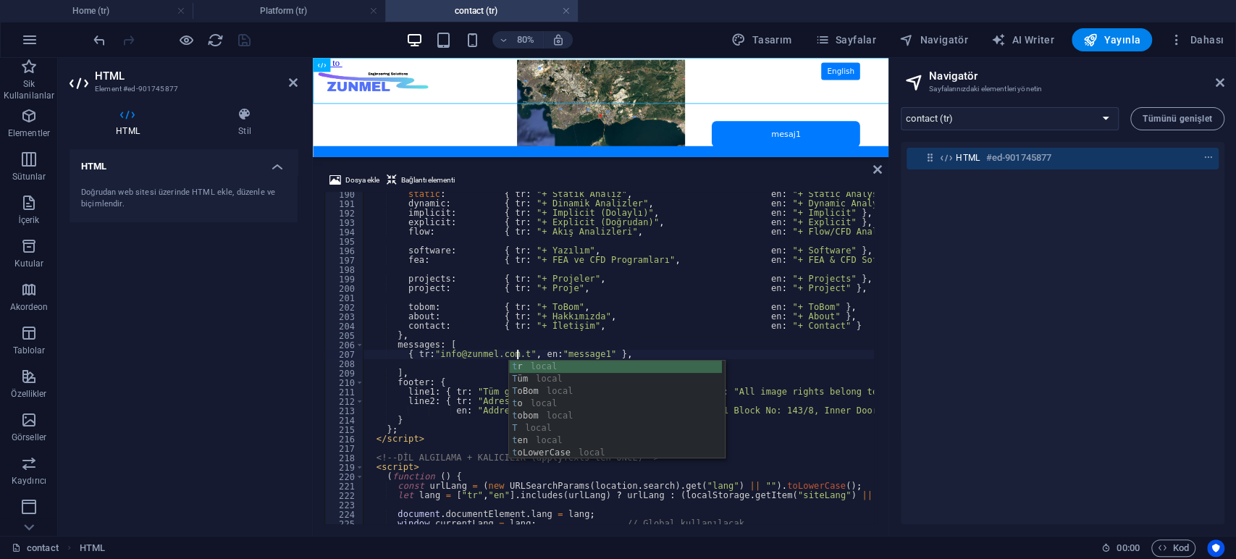
scroll to position [0, 12]
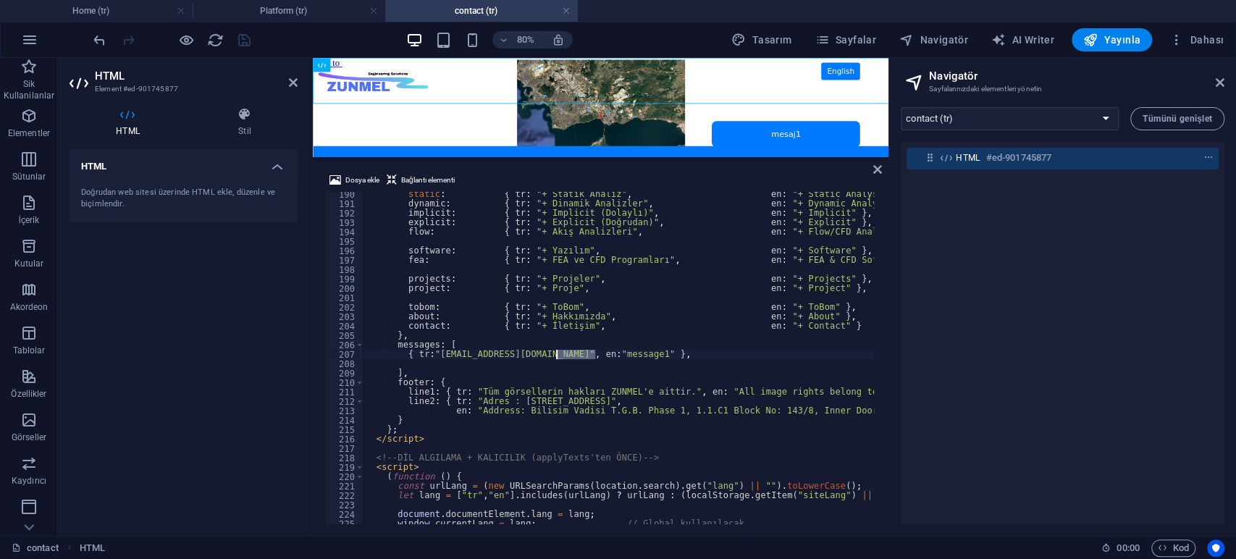
drag, startPoint x: 596, startPoint y: 354, endPoint x: 557, endPoint y: 358, distance: 39.3
click at [557, 358] on div "static : { tr : "+ Statik Analiz" , en : "+ Static Analysis" } , dynamic : { tr…" at bounding box center [668, 364] width 611 height 348
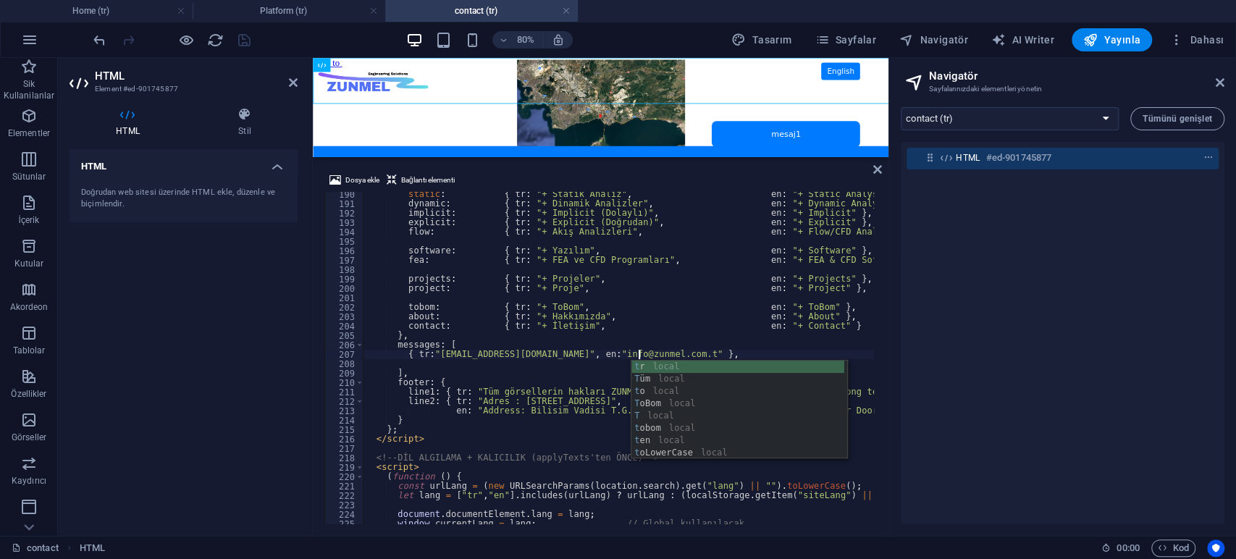
type textarea "{ tr:"[EMAIL_ADDRESS][DOMAIN_NAME]", en:"[EMAIL_ADDRESS][DOMAIN_NAME]" },"
click at [555, 368] on div "static : { tr : "+ Statik Analiz" , en : "+ Static Analysis" } , dynamic : { tr…" at bounding box center [668, 364] width 611 height 348
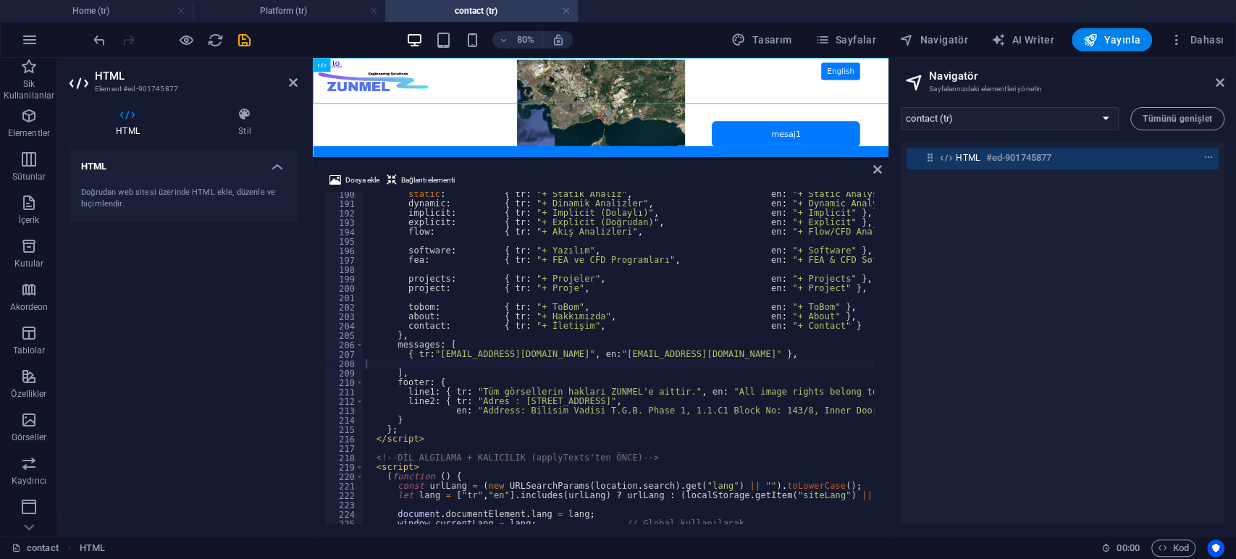
click at [278, 356] on div "HTML Doğrudan web sitesi üzerinde HTML ekle, düzenle ve biçimlendir." at bounding box center [183, 336] width 228 height 375
click at [246, 45] on icon "save" at bounding box center [244, 40] width 17 height 17
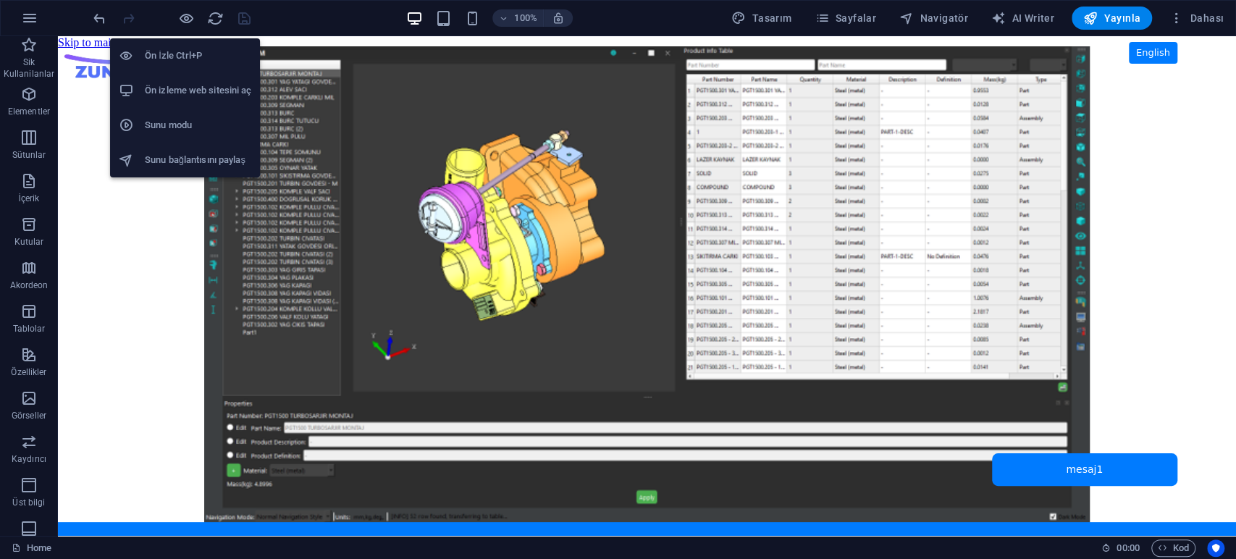
click at [189, 85] on h6 "Ön izleme web sitesini aç" at bounding box center [198, 90] width 106 height 17
